Goal: Transaction & Acquisition: Book appointment/travel/reservation

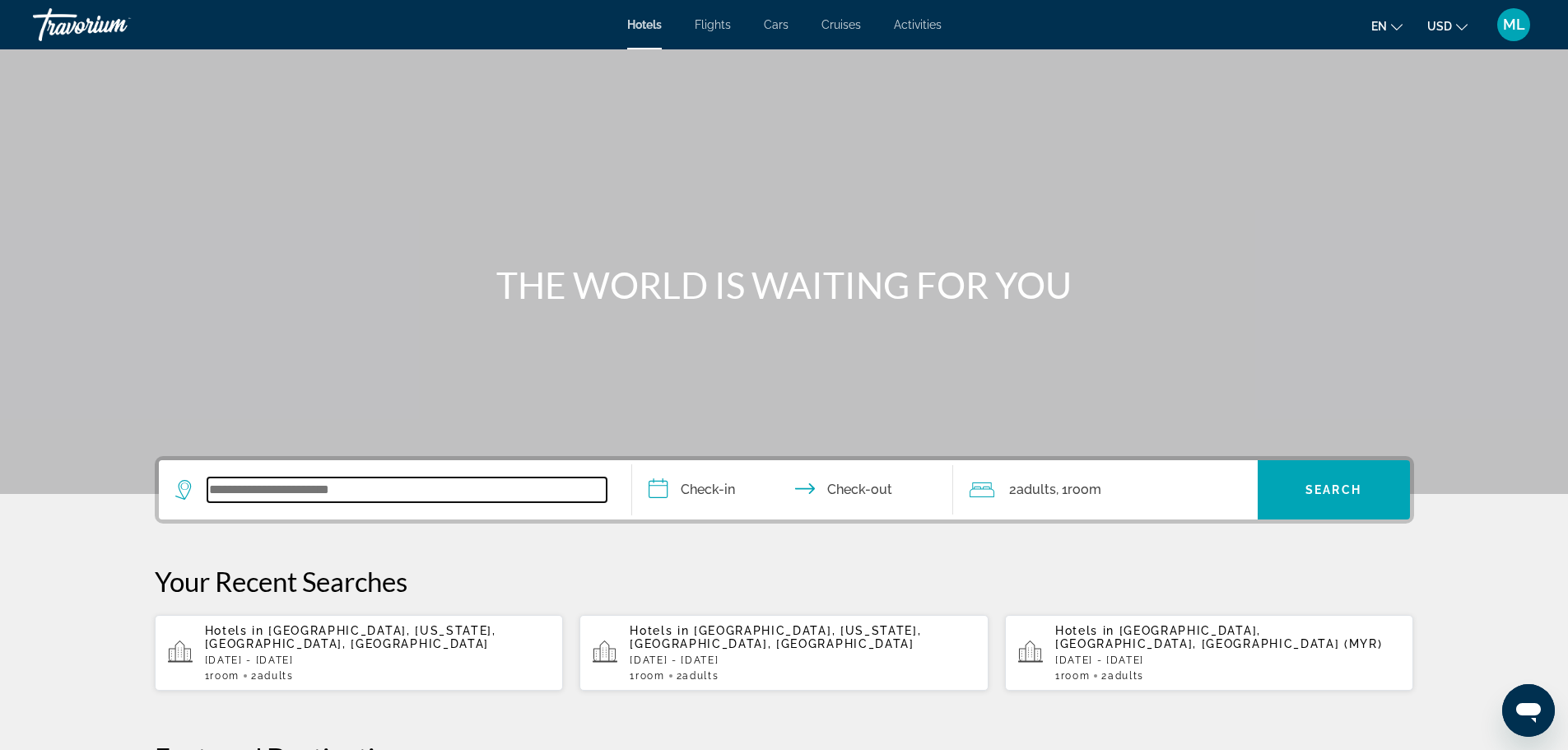
click at [516, 493] on input "Search widget" at bounding box center [407, 490] width 399 height 24
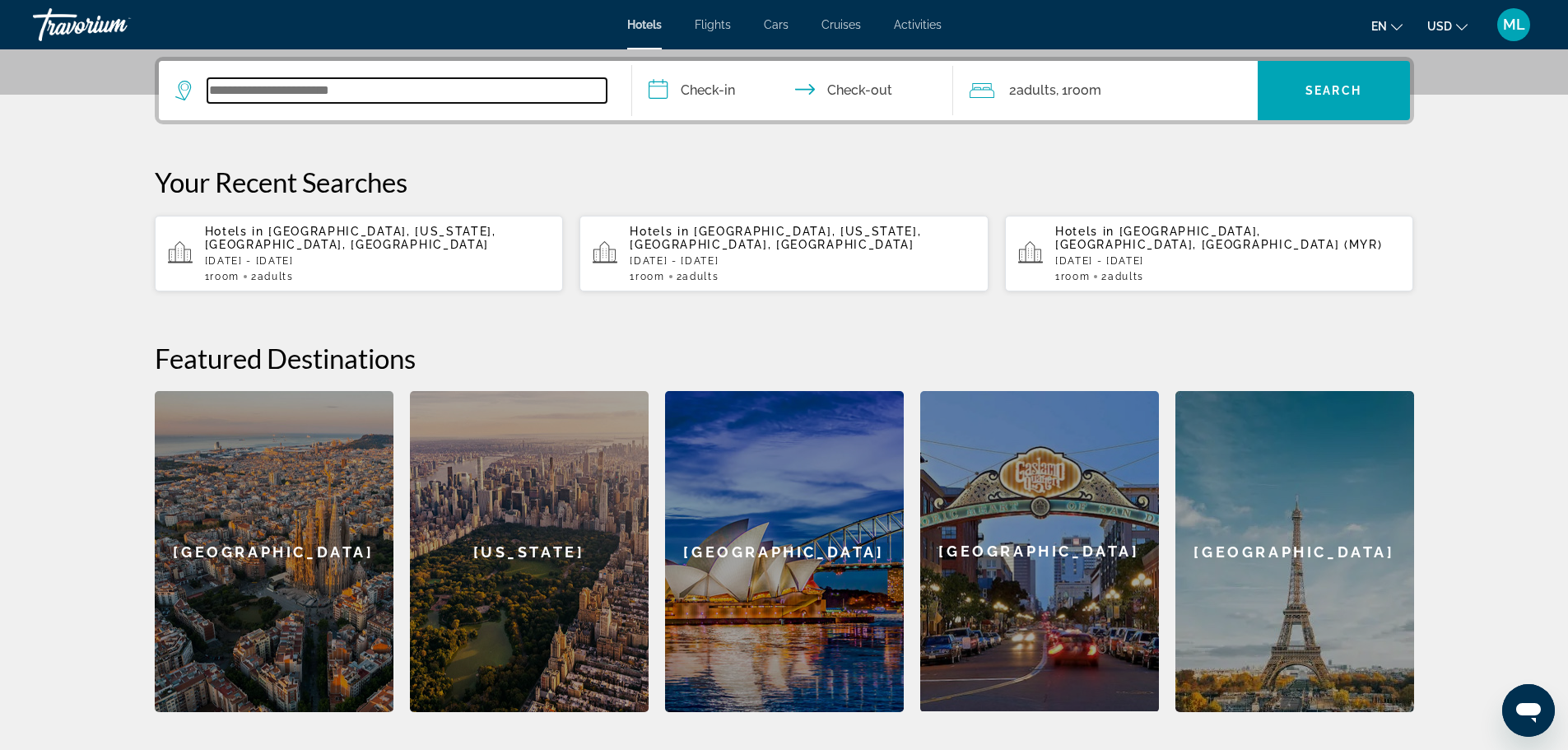
scroll to position [403, 0]
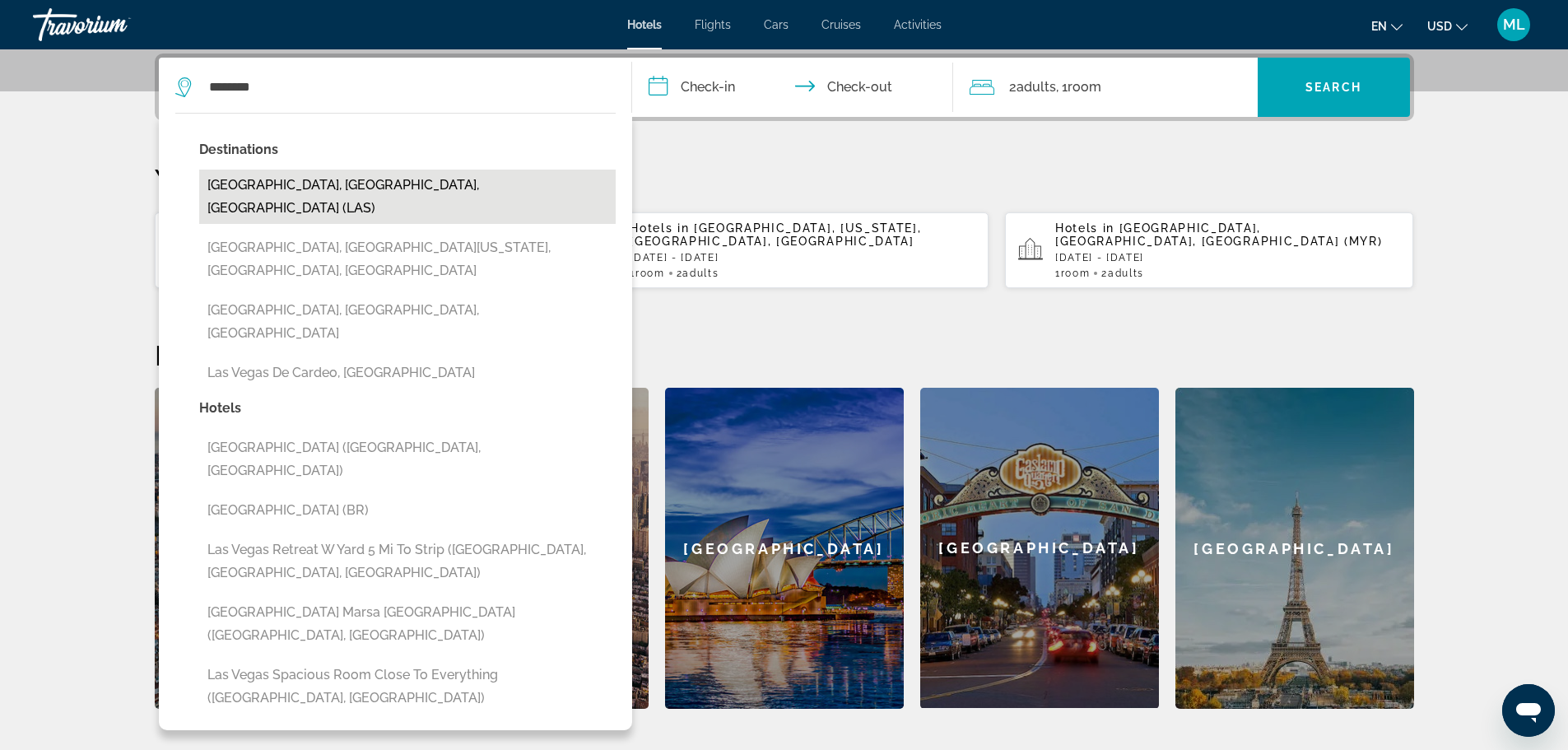
click at [388, 185] on button "[GEOGRAPHIC_DATA], [GEOGRAPHIC_DATA], [GEOGRAPHIC_DATA] (LAS)" at bounding box center [407, 197] width 416 height 55
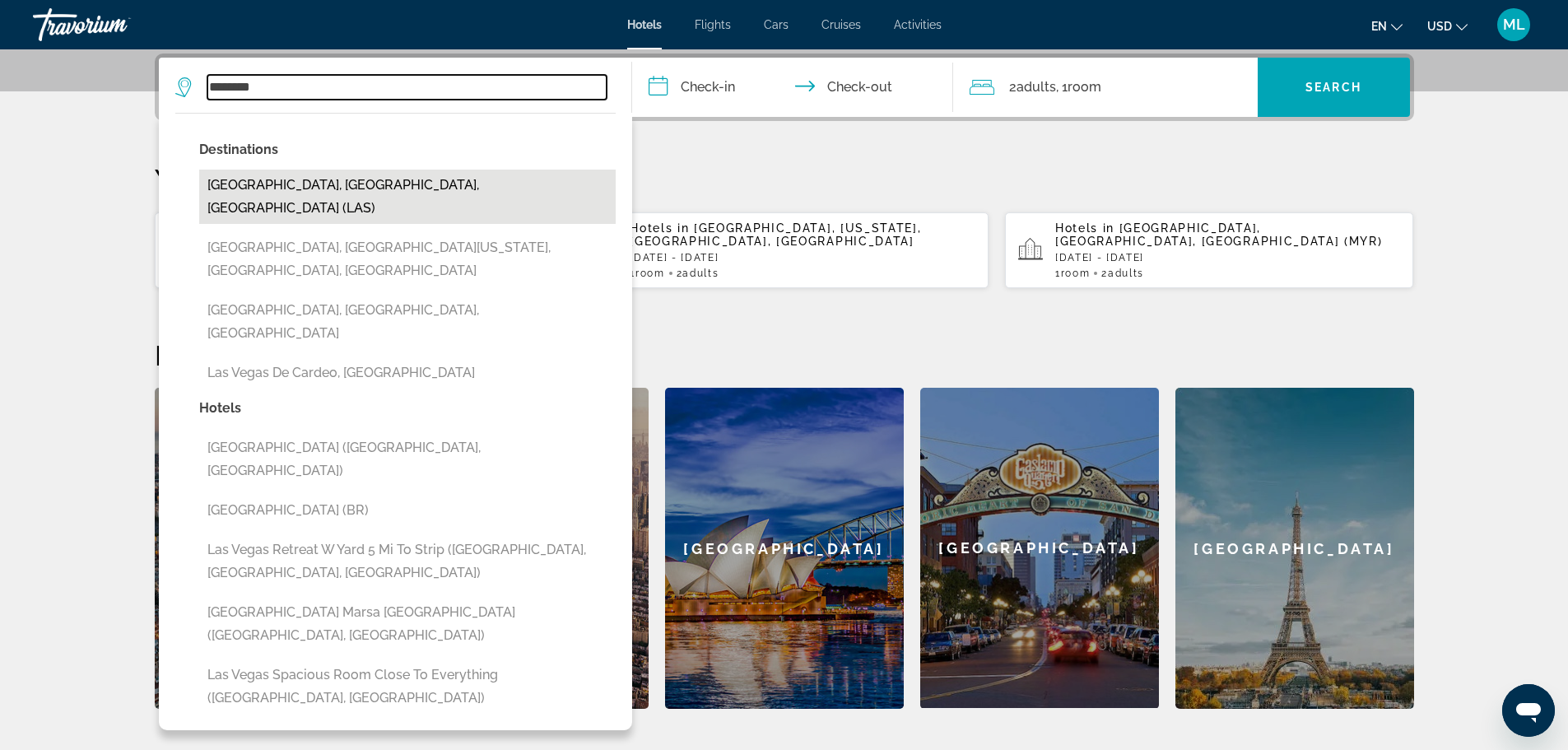
type input "**********"
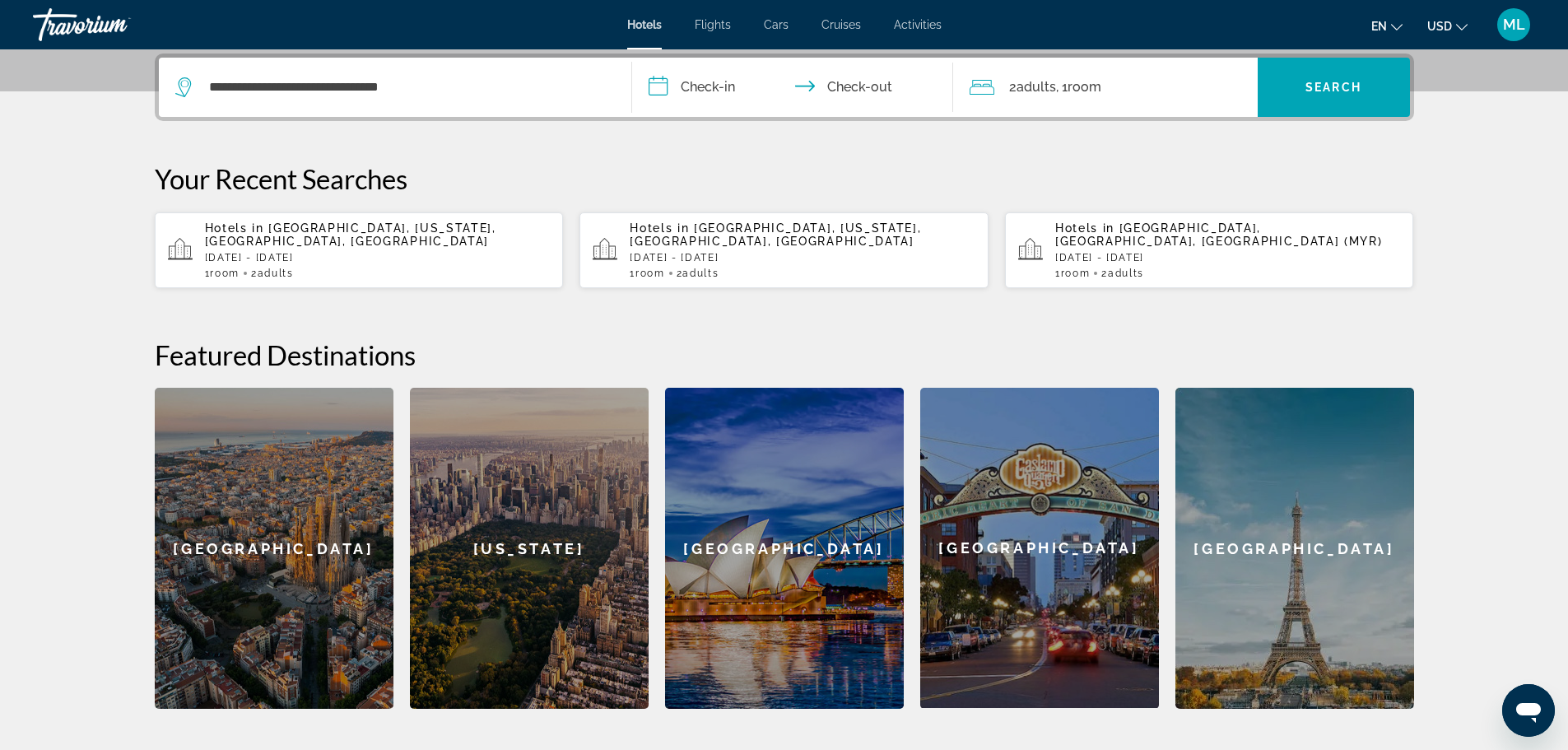
click at [658, 82] on input "**********" at bounding box center [796, 90] width 328 height 64
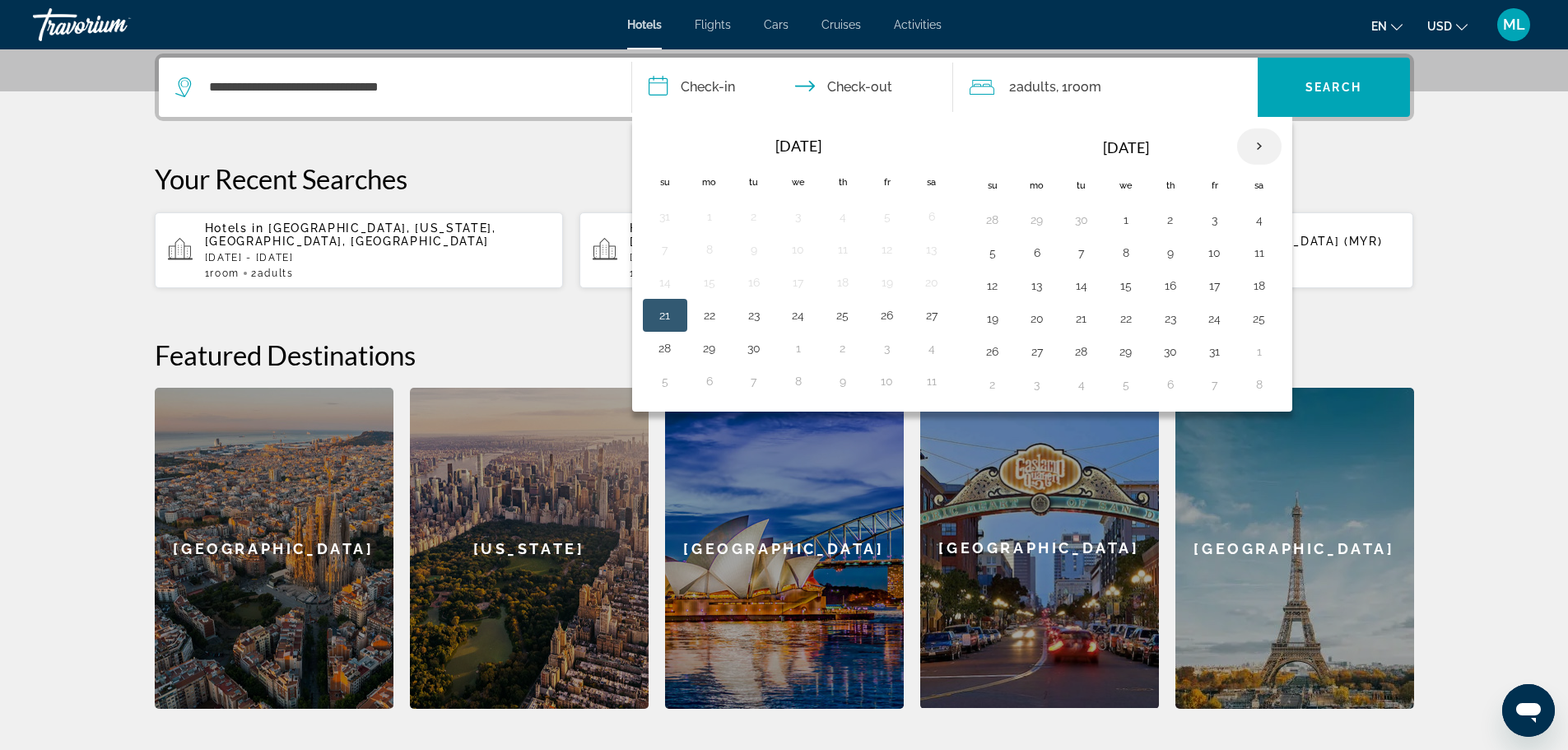
click at [1258, 145] on th "Next month" at bounding box center [1259, 146] width 45 height 36
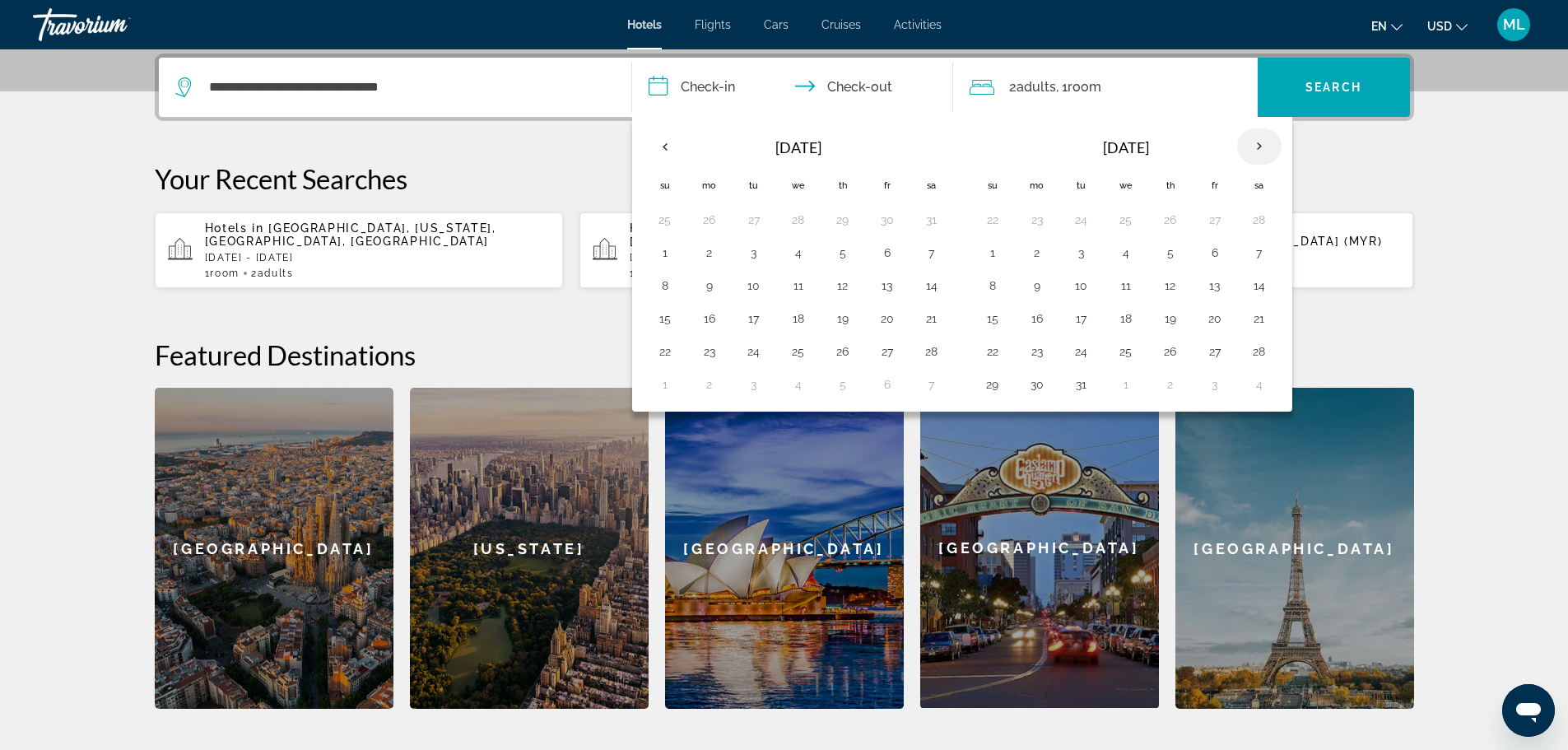
click at [1258, 145] on th "Next month" at bounding box center [1259, 146] width 45 height 36
click at [664, 140] on th "Previous month" at bounding box center [665, 146] width 45 height 36
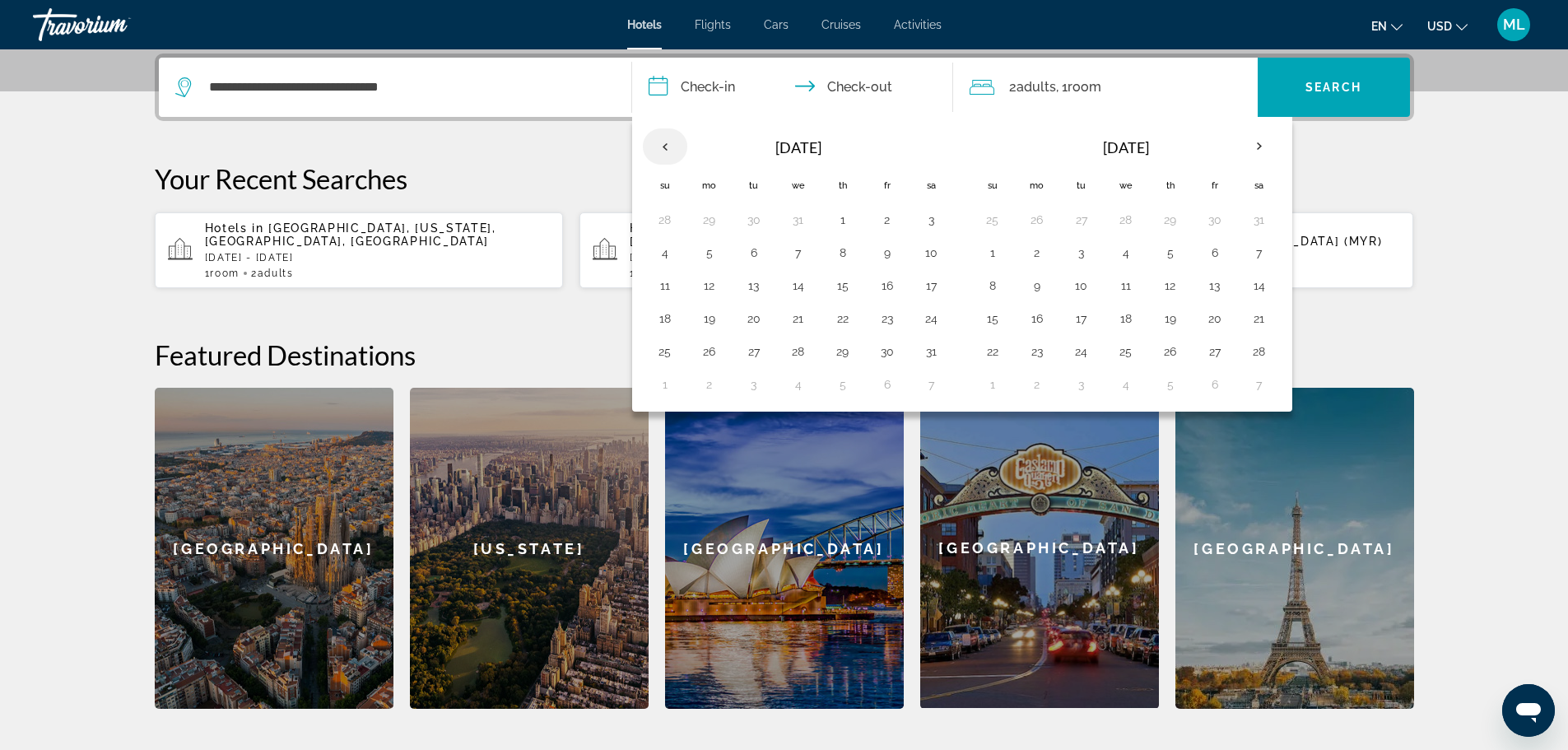
click at [664, 140] on th "Previous month" at bounding box center [665, 146] width 45 height 36
click at [883, 311] on button "26" at bounding box center [886, 319] width 26 height 23
click at [704, 346] on button "29" at bounding box center [709, 352] width 26 height 23
type input "**********"
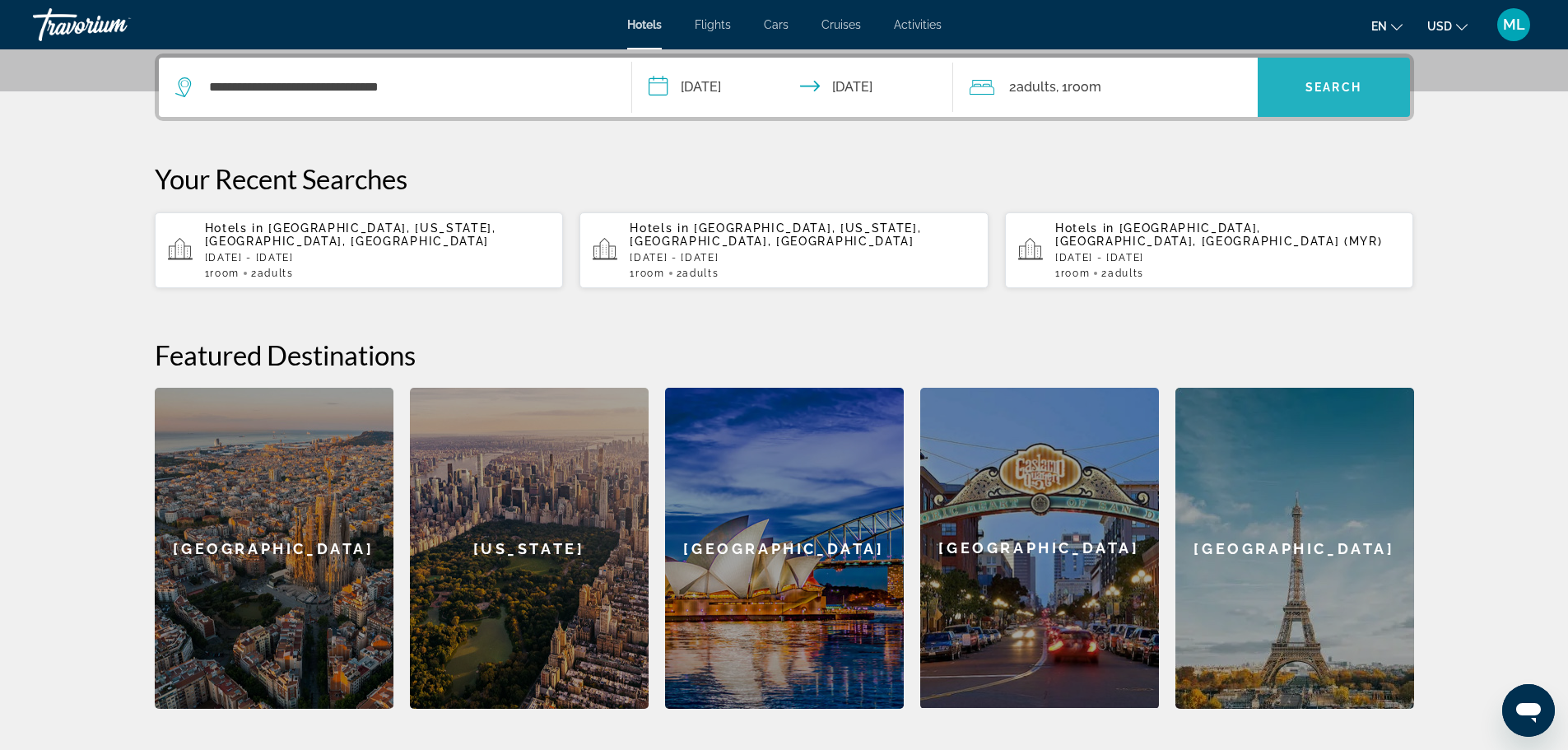
click at [1317, 87] on span "Search" at bounding box center [1333, 88] width 56 height 14
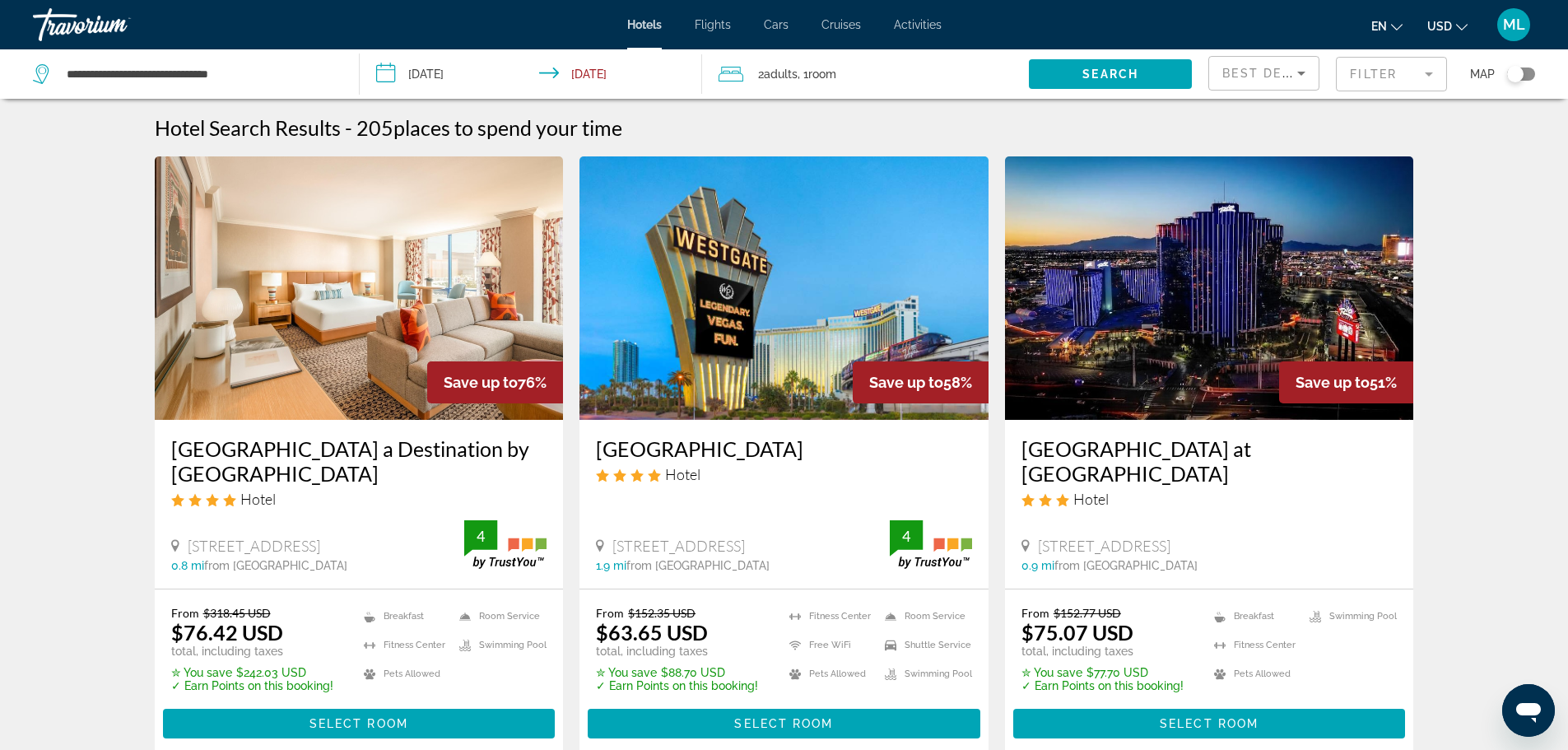
click at [1325, 336] on img "Main content" at bounding box center [1208, 288] width 409 height 263
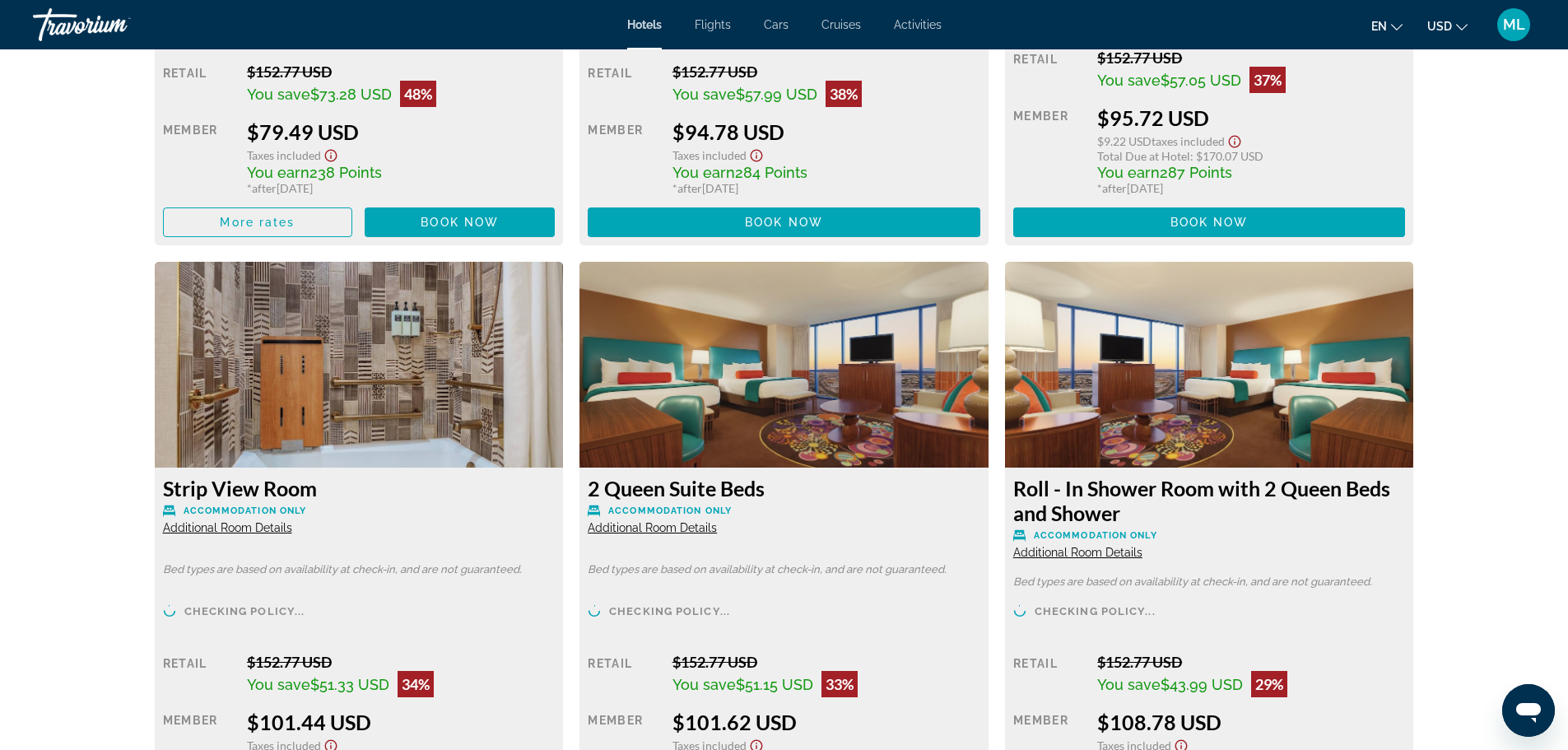
scroll to position [3295, 0]
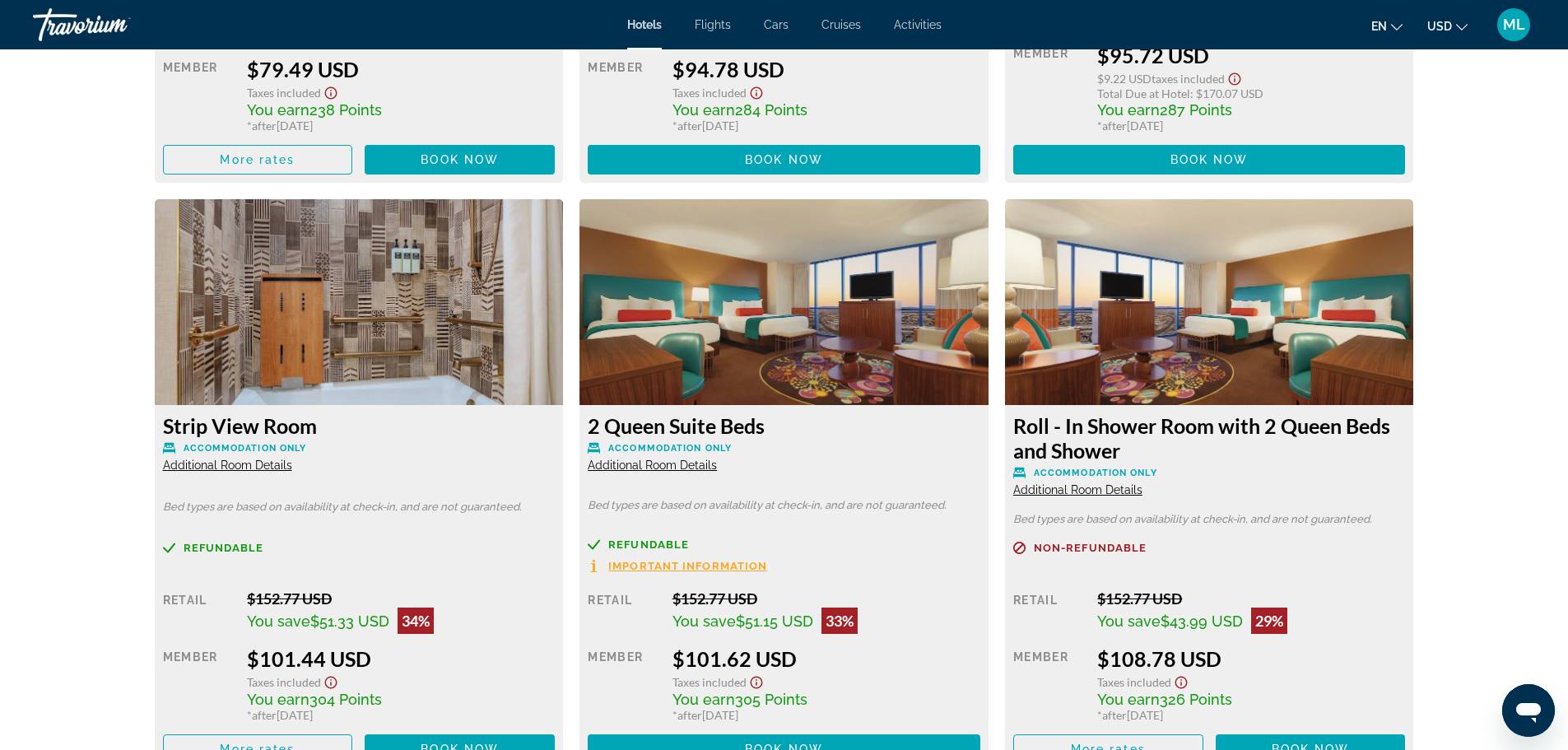
click at [876, 358] on img "Main content" at bounding box center [783, 301] width 409 height 206
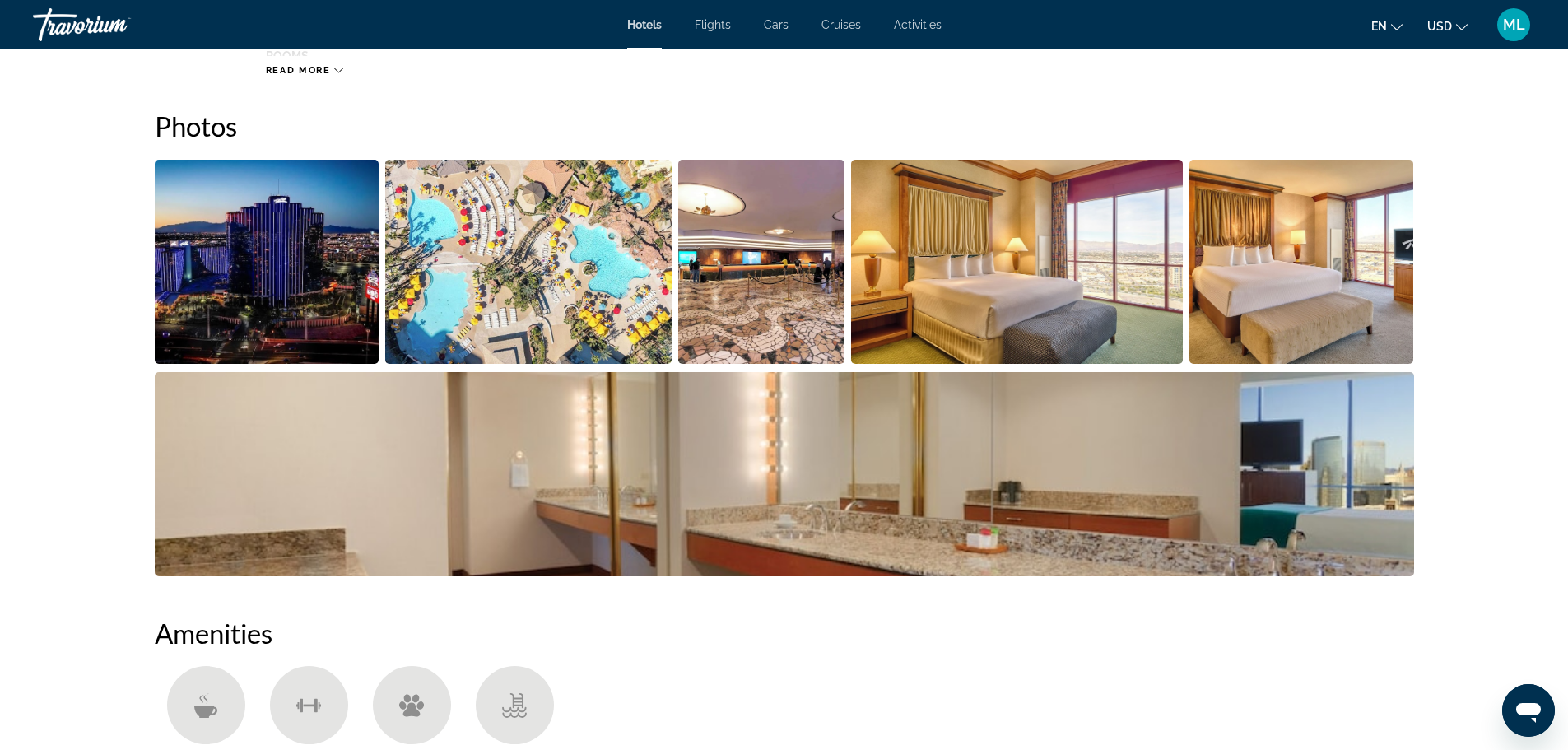
scroll to position [812, 0]
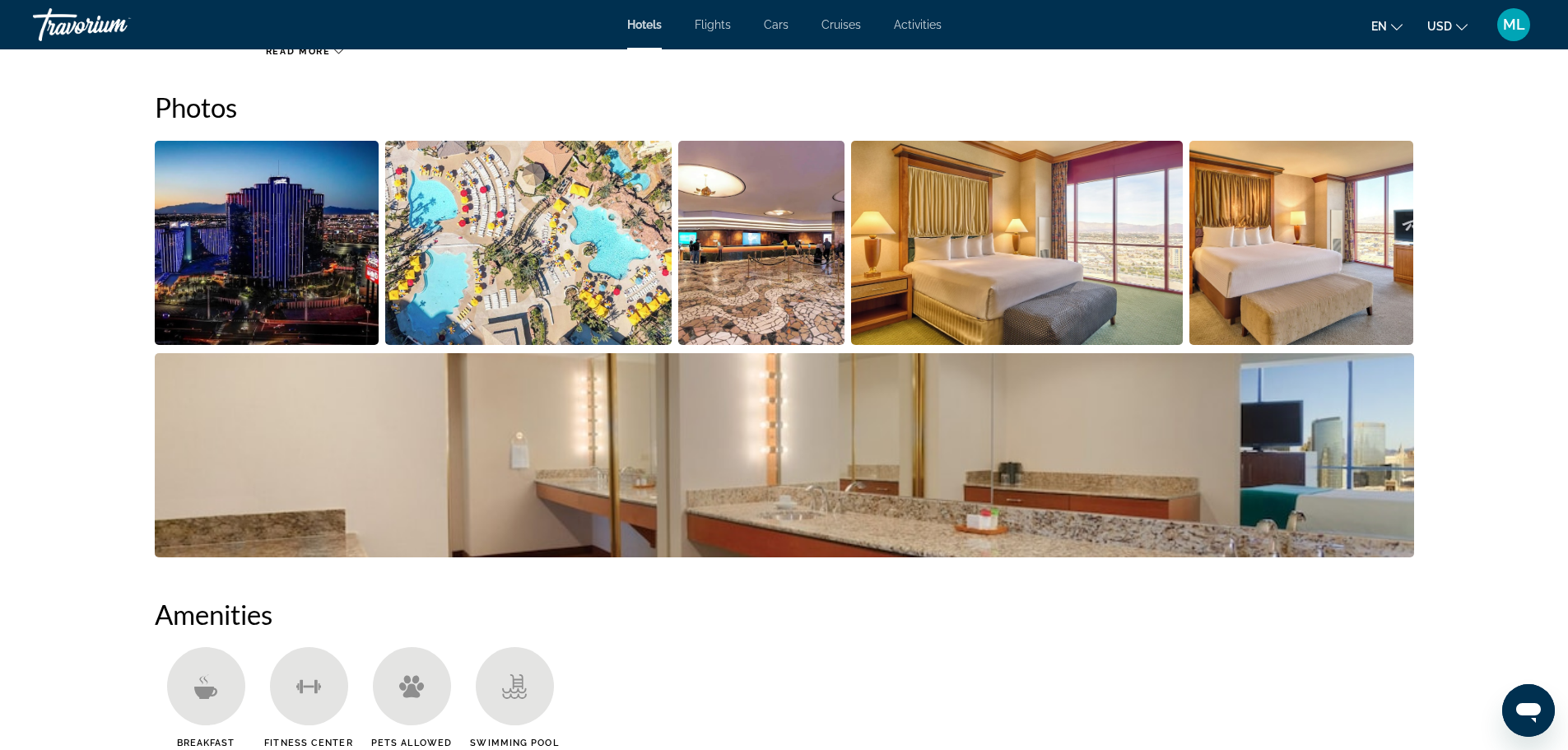
click at [266, 290] on img "Open full-screen image slider" at bounding box center [267, 242] width 224 height 204
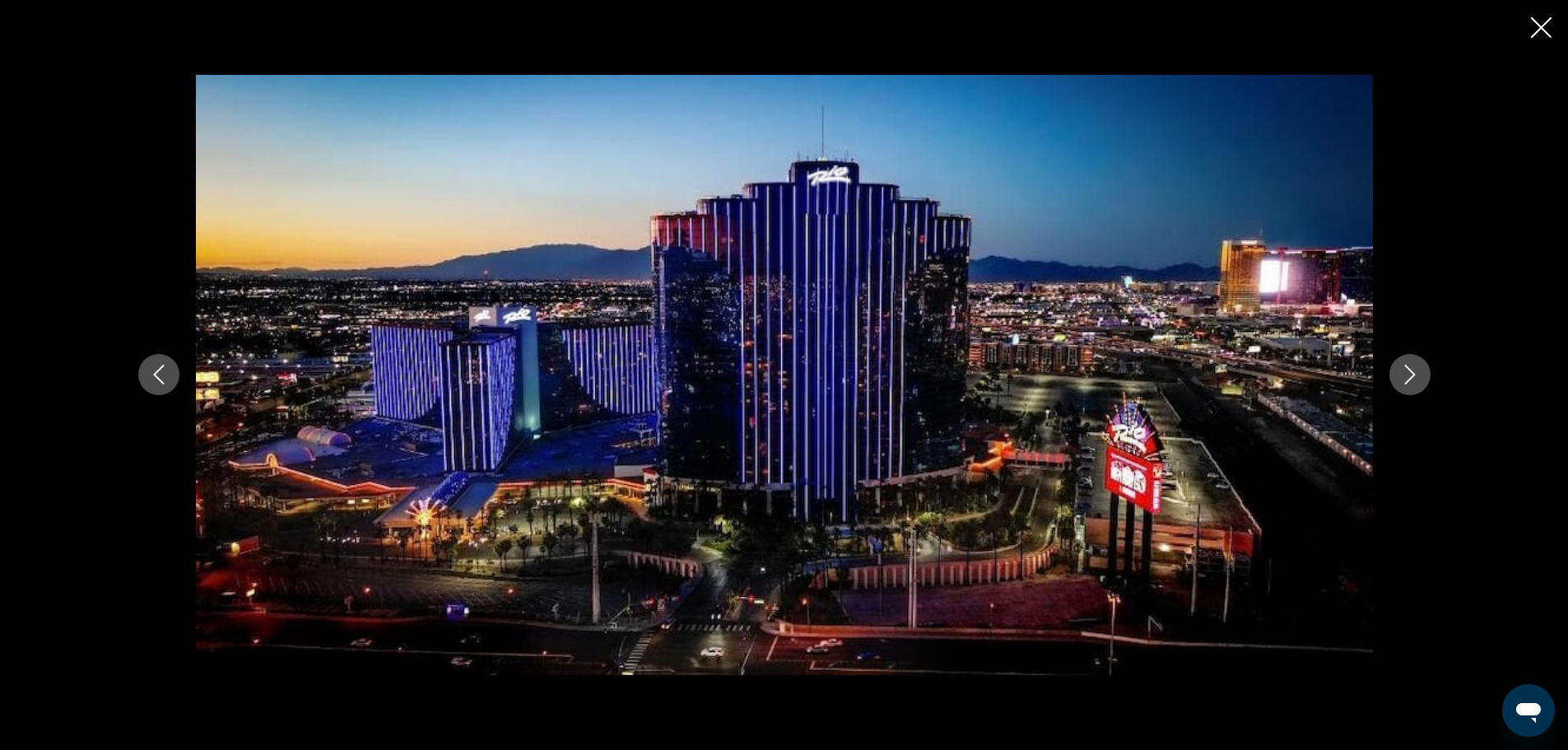
click at [1401, 373] on icon "Next image" at bounding box center [1410, 375] width 20 height 20
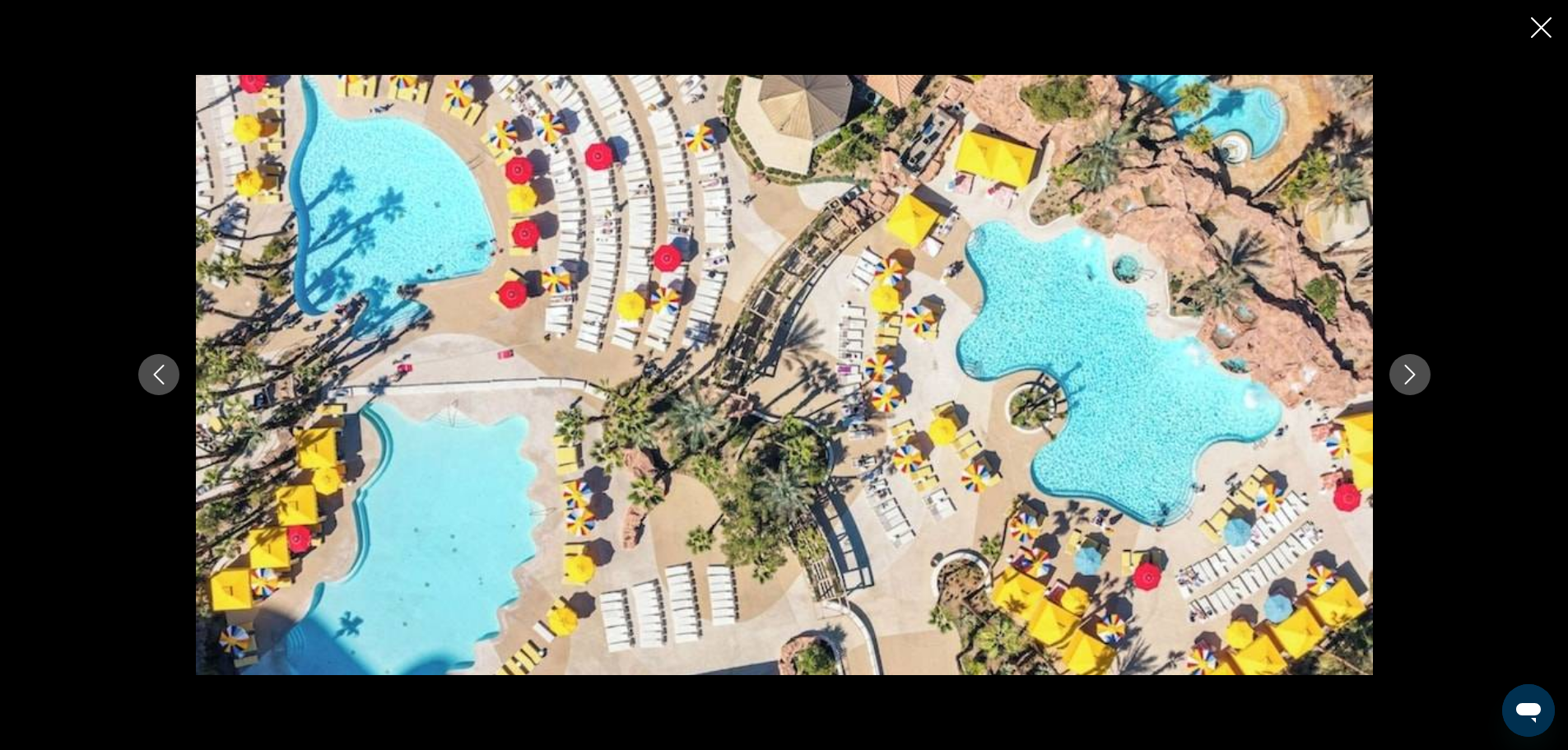
click at [1401, 373] on icon "Next image" at bounding box center [1410, 375] width 20 height 20
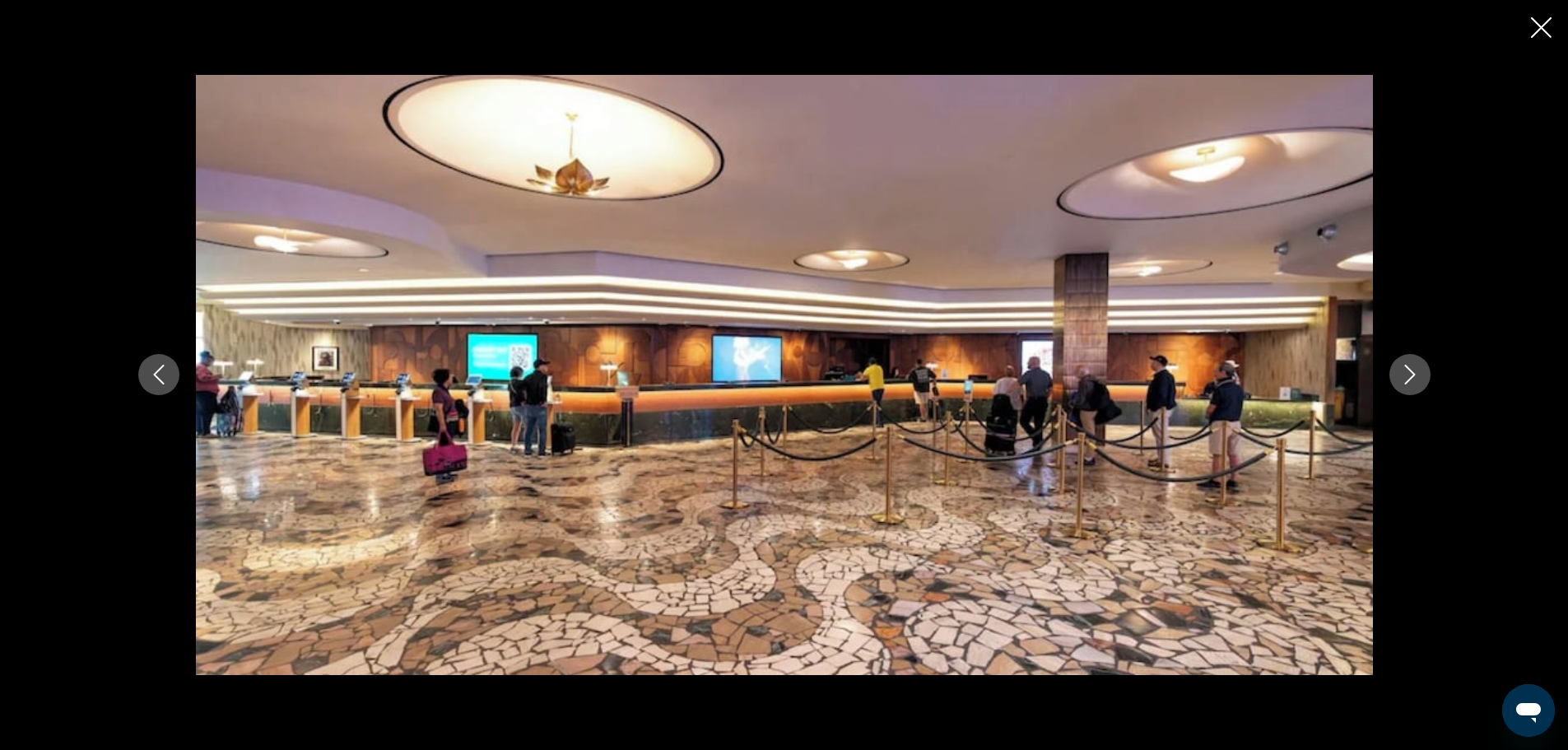
click at [1401, 373] on icon "Next image" at bounding box center [1410, 375] width 20 height 20
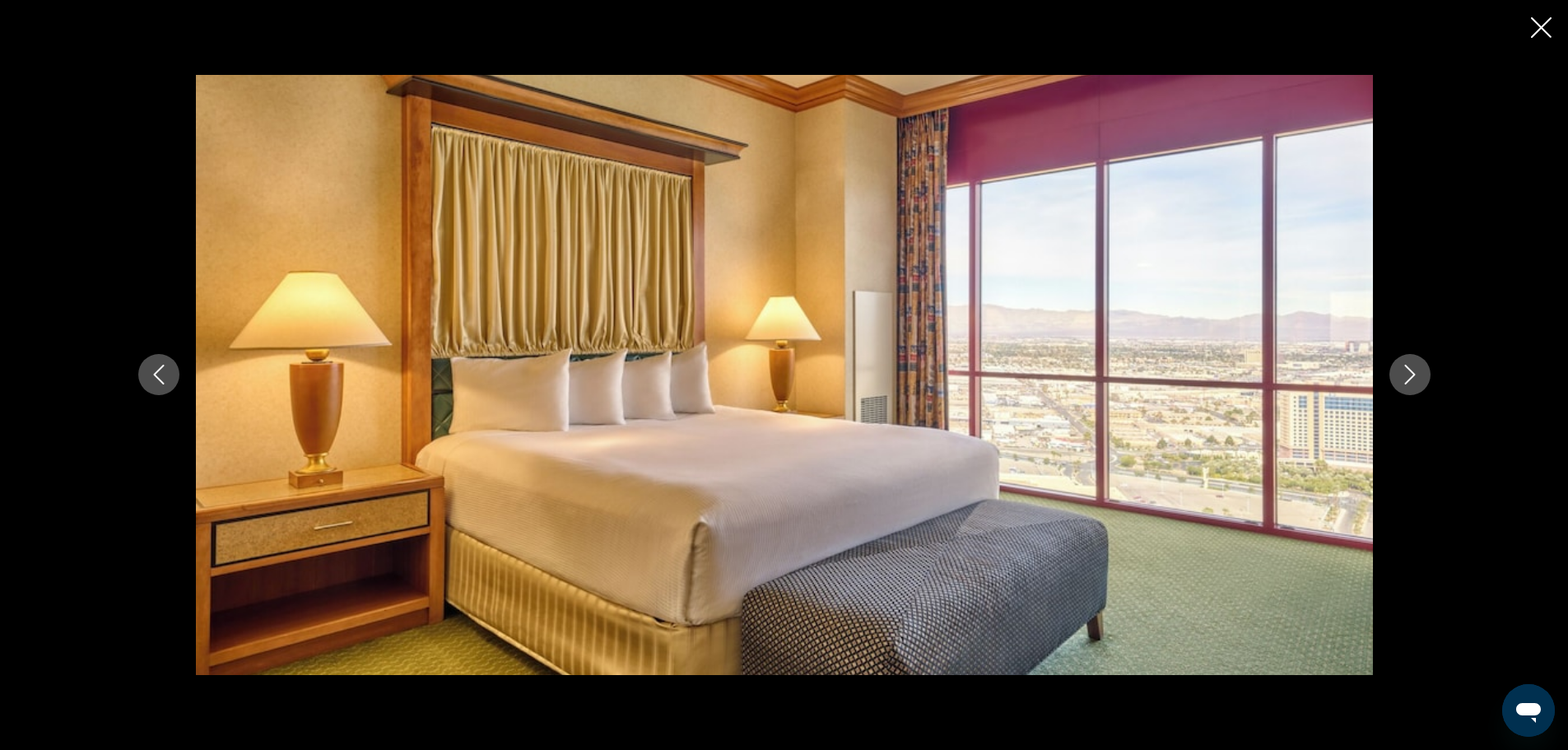
click at [1401, 373] on icon "Next image" at bounding box center [1410, 375] width 20 height 20
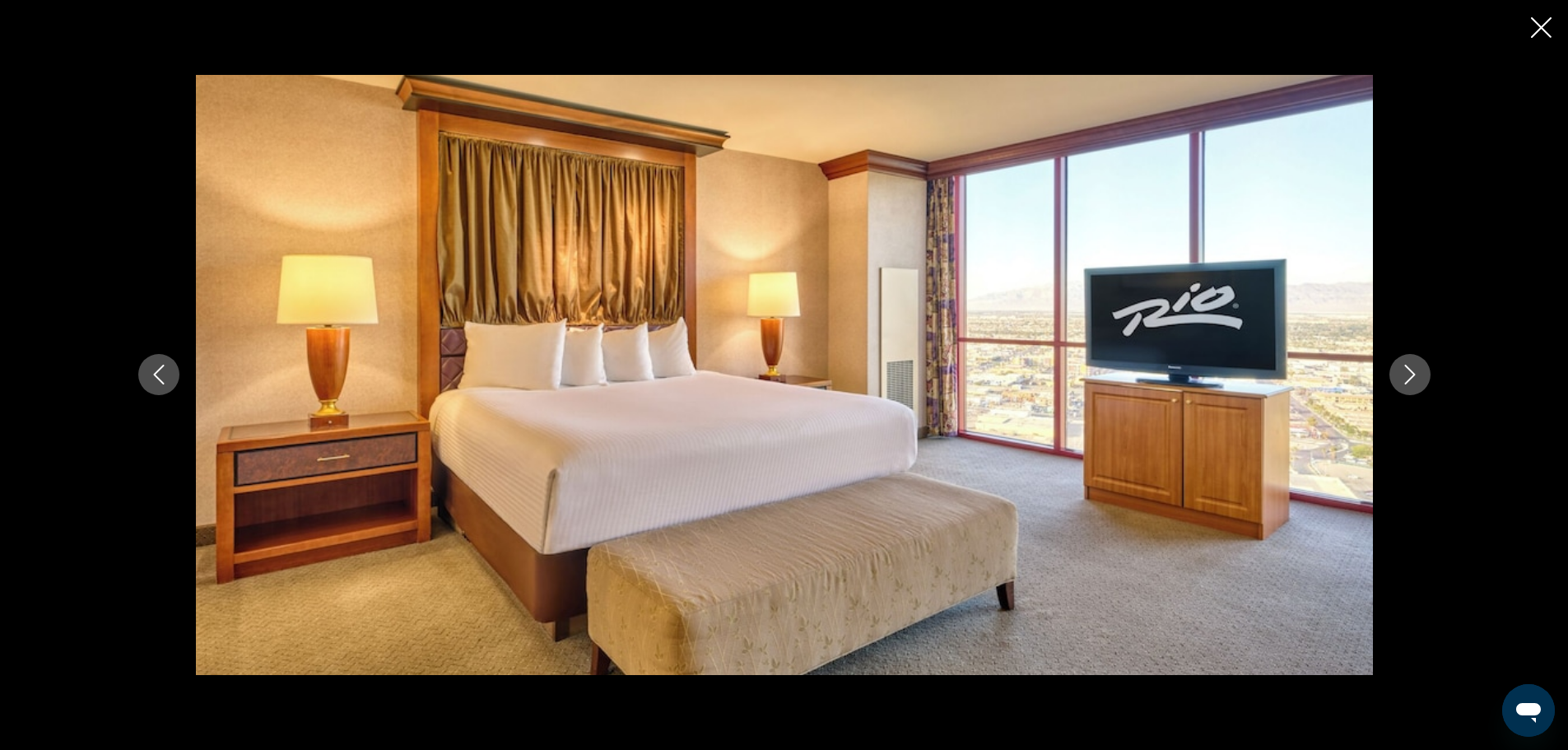
click at [1401, 373] on icon "Next image" at bounding box center [1410, 375] width 20 height 20
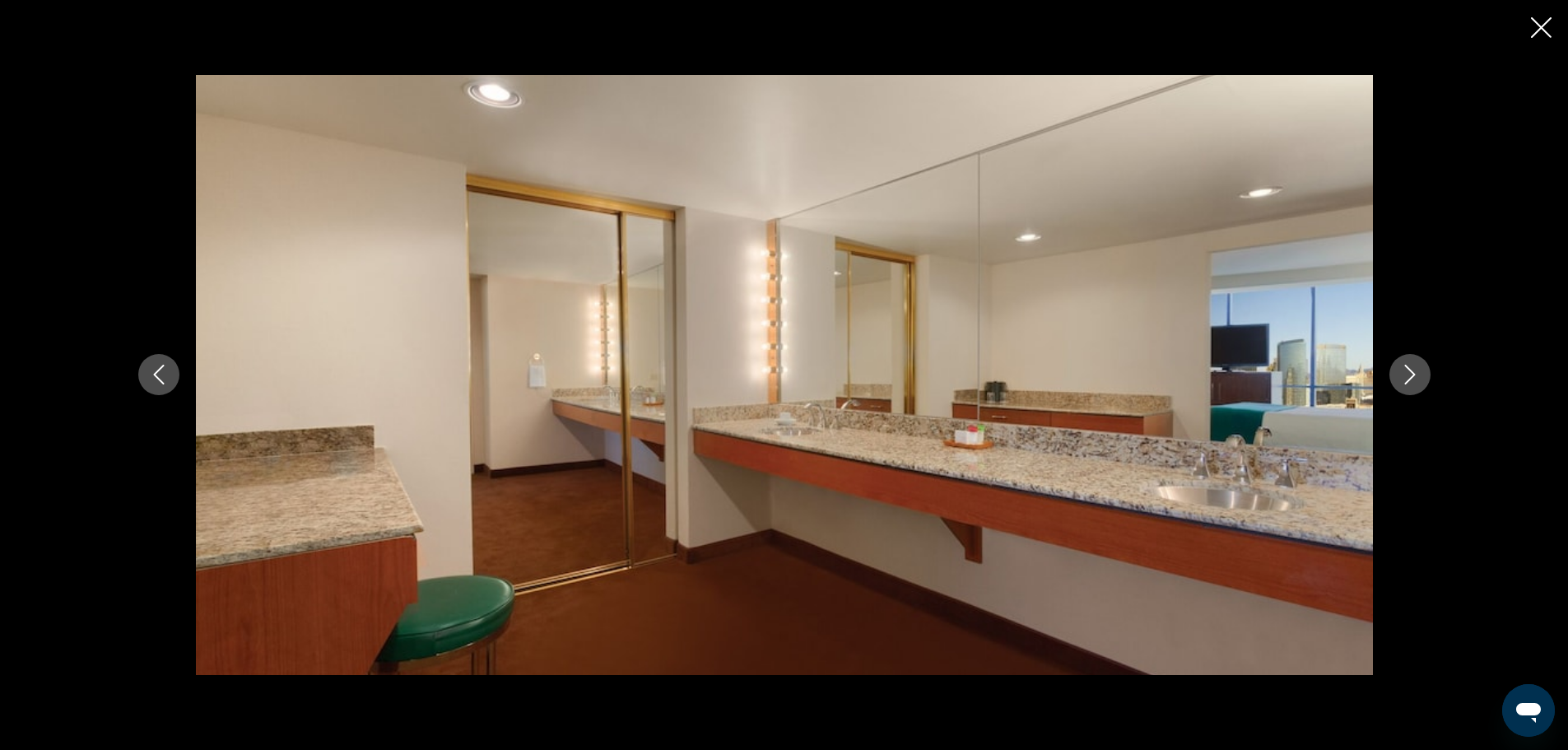
click at [1401, 373] on icon "Next image" at bounding box center [1410, 375] width 20 height 20
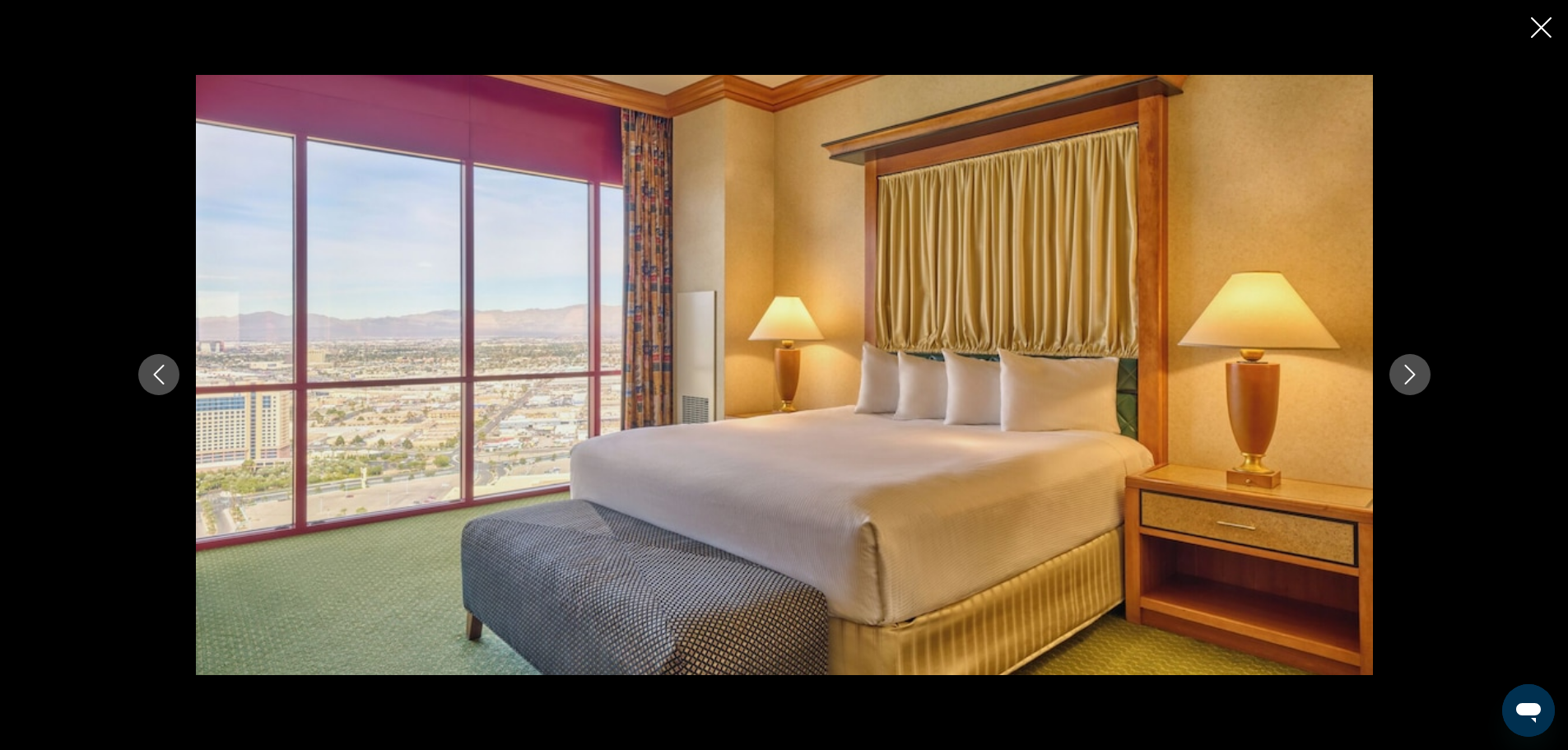
click at [1401, 373] on icon "Next image" at bounding box center [1410, 375] width 20 height 20
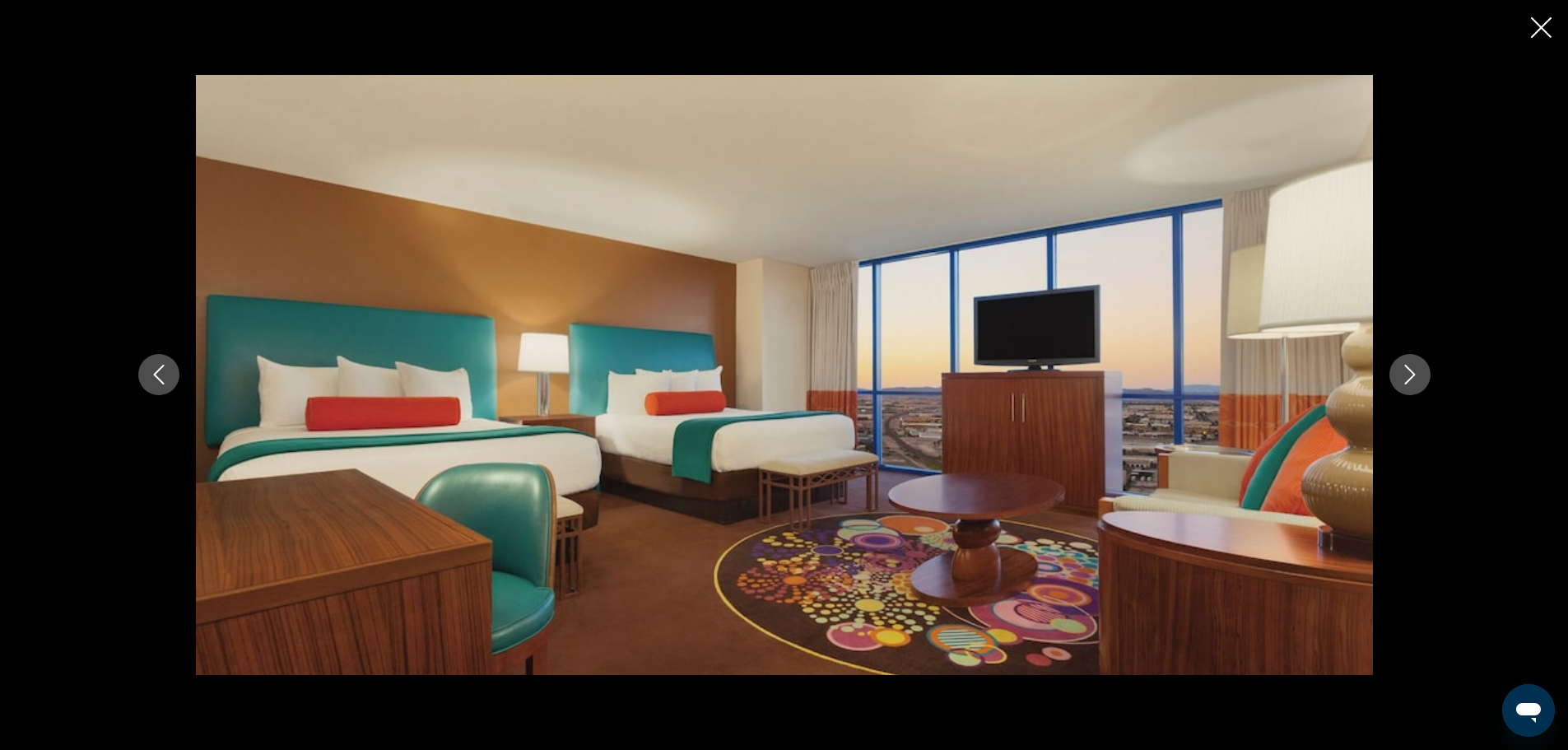
click at [1401, 373] on icon "Next image" at bounding box center [1410, 375] width 20 height 20
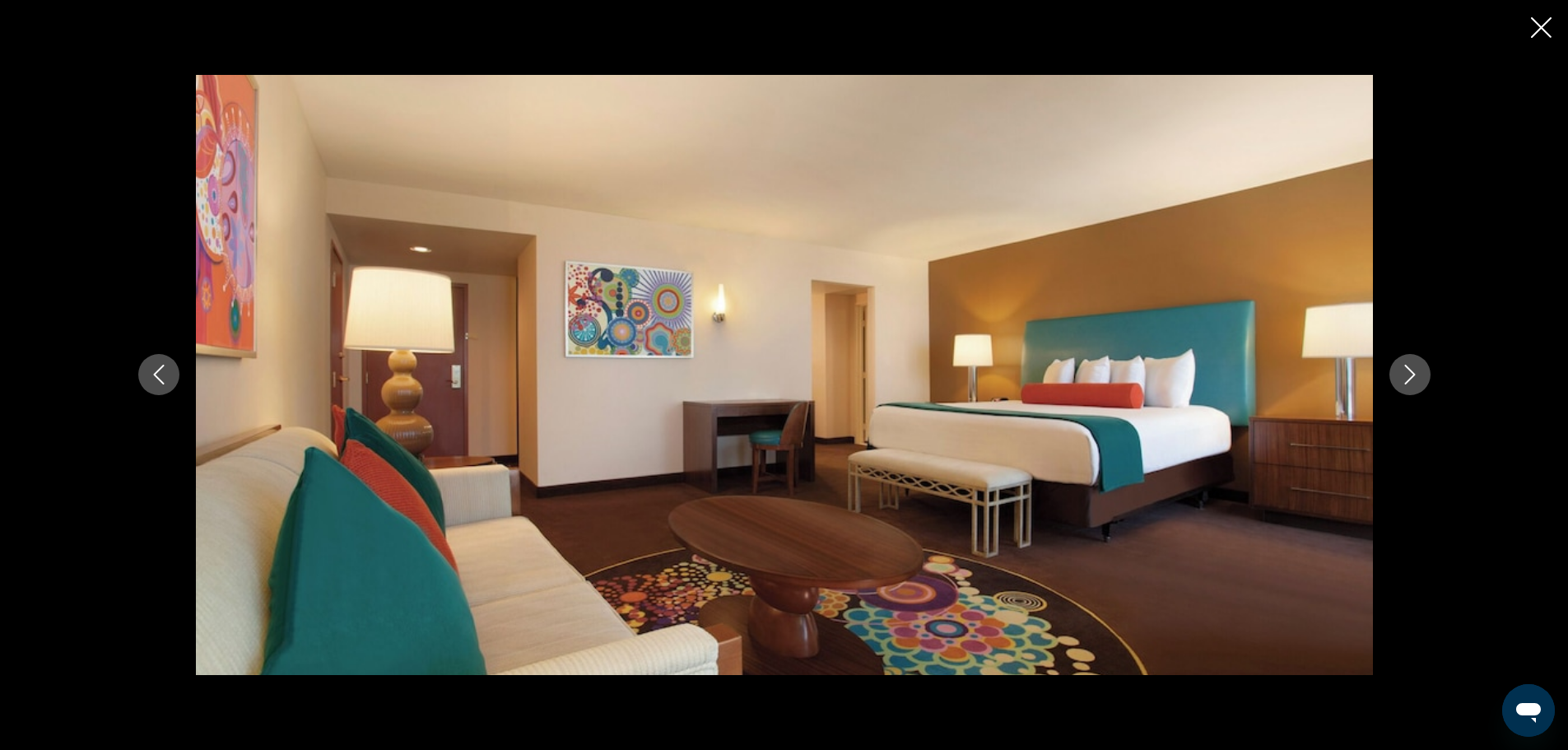
click at [1401, 373] on icon "Next image" at bounding box center [1410, 375] width 20 height 20
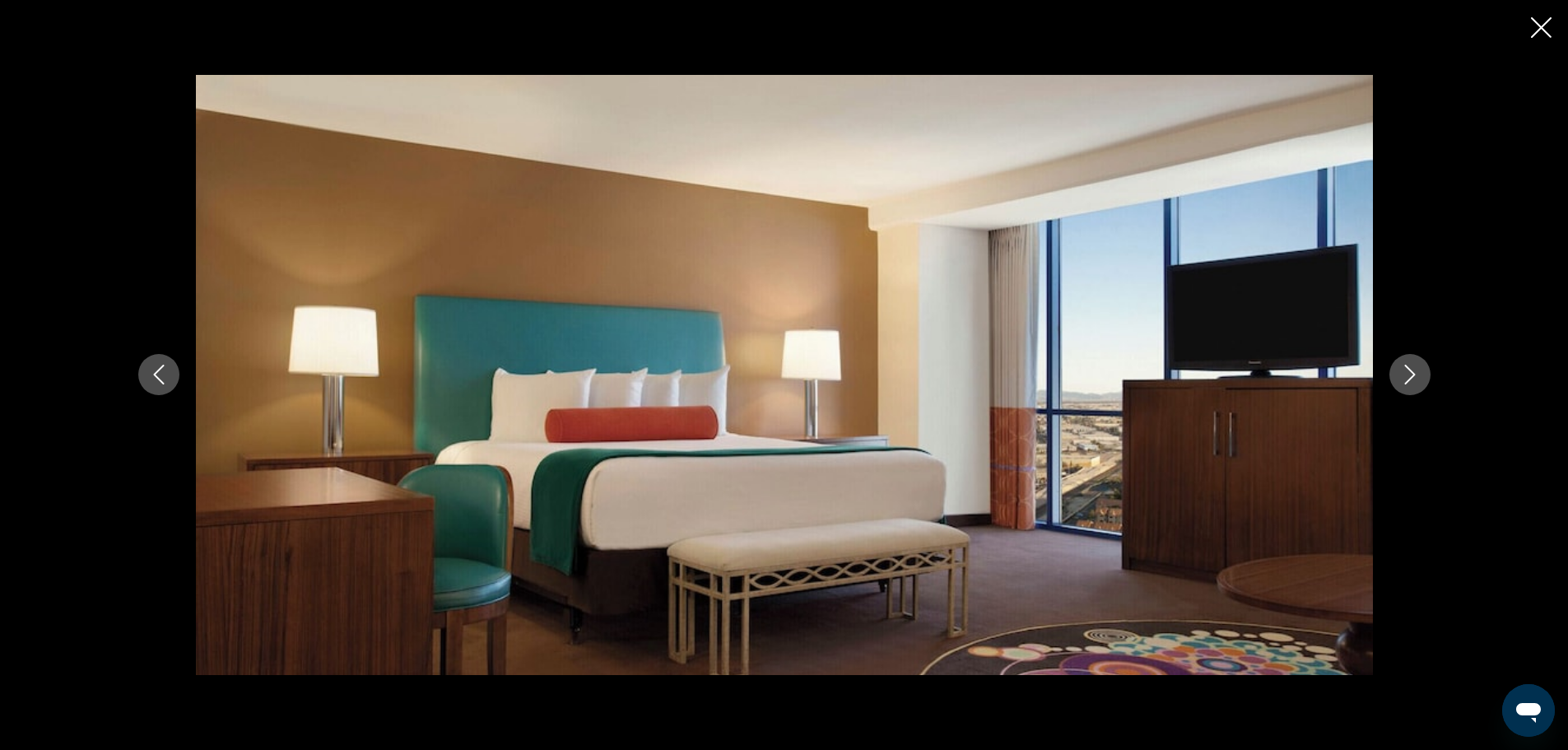
click at [1401, 373] on icon "Next image" at bounding box center [1410, 375] width 20 height 20
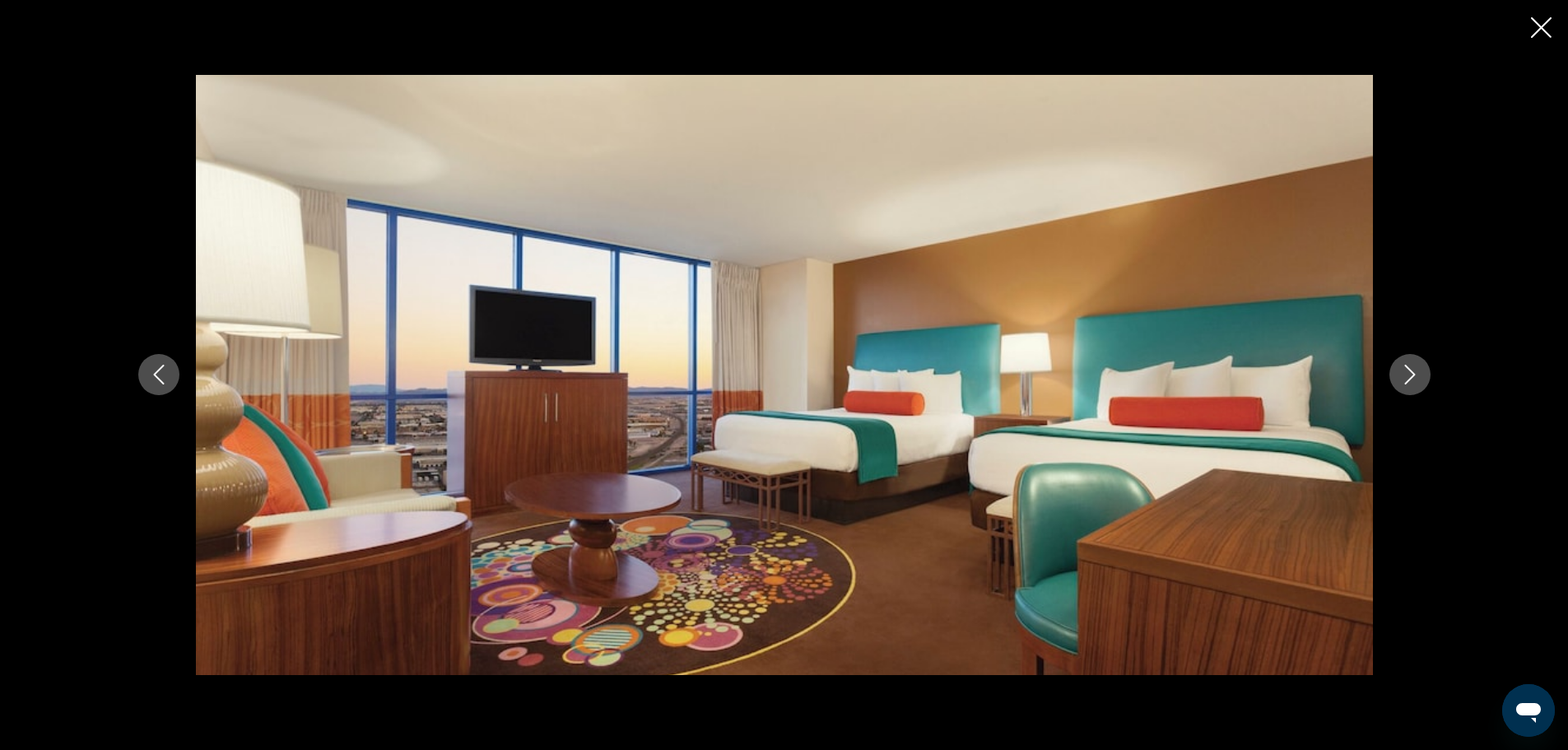
click at [1401, 373] on icon "Next image" at bounding box center [1410, 375] width 20 height 20
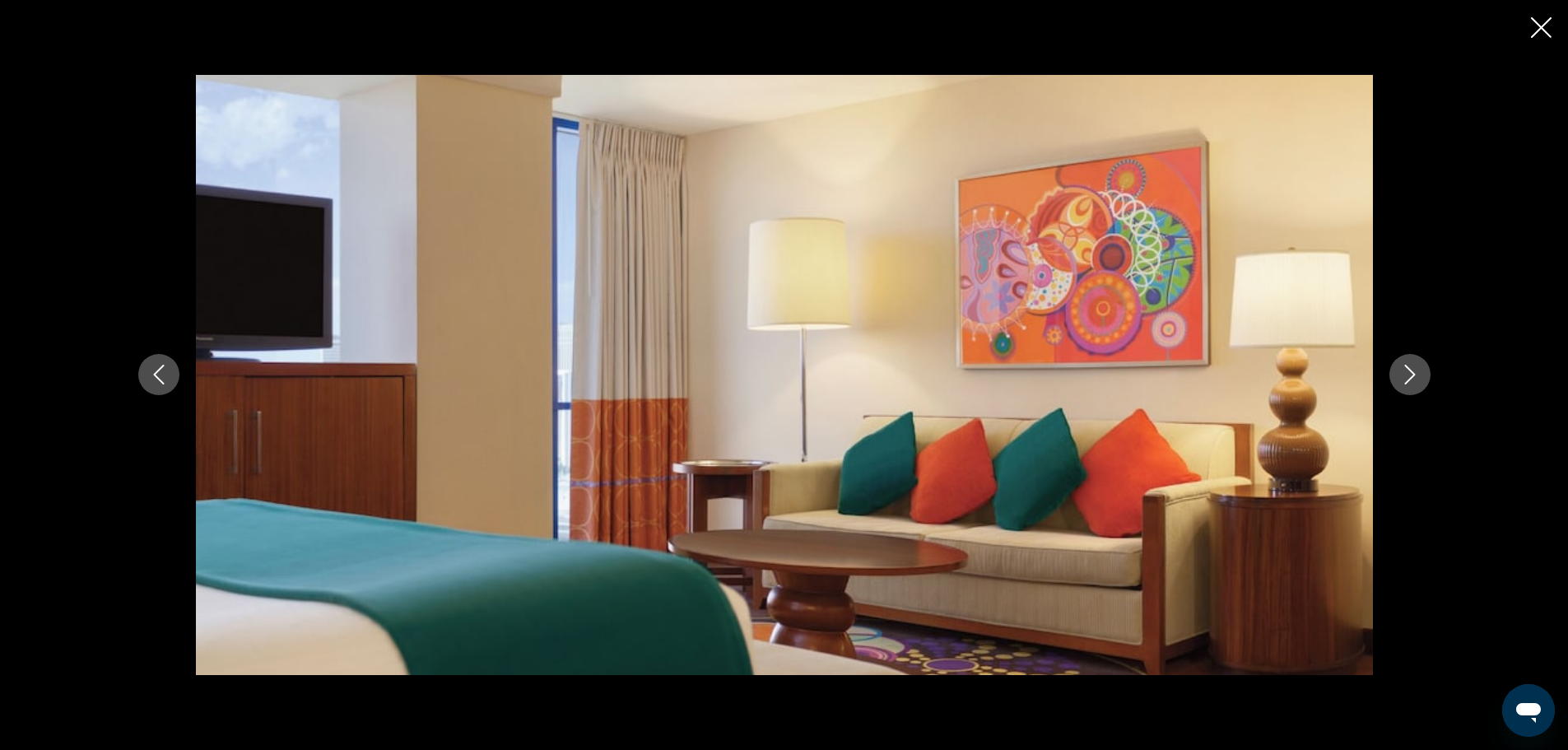
click at [1401, 373] on icon "Next image" at bounding box center [1410, 375] width 20 height 20
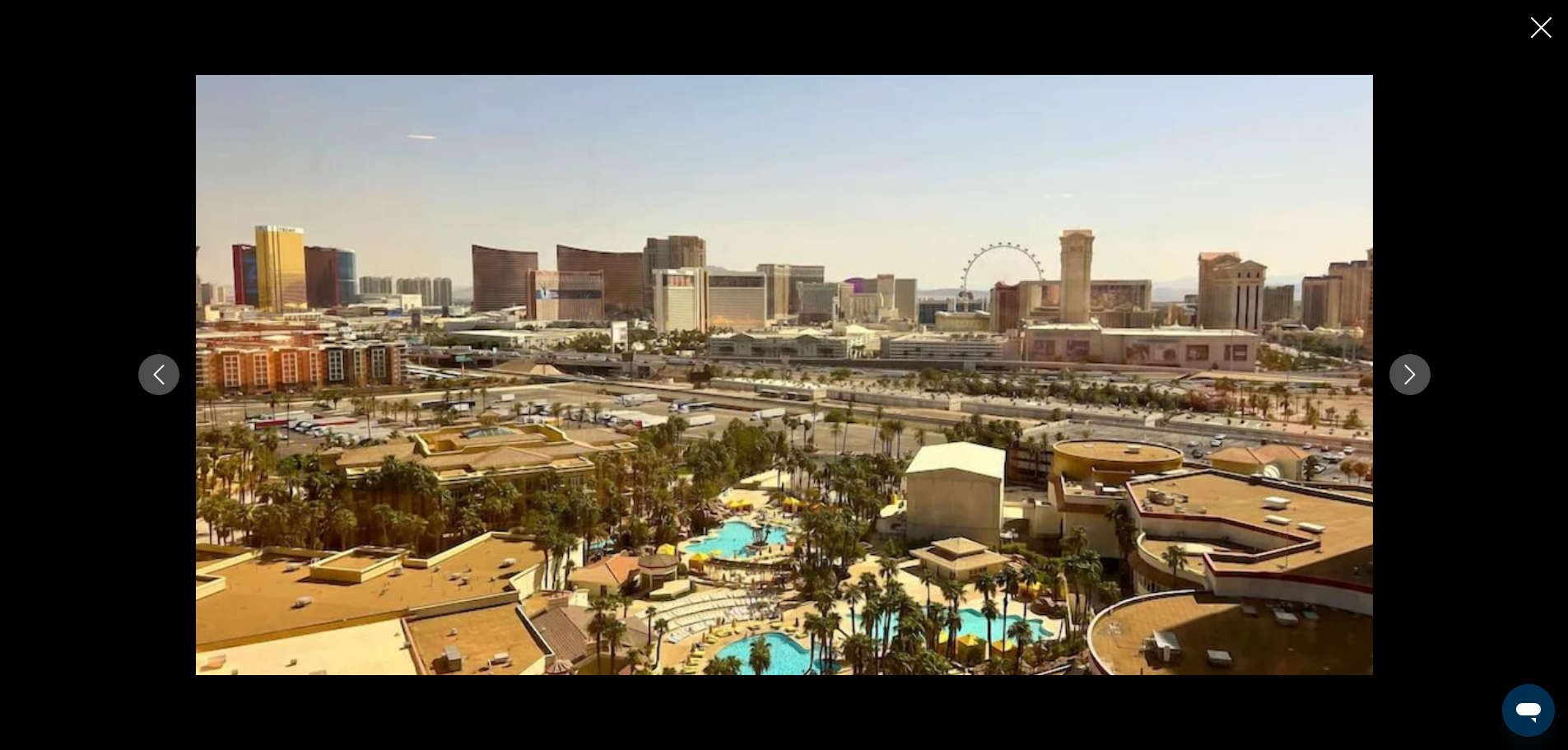
click at [1401, 373] on icon "Next image" at bounding box center [1410, 375] width 20 height 20
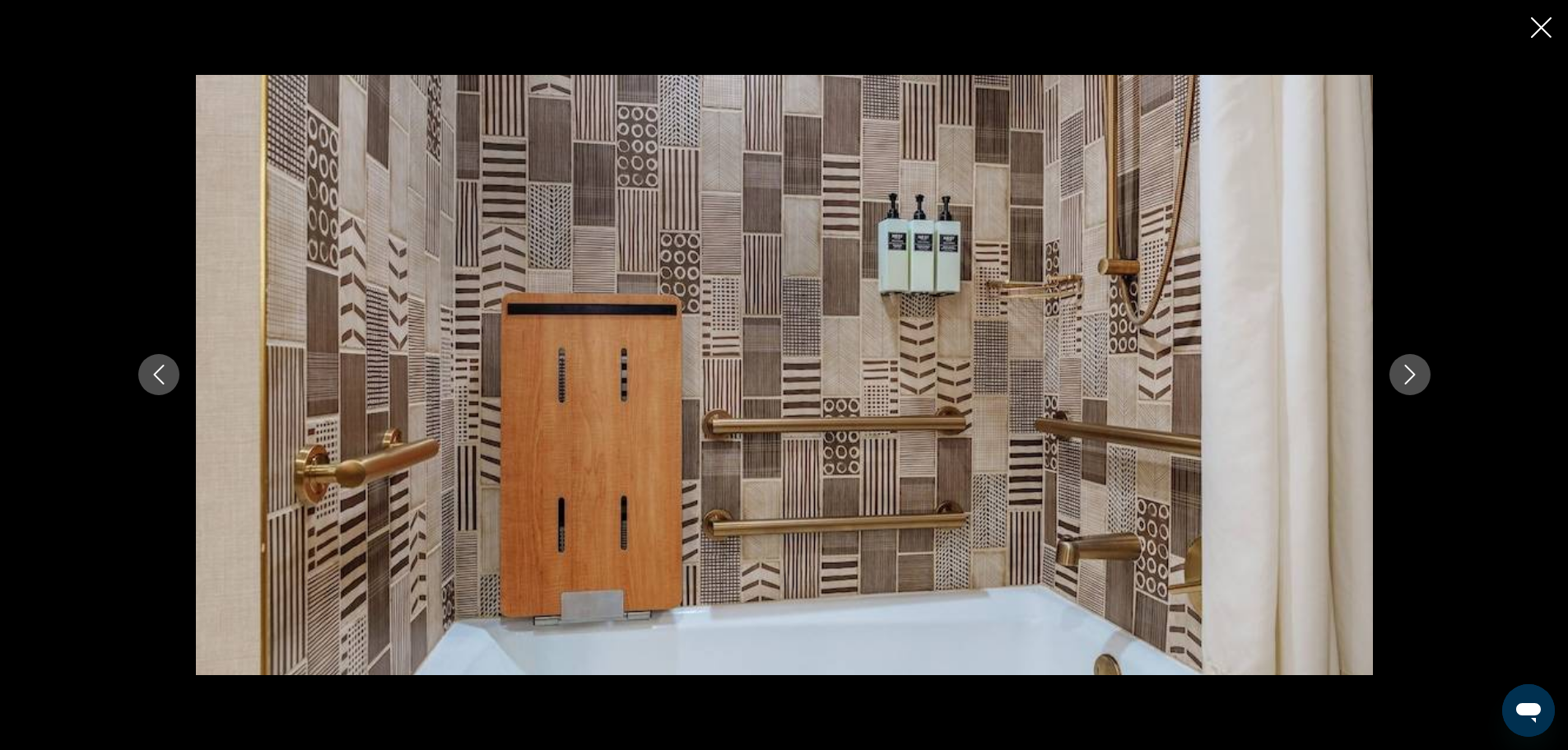
click at [1401, 373] on icon "Next image" at bounding box center [1410, 375] width 20 height 20
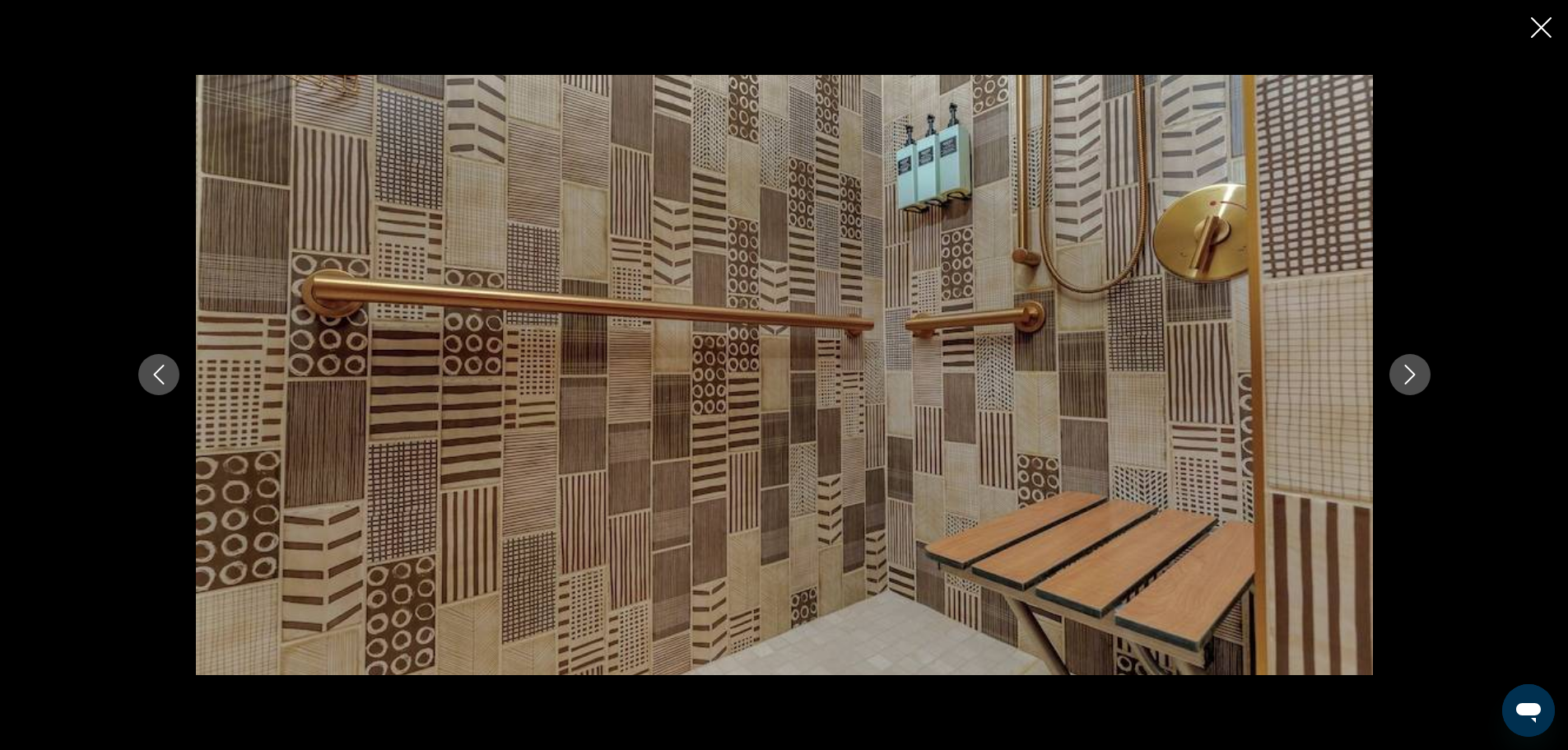
click at [1401, 373] on icon "Next image" at bounding box center [1410, 375] width 20 height 20
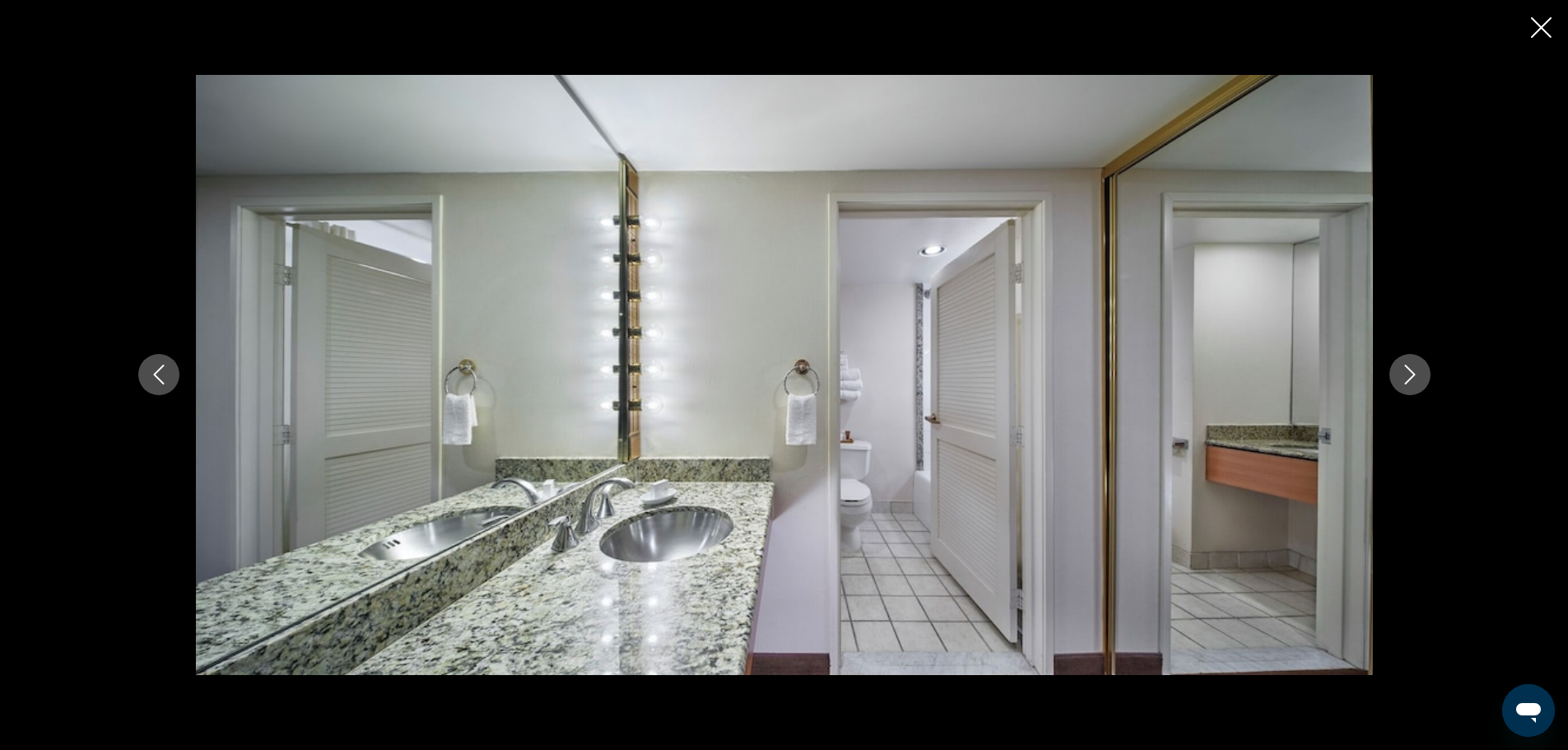
click at [1401, 373] on icon "Next image" at bounding box center [1410, 375] width 20 height 20
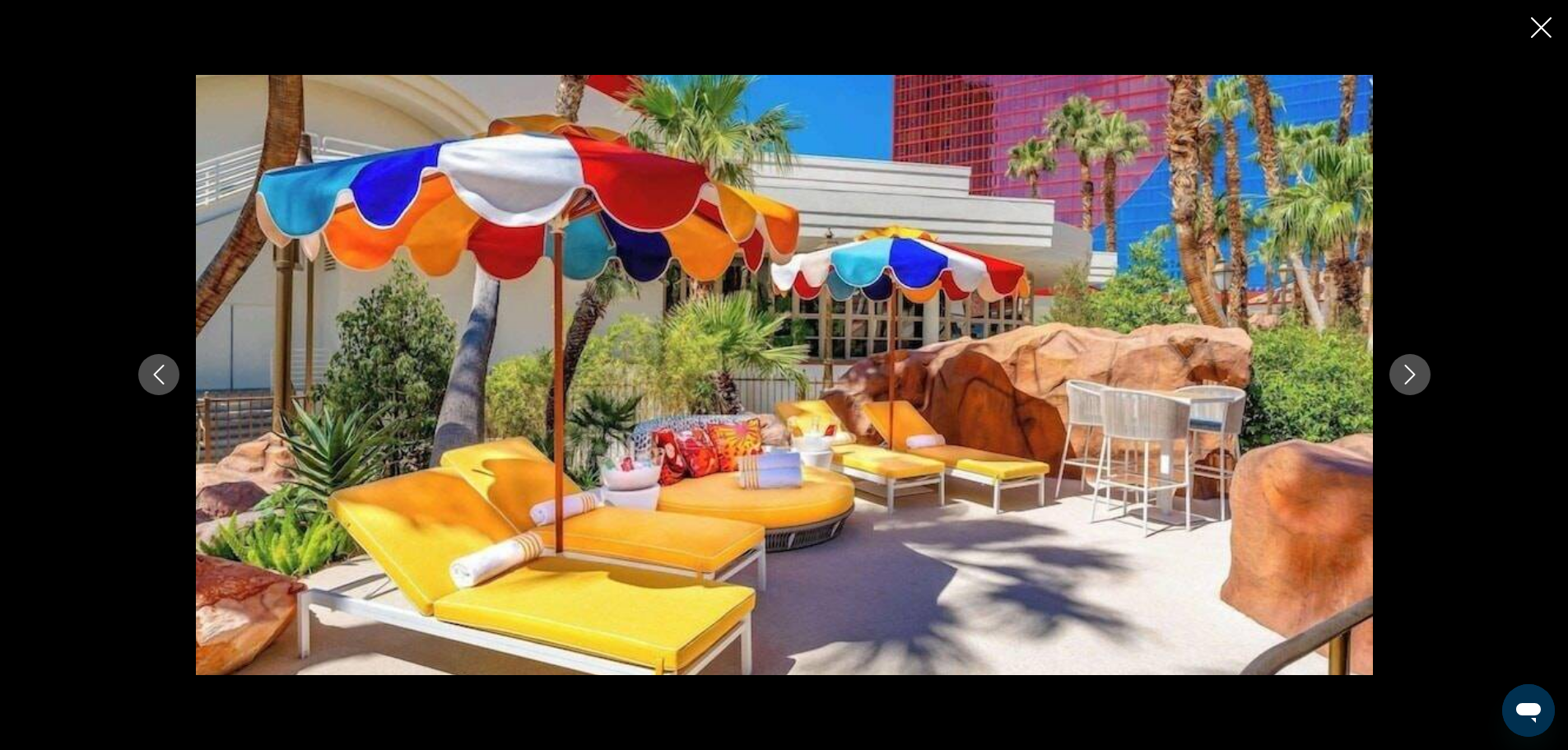
click at [1401, 373] on icon "Next image" at bounding box center [1410, 375] width 20 height 20
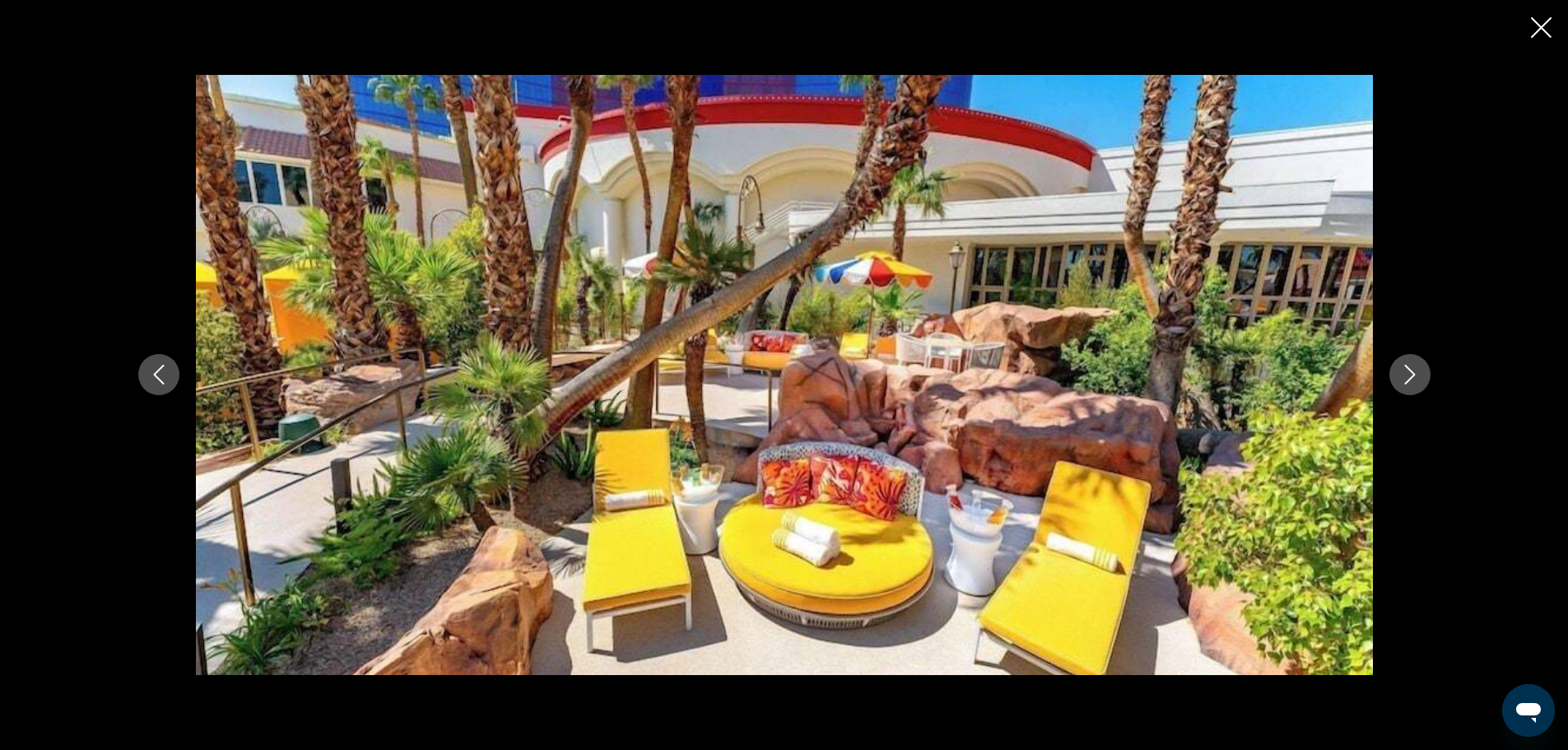
click at [1401, 373] on icon "Next image" at bounding box center [1410, 375] width 20 height 20
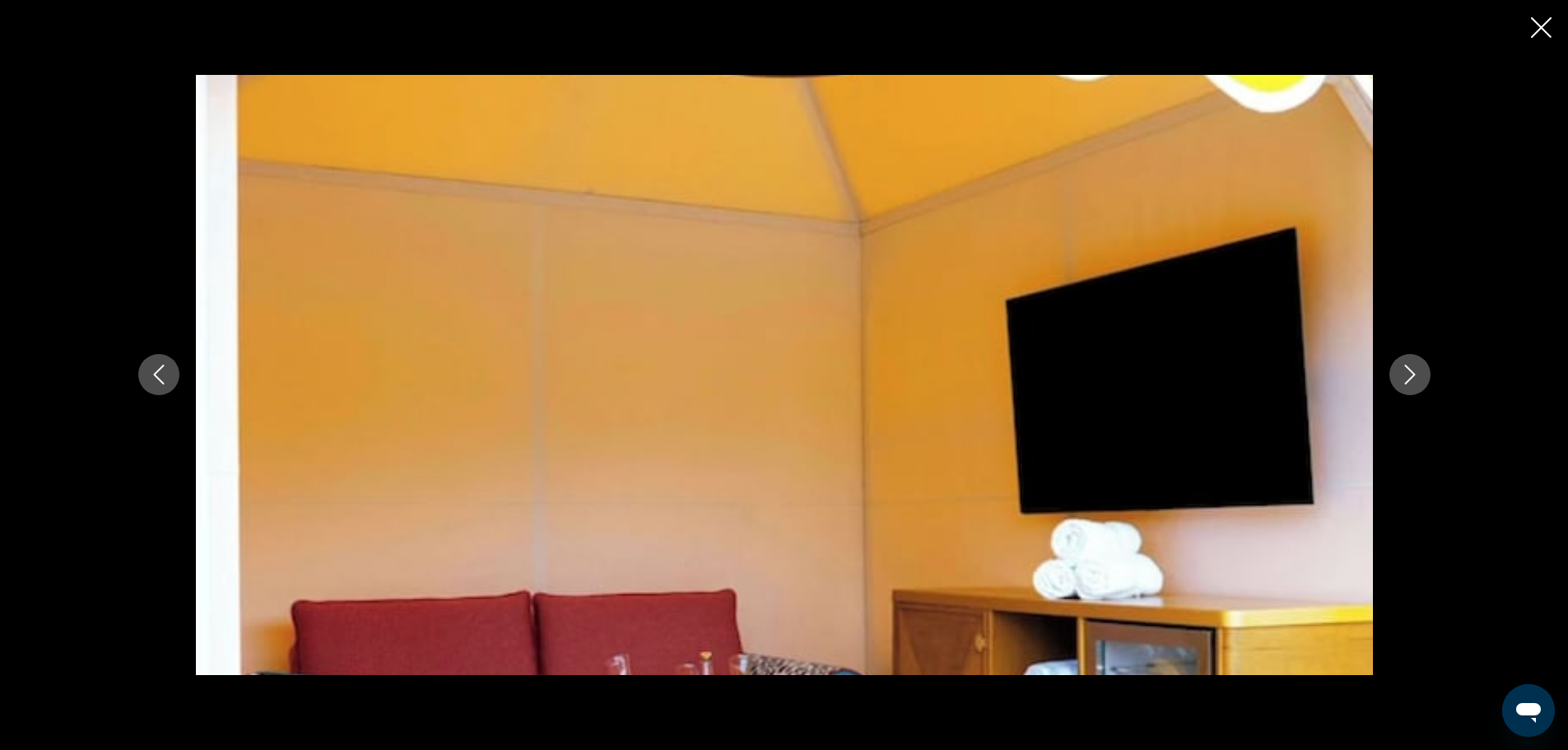
click at [1401, 373] on icon "Next image" at bounding box center [1410, 375] width 20 height 20
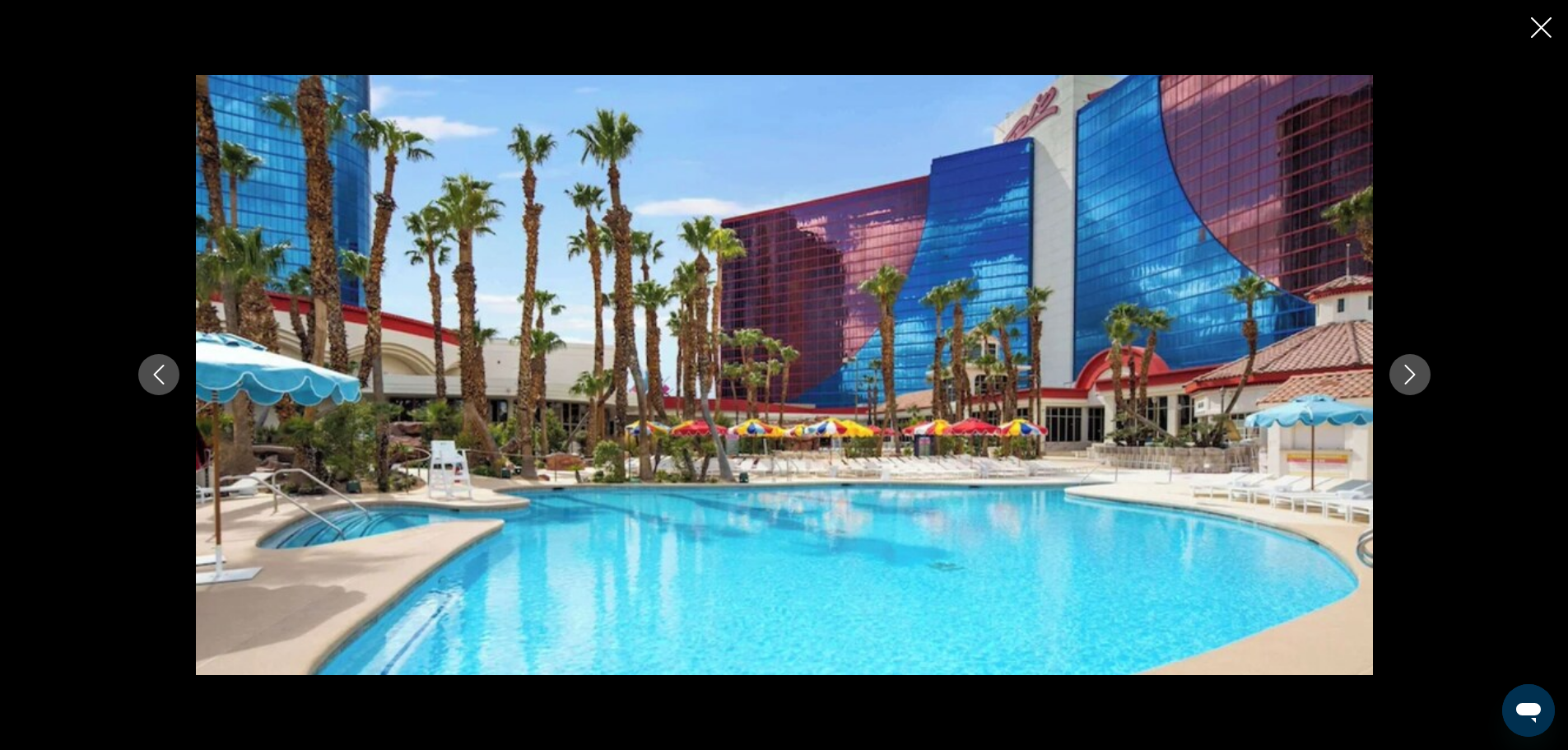
click at [1401, 373] on icon "Next image" at bounding box center [1410, 375] width 20 height 20
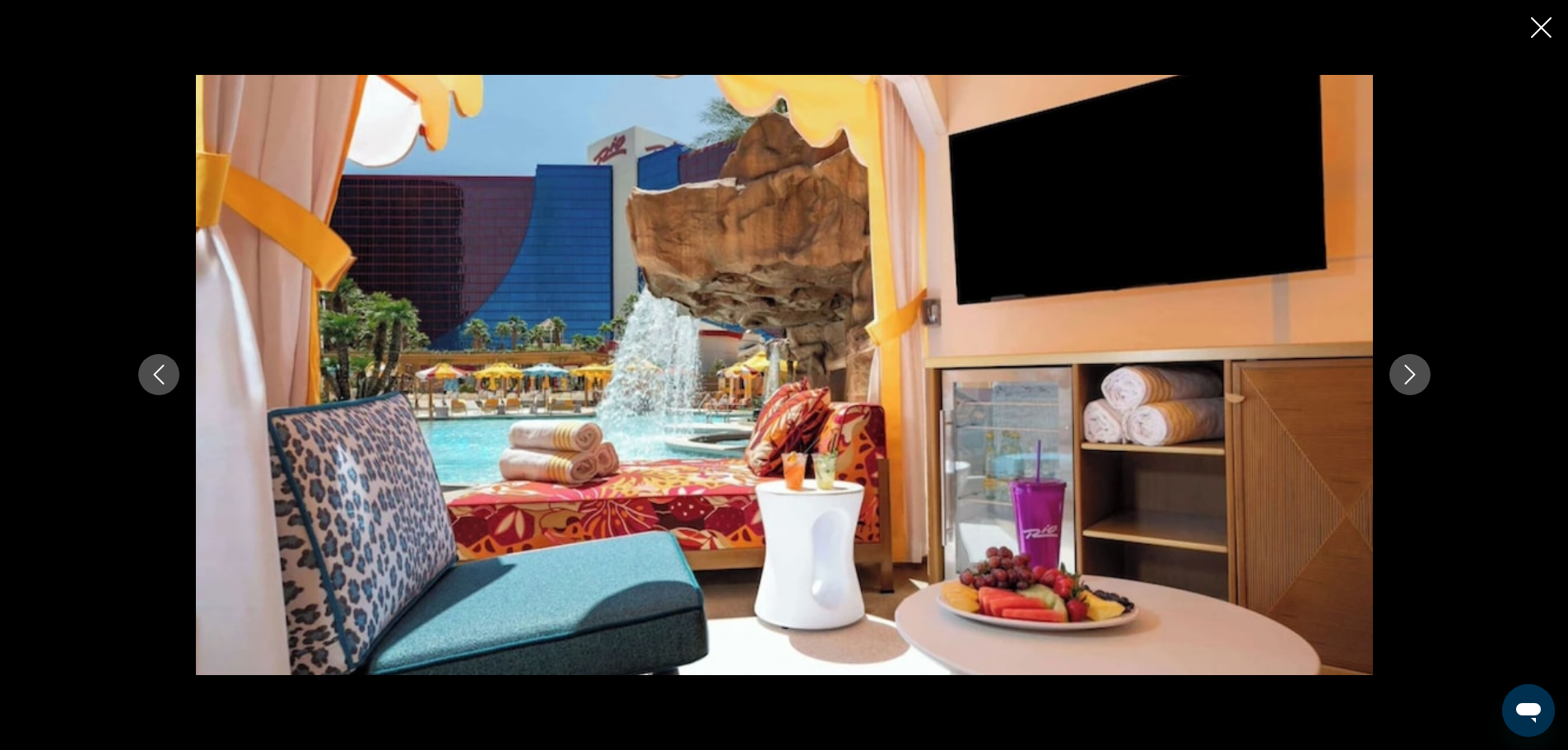
click at [1401, 373] on icon "Next image" at bounding box center [1410, 375] width 20 height 20
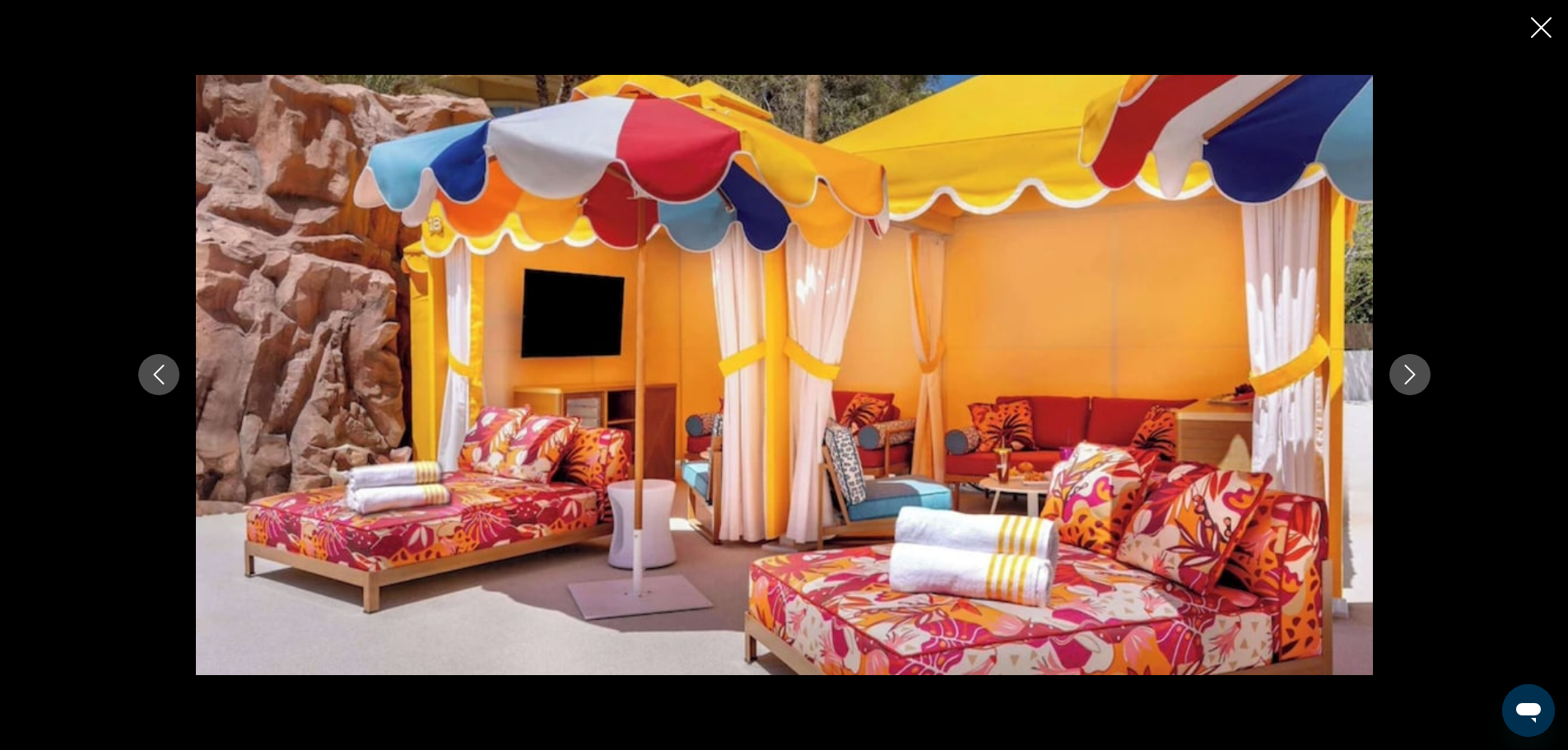
click at [1401, 373] on icon "Next image" at bounding box center [1410, 375] width 20 height 20
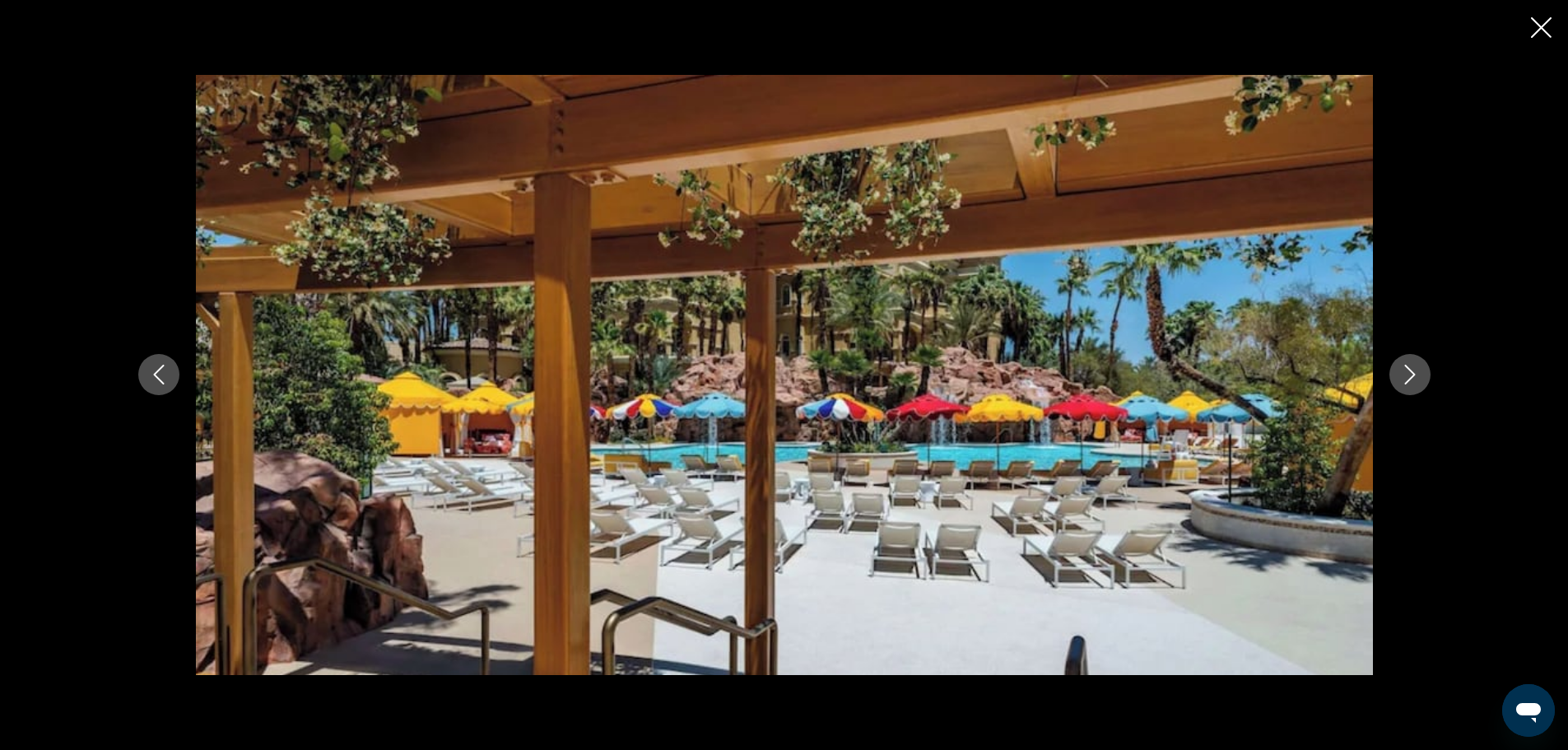
click at [1401, 373] on icon "Next image" at bounding box center [1410, 375] width 20 height 20
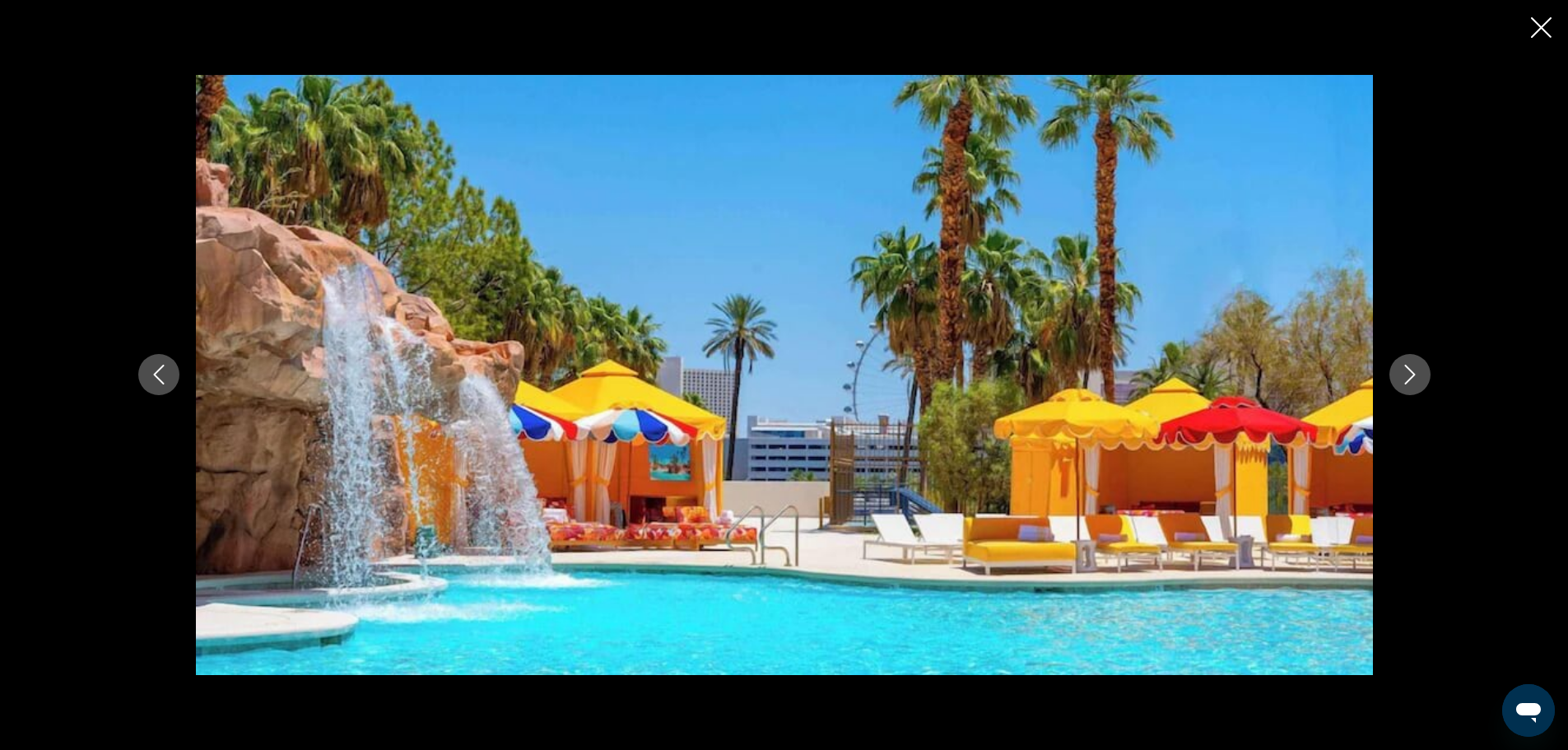
click at [1401, 373] on icon "Next image" at bounding box center [1410, 375] width 20 height 20
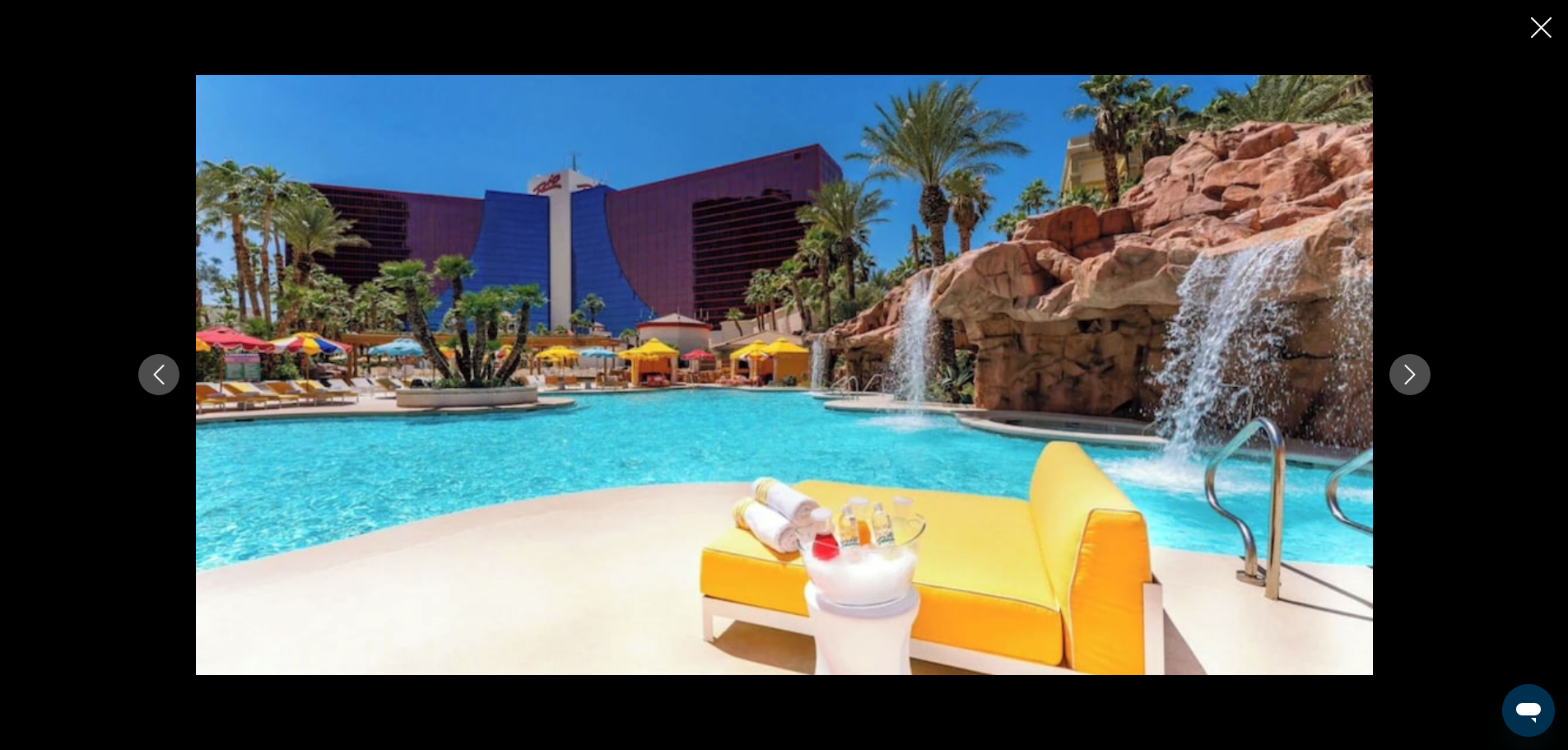
click at [1423, 368] on button "Next image" at bounding box center [1410, 375] width 41 height 41
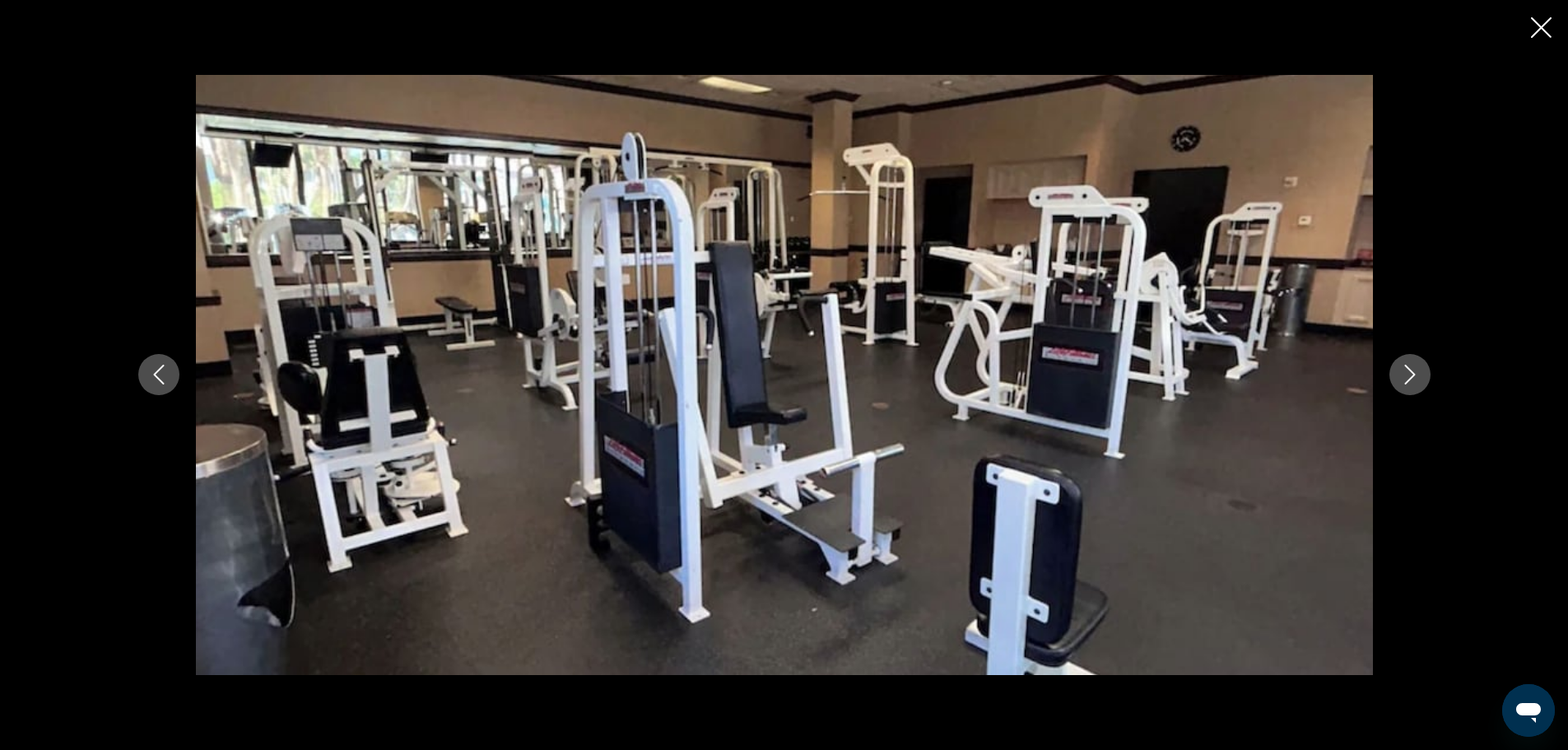
click at [1423, 368] on button "Next image" at bounding box center [1410, 375] width 41 height 41
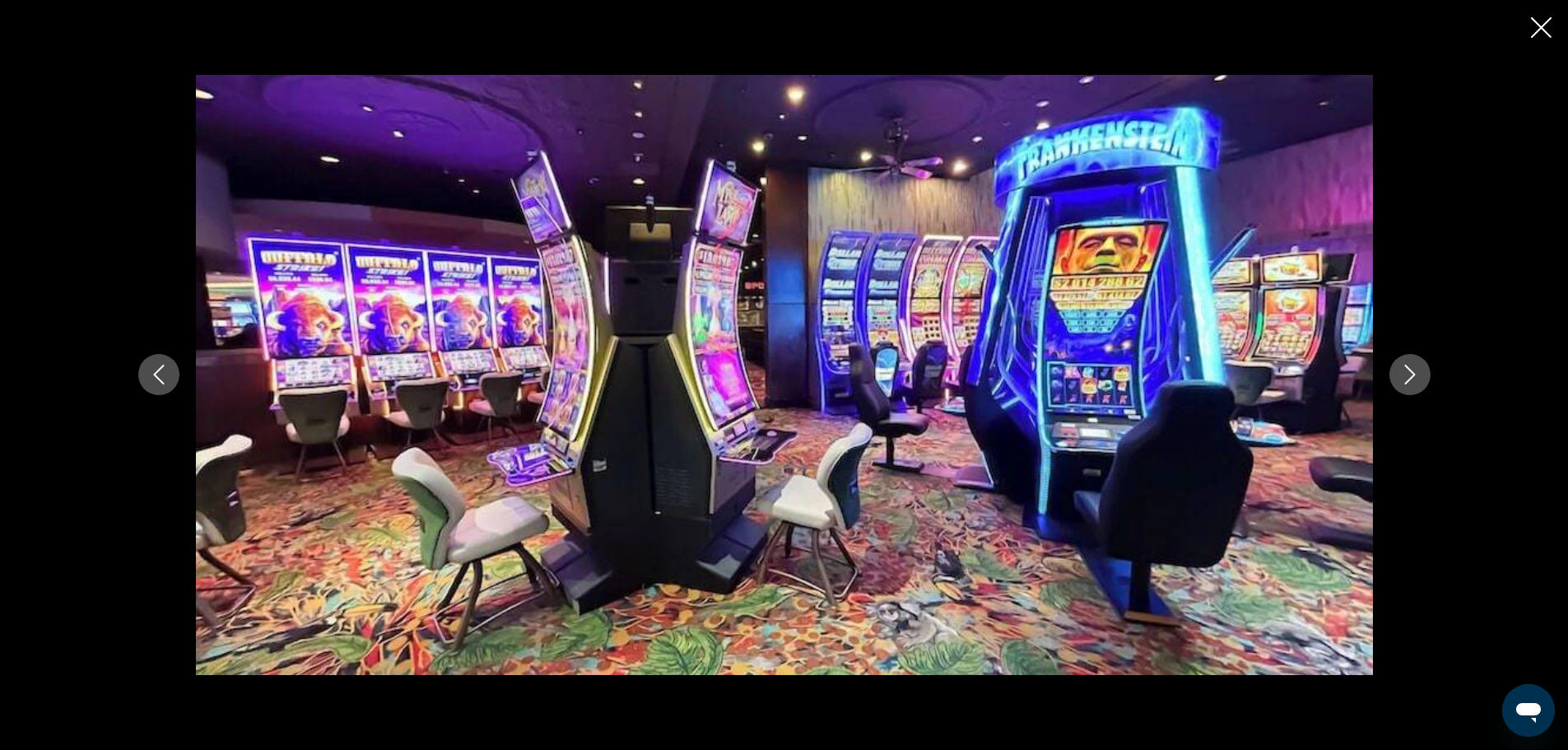
click at [1423, 368] on button "Next image" at bounding box center [1410, 375] width 41 height 41
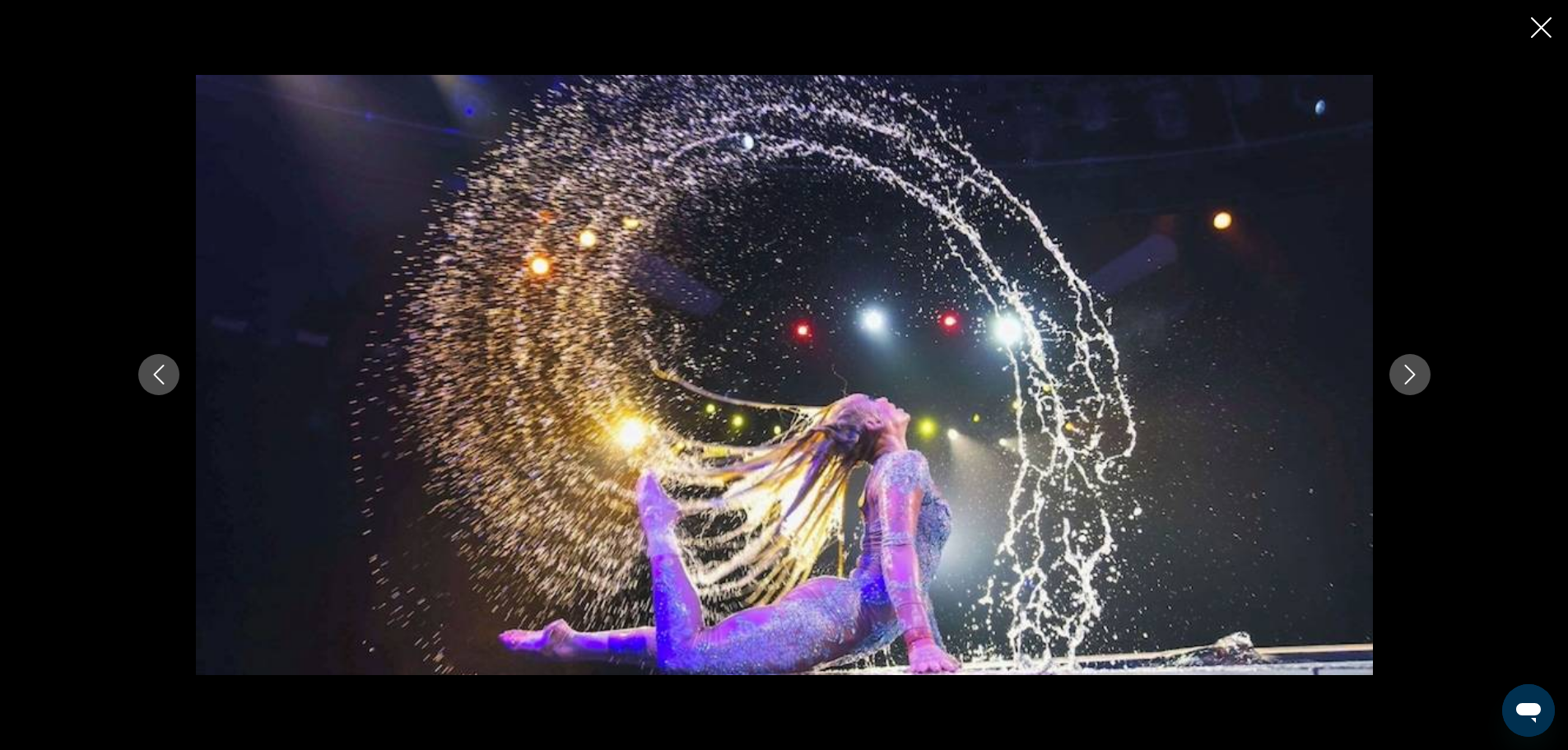
click at [1423, 368] on button "Next image" at bounding box center [1410, 375] width 41 height 41
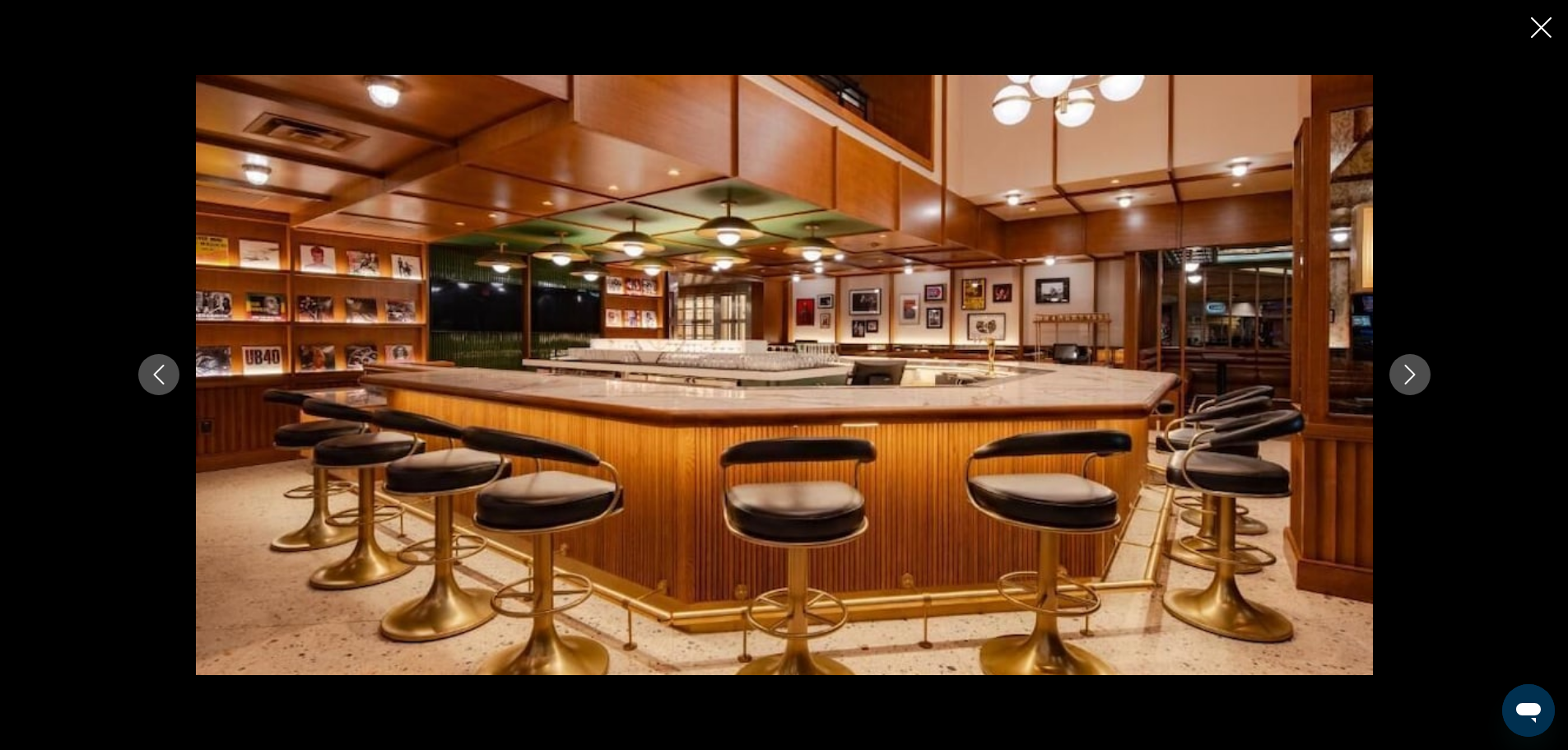
click at [1423, 368] on button "Next image" at bounding box center [1410, 375] width 41 height 41
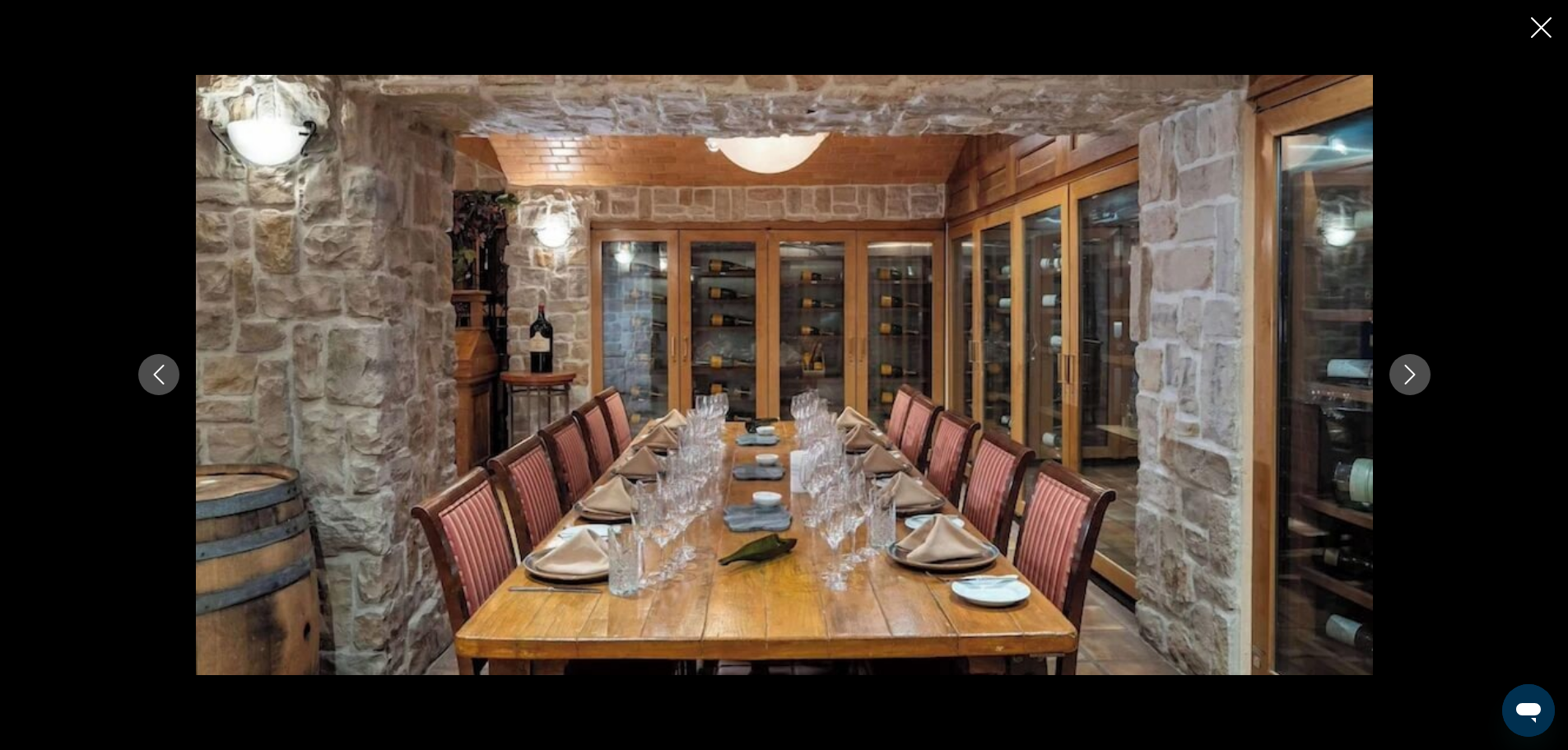
click at [1423, 368] on button "Next image" at bounding box center [1410, 375] width 41 height 41
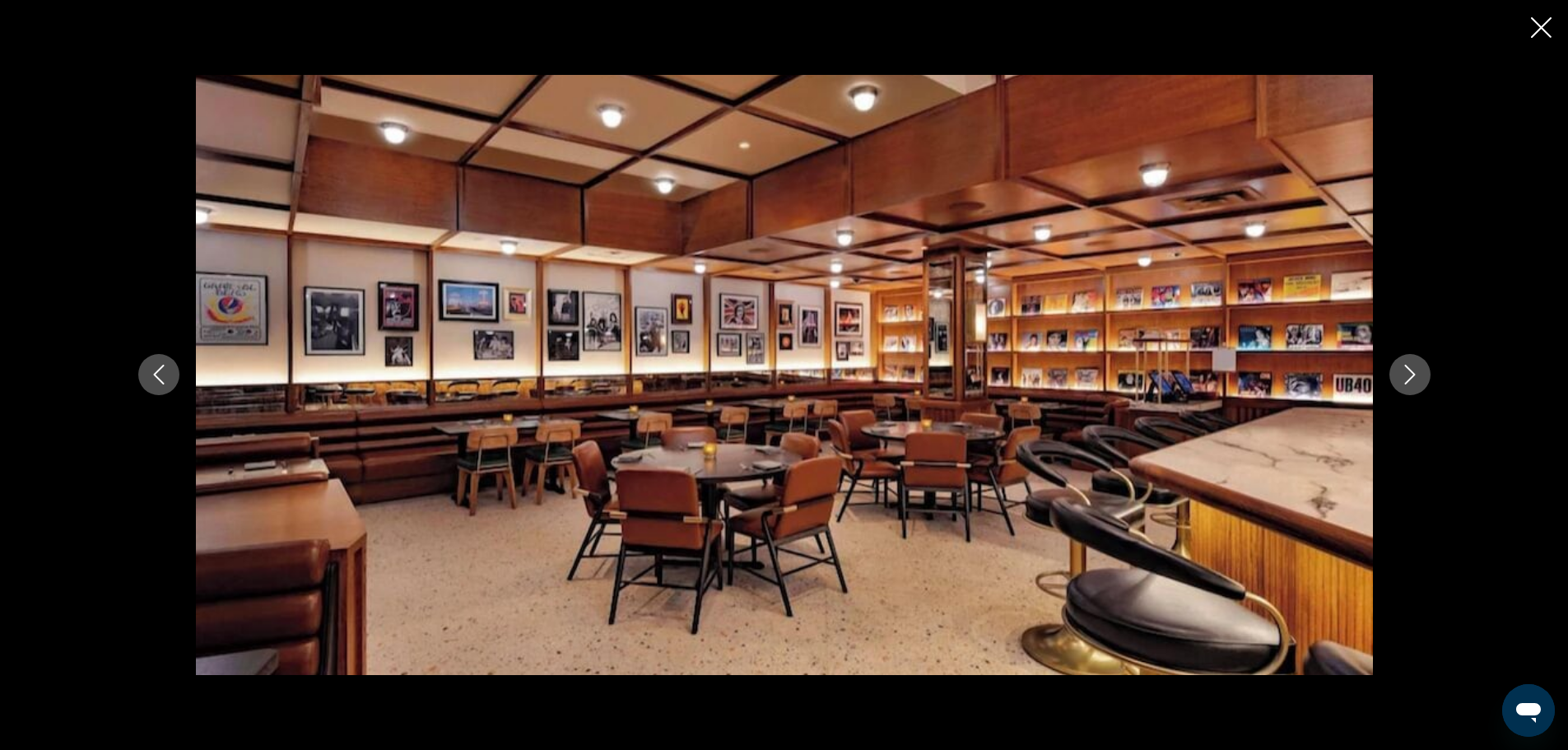
click at [1423, 368] on button "Next image" at bounding box center [1410, 375] width 41 height 41
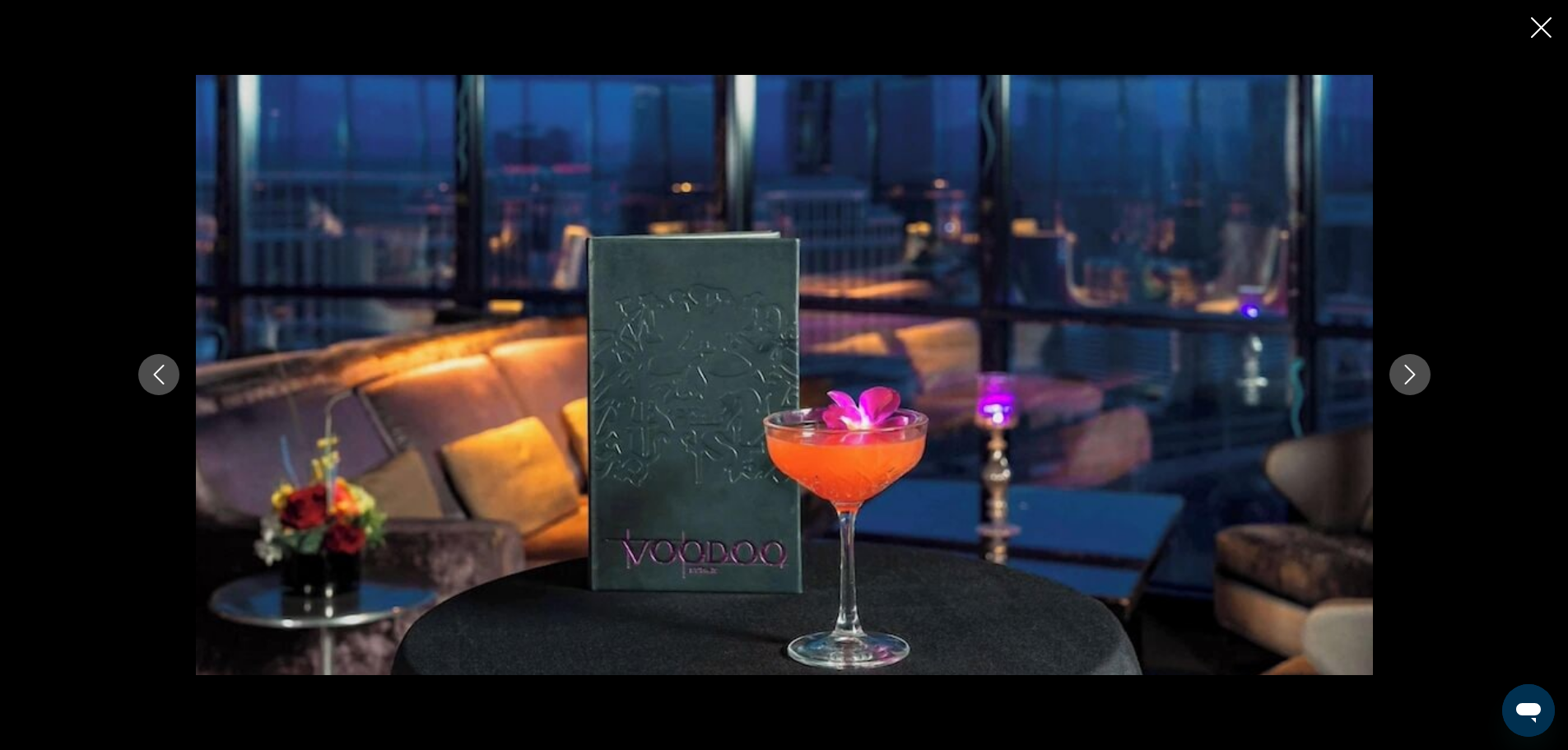
click at [1423, 368] on button "Next image" at bounding box center [1410, 375] width 41 height 41
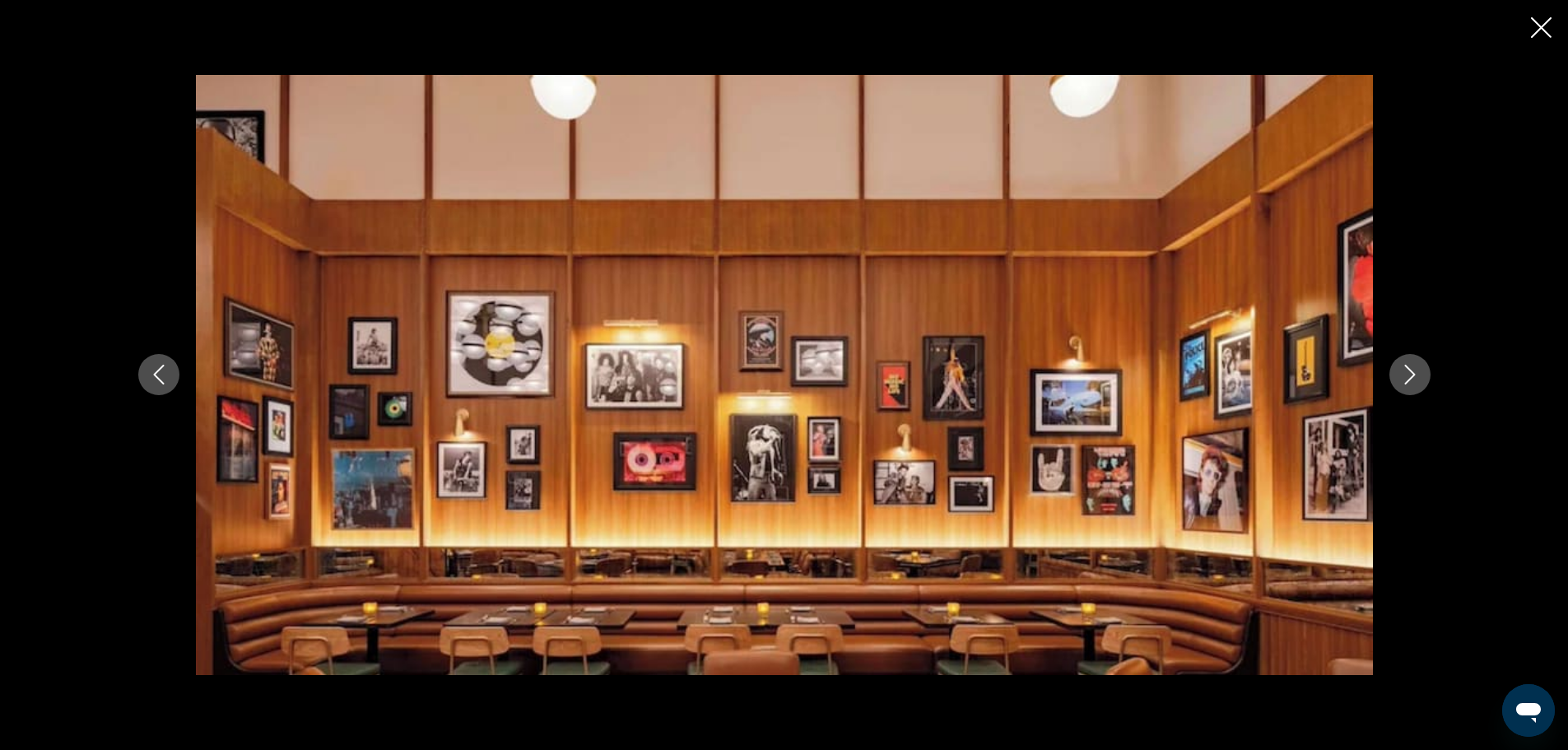
click at [1423, 368] on button "Next image" at bounding box center [1410, 375] width 41 height 41
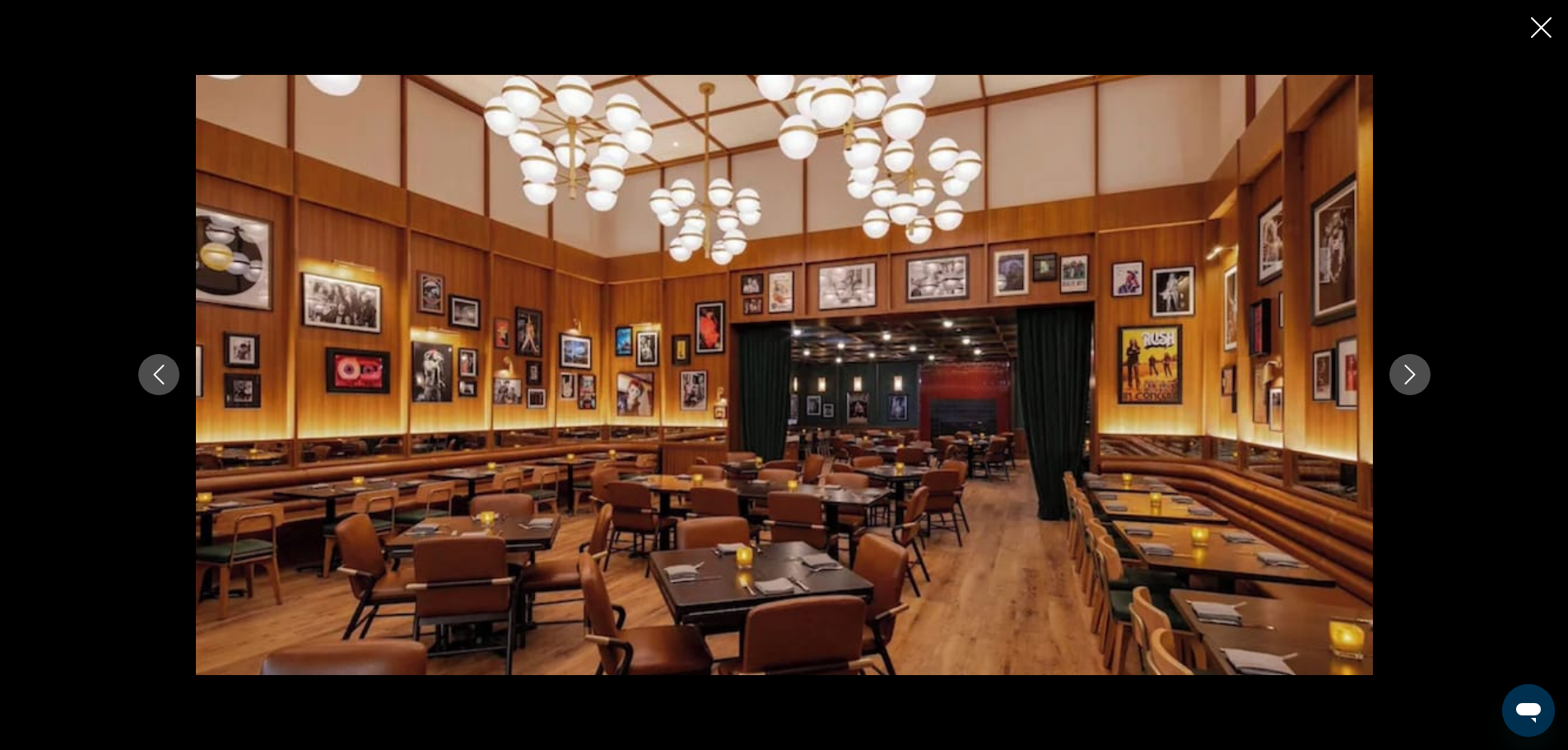
click at [1423, 368] on button "Next image" at bounding box center [1410, 375] width 41 height 41
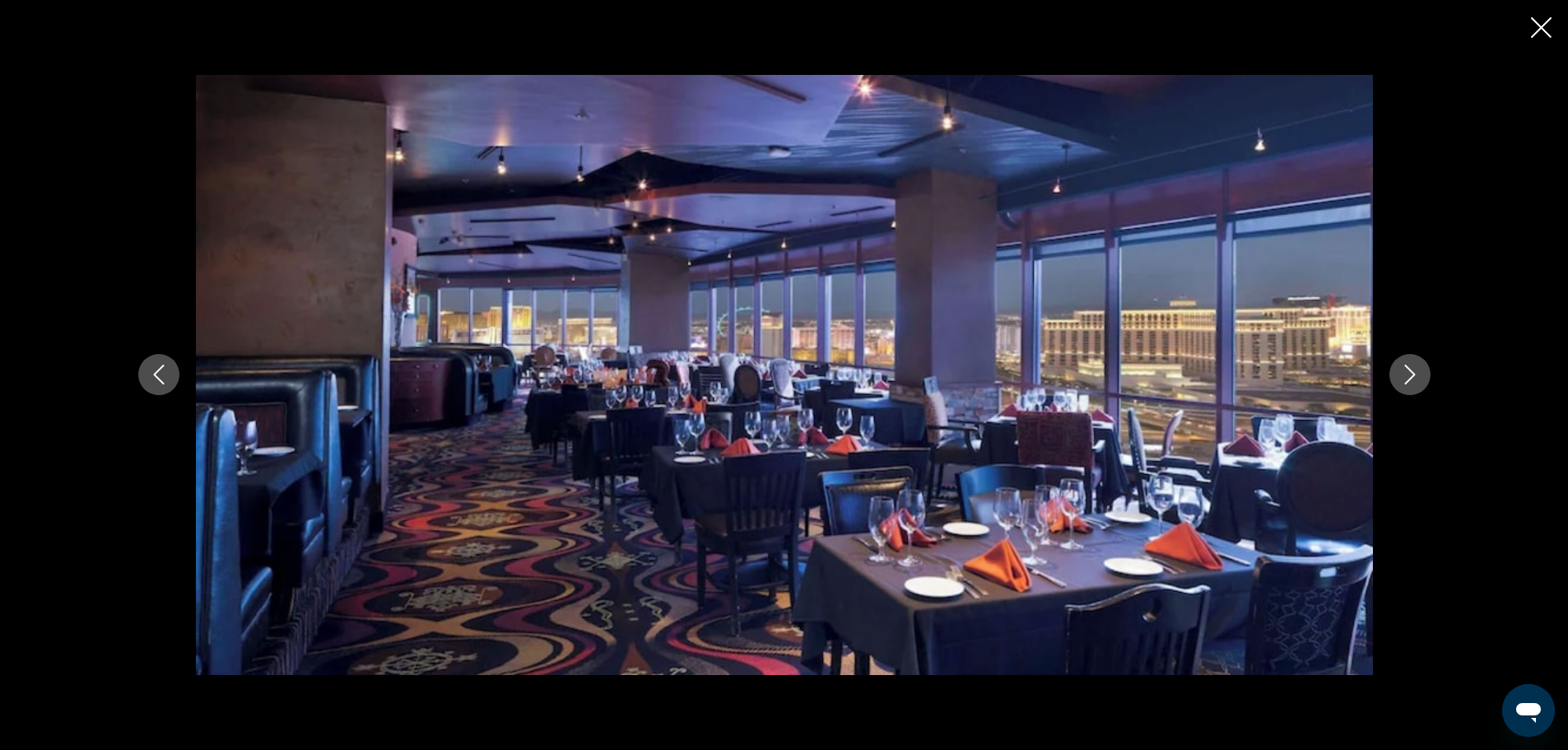
click at [1423, 368] on button "Next image" at bounding box center [1410, 375] width 41 height 41
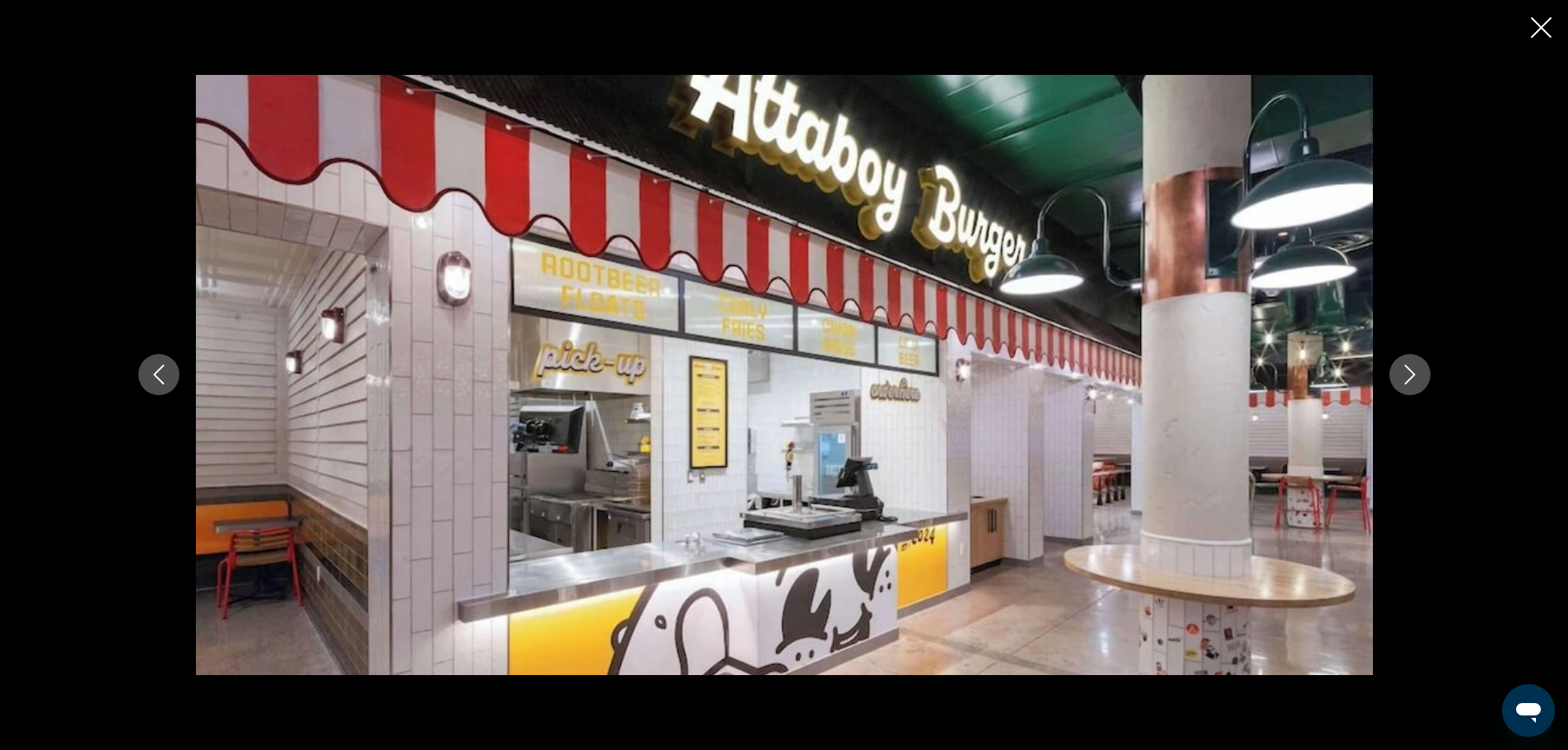
click at [1423, 368] on button "Next image" at bounding box center [1410, 375] width 41 height 41
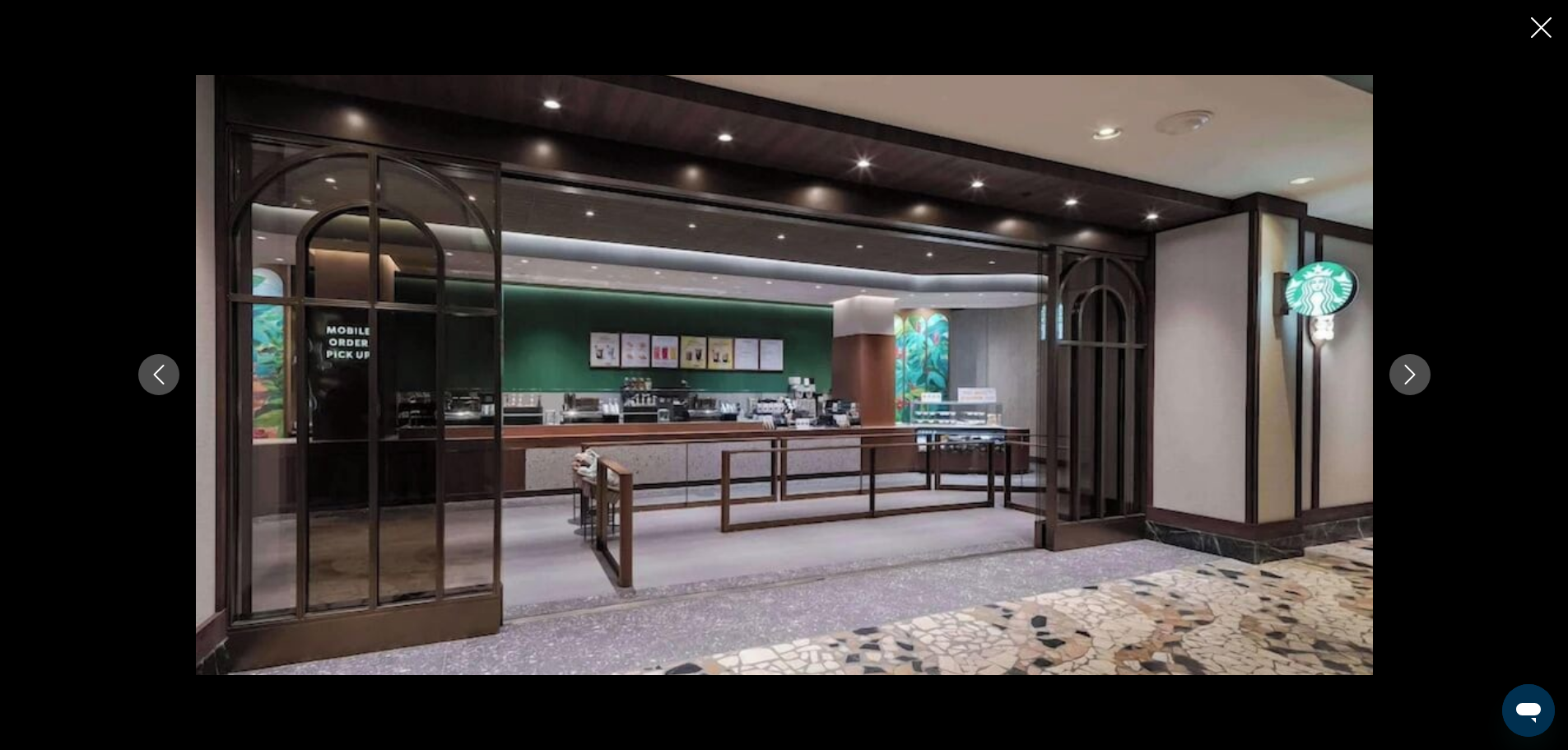
click at [1423, 368] on button "Next image" at bounding box center [1410, 375] width 41 height 41
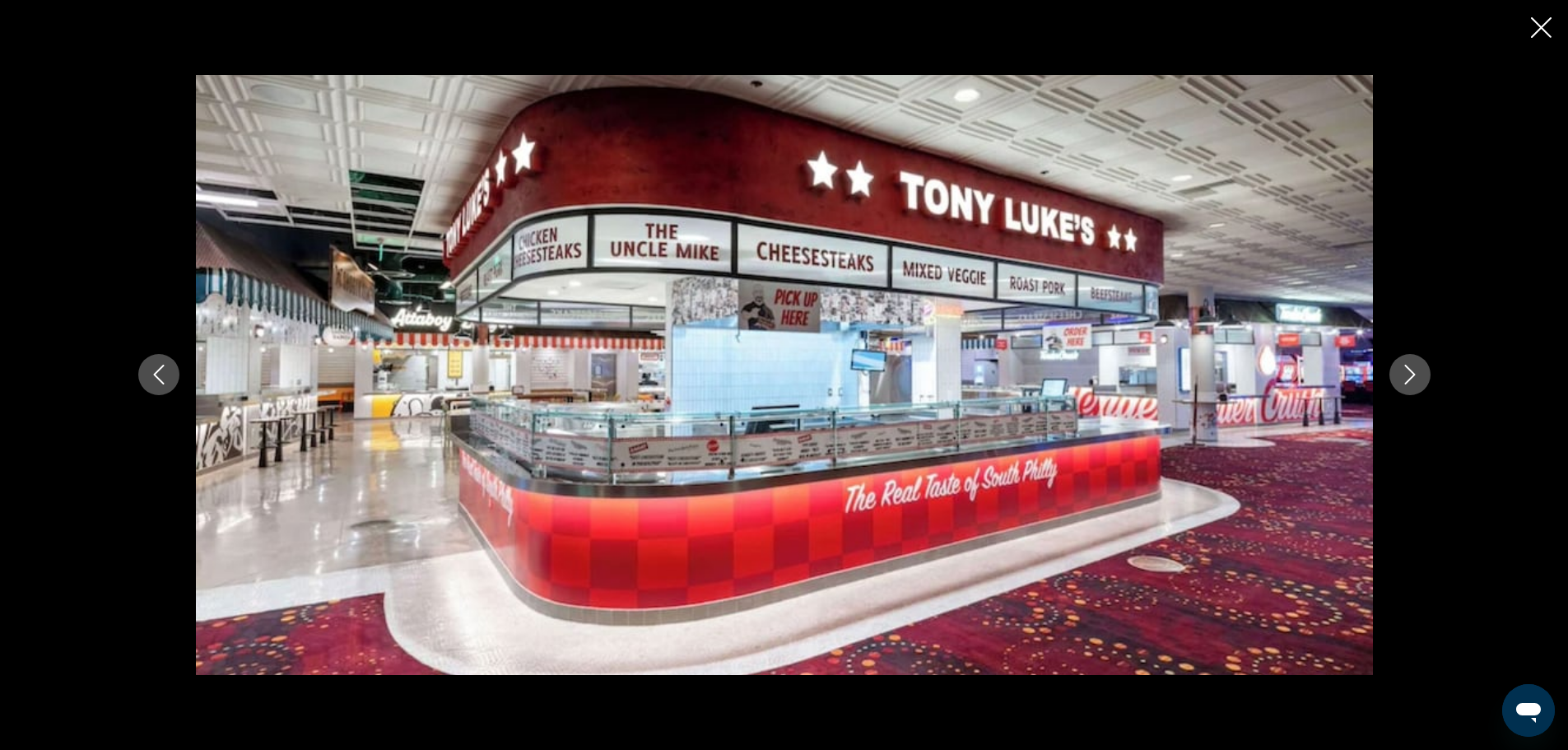
click at [1541, 18] on icon "Close slideshow" at bounding box center [1541, 27] width 20 height 20
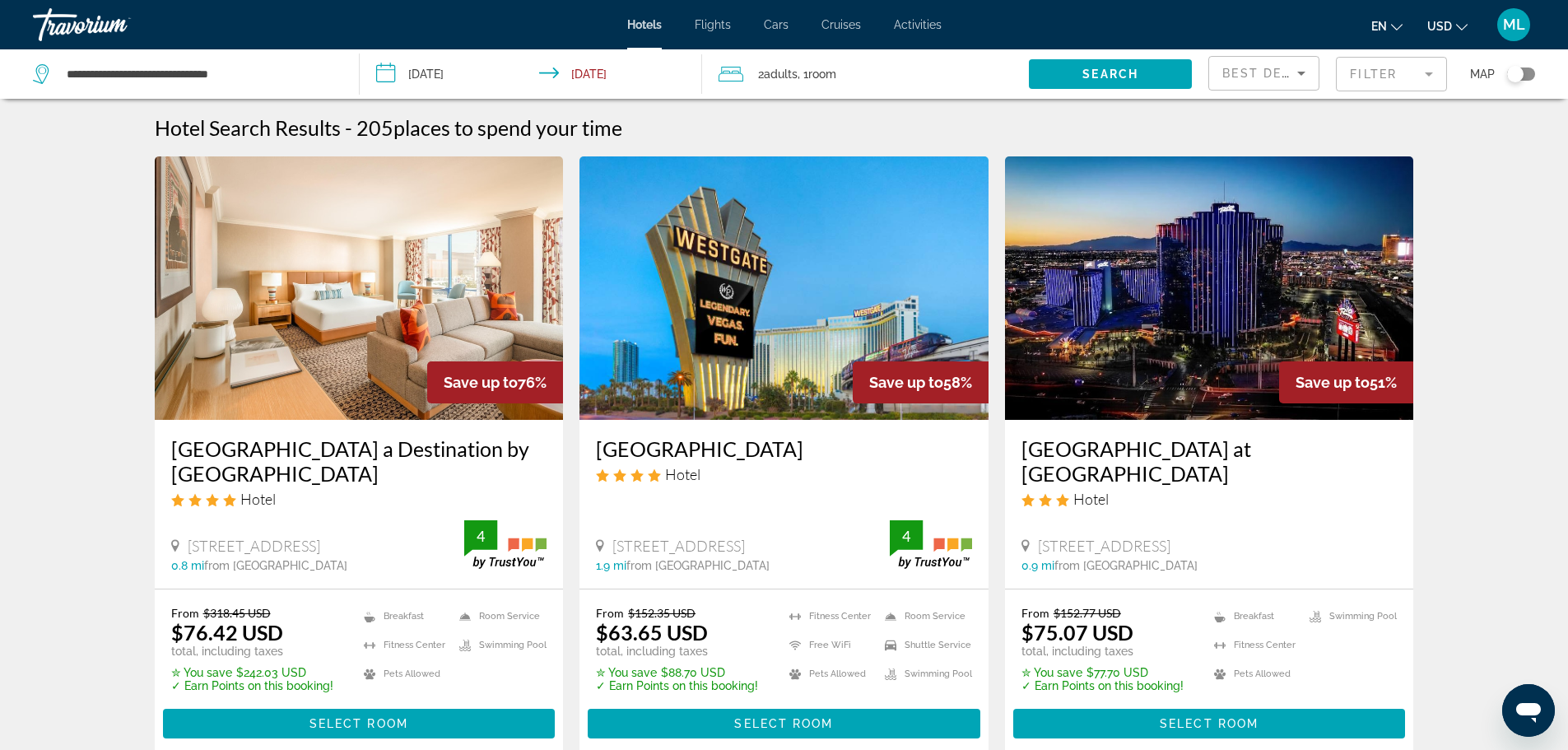
click at [388, 68] on input "**********" at bounding box center [534, 77] width 350 height 55
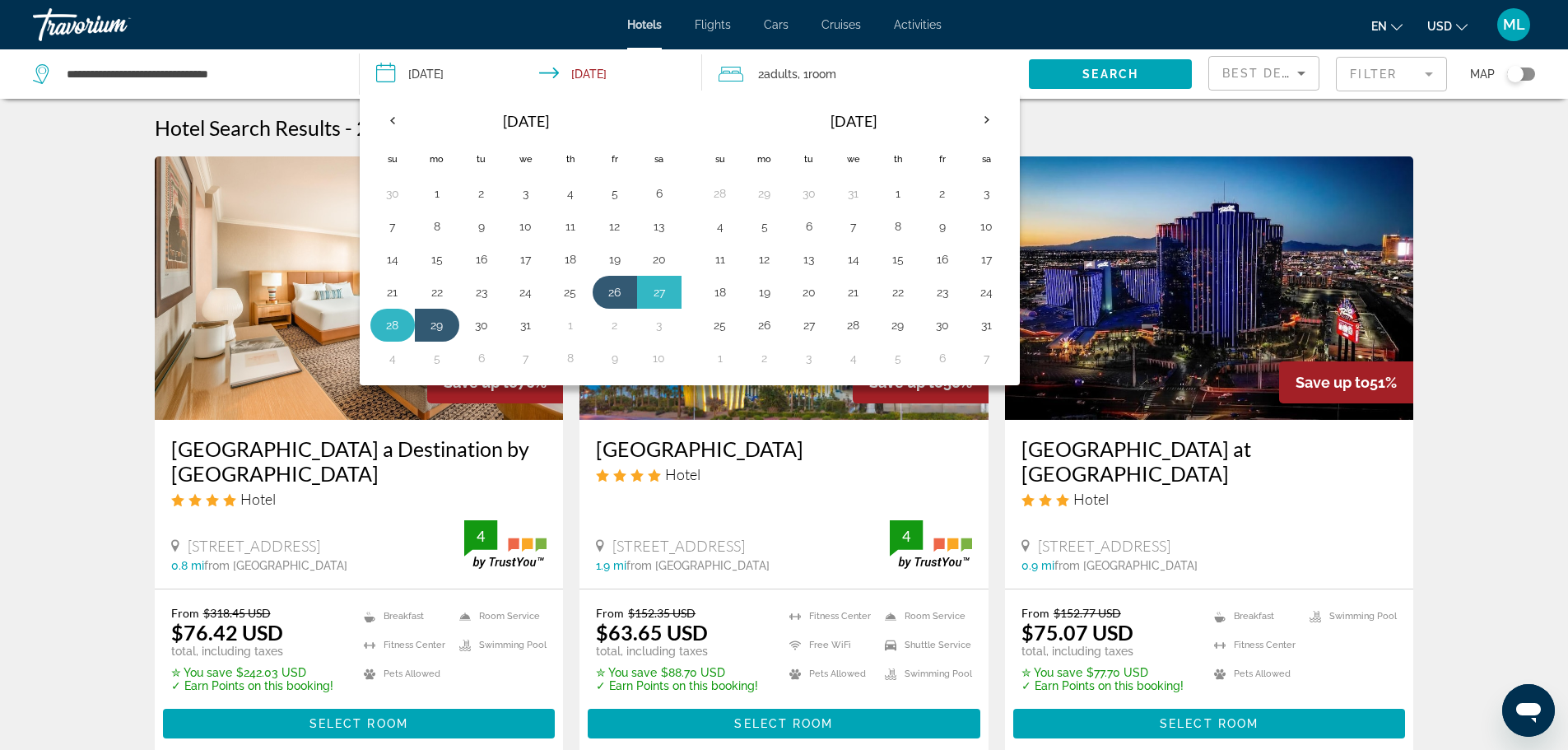
click at [392, 325] on button "28" at bounding box center [392, 326] width 26 height 23
click at [479, 328] on button "30" at bounding box center [481, 326] width 26 height 23
type input "**********"
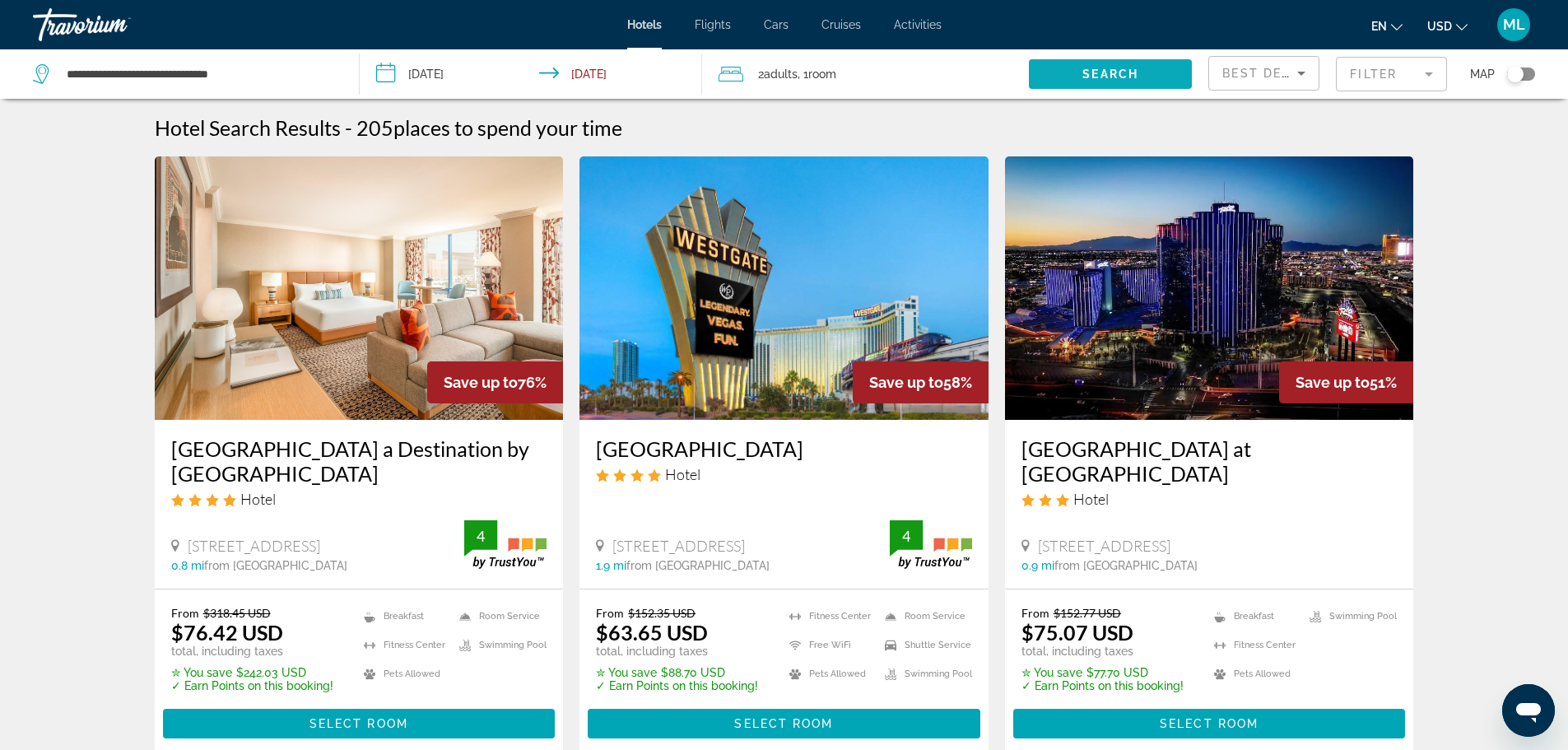
click at [1116, 71] on span "Search" at bounding box center [1110, 74] width 56 height 14
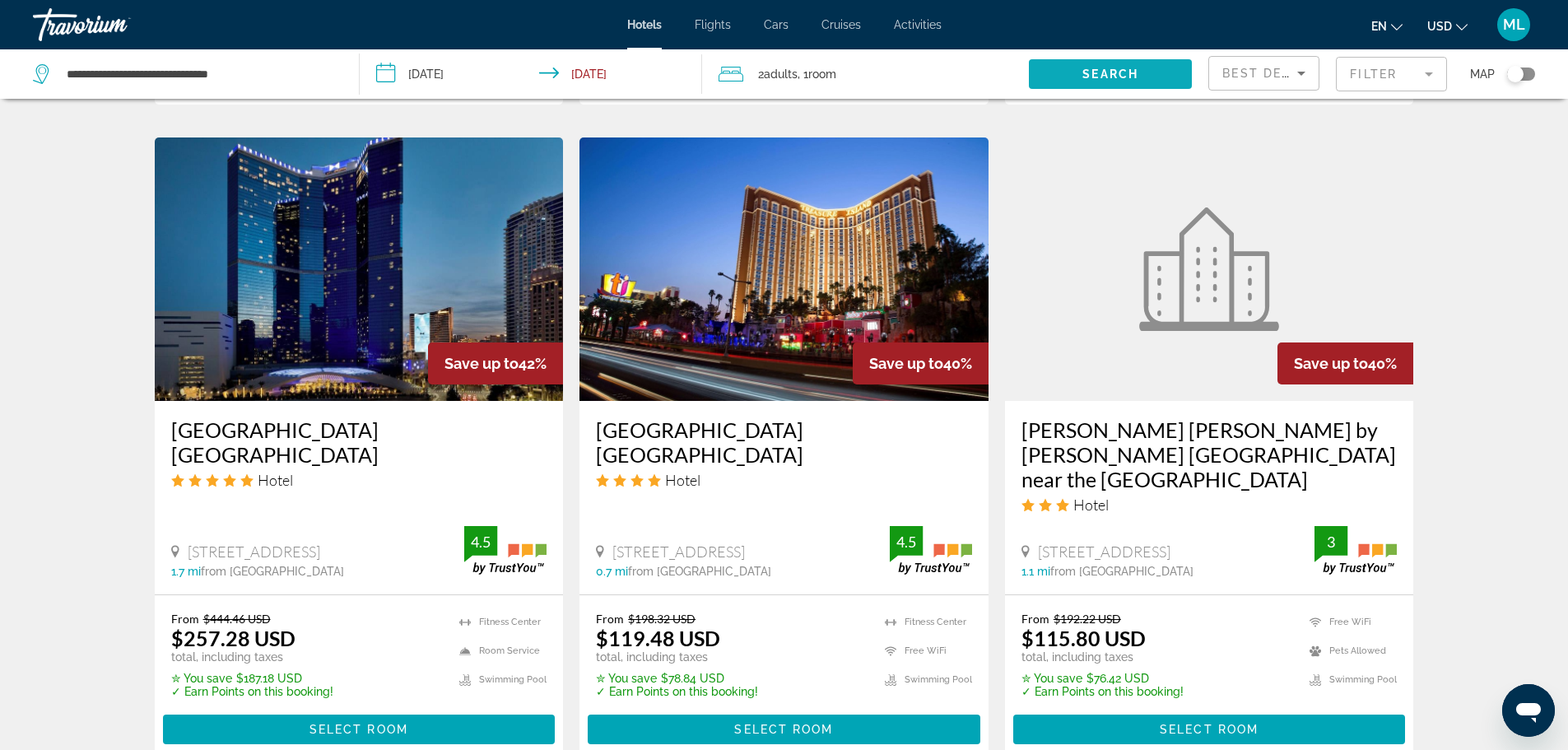
scroll to position [1284, 0]
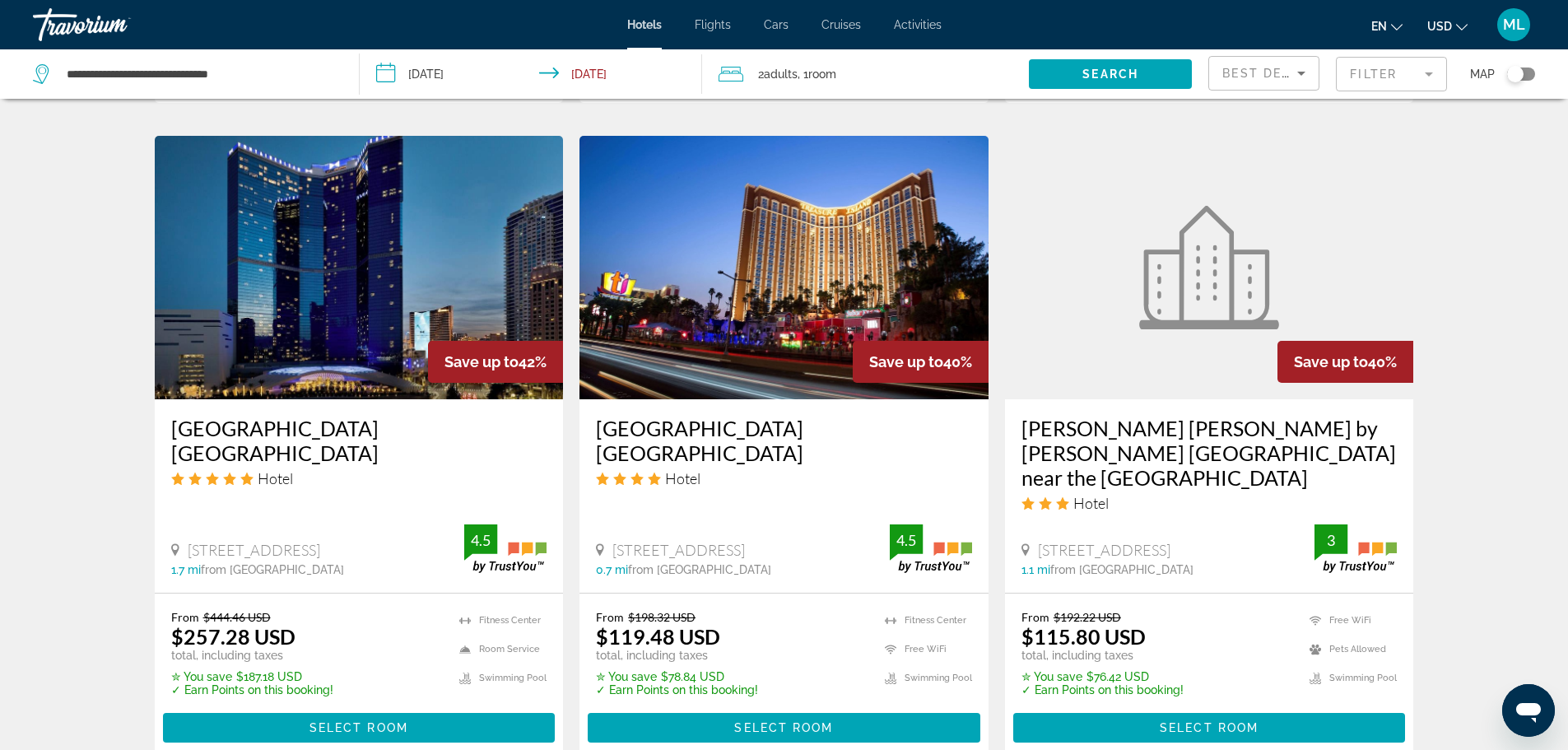
click at [431, 239] on img "Main content" at bounding box center [359, 267] width 409 height 263
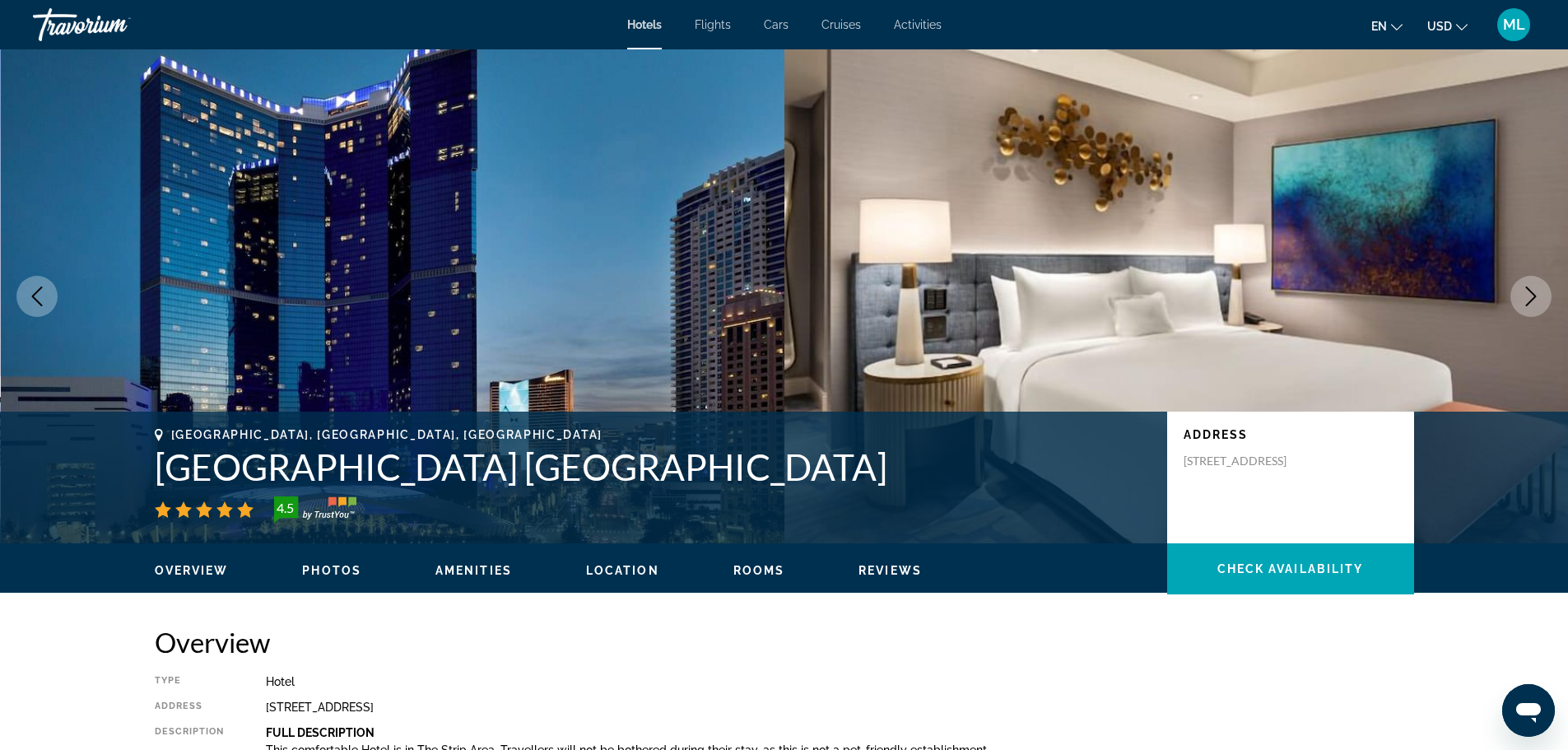
click at [1527, 296] on icon "Next image" at bounding box center [1531, 296] width 20 height 20
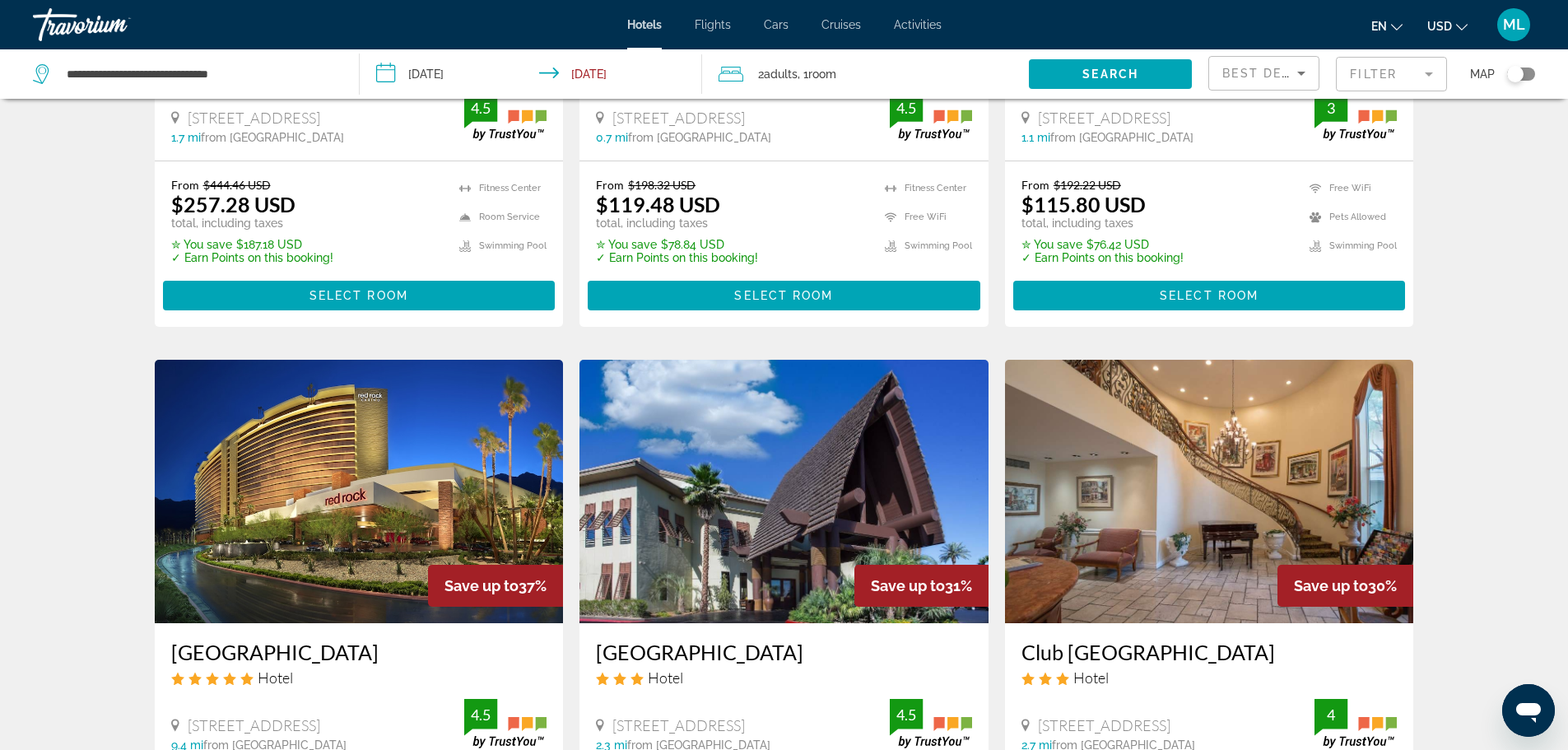
scroll to position [1749, 0]
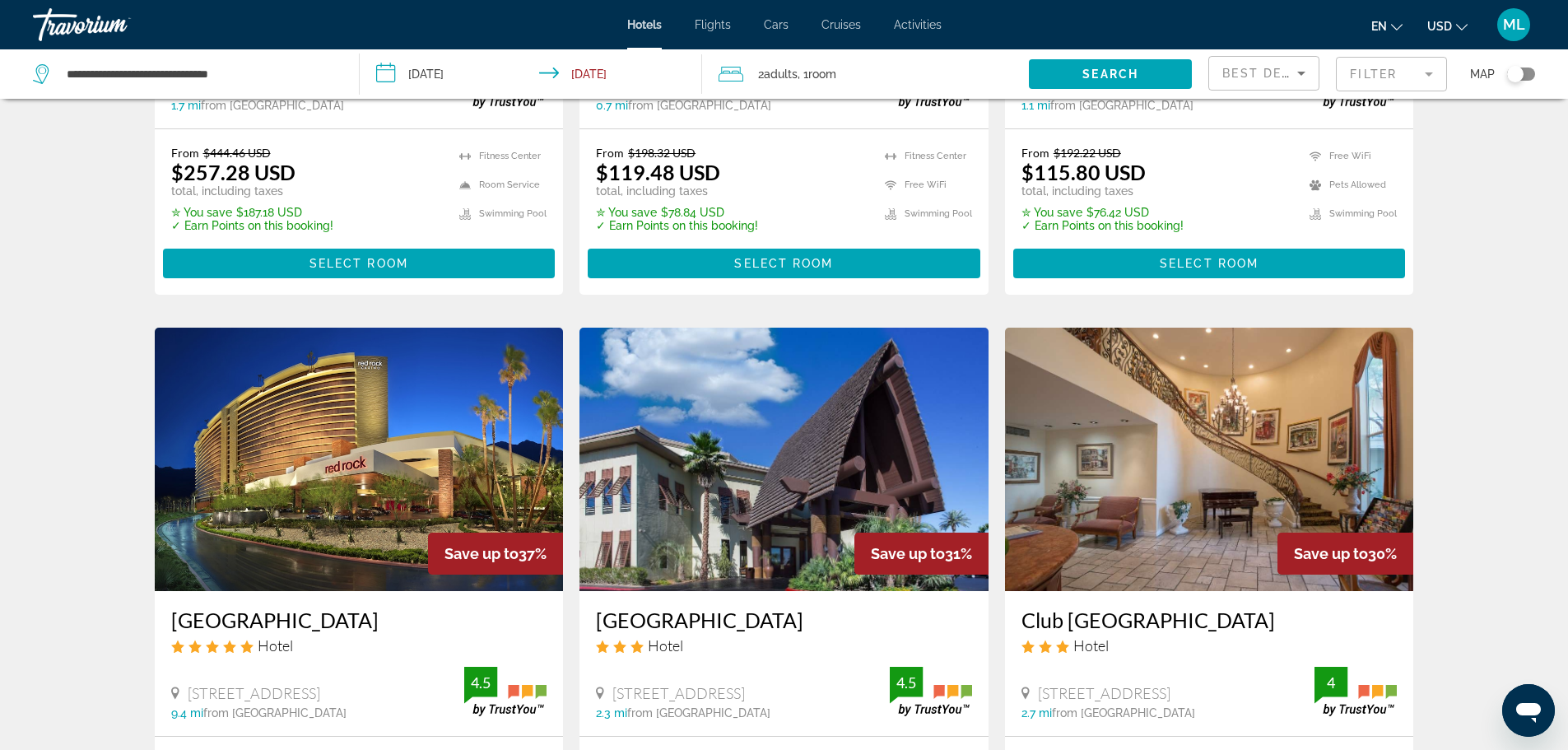
click at [344, 436] on img "Main content" at bounding box center [359, 459] width 409 height 263
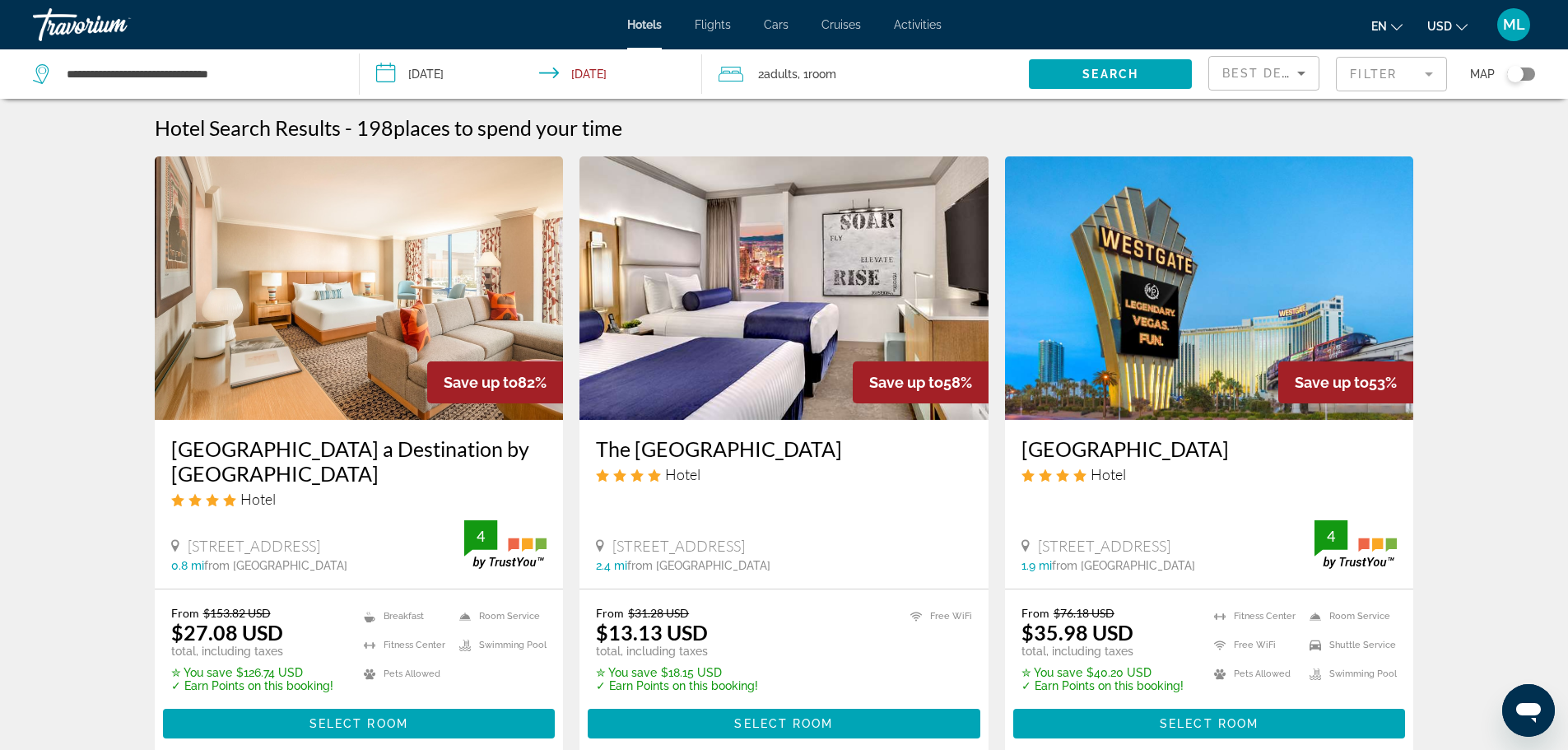
click at [1242, 308] on img "Main content" at bounding box center [1208, 288] width 409 height 263
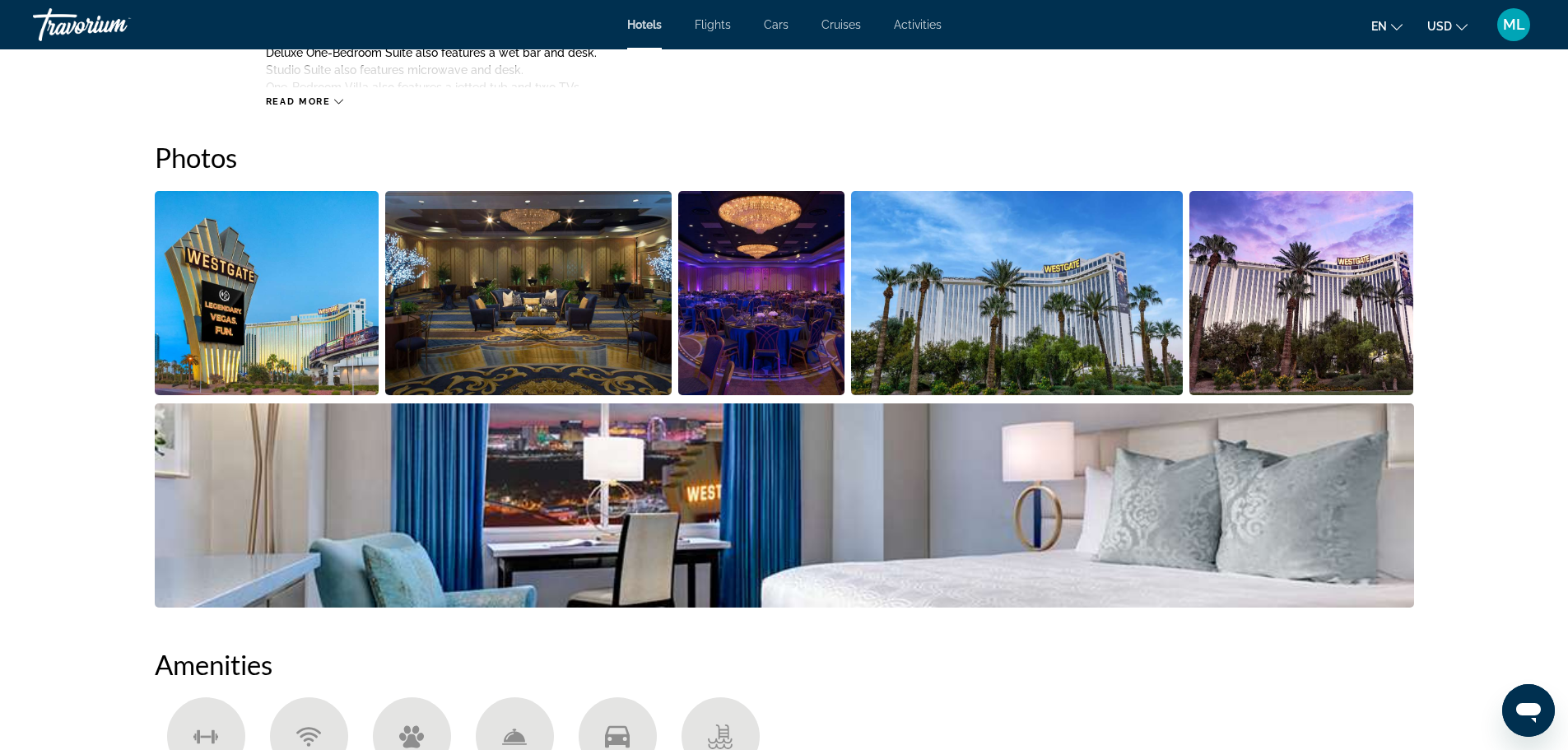
scroll to position [823, 0]
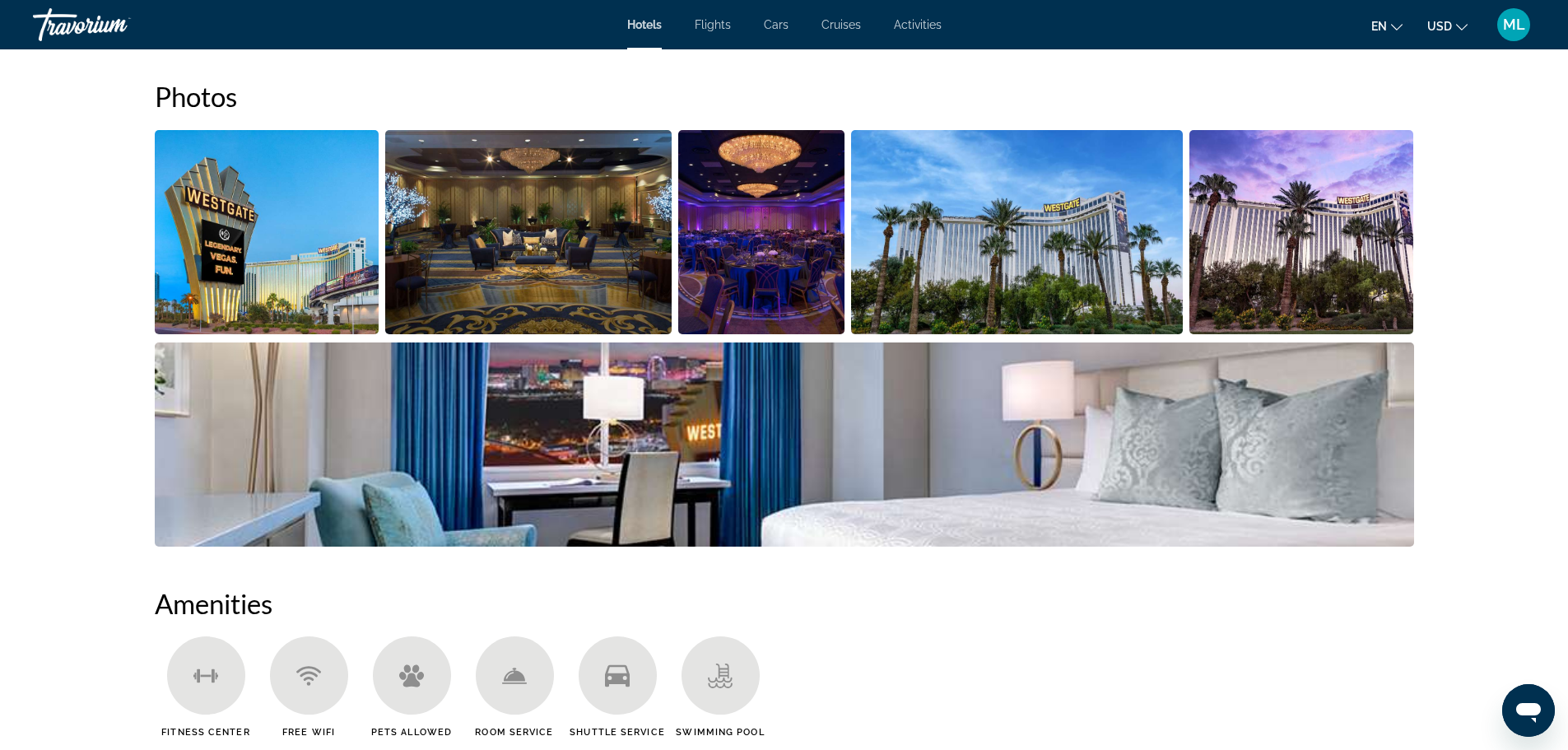
click at [340, 278] on img "Open full-screen image slider" at bounding box center [267, 231] width 224 height 204
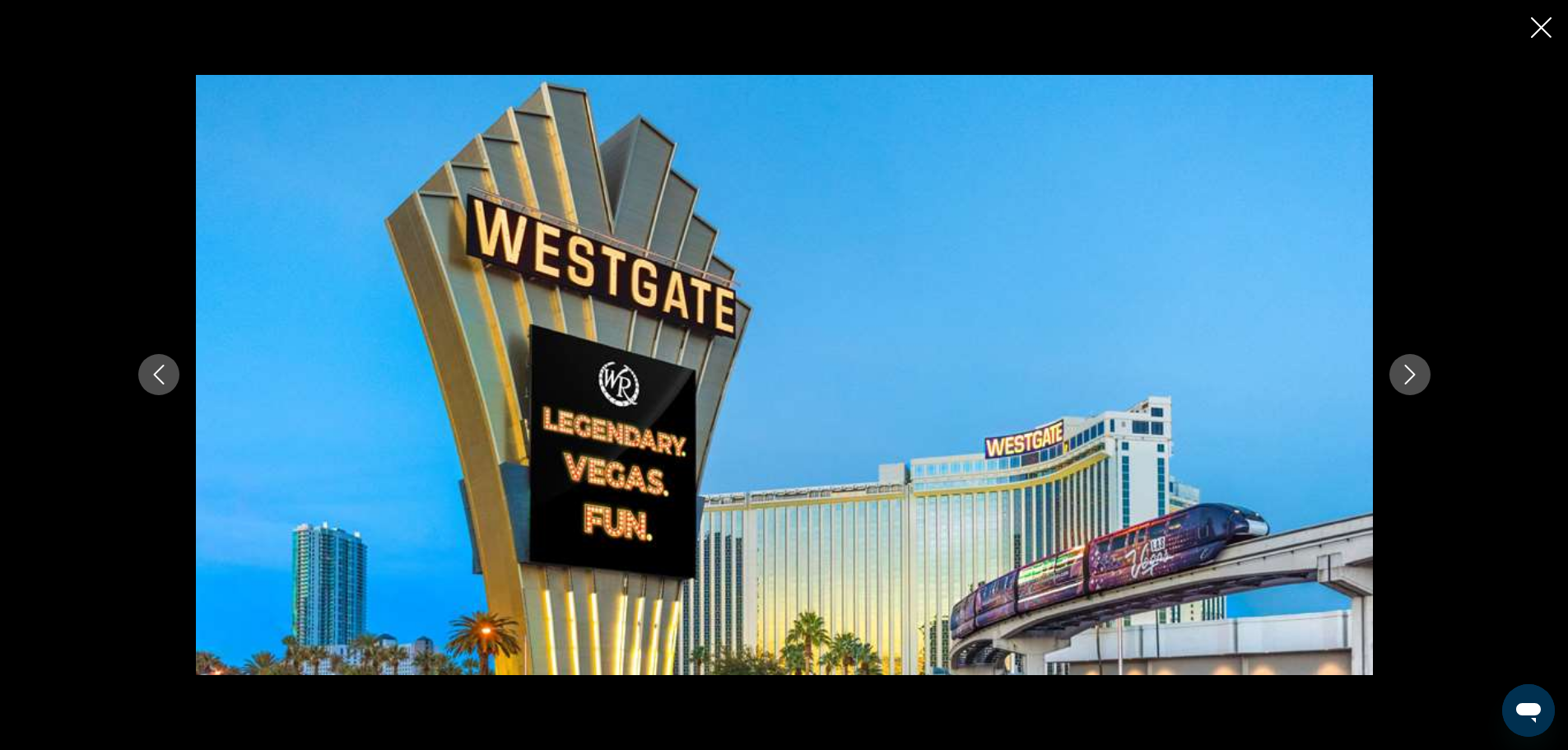
click at [1418, 375] on icon "Next image" at bounding box center [1410, 375] width 20 height 20
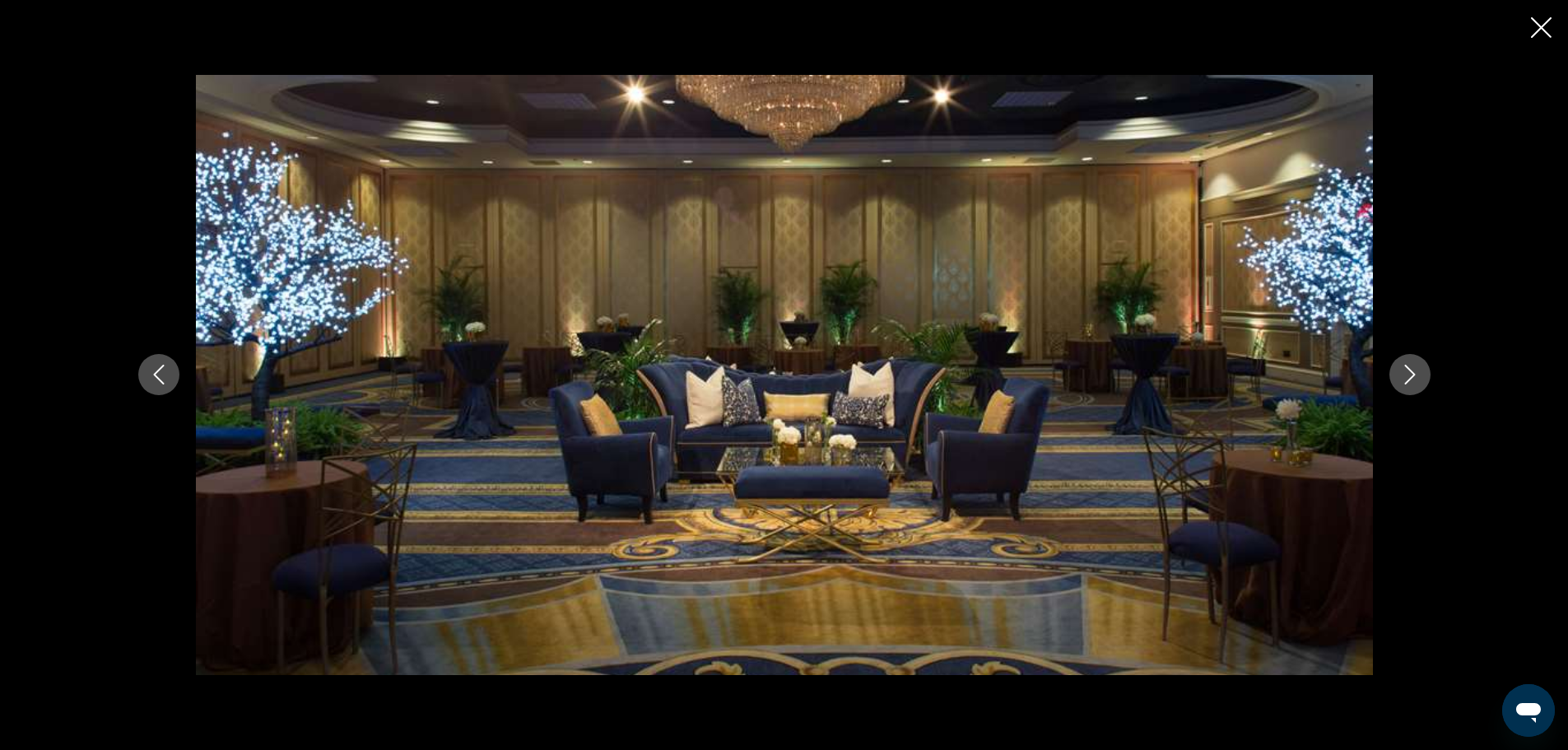
click at [1418, 375] on icon "Next image" at bounding box center [1410, 375] width 20 height 20
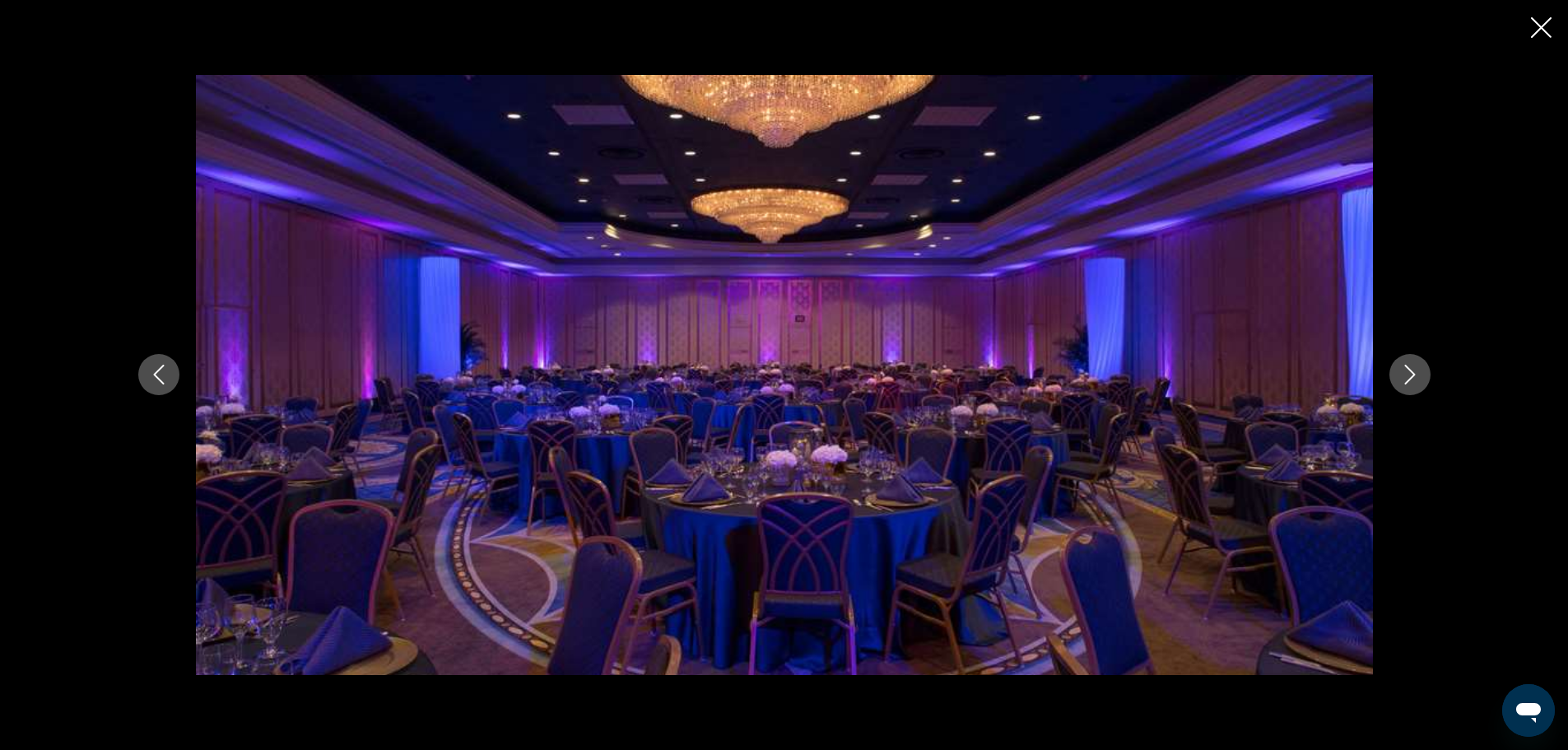
click at [1418, 375] on icon "Next image" at bounding box center [1410, 375] width 20 height 20
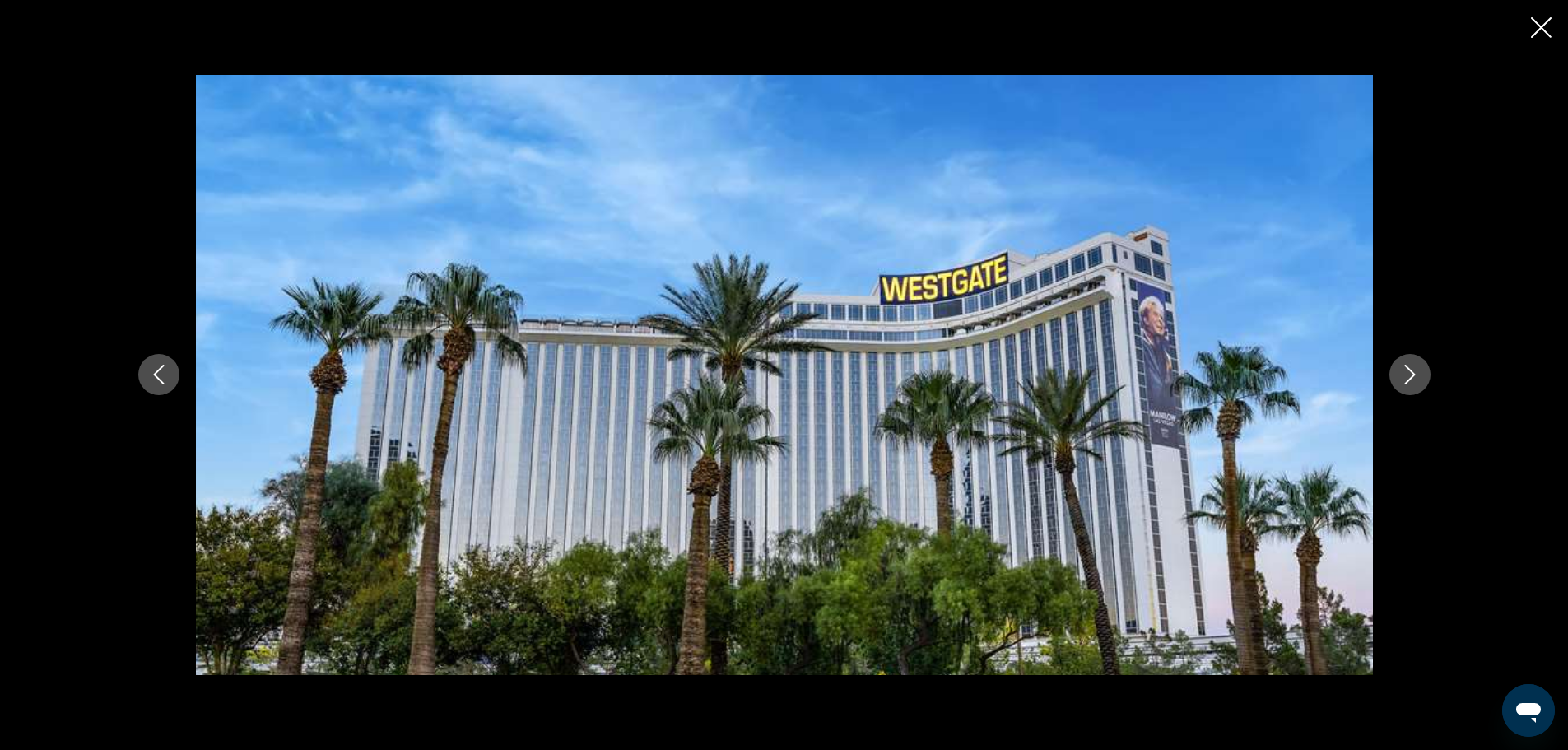
click at [1418, 375] on icon "Next image" at bounding box center [1410, 375] width 20 height 20
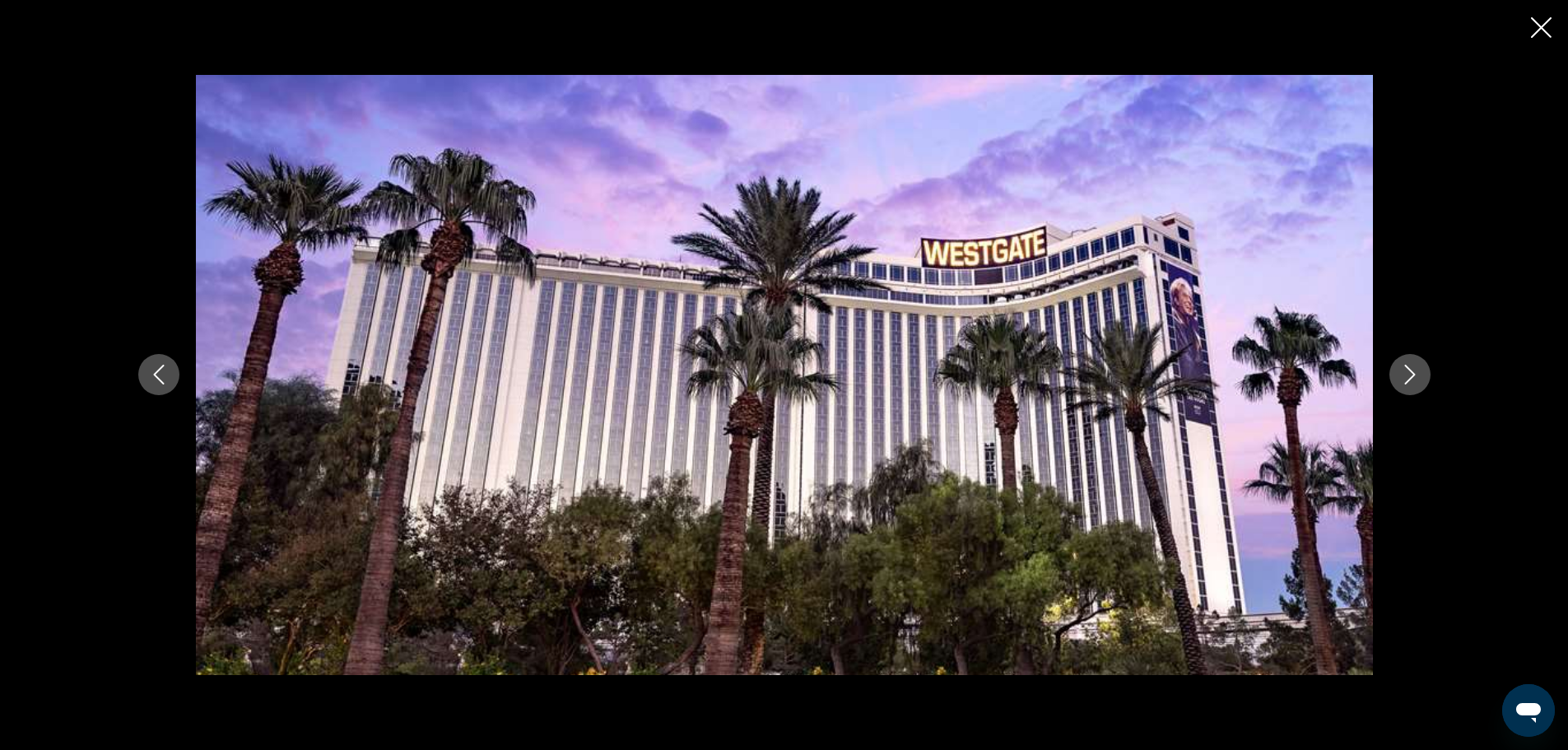
click at [1418, 375] on icon "Next image" at bounding box center [1410, 375] width 20 height 20
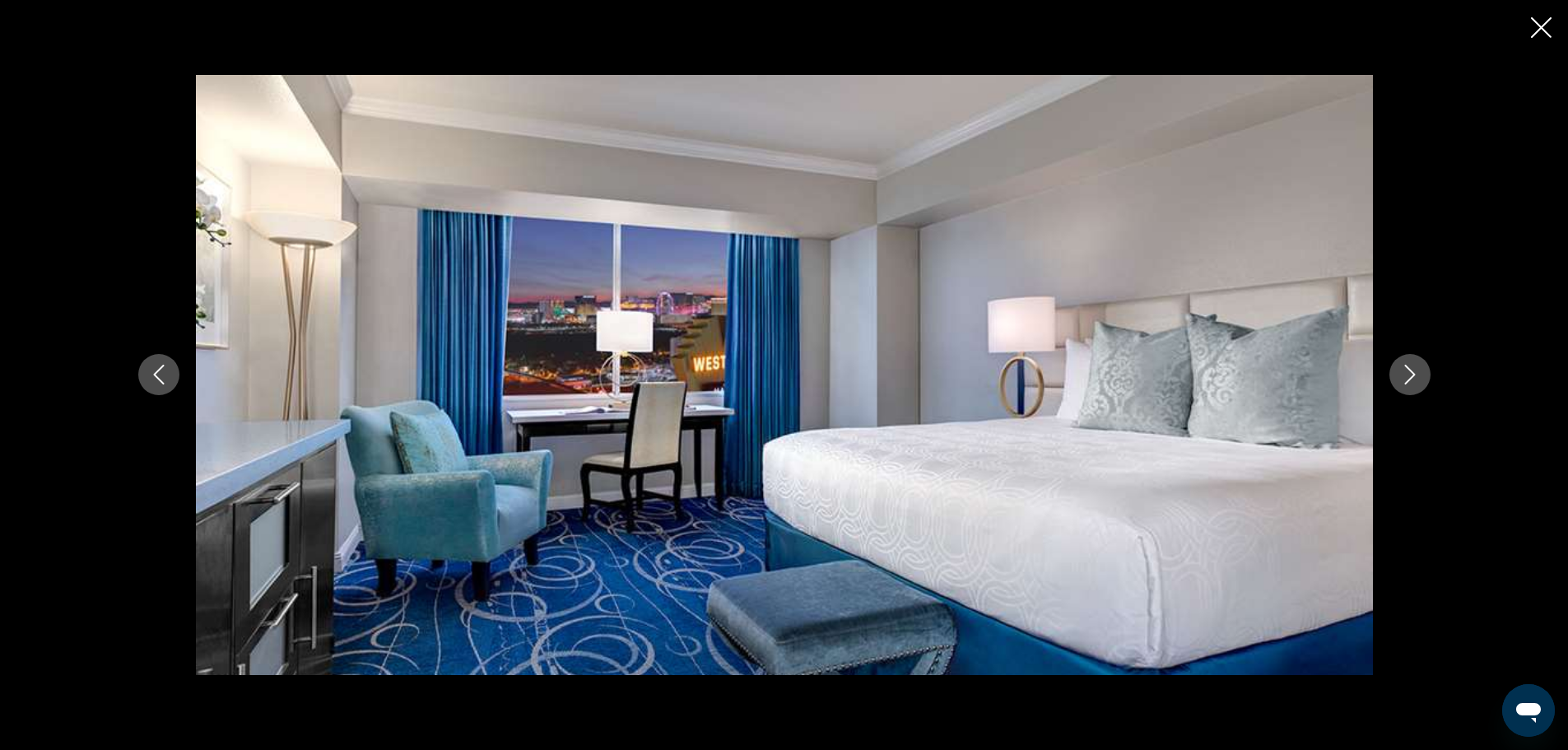
click at [1418, 375] on icon "Next image" at bounding box center [1410, 375] width 20 height 20
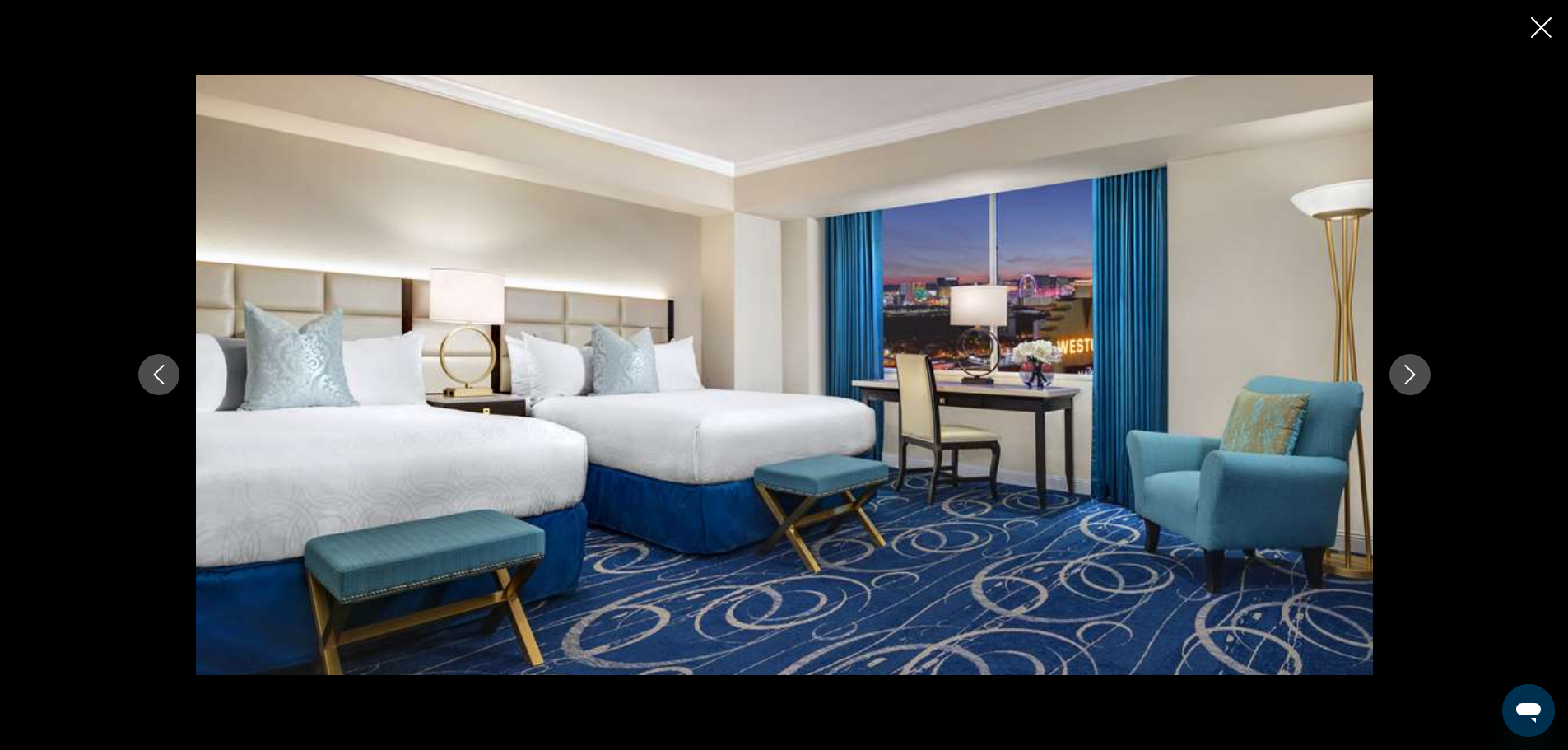
click at [1418, 375] on icon "Next image" at bounding box center [1410, 375] width 20 height 20
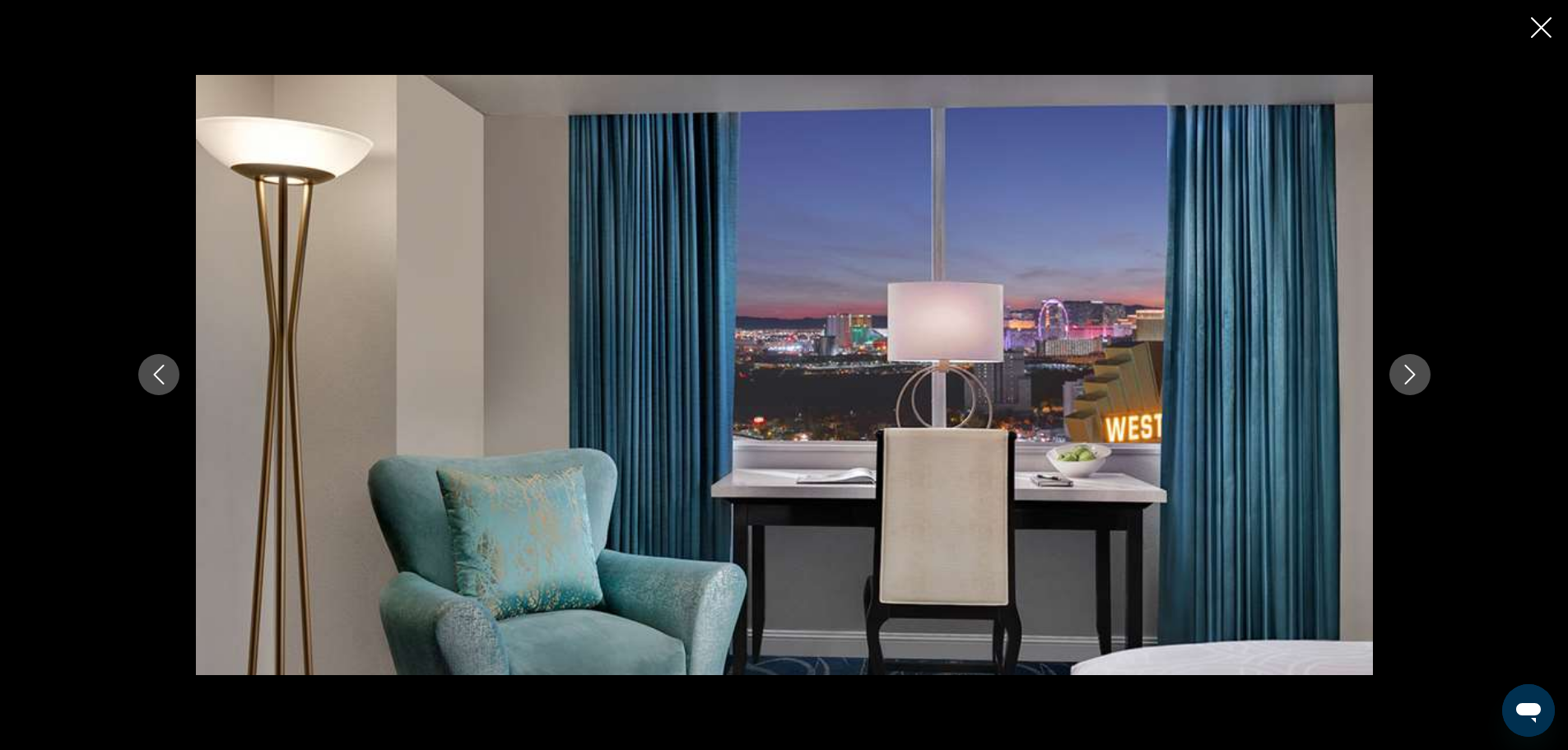
click at [1418, 375] on icon "Next image" at bounding box center [1410, 375] width 20 height 20
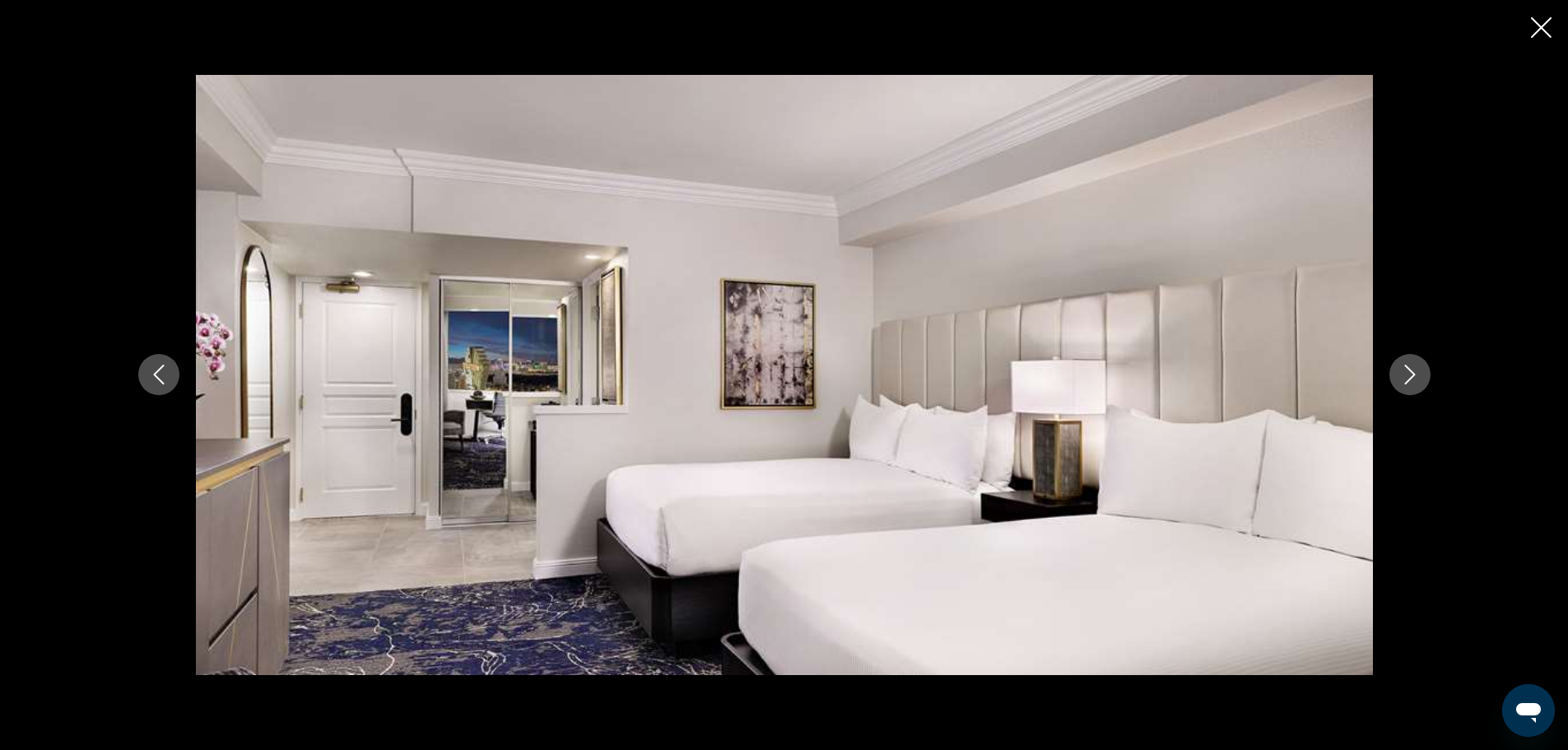
click at [1418, 375] on icon "Next image" at bounding box center [1410, 375] width 20 height 20
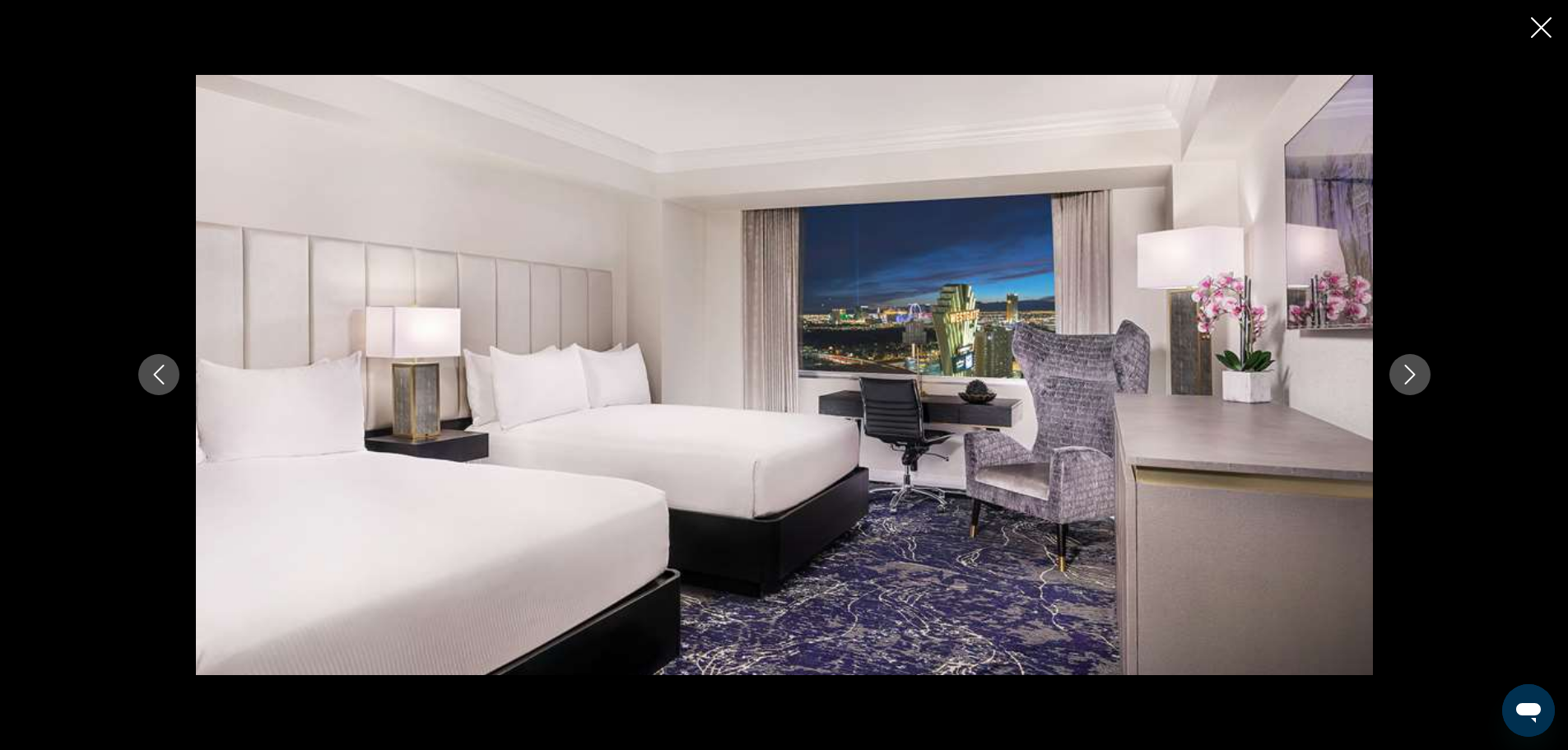
click at [1418, 375] on icon "Next image" at bounding box center [1410, 375] width 20 height 20
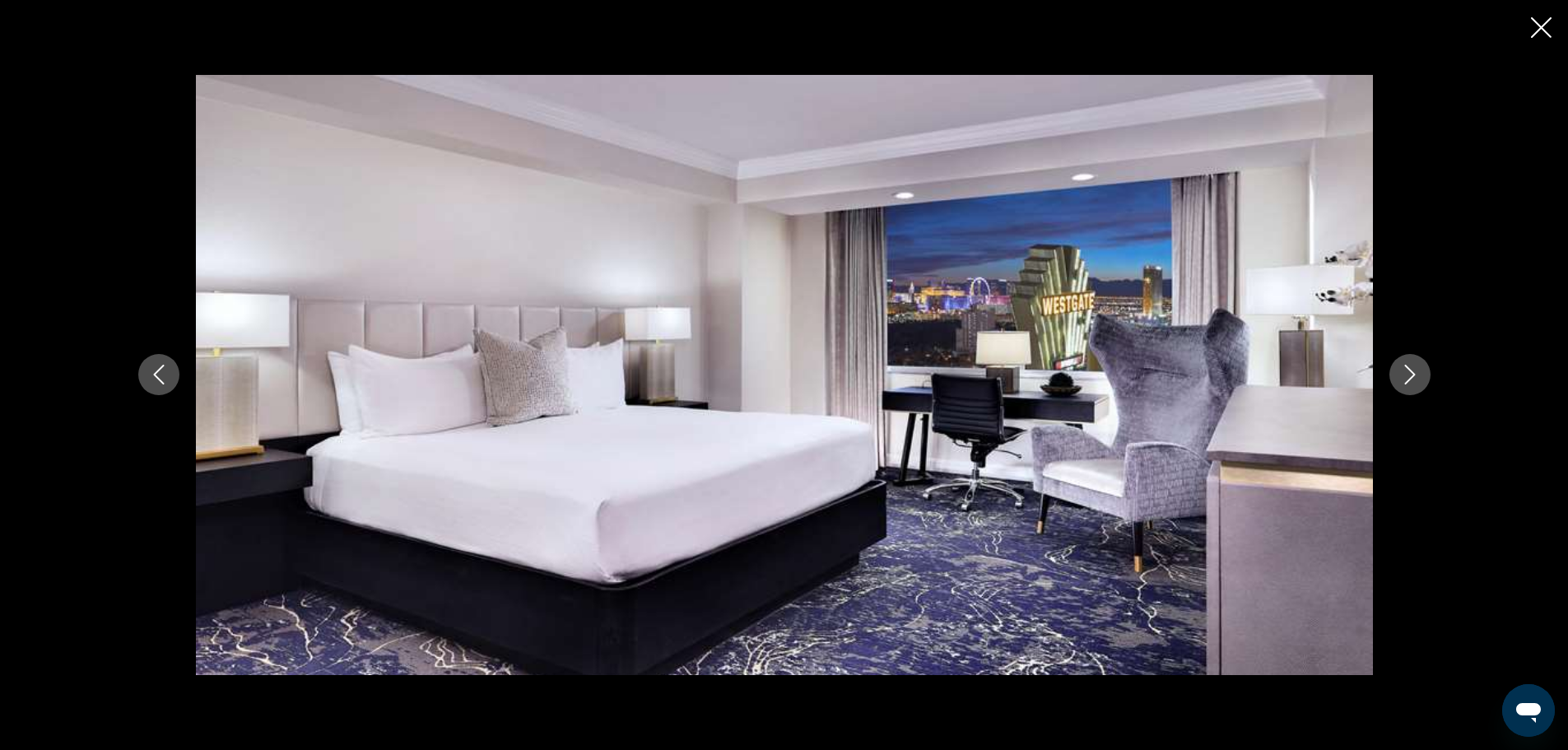
click at [1418, 375] on icon "Next image" at bounding box center [1410, 375] width 20 height 20
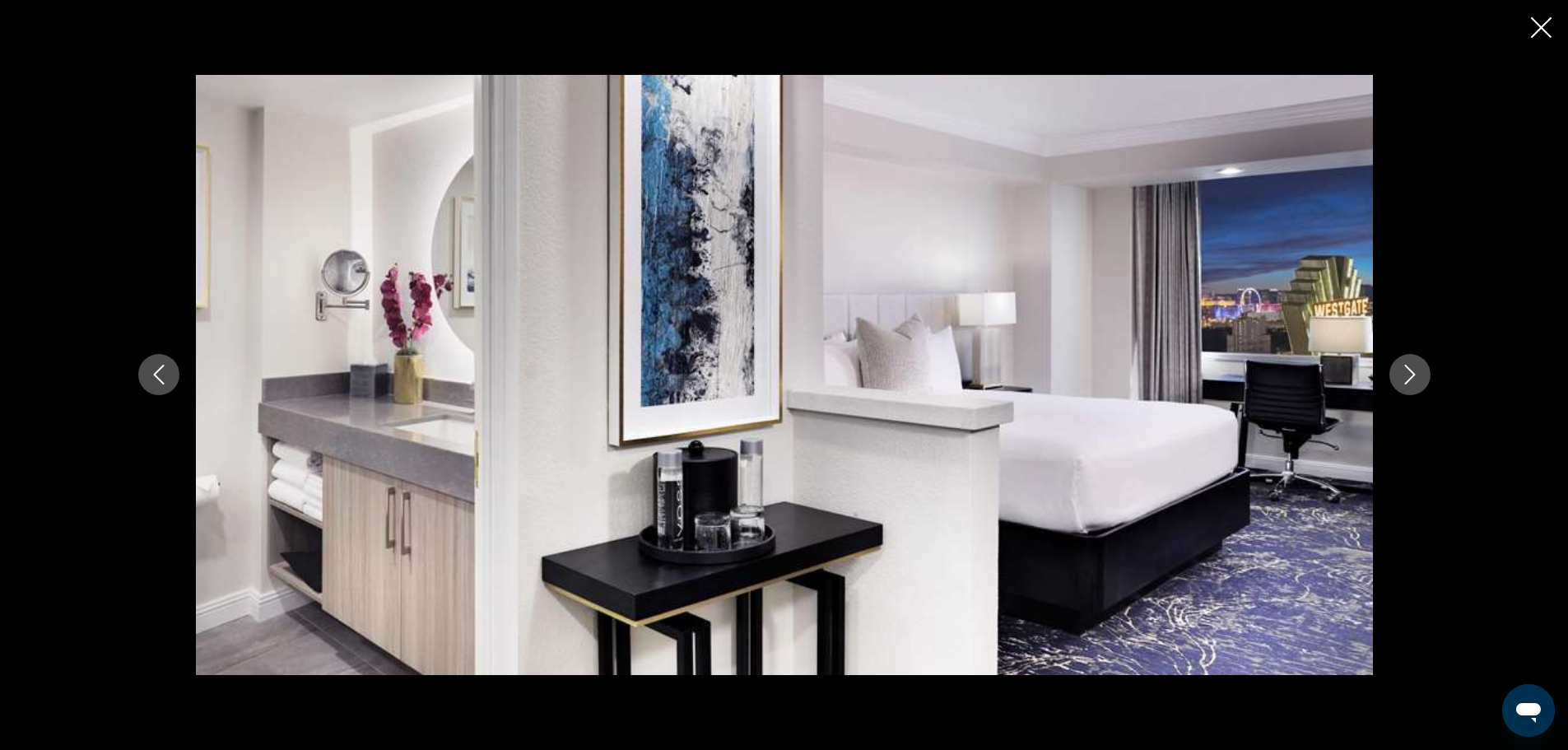
click at [1418, 375] on icon "Next image" at bounding box center [1410, 375] width 20 height 20
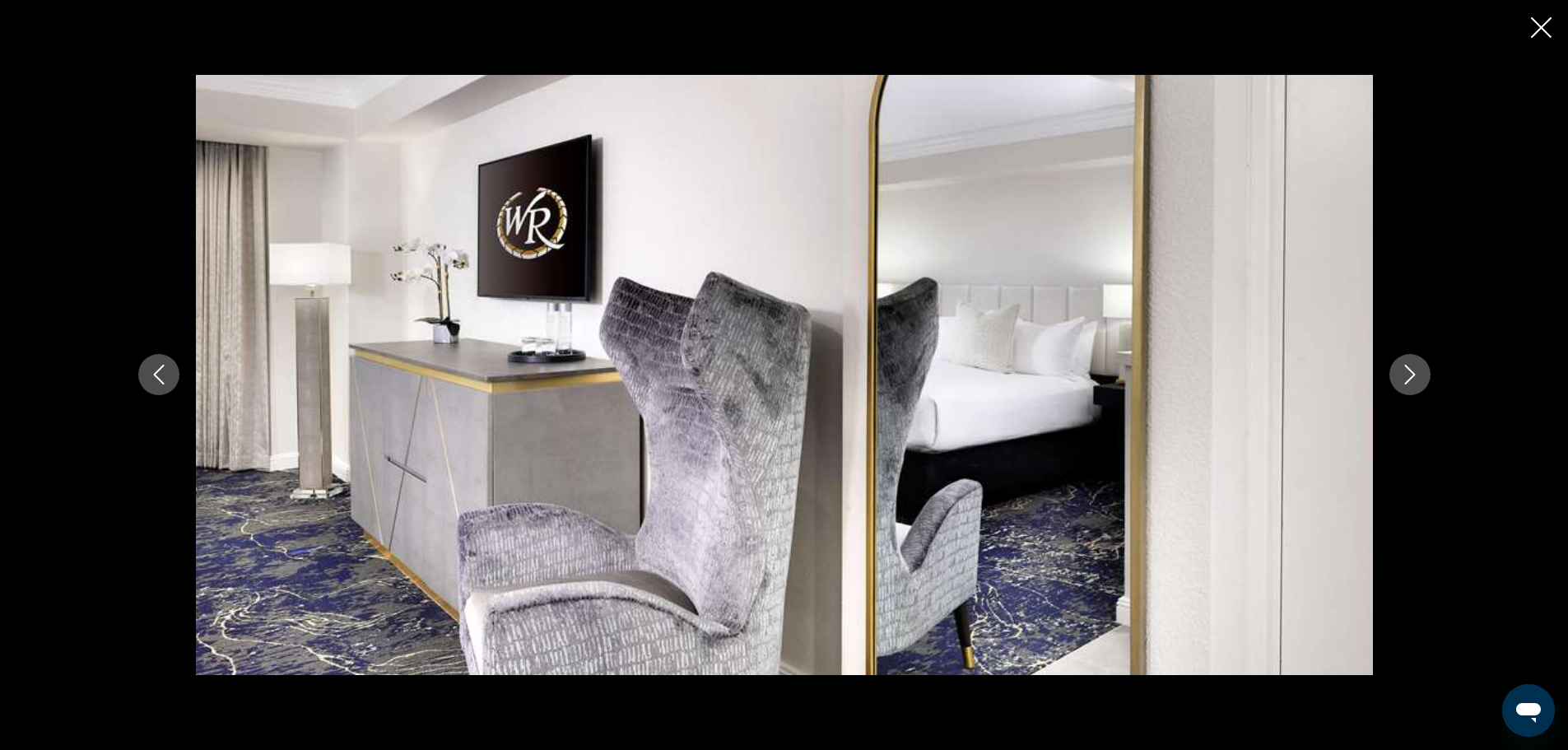
click at [1418, 375] on icon "Next image" at bounding box center [1410, 375] width 20 height 20
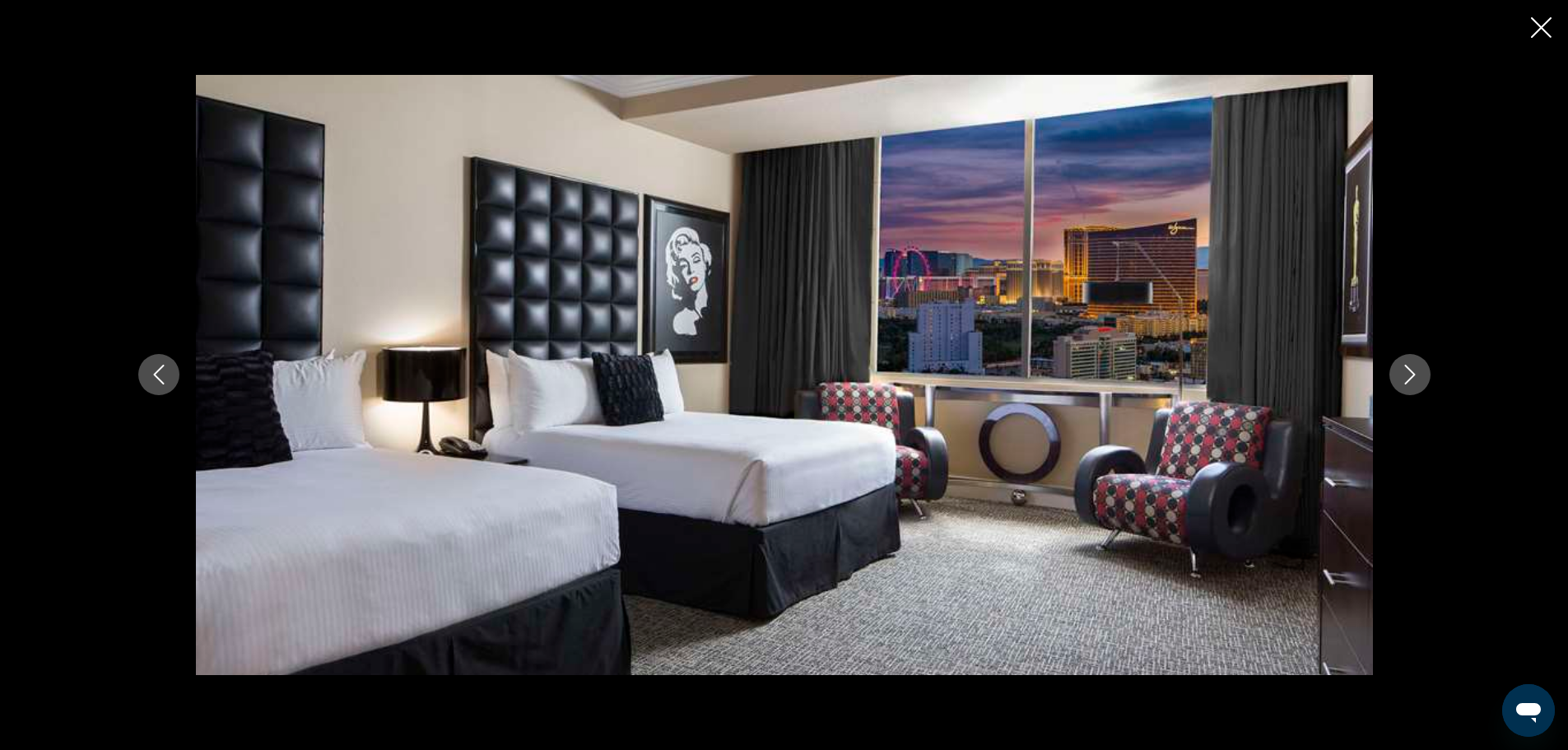
click at [1418, 375] on icon "Next image" at bounding box center [1410, 375] width 20 height 20
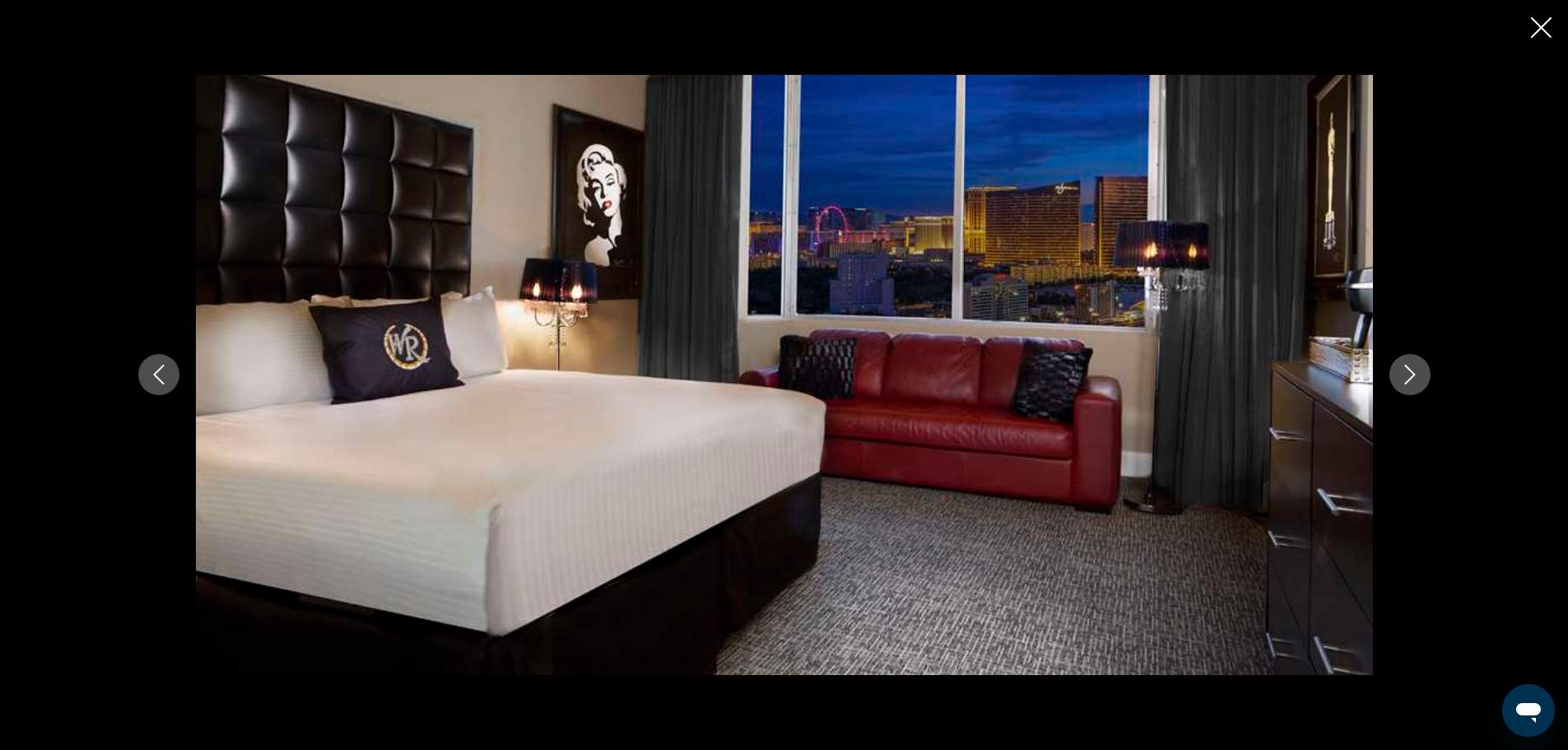
click at [1418, 375] on icon "Next image" at bounding box center [1410, 375] width 20 height 20
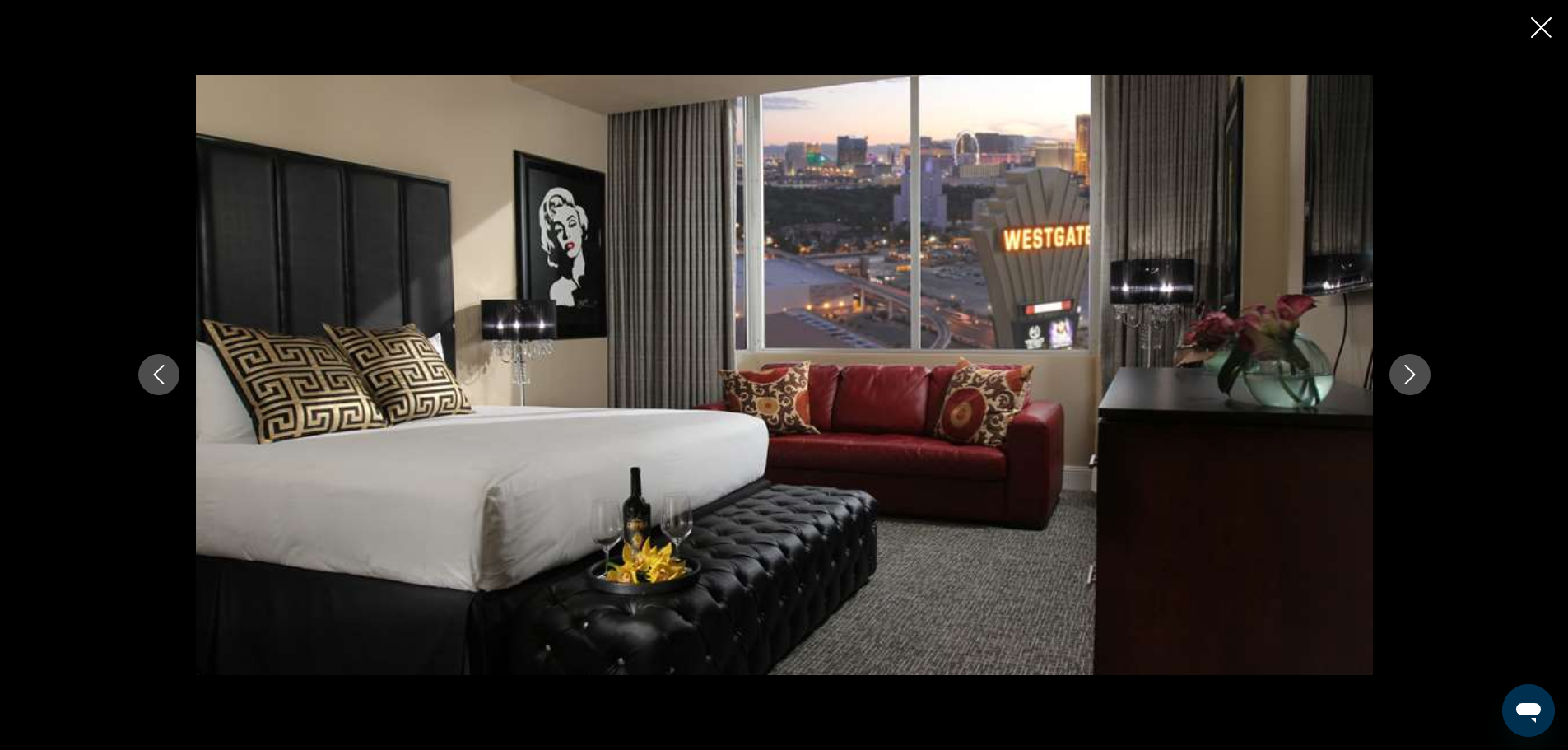
click at [1418, 375] on icon "Next image" at bounding box center [1410, 375] width 20 height 20
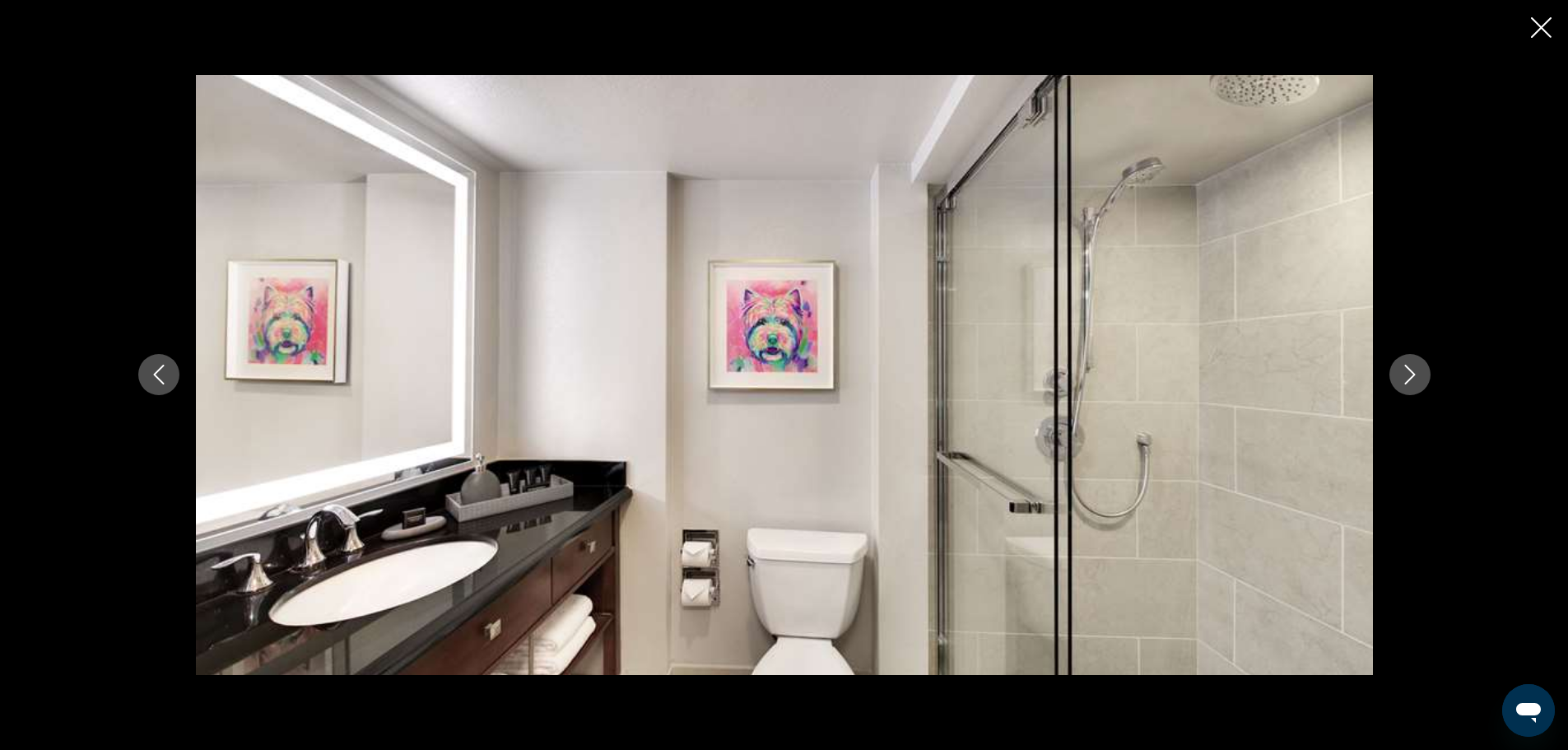
click at [1418, 375] on icon "Next image" at bounding box center [1410, 375] width 20 height 20
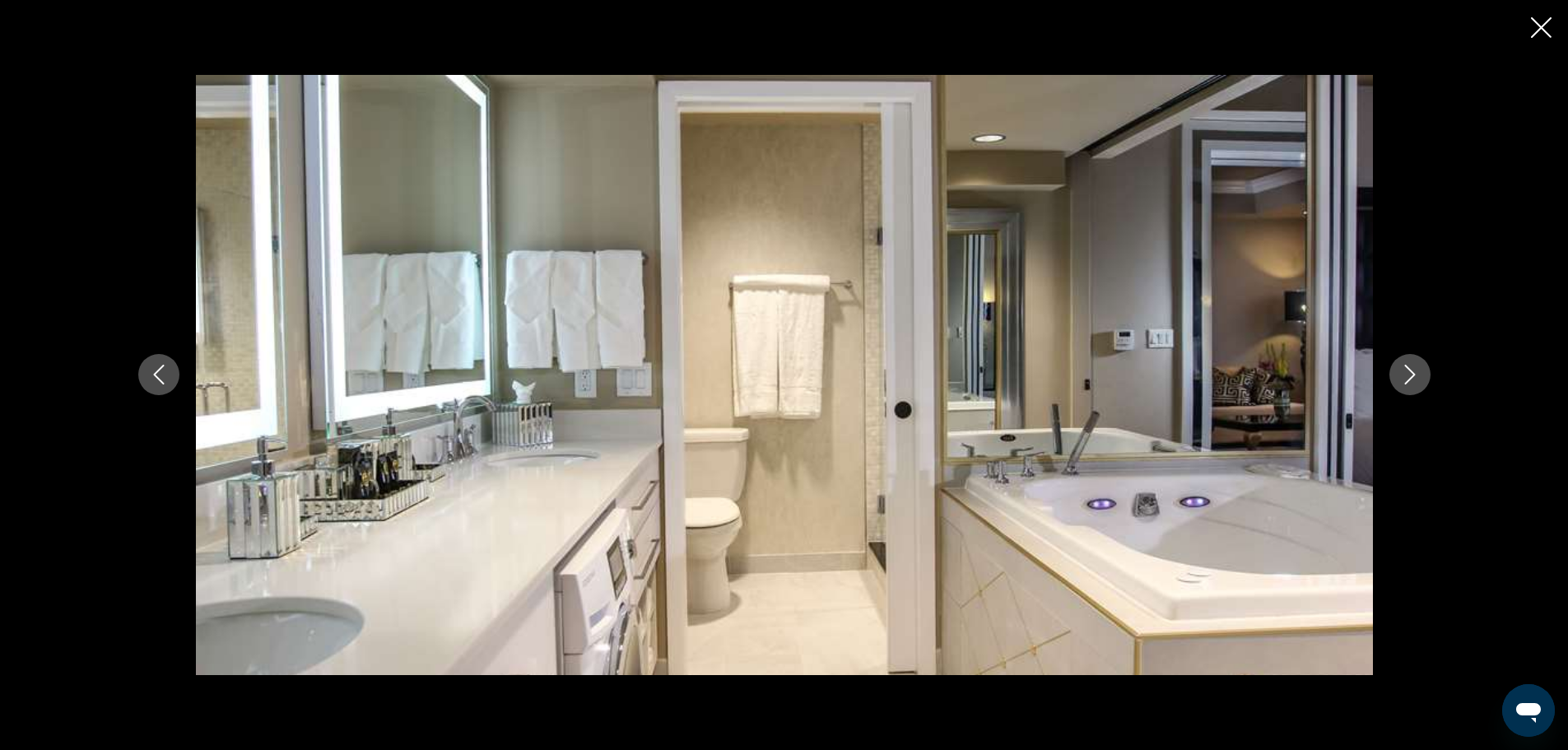
click at [1418, 375] on icon "Next image" at bounding box center [1410, 375] width 20 height 20
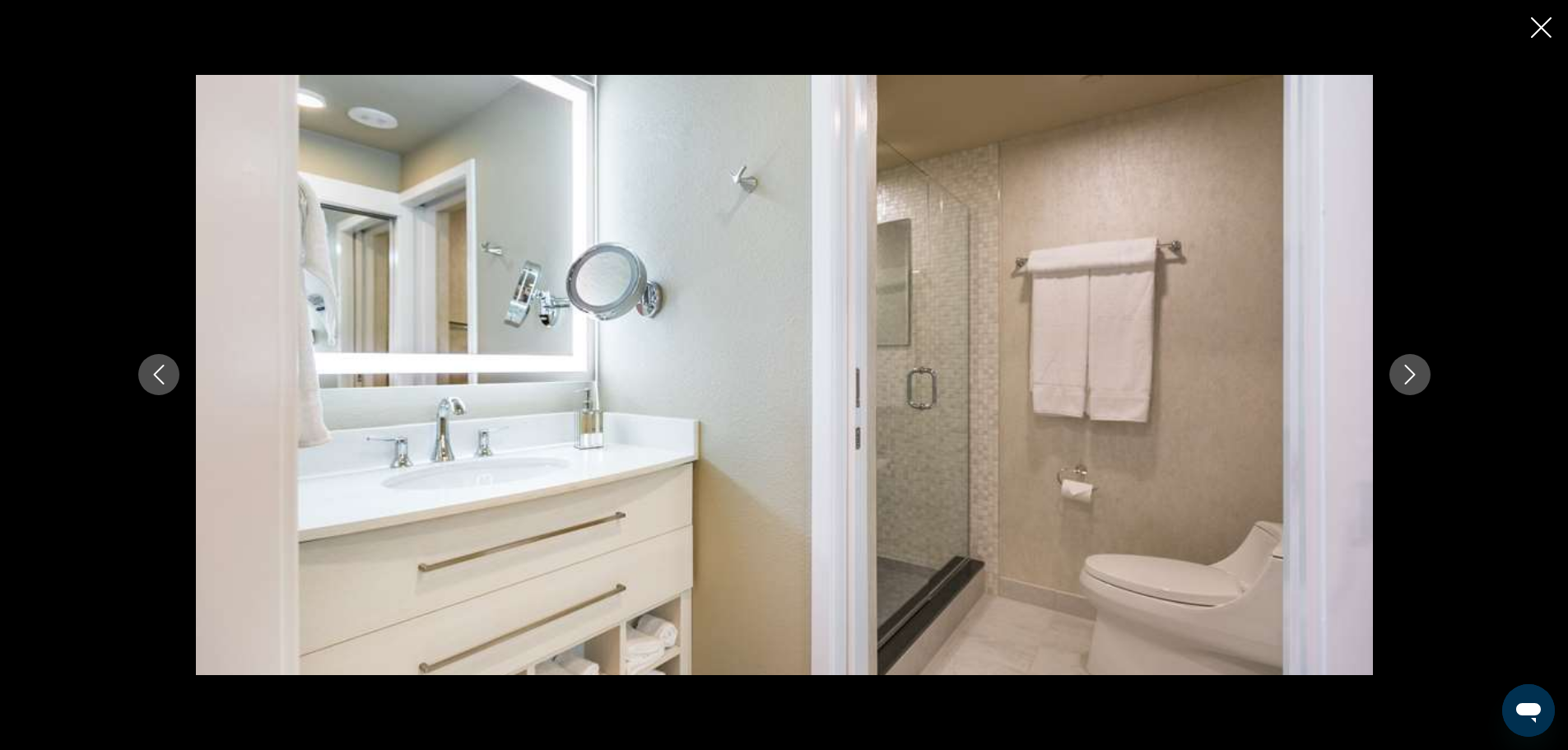
click at [1418, 375] on icon "Next image" at bounding box center [1410, 375] width 20 height 20
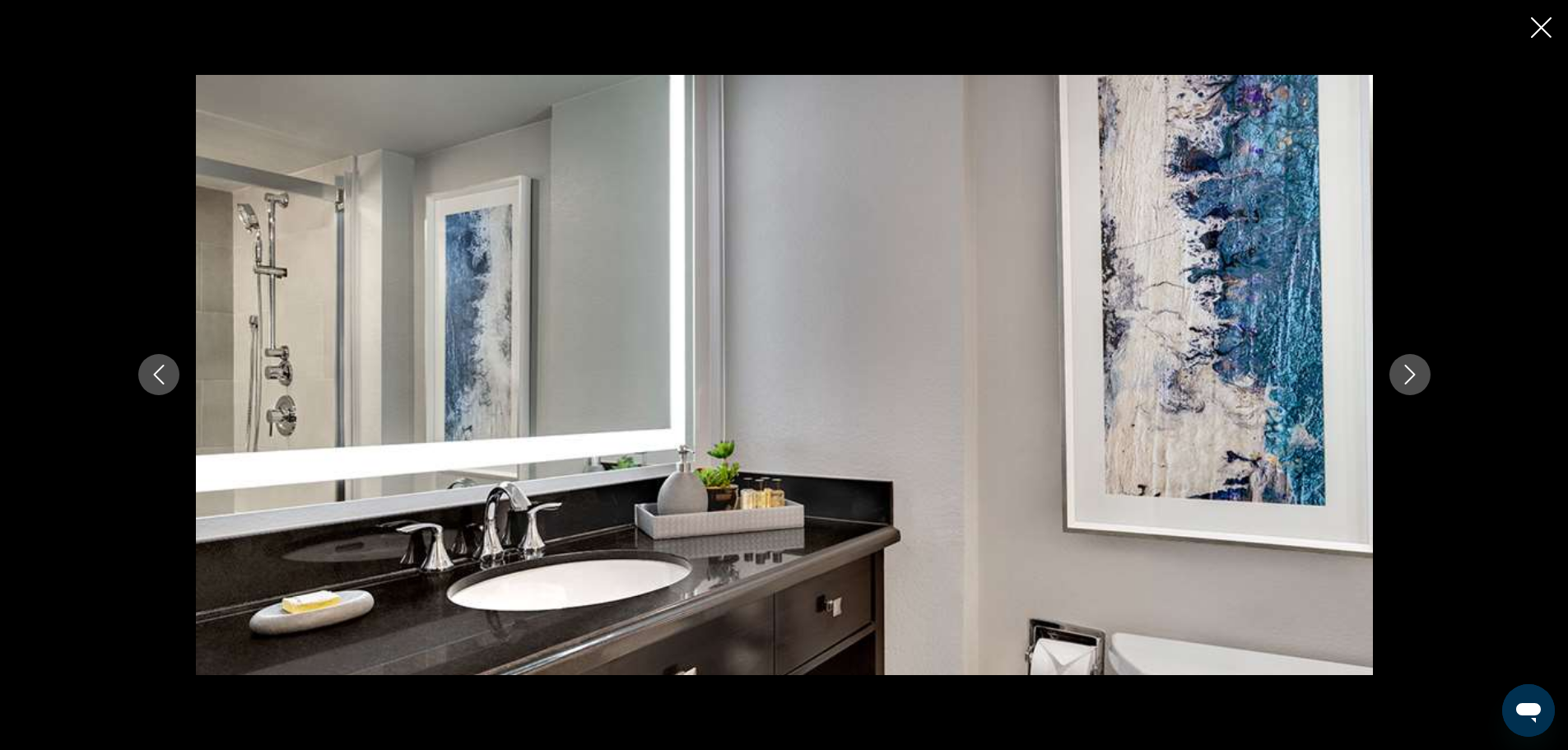
click at [1418, 375] on icon "Next image" at bounding box center [1410, 375] width 20 height 20
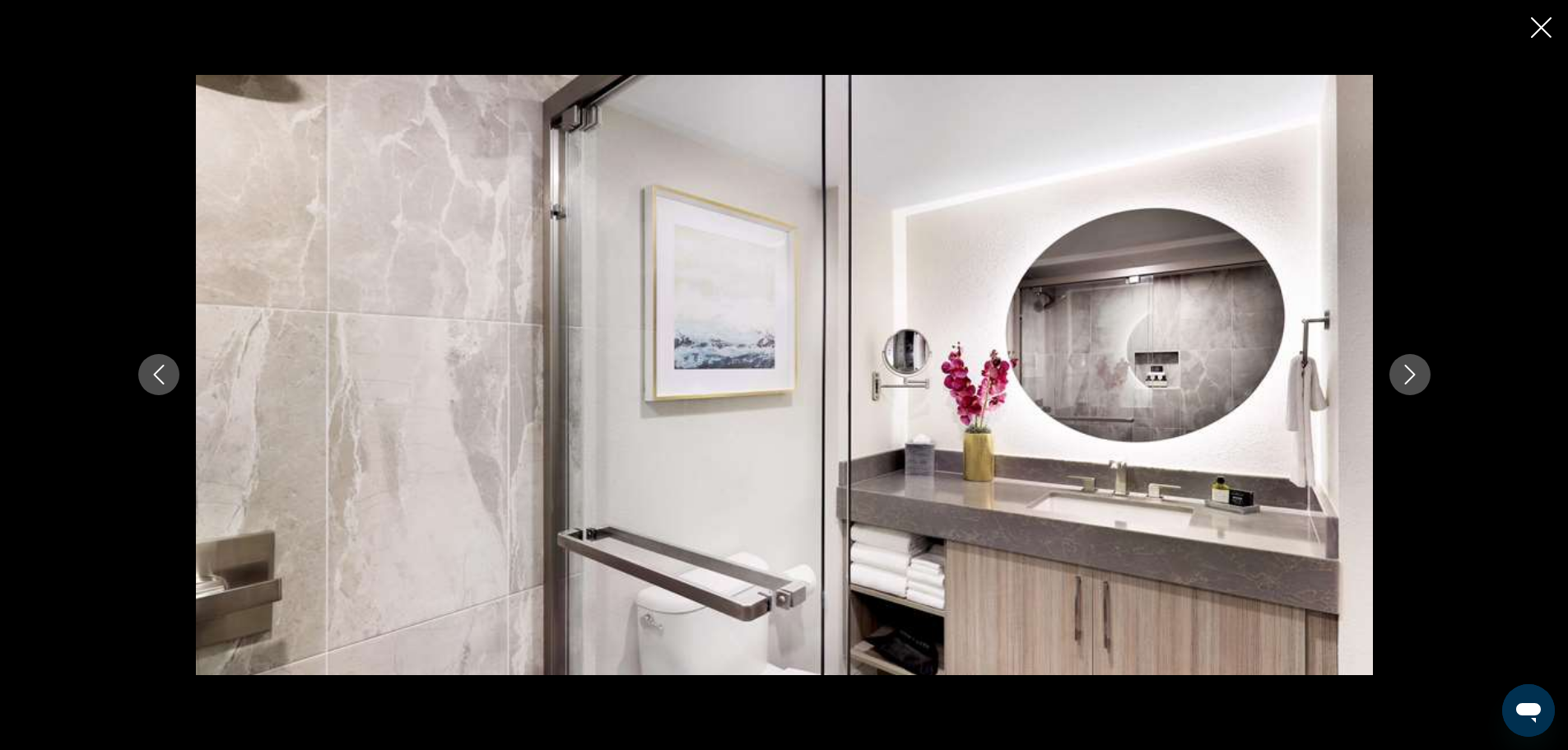
click at [1418, 375] on icon "Next image" at bounding box center [1410, 375] width 20 height 20
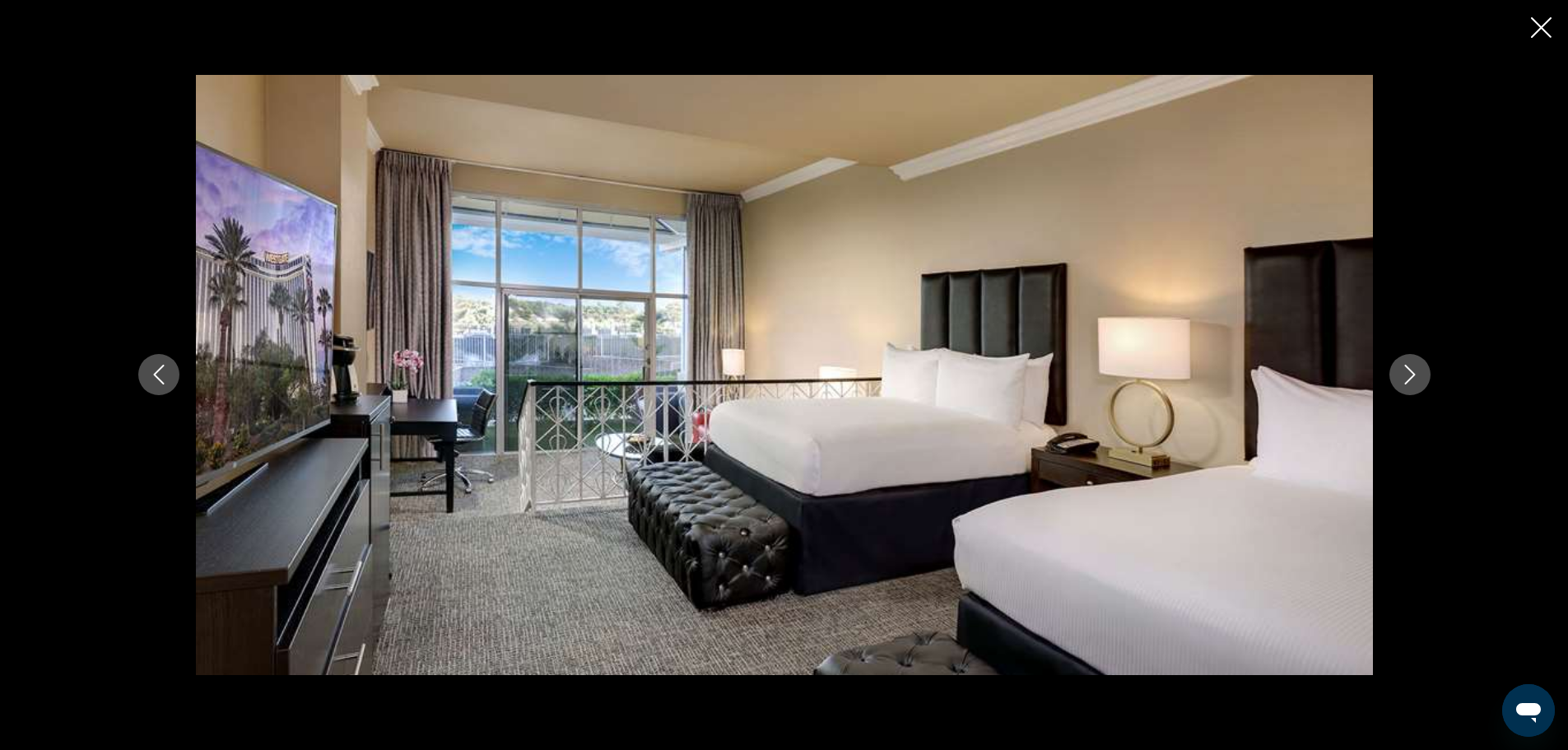
click at [1418, 375] on icon "Next image" at bounding box center [1410, 375] width 20 height 20
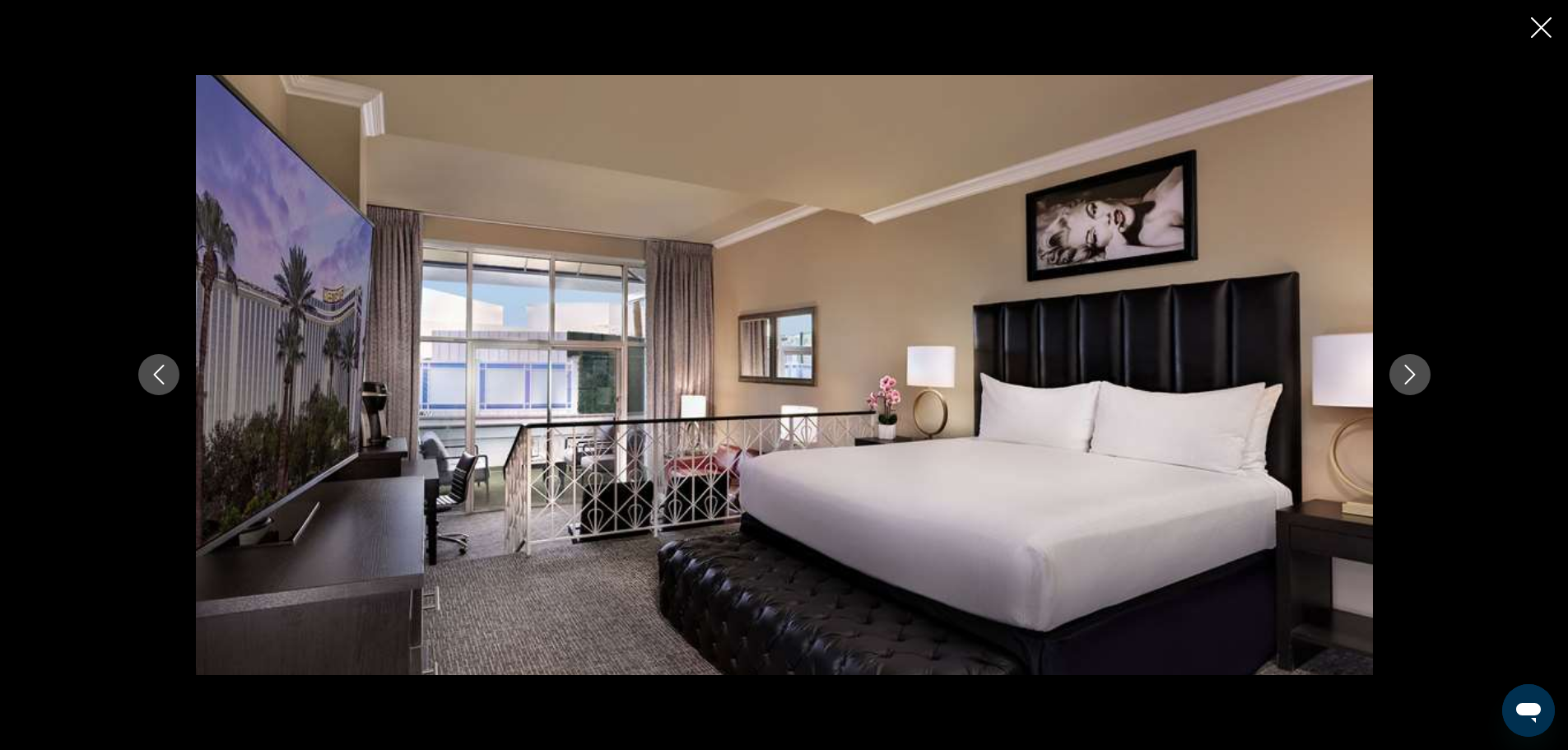
click at [1418, 375] on icon "Next image" at bounding box center [1410, 375] width 20 height 20
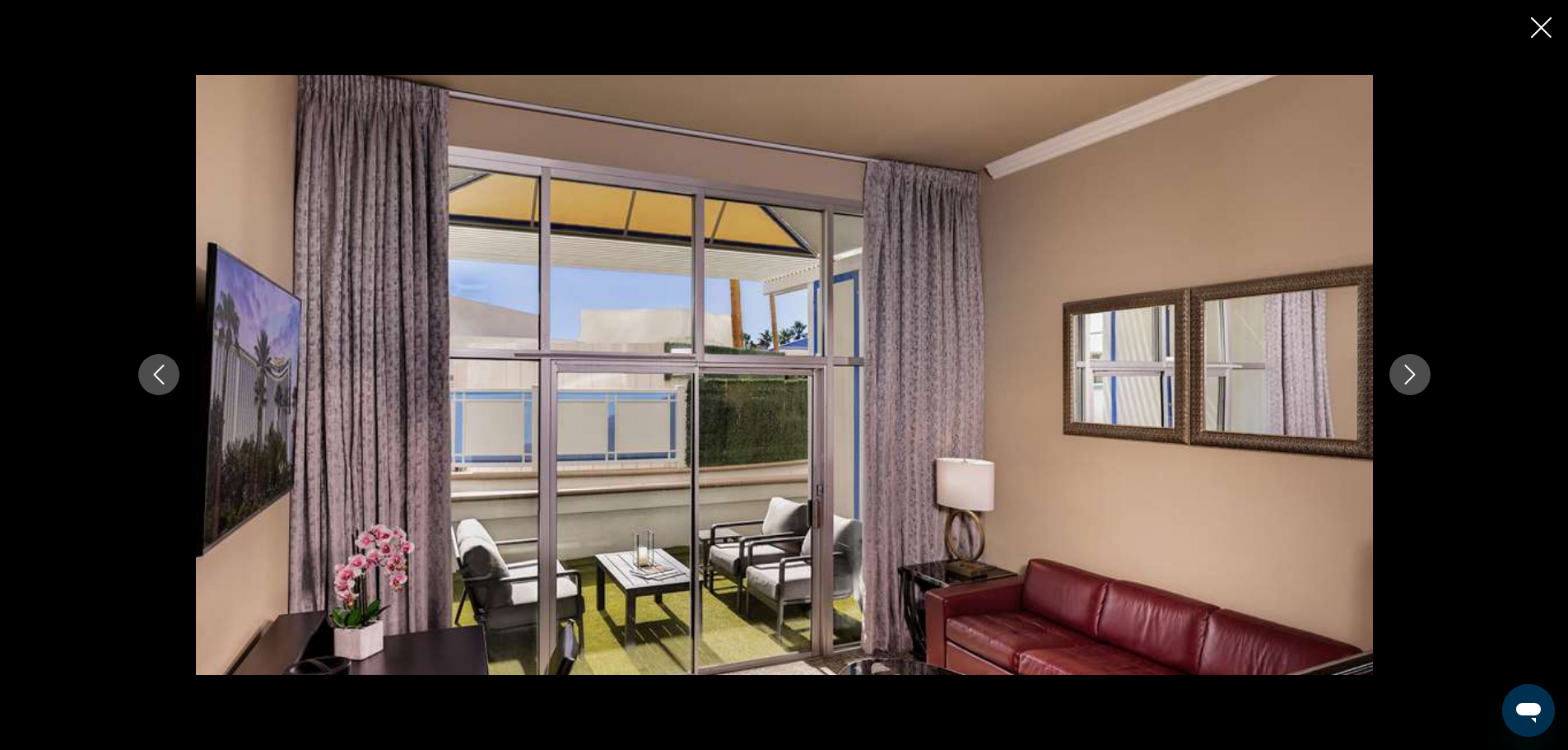
click at [1418, 375] on icon "Next image" at bounding box center [1410, 375] width 20 height 20
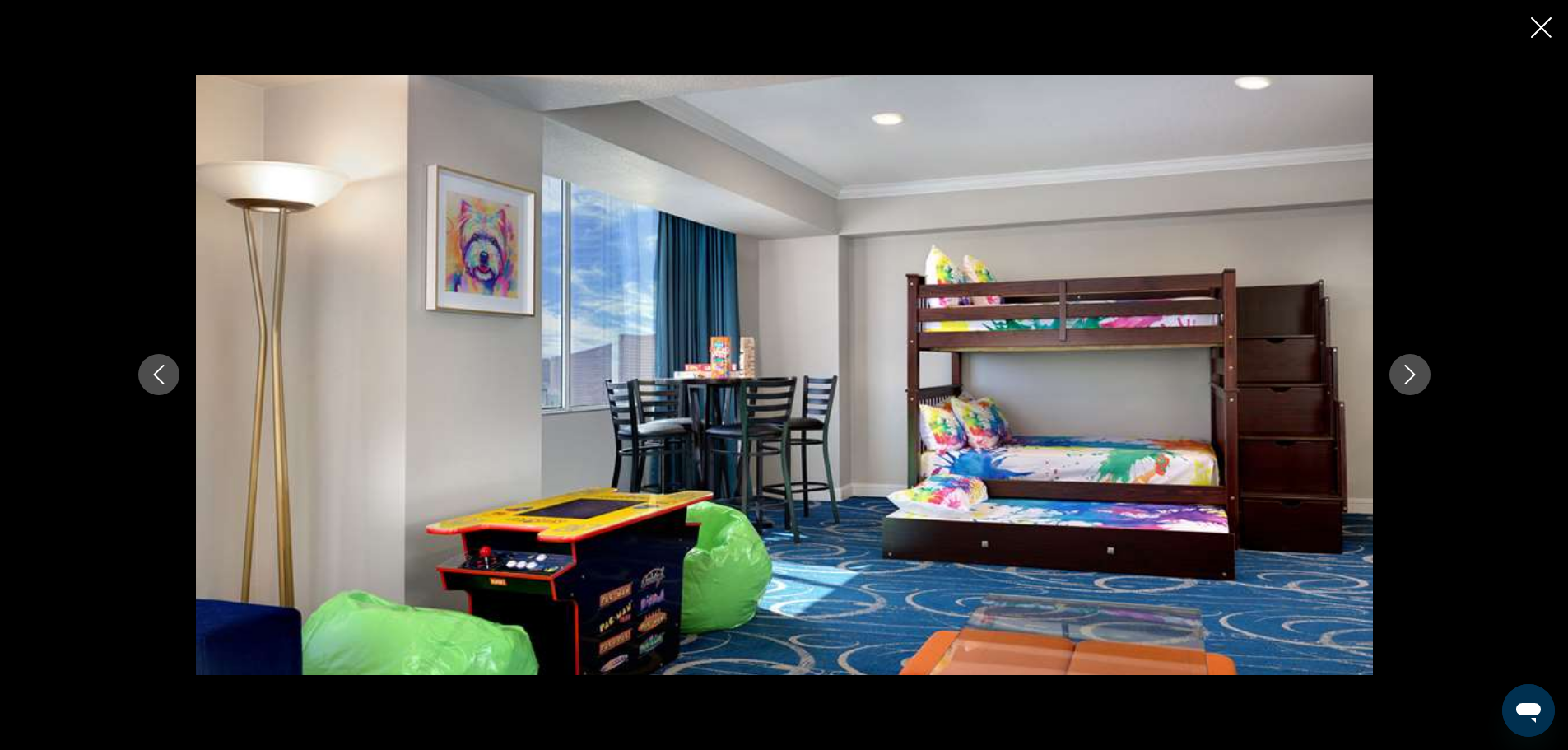
click at [1418, 375] on icon "Next image" at bounding box center [1410, 375] width 20 height 20
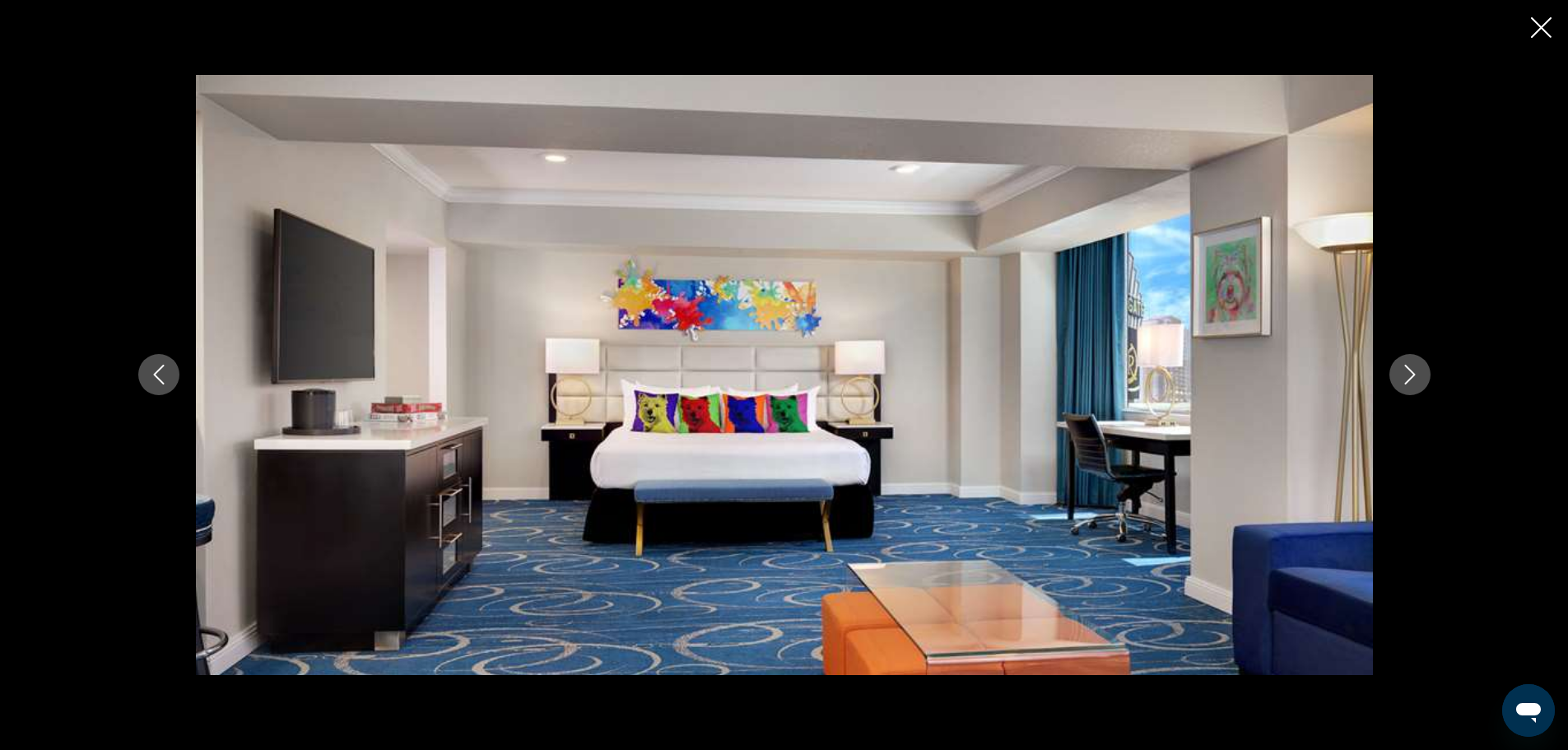
click at [1418, 375] on icon "Next image" at bounding box center [1410, 375] width 20 height 20
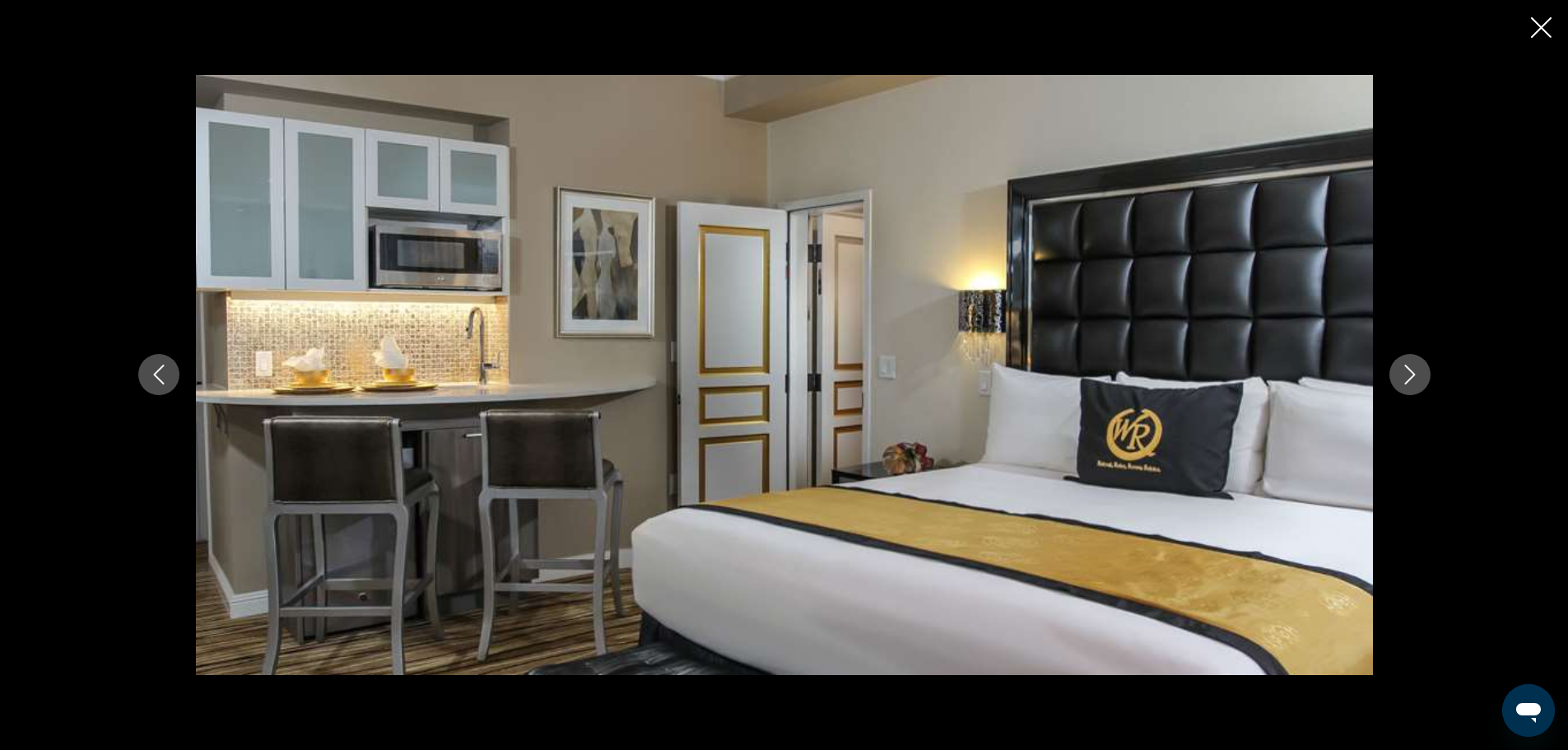
click at [1418, 375] on icon "Next image" at bounding box center [1410, 375] width 20 height 20
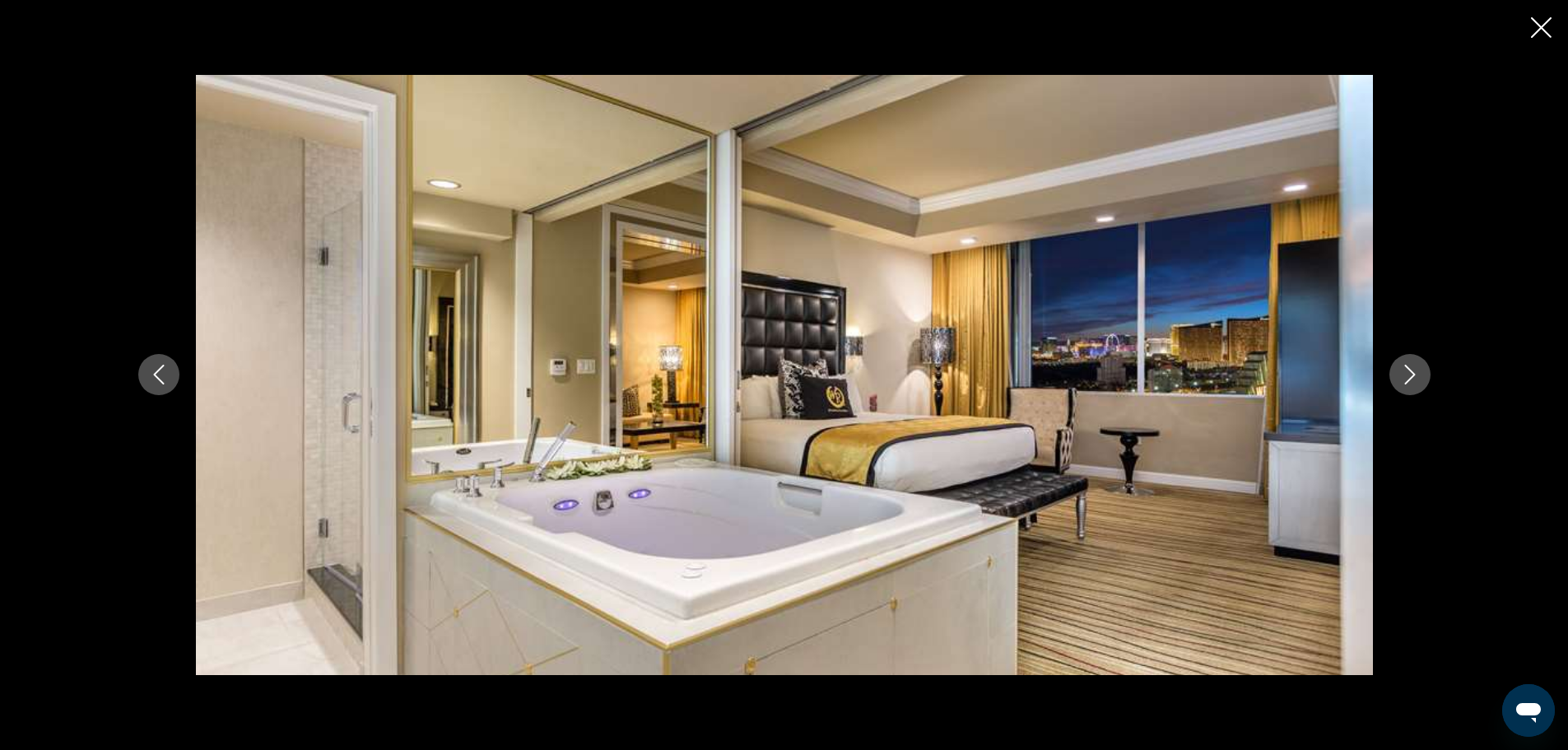
click at [1418, 375] on icon "Next image" at bounding box center [1410, 375] width 20 height 20
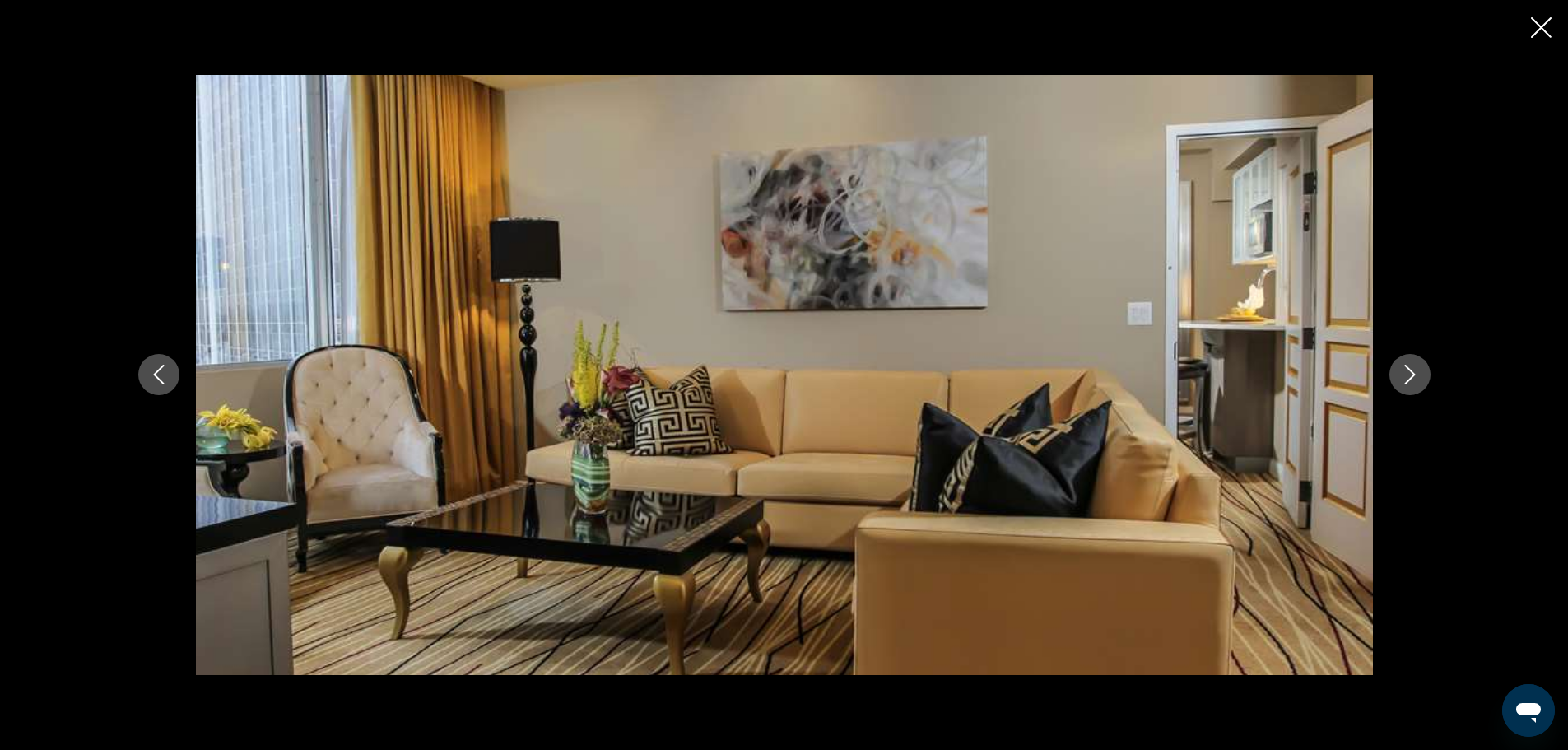
click at [1418, 375] on icon "Next image" at bounding box center [1410, 375] width 20 height 20
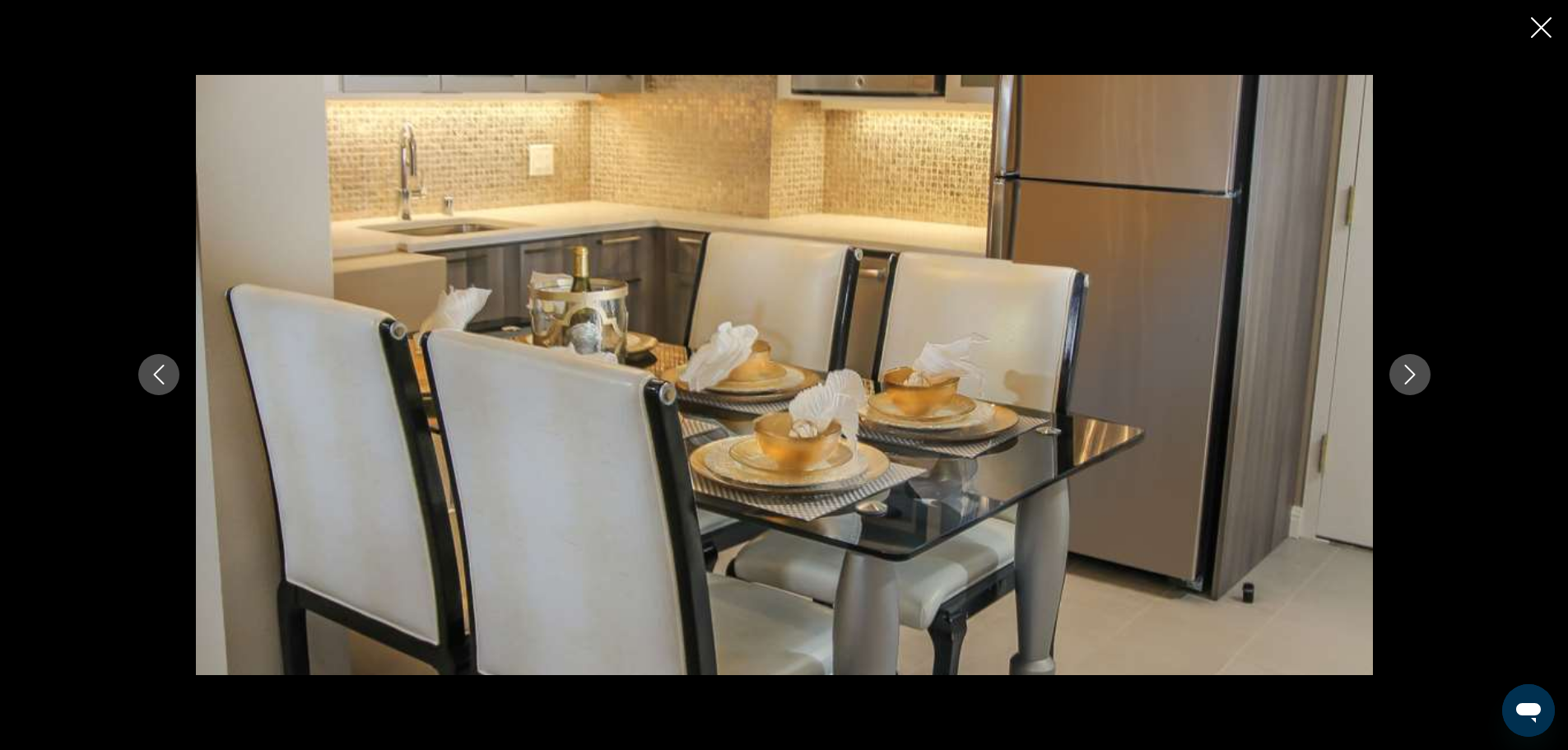
click at [1418, 375] on icon "Next image" at bounding box center [1410, 375] width 20 height 20
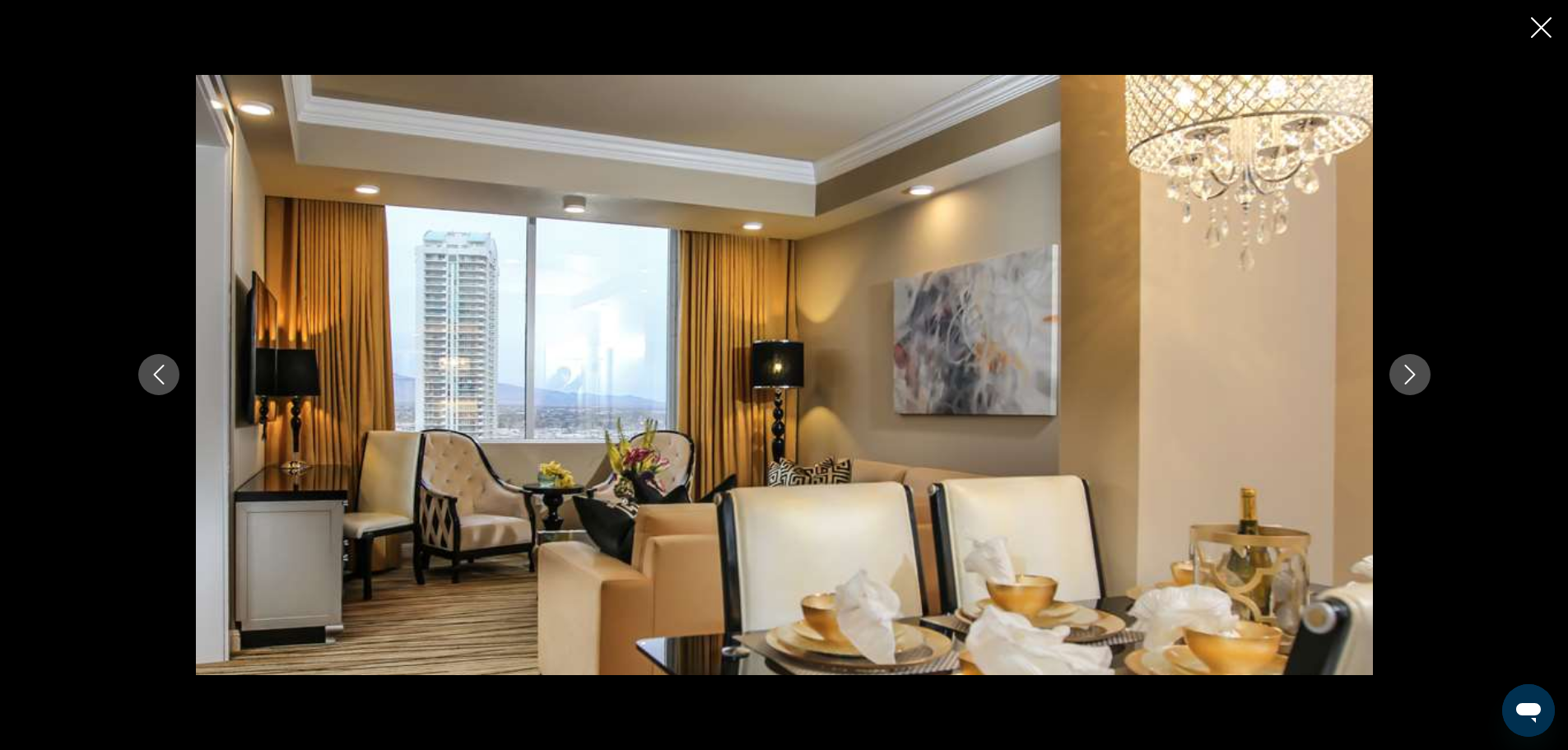
click at [1418, 375] on icon "Next image" at bounding box center [1410, 375] width 20 height 20
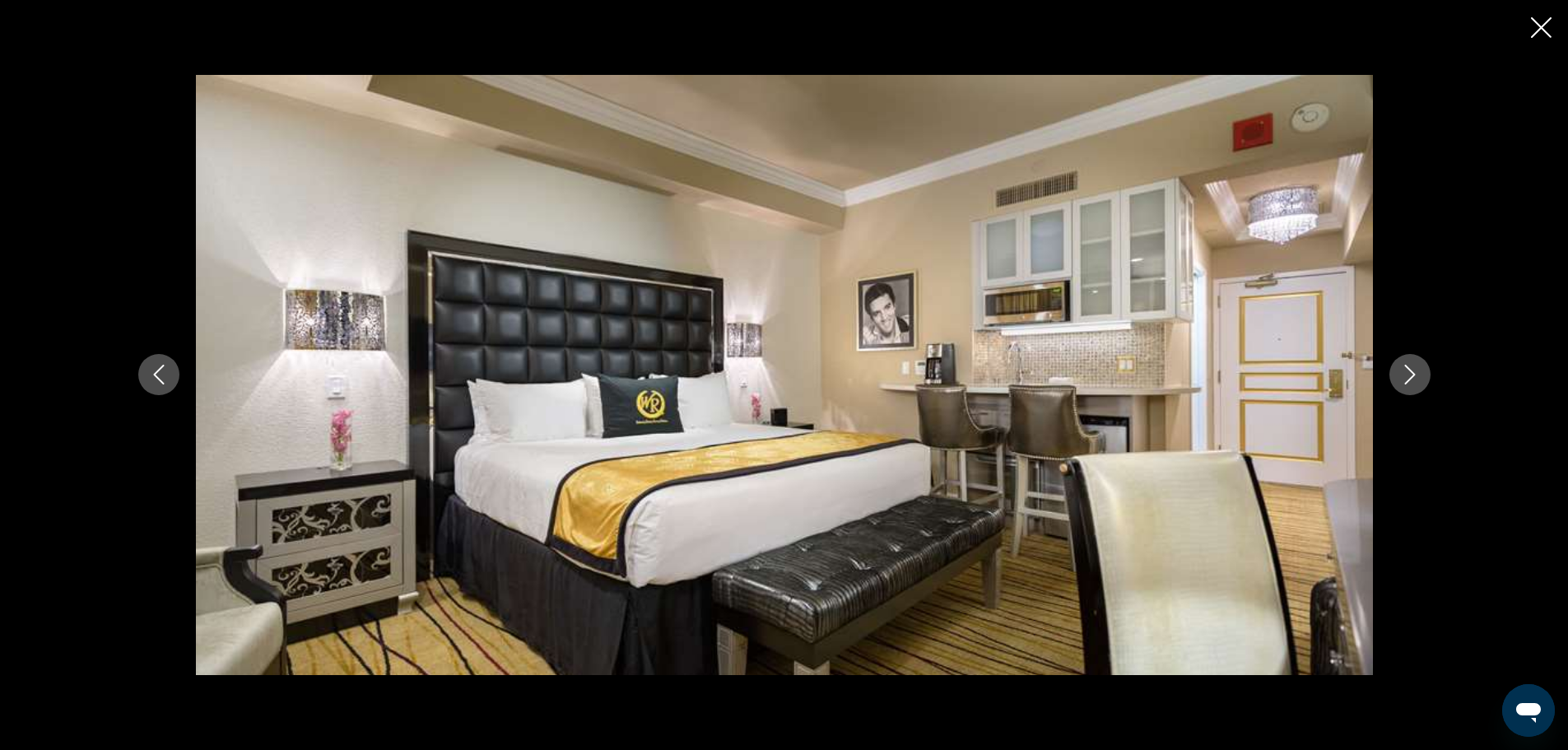
click at [1418, 375] on icon "Next image" at bounding box center [1410, 375] width 20 height 20
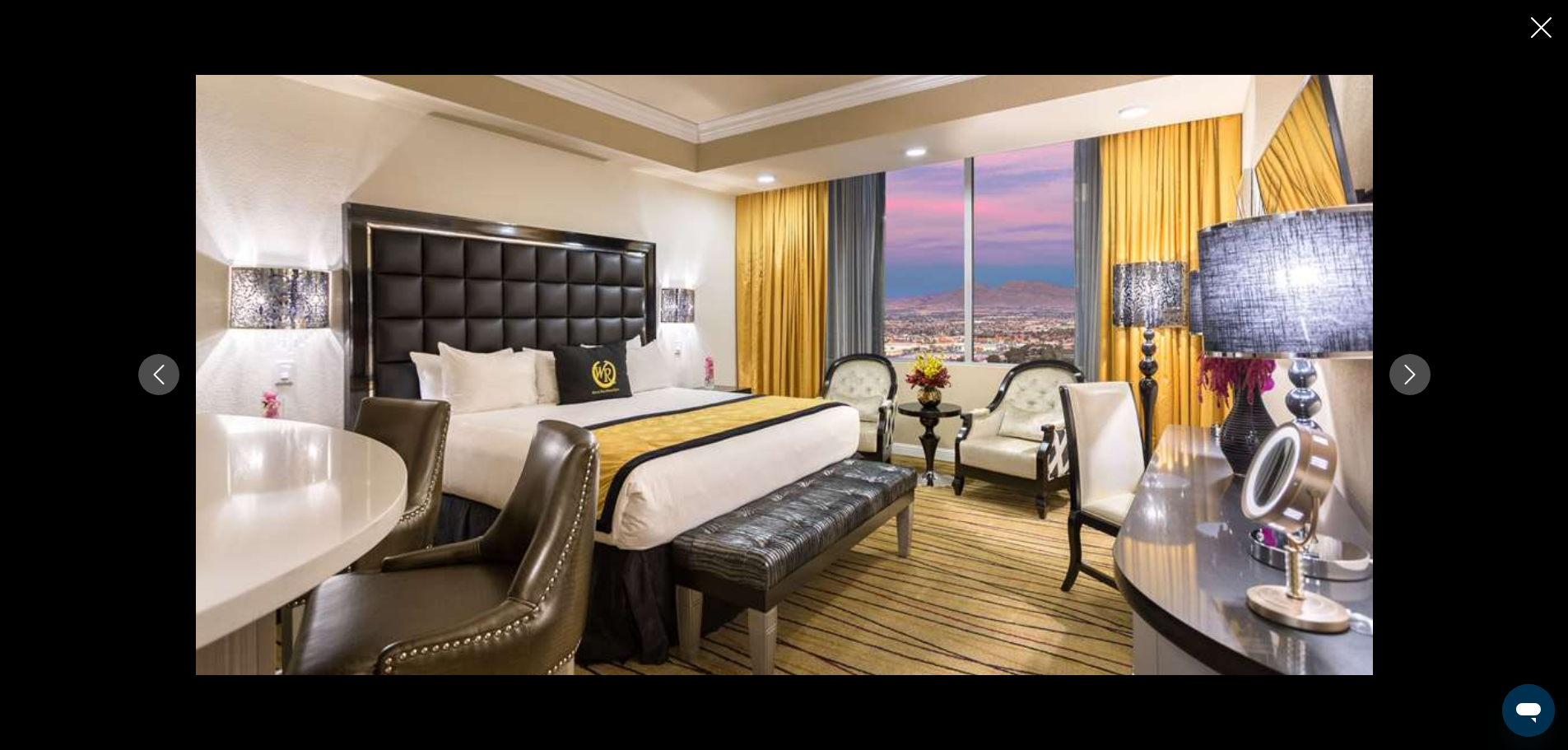
click at [1418, 375] on icon "Next image" at bounding box center [1410, 375] width 20 height 20
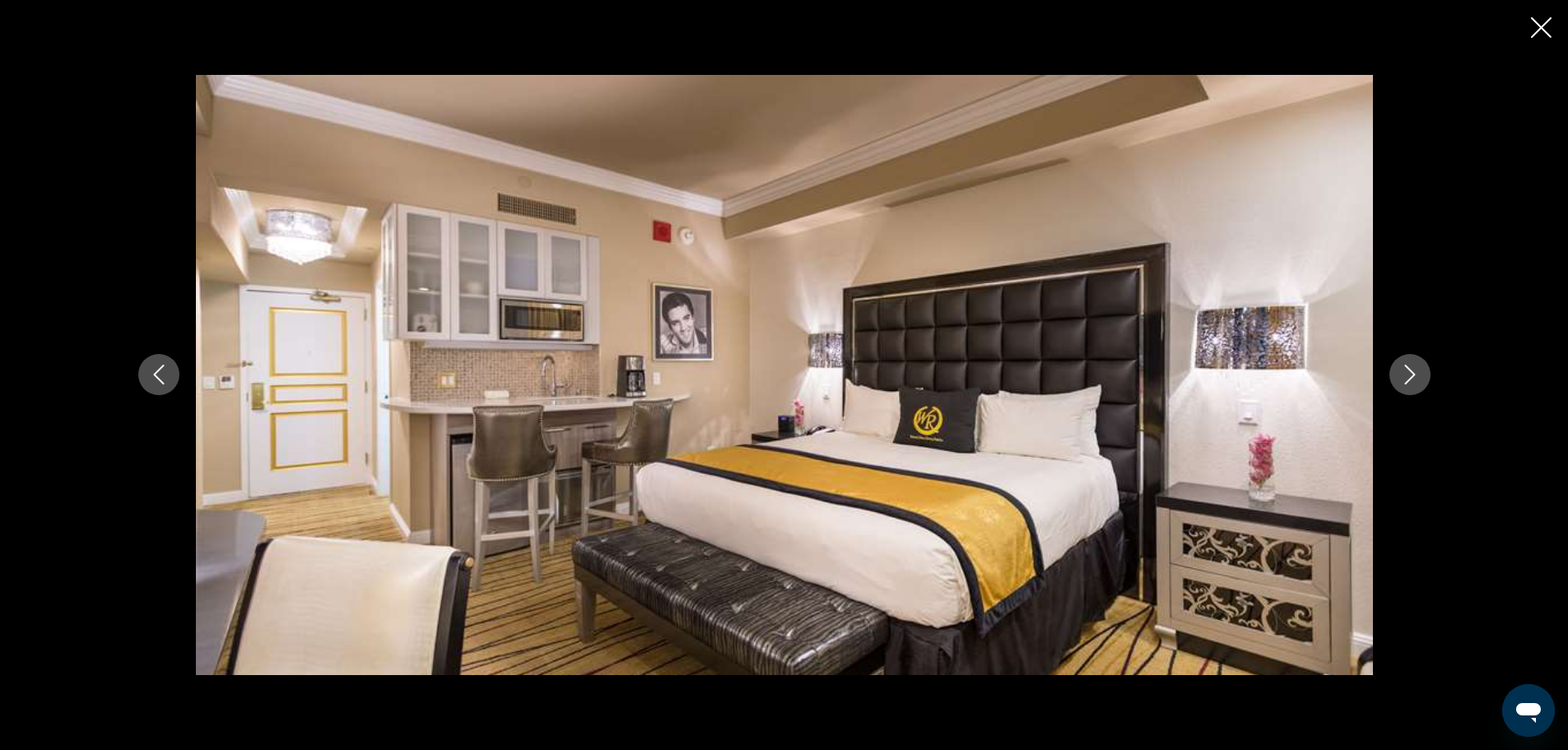
click at [1418, 375] on icon "Next image" at bounding box center [1410, 375] width 20 height 20
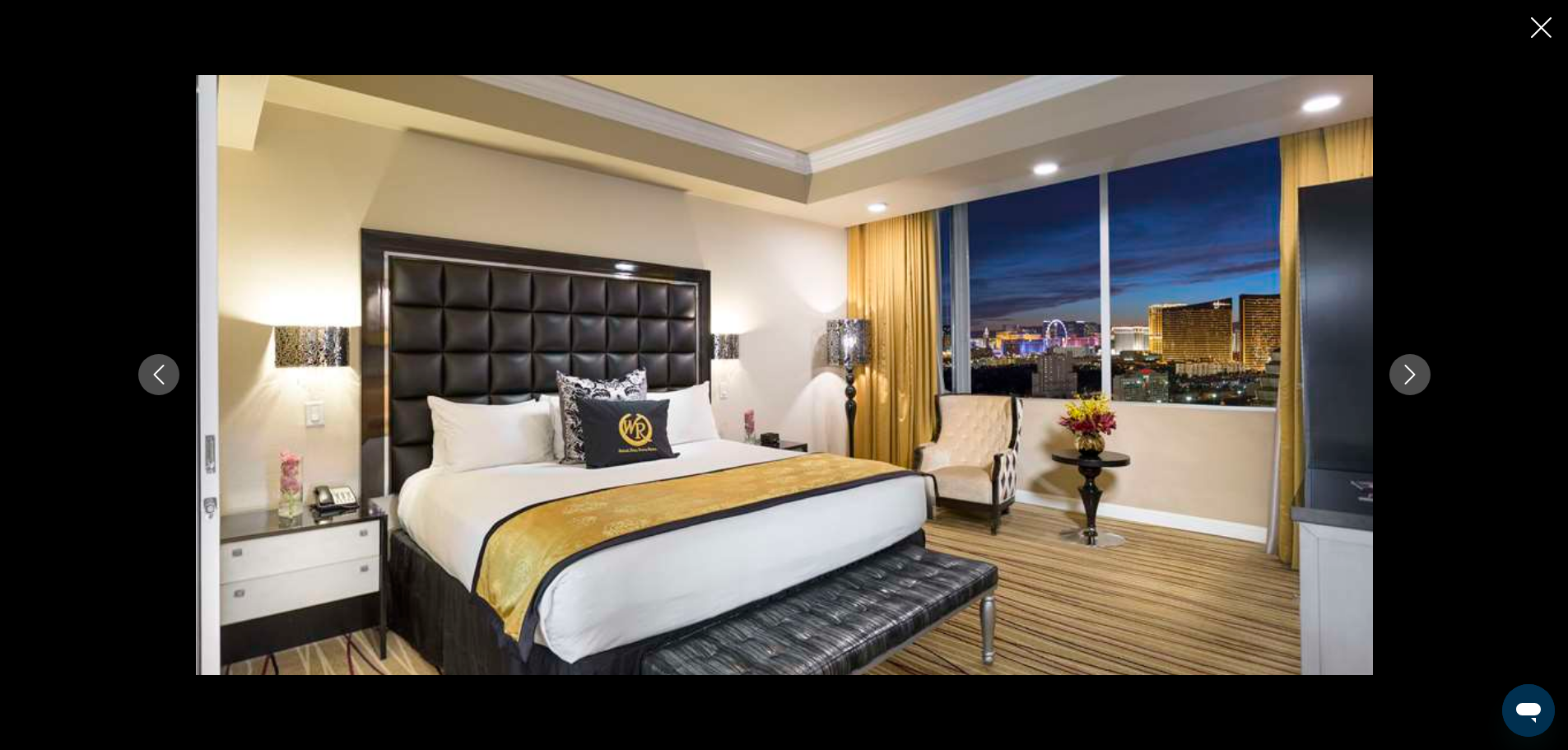
click at [1418, 375] on icon "Next image" at bounding box center [1410, 375] width 20 height 20
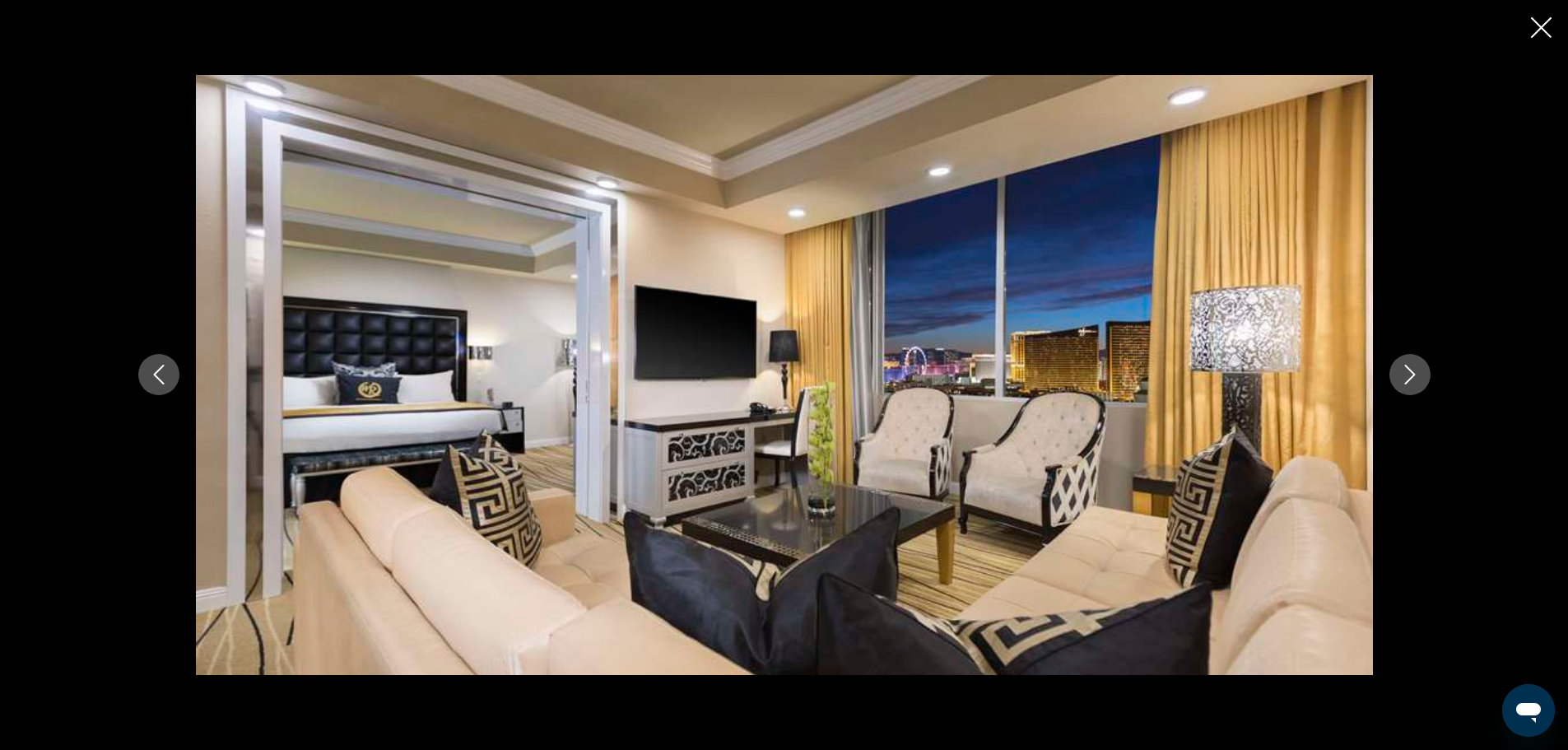
click at [1418, 375] on icon "Next image" at bounding box center [1410, 375] width 20 height 20
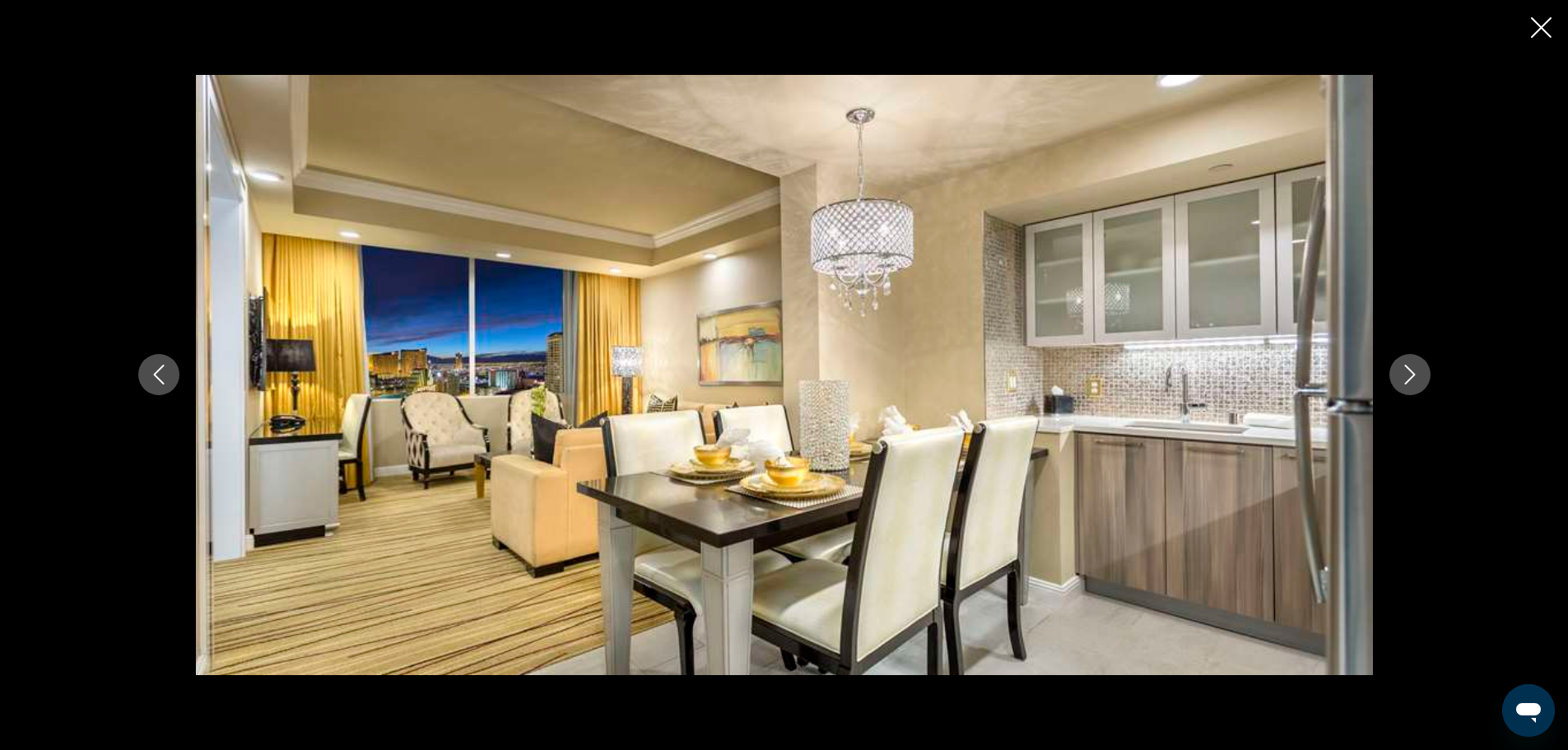
click at [1418, 375] on icon "Next image" at bounding box center [1410, 375] width 20 height 20
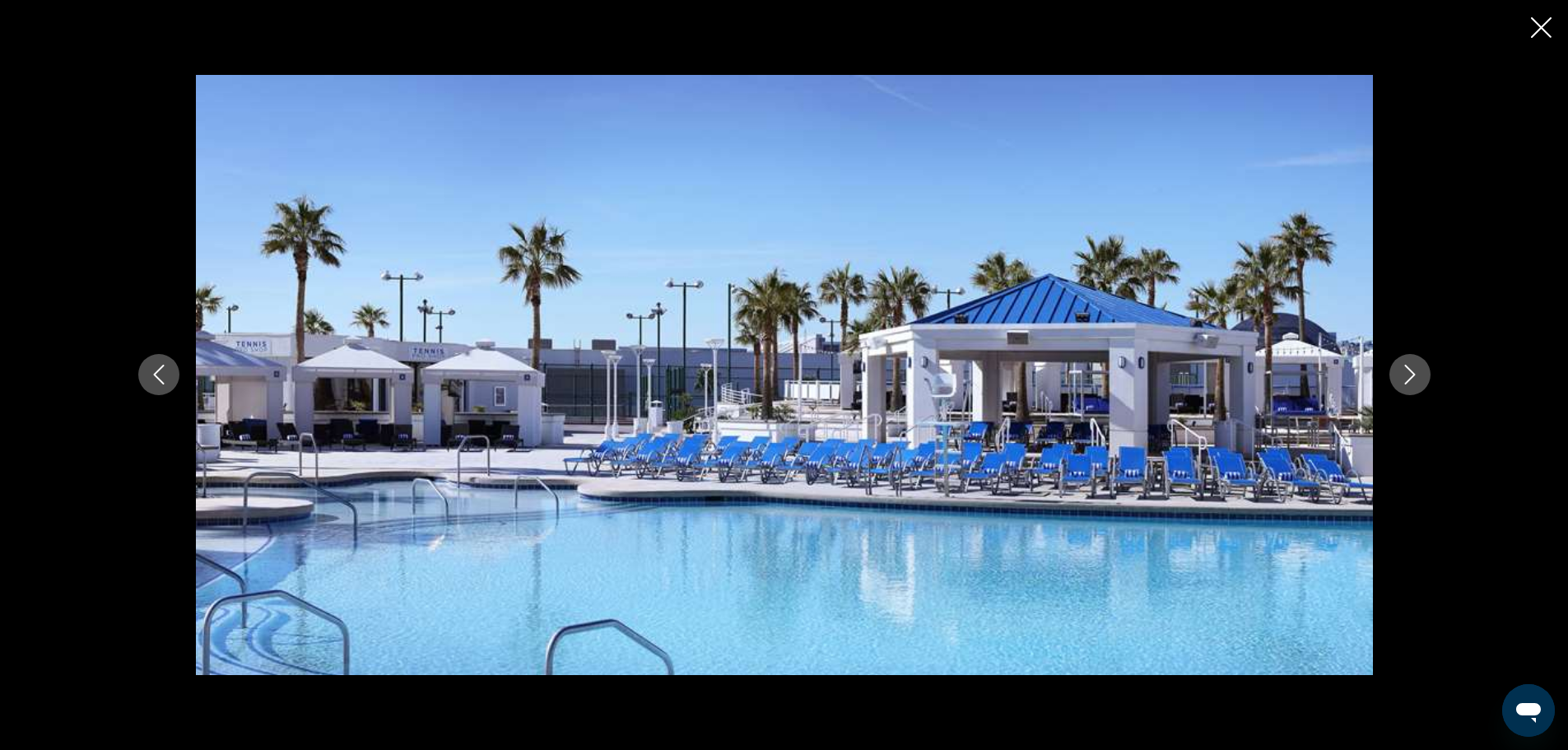
click at [1418, 375] on icon "Next image" at bounding box center [1410, 375] width 20 height 20
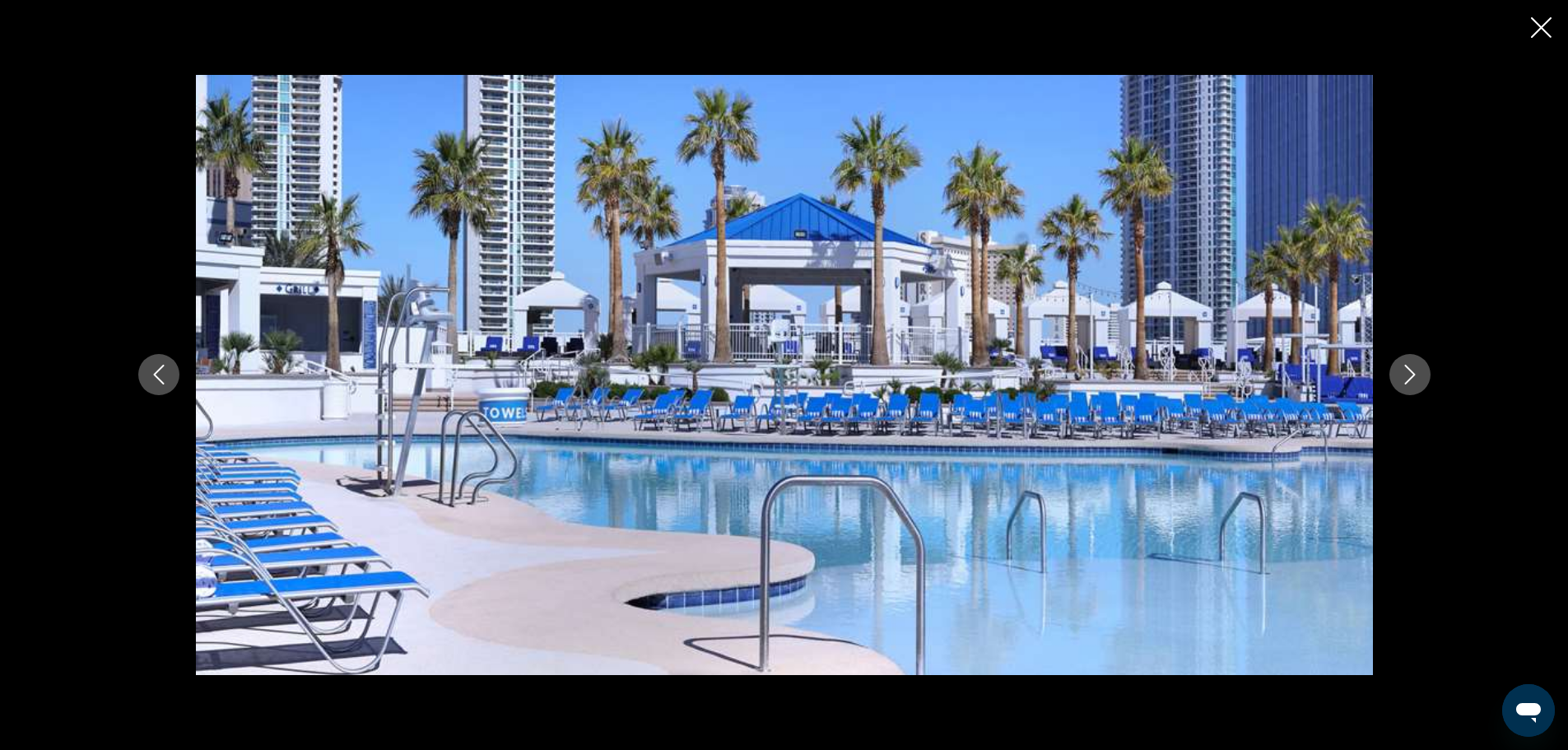
click at [1418, 375] on icon "Next image" at bounding box center [1410, 375] width 20 height 20
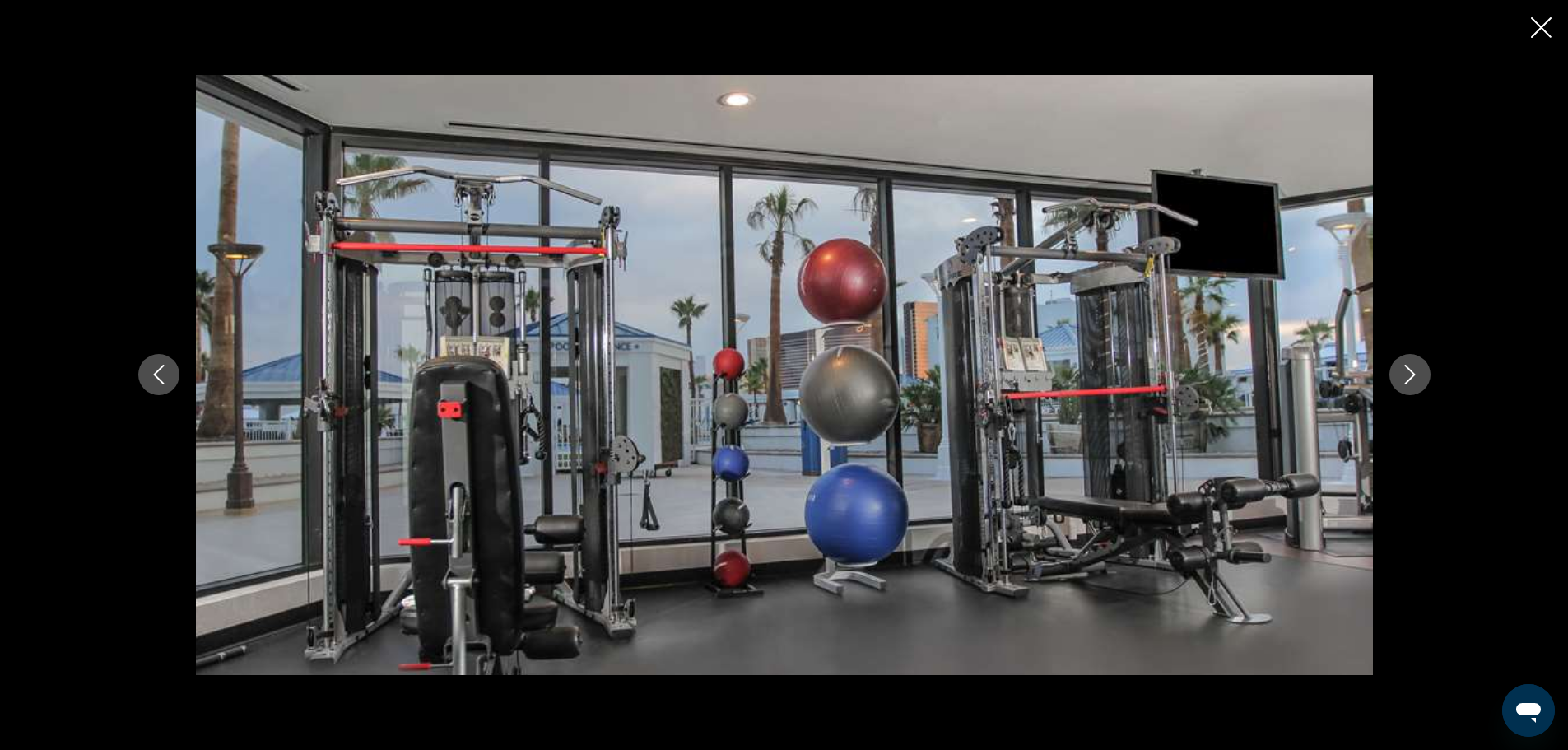
click at [1418, 375] on icon "Next image" at bounding box center [1410, 375] width 20 height 20
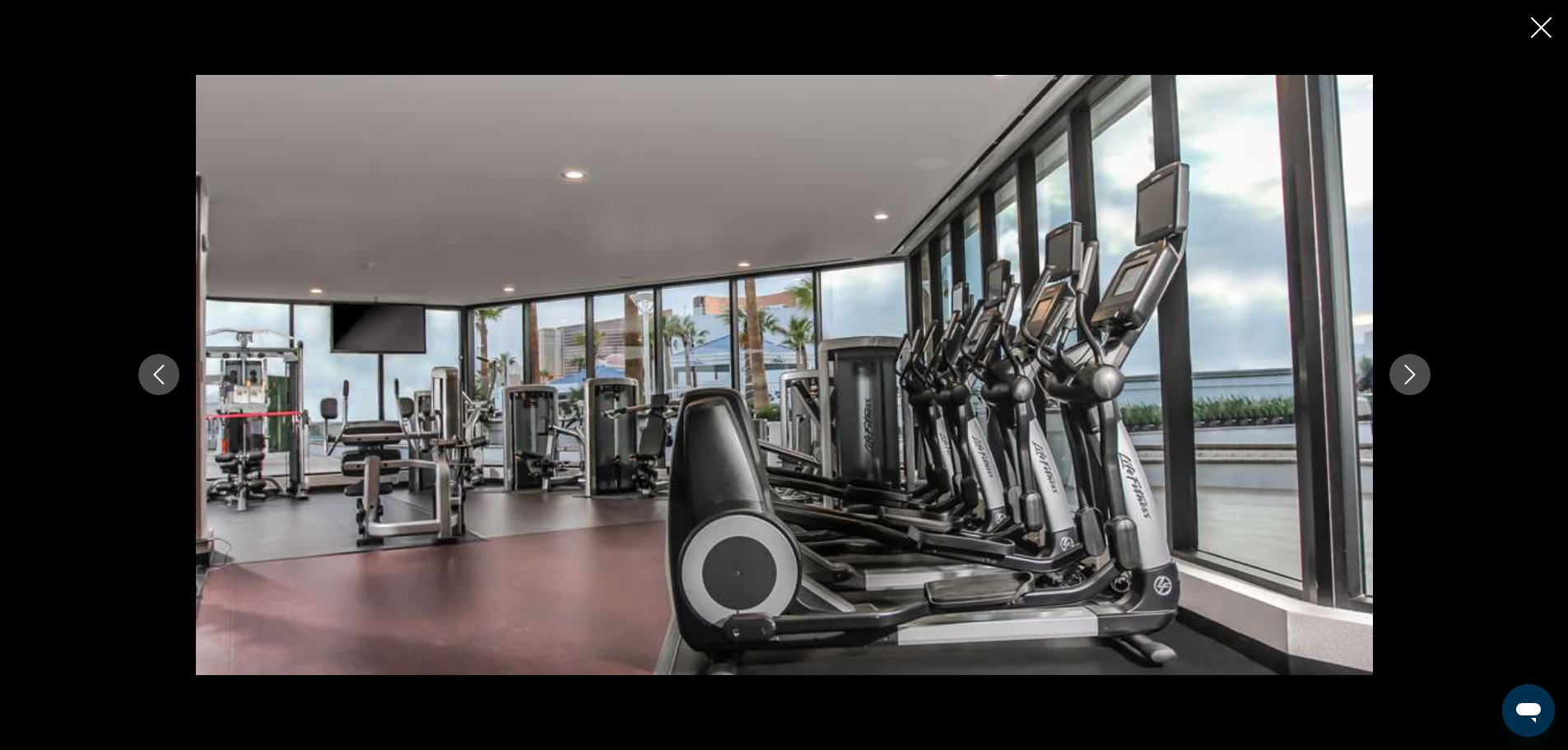
click at [1418, 375] on icon "Next image" at bounding box center [1410, 375] width 20 height 20
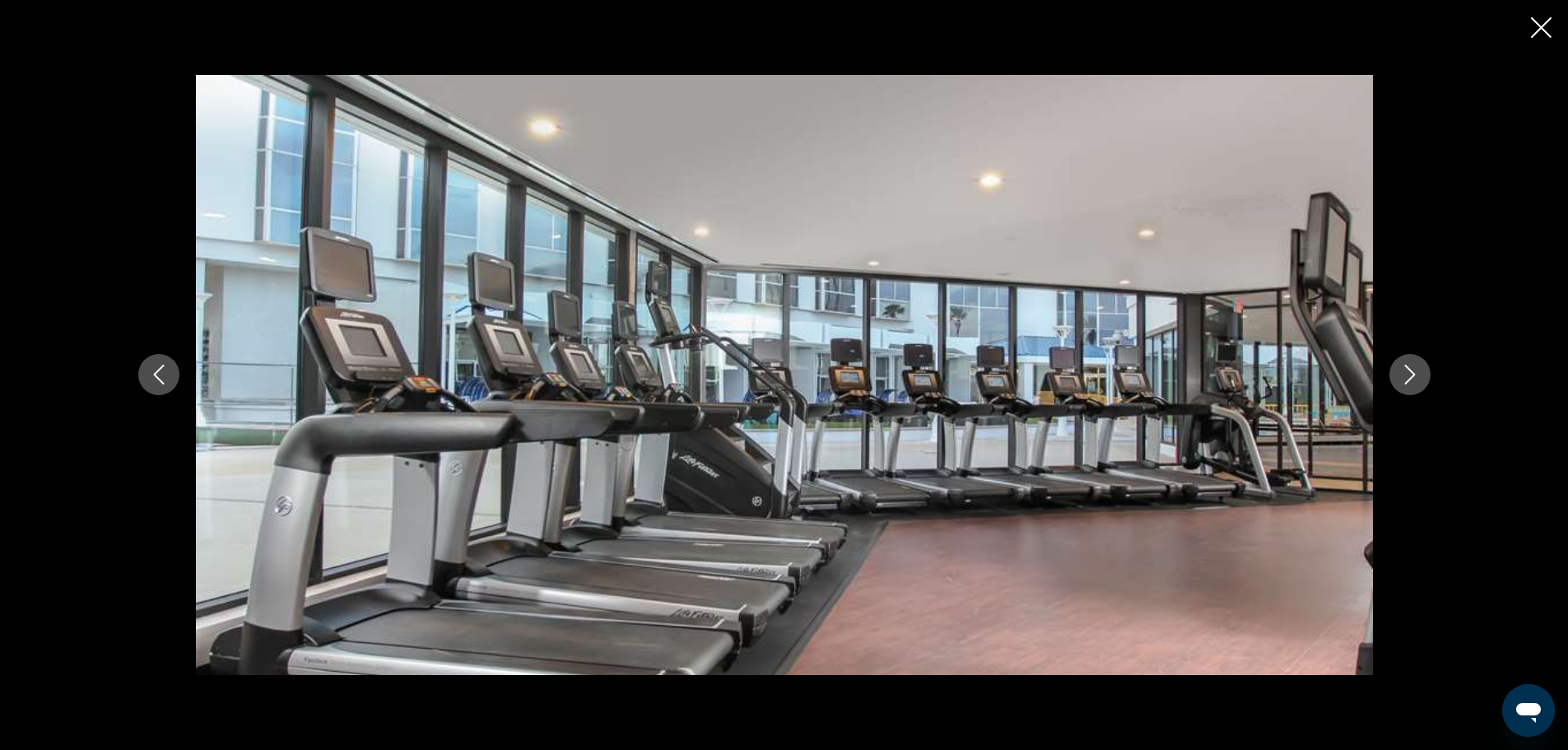
click at [1418, 375] on icon "Next image" at bounding box center [1410, 375] width 20 height 20
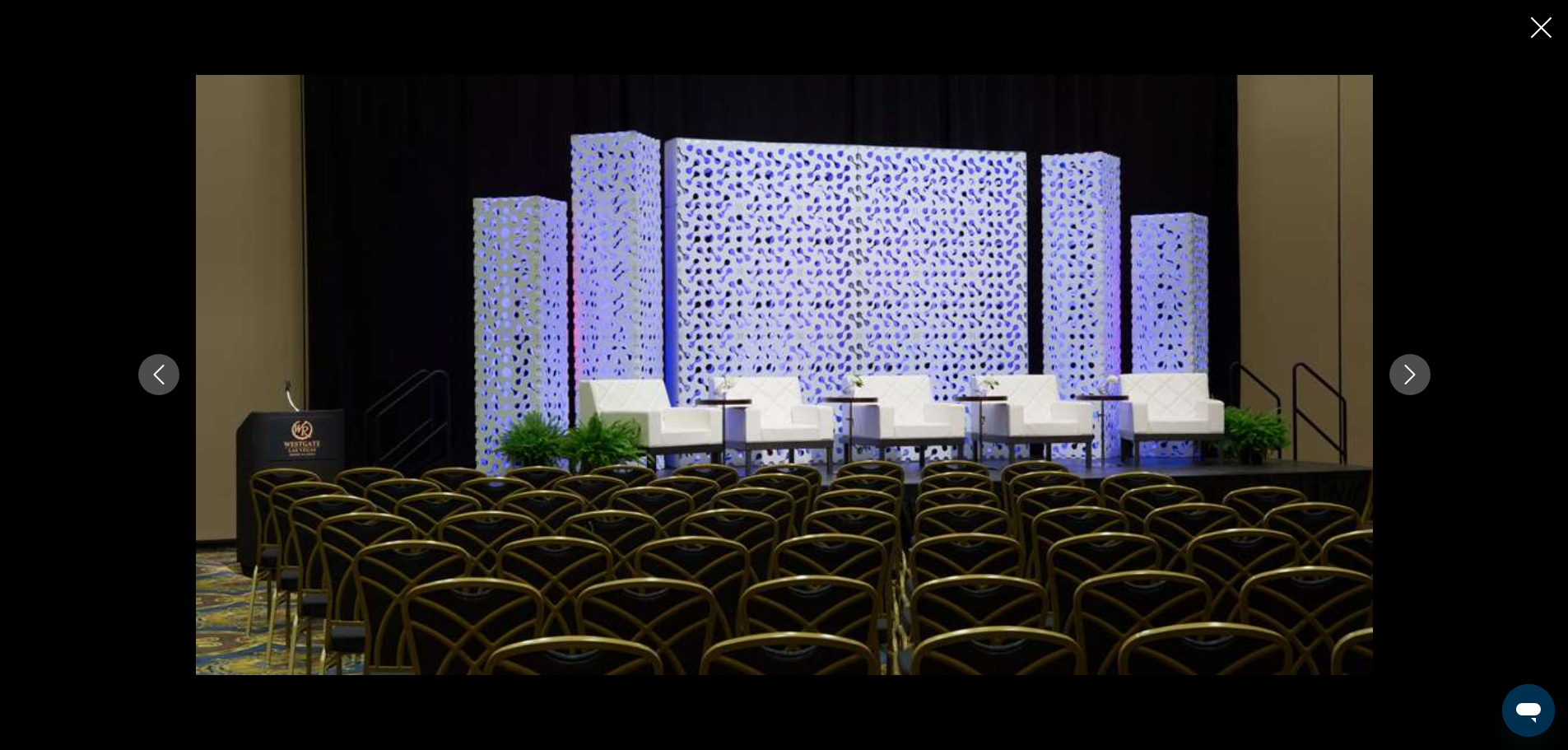
click at [1418, 375] on icon "Next image" at bounding box center [1410, 375] width 20 height 20
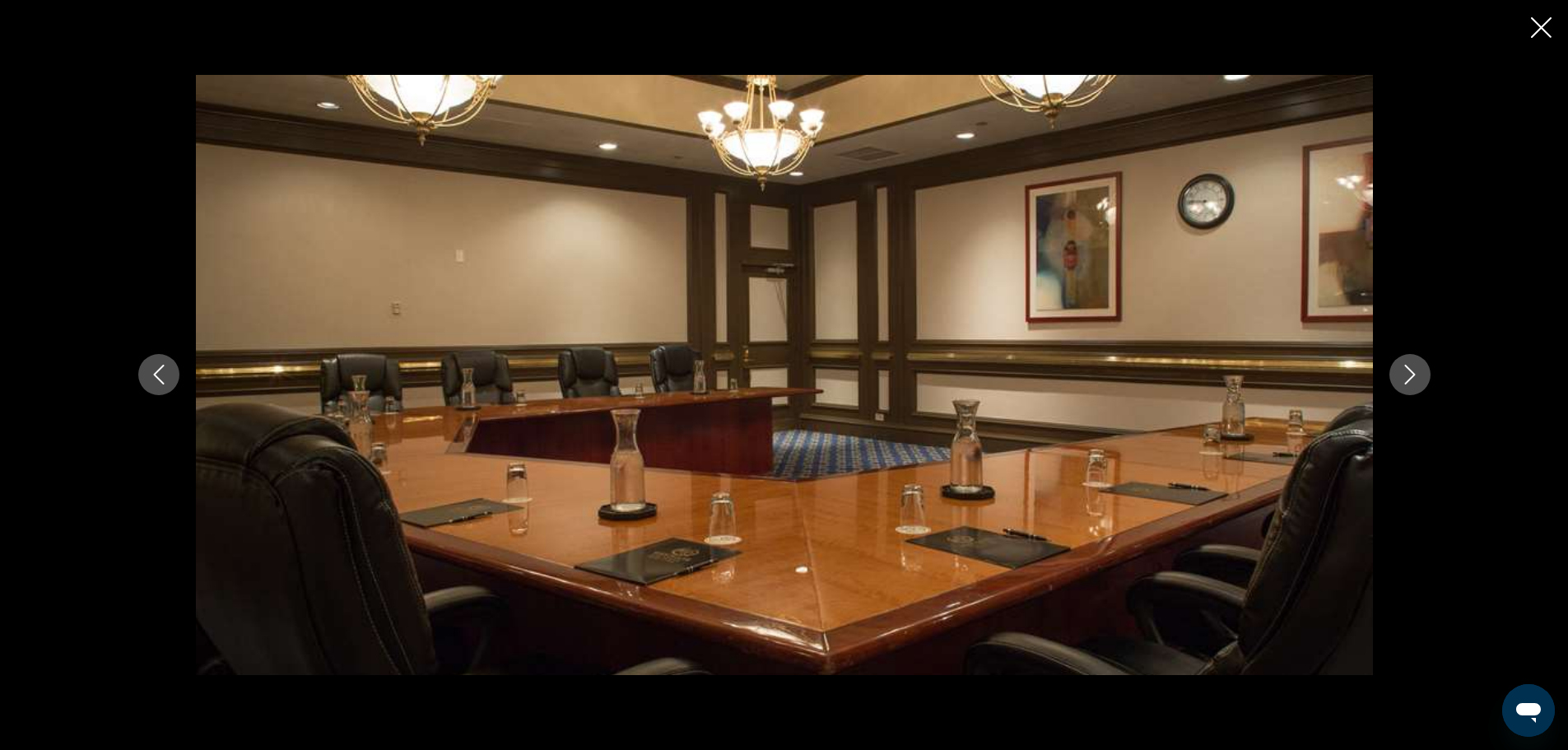
click at [1418, 375] on icon "Next image" at bounding box center [1410, 375] width 20 height 20
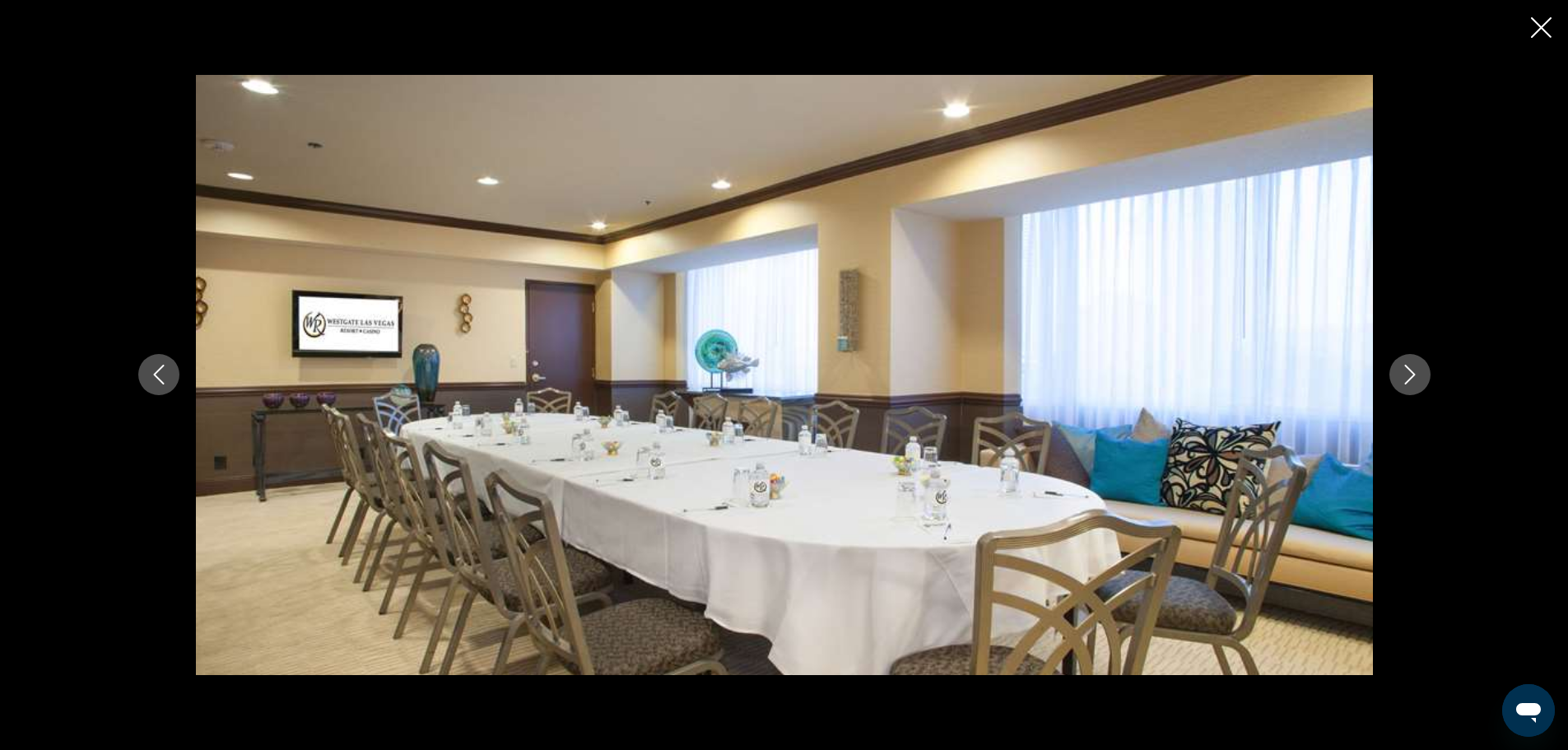
click at [1418, 375] on icon "Next image" at bounding box center [1410, 375] width 20 height 20
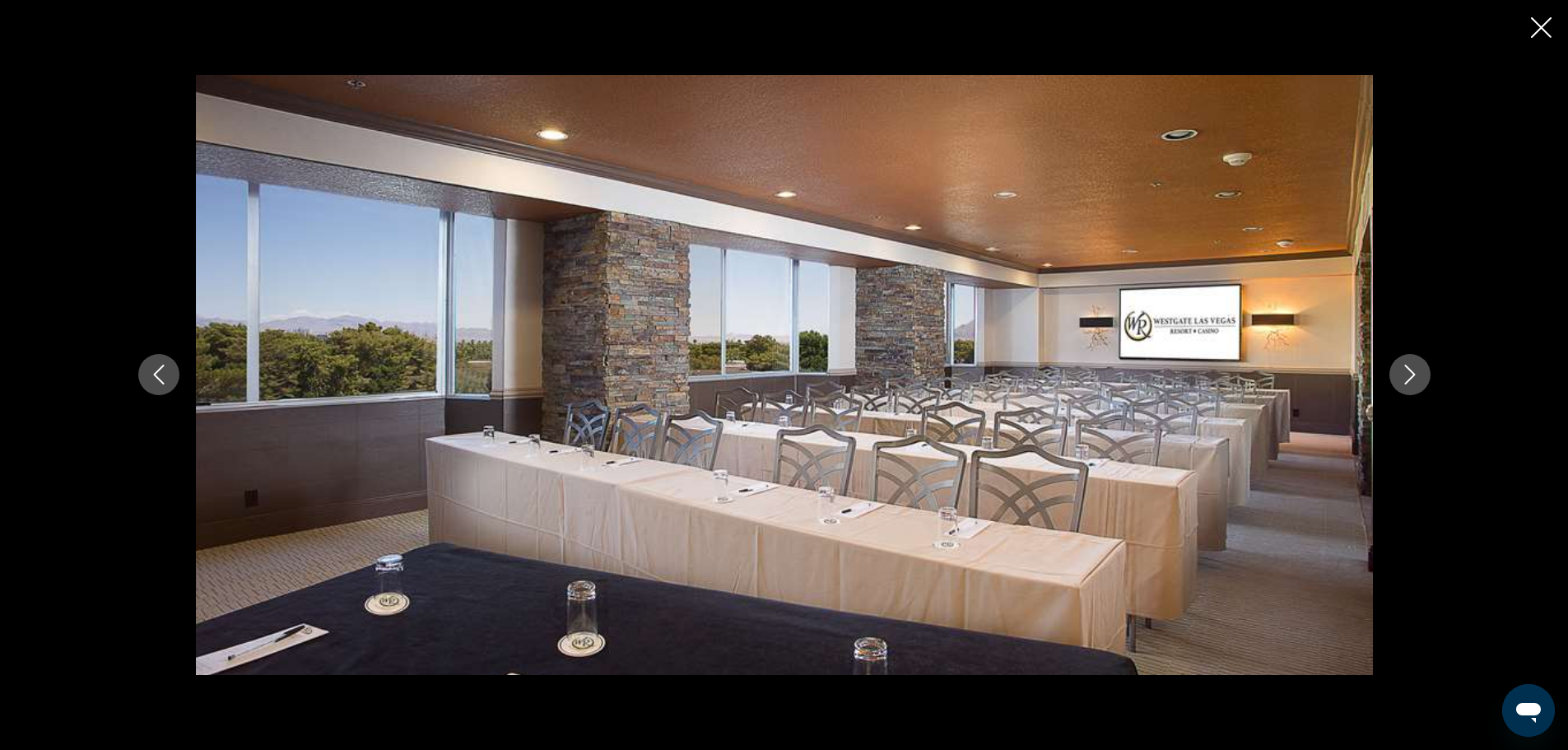
click at [1418, 375] on icon "Next image" at bounding box center [1410, 375] width 20 height 20
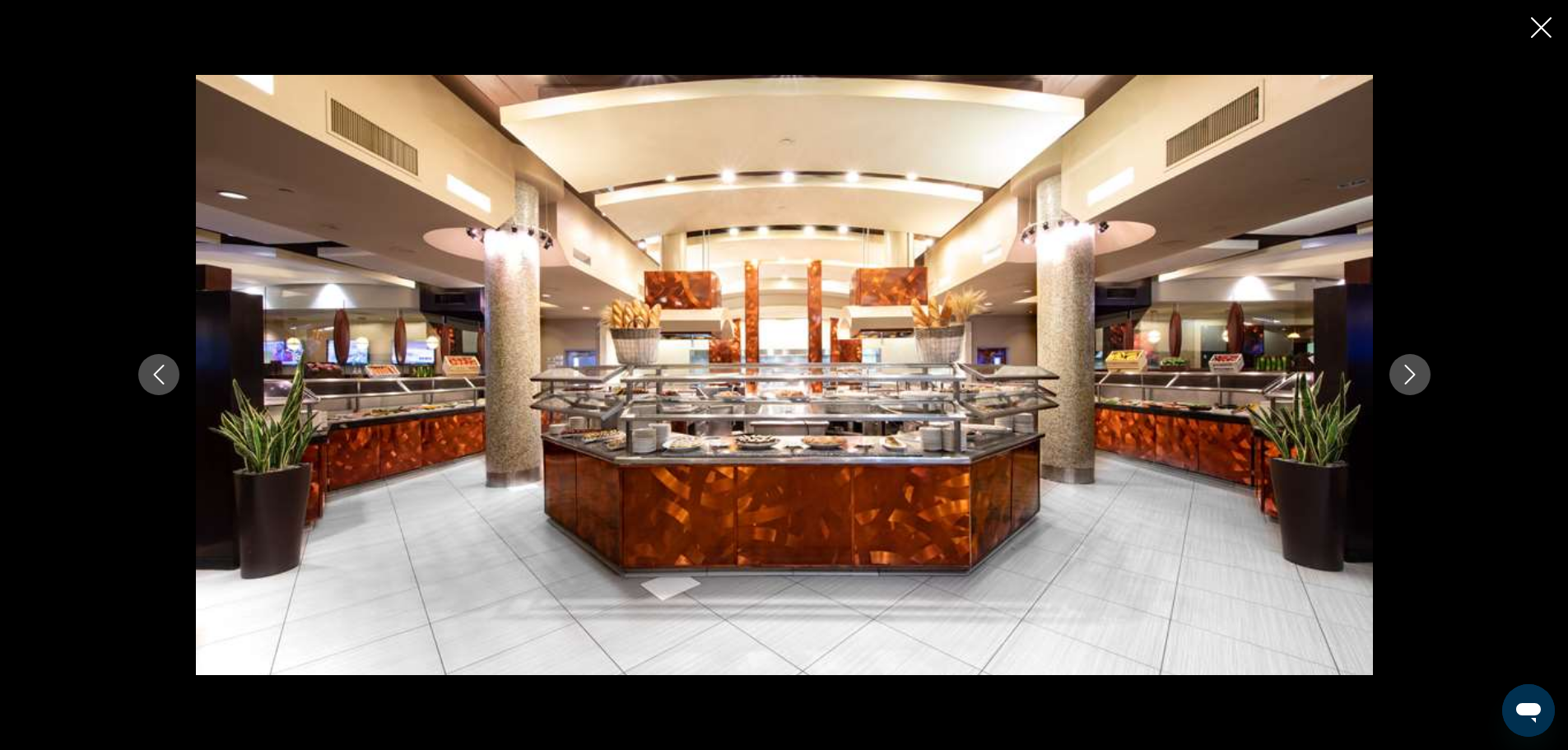
click at [1418, 375] on icon "Next image" at bounding box center [1410, 375] width 20 height 20
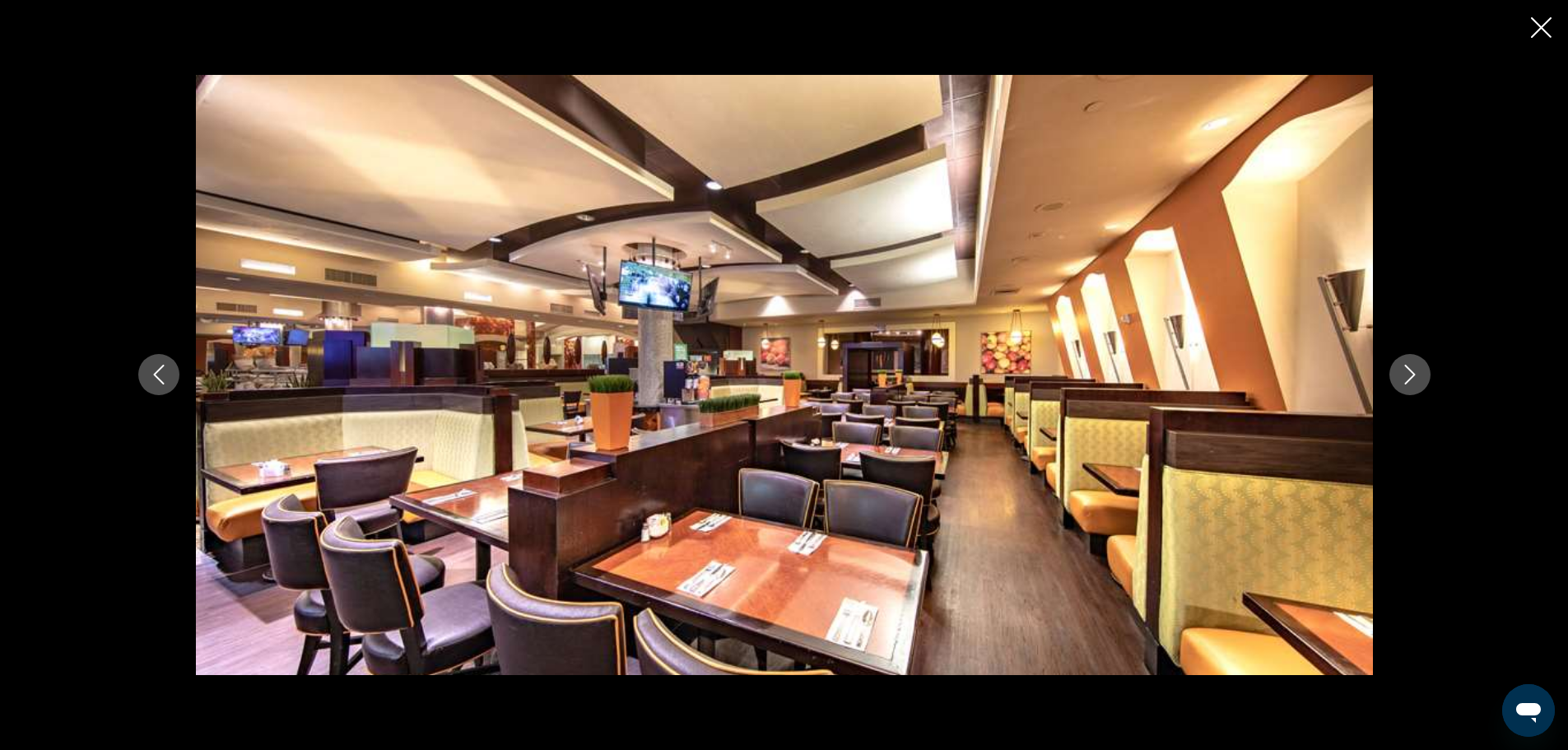
click at [1418, 375] on icon "Next image" at bounding box center [1410, 375] width 20 height 20
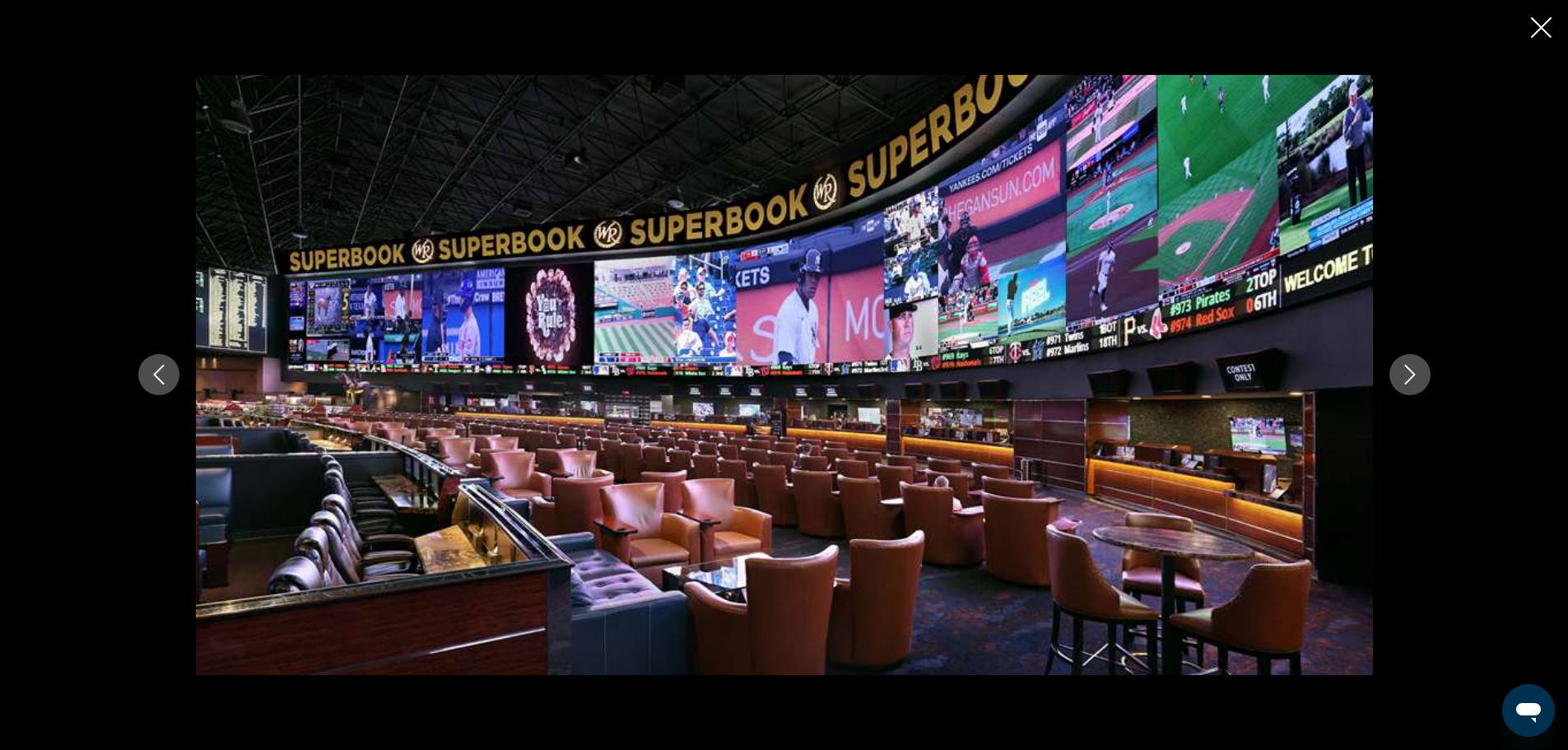
click at [1418, 375] on icon "Next image" at bounding box center [1410, 375] width 20 height 20
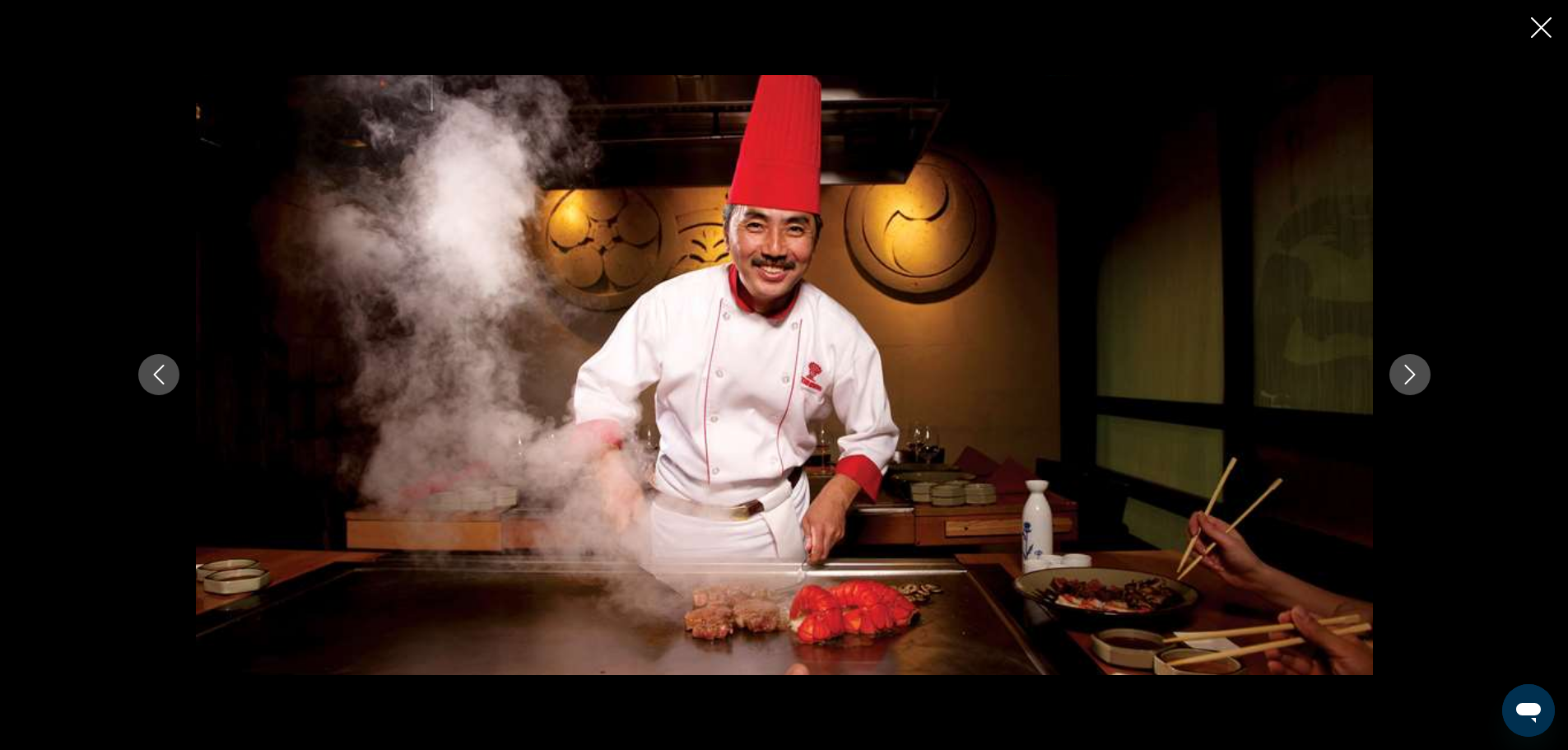
click at [1418, 375] on icon "Next image" at bounding box center [1410, 375] width 20 height 20
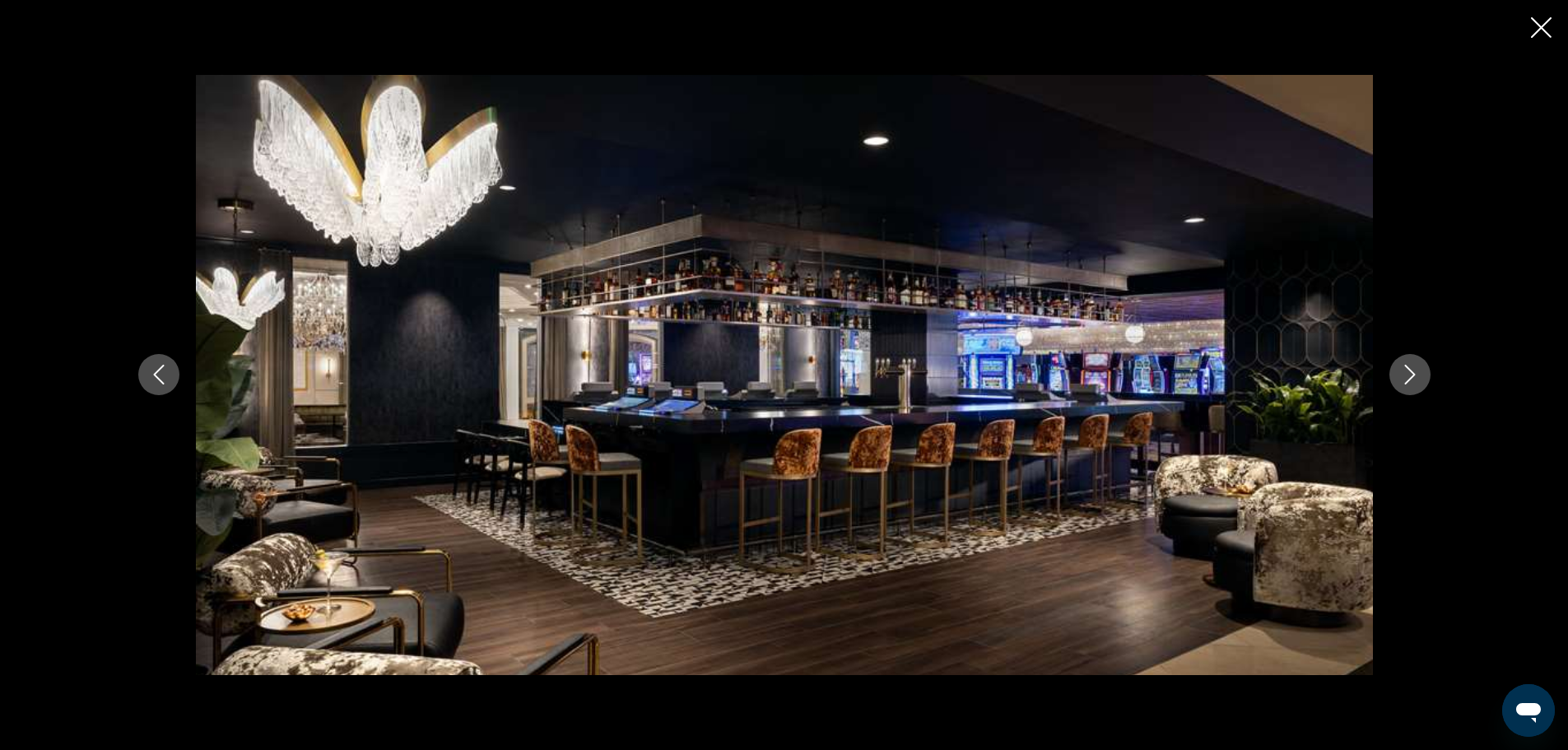
click at [1418, 375] on icon "Next image" at bounding box center [1410, 375] width 20 height 20
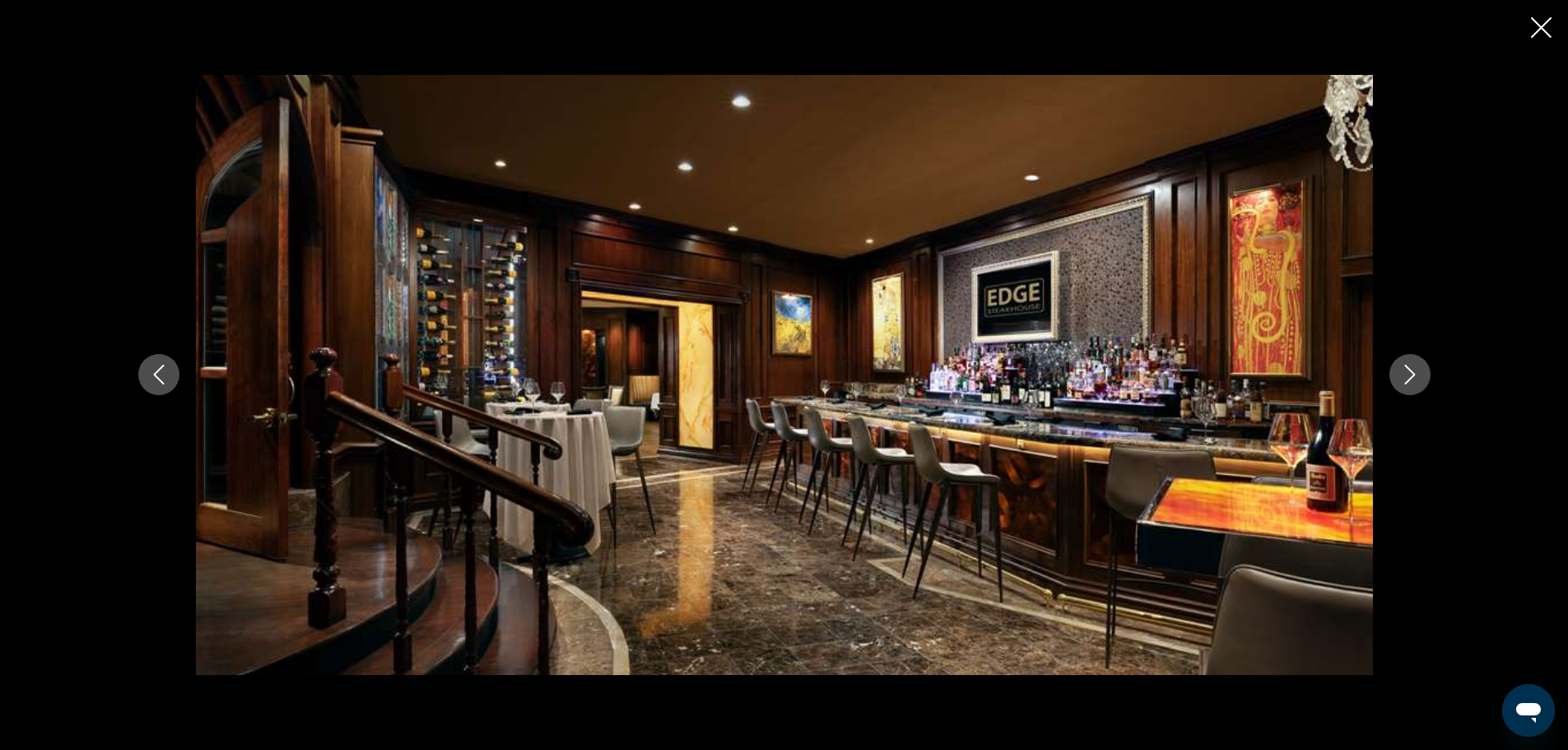
click at [1418, 375] on icon "Next image" at bounding box center [1410, 375] width 20 height 20
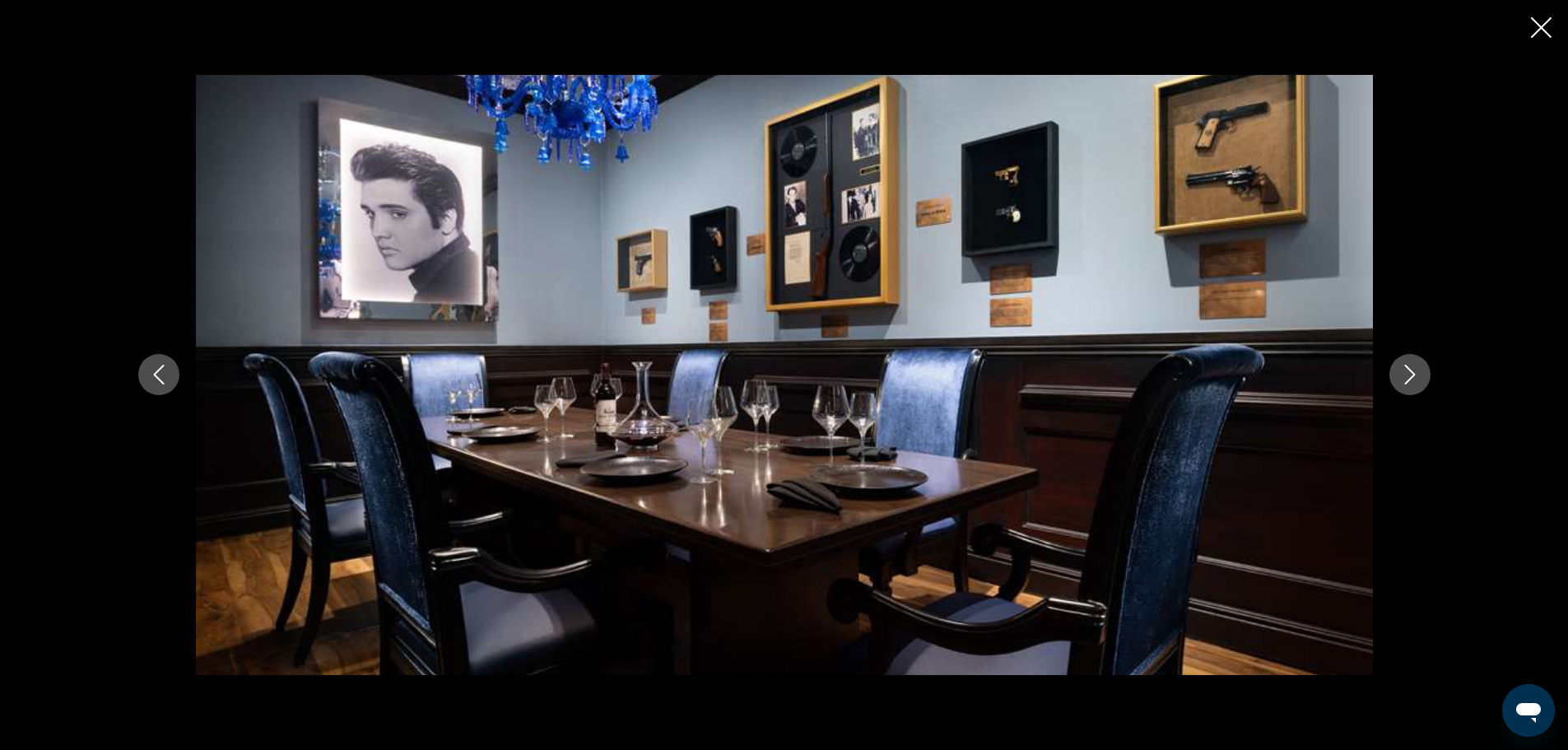
click at [1418, 375] on icon "Next image" at bounding box center [1410, 375] width 20 height 20
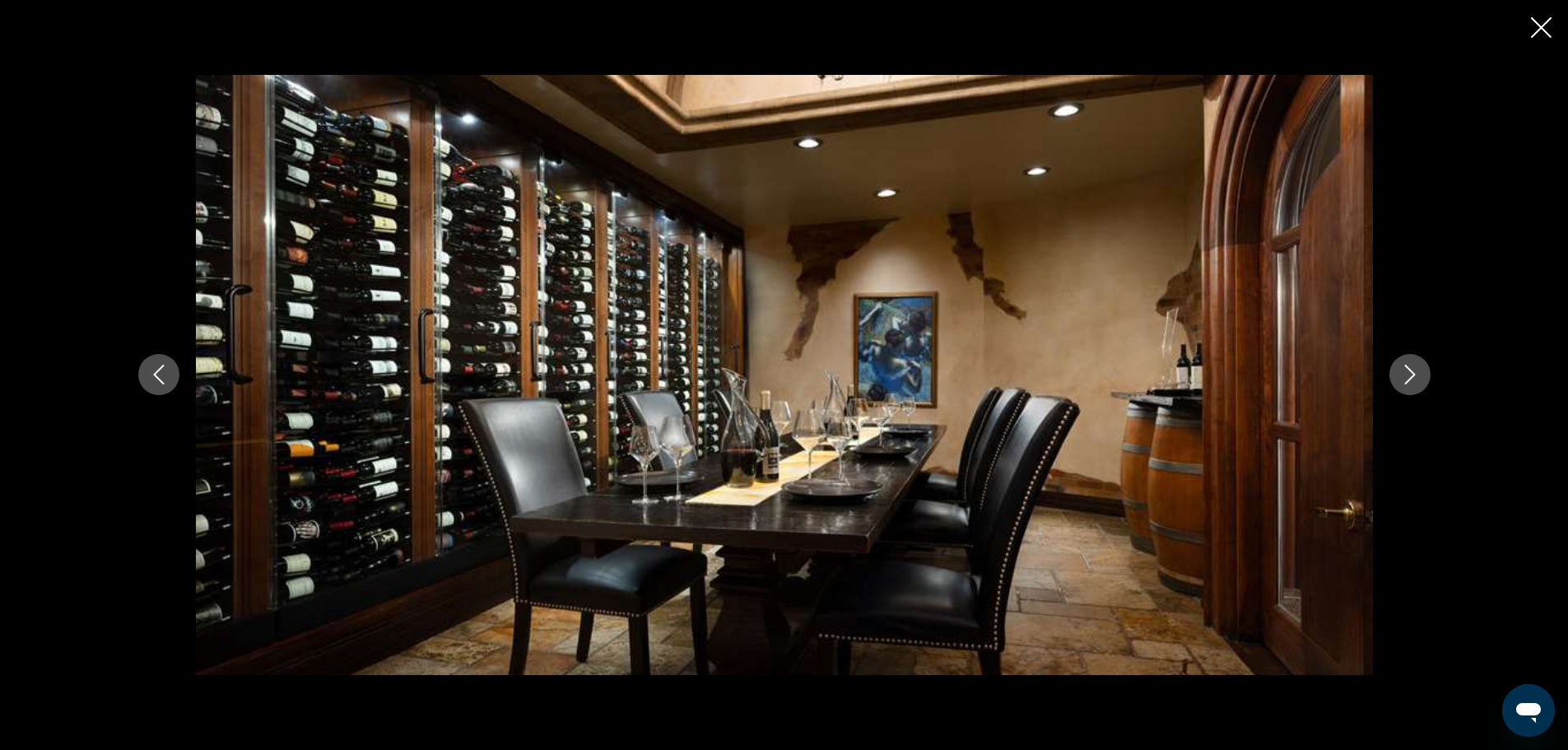
click at [1418, 375] on icon "Next image" at bounding box center [1410, 375] width 20 height 20
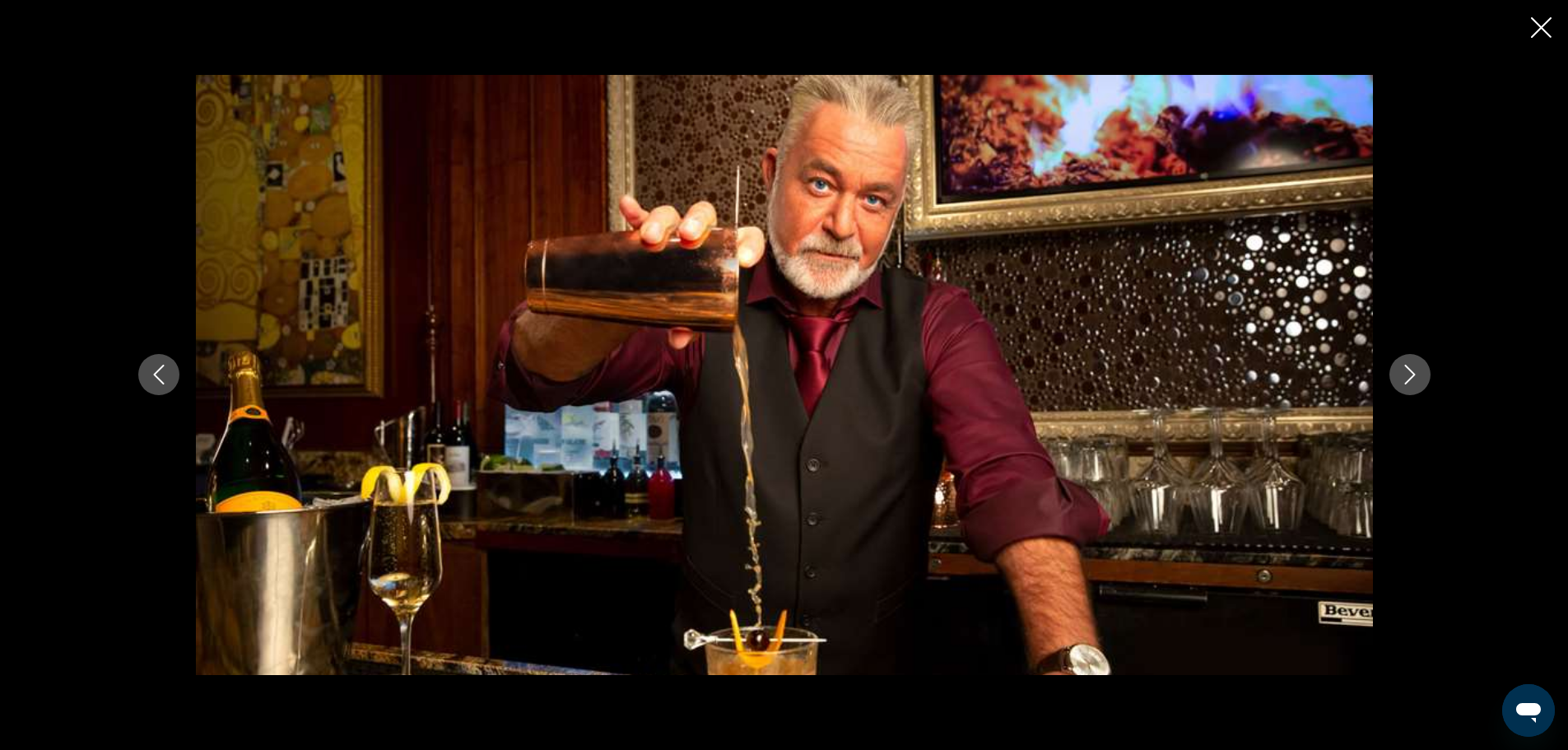
click at [1418, 375] on icon "Next image" at bounding box center [1410, 375] width 20 height 20
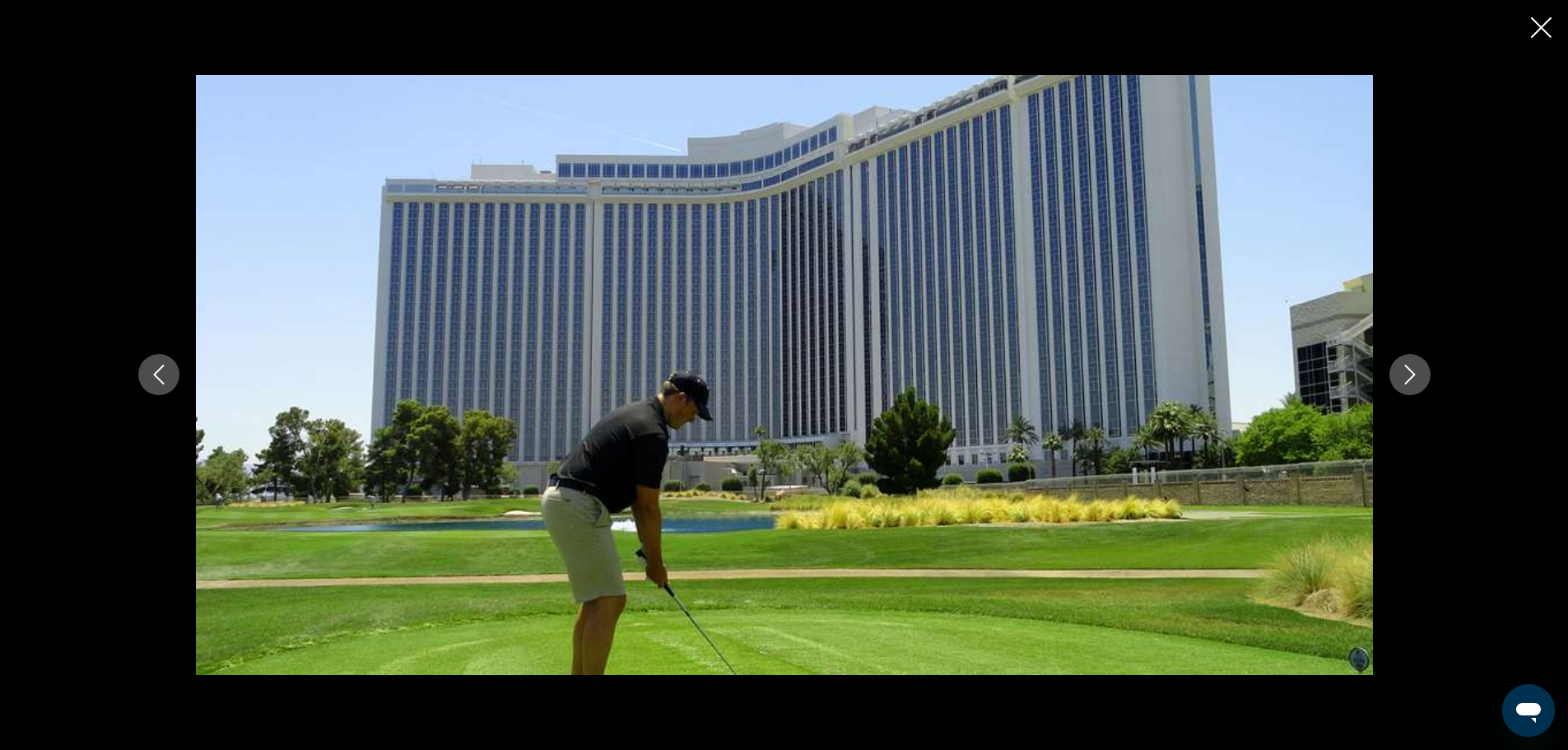
click at [1418, 375] on icon "Next image" at bounding box center [1410, 375] width 20 height 20
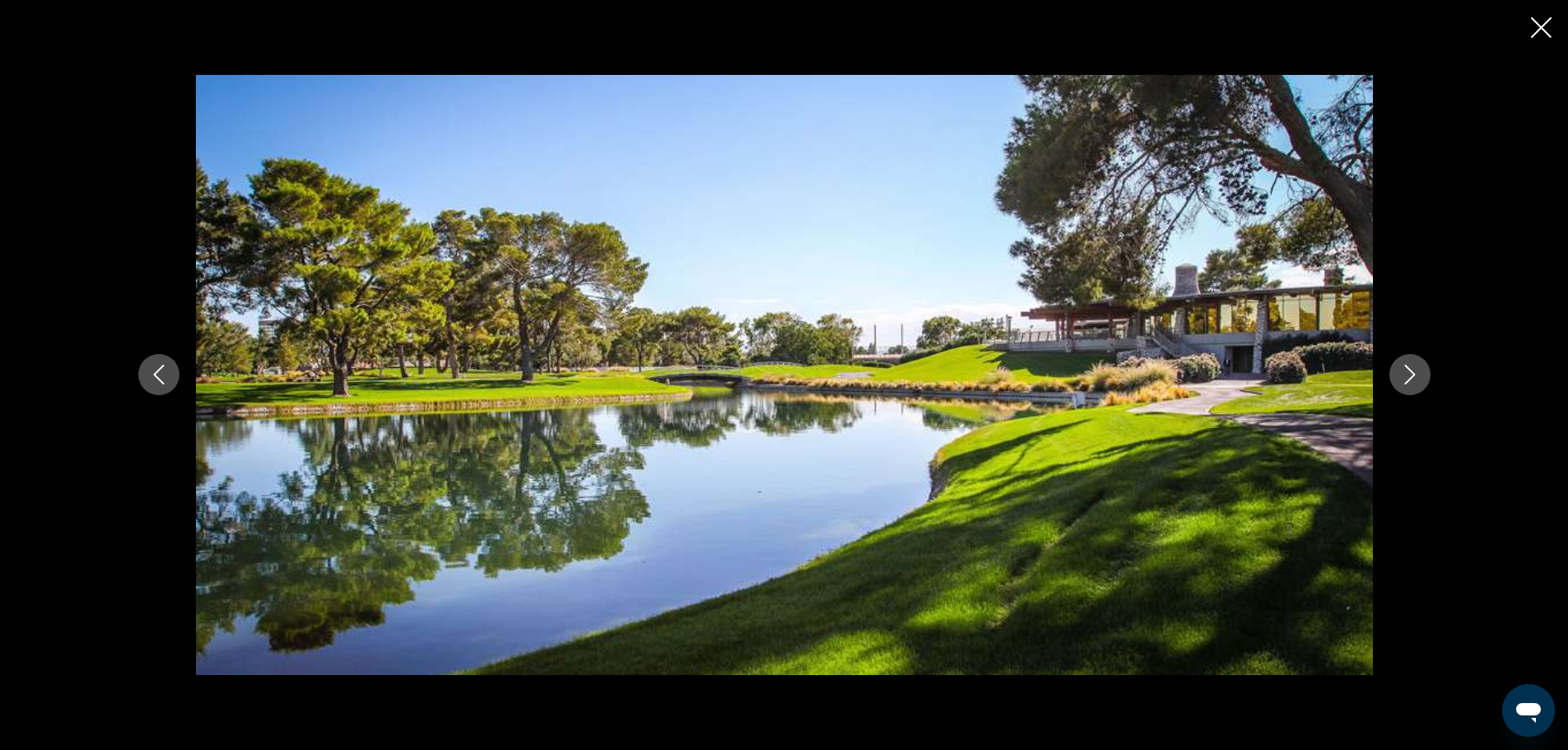
click at [1418, 375] on icon "Next image" at bounding box center [1410, 375] width 20 height 20
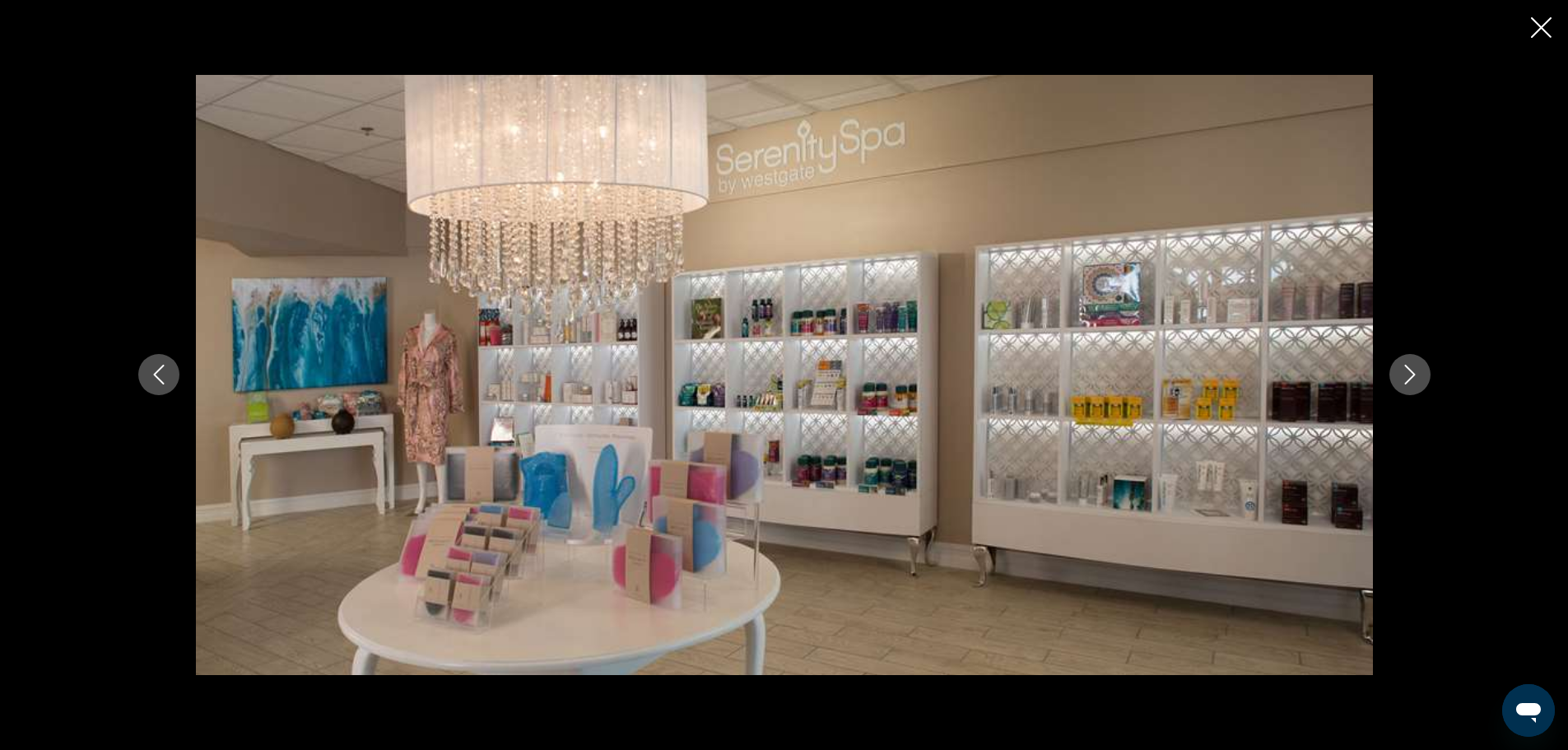
click at [1418, 375] on icon "Next image" at bounding box center [1410, 375] width 20 height 20
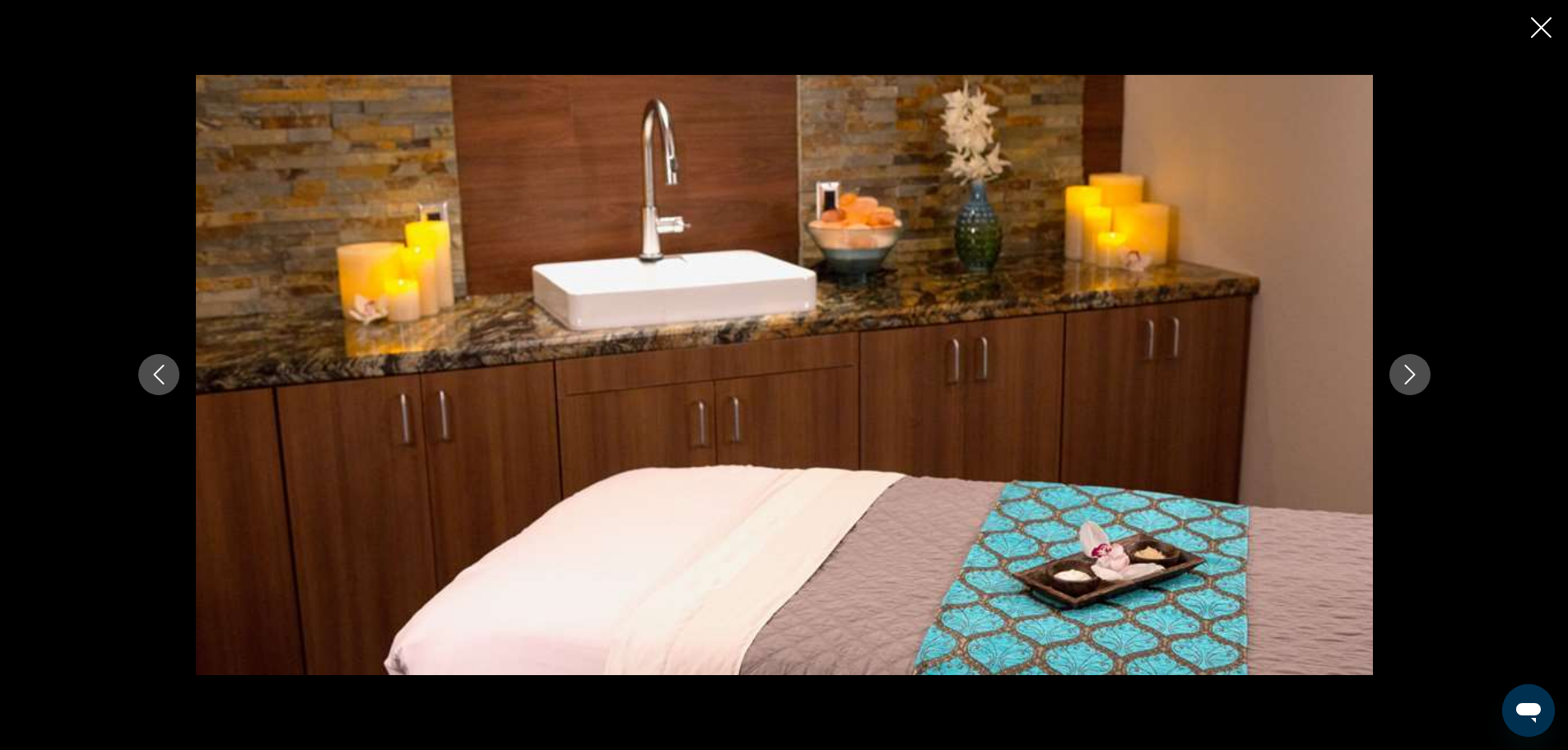
click at [1418, 375] on icon "Next image" at bounding box center [1410, 375] width 20 height 20
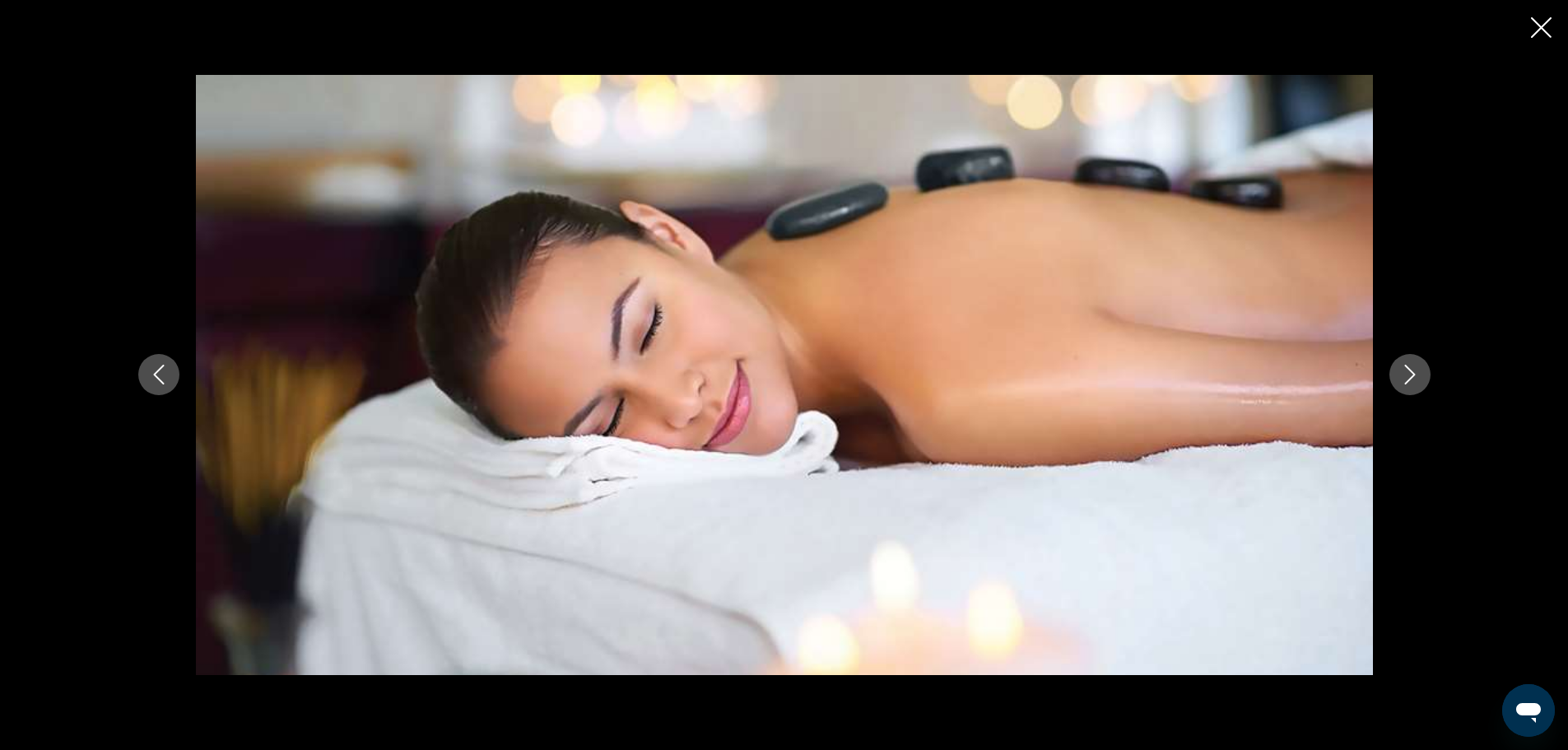
click at [1418, 375] on icon "Next image" at bounding box center [1410, 375] width 20 height 20
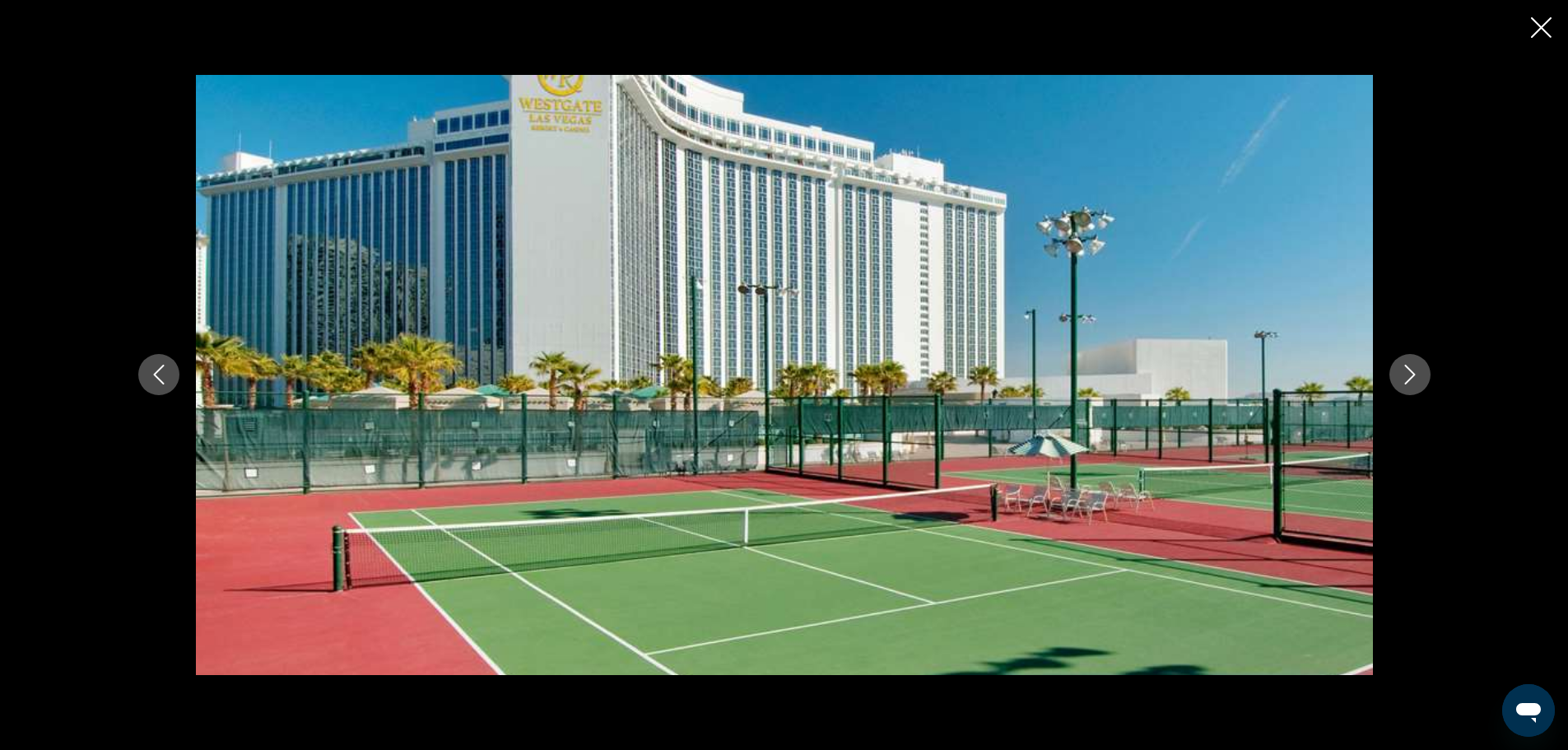
click at [1418, 375] on icon "Next image" at bounding box center [1410, 375] width 20 height 20
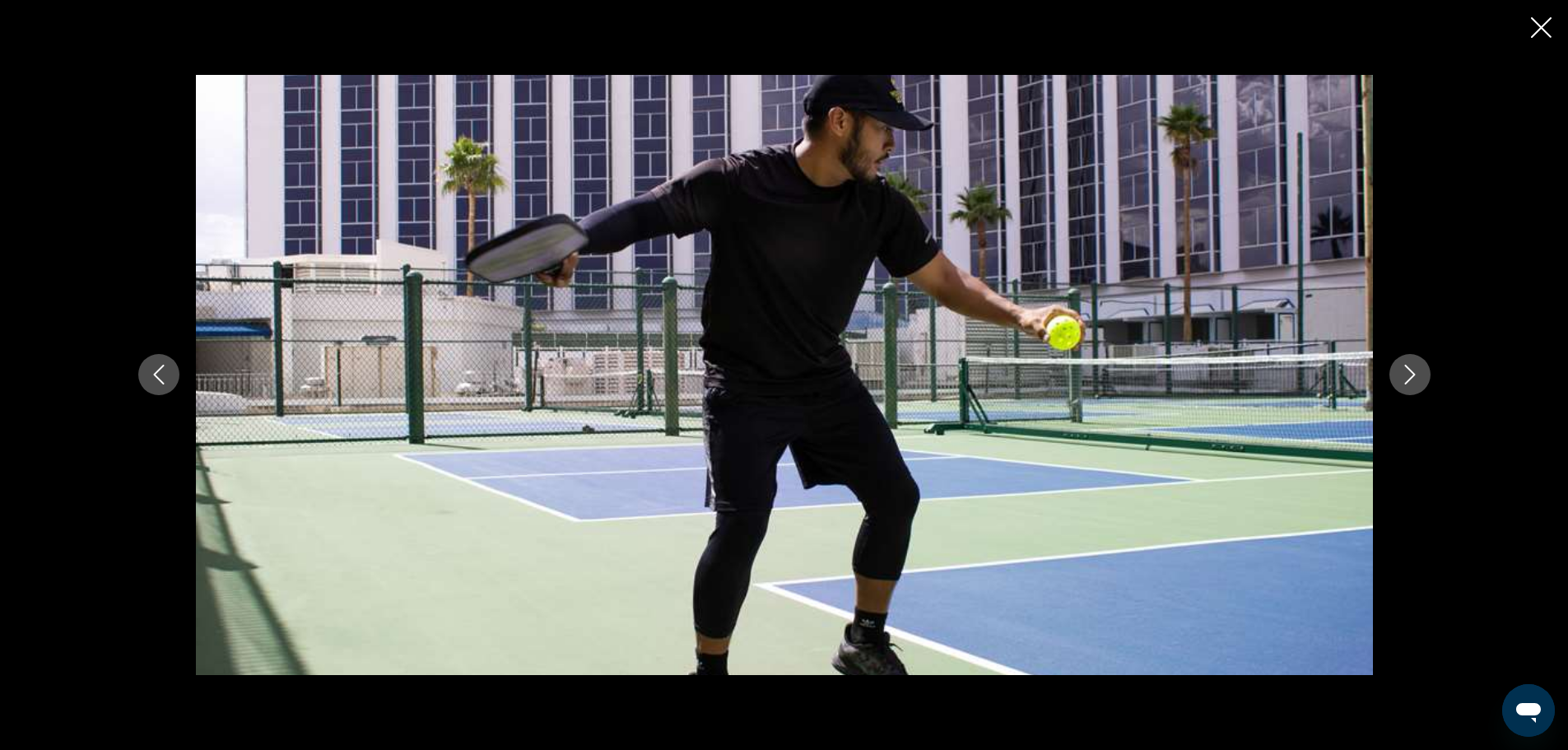
click at [1418, 375] on icon "Next image" at bounding box center [1410, 375] width 20 height 20
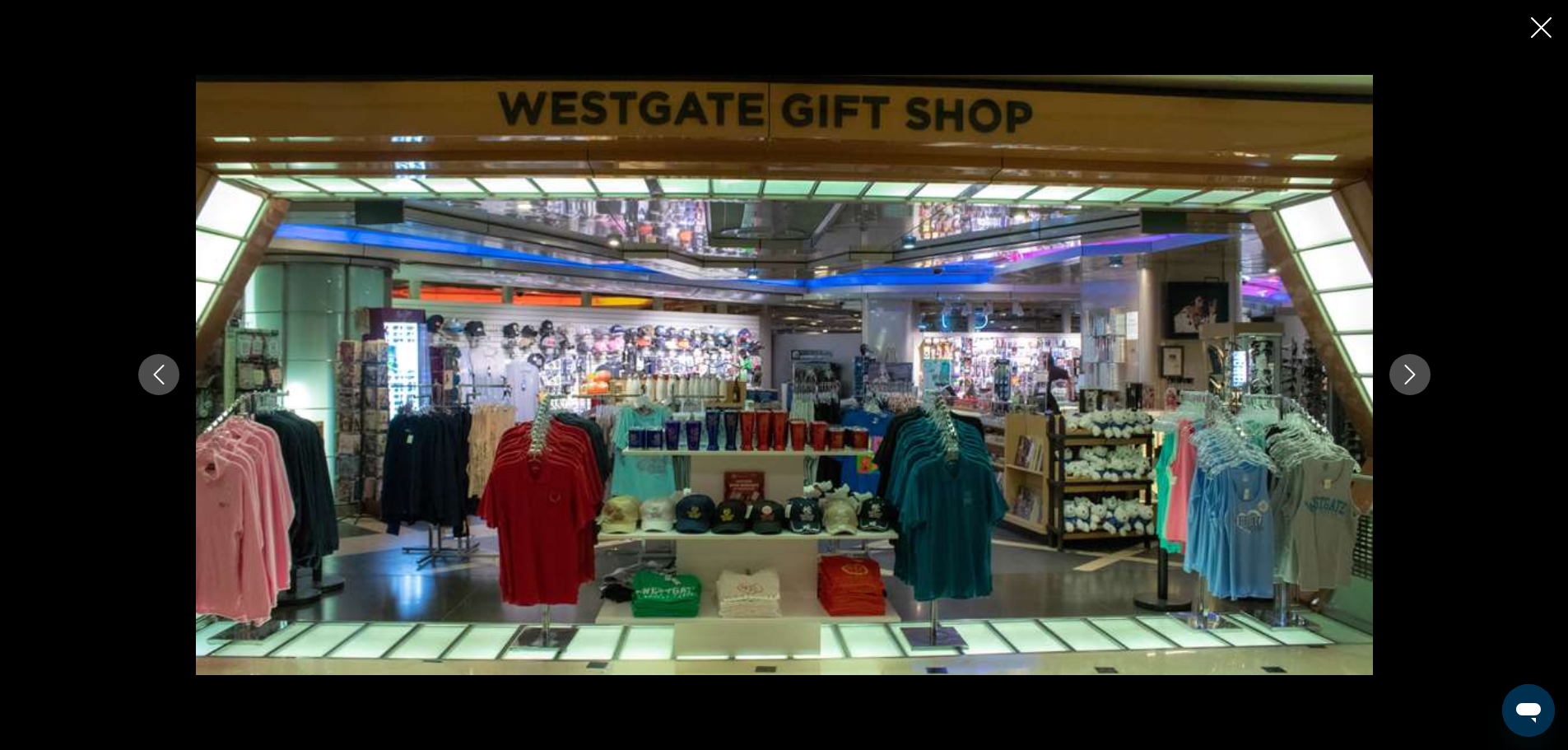
click at [1418, 375] on icon "Next image" at bounding box center [1410, 375] width 20 height 20
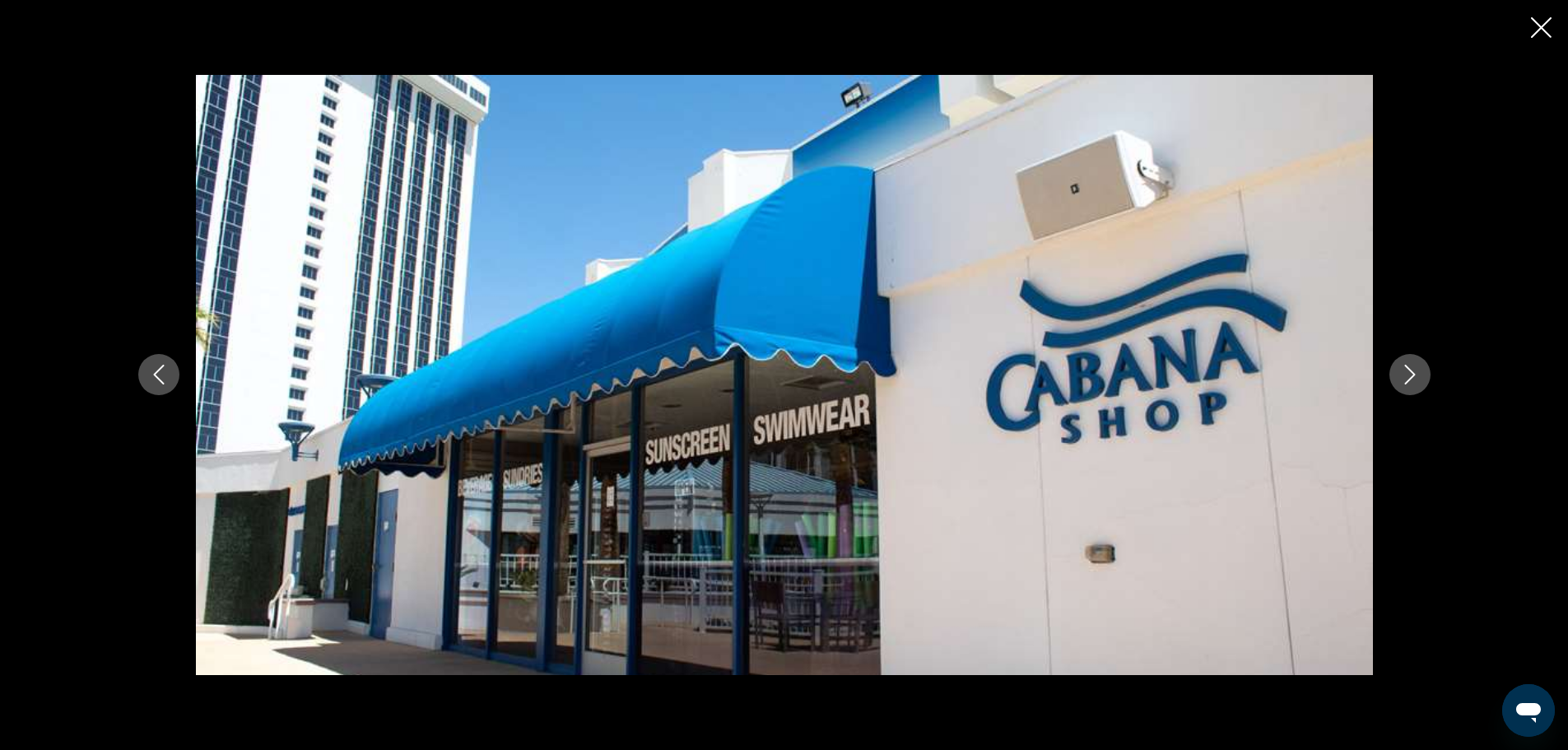
click at [1418, 375] on icon "Next image" at bounding box center [1410, 375] width 20 height 20
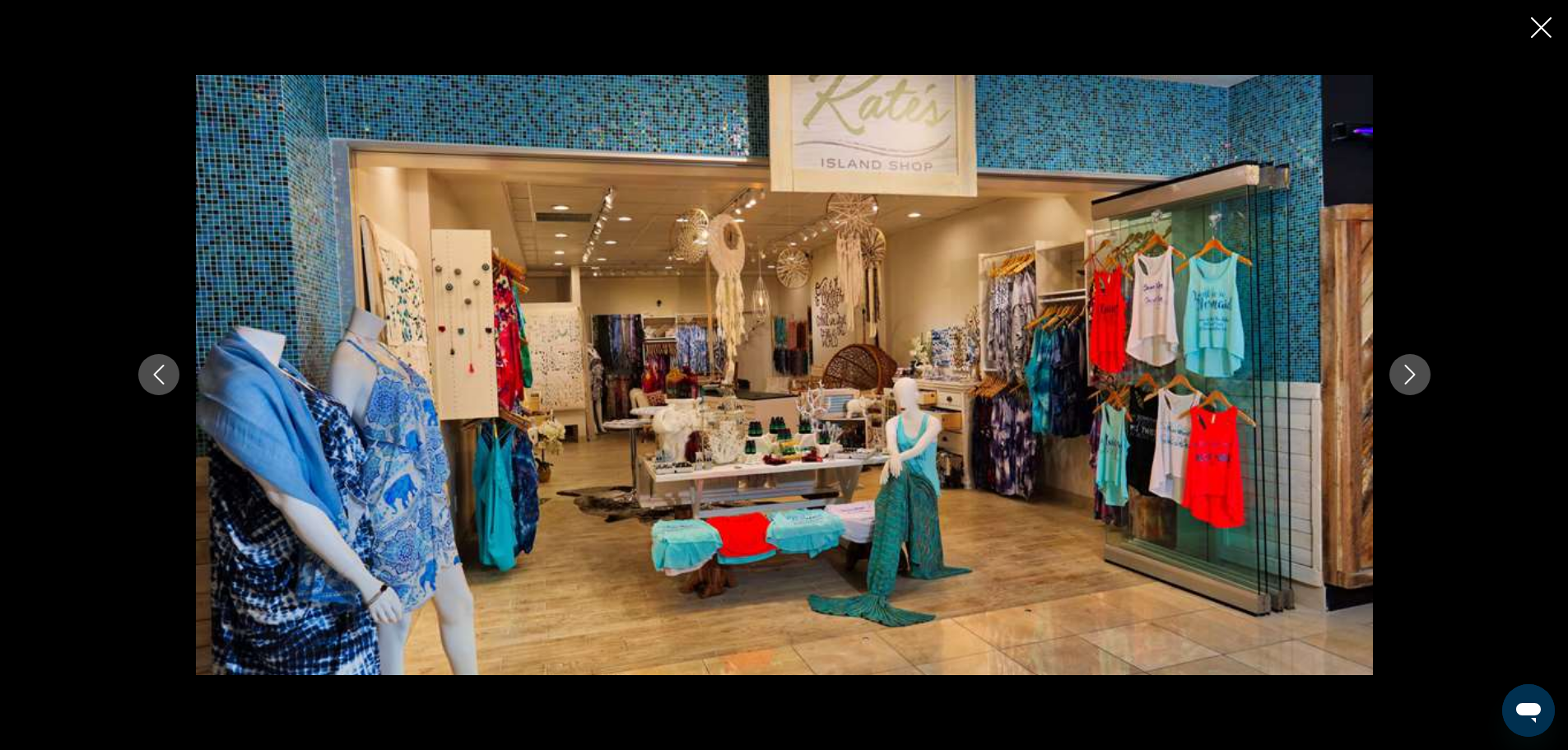
click at [1418, 375] on icon "Next image" at bounding box center [1410, 375] width 20 height 20
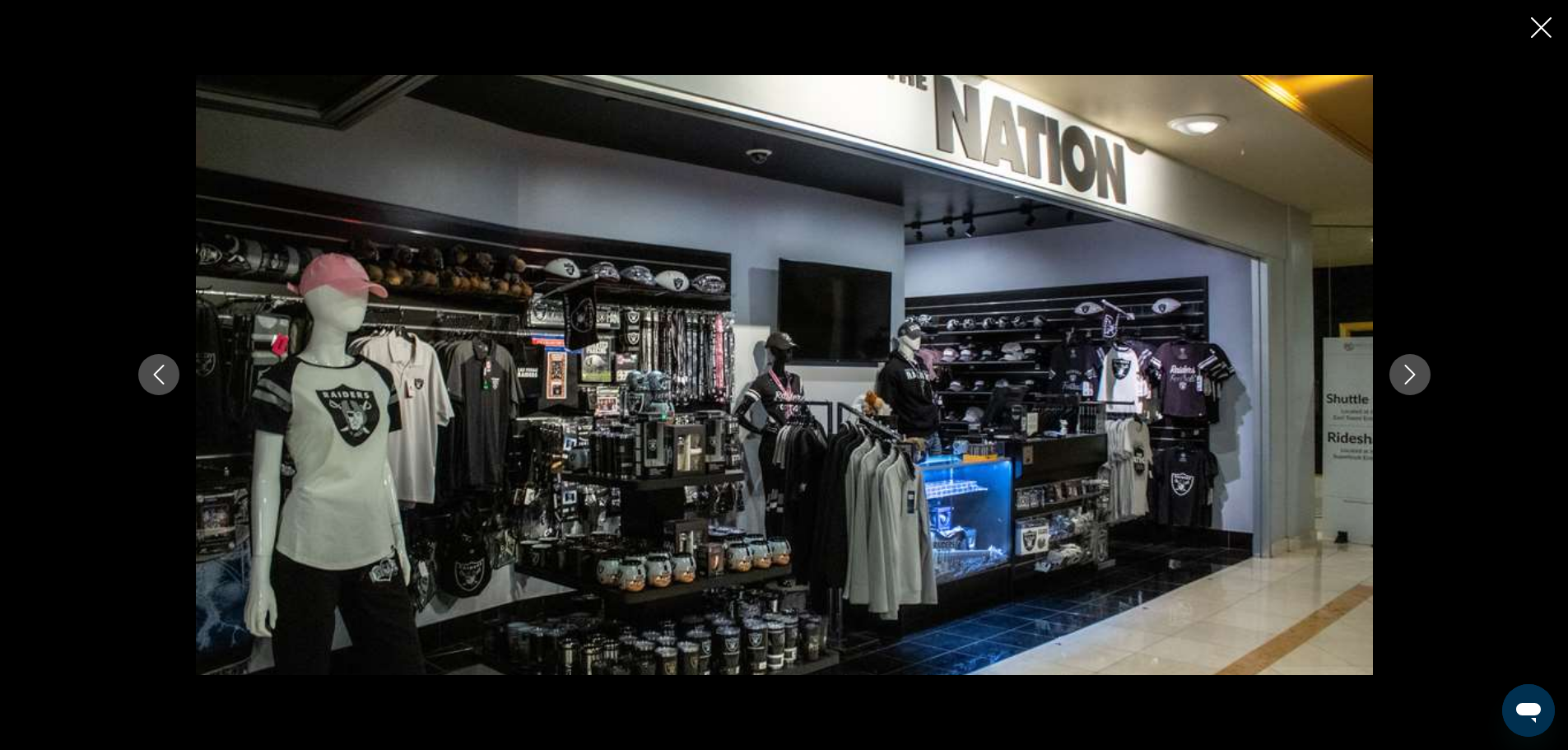
click at [1418, 375] on icon "Next image" at bounding box center [1410, 375] width 20 height 20
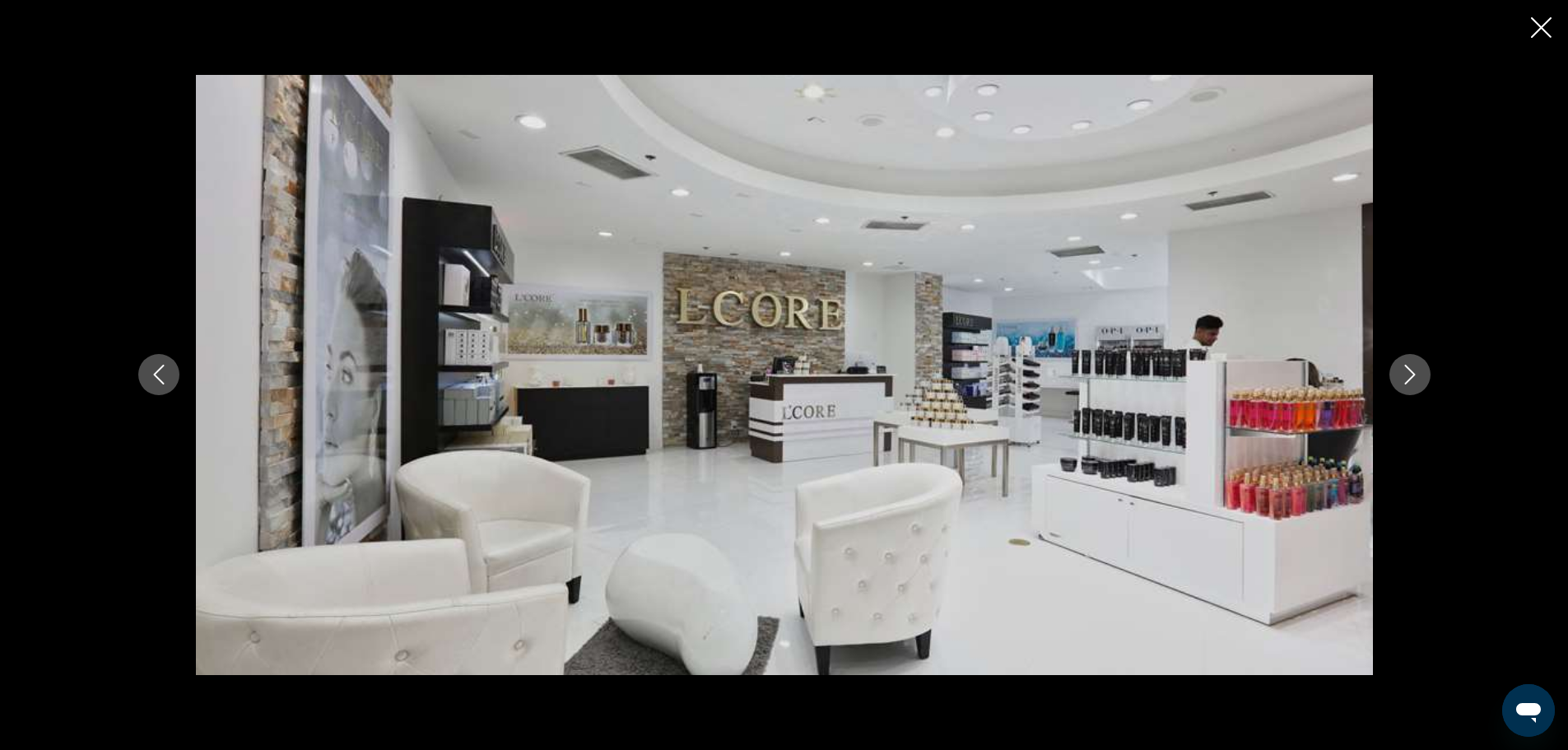
click at [1418, 375] on icon "Next image" at bounding box center [1410, 375] width 20 height 20
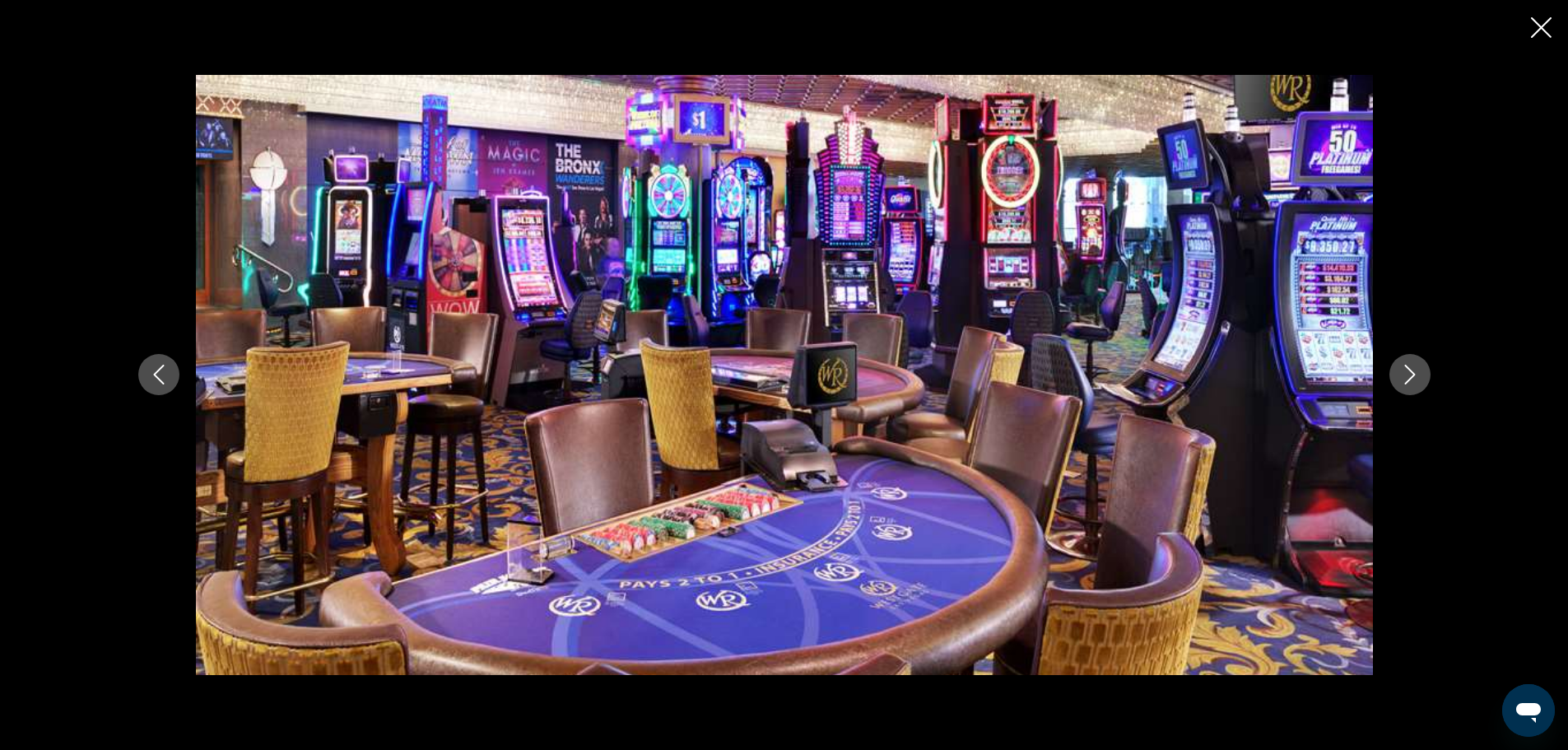
click at [1418, 375] on icon "Next image" at bounding box center [1410, 375] width 20 height 20
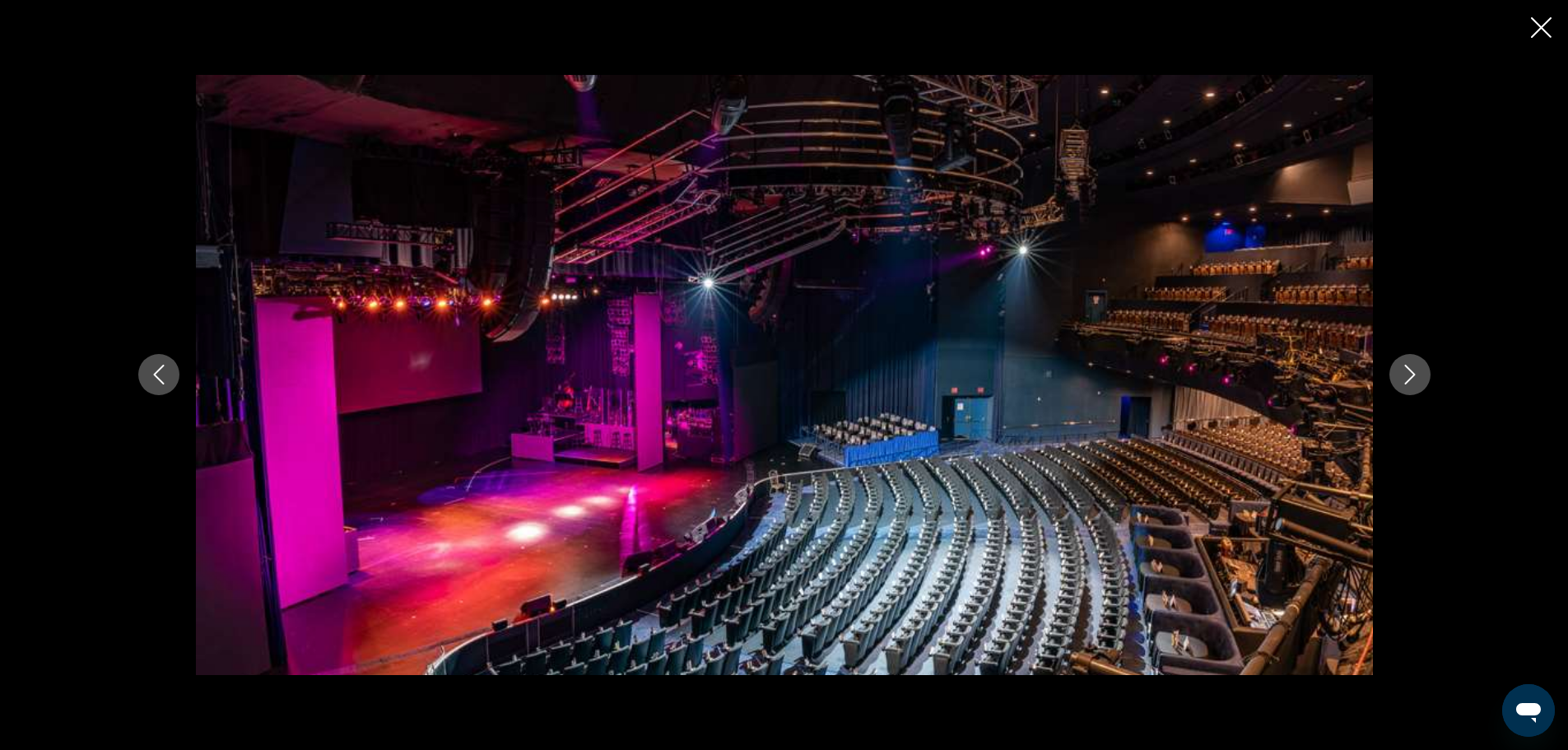
click at [1418, 375] on icon "Next image" at bounding box center [1410, 375] width 20 height 20
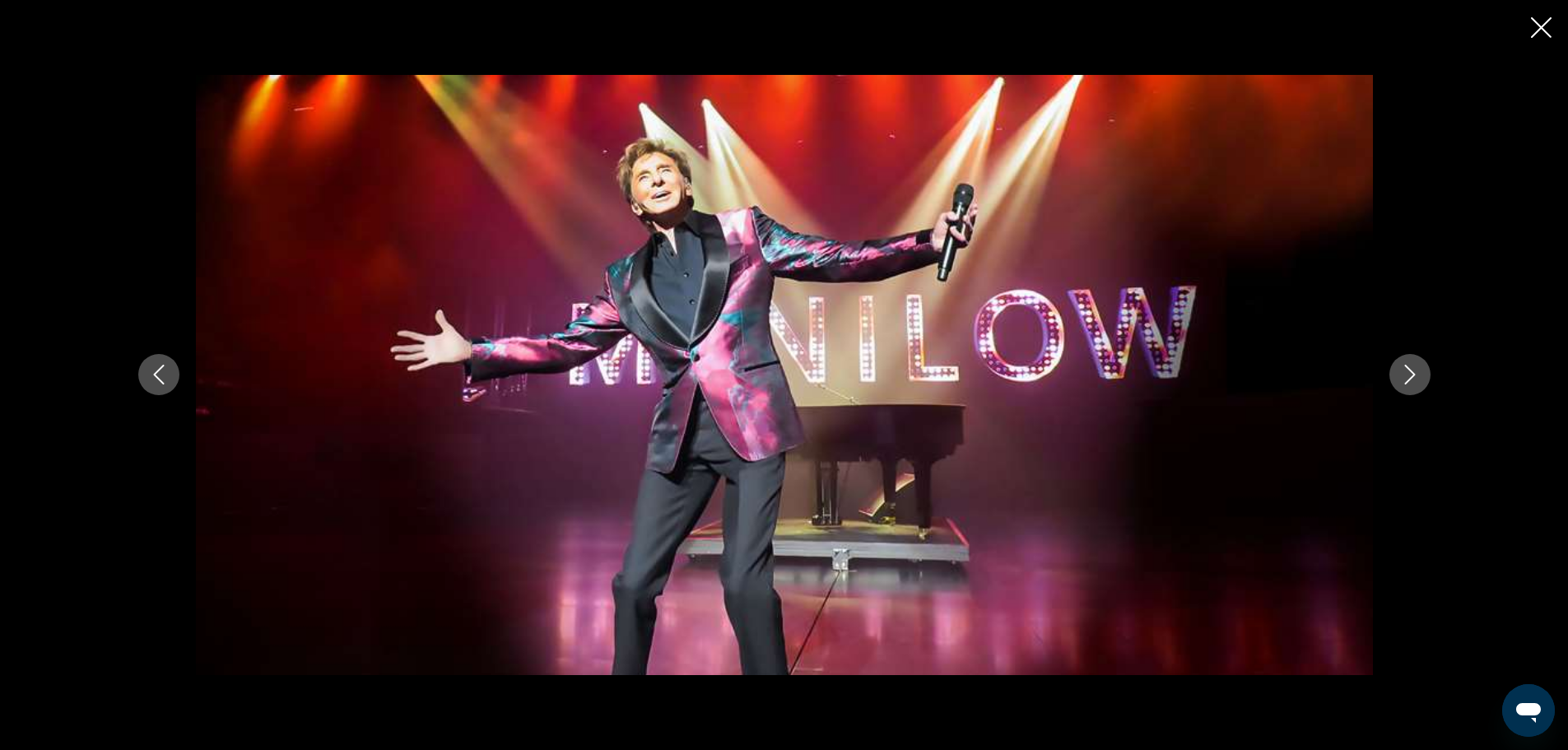
click at [1418, 375] on icon "Next image" at bounding box center [1410, 375] width 20 height 20
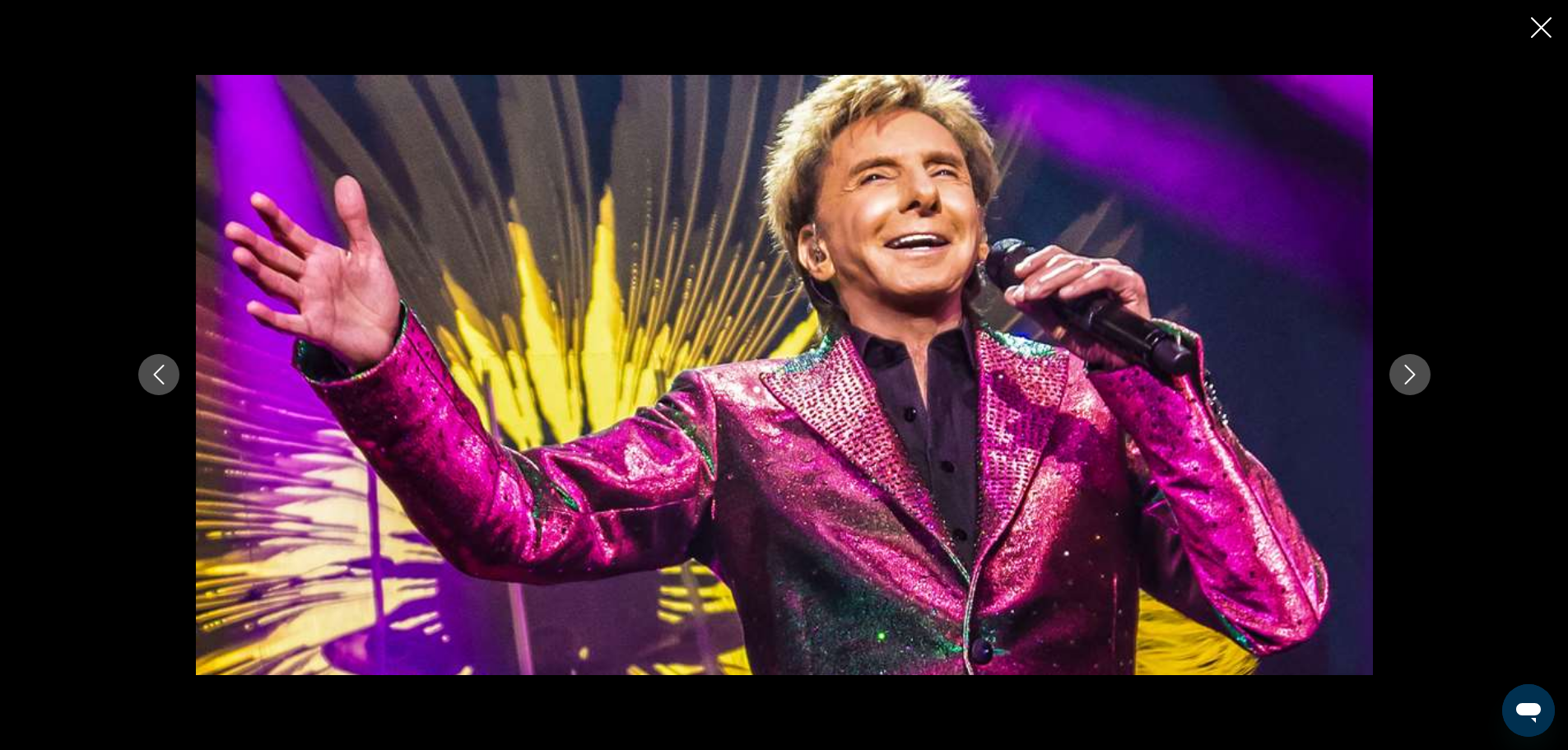
click at [1418, 375] on icon "Next image" at bounding box center [1410, 375] width 20 height 20
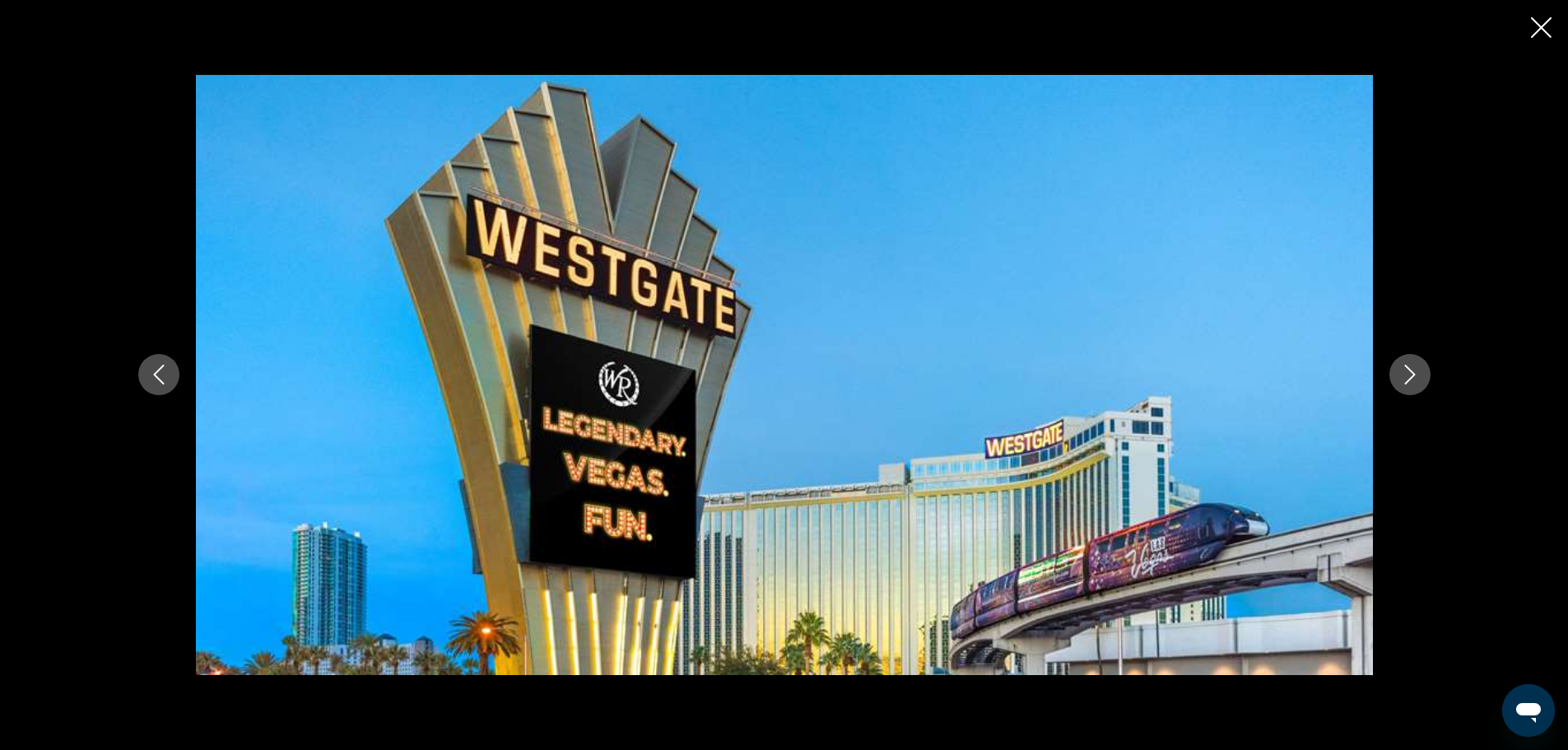
click at [1418, 375] on icon "Next image" at bounding box center [1410, 375] width 20 height 20
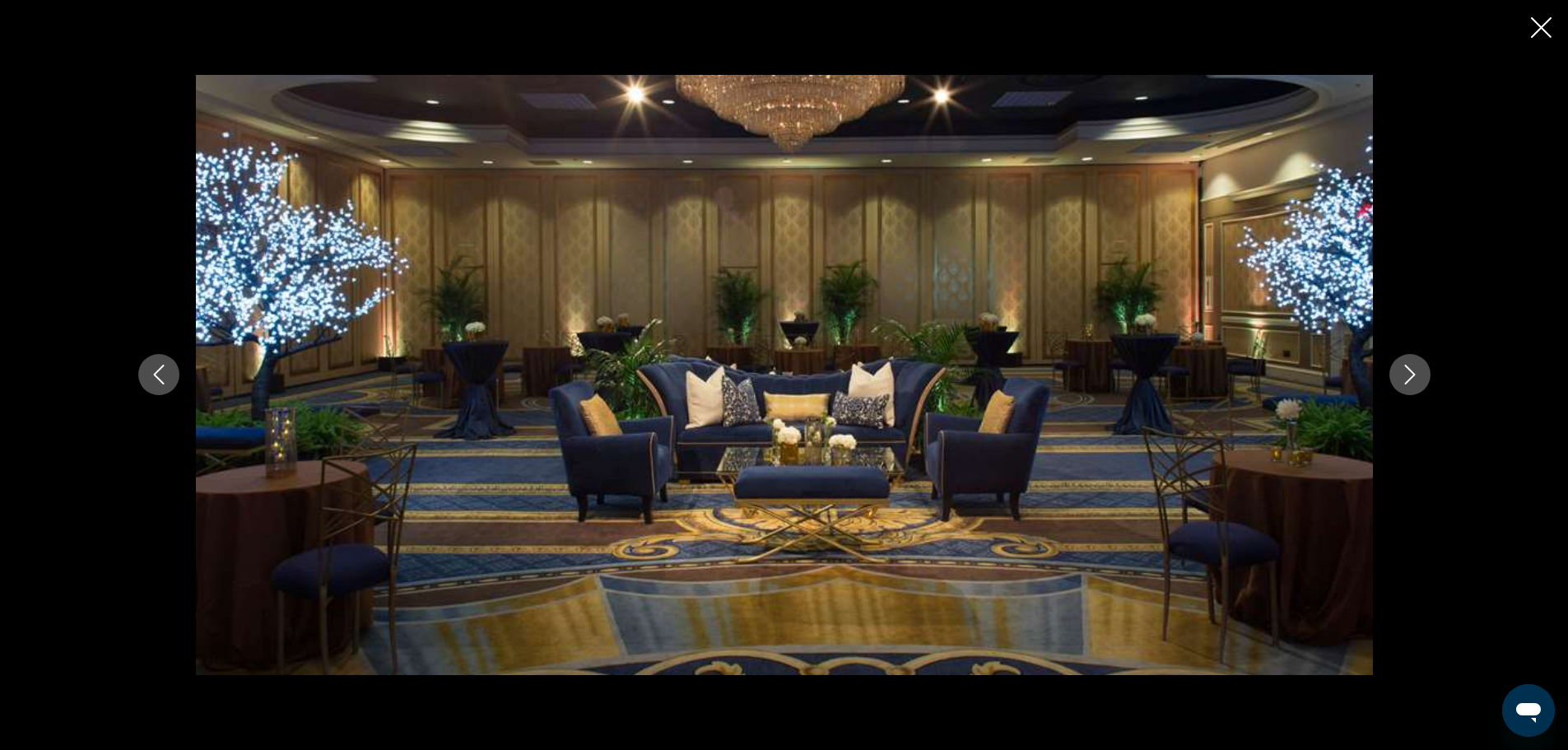
click at [1418, 375] on icon "Next image" at bounding box center [1410, 375] width 20 height 20
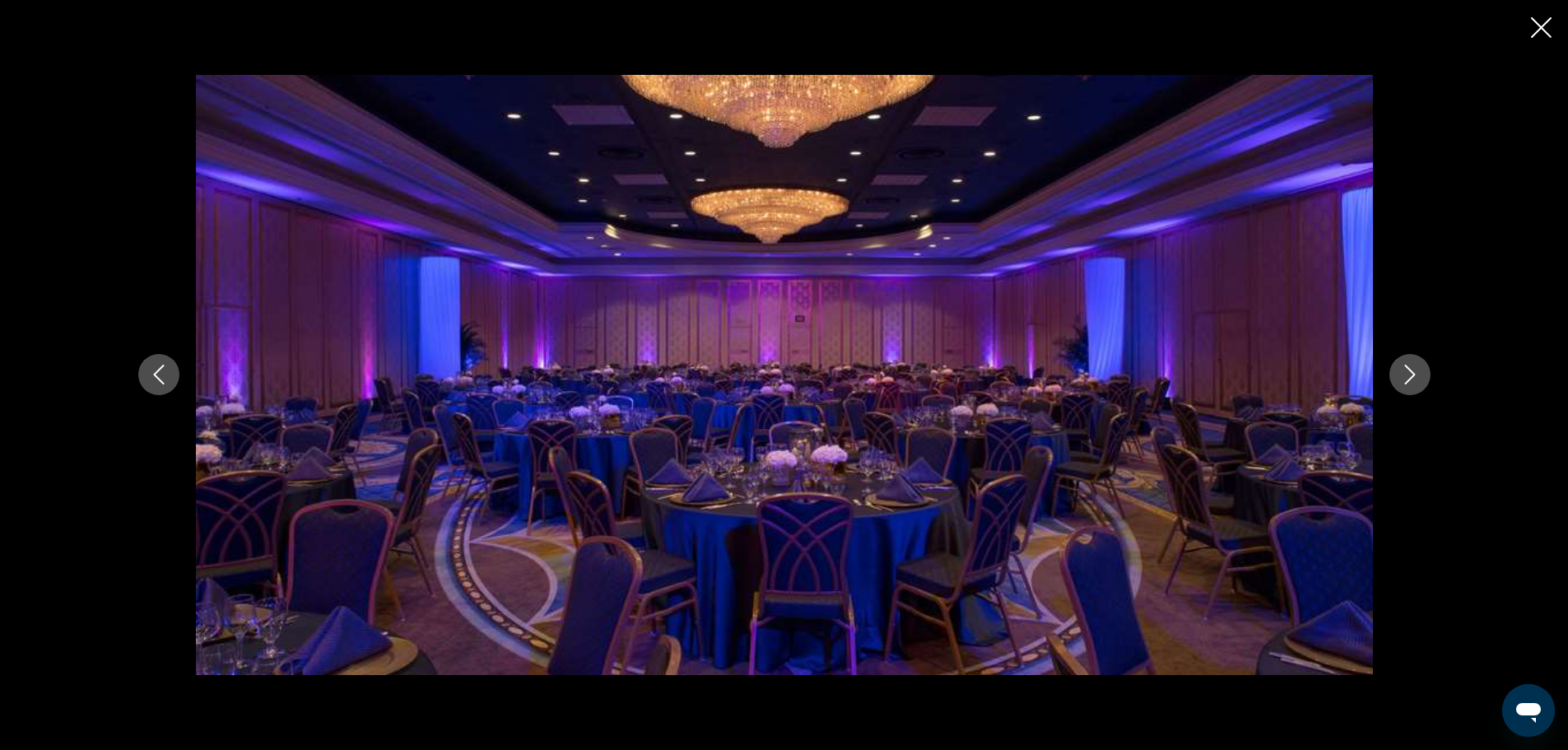
click at [1418, 375] on icon "Next image" at bounding box center [1410, 375] width 20 height 20
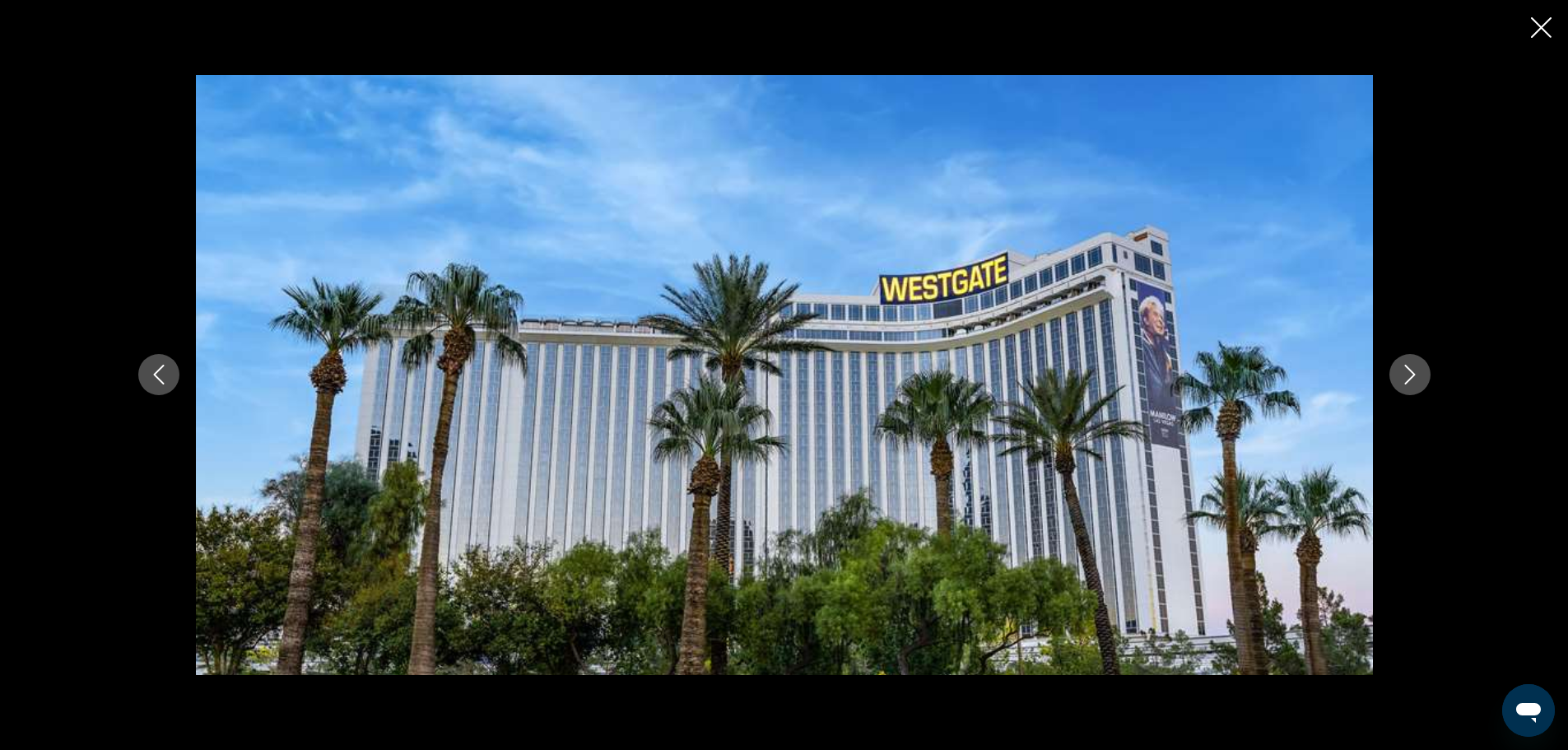
click at [1549, 17] on button "Close slideshow" at bounding box center [1541, 29] width 20 height 25
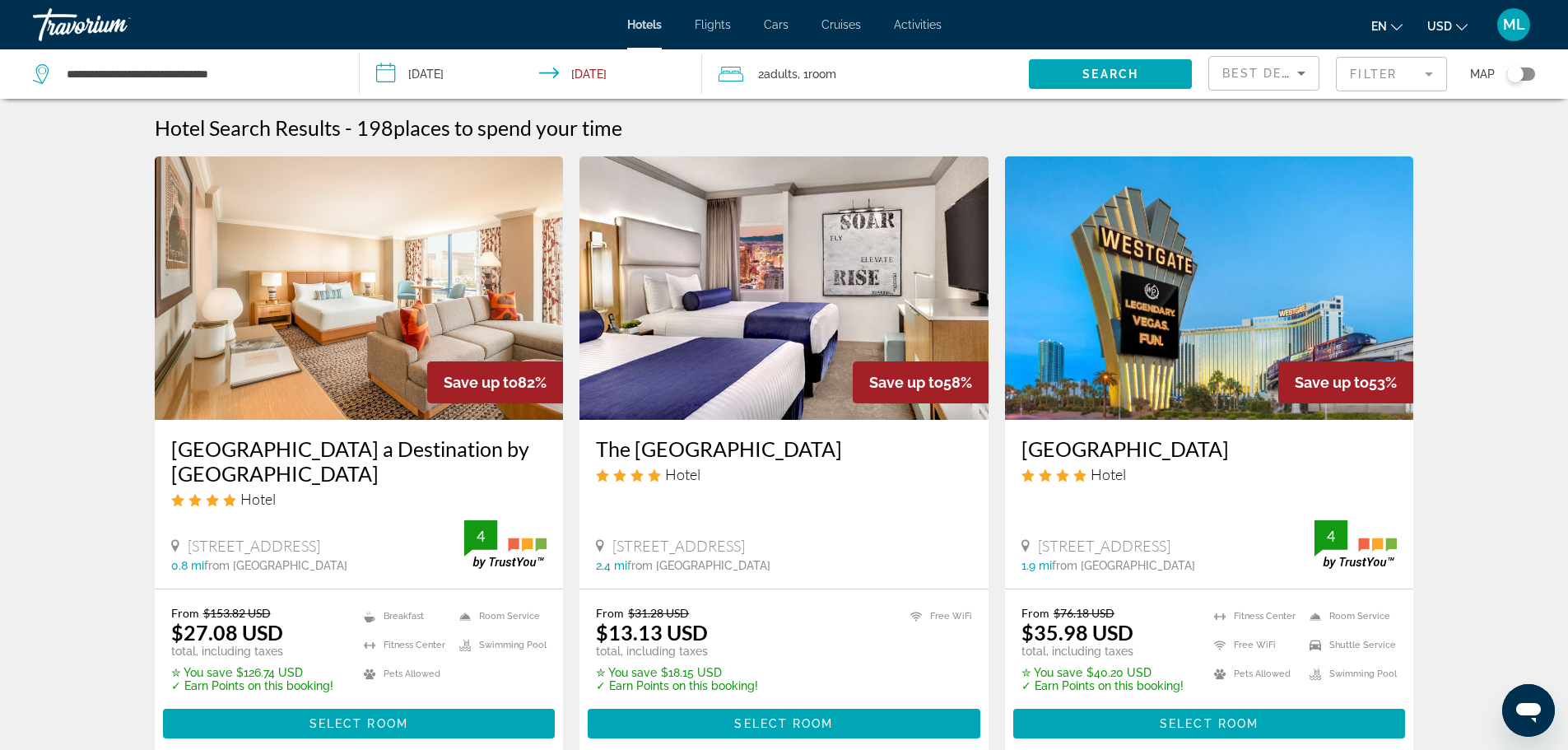
click at [725, 308] on img "Main content" at bounding box center [783, 288] width 409 height 263
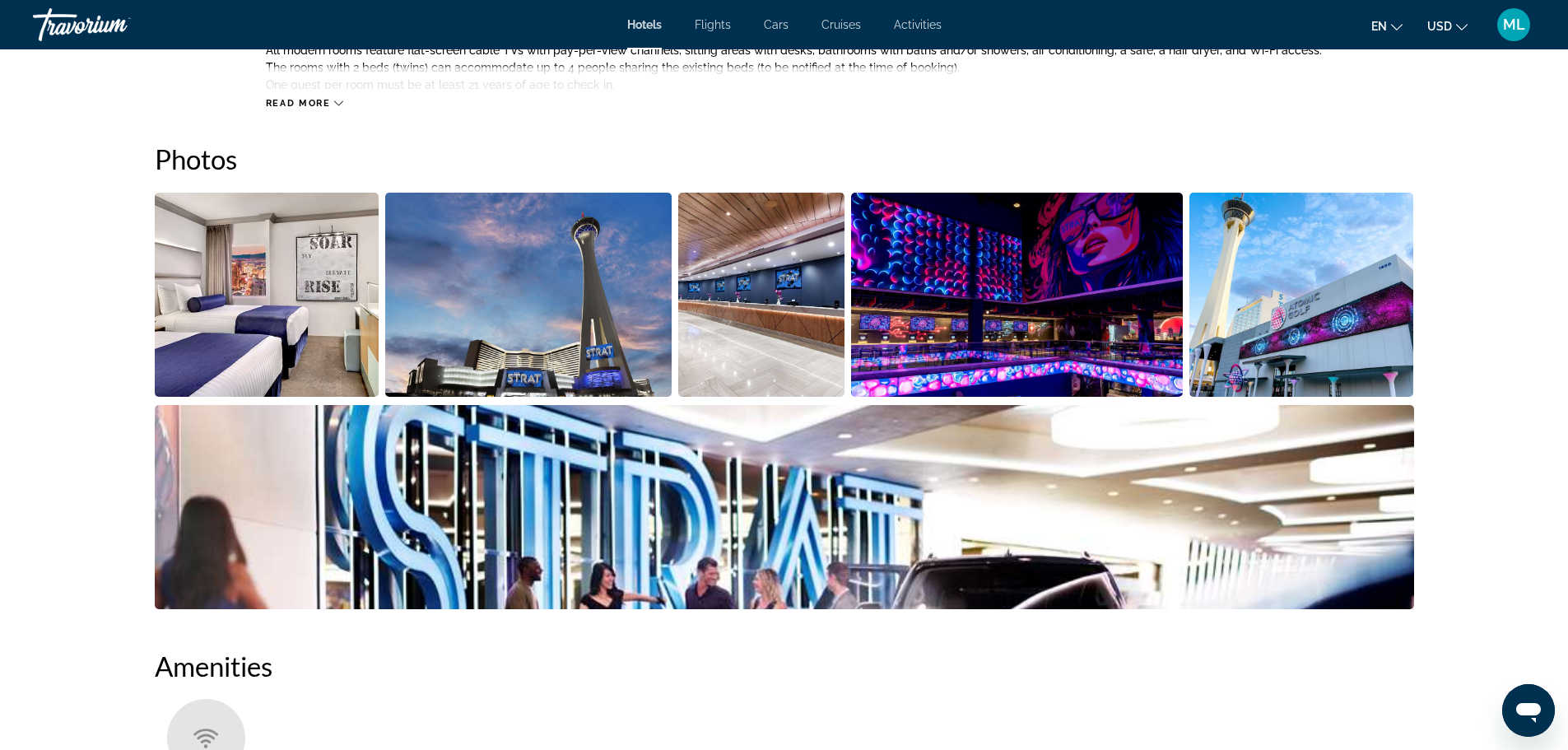
scroll to position [757, 0]
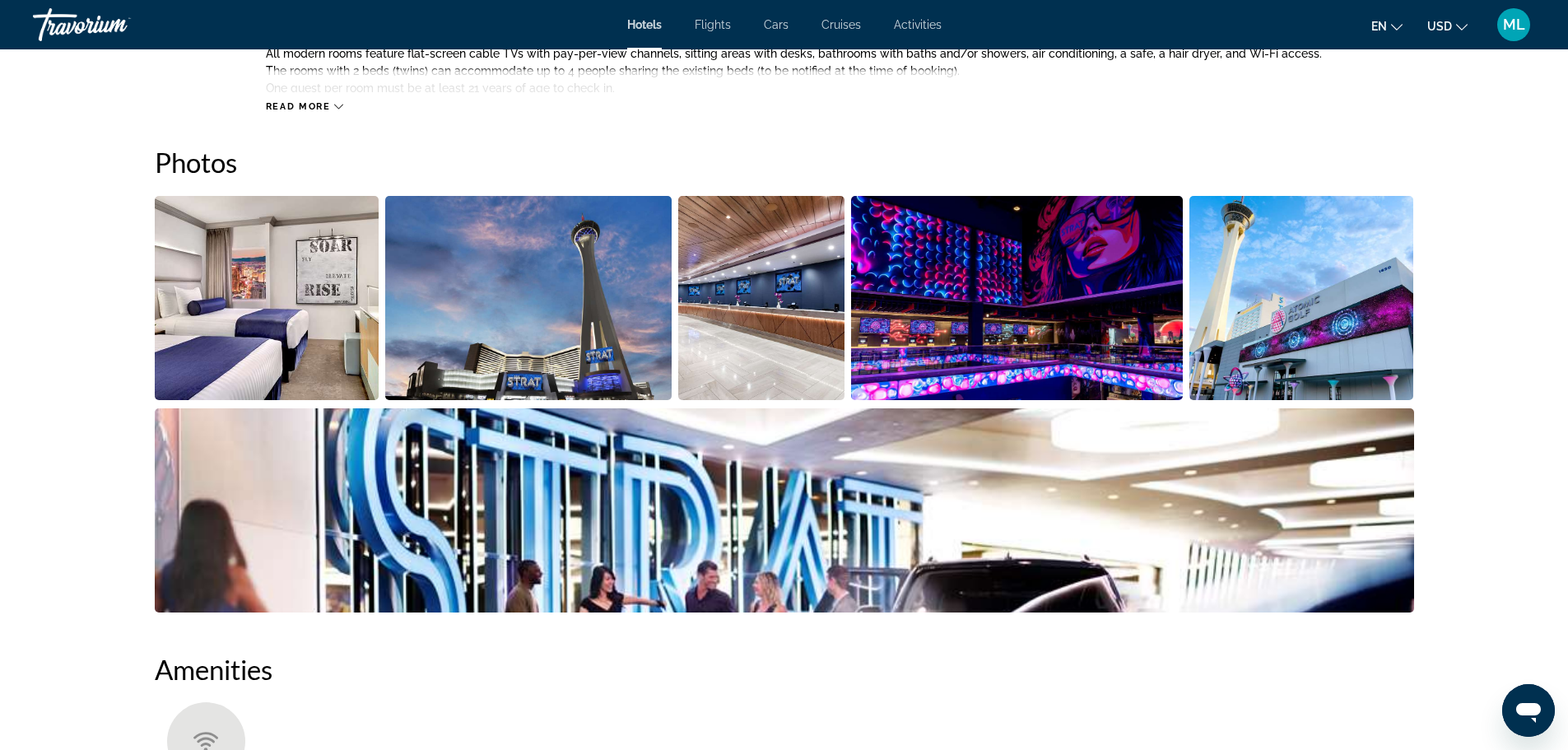
click at [366, 344] on img "Open full-screen image slider" at bounding box center [267, 297] width 224 height 204
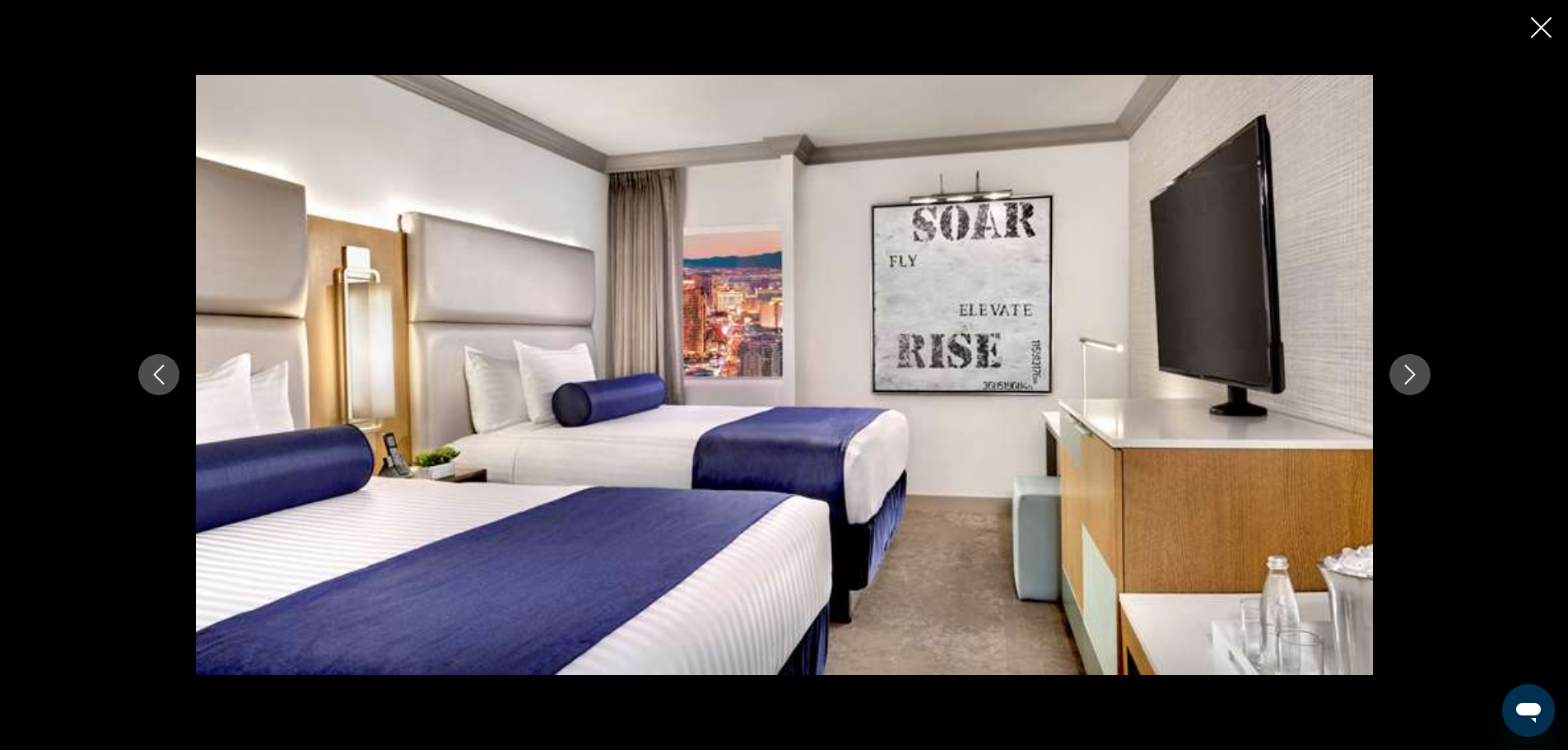
click at [1416, 370] on icon "Next image" at bounding box center [1410, 375] width 20 height 20
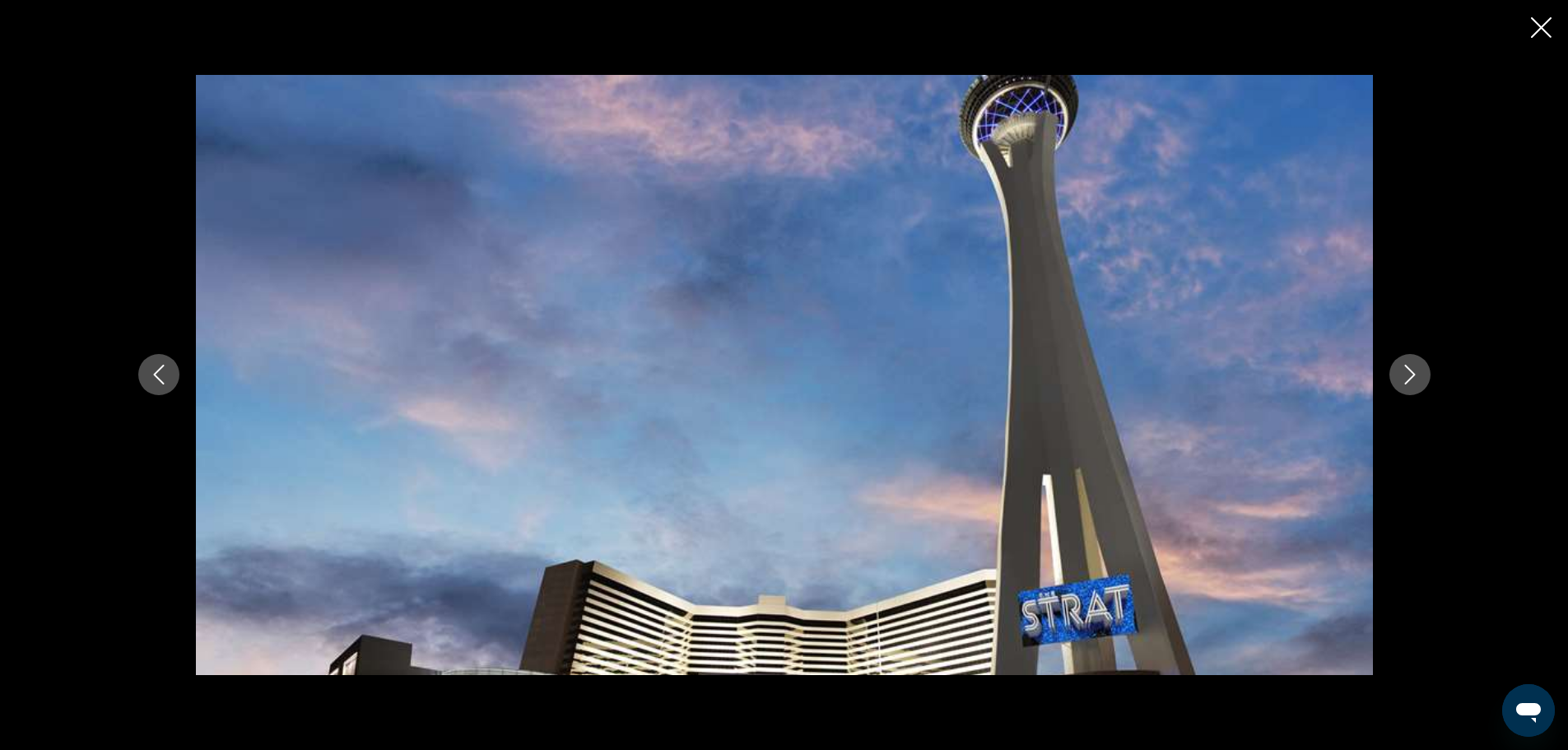
click at [1416, 370] on icon "Next image" at bounding box center [1410, 375] width 20 height 20
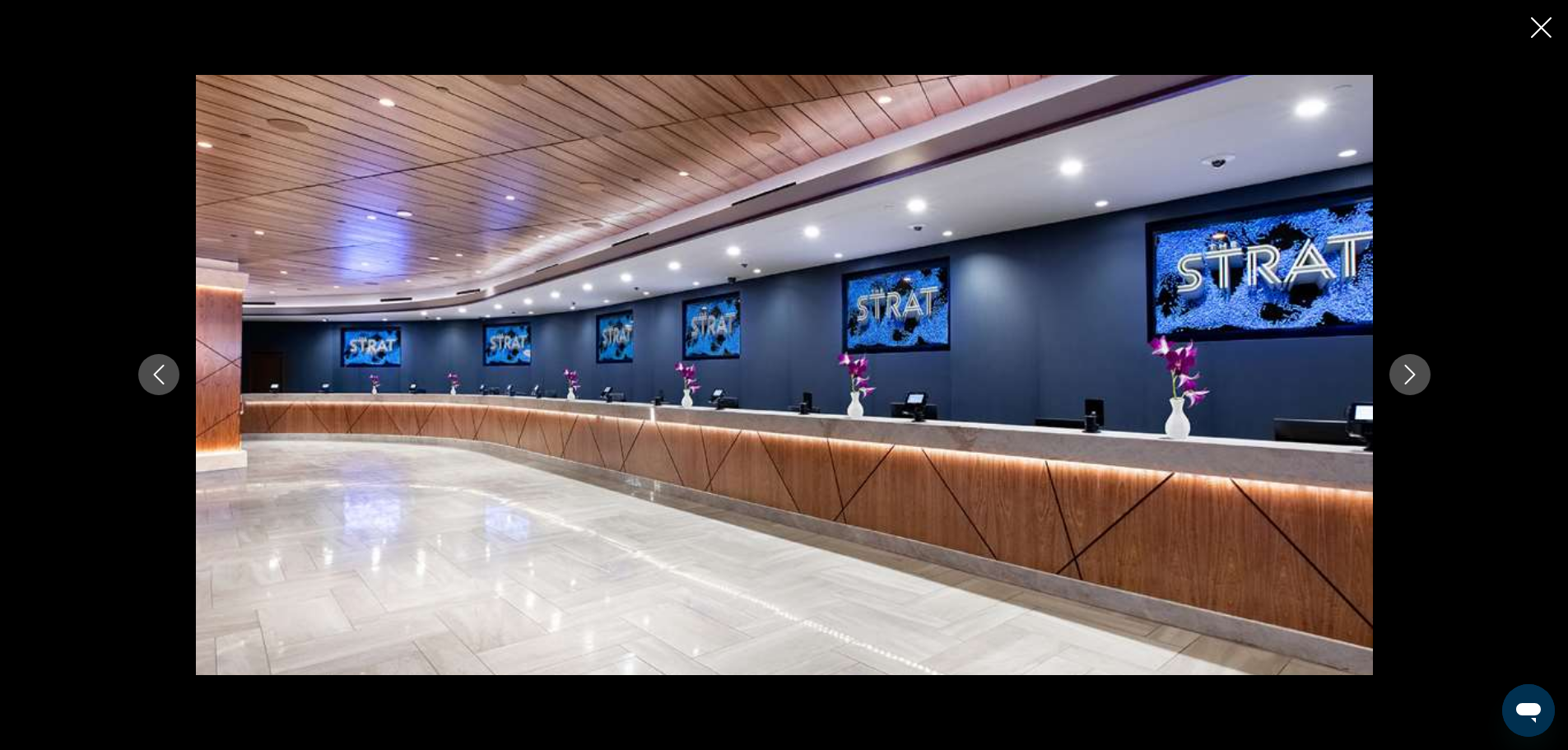
click at [1416, 370] on icon "Next image" at bounding box center [1410, 375] width 20 height 20
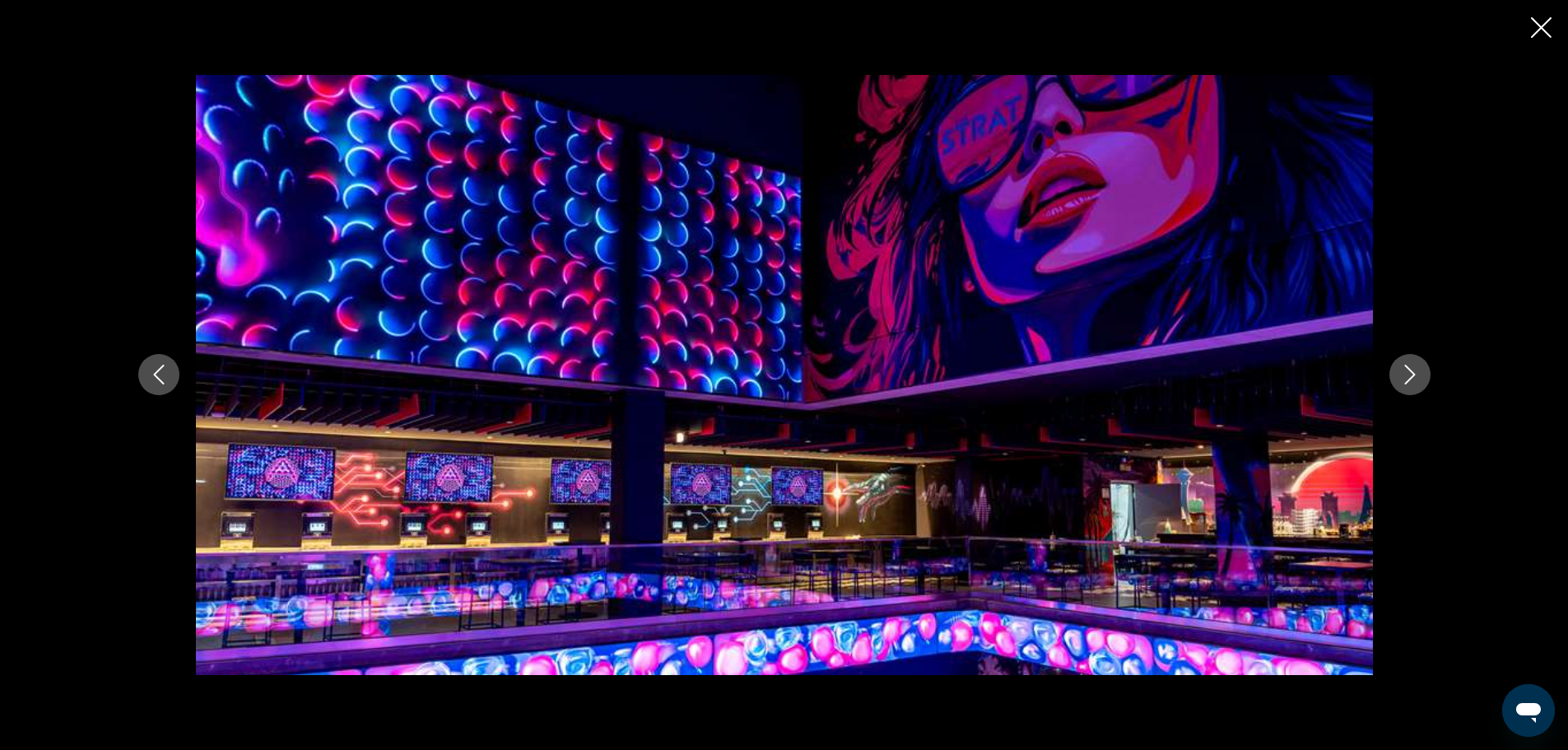
click at [1416, 370] on icon "Next image" at bounding box center [1410, 375] width 20 height 20
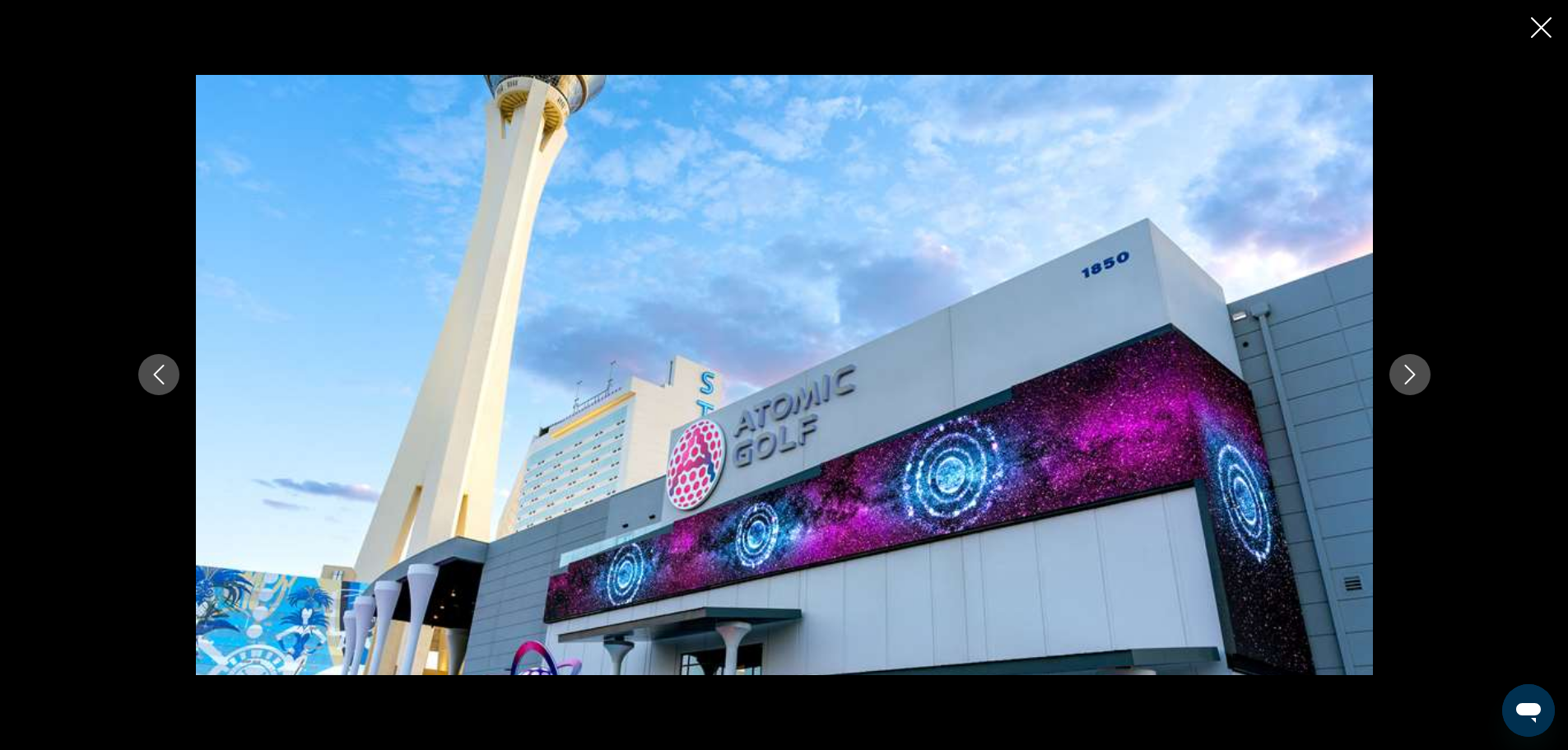
click at [1416, 370] on icon "Next image" at bounding box center [1410, 375] width 20 height 20
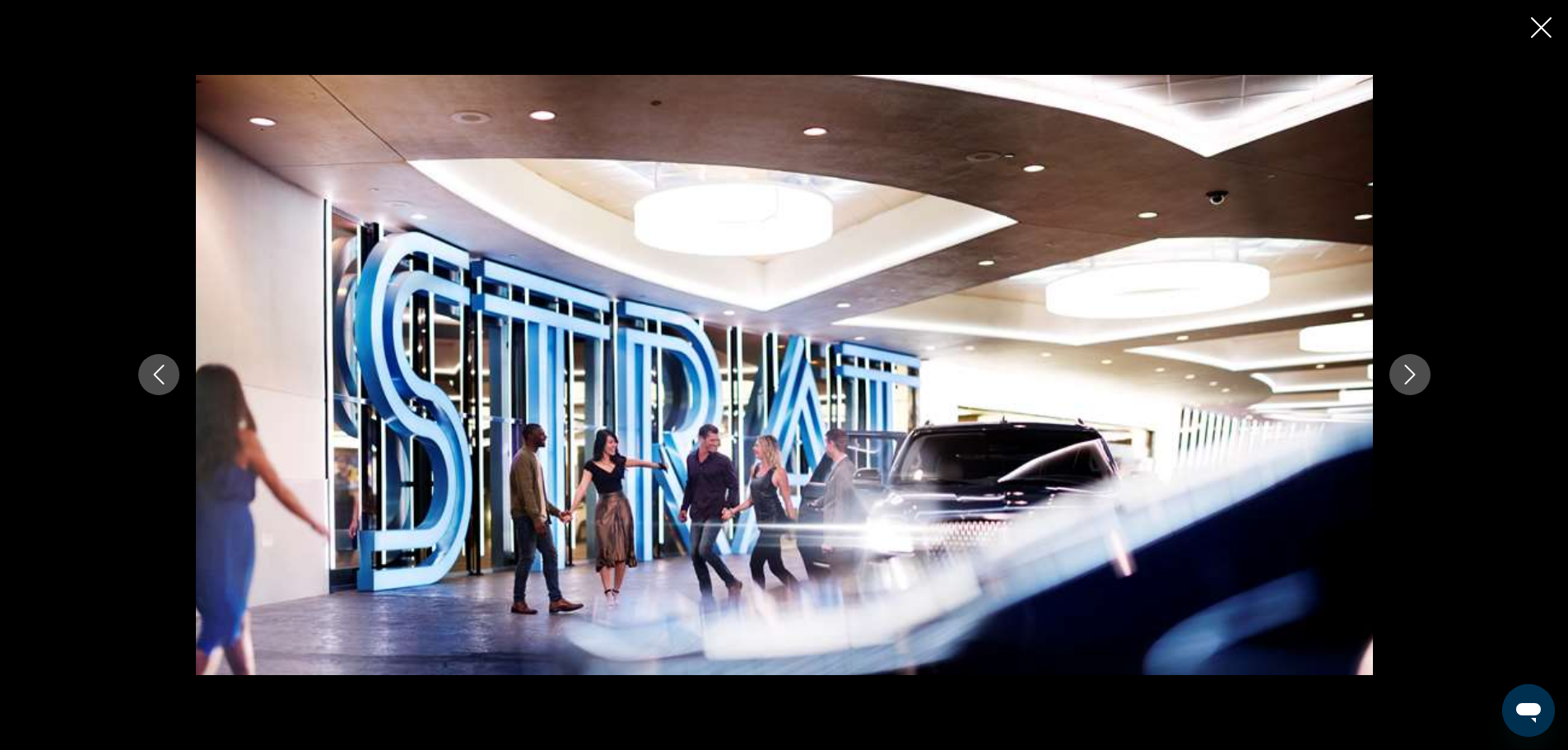
click at [1416, 370] on icon "Next image" at bounding box center [1410, 375] width 20 height 20
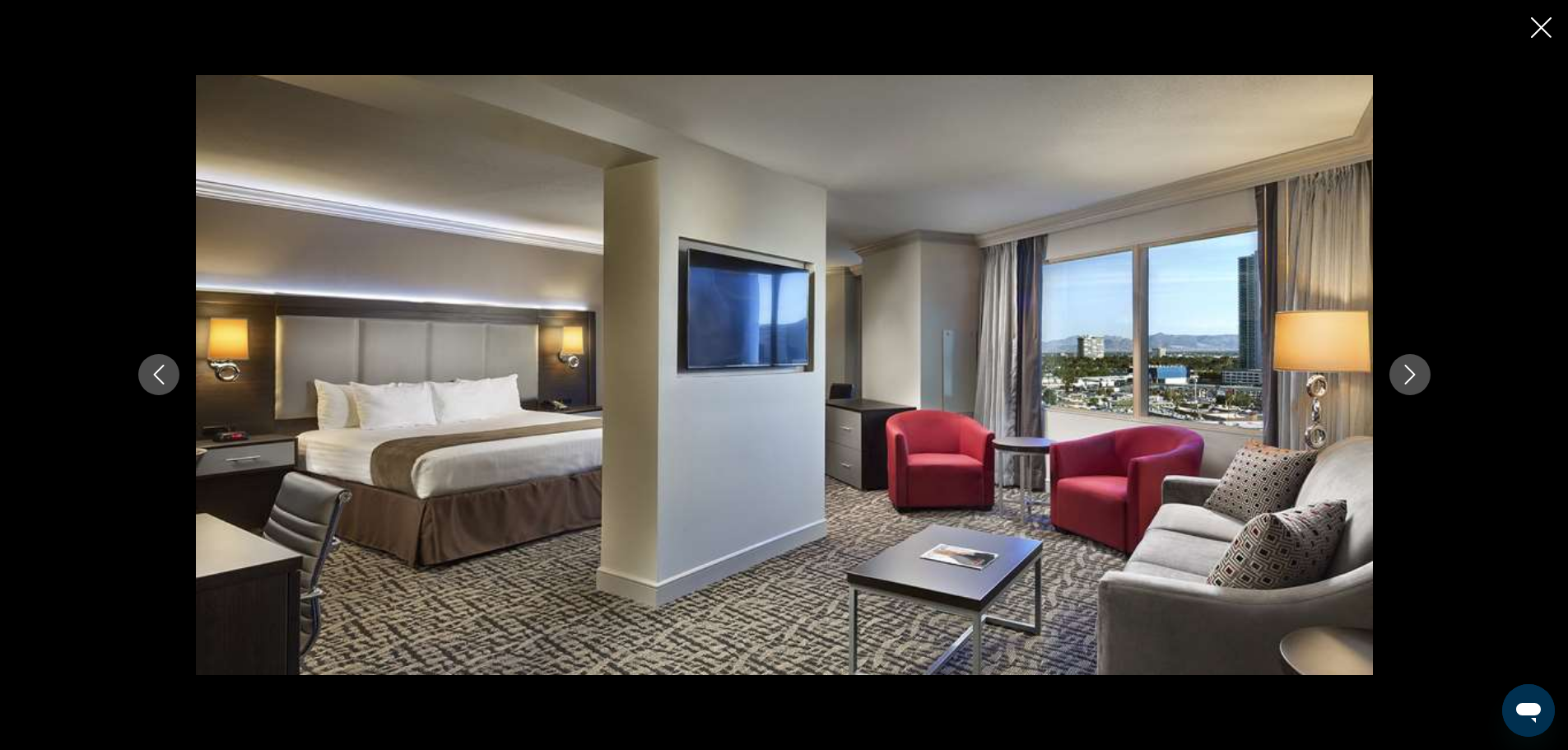
click at [1416, 370] on icon "Next image" at bounding box center [1410, 375] width 20 height 20
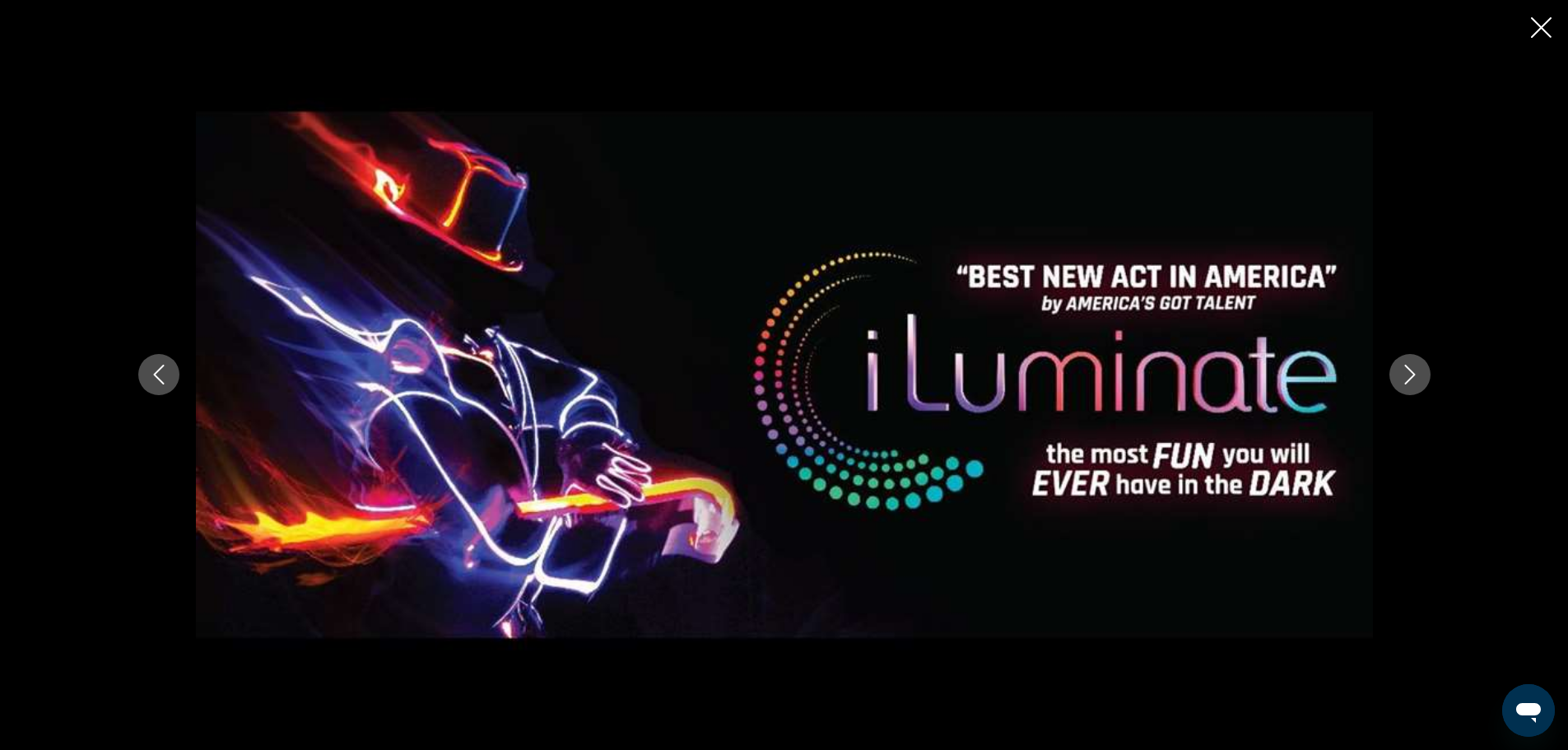
click at [1416, 370] on icon "Next image" at bounding box center [1410, 375] width 20 height 20
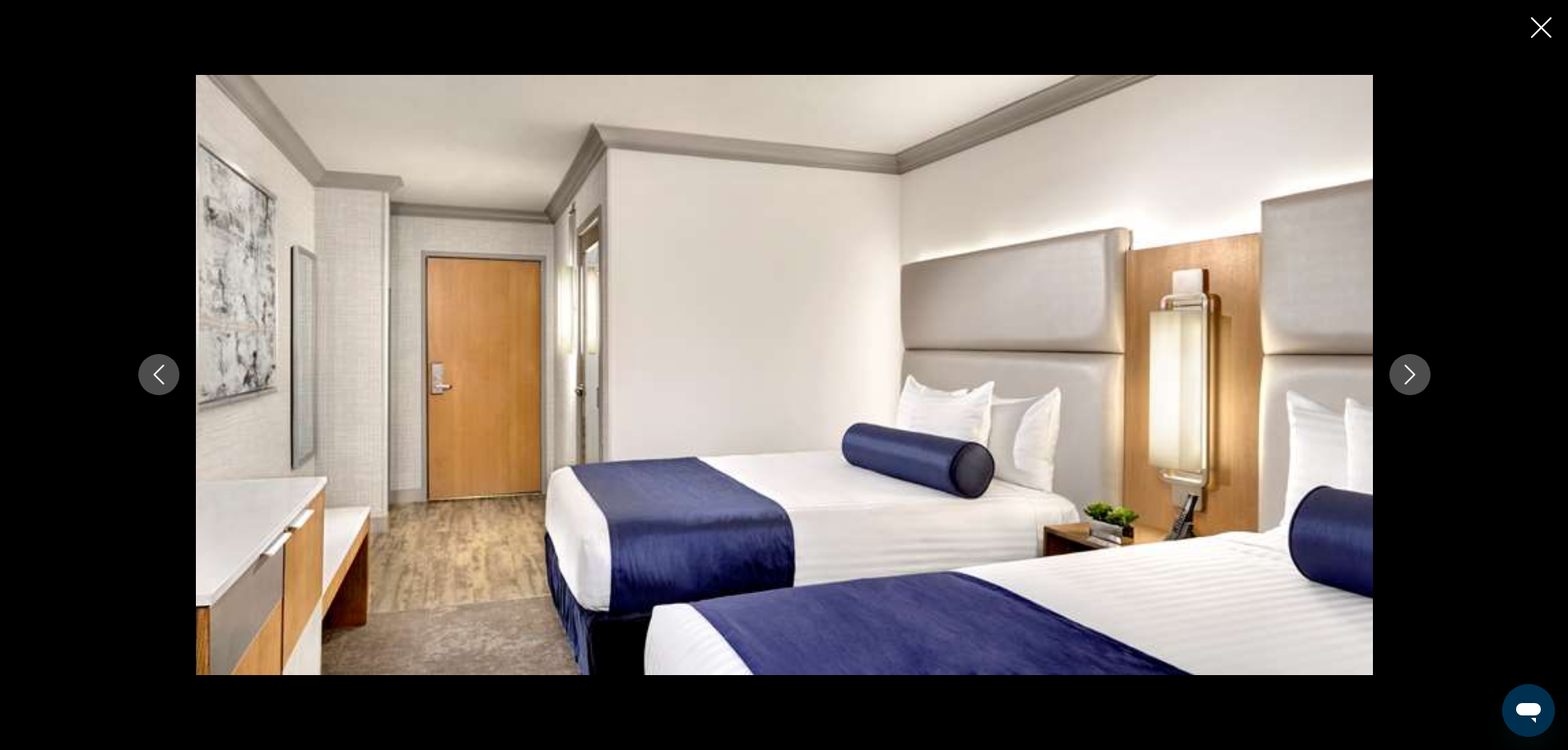
click at [1416, 370] on icon "Next image" at bounding box center [1410, 375] width 20 height 20
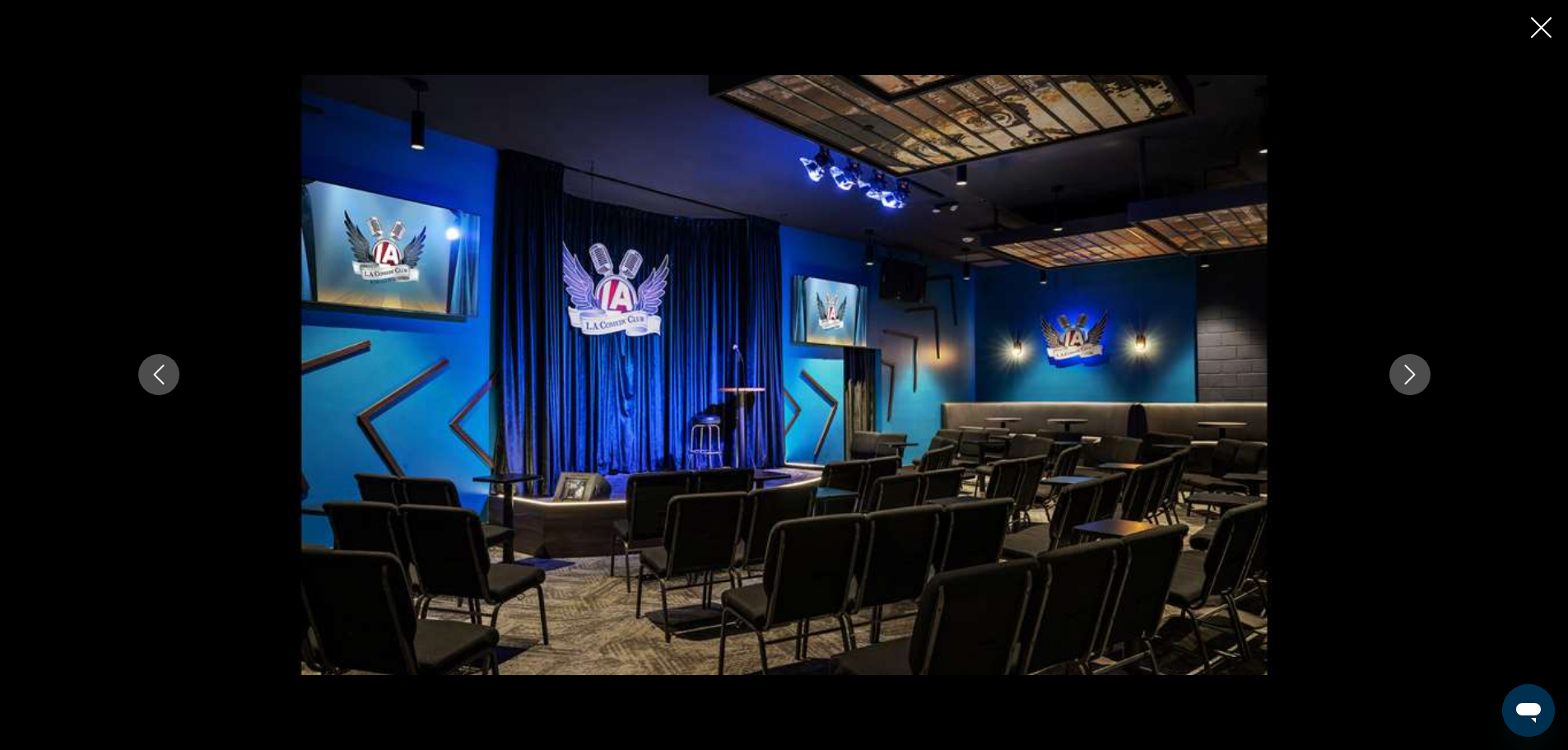
click at [1416, 370] on icon "Next image" at bounding box center [1410, 375] width 20 height 20
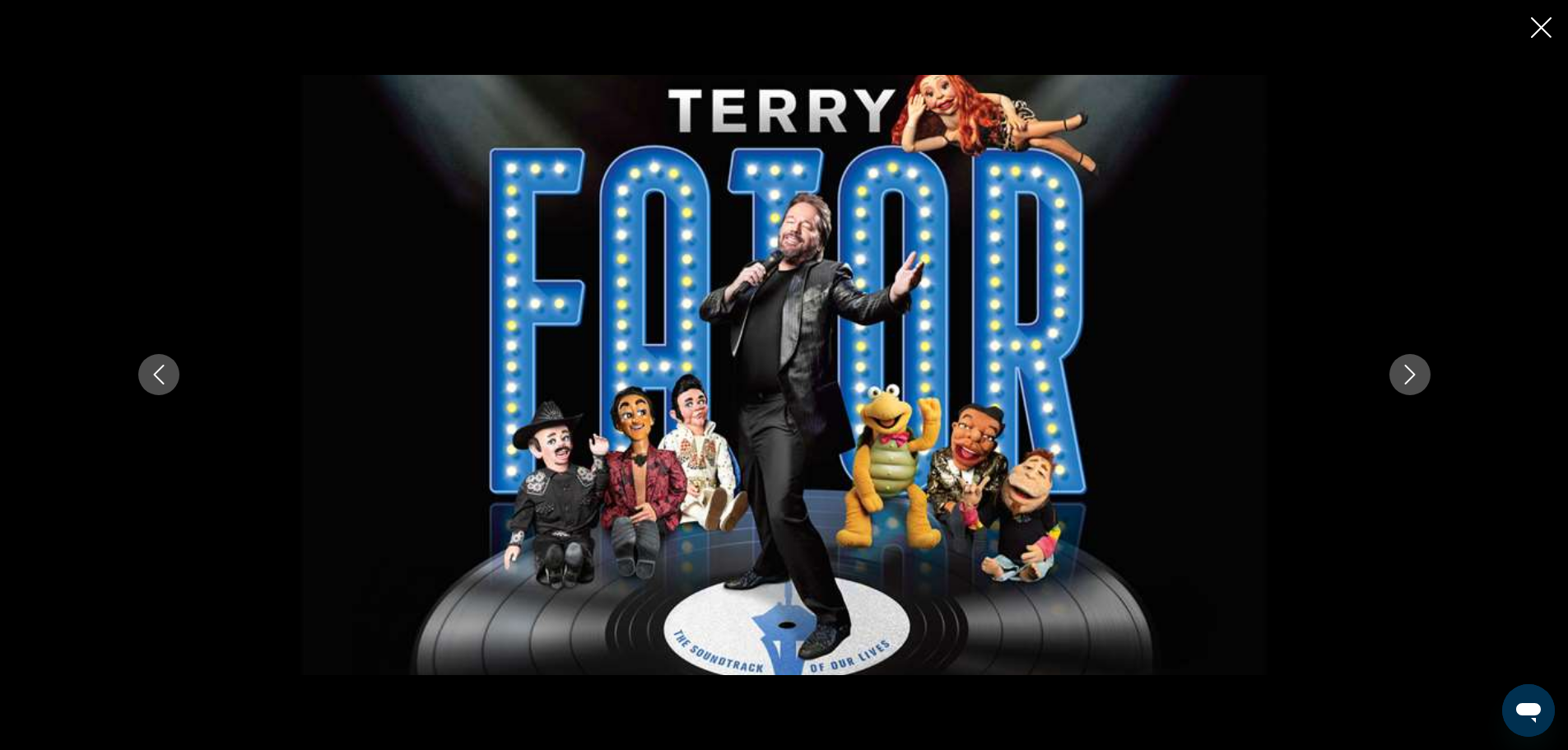
click at [1416, 370] on icon "Next image" at bounding box center [1410, 375] width 20 height 20
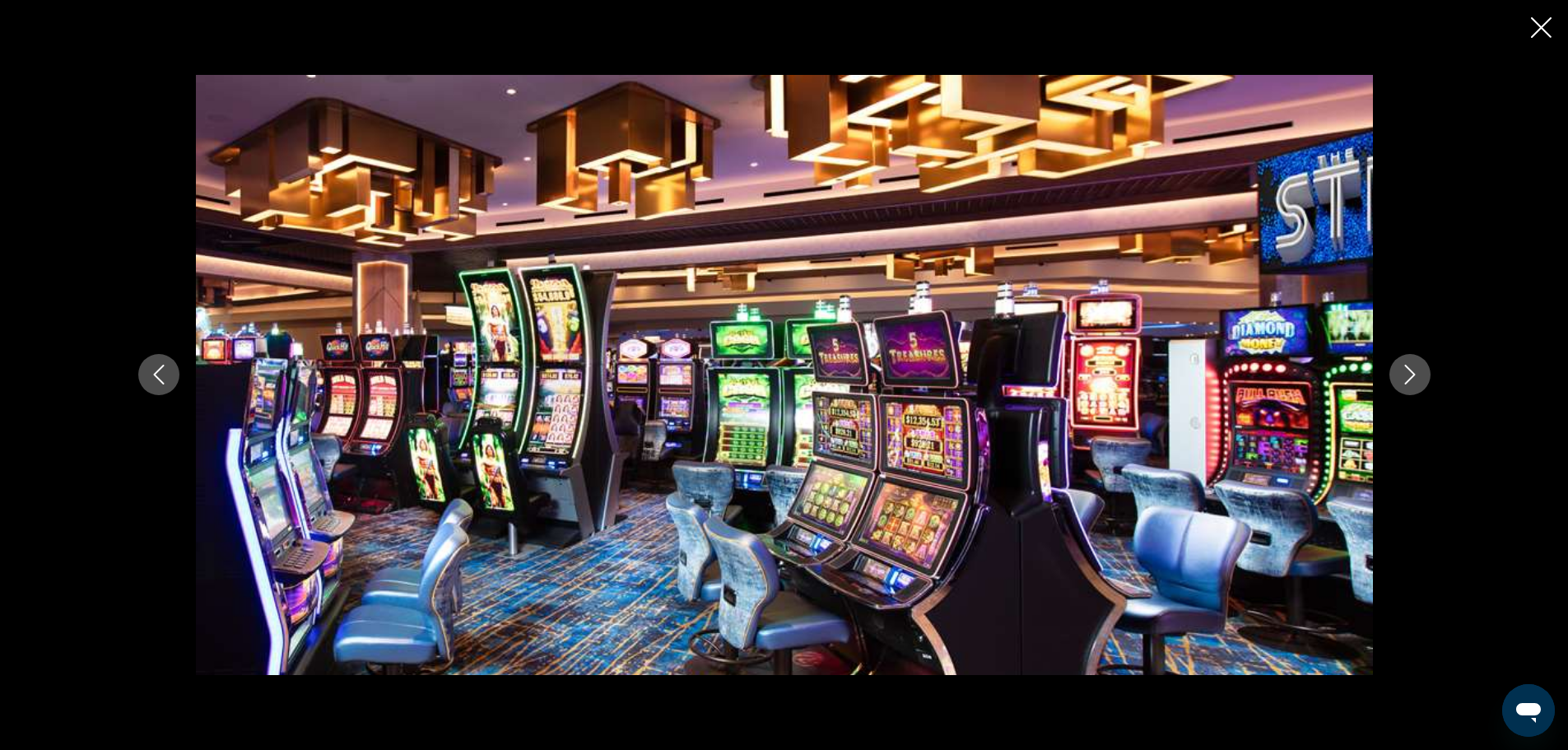
click at [1416, 370] on icon "Next image" at bounding box center [1410, 375] width 20 height 20
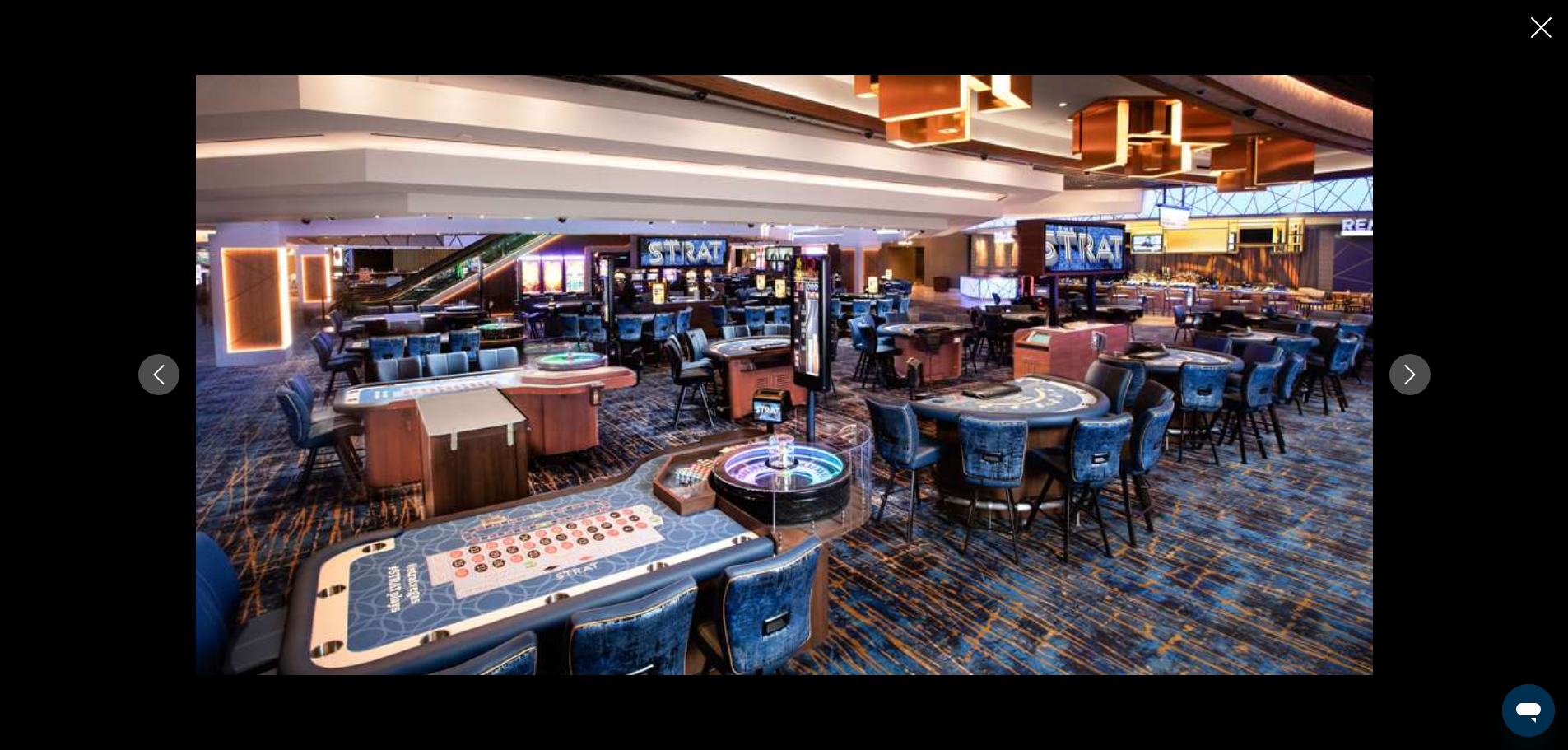
click at [1416, 370] on icon "Next image" at bounding box center [1410, 375] width 20 height 20
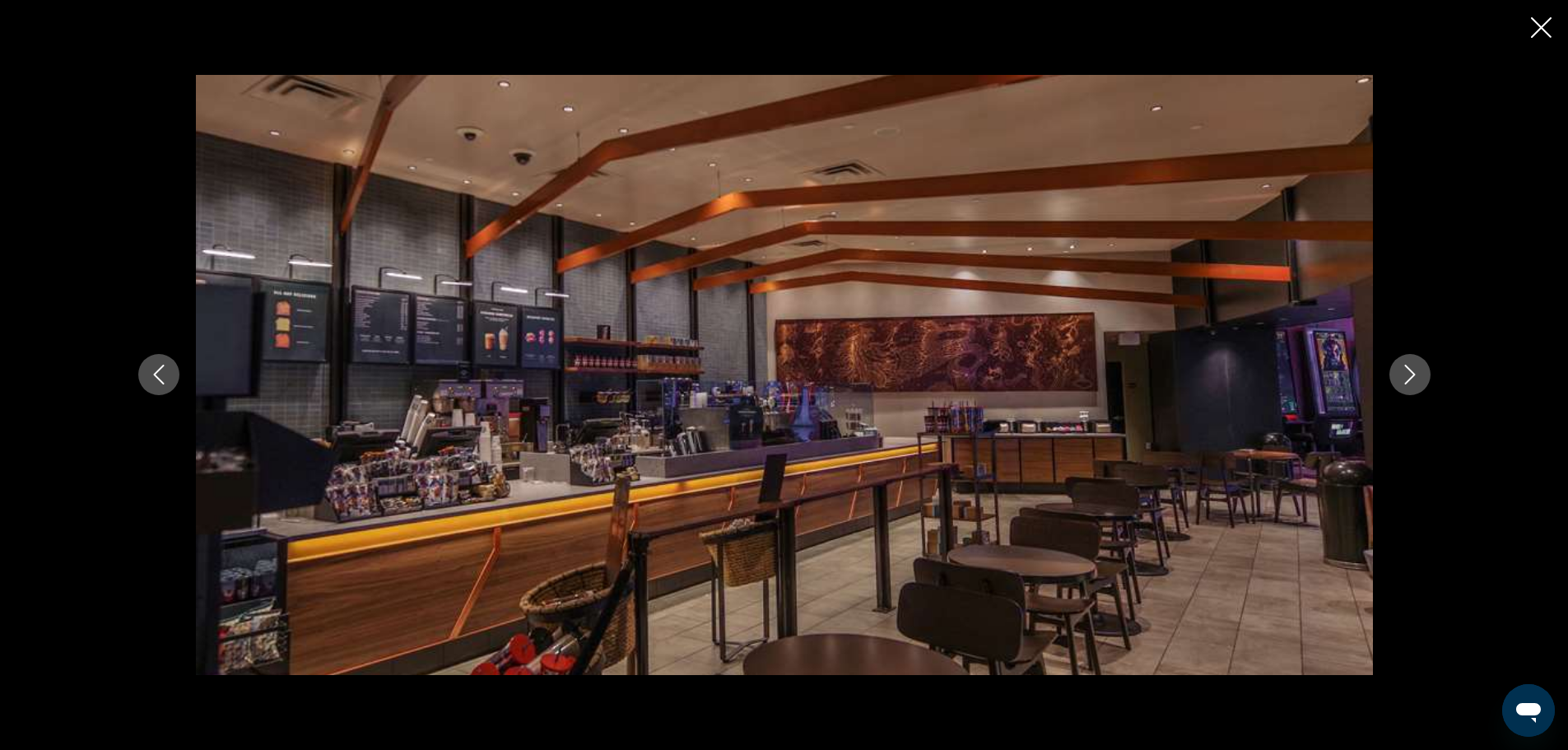
click at [1416, 370] on icon "Next image" at bounding box center [1410, 375] width 20 height 20
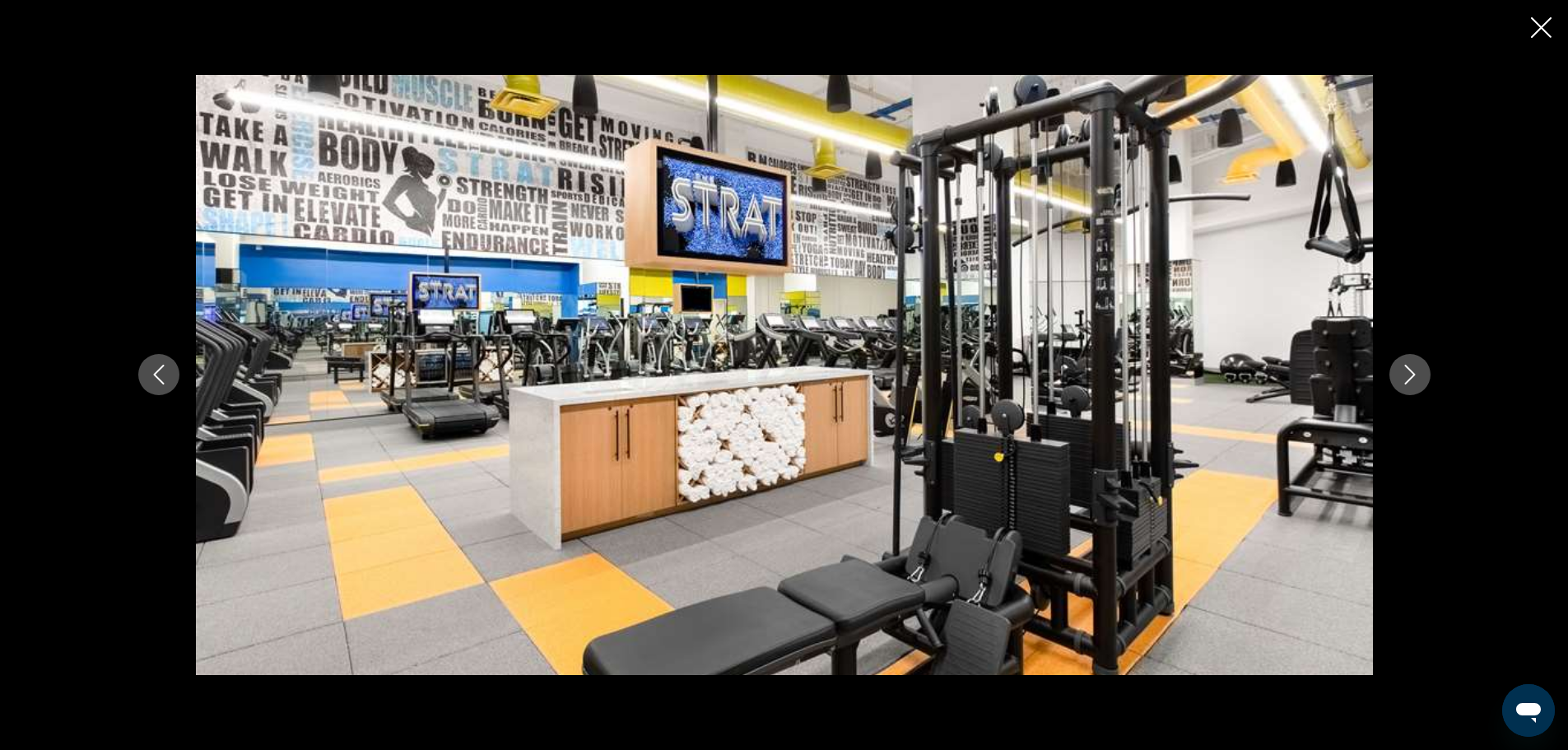
click at [1416, 370] on icon "Next image" at bounding box center [1410, 375] width 20 height 20
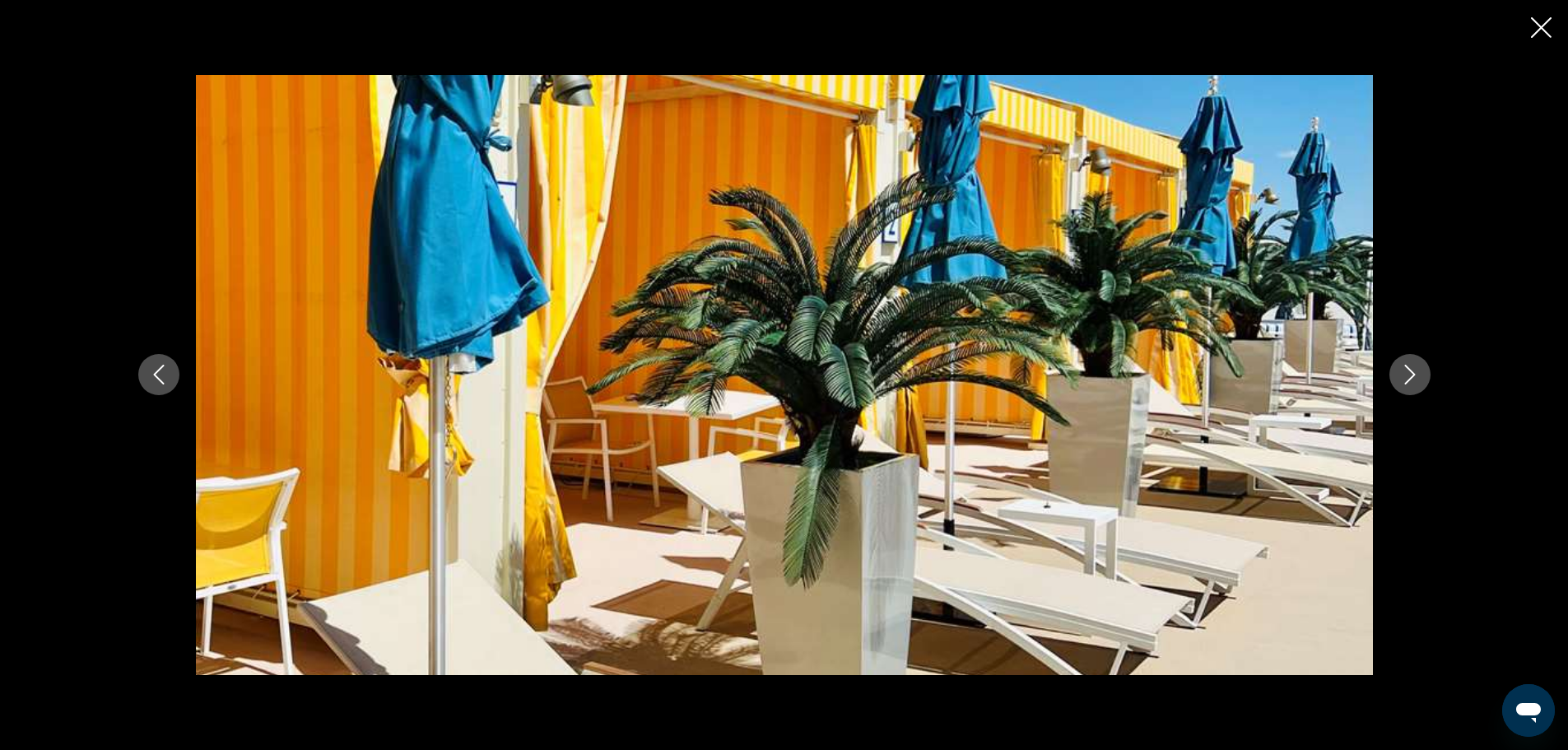
click at [1416, 370] on icon "Next image" at bounding box center [1410, 375] width 20 height 20
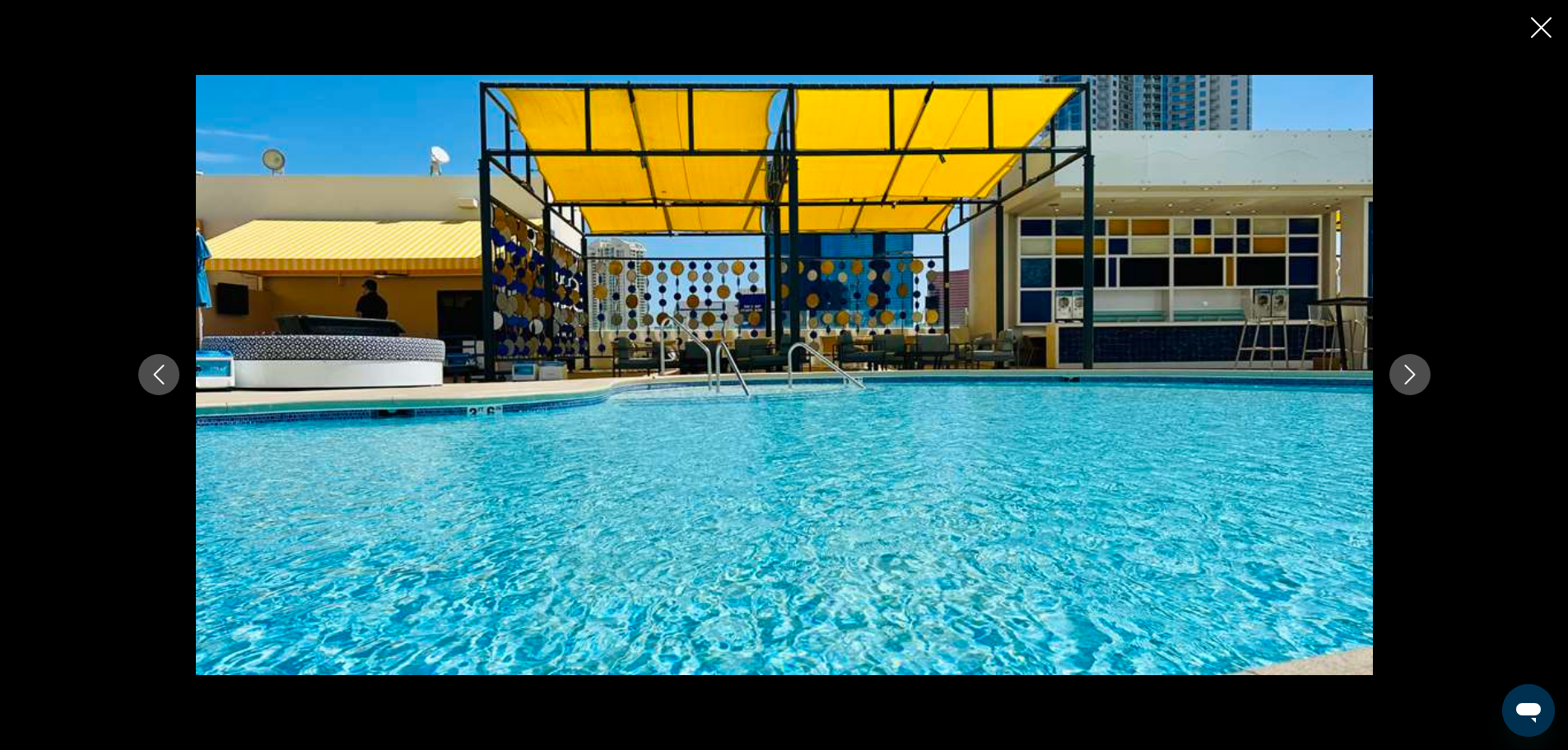
click at [1416, 370] on icon "Next image" at bounding box center [1410, 375] width 20 height 20
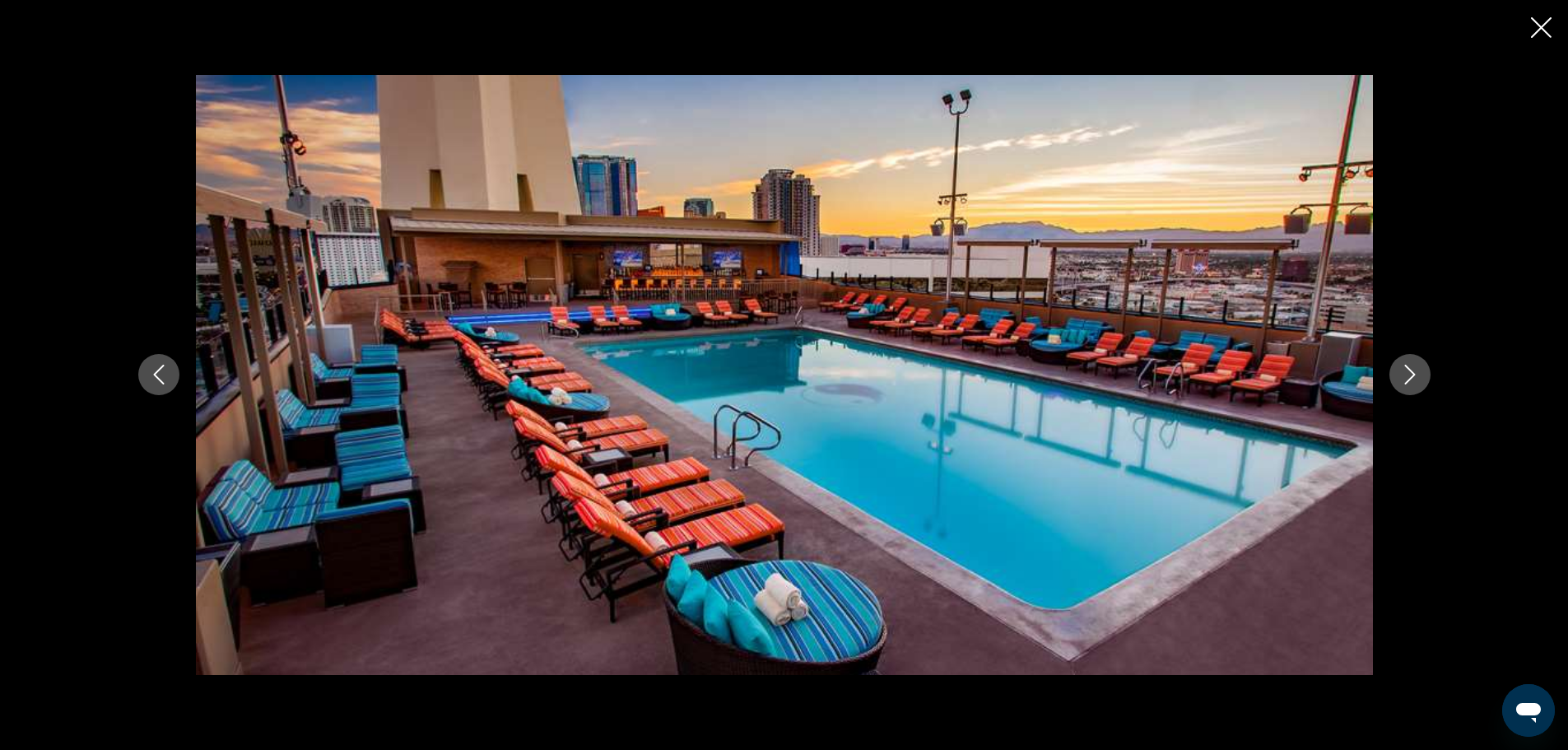
click at [1416, 370] on icon "Next image" at bounding box center [1410, 375] width 20 height 20
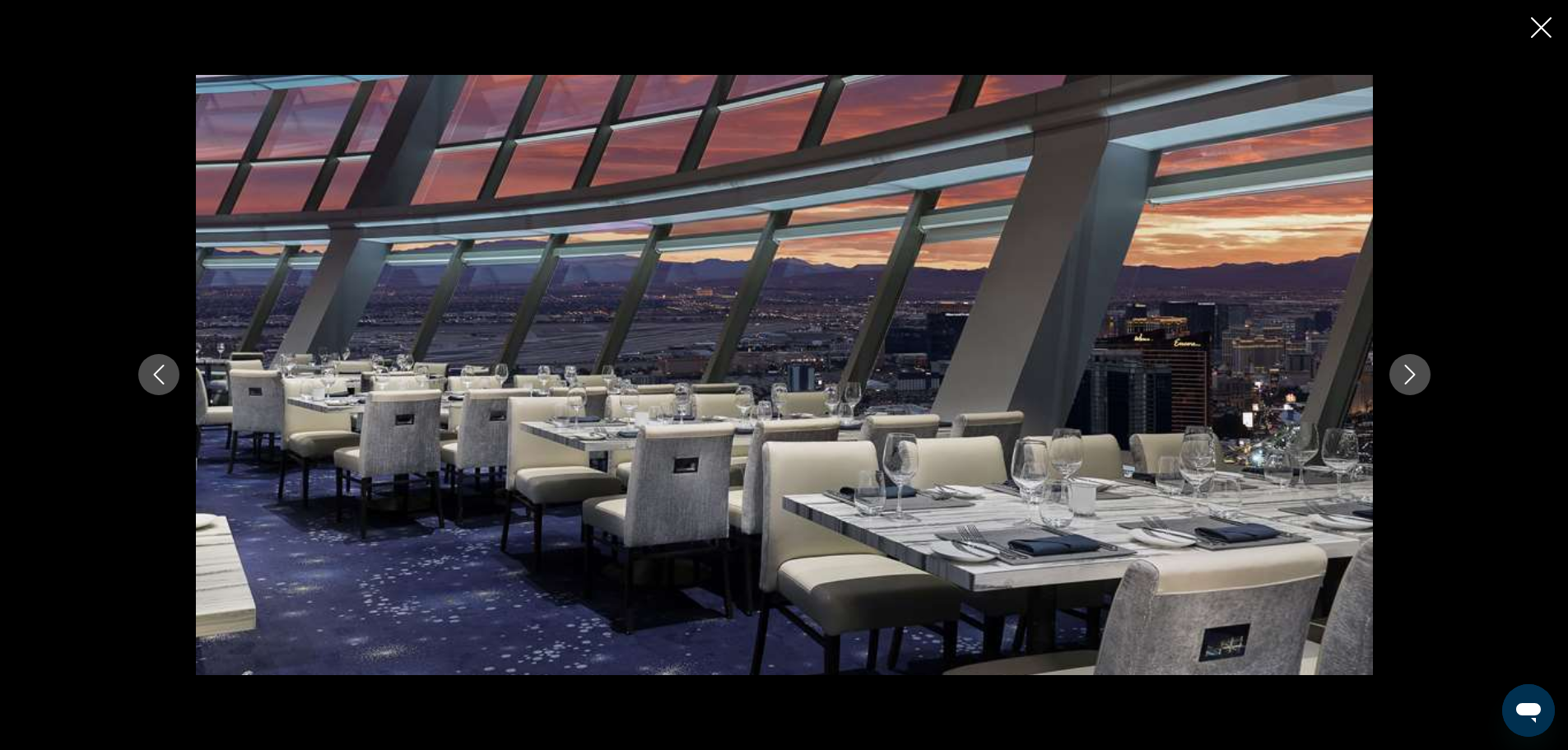
click at [1416, 370] on icon "Next image" at bounding box center [1410, 375] width 20 height 20
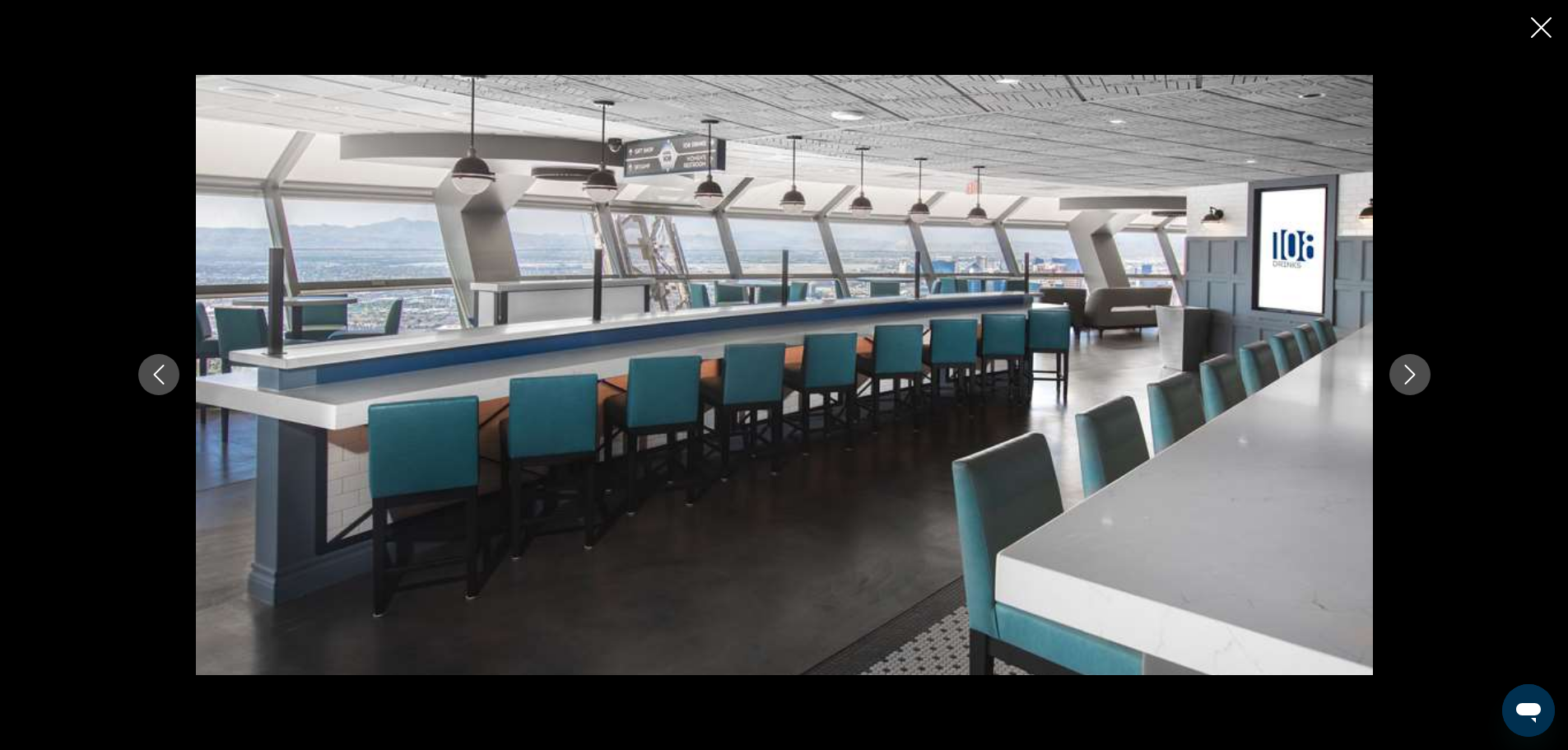
click at [1416, 370] on icon "Next image" at bounding box center [1410, 375] width 20 height 20
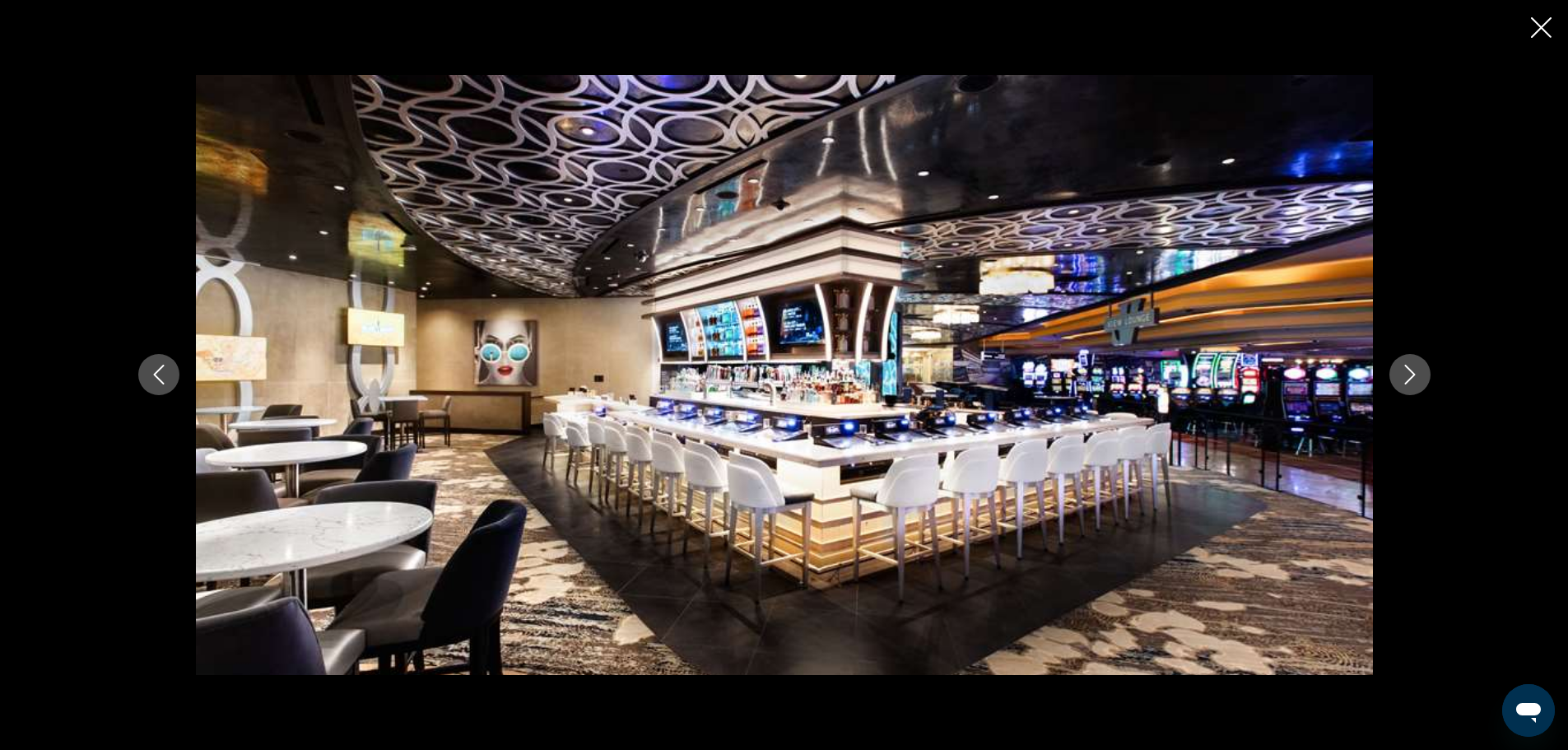
click at [1416, 370] on icon "Next image" at bounding box center [1410, 375] width 20 height 20
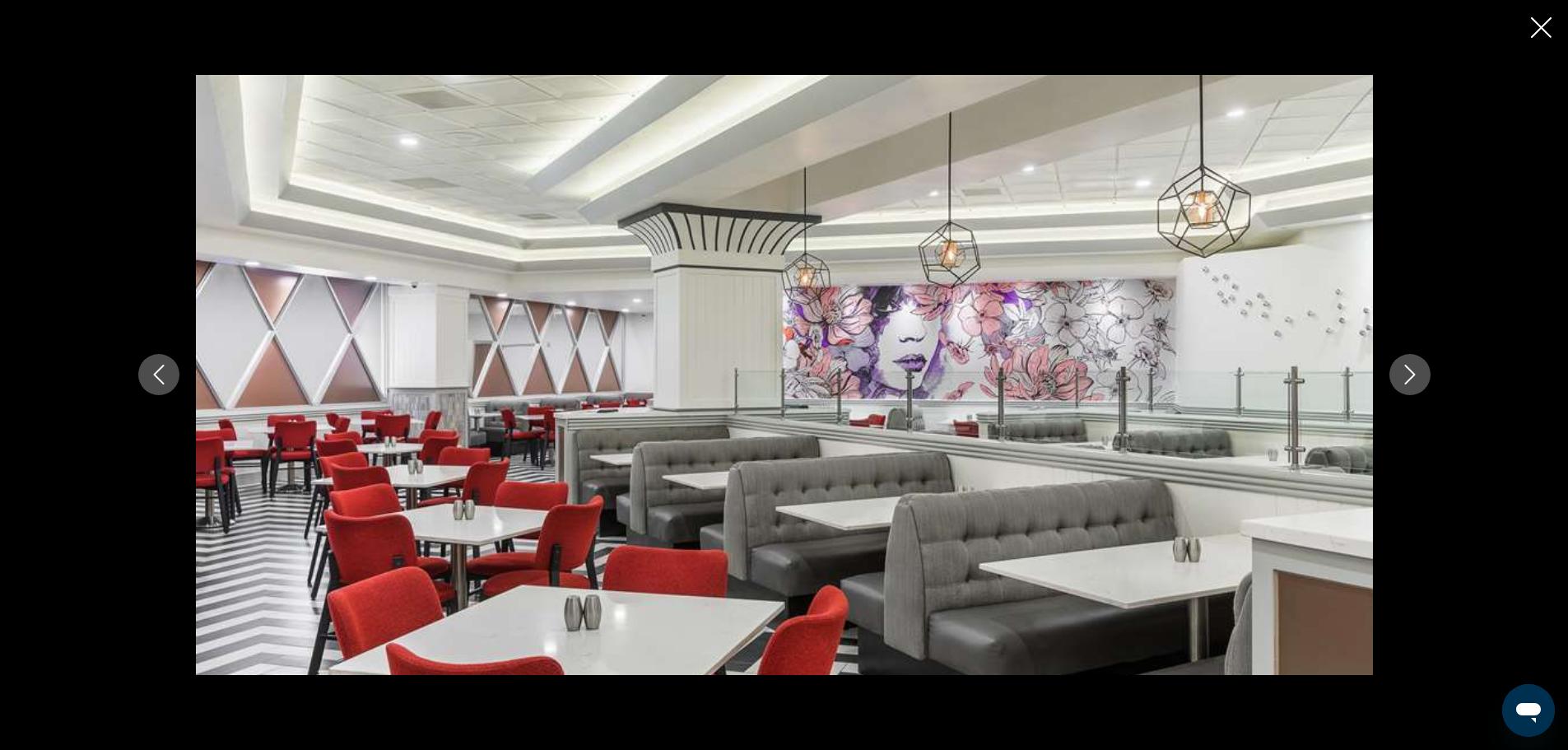
click at [1416, 370] on icon "Next image" at bounding box center [1410, 375] width 20 height 20
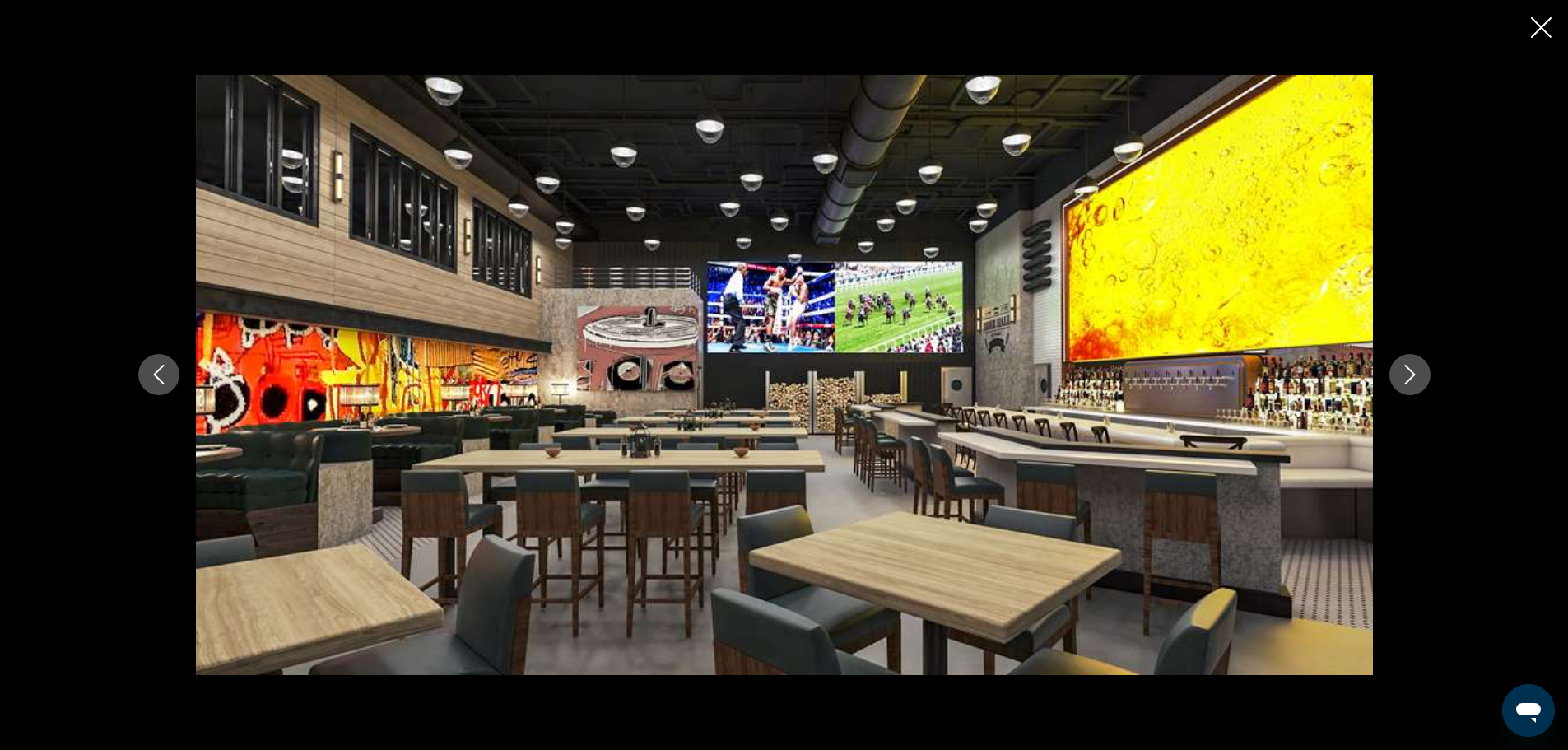
click at [1416, 370] on icon "Next image" at bounding box center [1410, 375] width 20 height 20
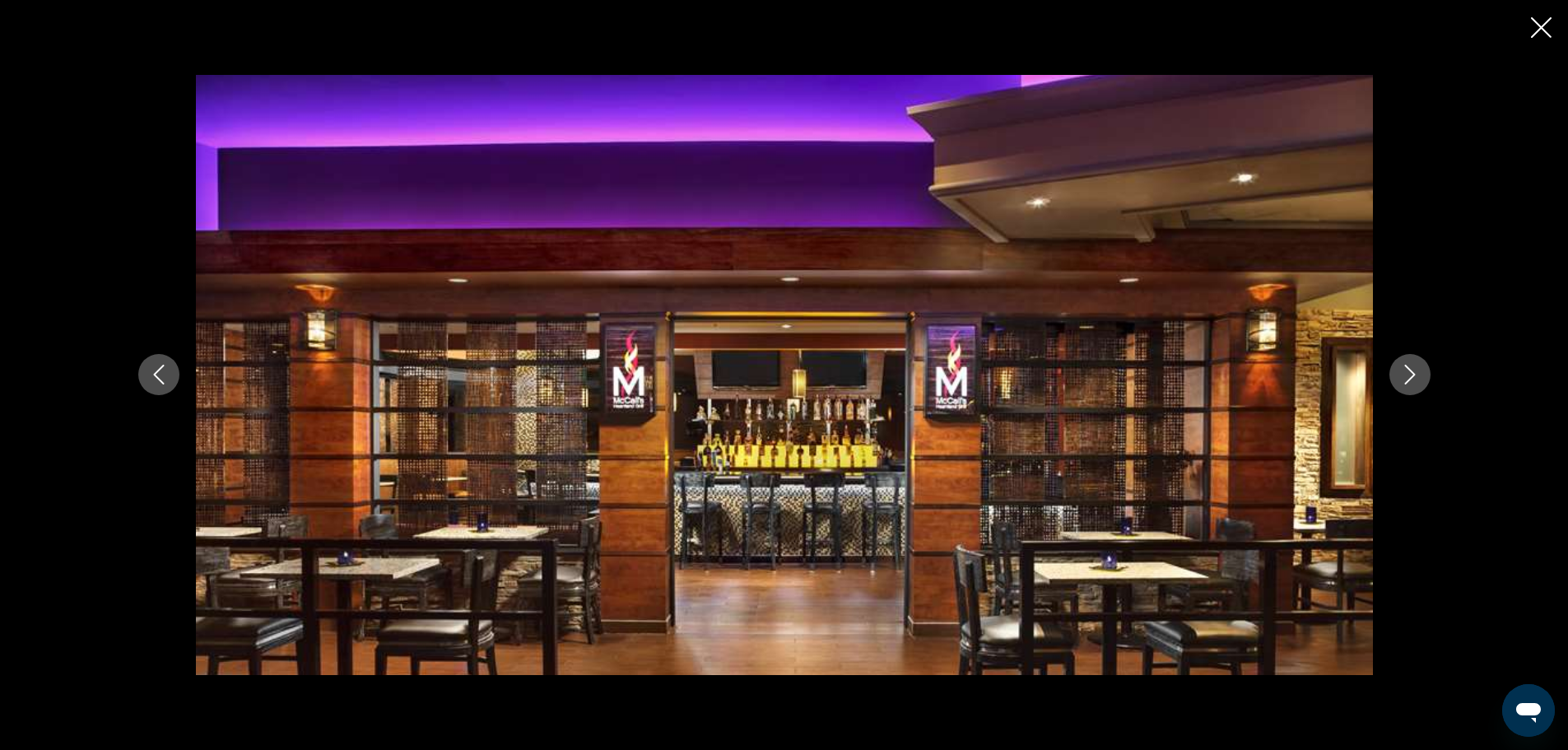
click at [1416, 370] on icon "Next image" at bounding box center [1410, 375] width 20 height 20
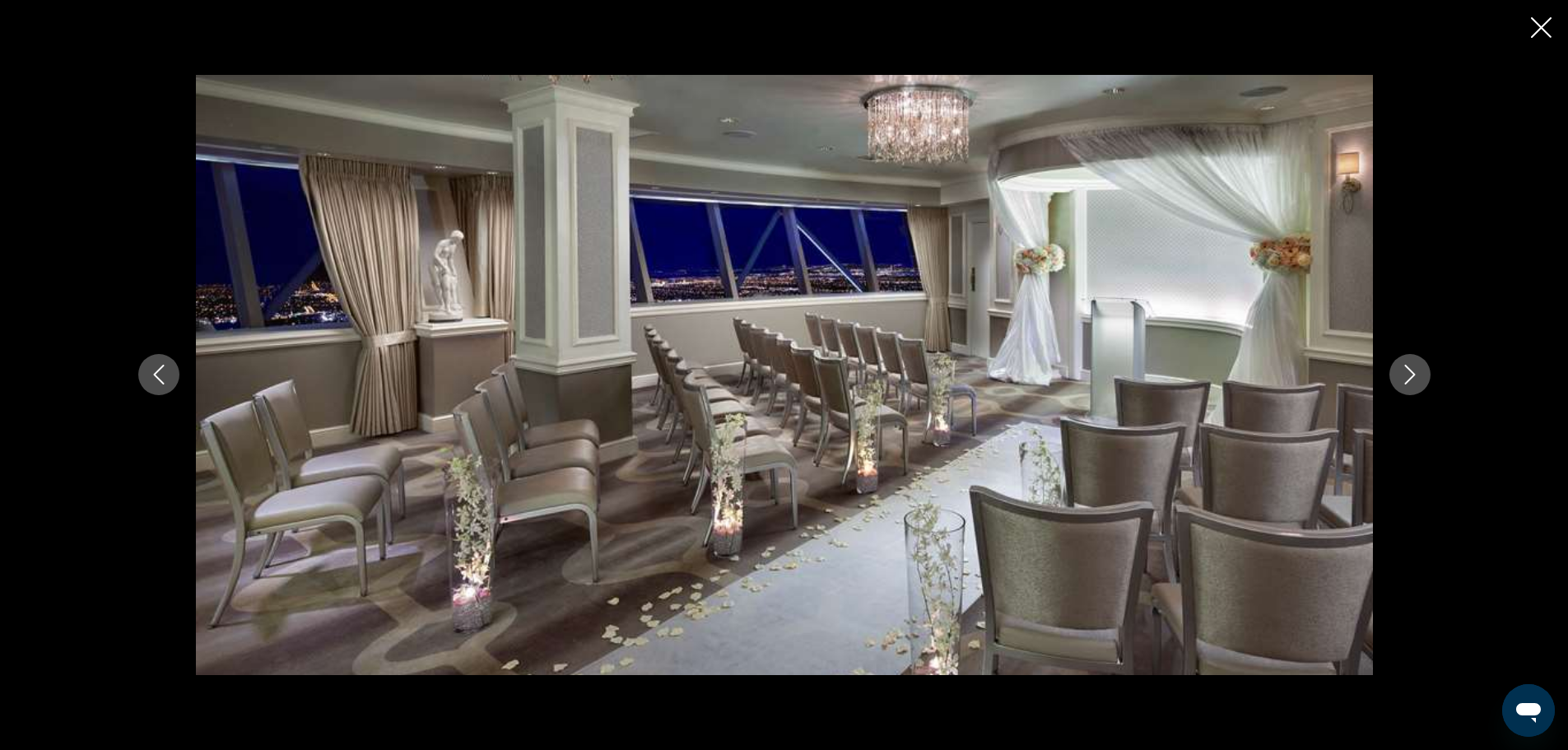
click at [1416, 370] on icon "Next image" at bounding box center [1410, 375] width 20 height 20
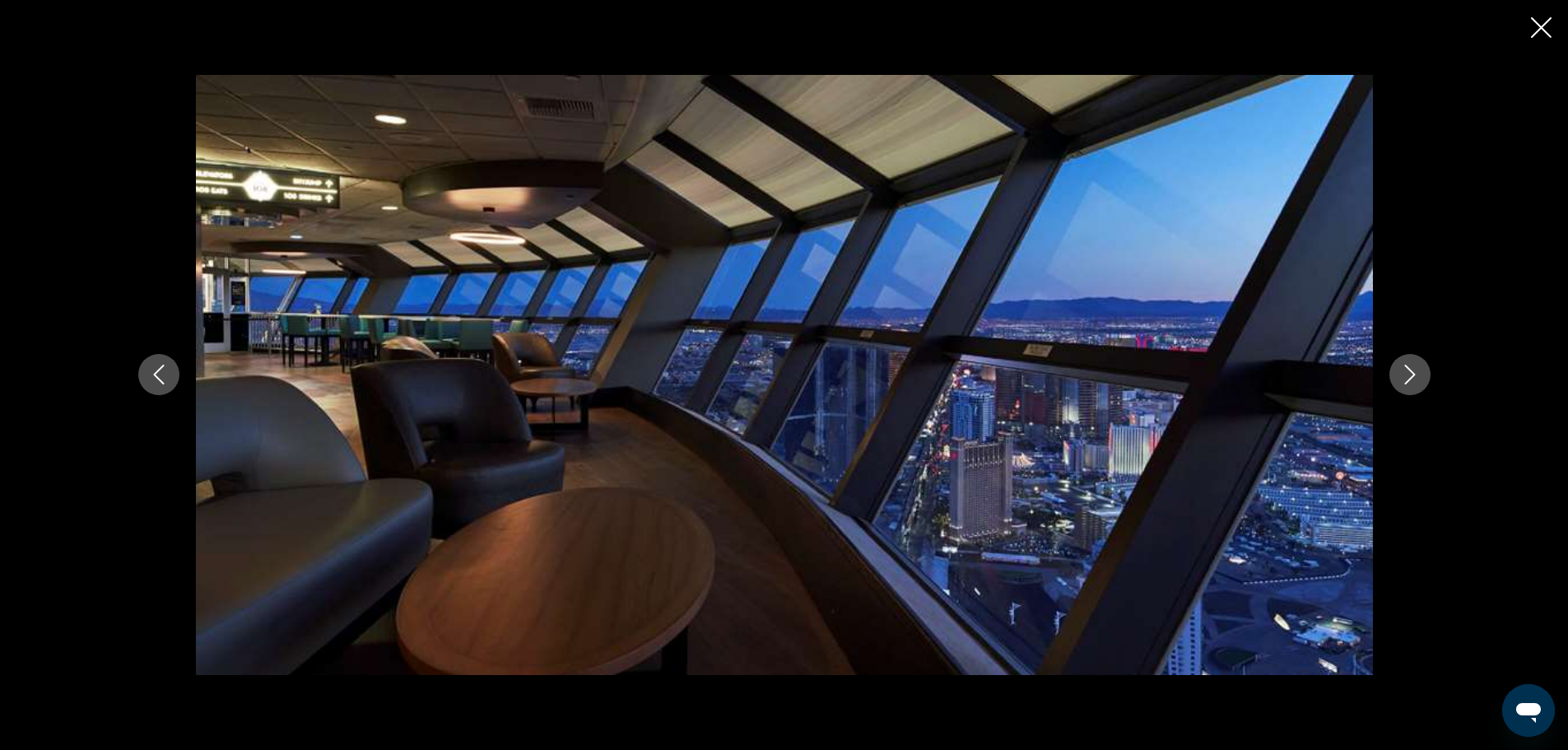
click at [1416, 370] on icon "Next image" at bounding box center [1410, 375] width 20 height 20
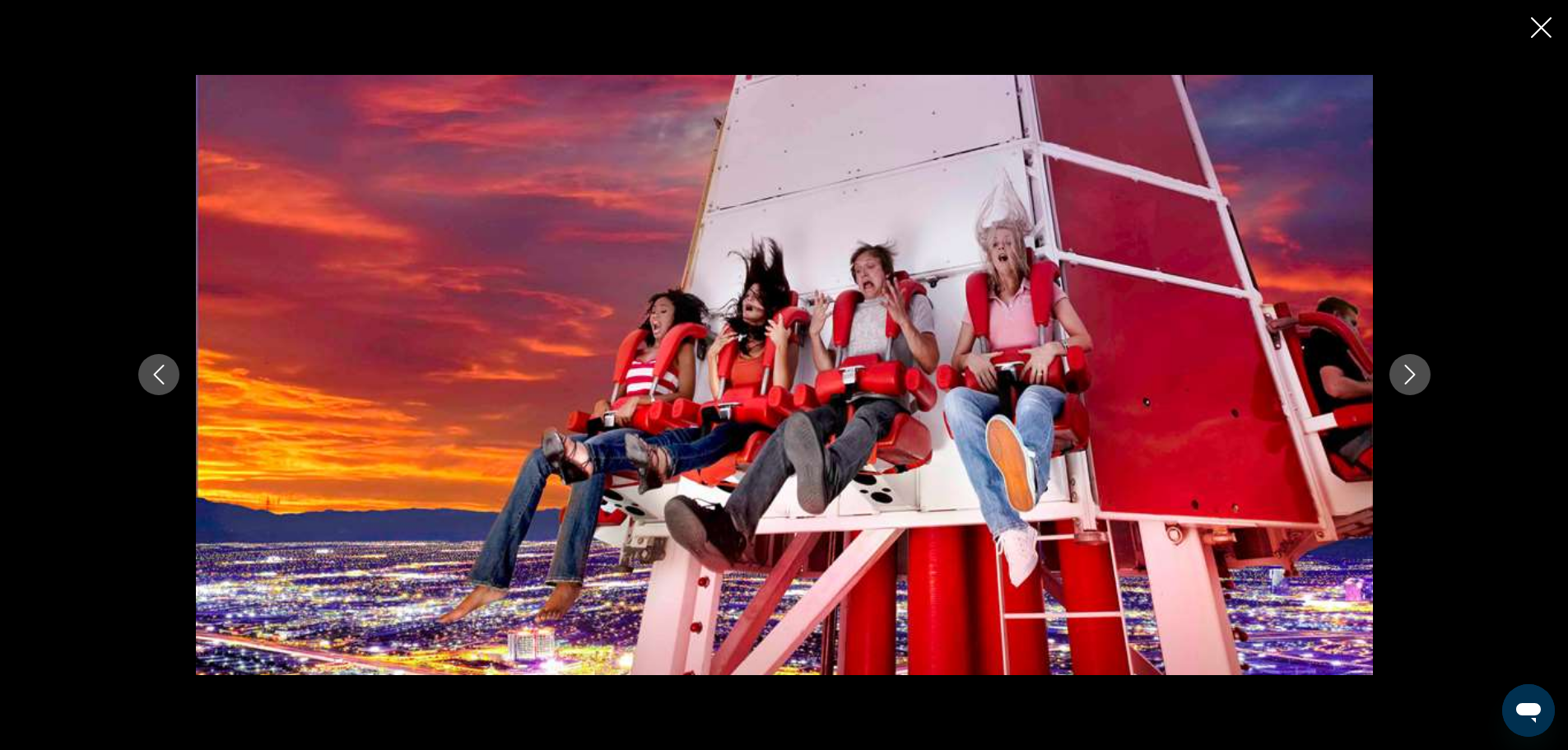
click at [1416, 370] on icon "Next image" at bounding box center [1410, 375] width 20 height 20
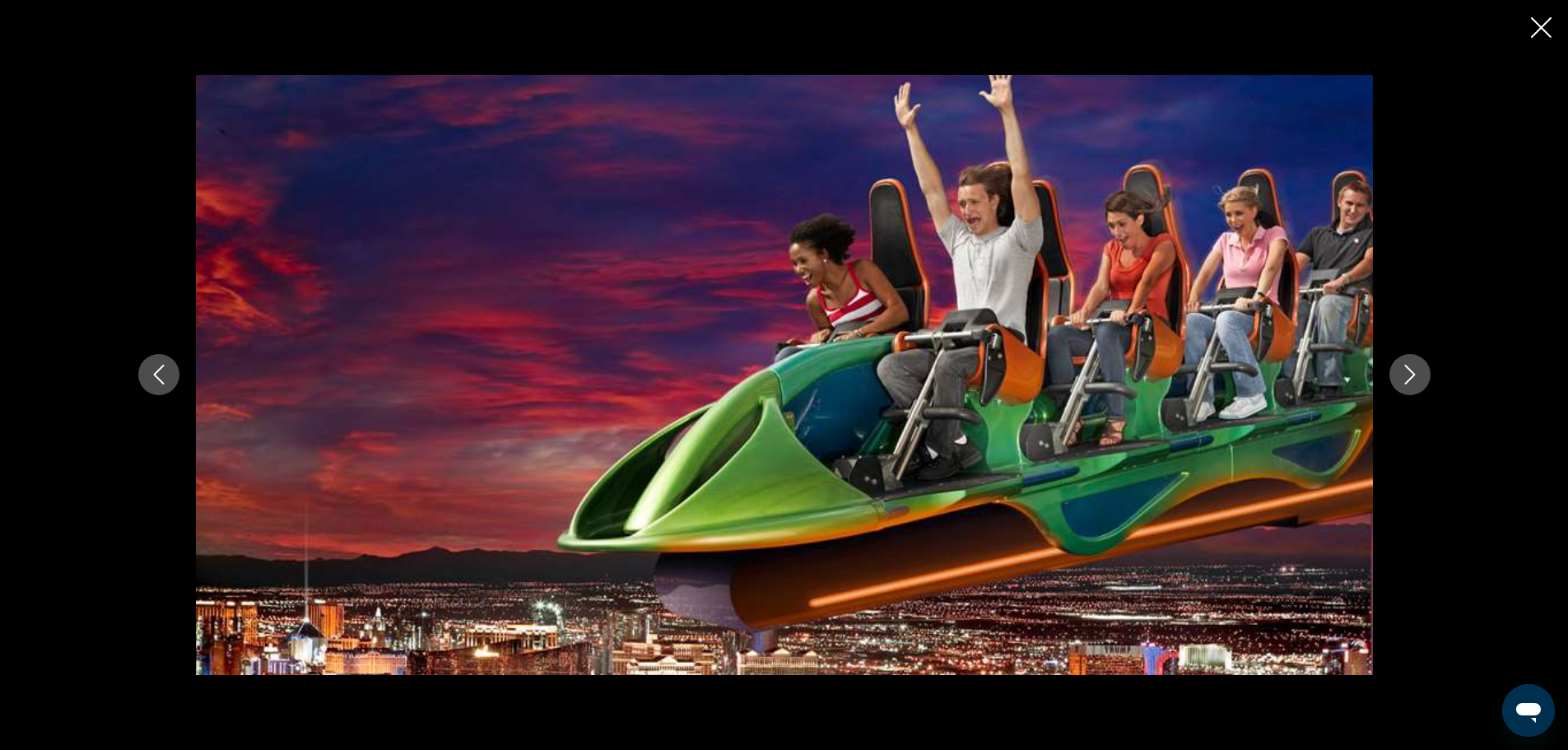
click at [1416, 370] on icon "Next image" at bounding box center [1410, 375] width 20 height 20
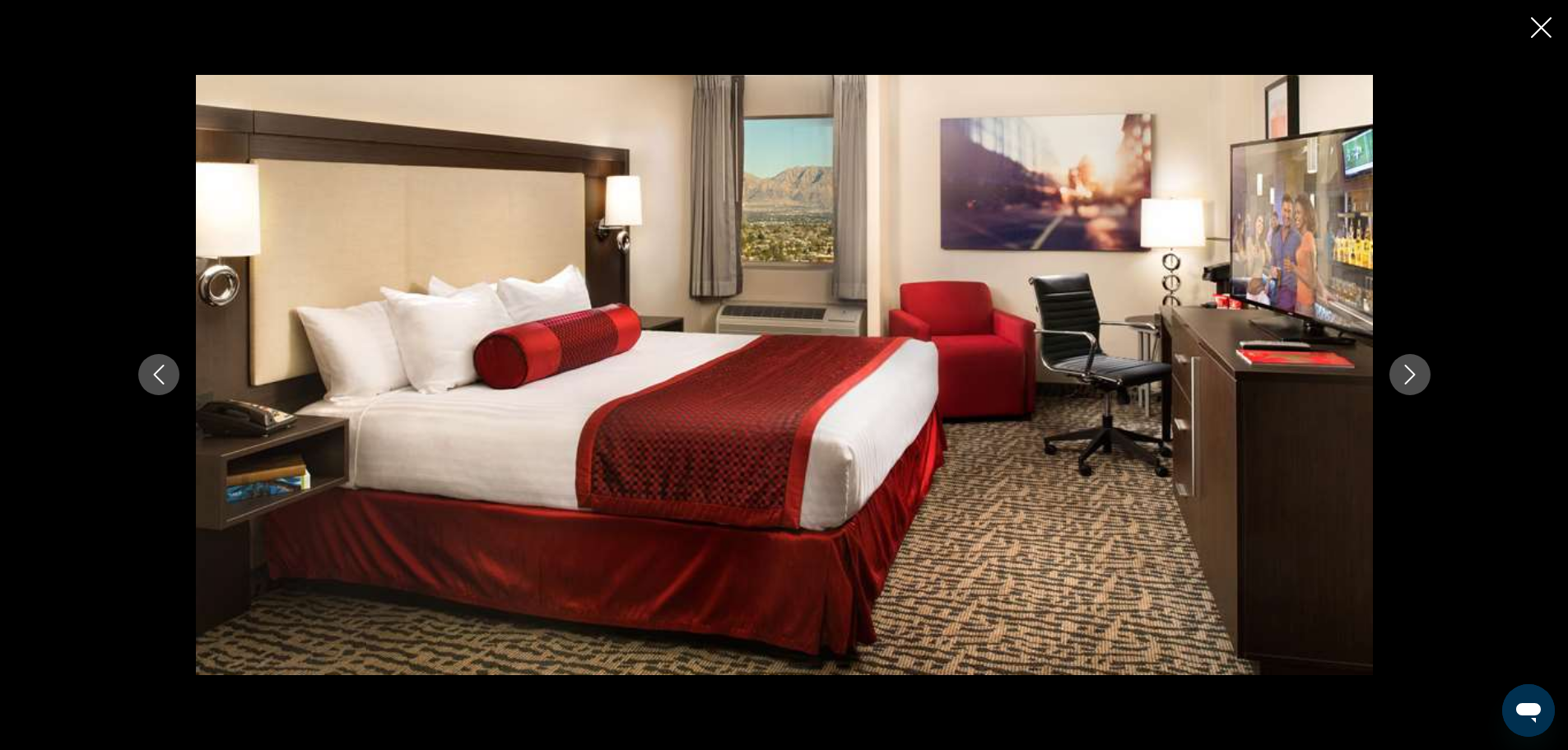
click at [1416, 370] on icon "Next image" at bounding box center [1410, 375] width 20 height 20
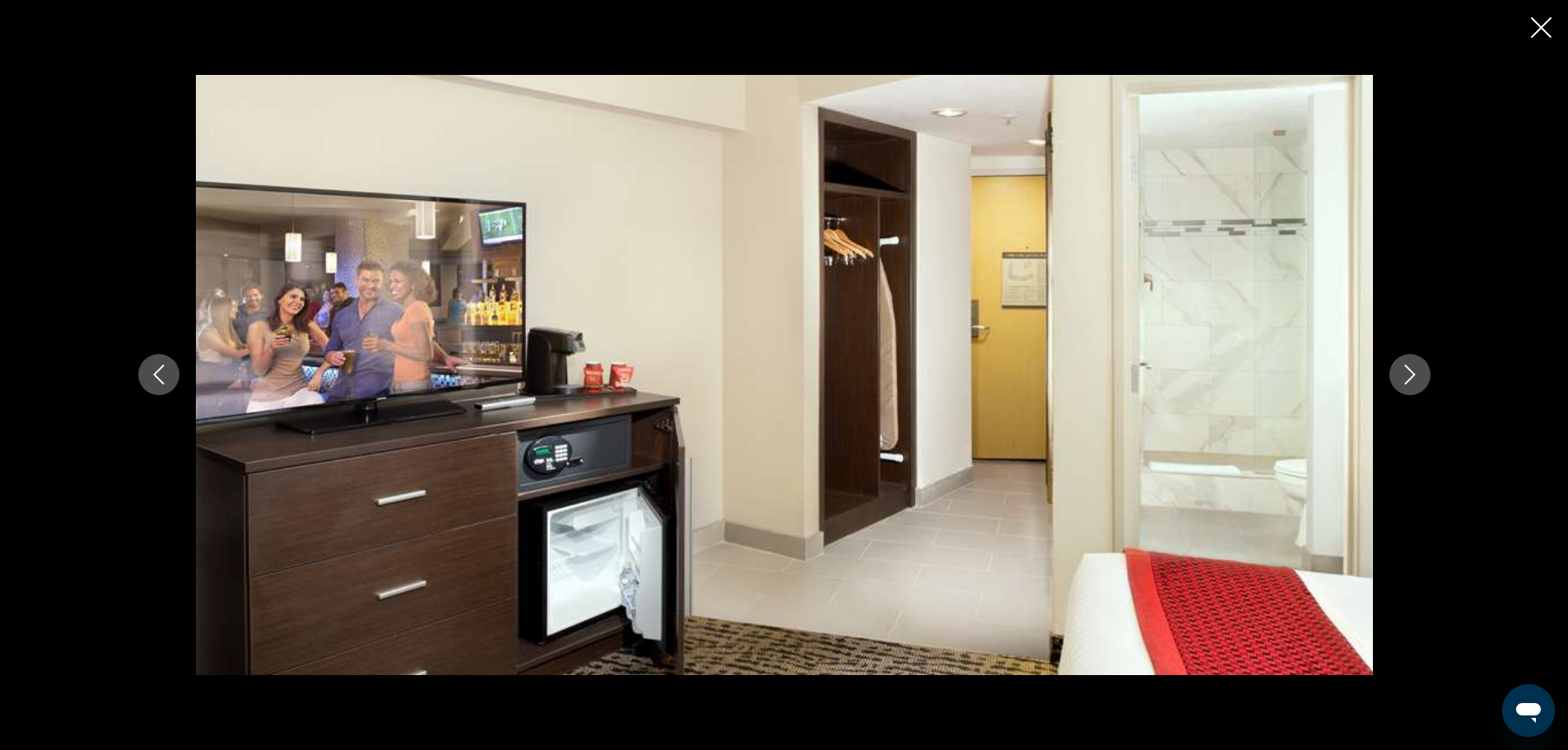
click at [1416, 370] on icon "Next image" at bounding box center [1410, 375] width 20 height 20
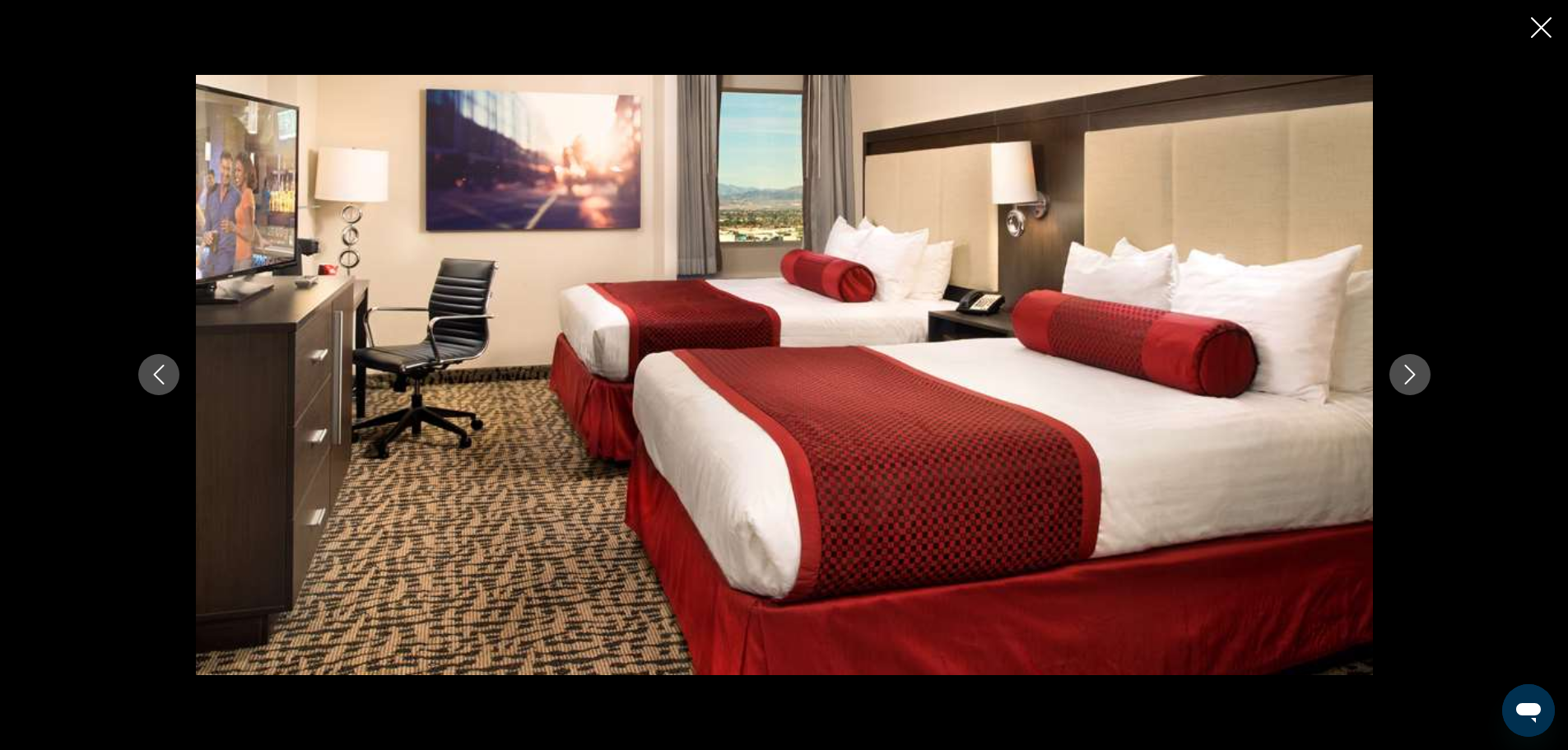
click at [1416, 370] on icon "Next image" at bounding box center [1410, 375] width 20 height 20
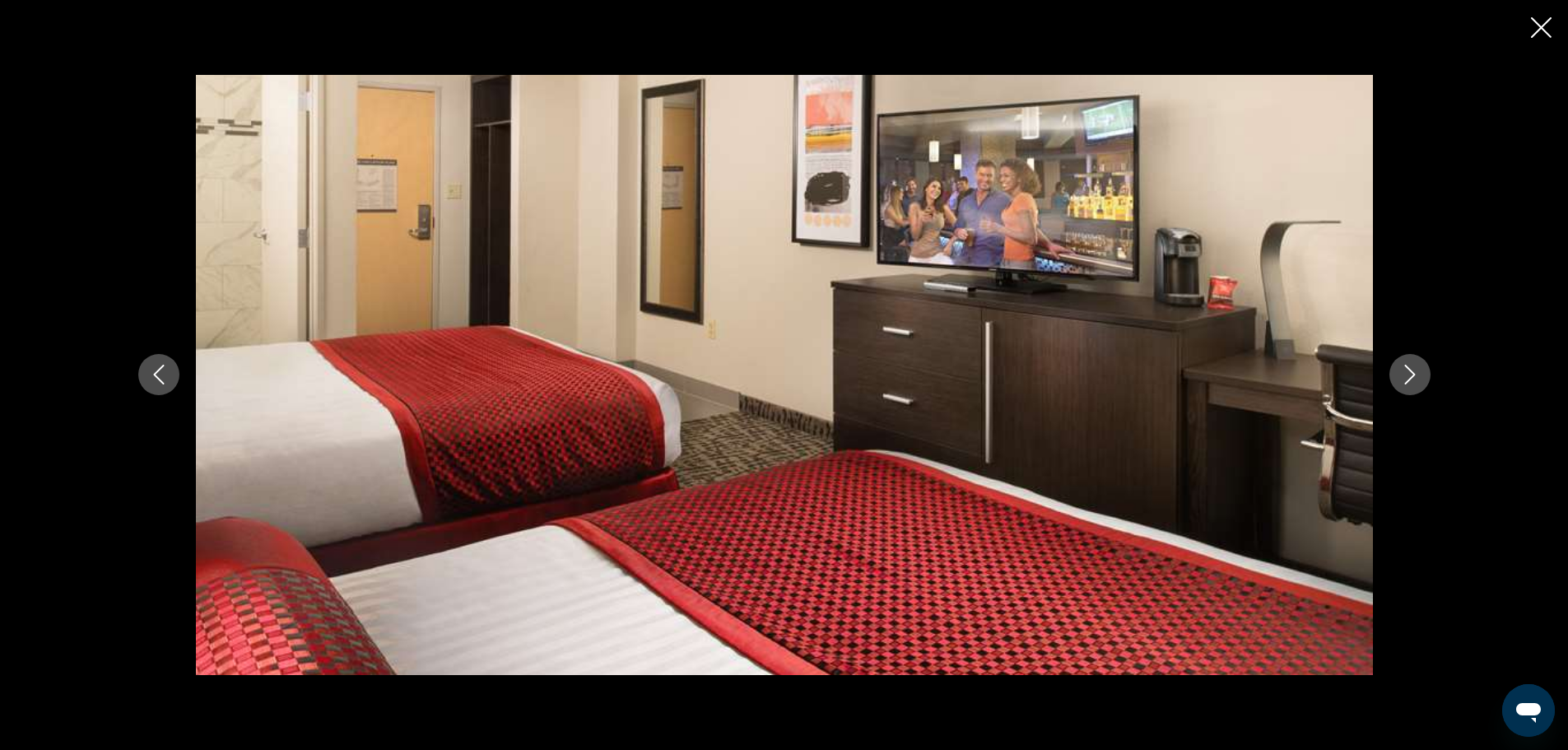
click at [1416, 370] on icon "Next image" at bounding box center [1410, 375] width 20 height 20
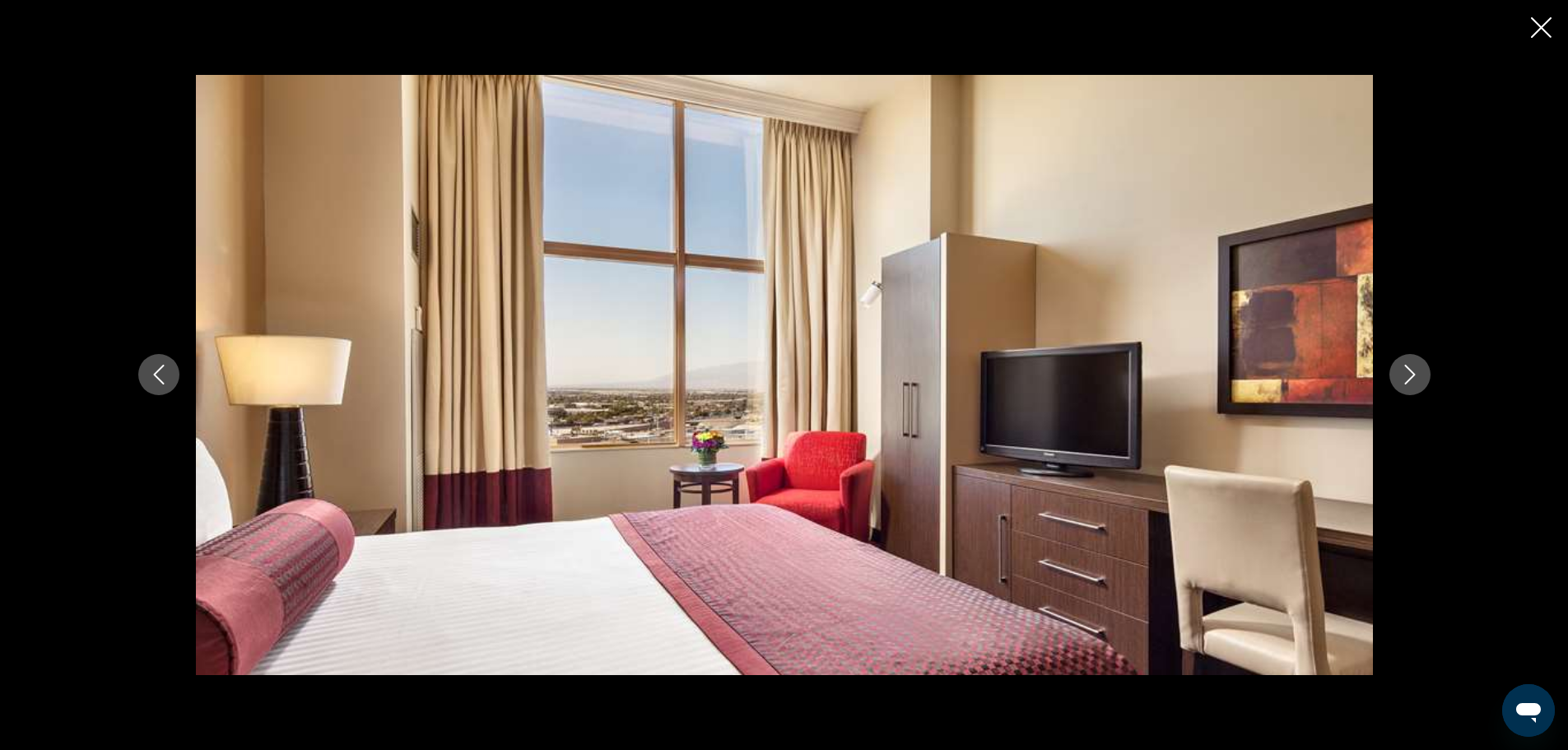
click at [1416, 370] on icon "Next image" at bounding box center [1410, 375] width 20 height 20
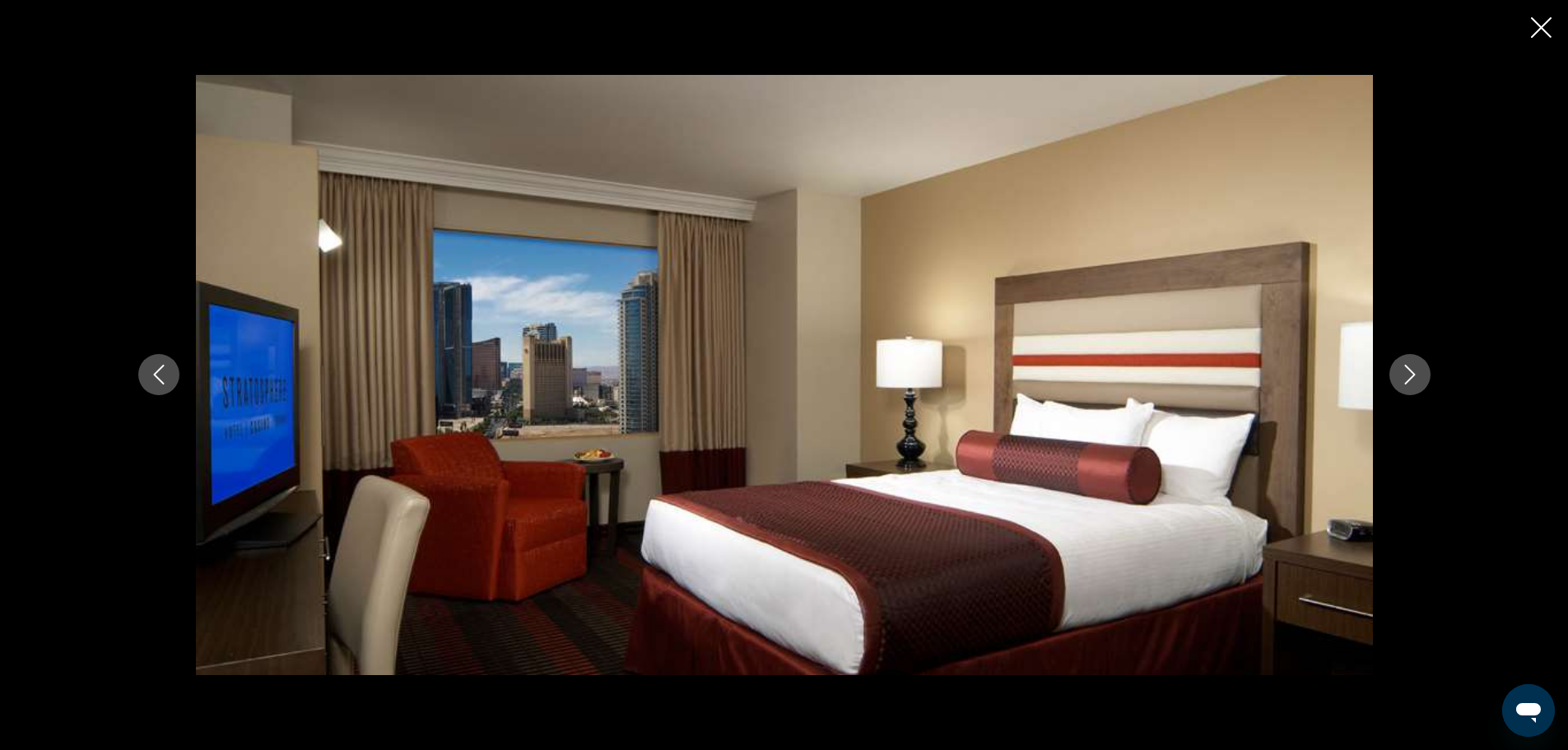
click at [1416, 370] on icon "Next image" at bounding box center [1410, 375] width 20 height 20
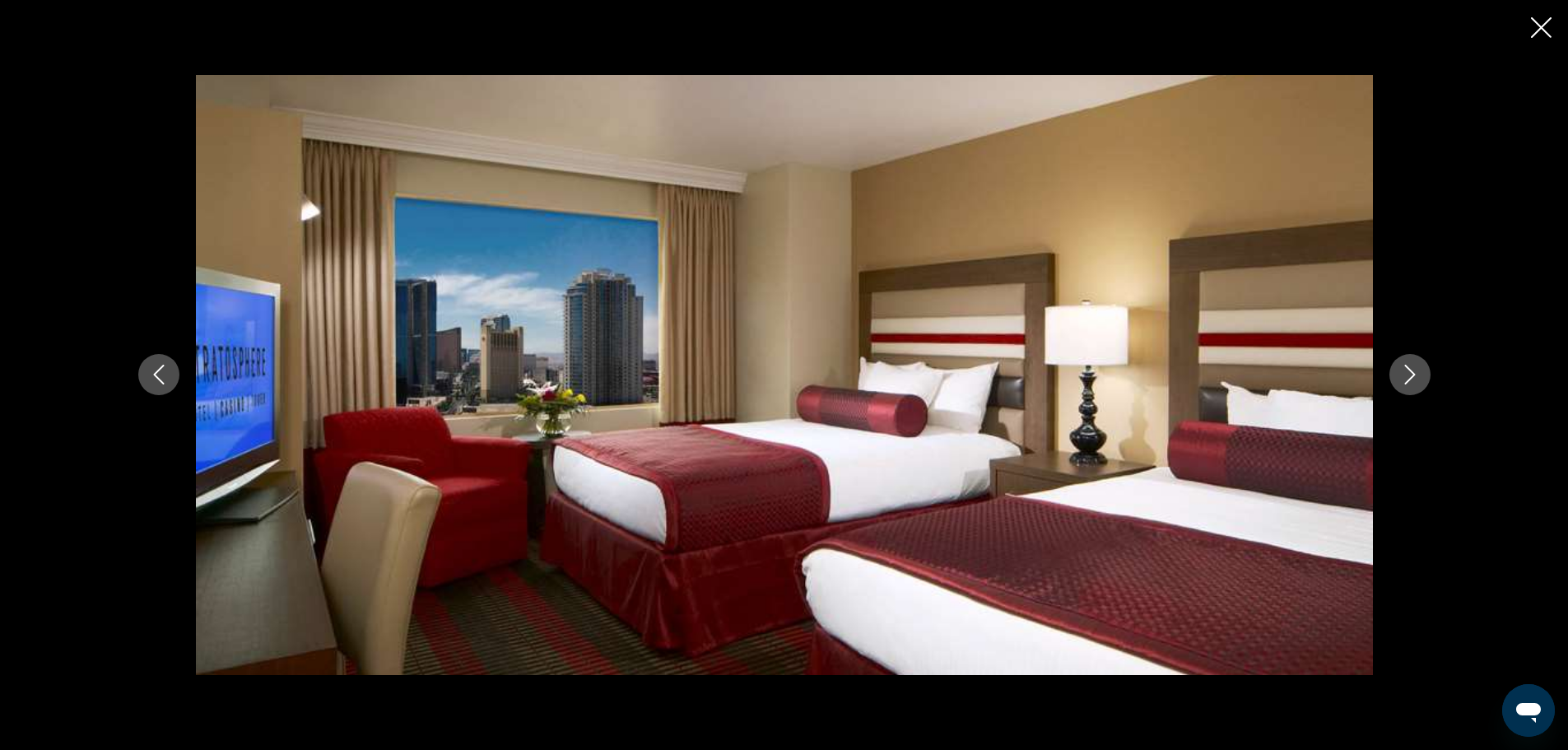
click at [1416, 370] on icon "Next image" at bounding box center [1410, 375] width 20 height 20
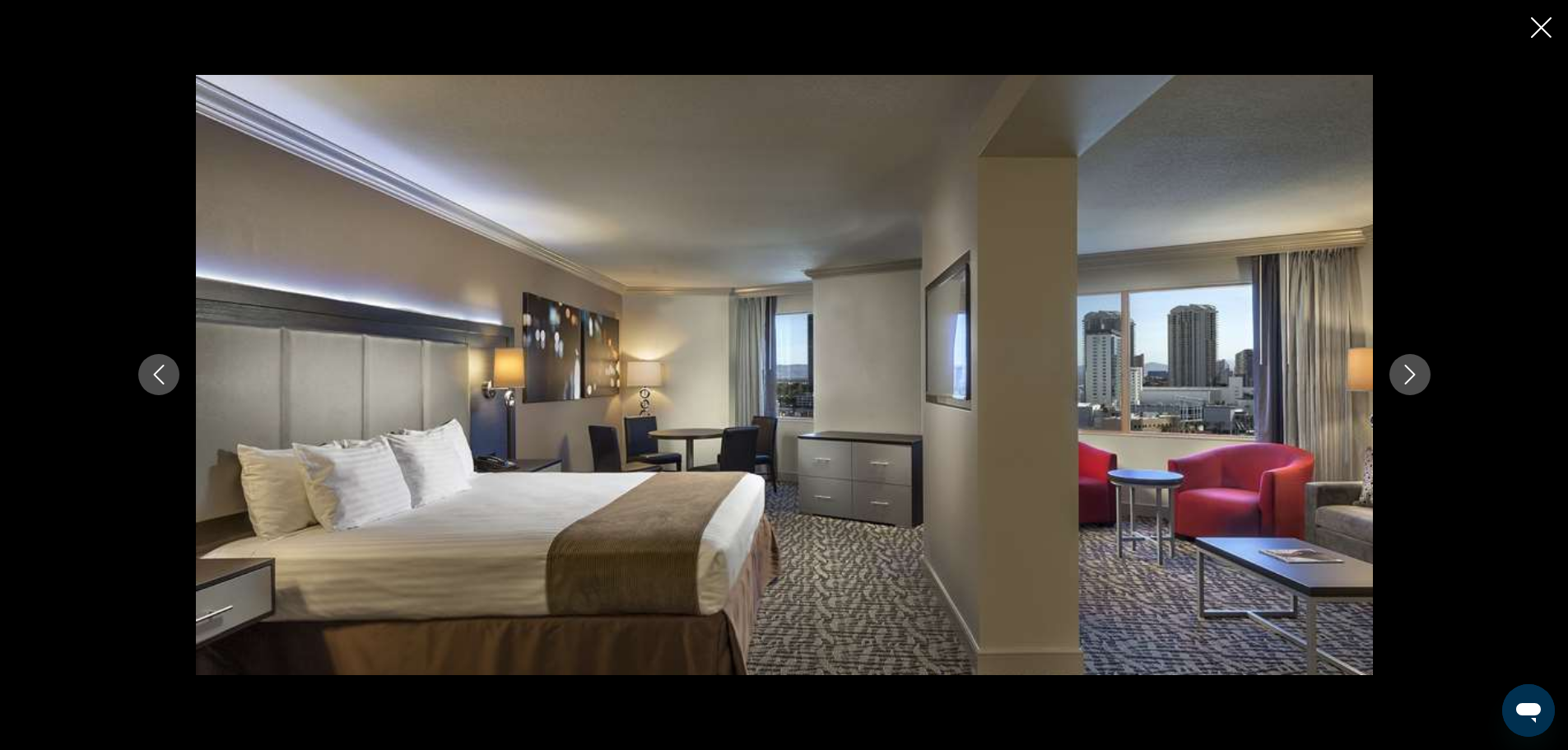
click at [1416, 370] on icon "Next image" at bounding box center [1410, 375] width 20 height 20
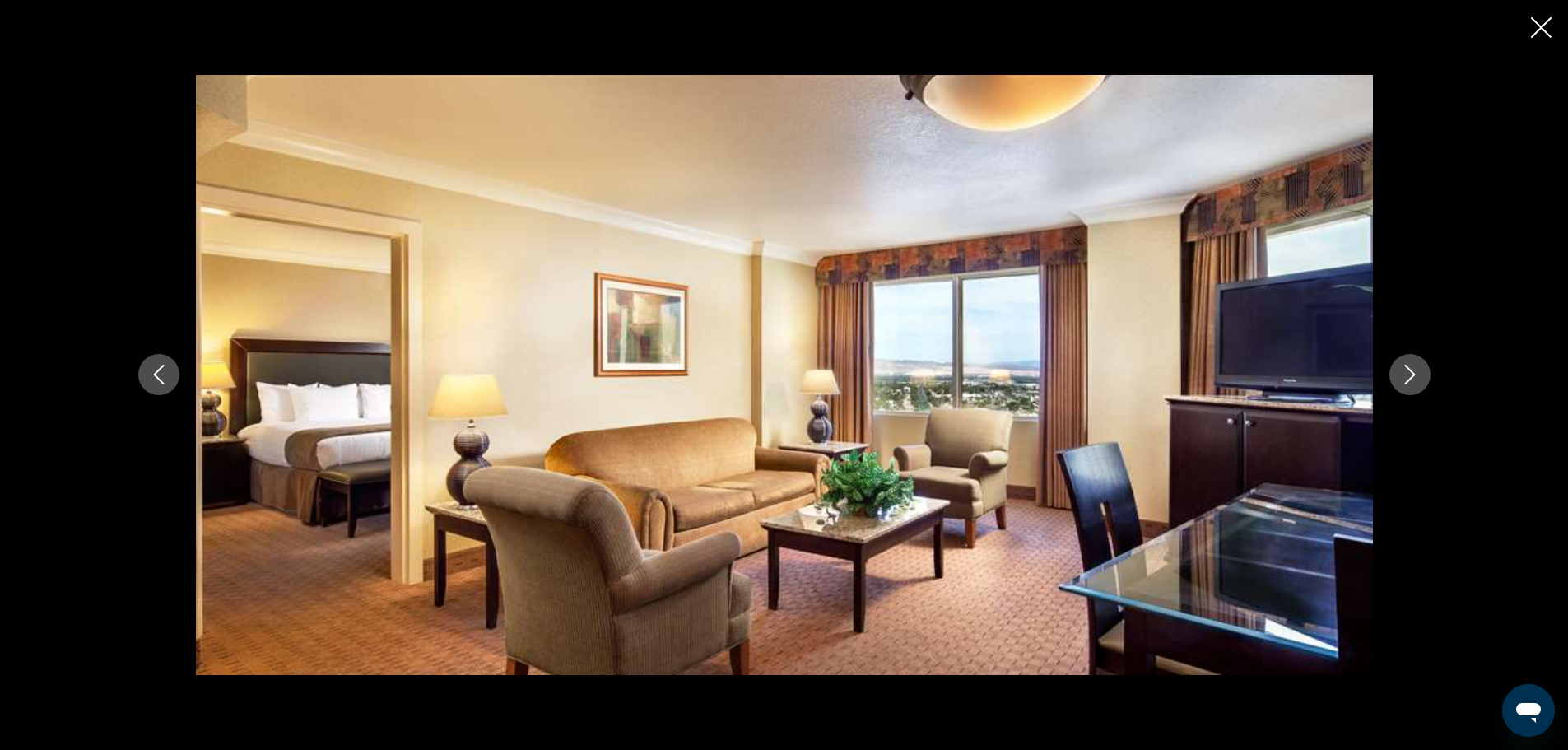
click at [1416, 370] on icon "Next image" at bounding box center [1410, 375] width 20 height 20
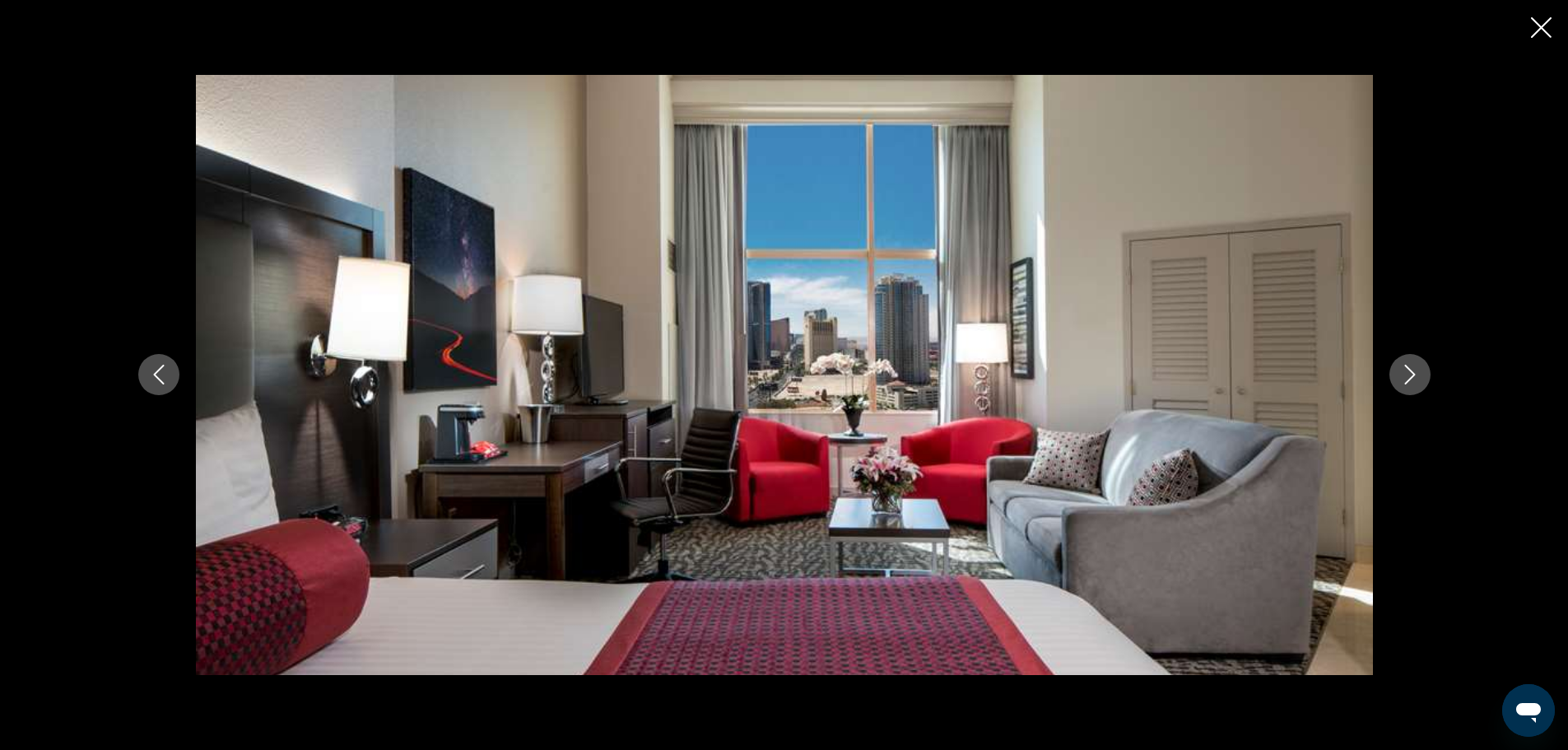
click at [1416, 370] on icon "Next image" at bounding box center [1410, 375] width 20 height 20
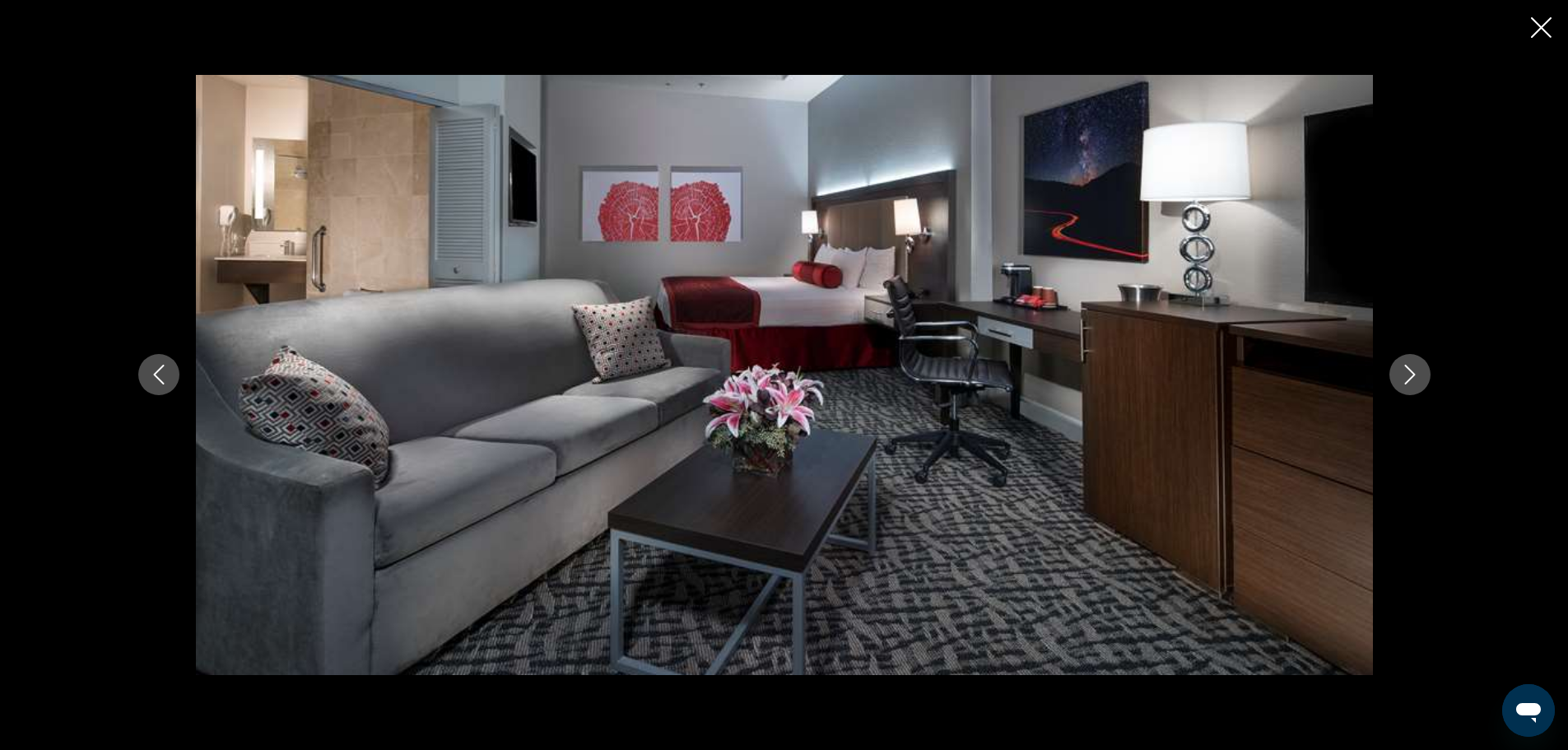
click at [1416, 370] on icon "Next image" at bounding box center [1410, 375] width 20 height 20
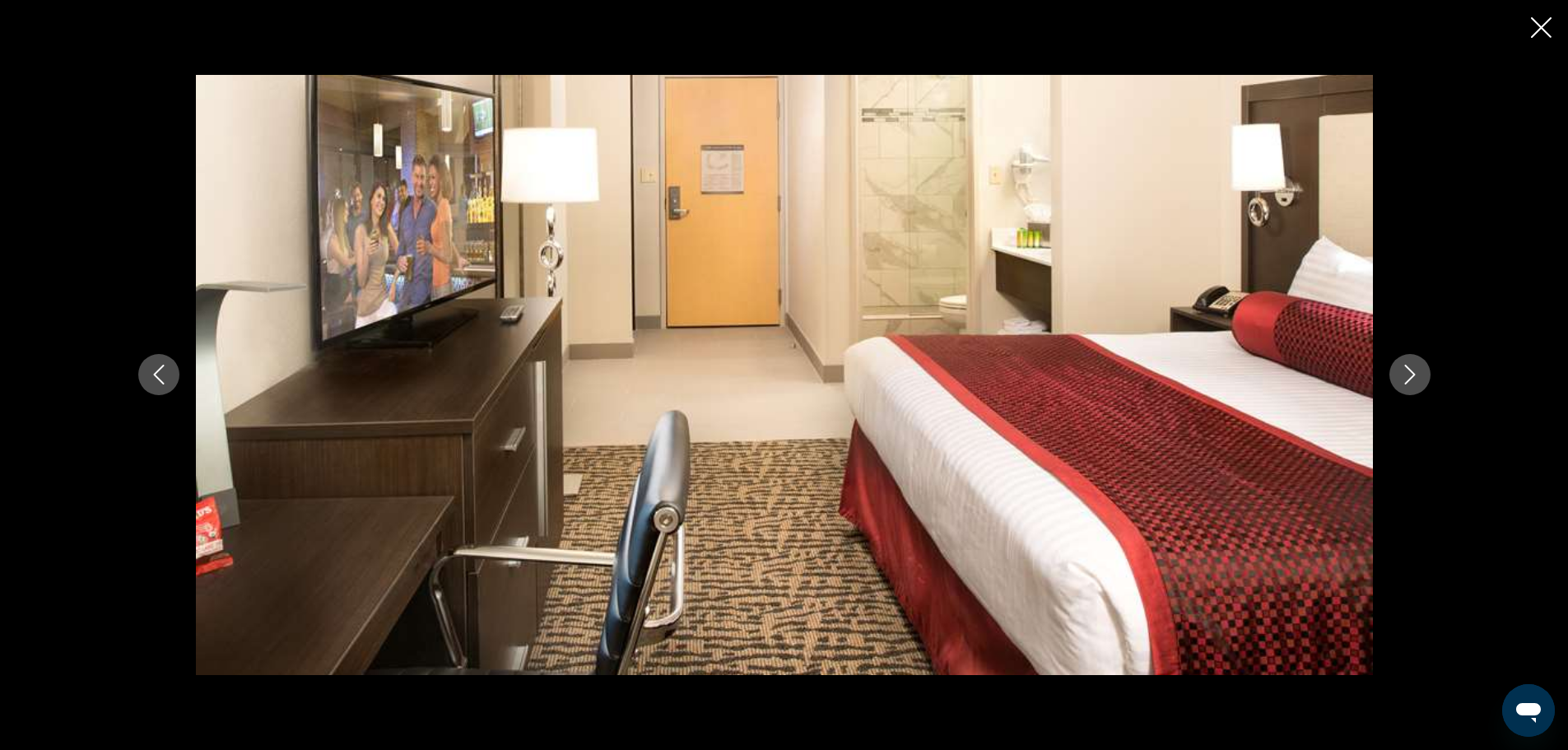
click at [1416, 370] on icon "Next image" at bounding box center [1410, 375] width 20 height 20
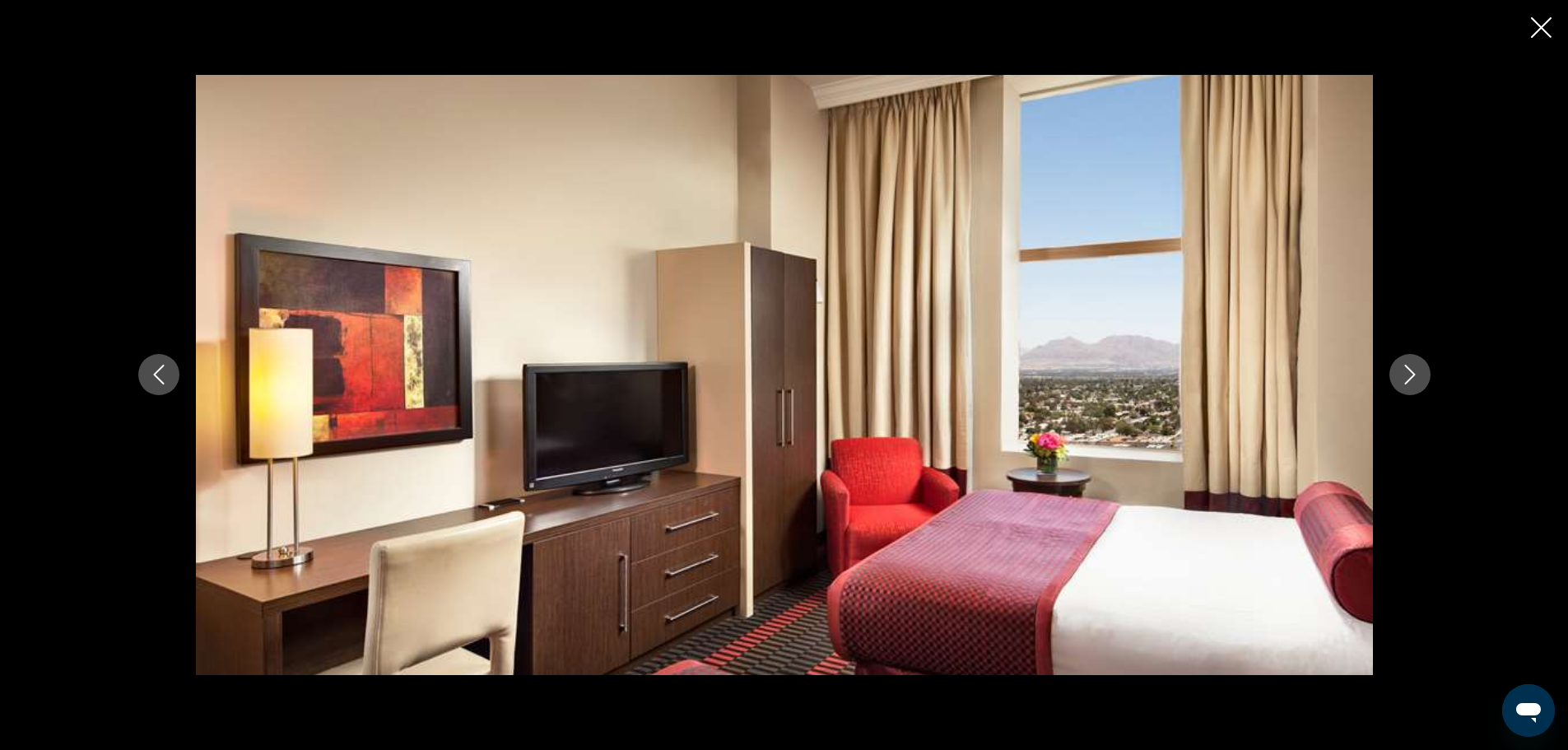
click at [1416, 370] on icon "Next image" at bounding box center [1410, 375] width 20 height 20
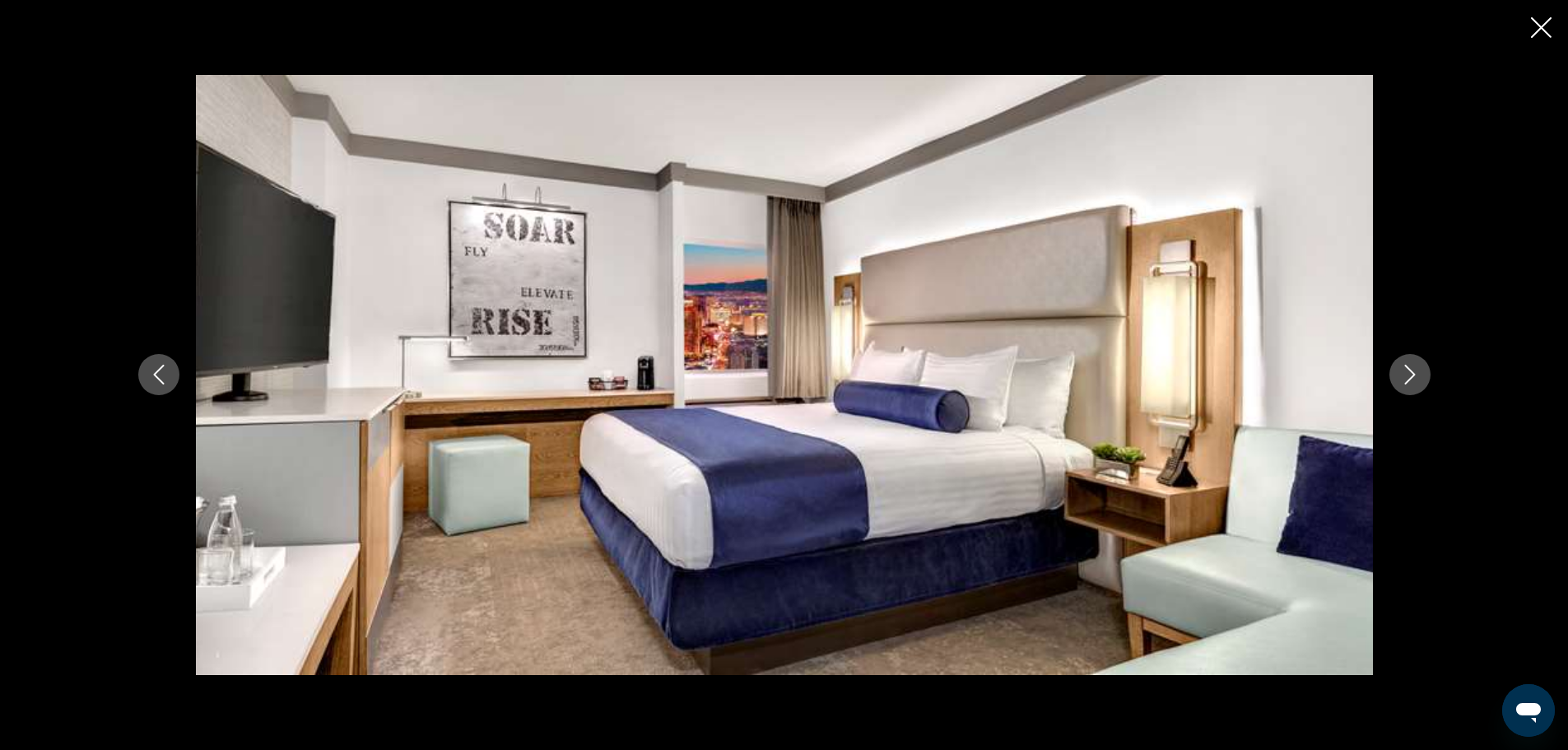
click at [1416, 370] on icon "Next image" at bounding box center [1410, 375] width 20 height 20
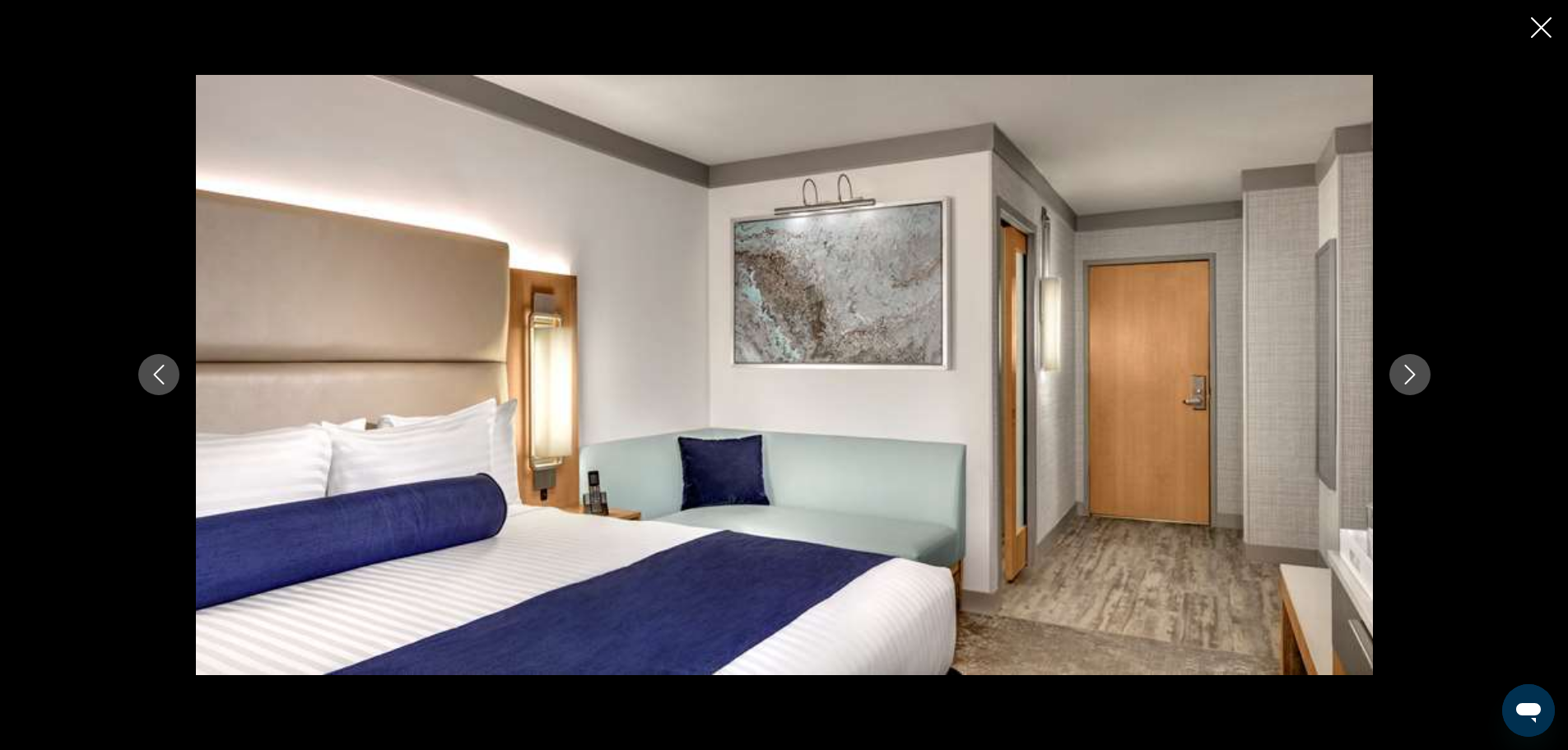
click at [1416, 370] on icon "Next image" at bounding box center [1410, 375] width 20 height 20
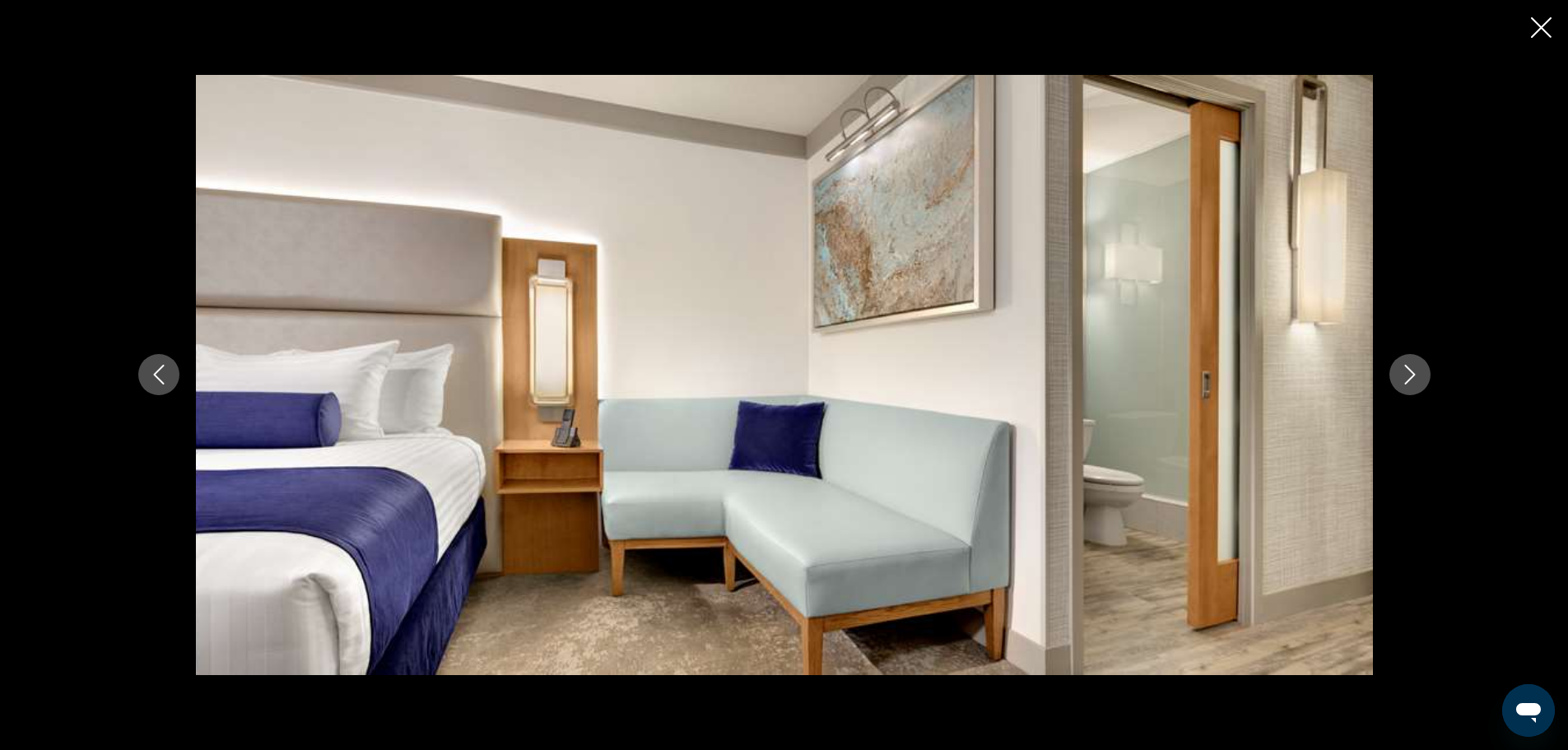
click at [1416, 370] on icon "Next image" at bounding box center [1410, 375] width 20 height 20
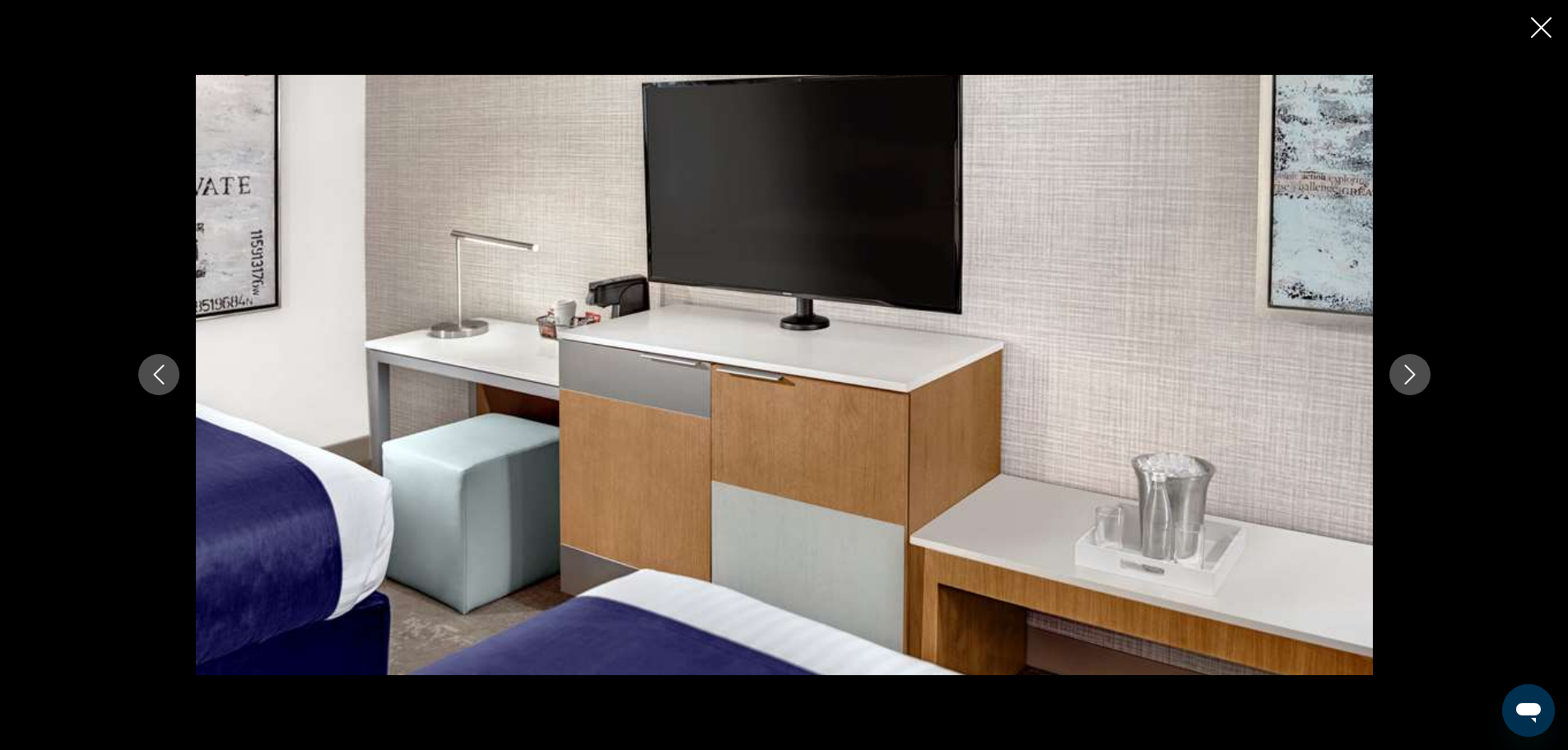
click at [1416, 370] on icon "Next image" at bounding box center [1410, 375] width 20 height 20
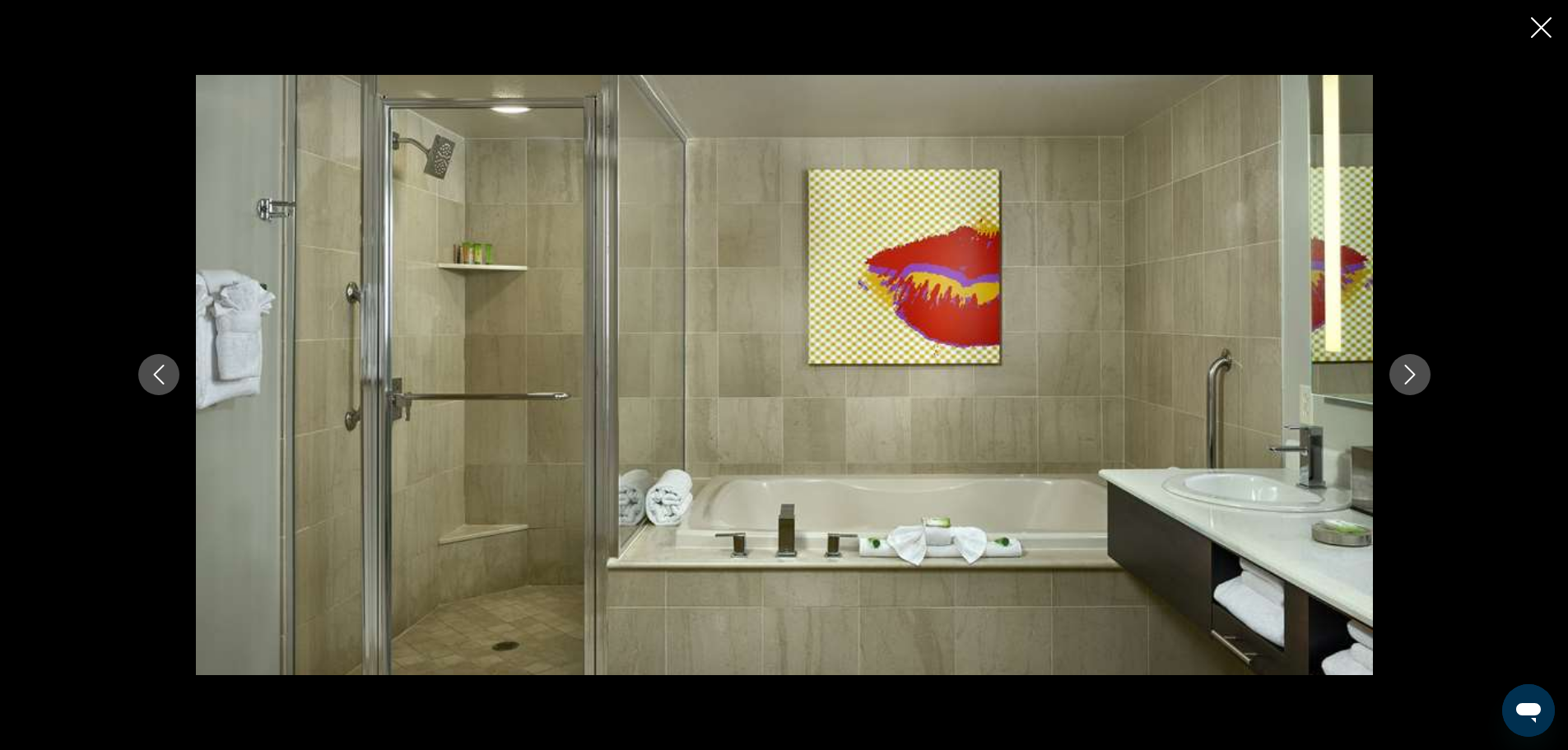
click at [1416, 370] on icon "Next image" at bounding box center [1410, 375] width 20 height 20
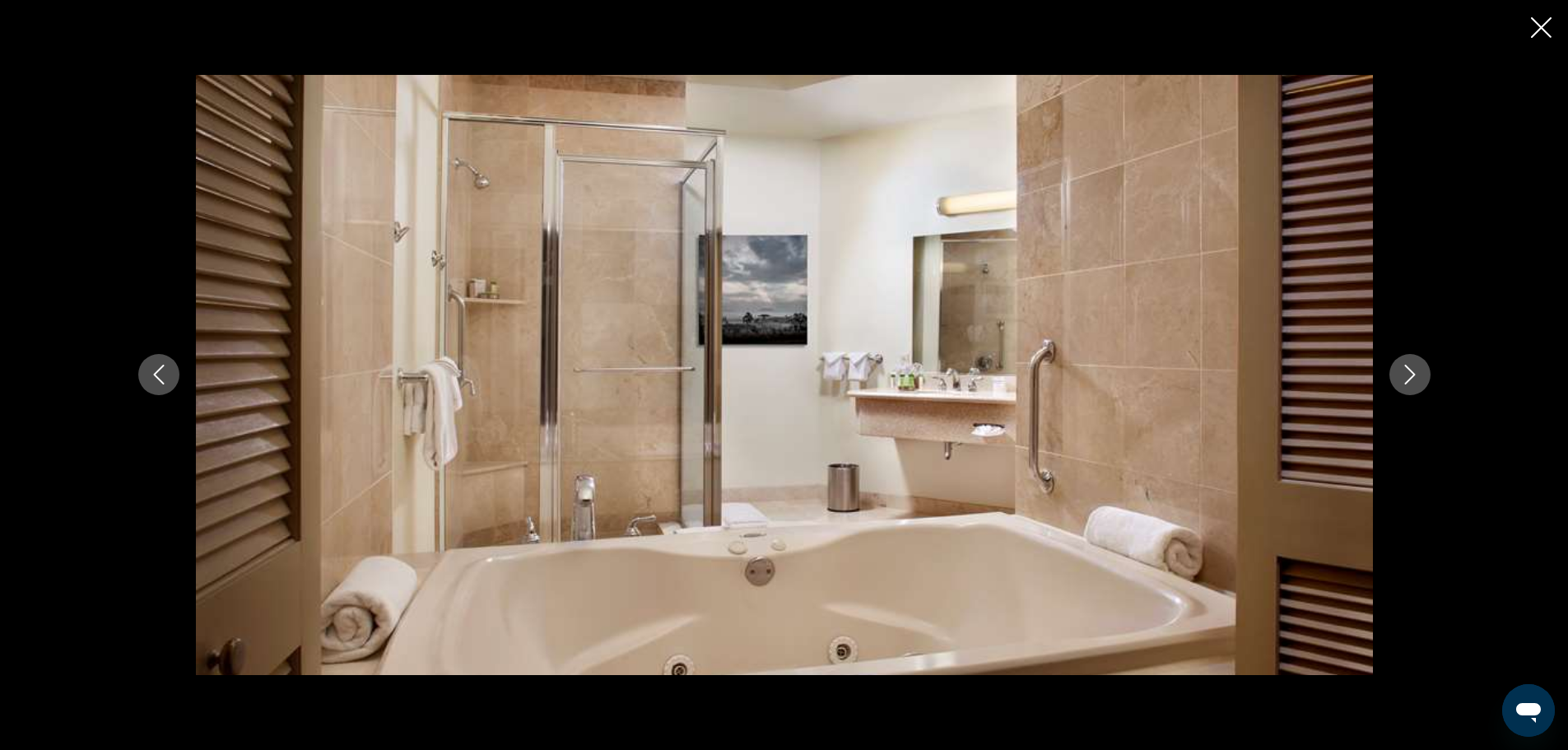
click at [1416, 370] on icon "Next image" at bounding box center [1410, 375] width 20 height 20
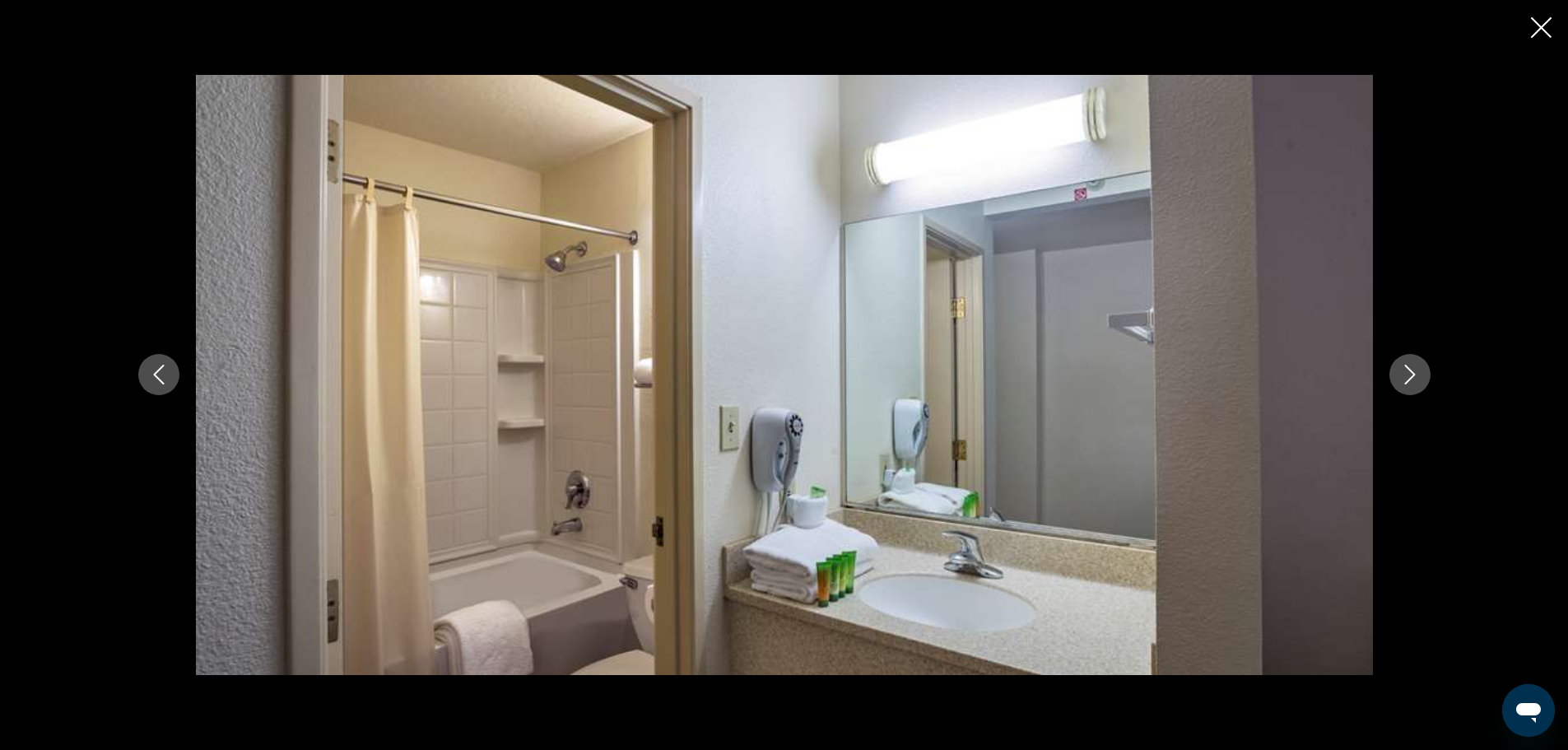
click at [1416, 370] on icon "Next image" at bounding box center [1410, 375] width 20 height 20
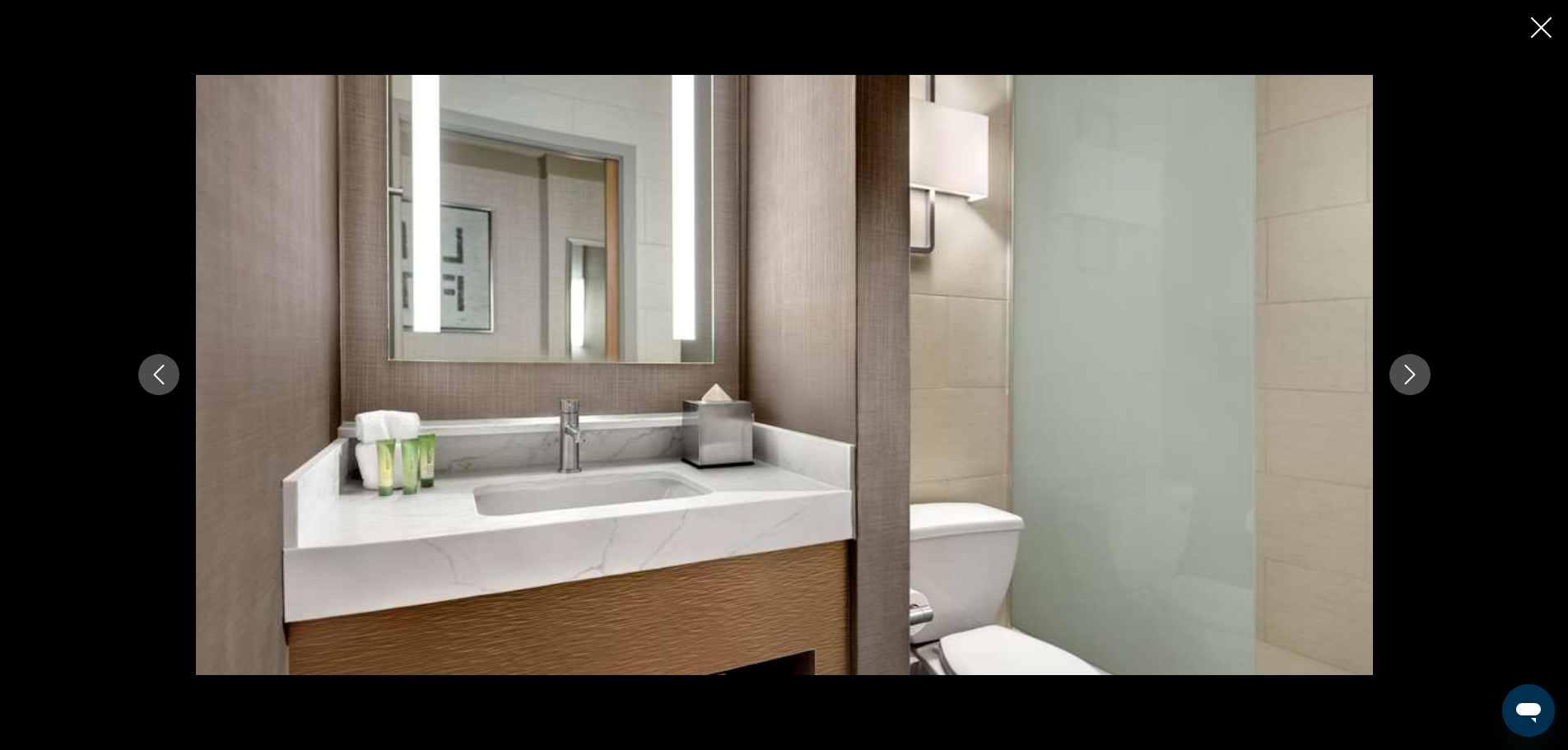
click at [1416, 370] on icon "Next image" at bounding box center [1410, 375] width 20 height 20
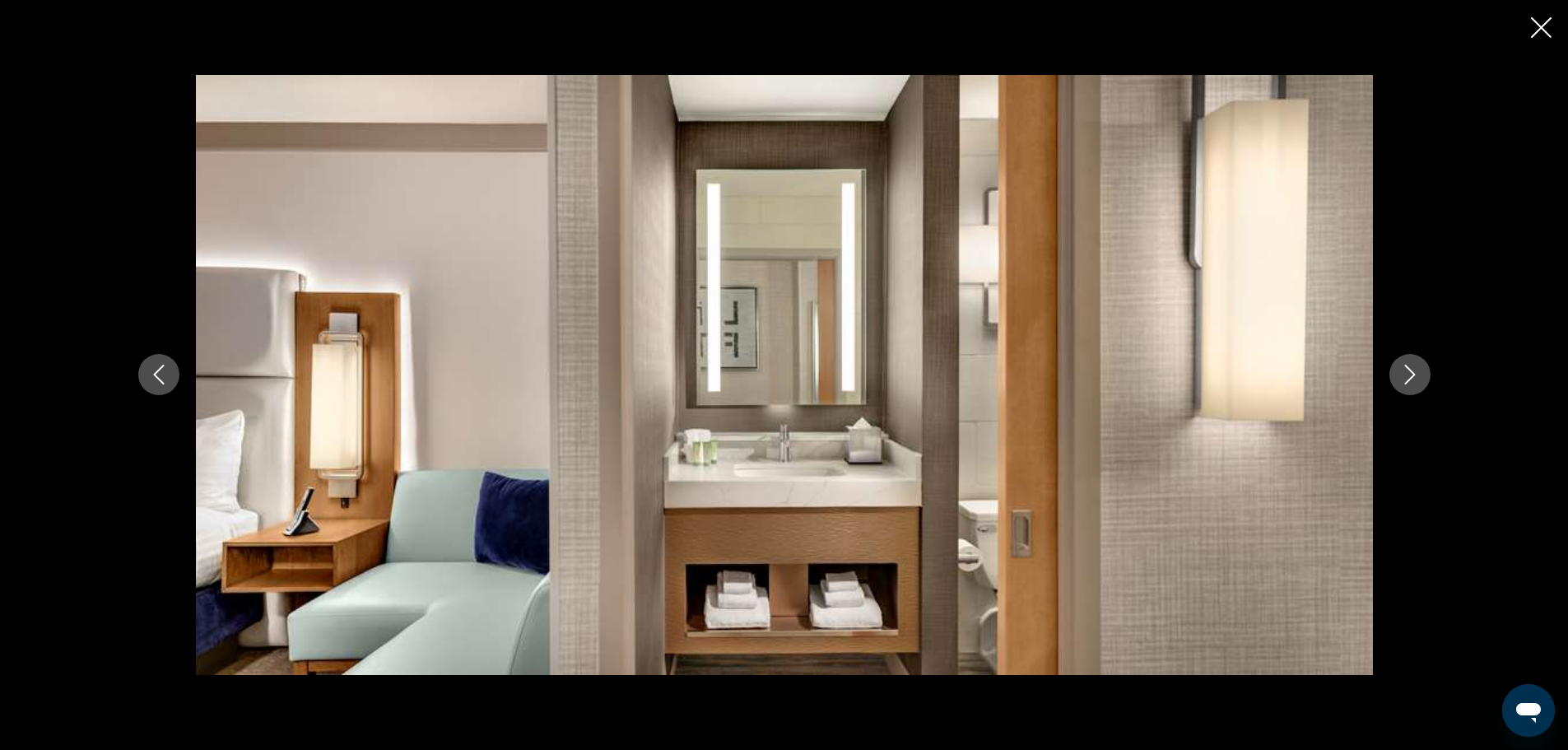
click at [1416, 370] on icon "Next image" at bounding box center [1410, 375] width 20 height 20
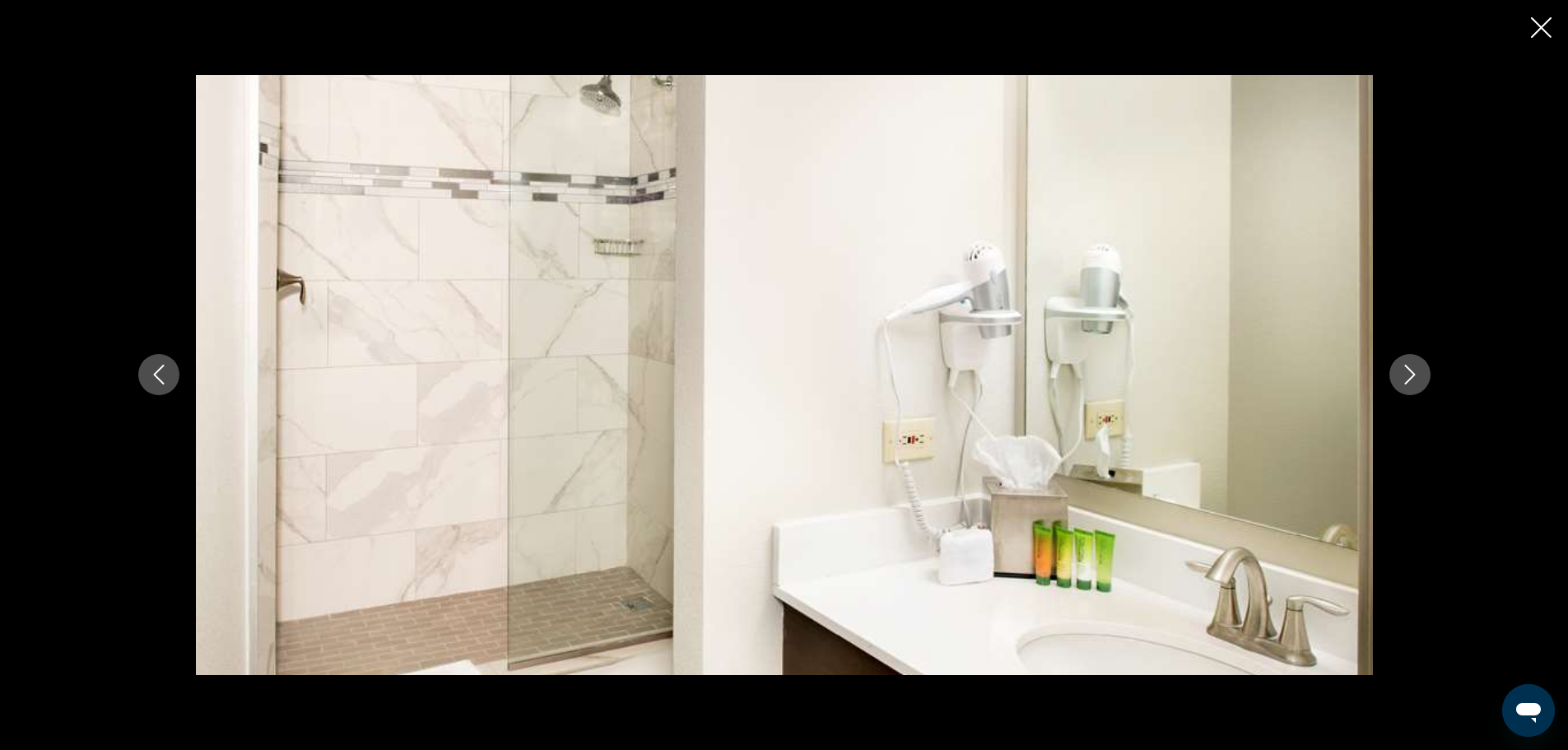
click at [1416, 370] on icon "Next image" at bounding box center [1410, 375] width 20 height 20
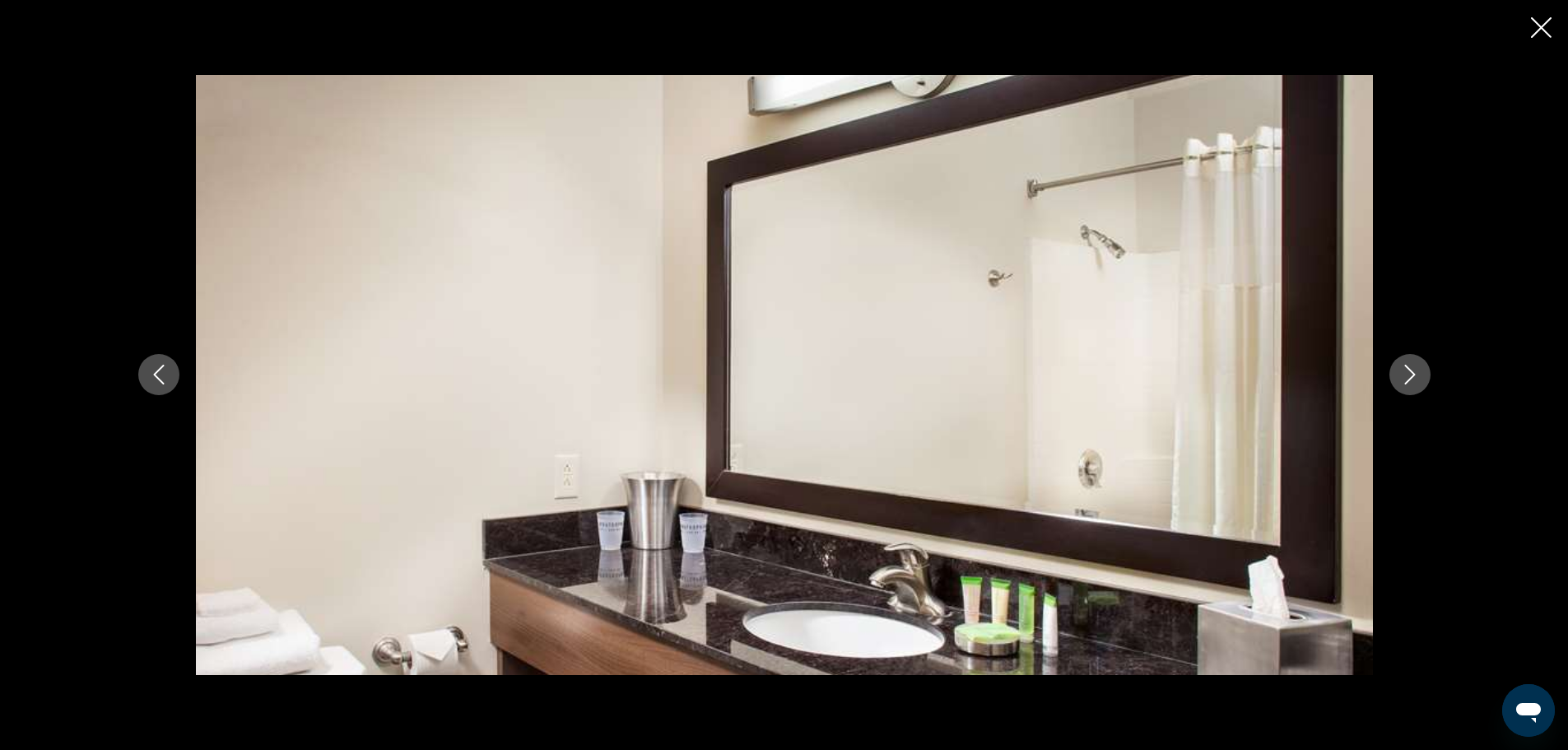
click at [1416, 370] on icon "Next image" at bounding box center [1410, 375] width 20 height 20
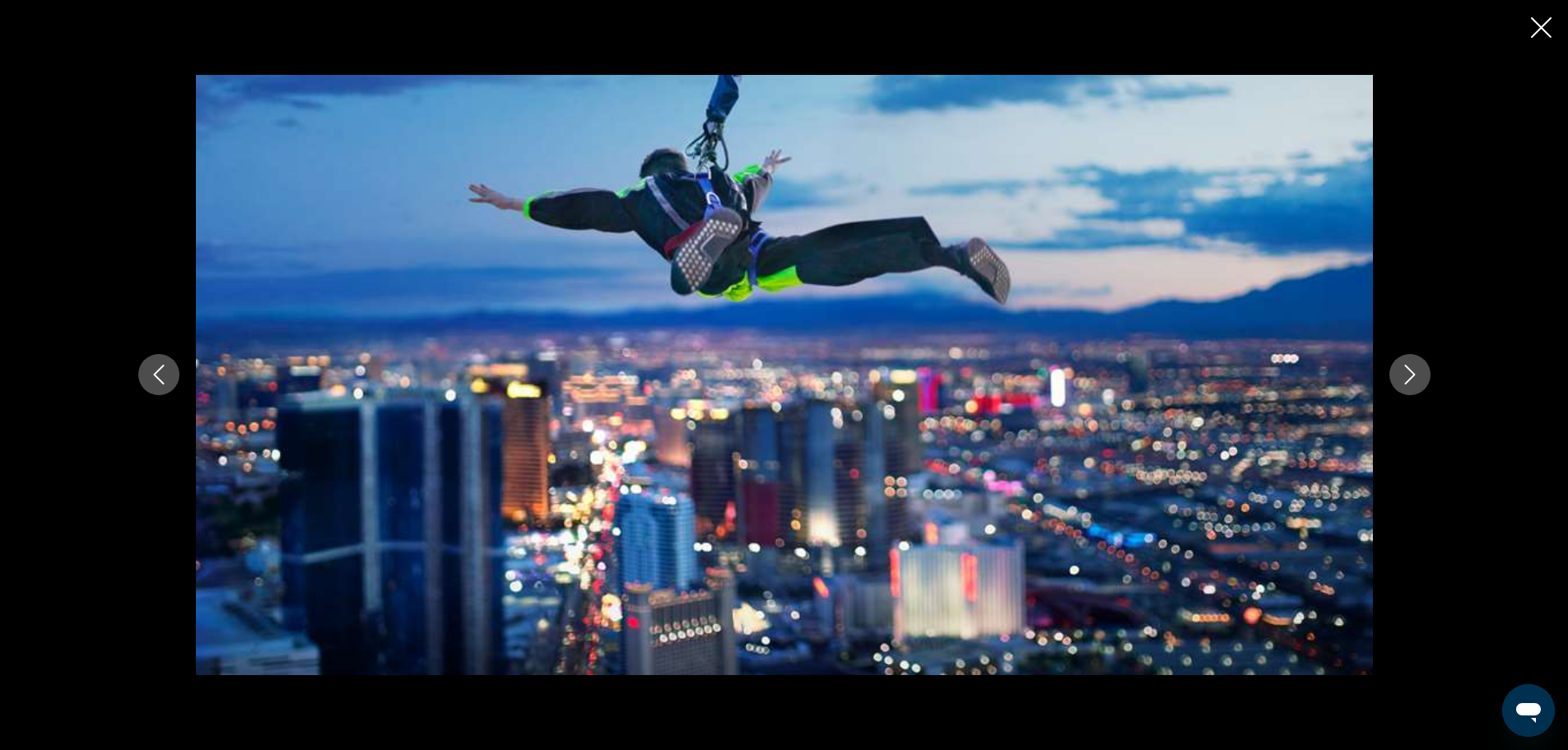
click at [1540, 34] on icon "Close slideshow" at bounding box center [1541, 27] width 20 height 20
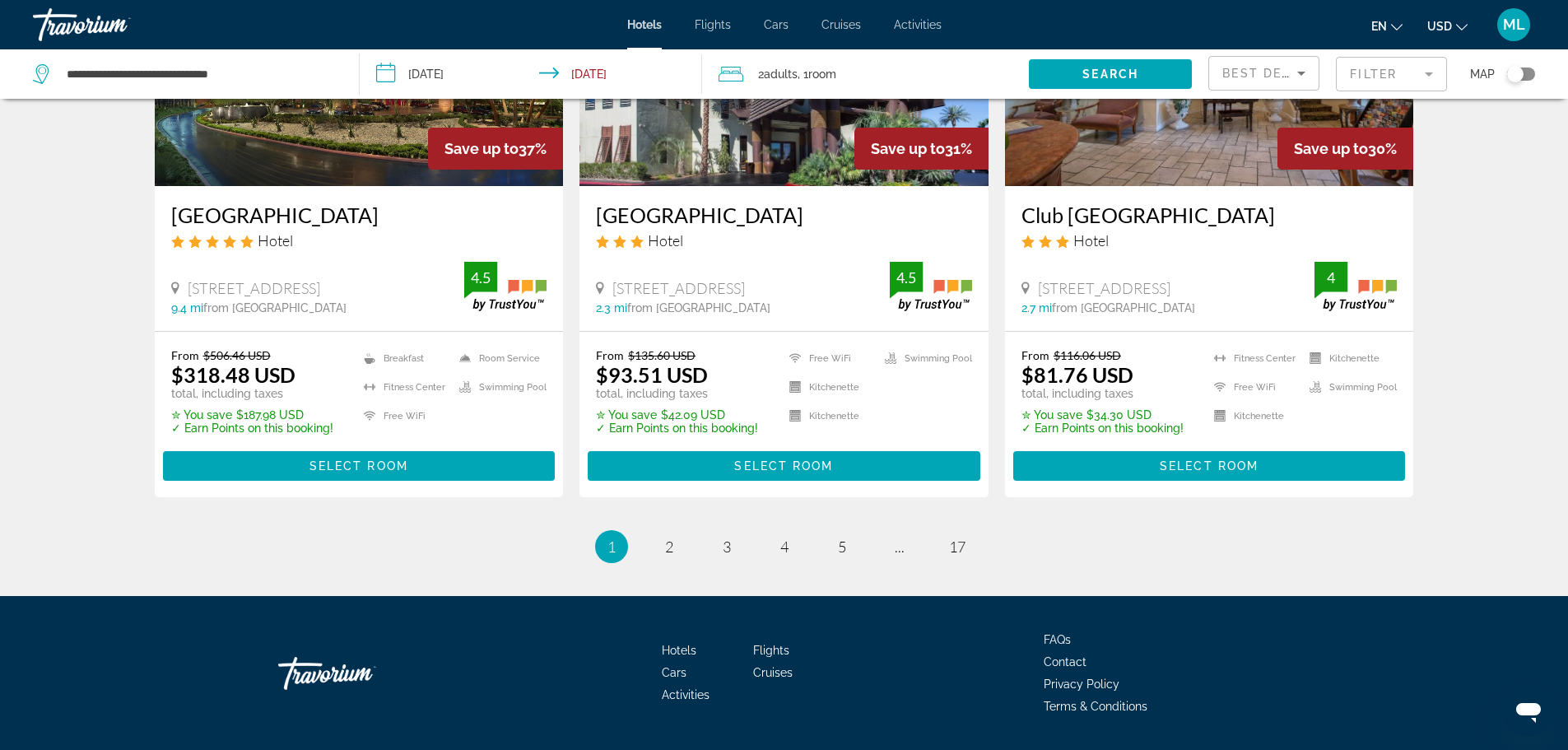
scroll to position [2173, 0]
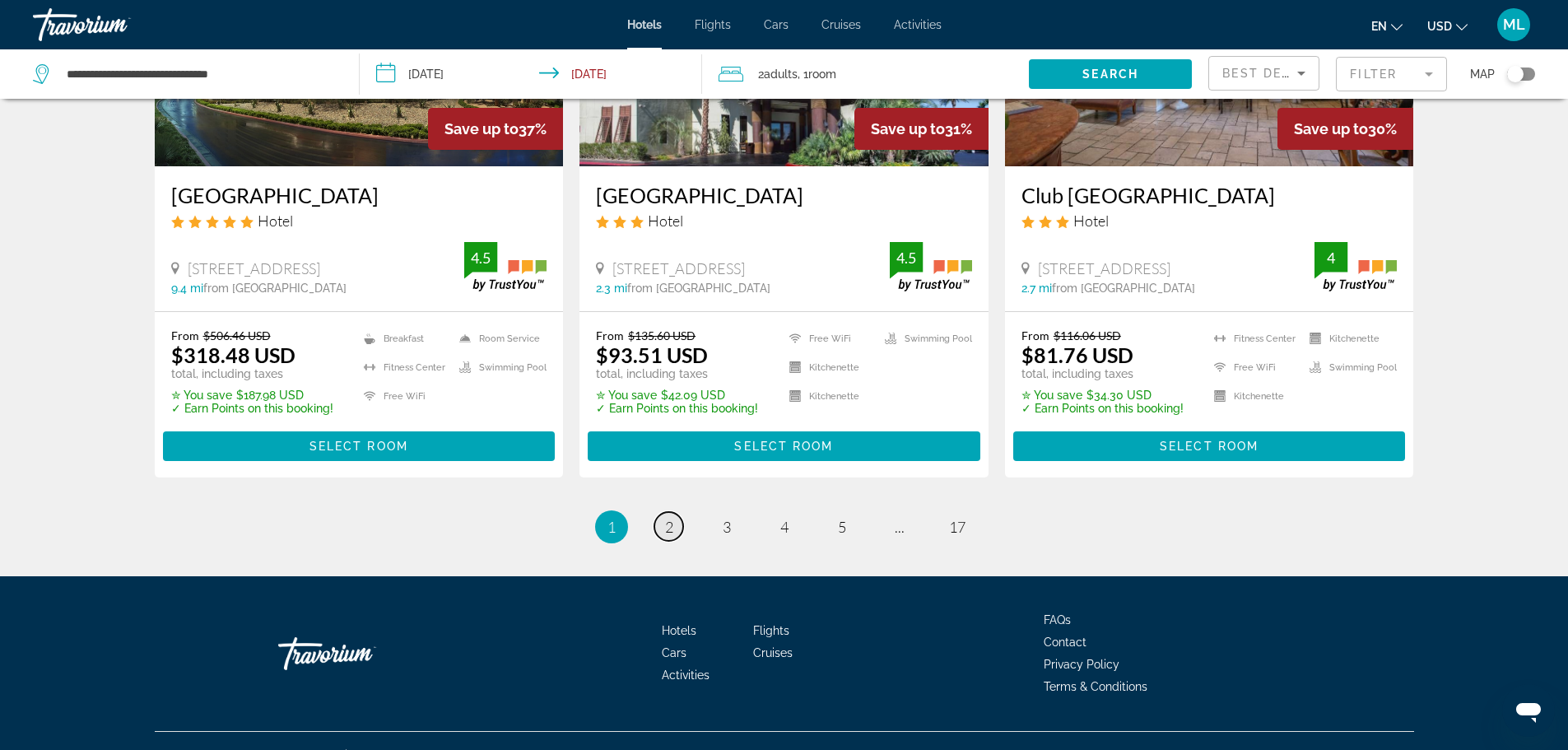
click at [674, 512] on link "page 2" at bounding box center [669, 527] width 29 height 29
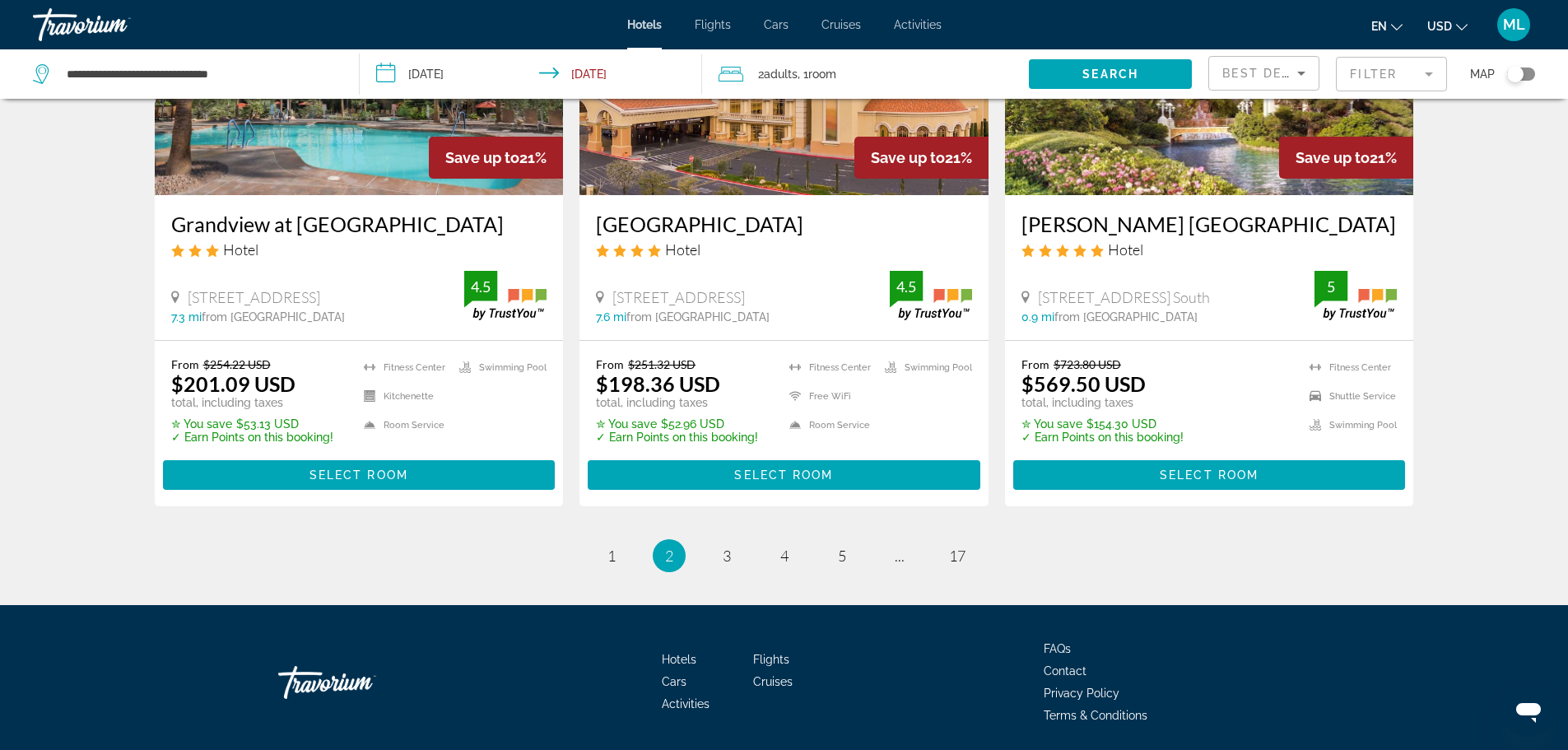
scroll to position [2151, 0]
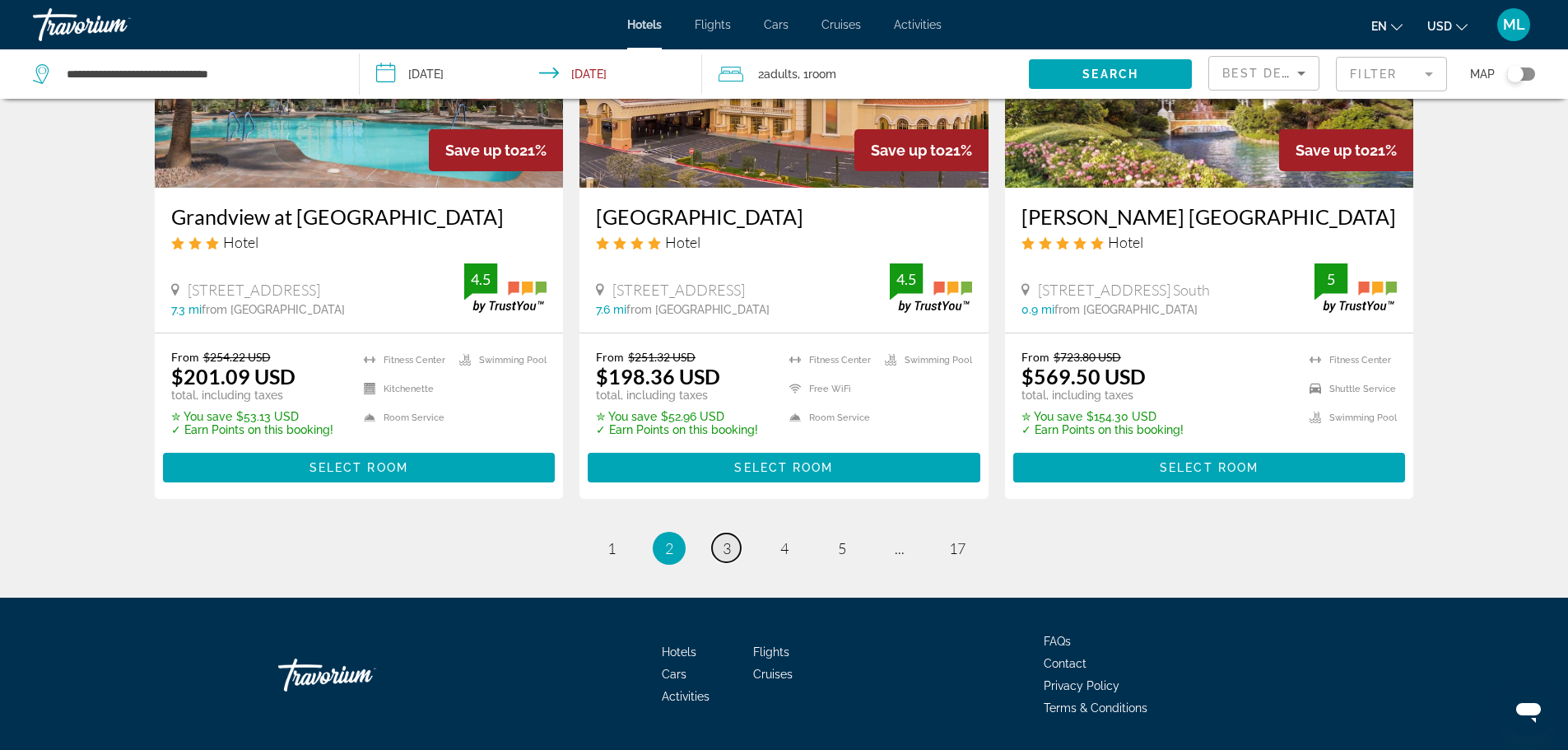
click at [725, 539] on span "3" at bounding box center [726, 548] width 8 height 19
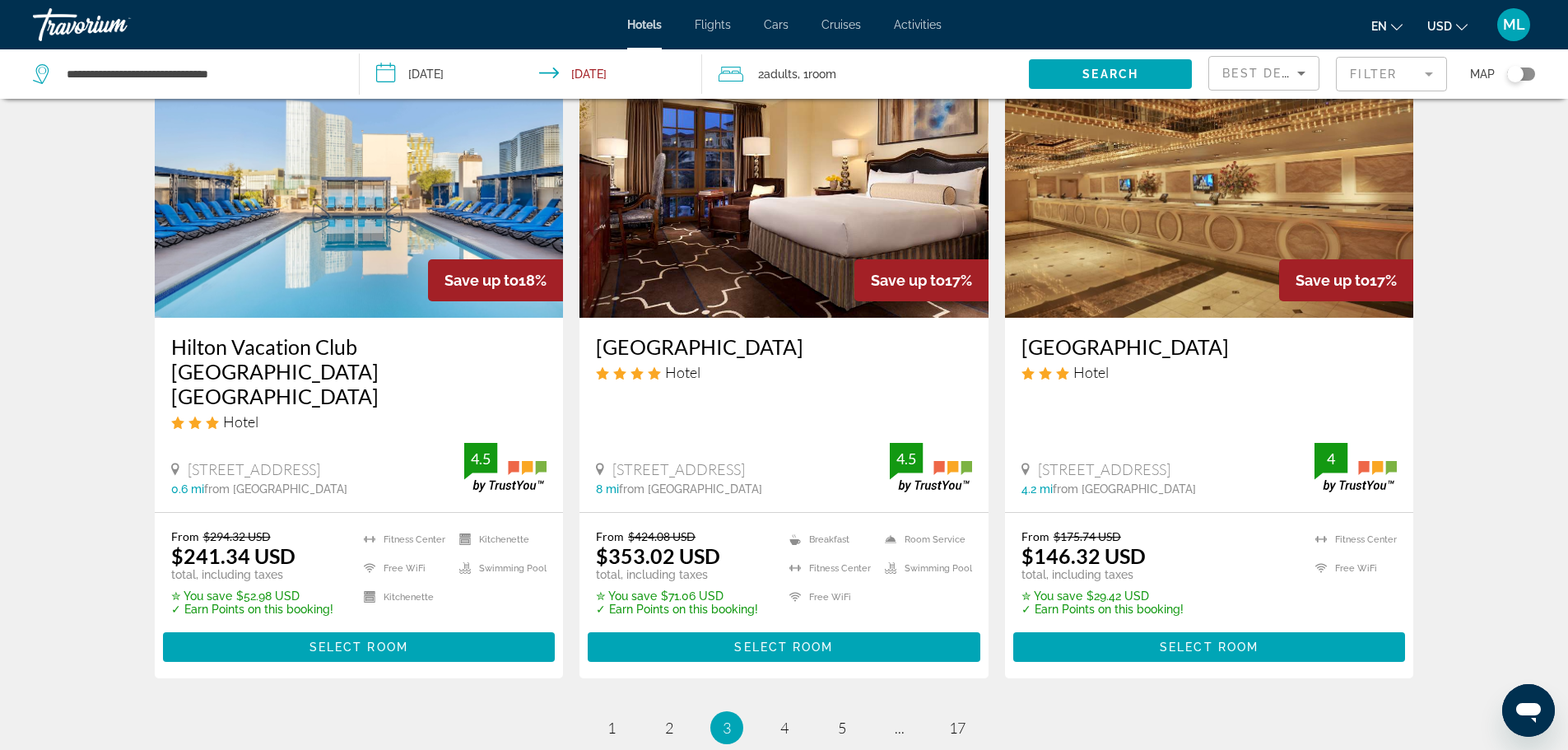
scroll to position [1976, 0]
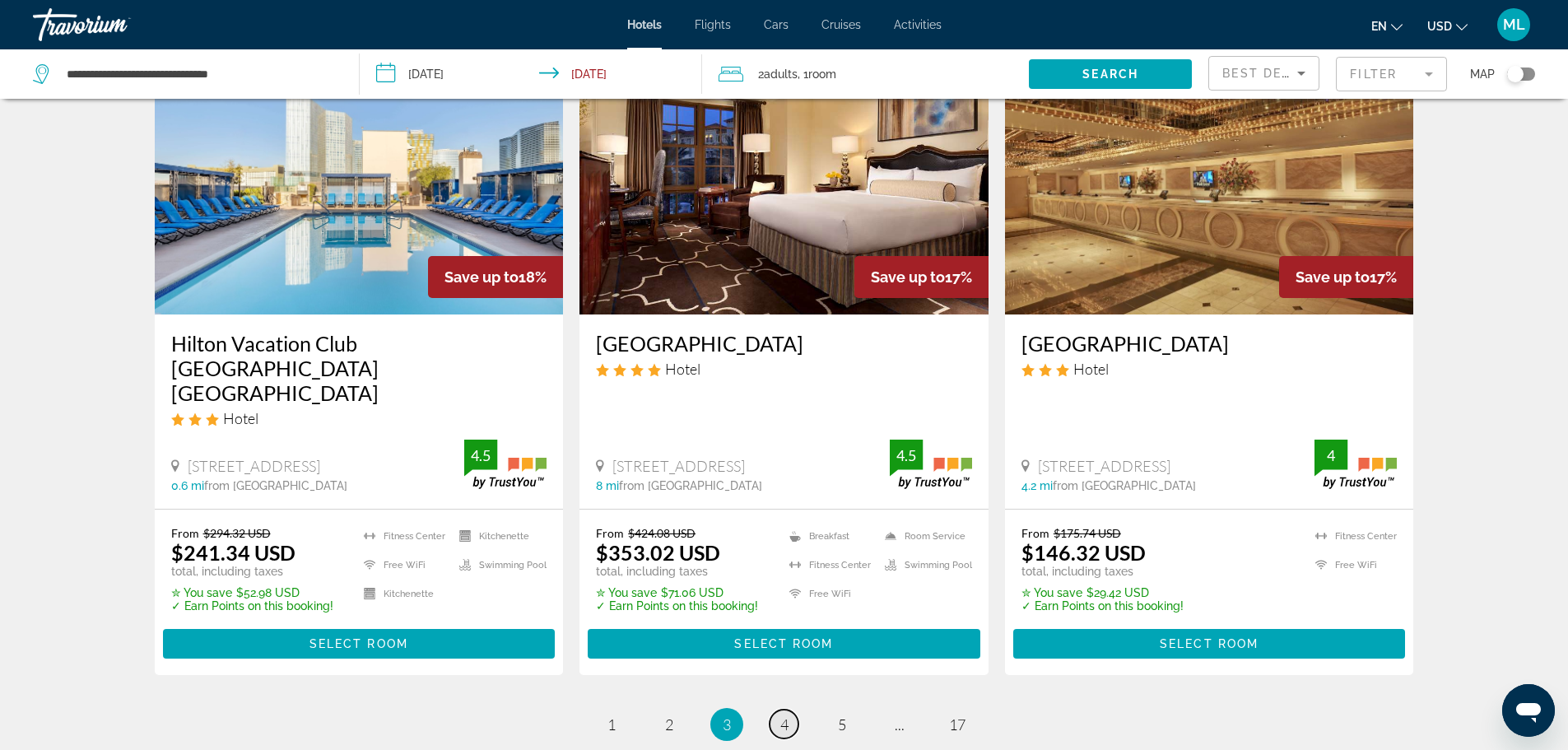
click at [783, 715] on span "4" at bounding box center [784, 724] width 8 height 19
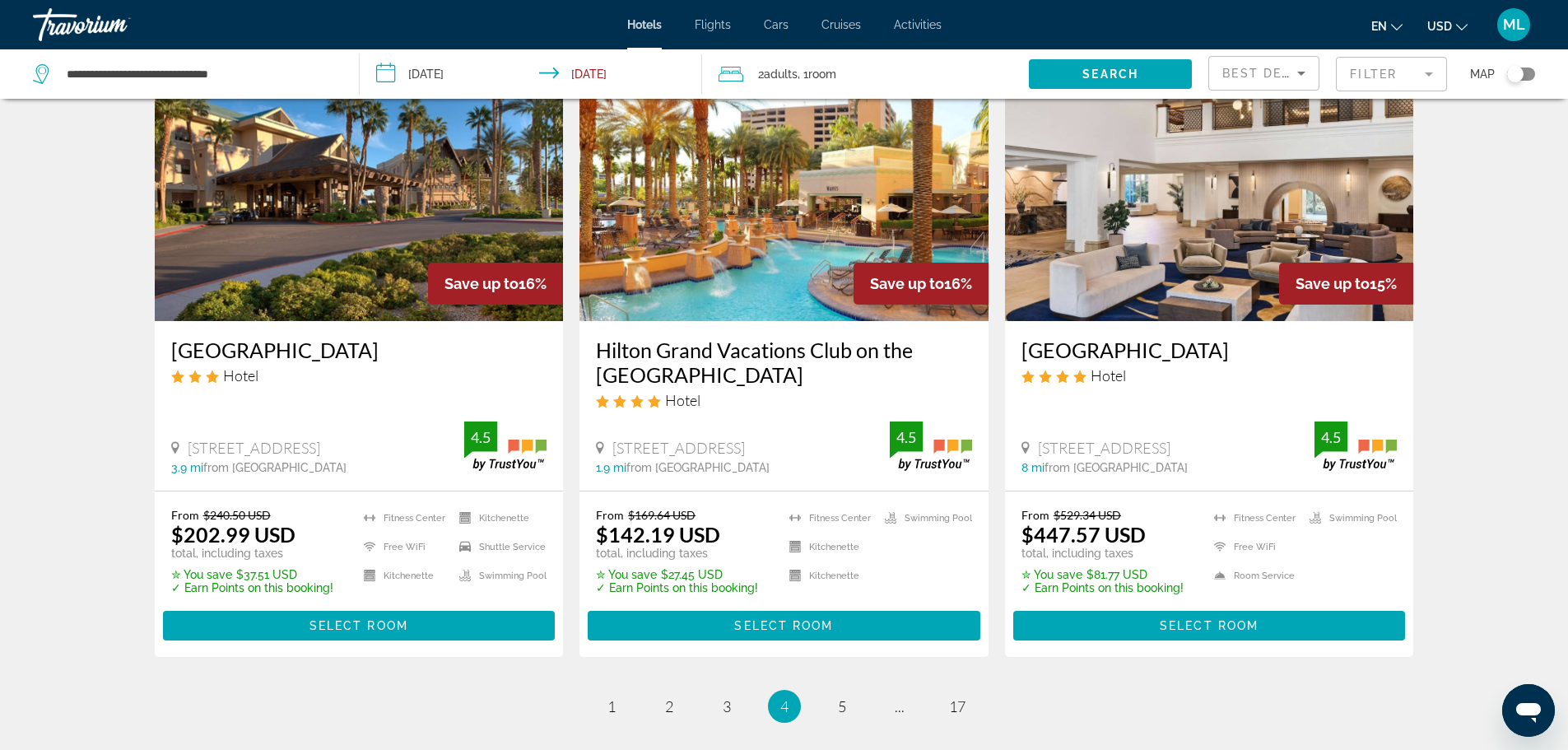
scroll to position [2151, 0]
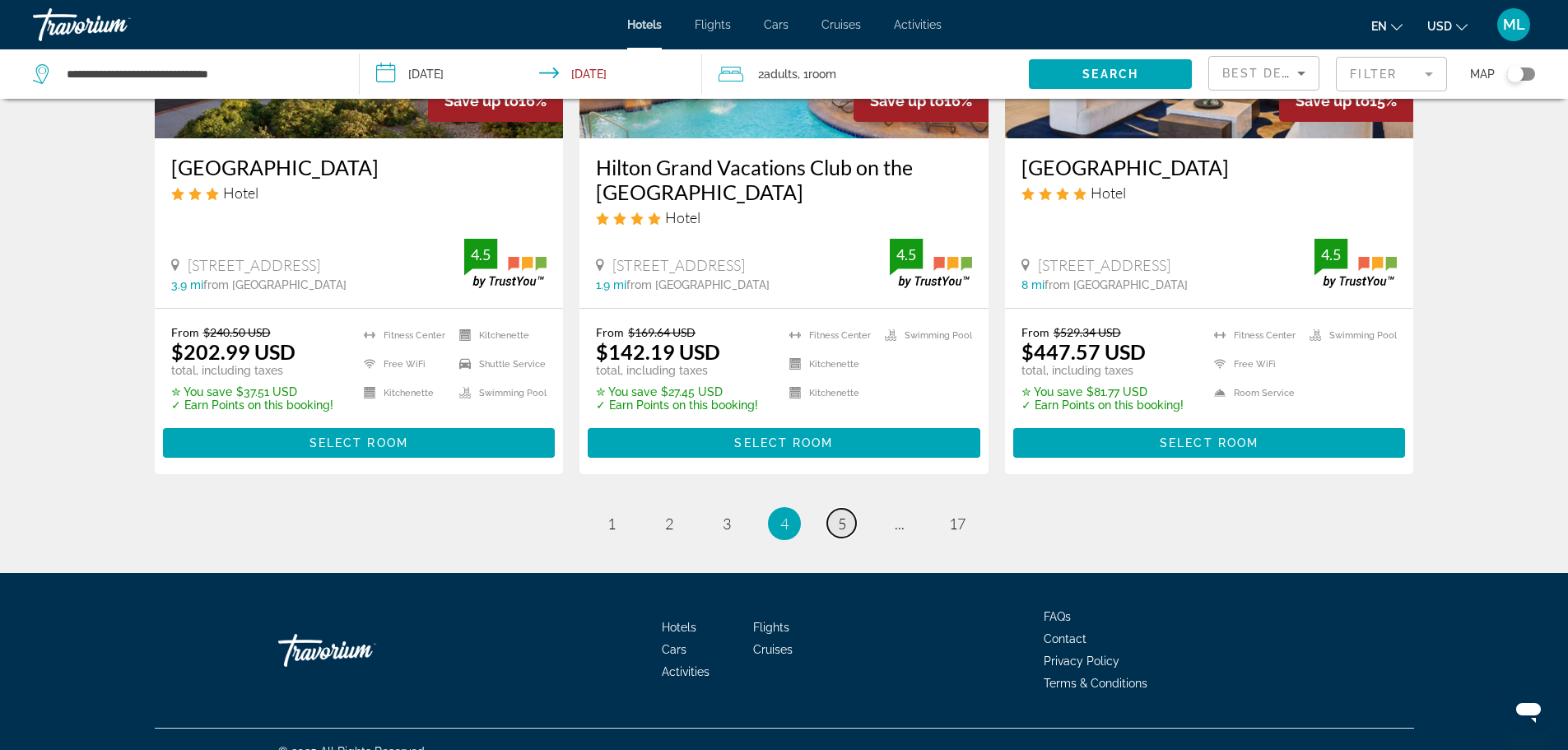
click at [842, 514] on span "5" at bounding box center [842, 523] width 8 height 19
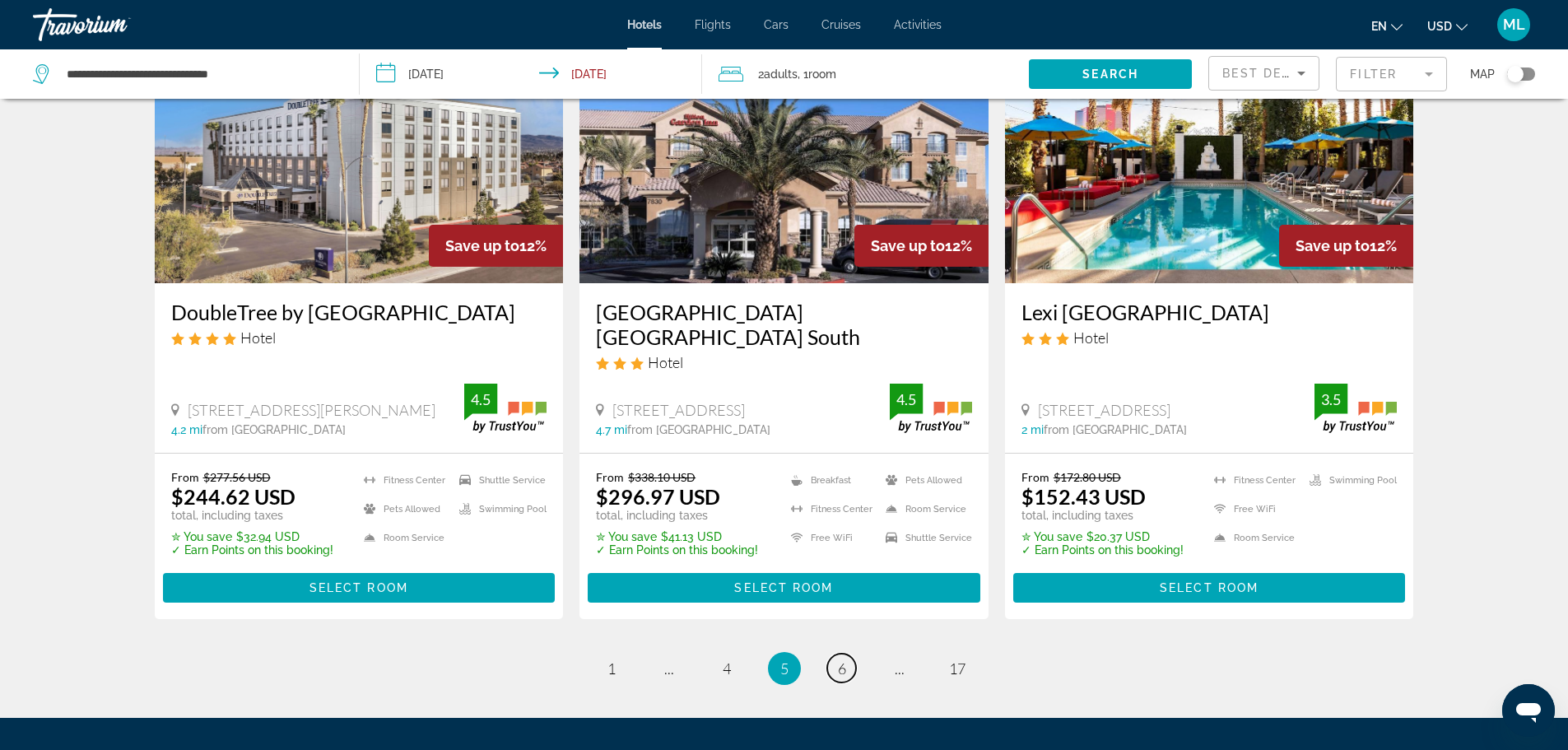
scroll to position [2008, 0]
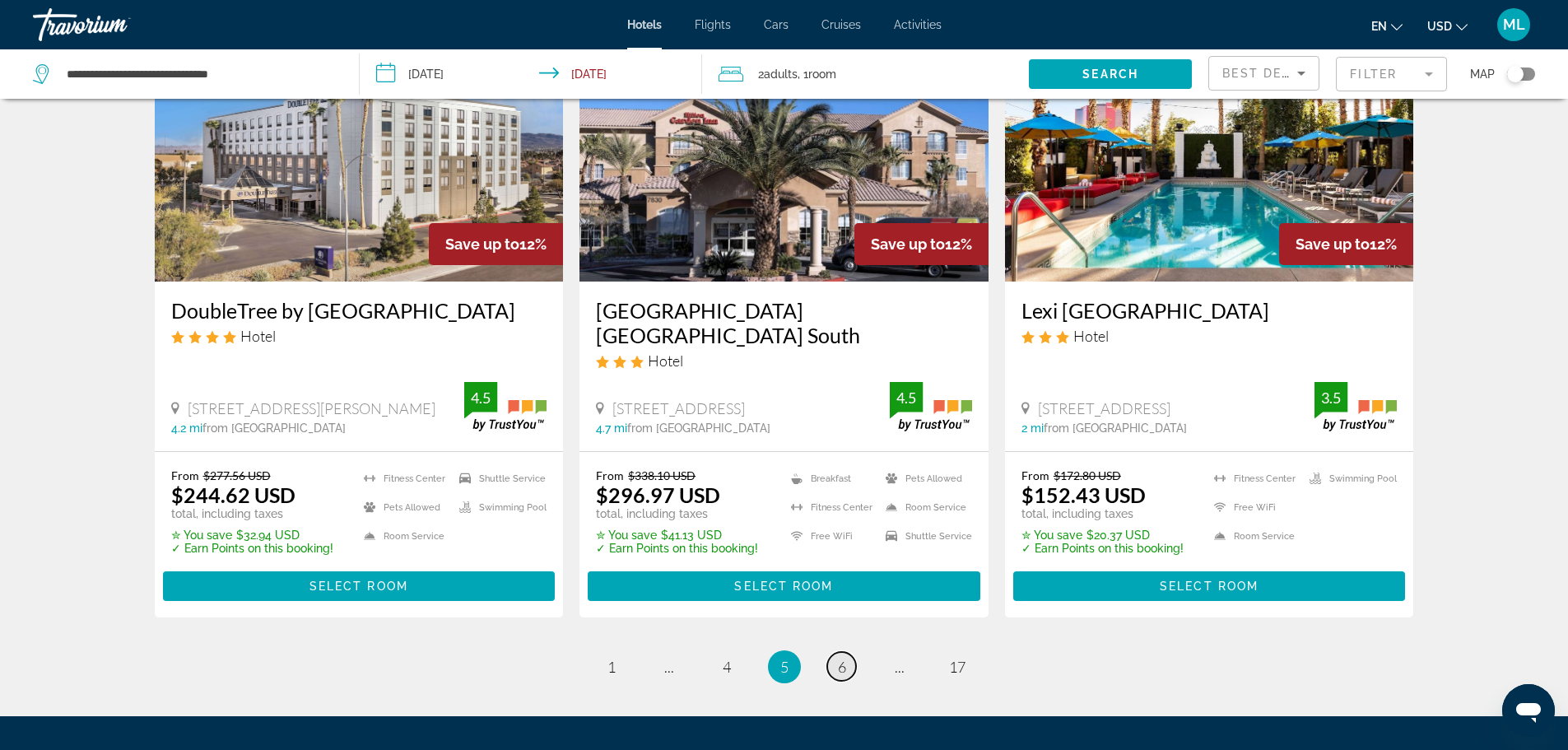
click at [847, 651] on link "page 6" at bounding box center [842, 666] width 29 height 29
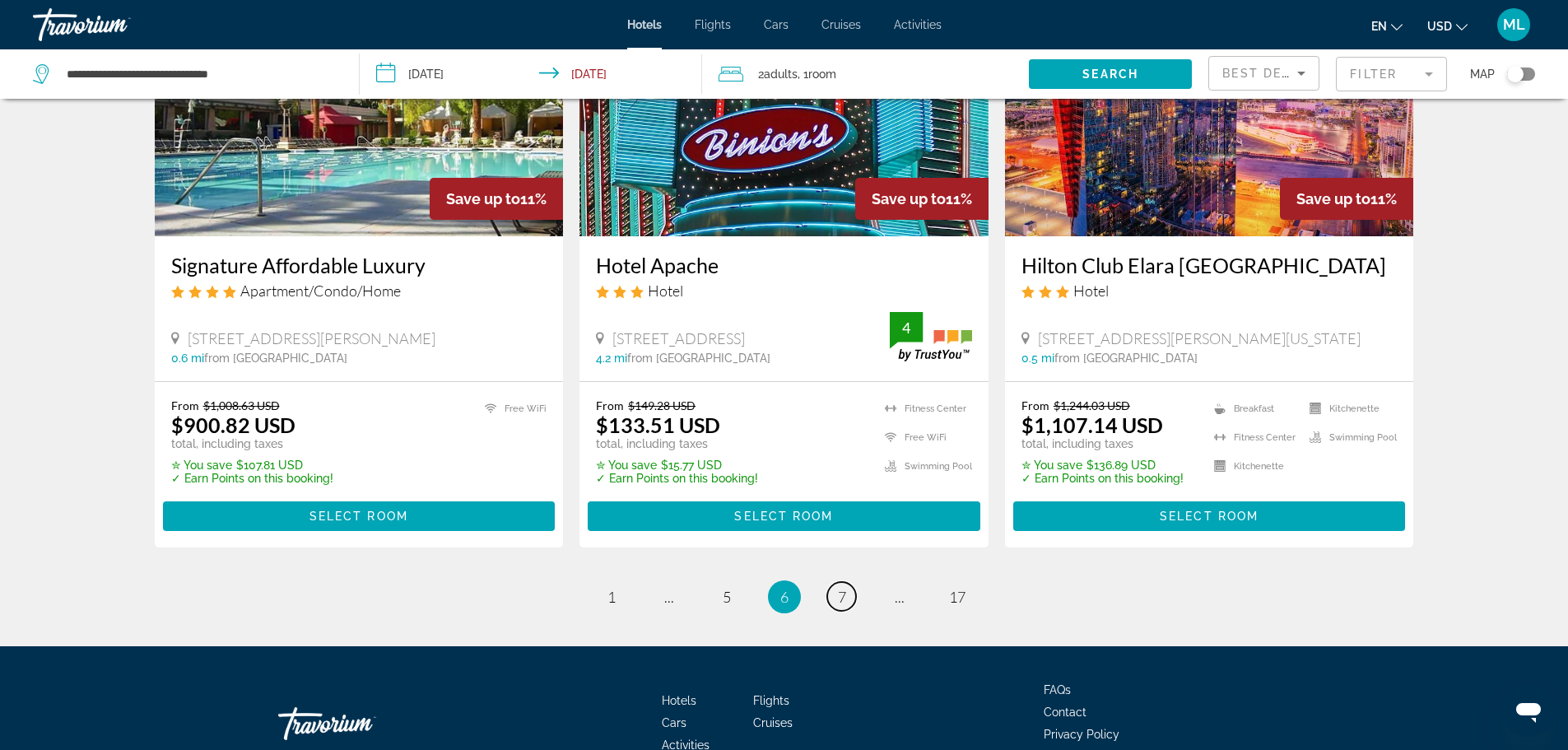
scroll to position [2176, 0]
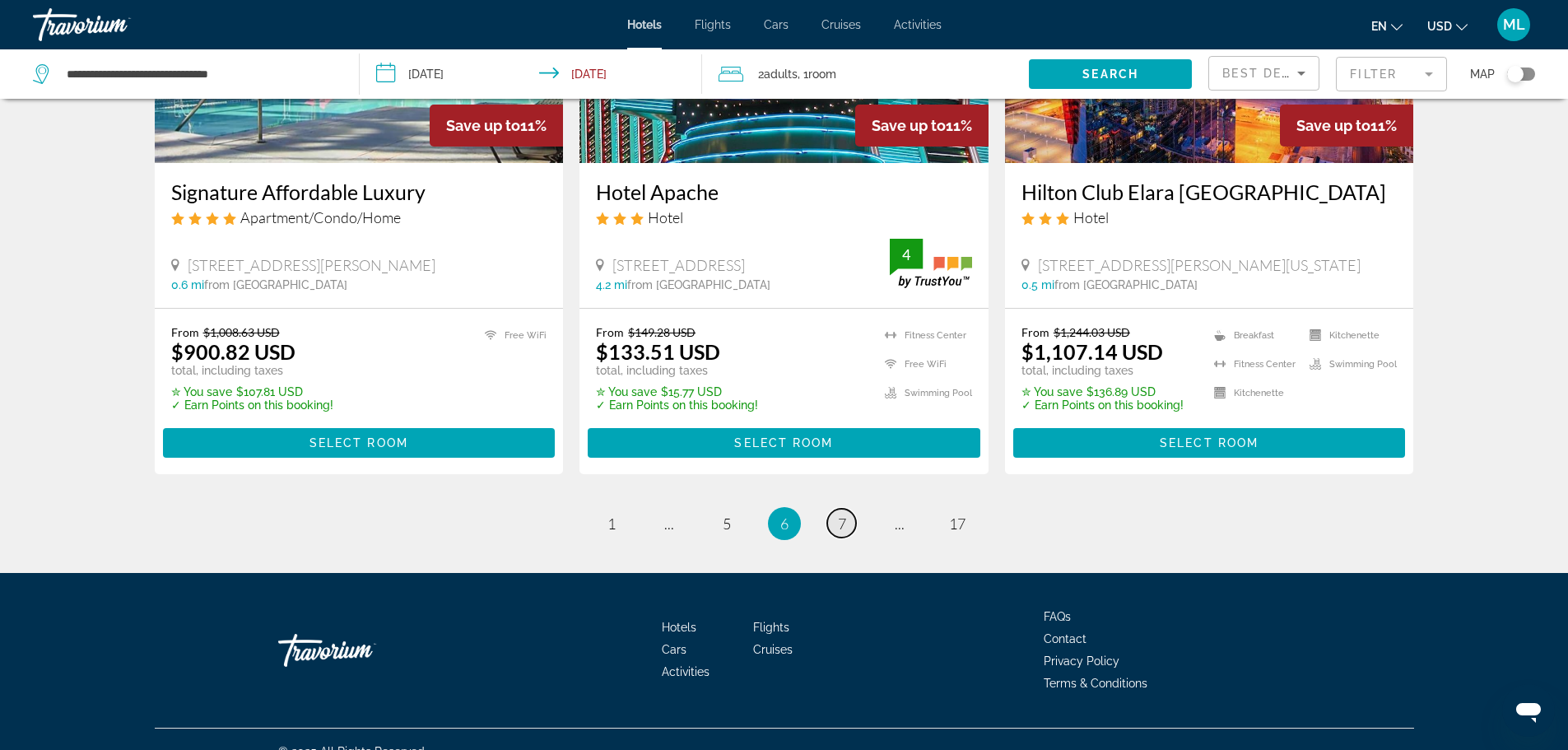
click at [845, 514] on span "7" at bounding box center [842, 523] width 8 height 19
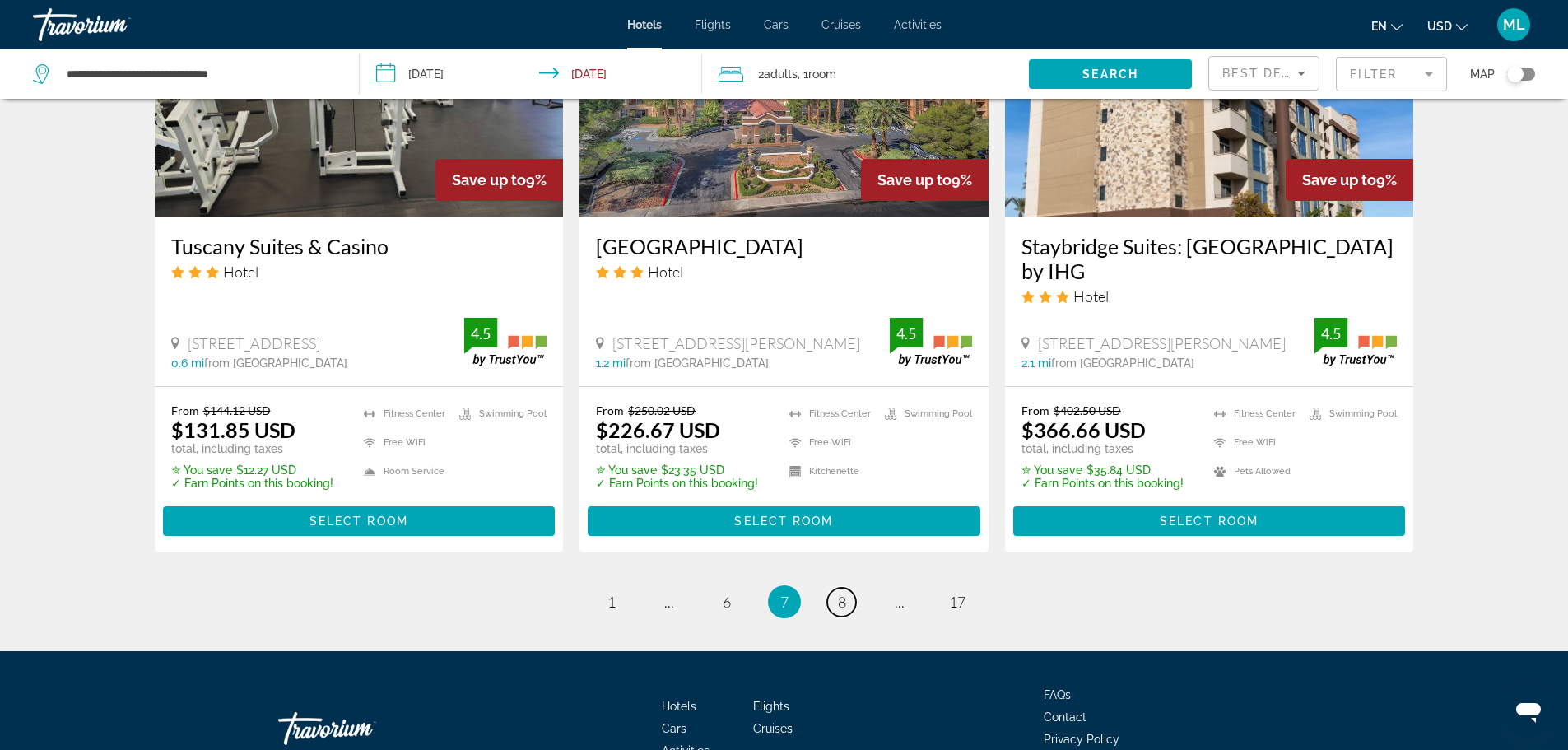
scroll to position [2108, 0]
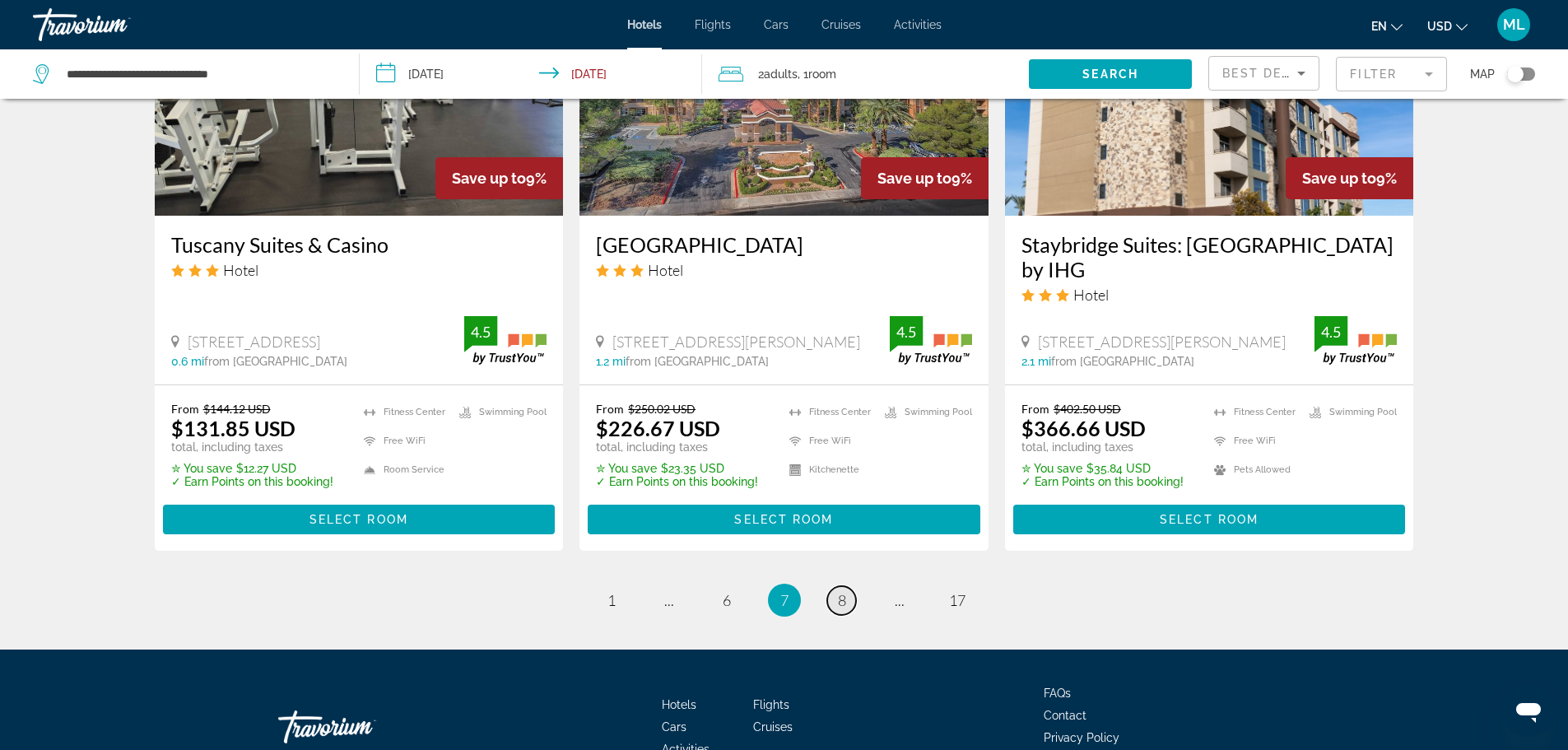
click at [841, 591] on span "8" at bounding box center [842, 600] width 8 height 19
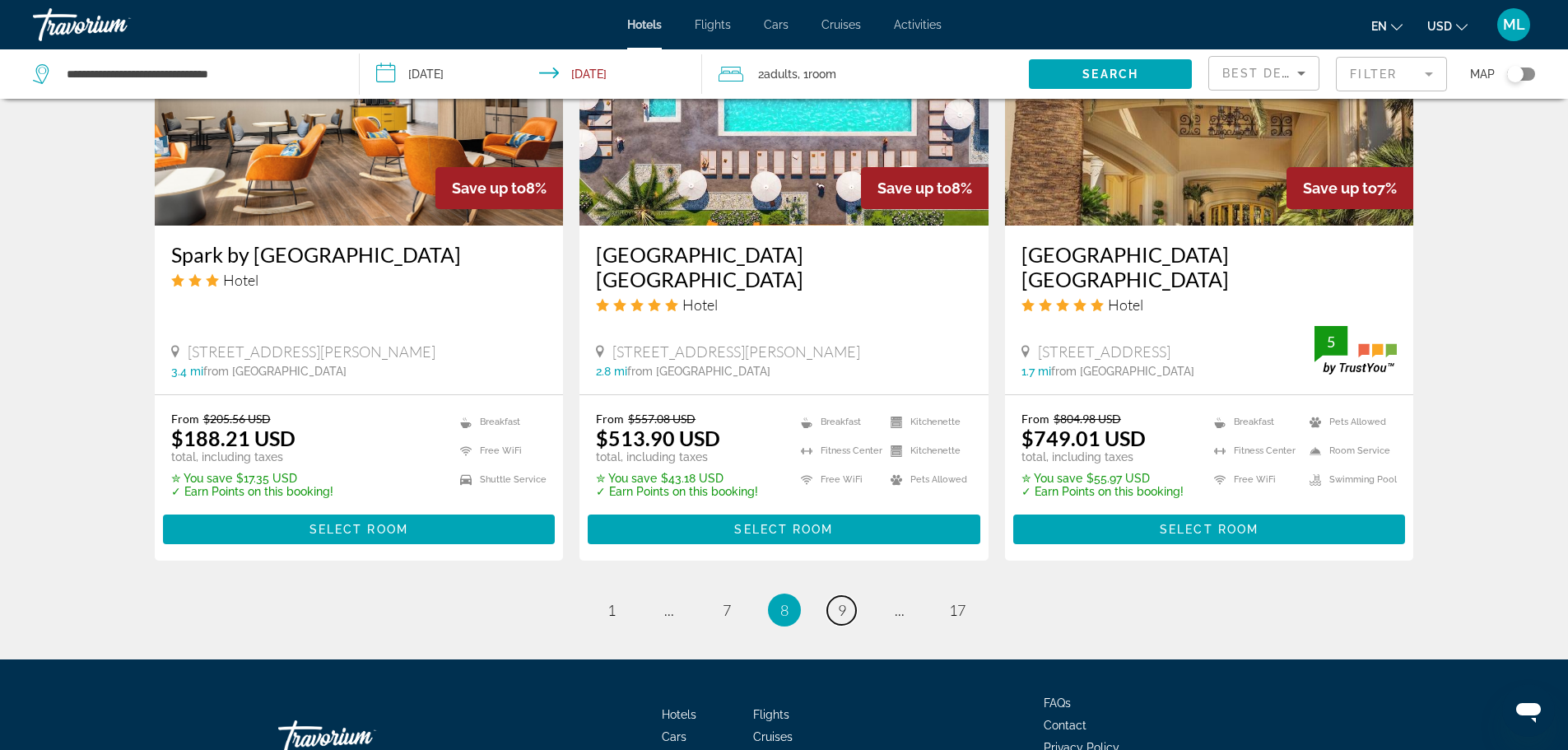
scroll to position [2159, 0]
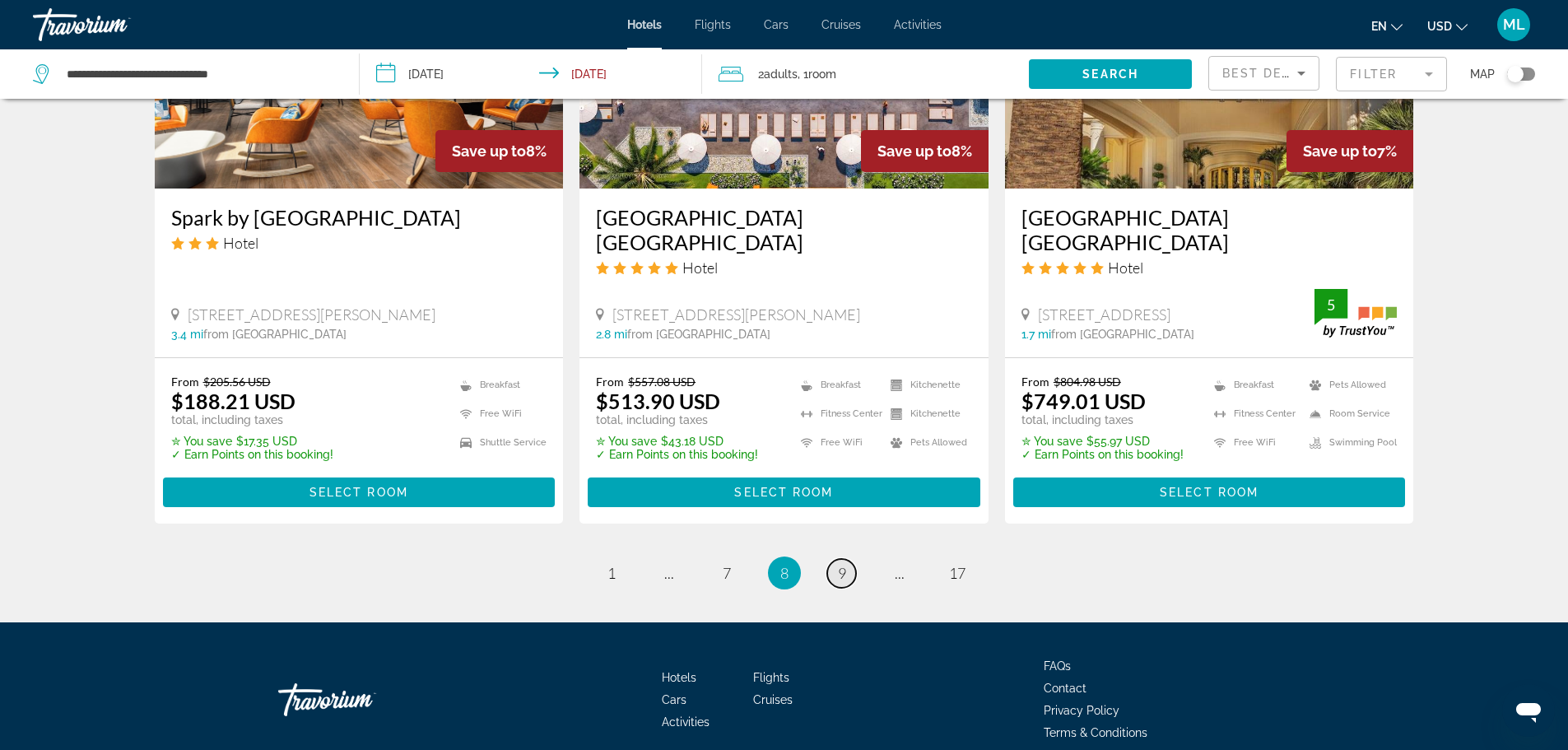
click at [842, 564] on span "9" at bounding box center [842, 572] width 8 height 19
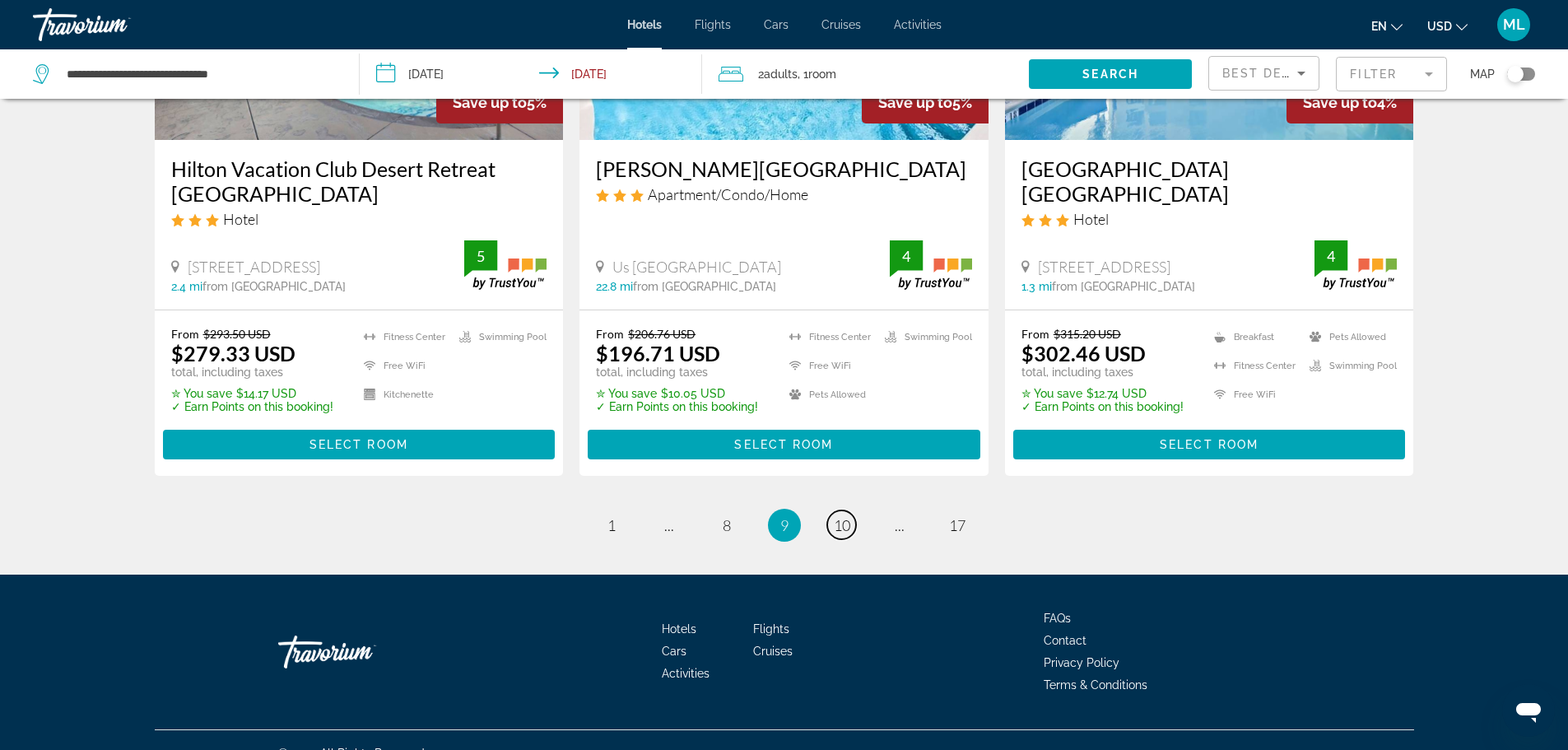
scroll to position [2184, 0]
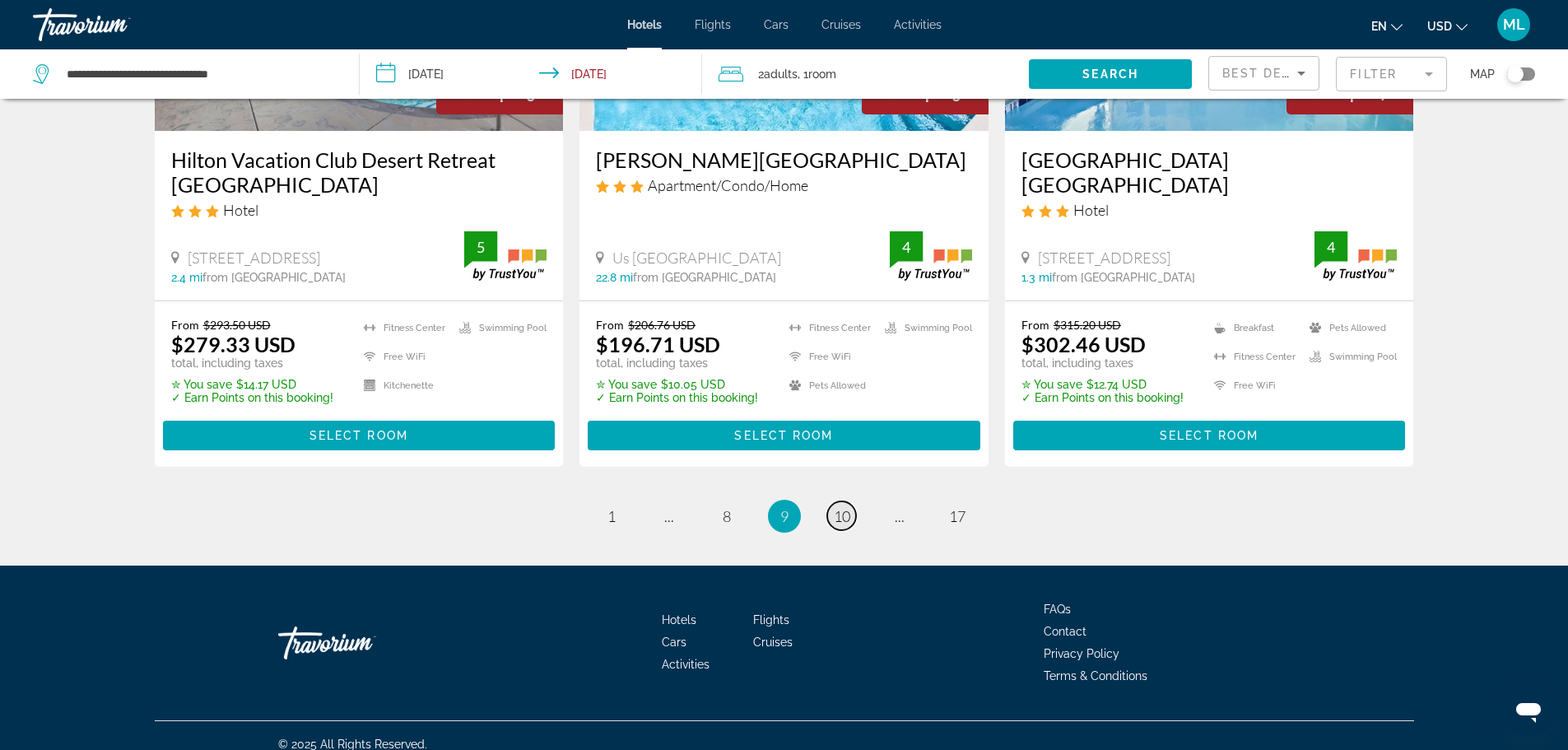
click at [845, 507] on span "10" at bounding box center [842, 516] width 17 height 19
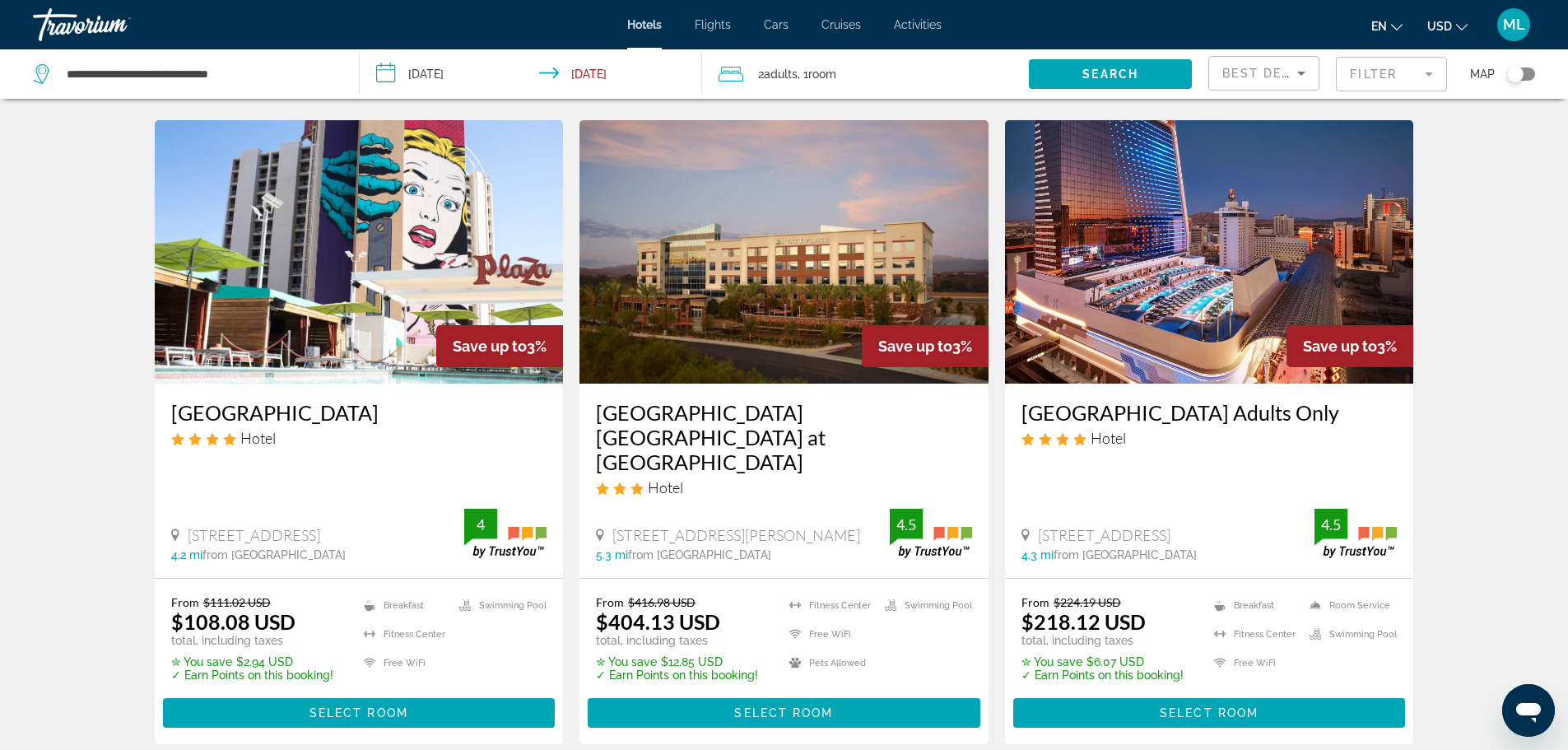
scroll to position [1910, 0]
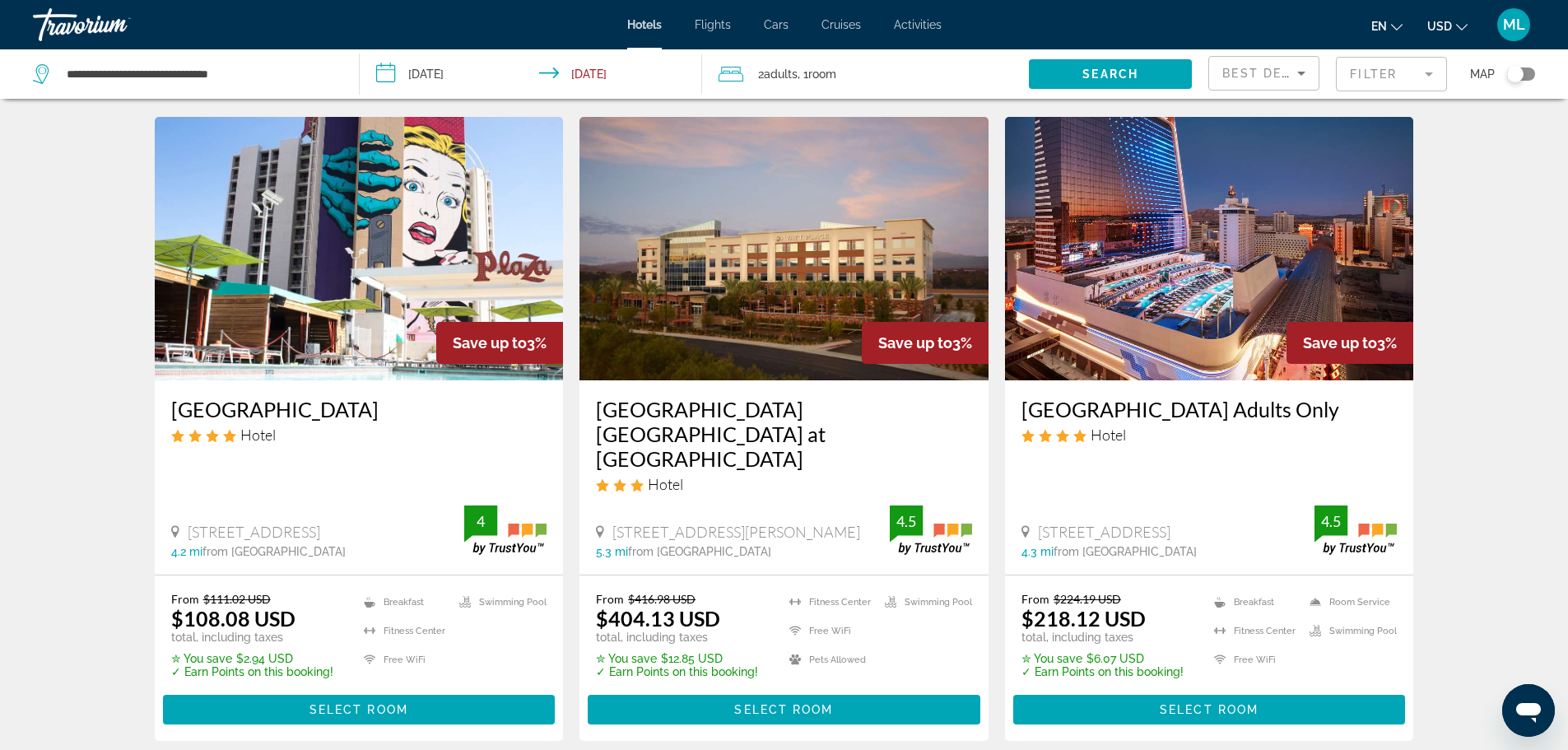
click at [1276, 311] on img "Main content" at bounding box center [1208, 249] width 409 height 263
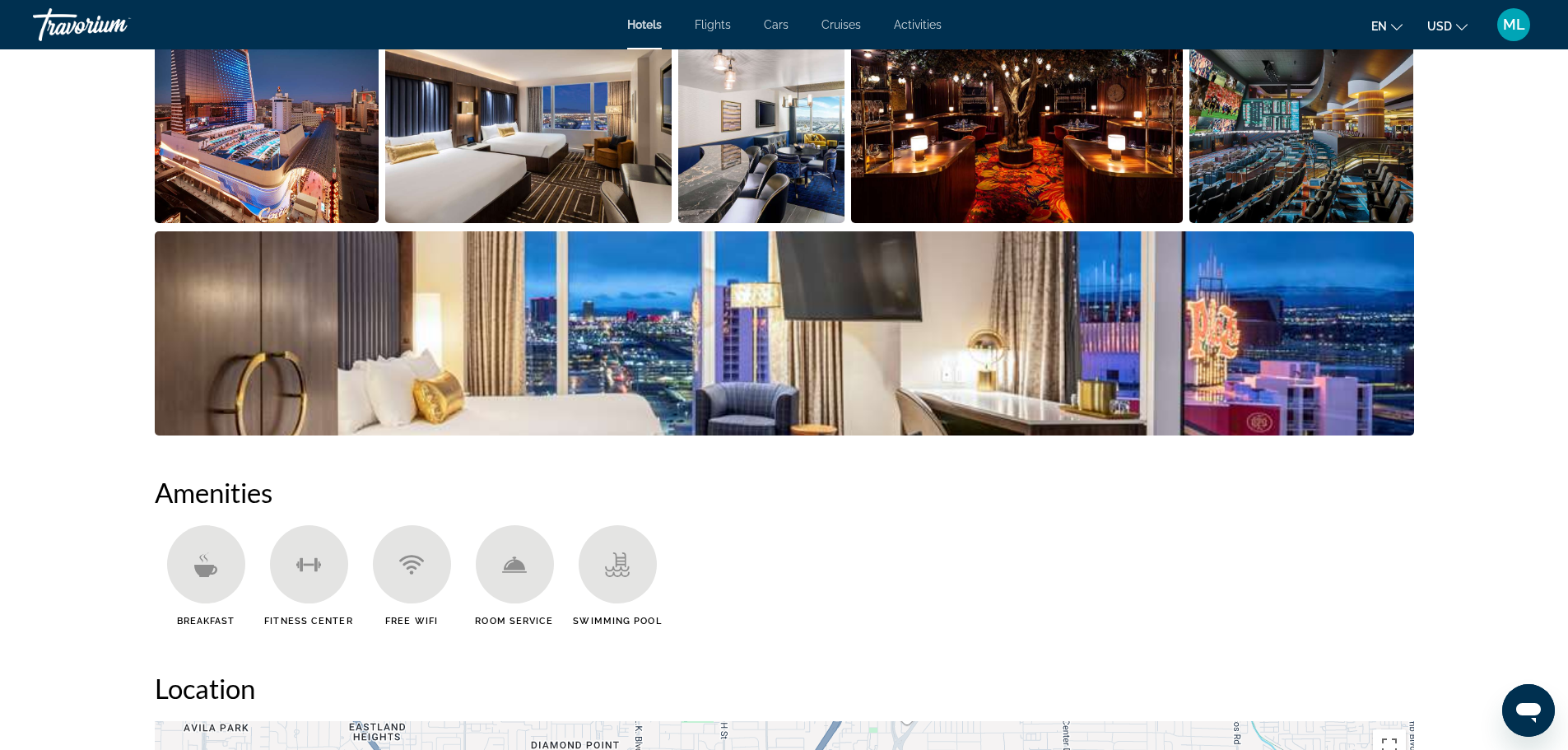
scroll to position [757, 0]
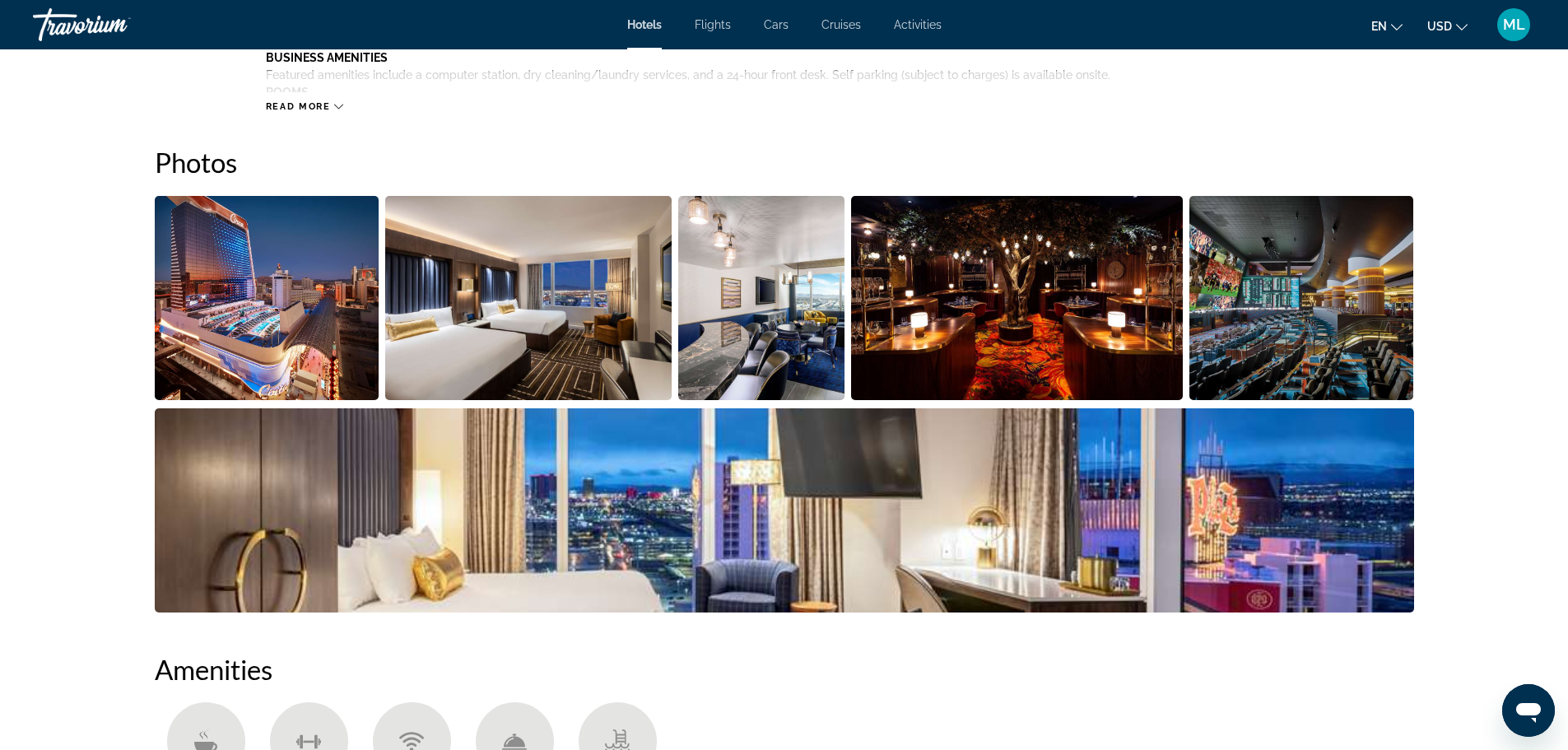
click at [302, 326] on img "Open full-screen image slider" at bounding box center [267, 297] width 224 height 204
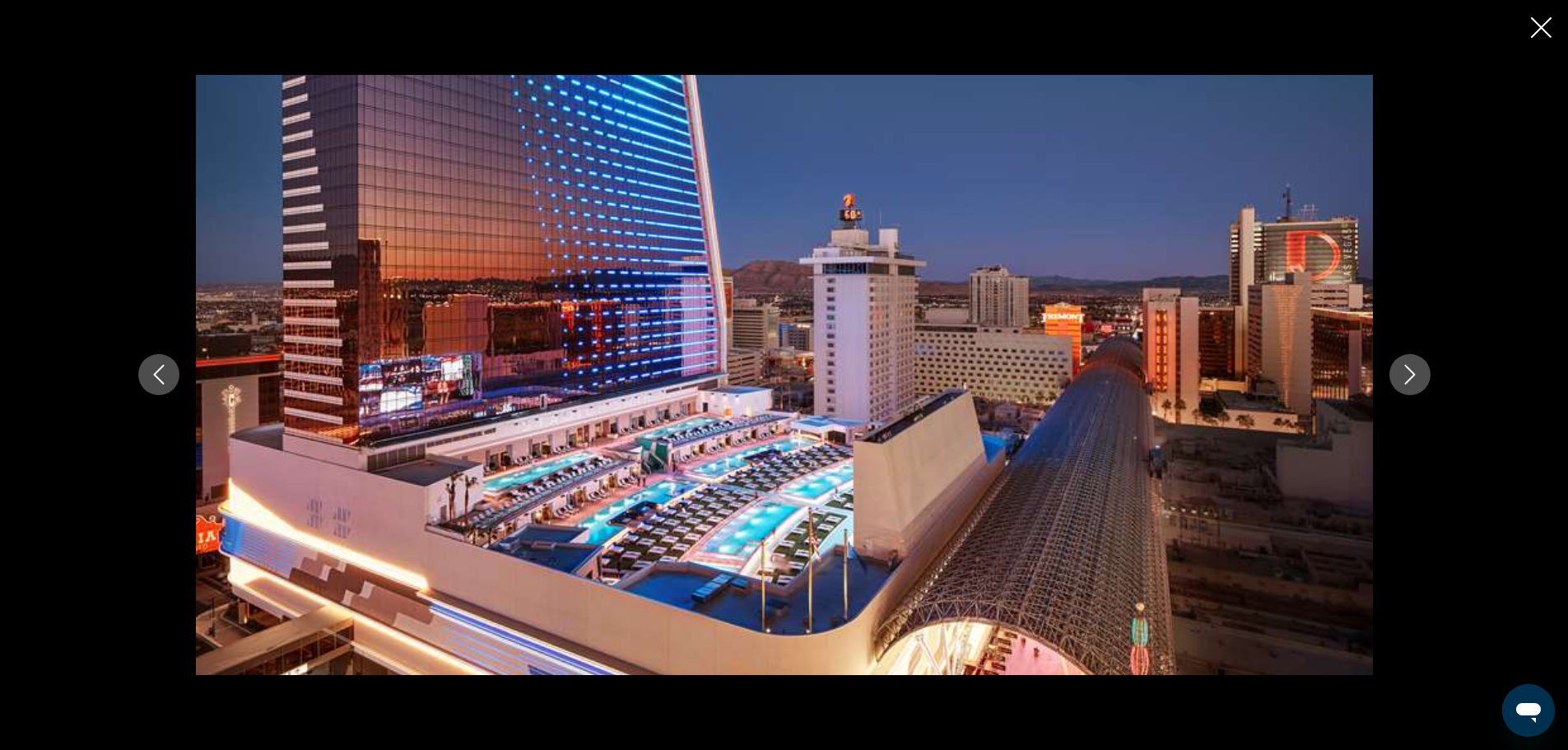
click at [1416, 371] on icon "Next image" at bounding box center [1410, 375] width 20 height 20
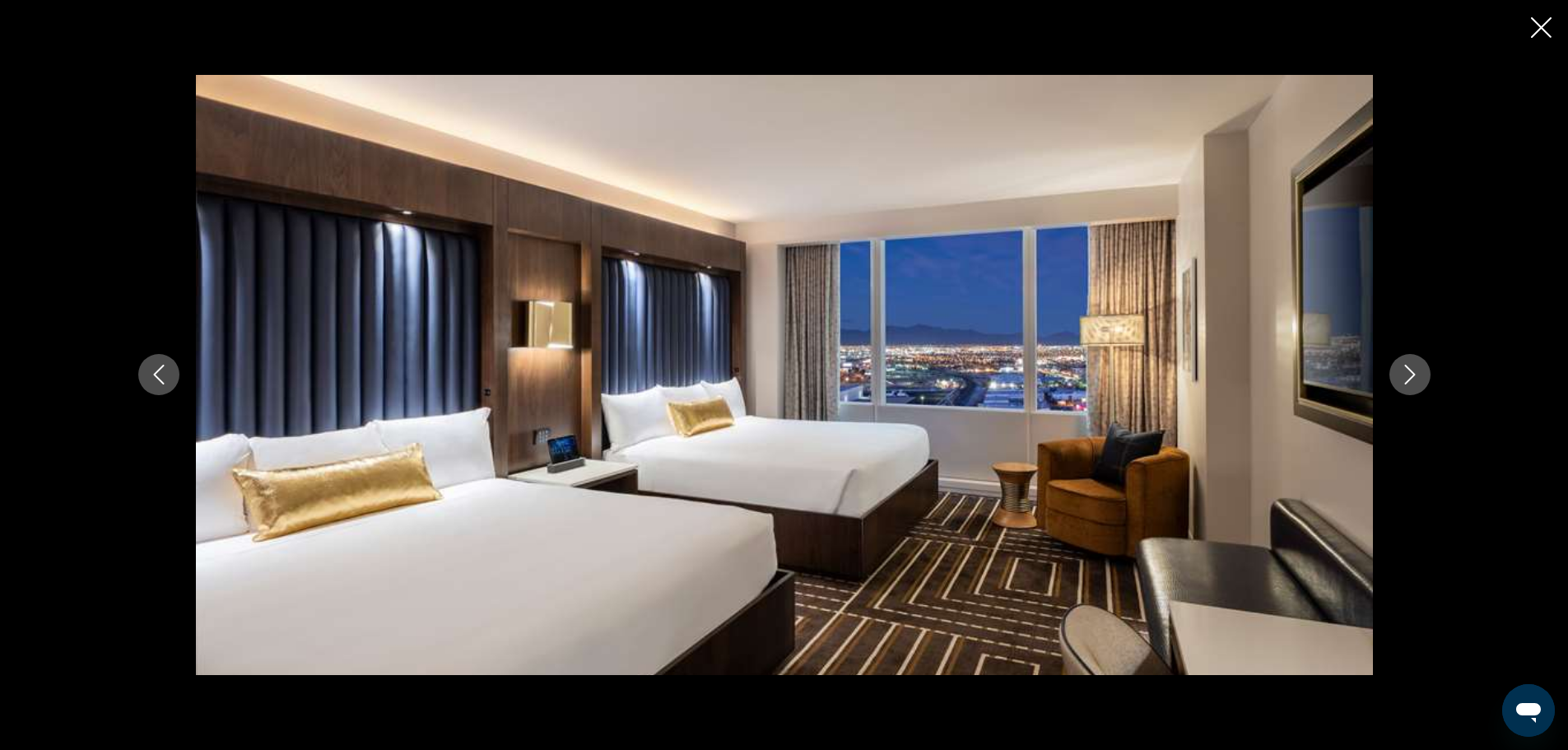
click at [1416, 371] on icon "Next image" at bounding box center [1410, 375] width 20 height 20
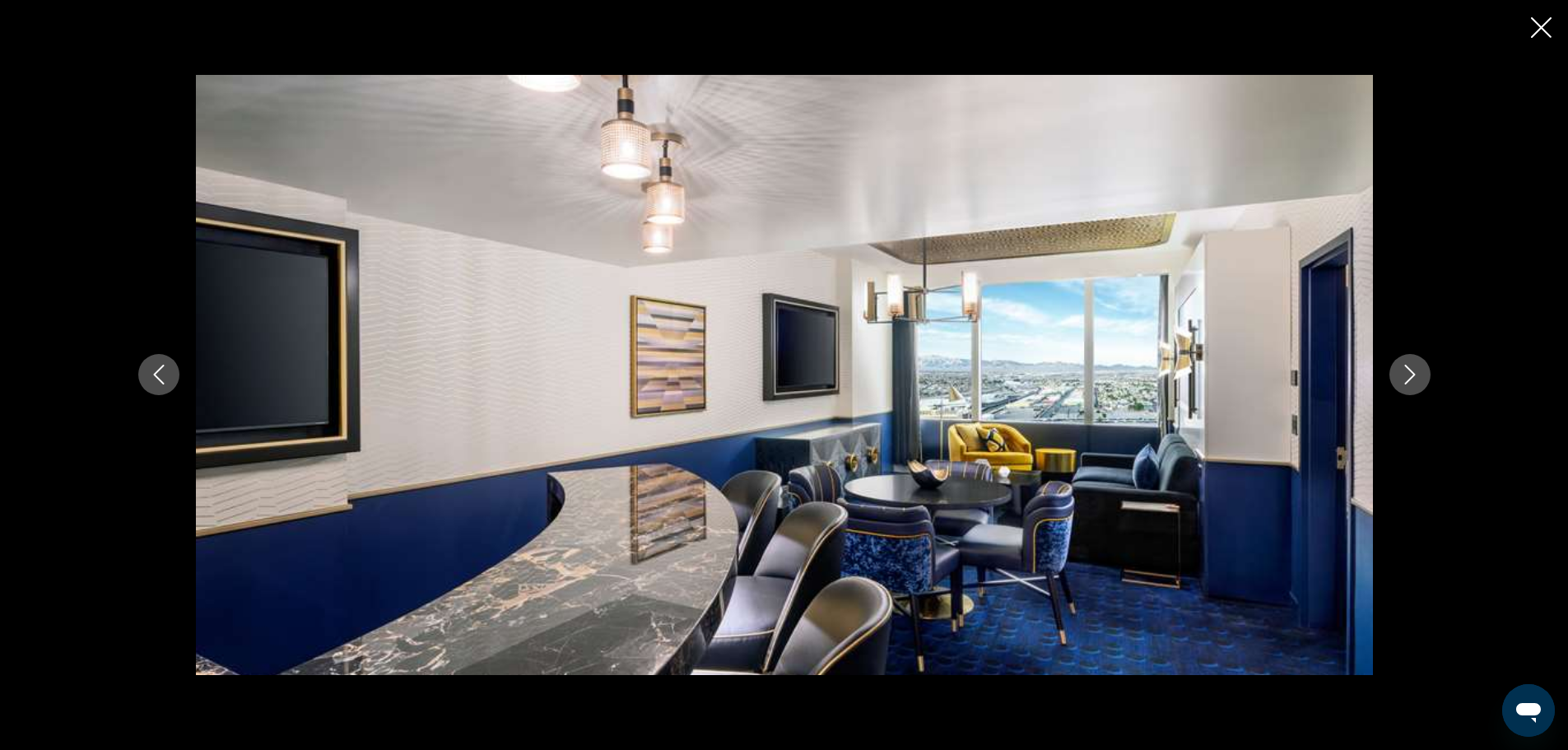
click at [1416, 371] on icon "Next image" at bounding box center [1410, 375] width 20 height 20
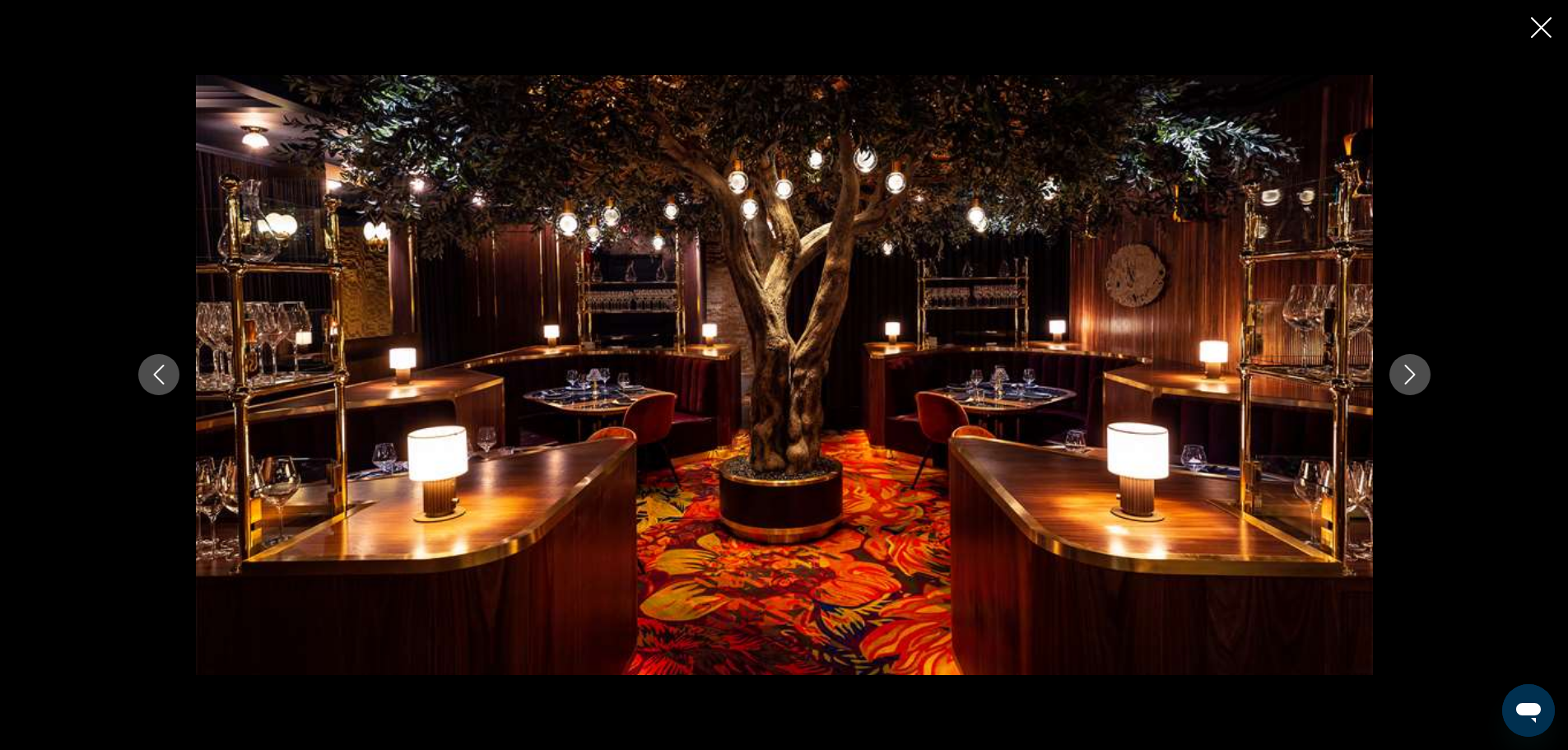
click at [1416, 371] on icon "Next image" at bounding box center [1410, 375] width 20 height 20
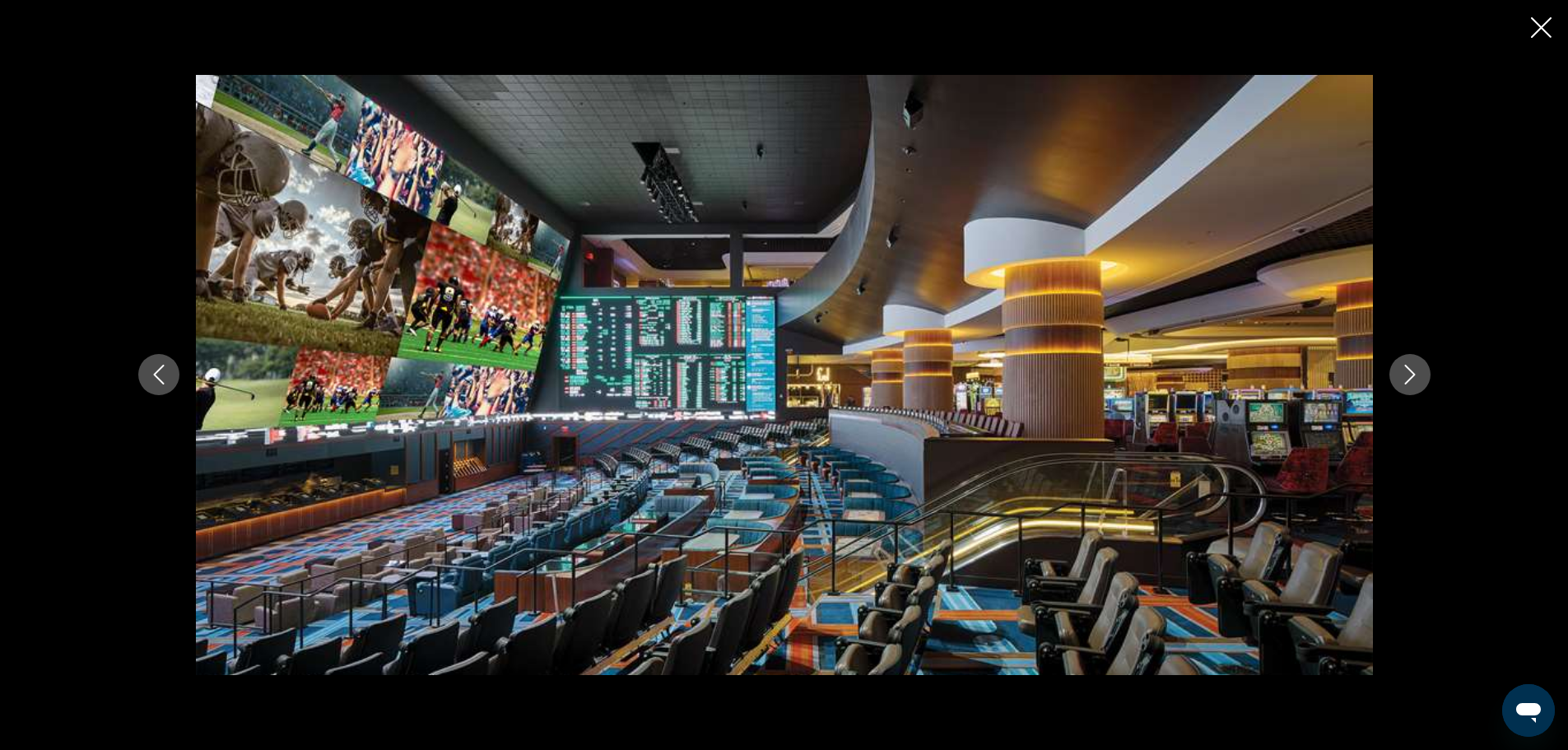
click at [1416, 371] on icon "Next image" at bounding box center [1410, 375] width 20 height 20
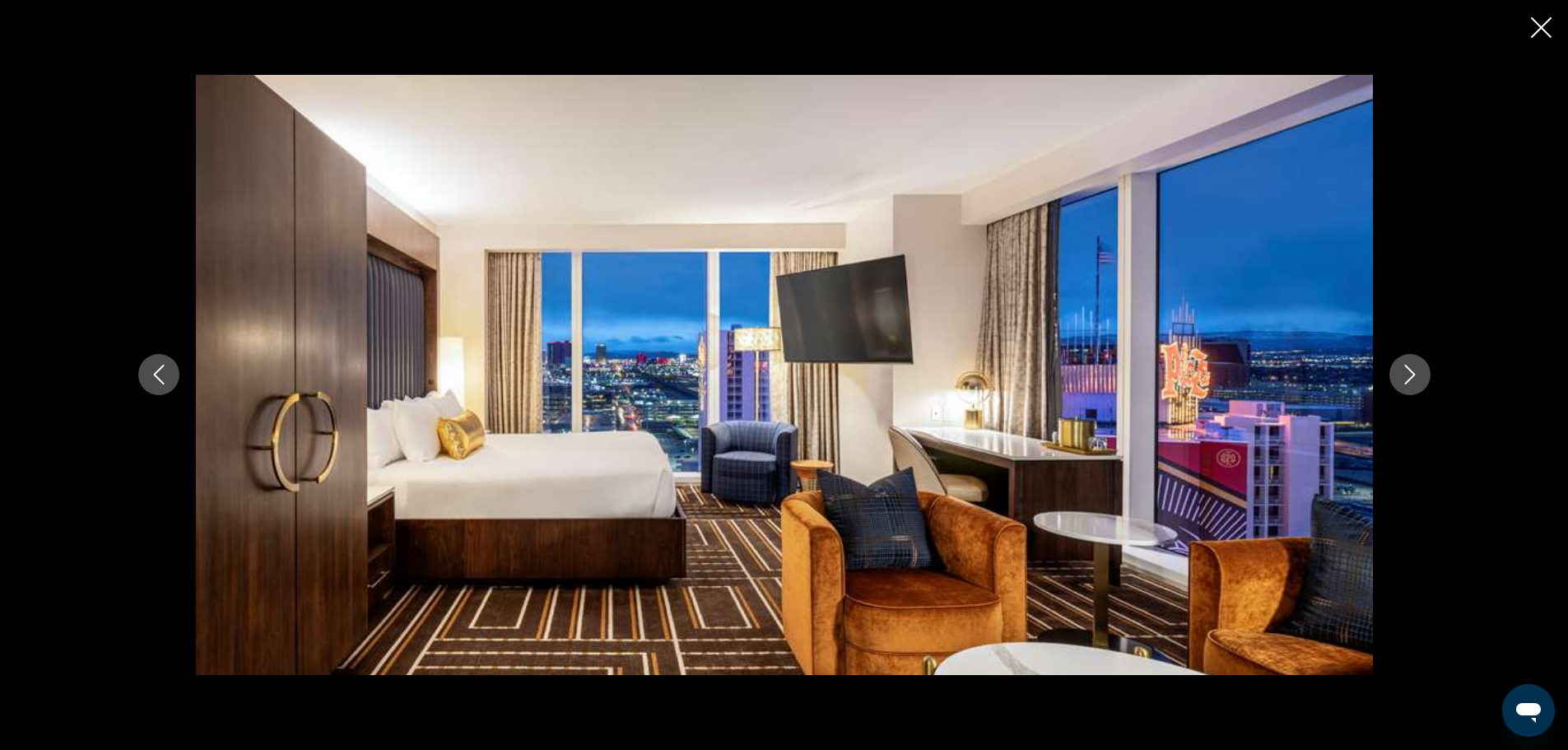
click at [1416, 371] on icon "Next image" at bounding box center [1410, 375] width 20 height 20
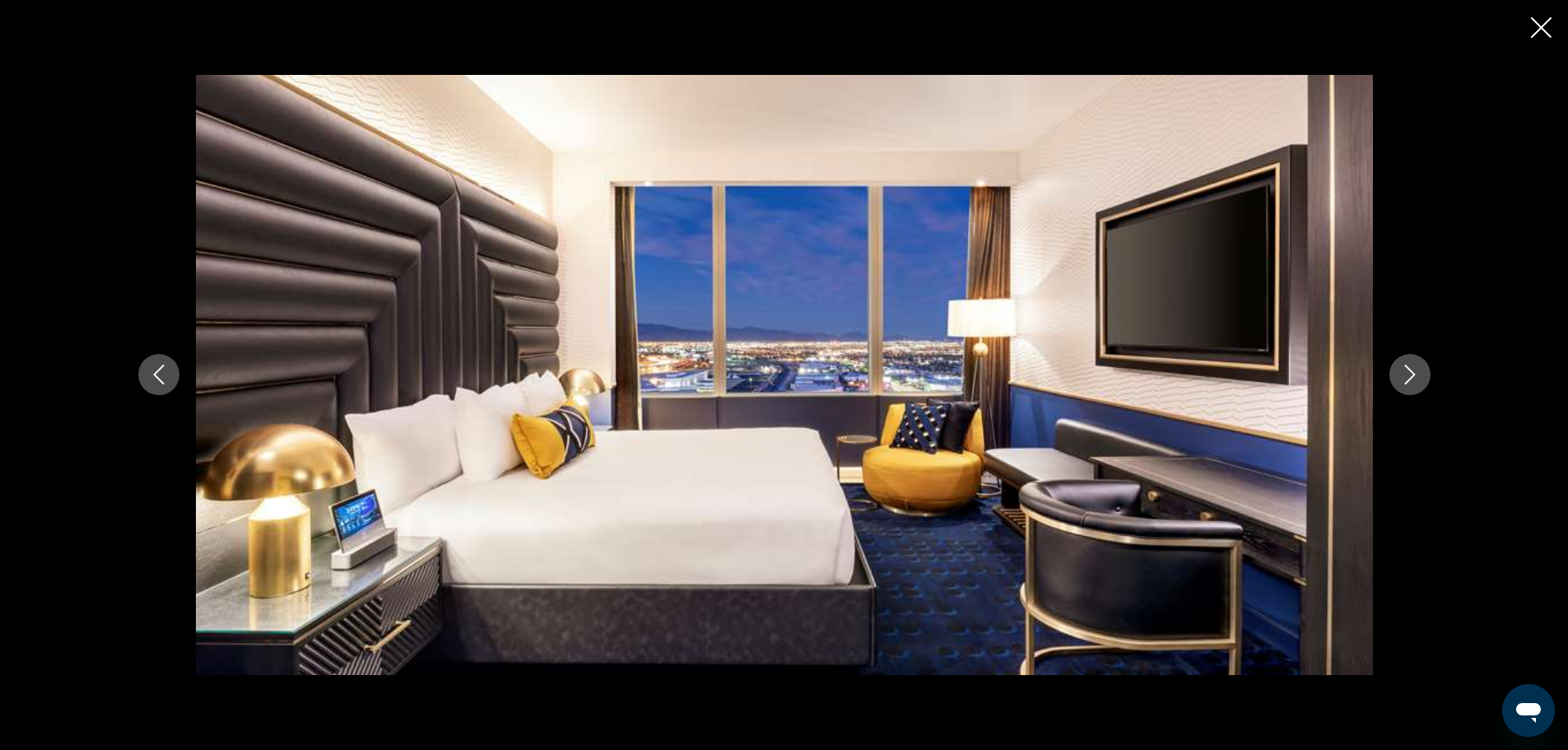
click at [1416, 371] on icon "Next image" at bounding box center [1410, 375] width 20 height 20
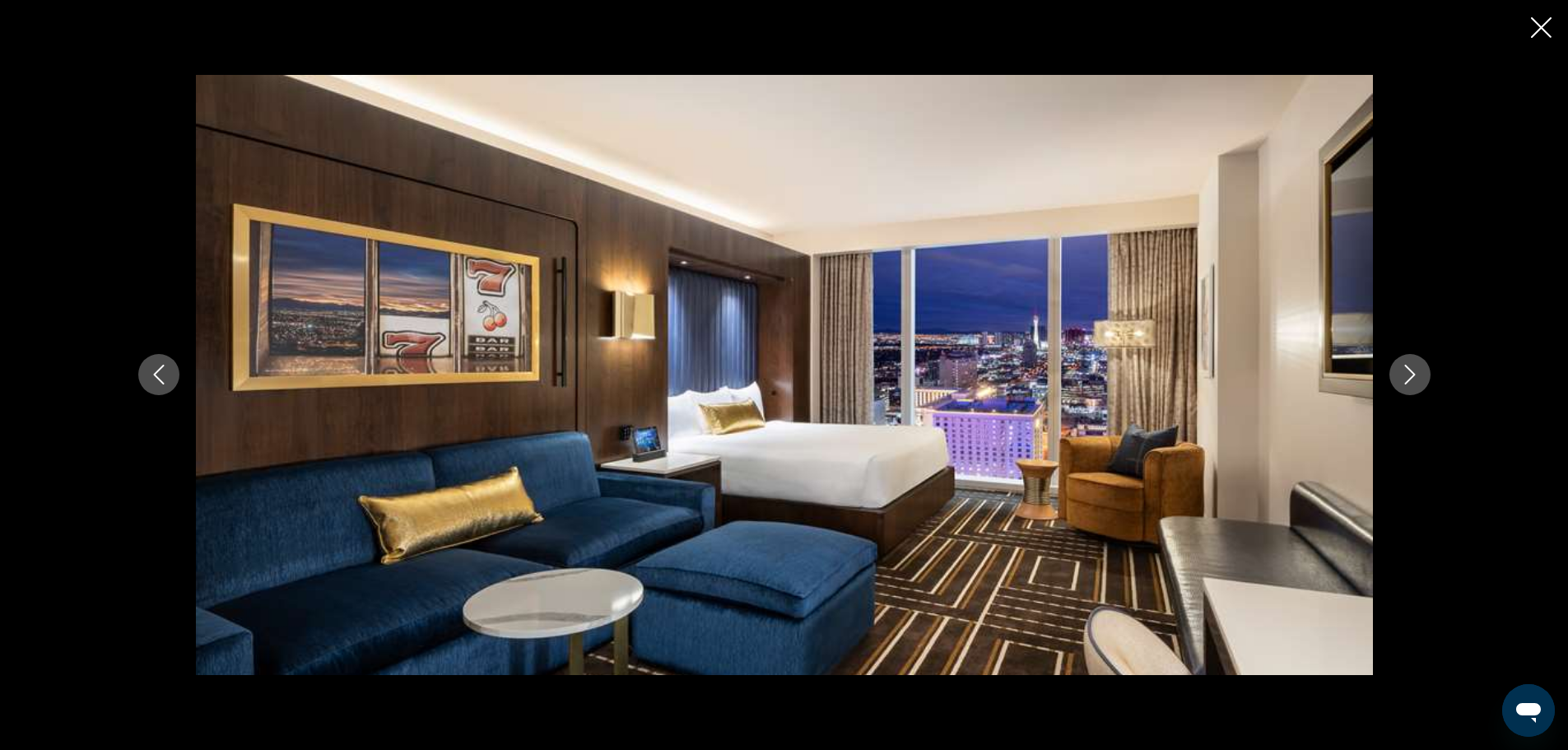
click at [1416, 371] on icon "Next image" at bounding box center [1410, 375] width 20 height 20
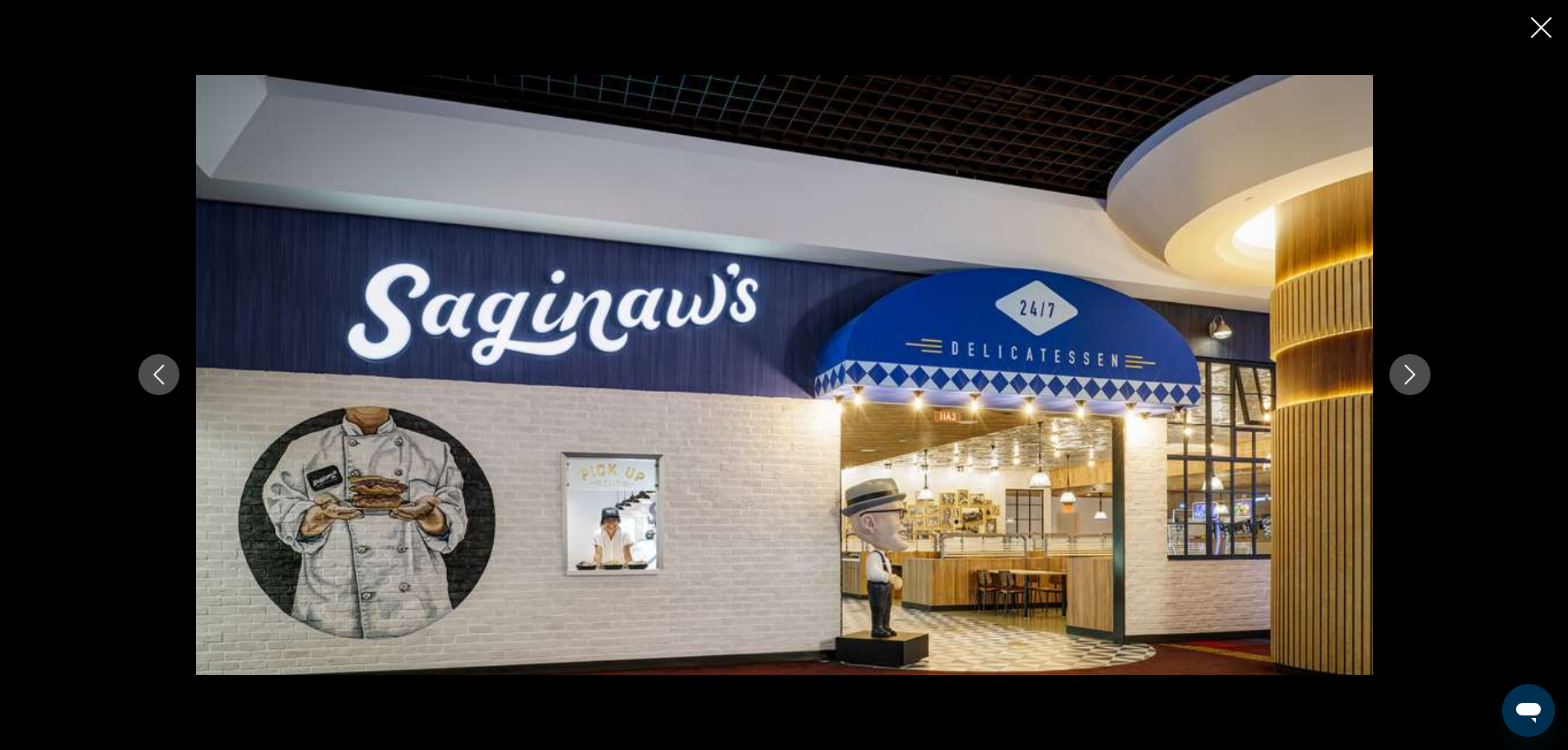
click at [1416, 371] on icon "Next image" at bounding box center [1410, 375] width 20 height 20
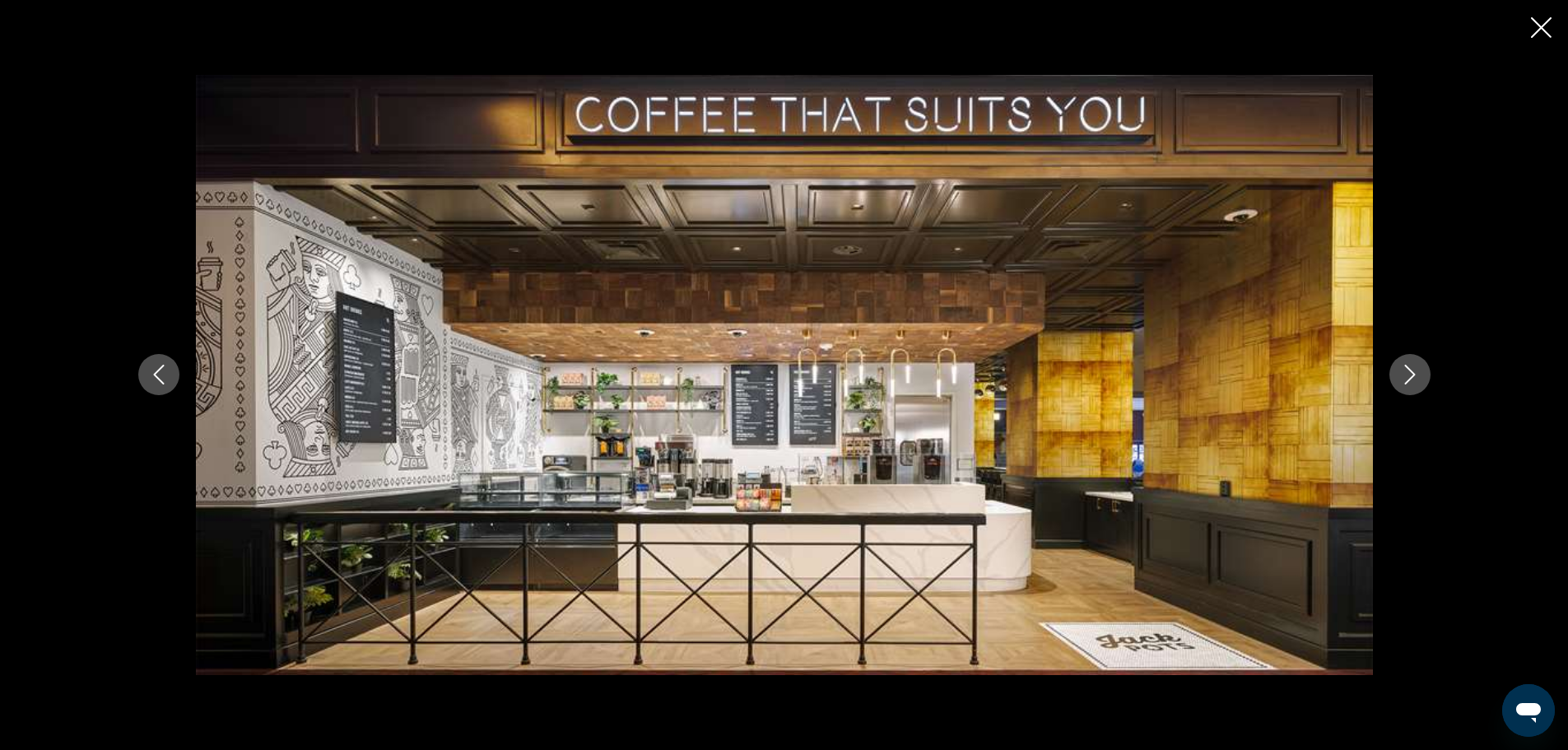
click at [1416, 371] on icon "Next image" at bounding box center [1410, 375] width 20 height 20
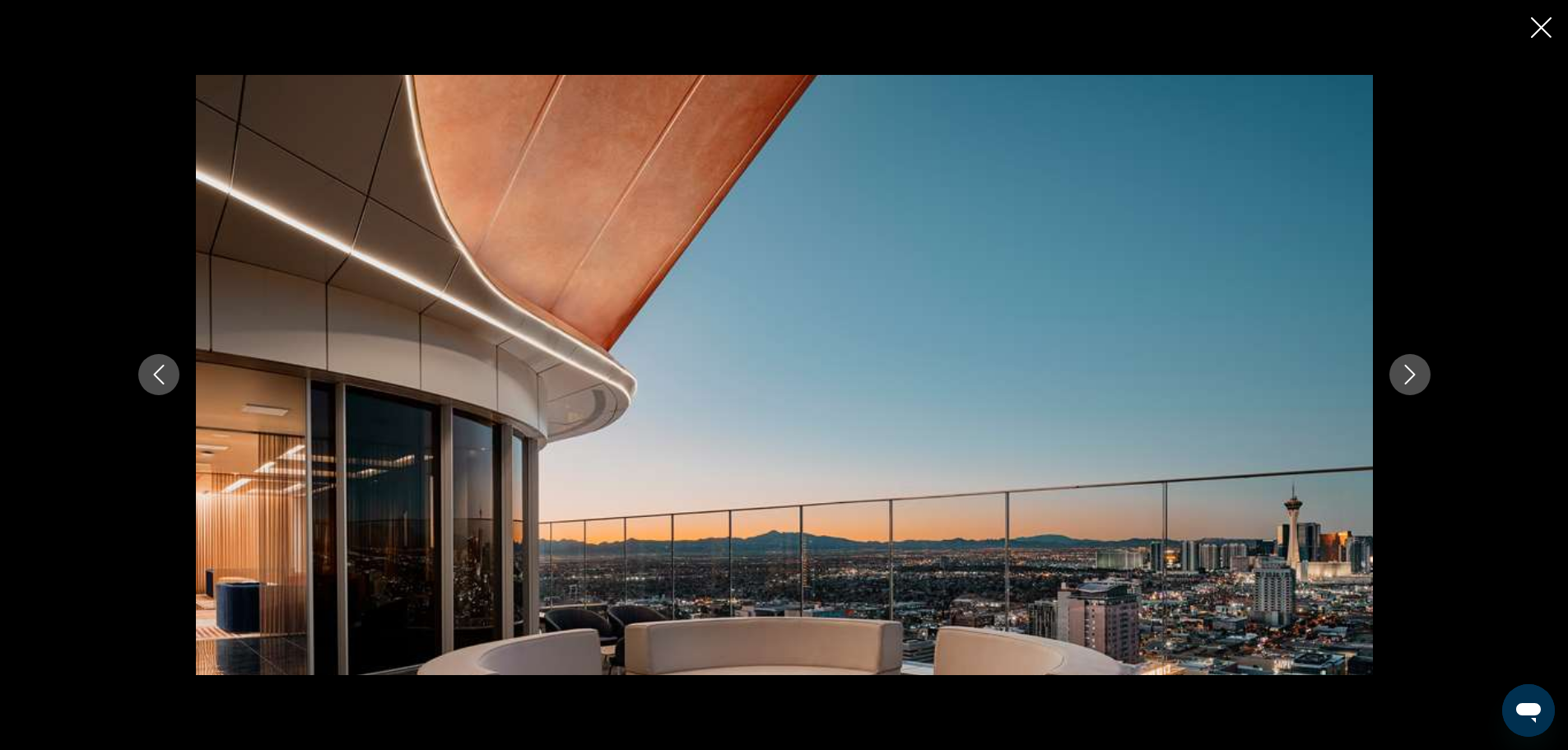
click at [1416, 371] on icon "Next image" at bounding box center [1410, 375] width 20 height 20
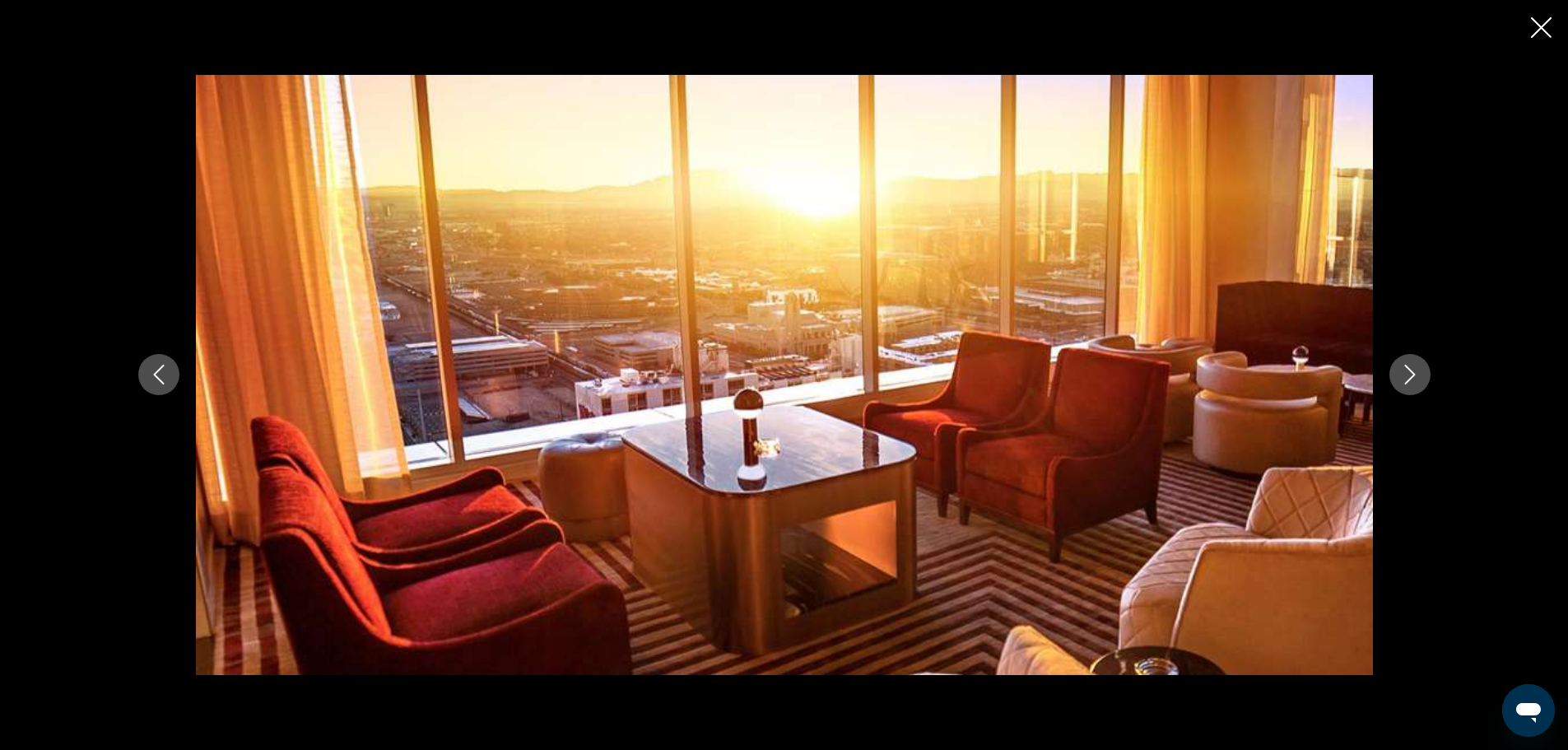
click at [1416, 371] on icon "Next image" at bounding box center [1410, 375] width 20 height 20
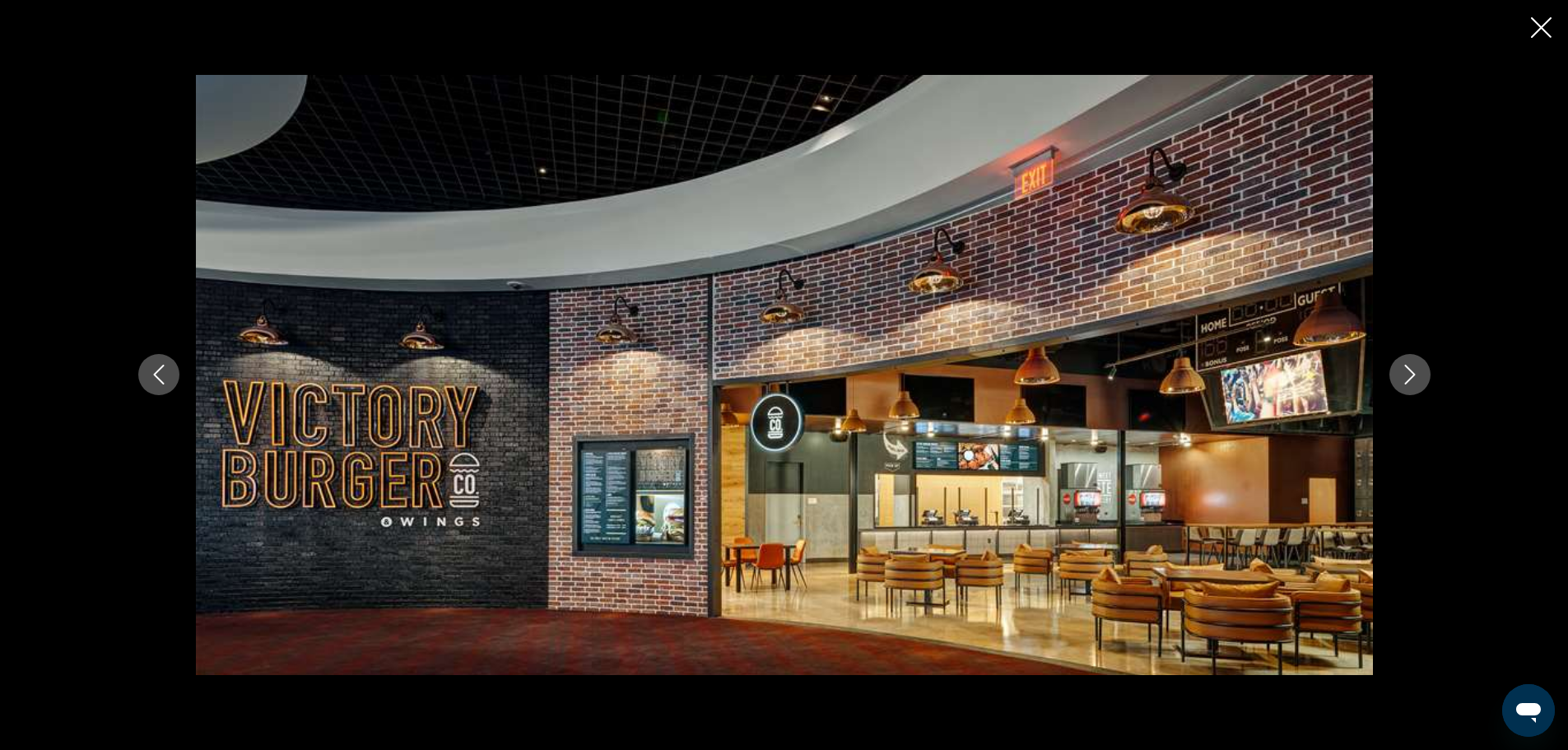
click at [1416, 371] on icon "Next image" at bounding box center [1410, 375] width 20 height 20
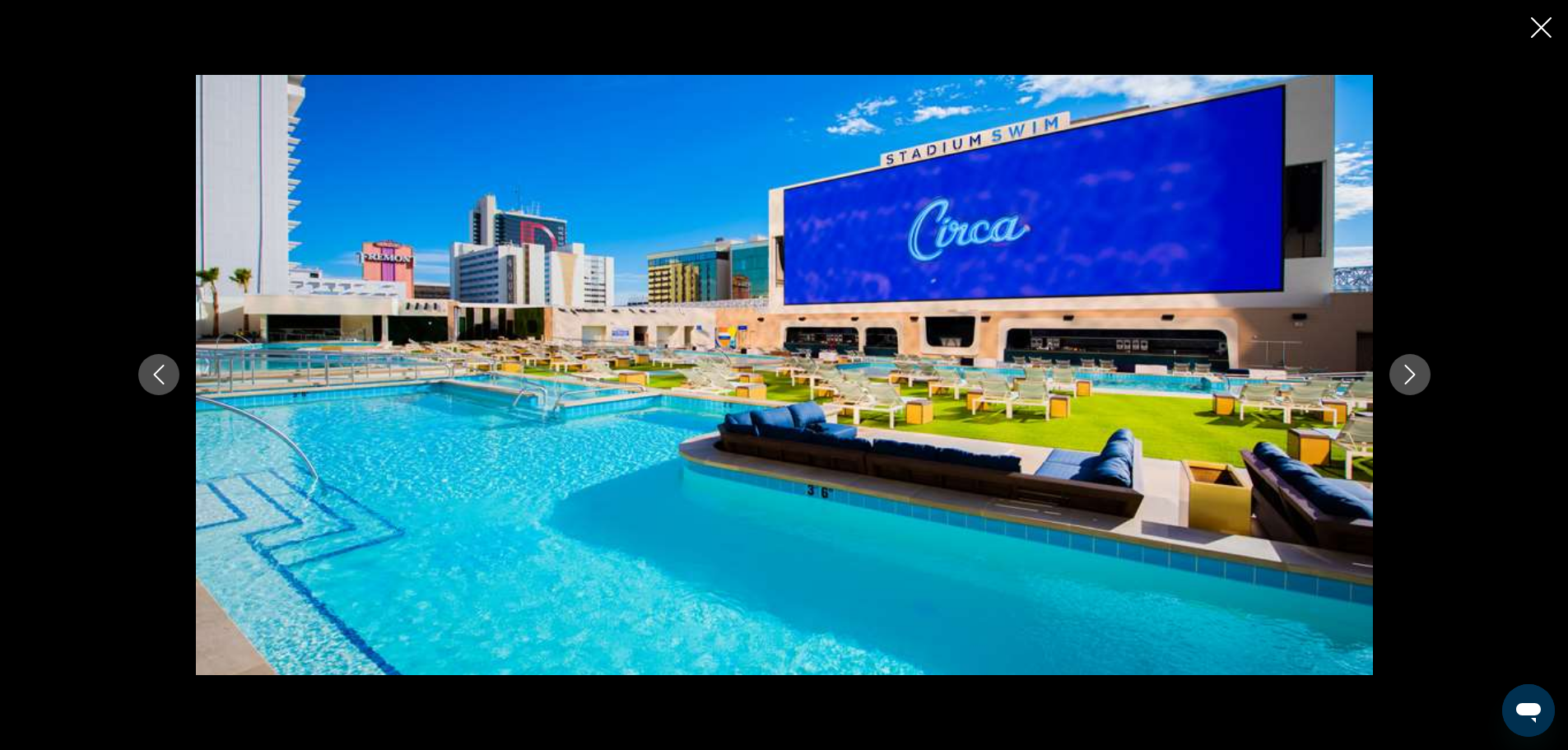
click at [1416, 371] on icon "Next image" at bounding box center [1410, 375] width 20 height 20
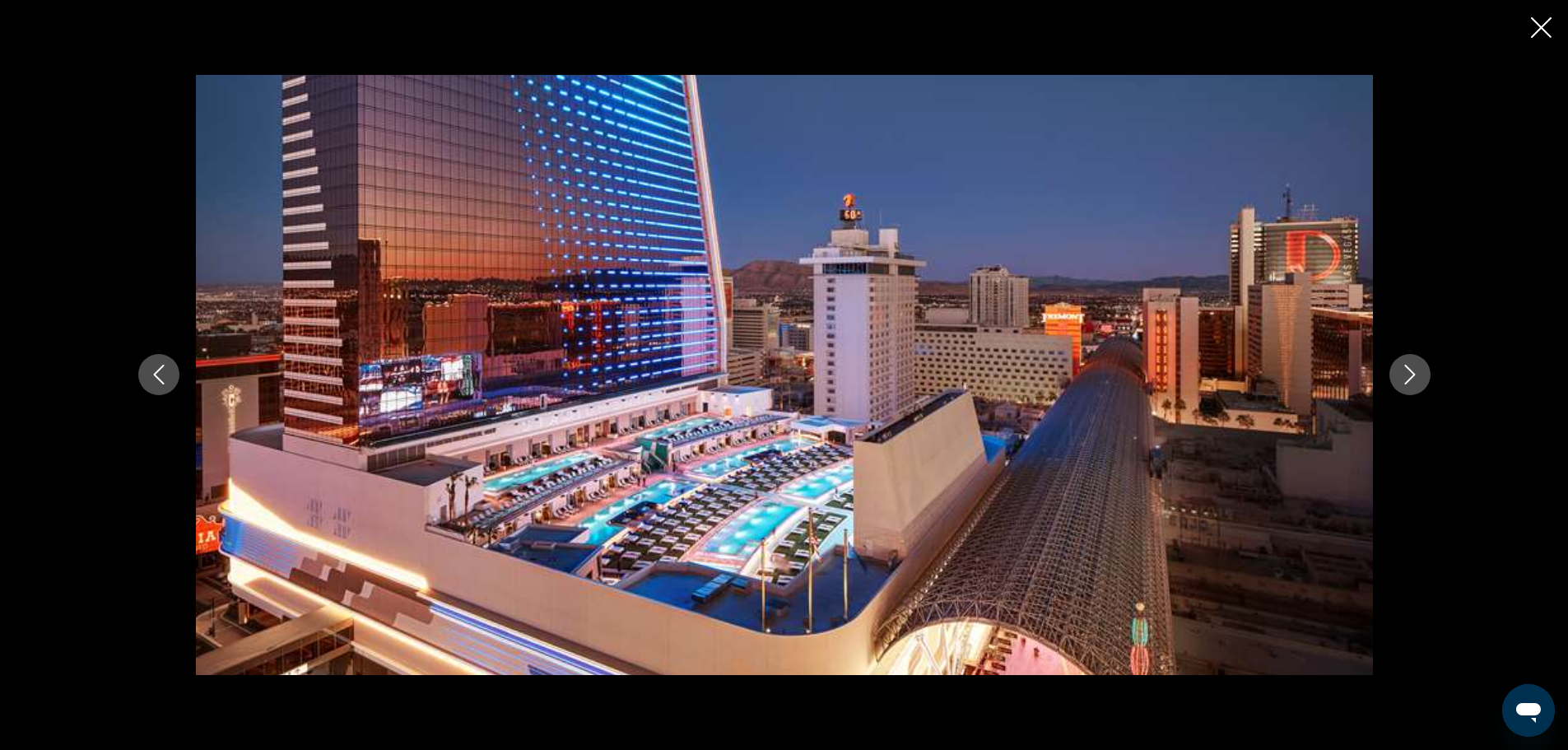
click at [1416, 371] on icon "Next image" at bounding box center [1410, 375] width 20 height 20
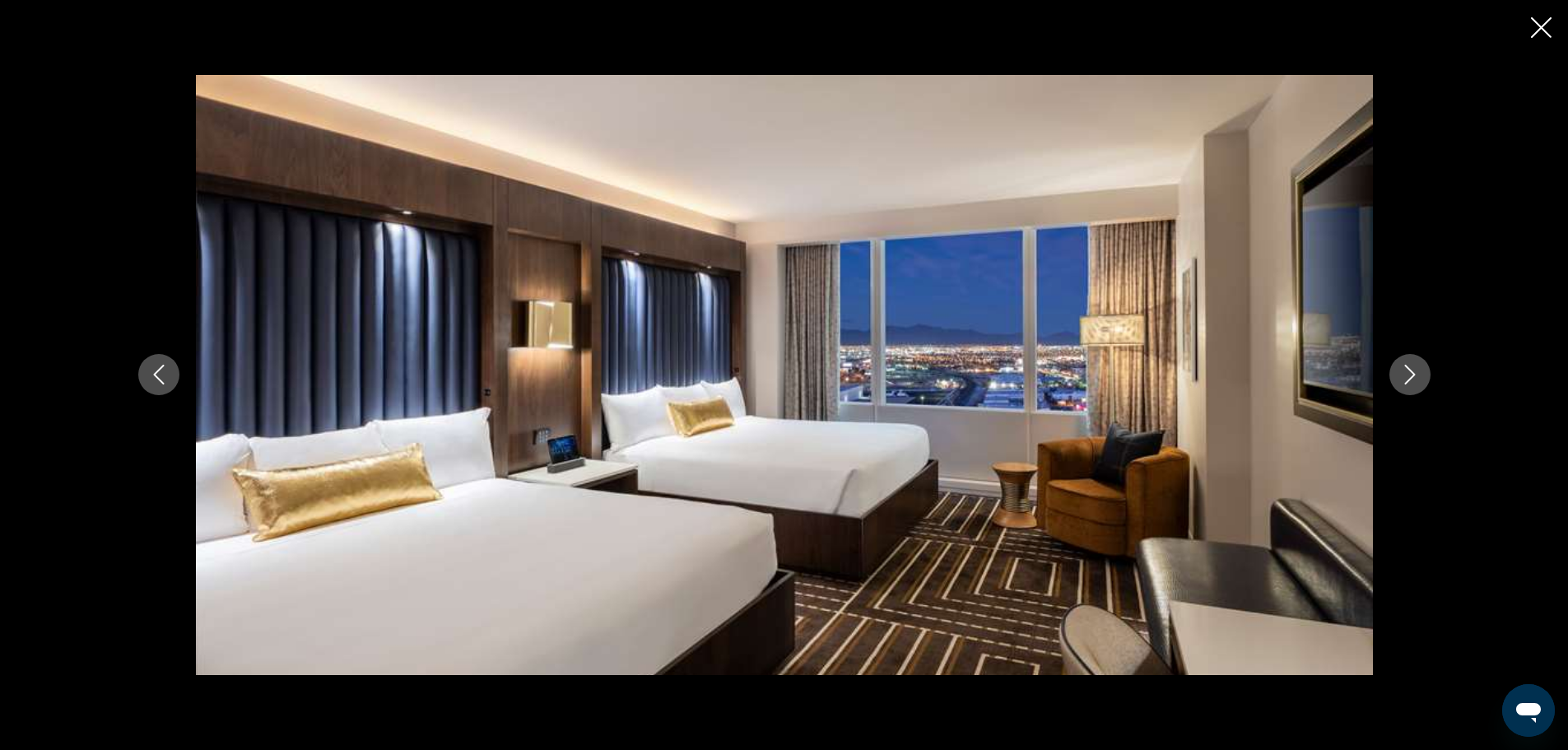
click at [1416, 371] on icon "Next image" at bounding box center [1410, 375] width 20 height 20
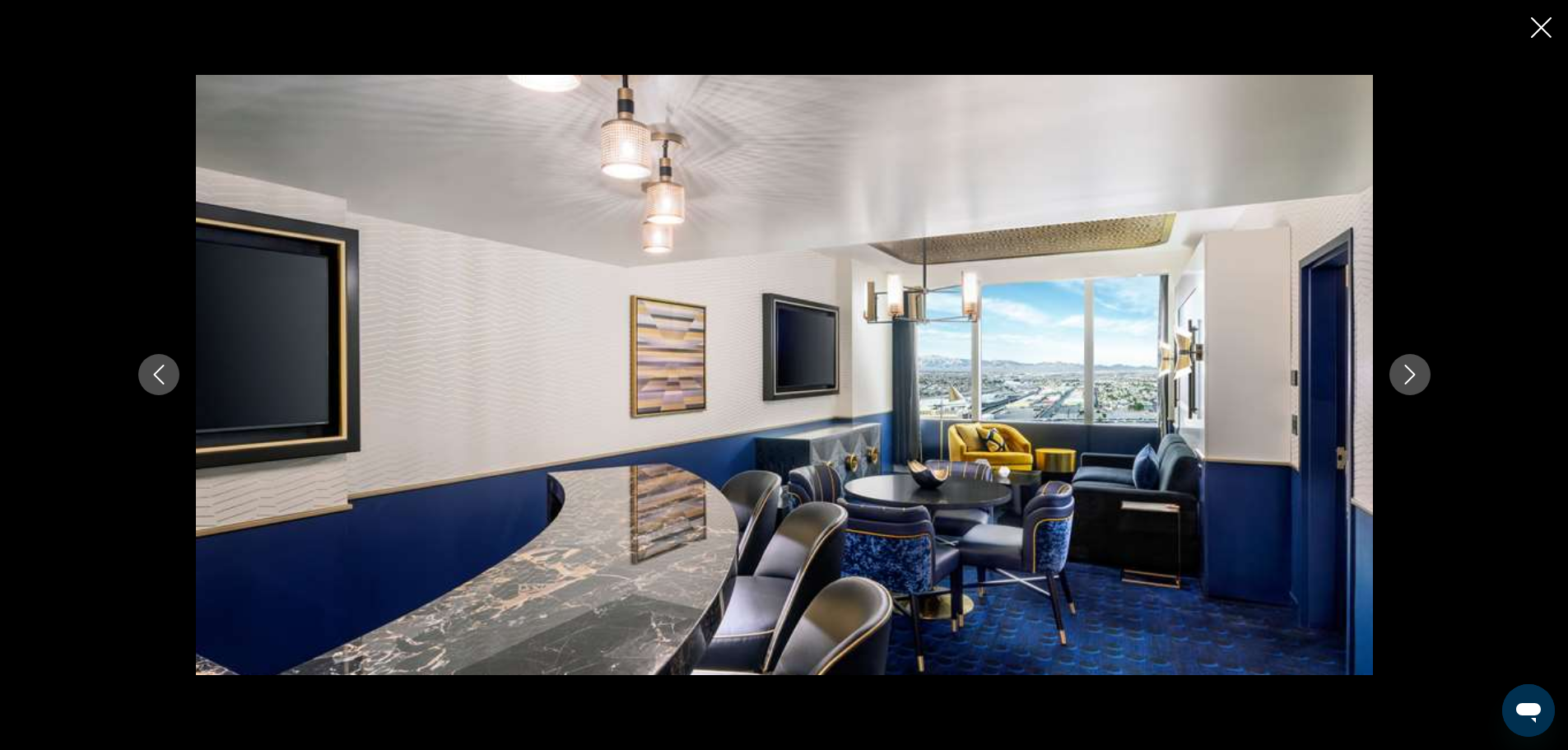
click at [1416, 371] on icon "Next image" at bounding box center [1410, 375] width 20 height 20
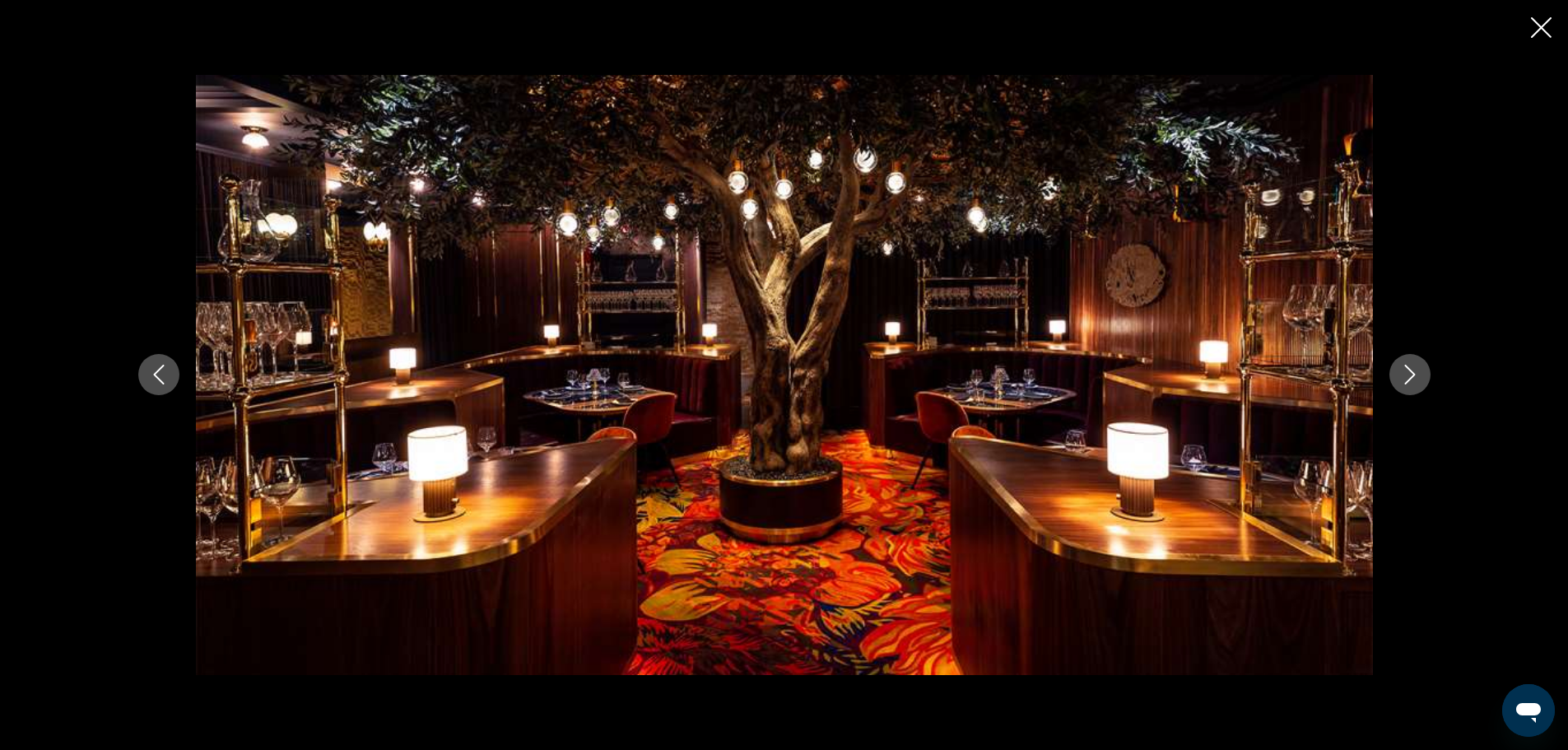
click at [1416, 371] on icon "Next image" at bounding box center [1410, 375] width 20 height 20
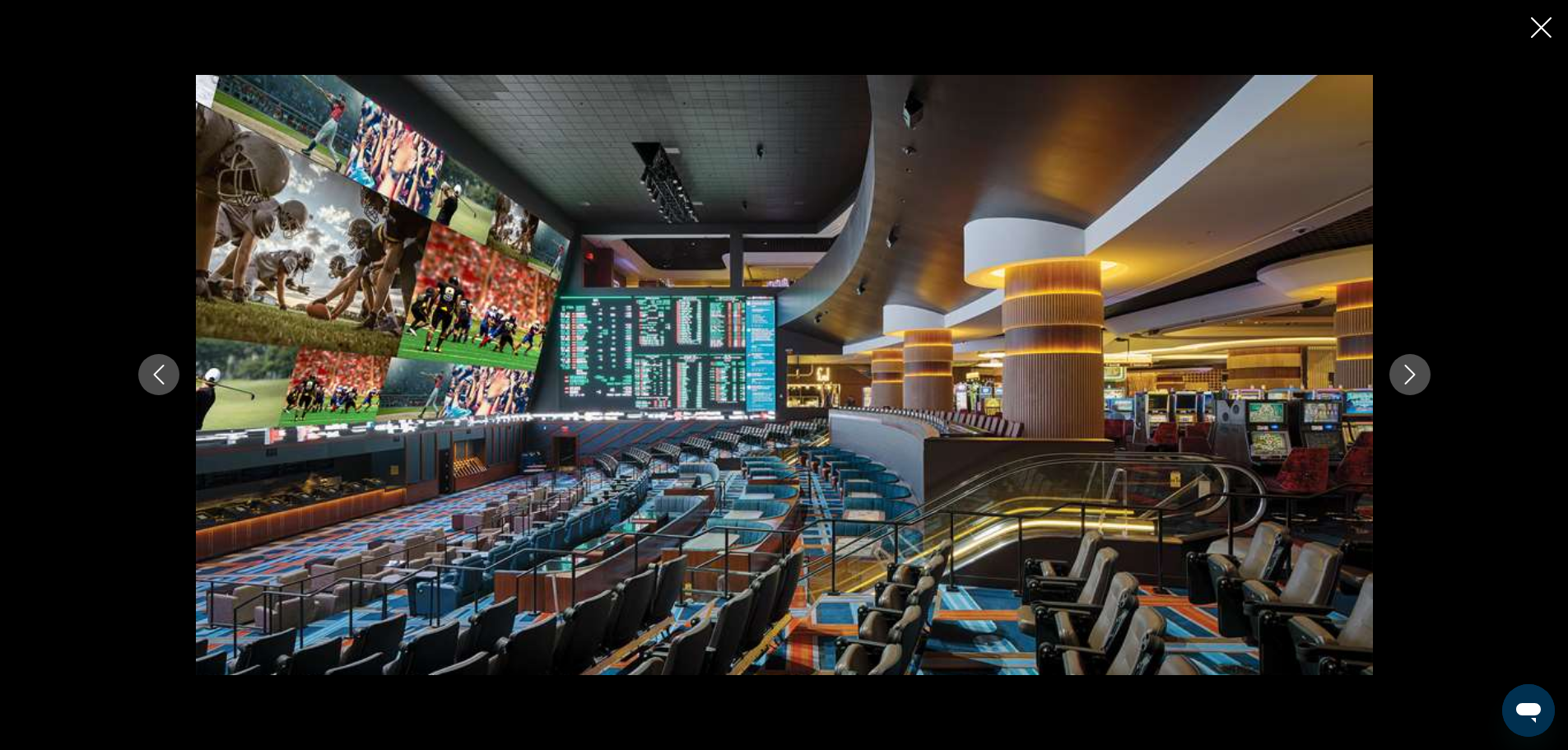
click at [1543, 20] on icon "Close slideshow" at bounding box center [1541, 27] width 20 height 20
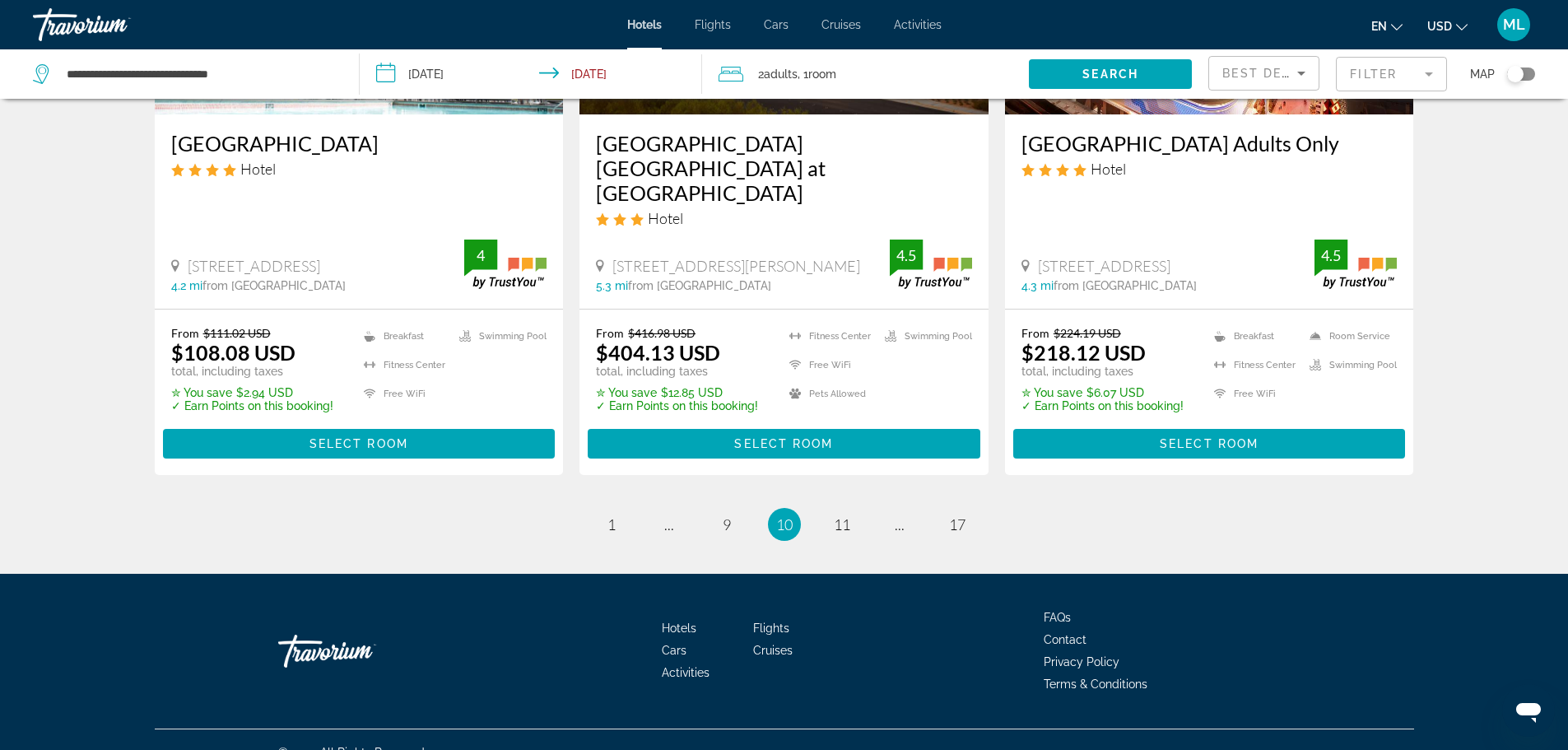
scroll to position [2176, 0]
click at [838, 514] on span "11" at bounding box center [842, 523] width 17 height 19
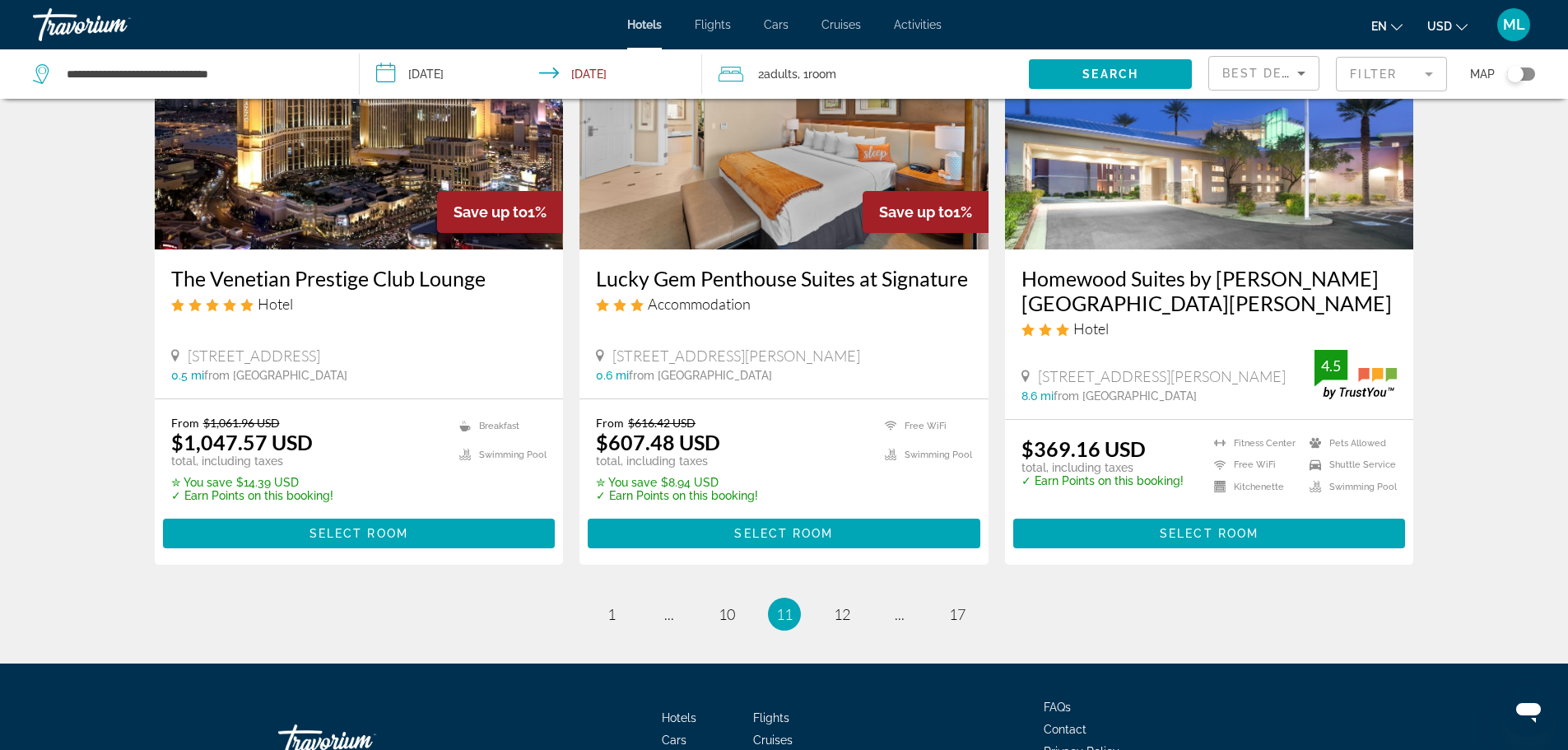
scroll to position [2041, 0]
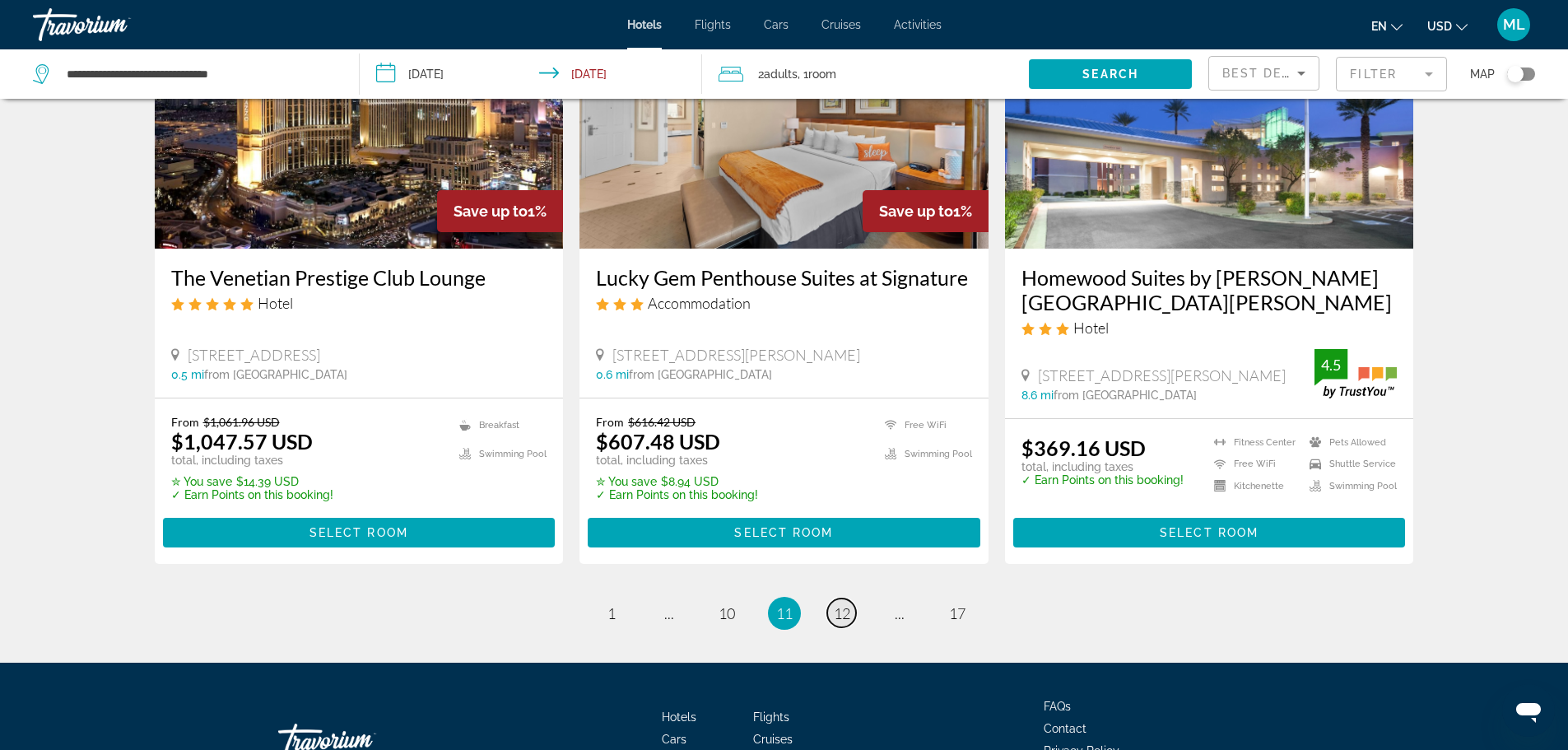
click at [845, 622] on span "12" at bounding box center [842, 612] width 17 height 19
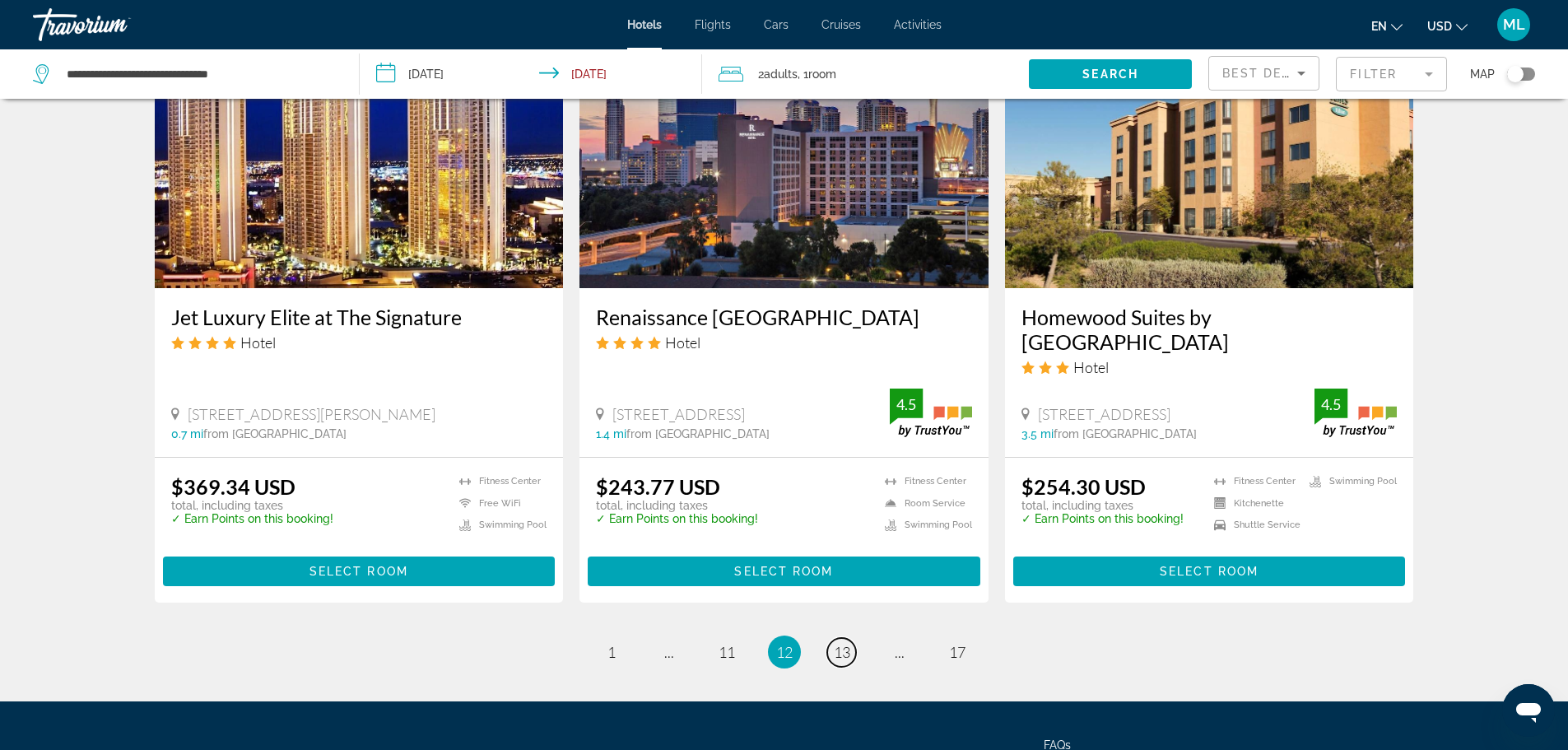
scroll to position [2040, 0]
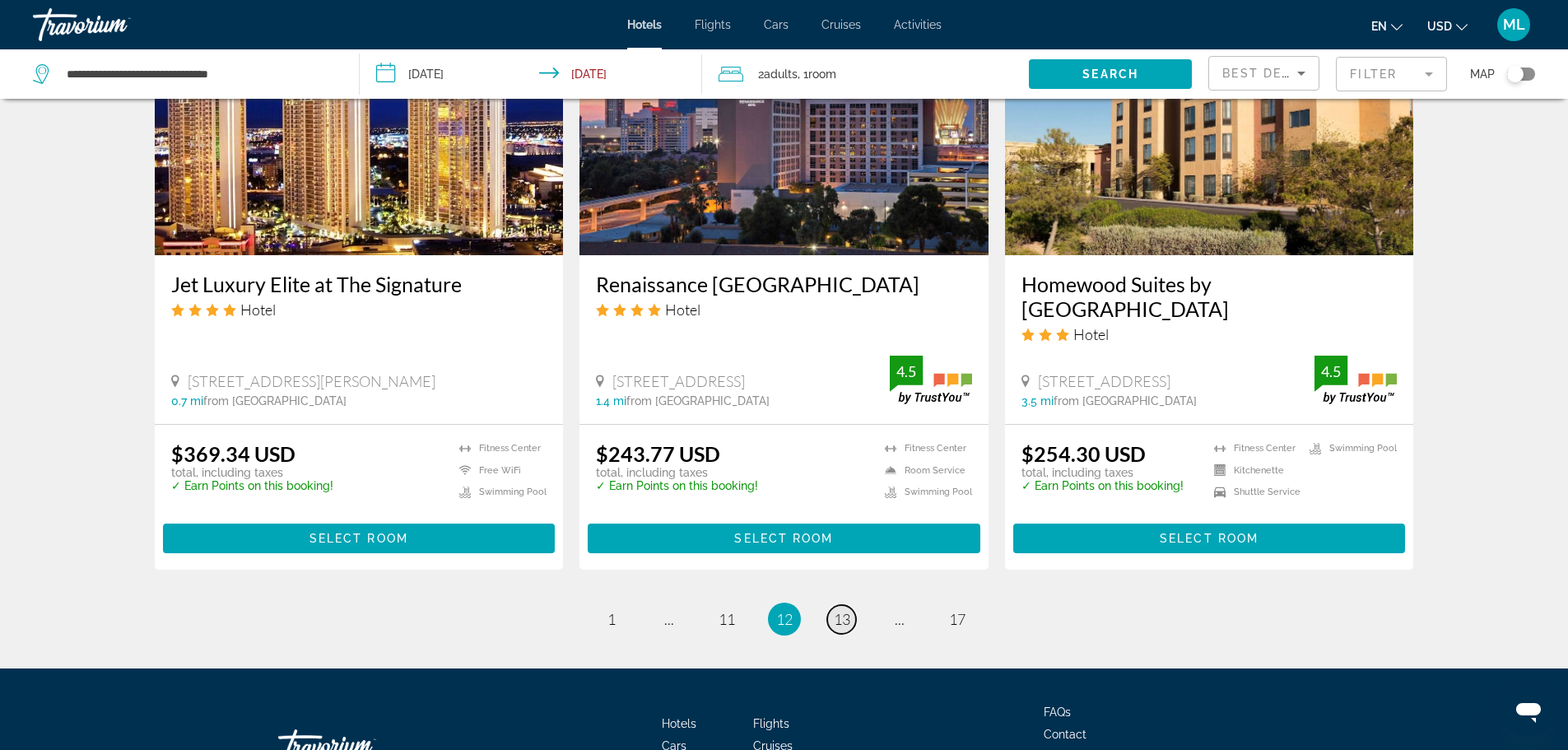
click at [840, 610] on span "13" at bounding box center [842, 618] width 17 height 19
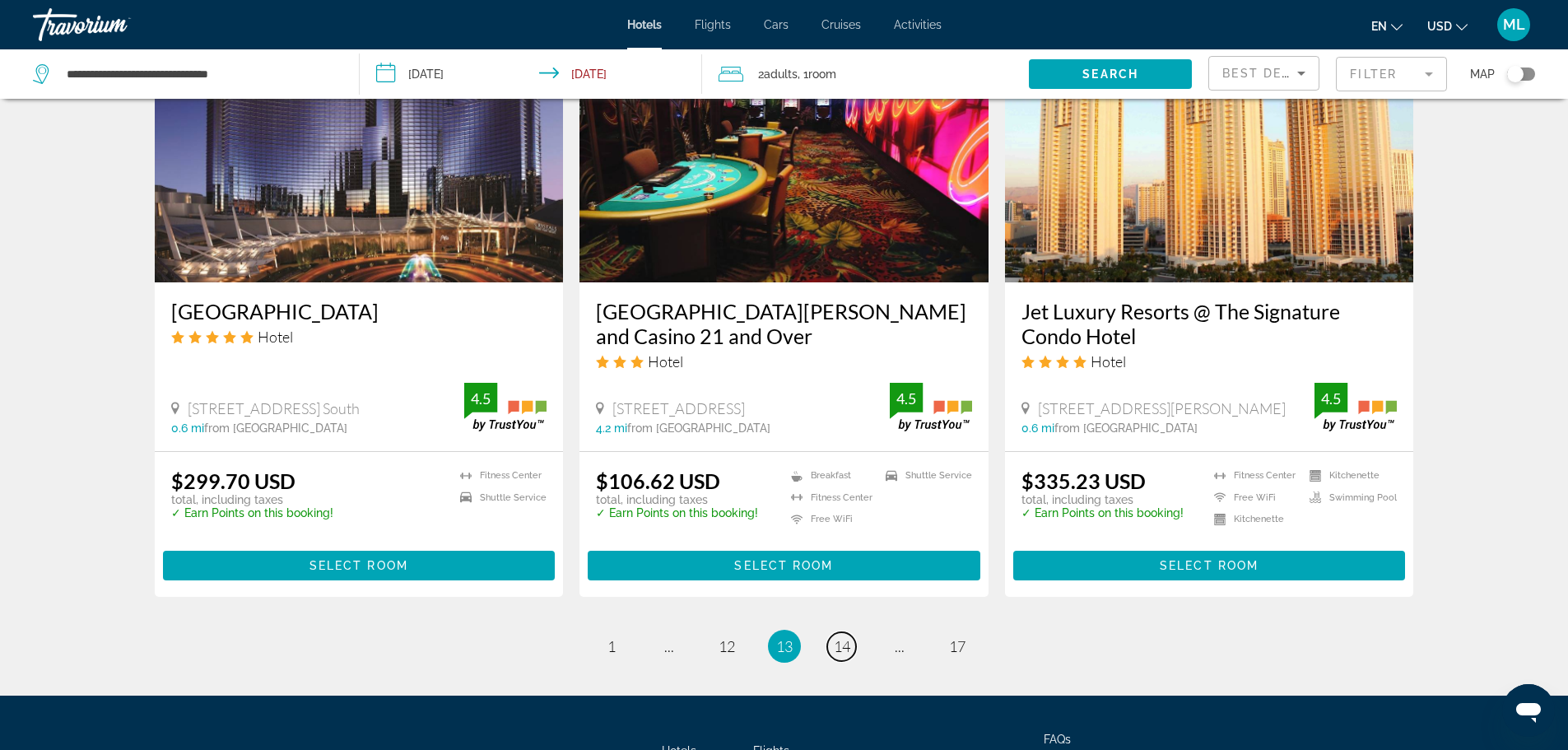
scroll to position [1976, 0]
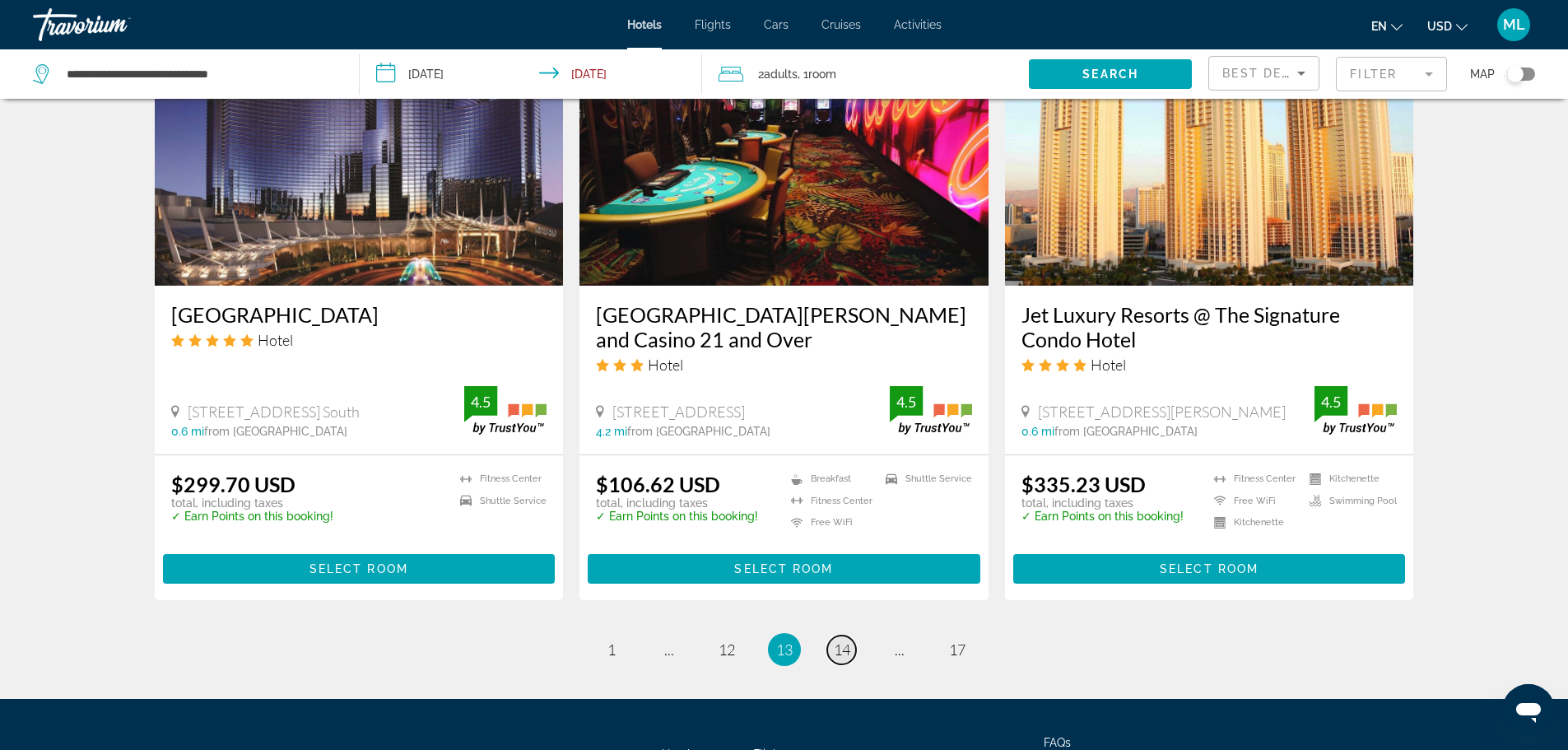
click at [843, 649] on span "14" at bounding box center [842, 650] width 17 height 19
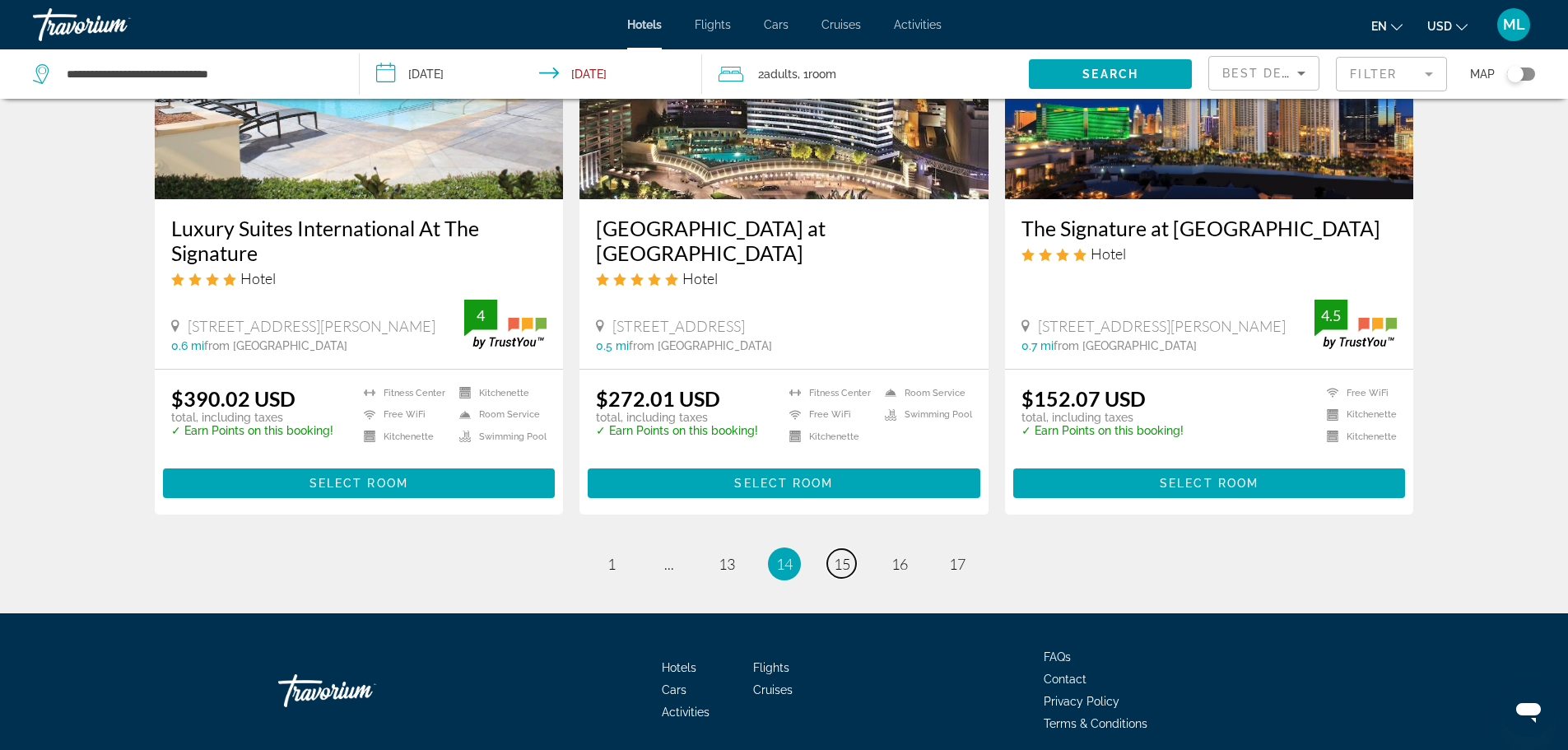
scroll to position [2094, 0]
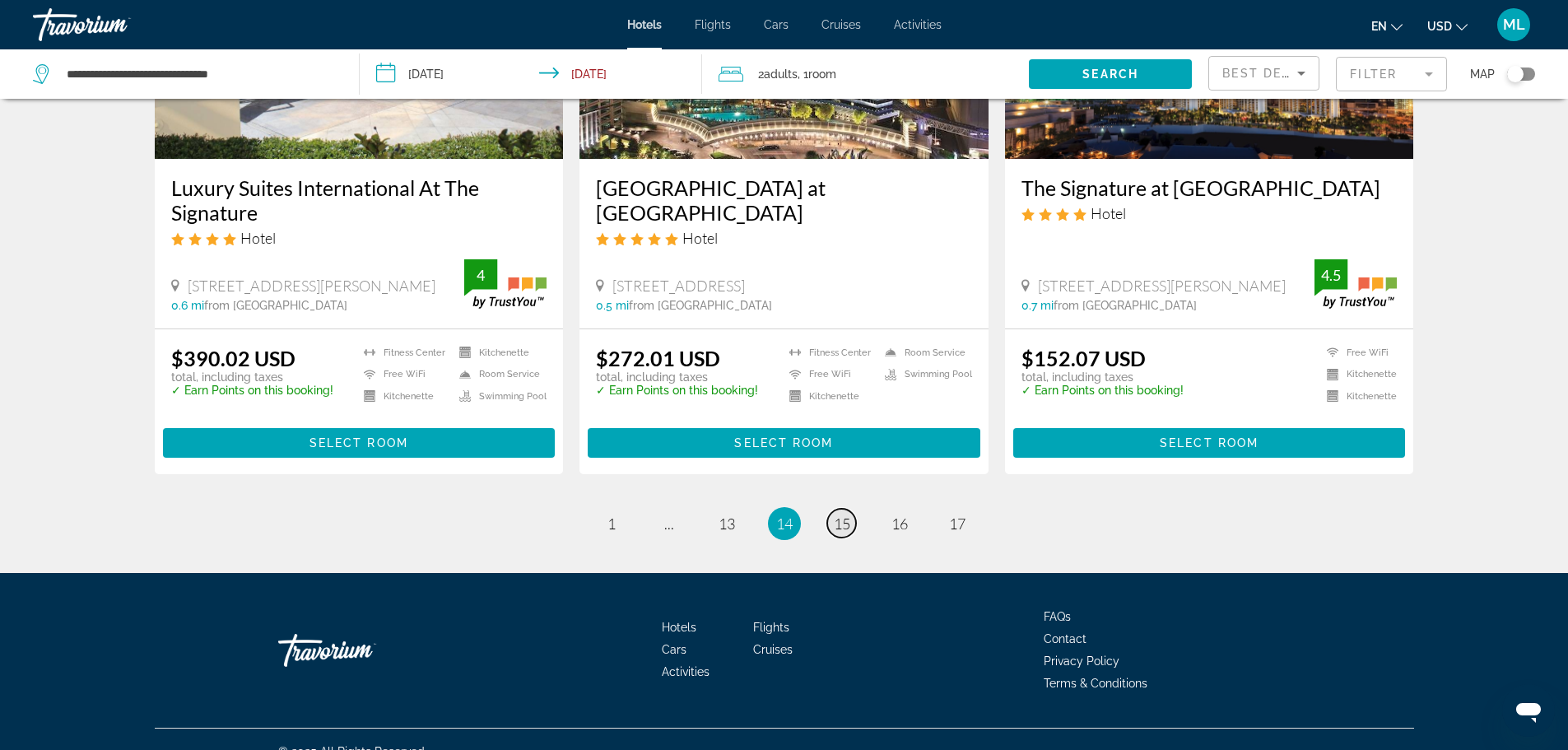
click at [841, 514] on span "15" at bounding box center [842, 523] width 17 height 19
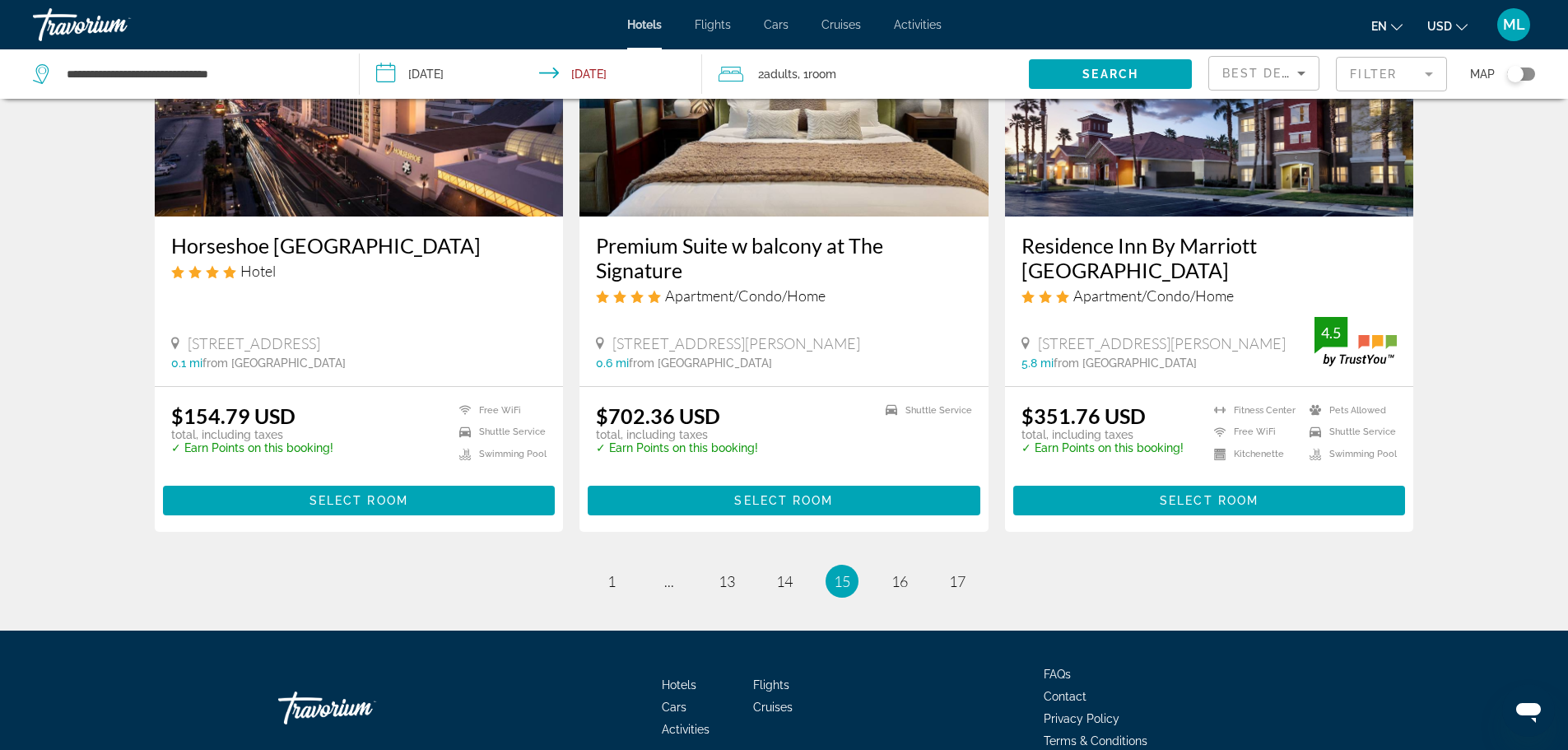
scroll to position [2085, 0]
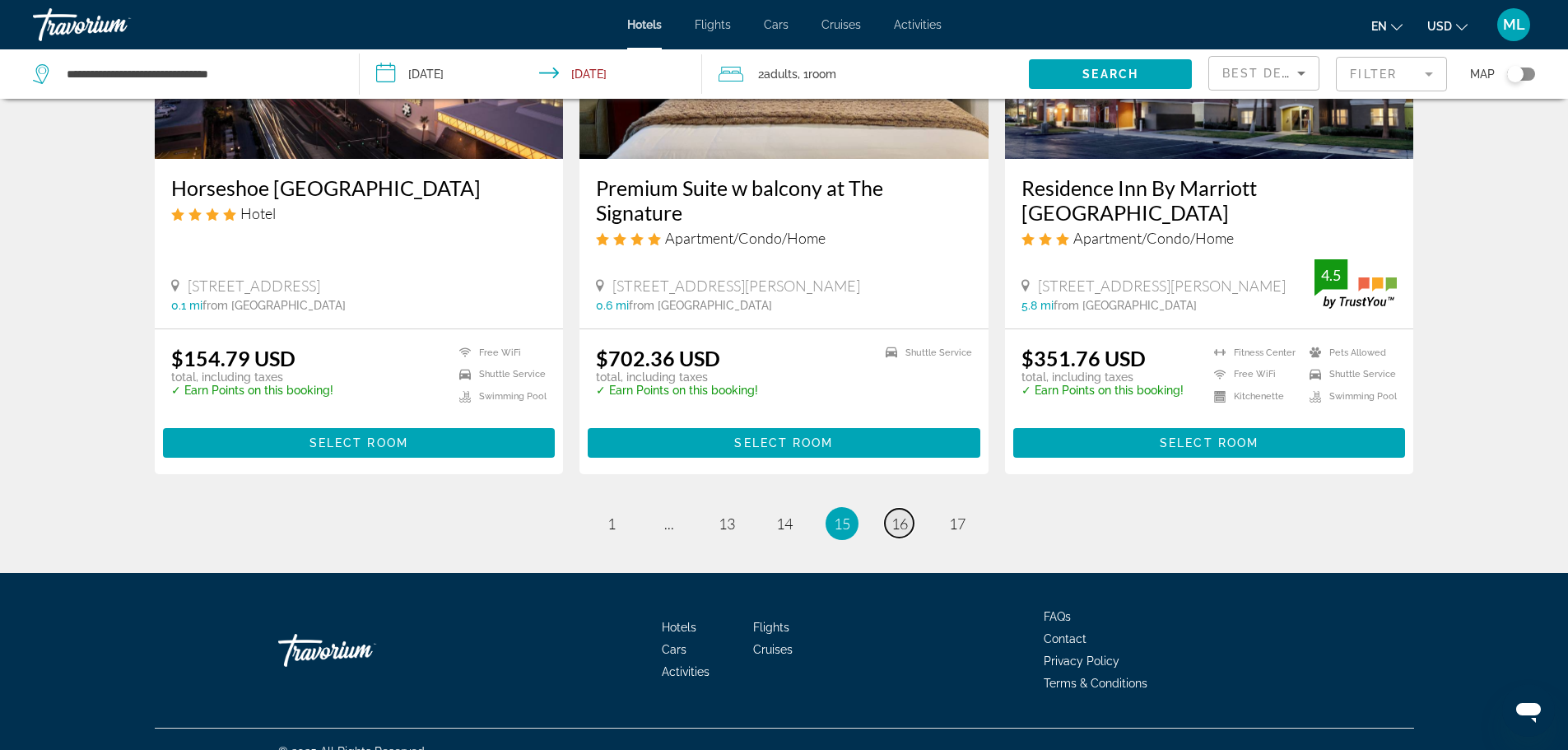
click at [903, 514] on span "16" at bounding box center [899, 523] width 17 height 19
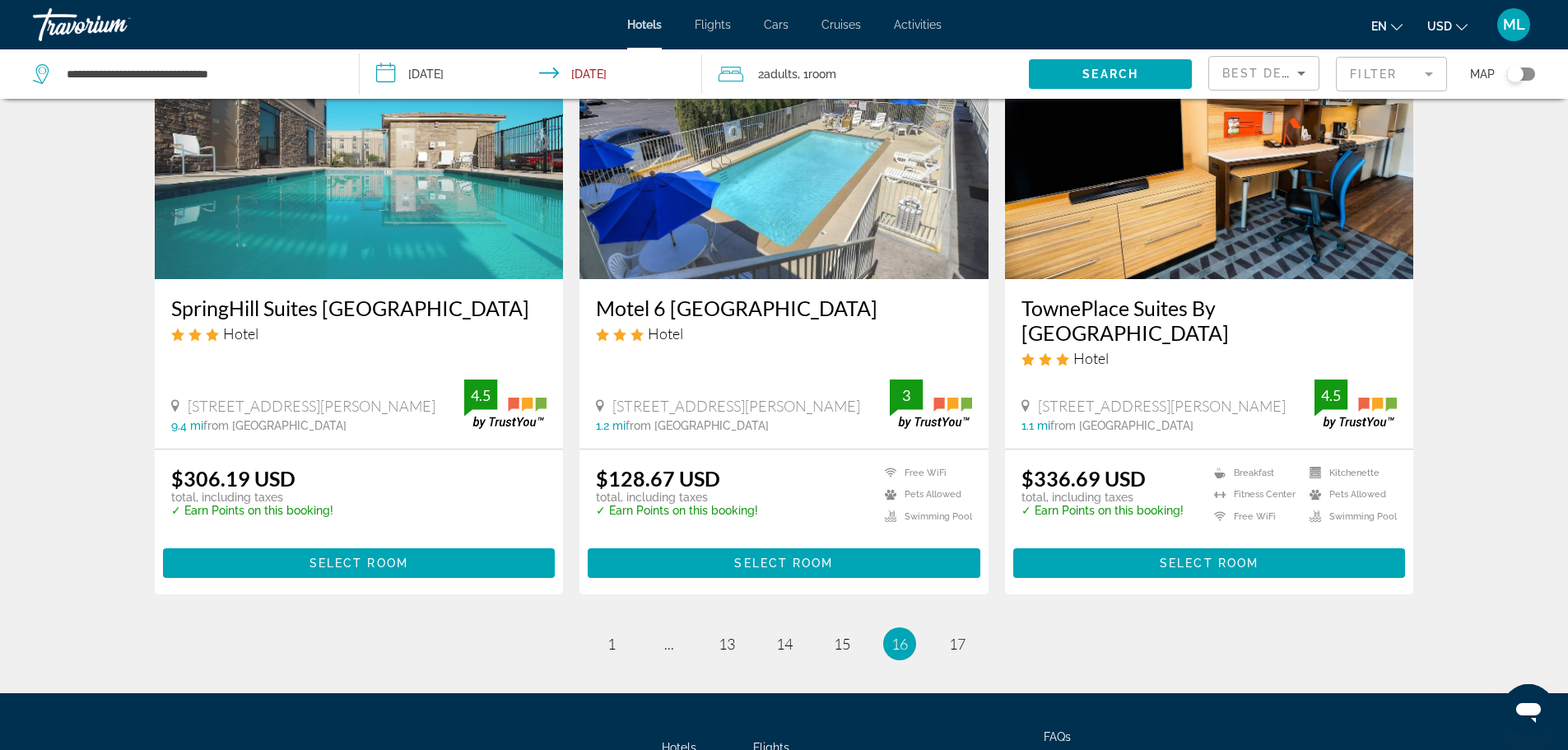
scroll to position [2094, 0]
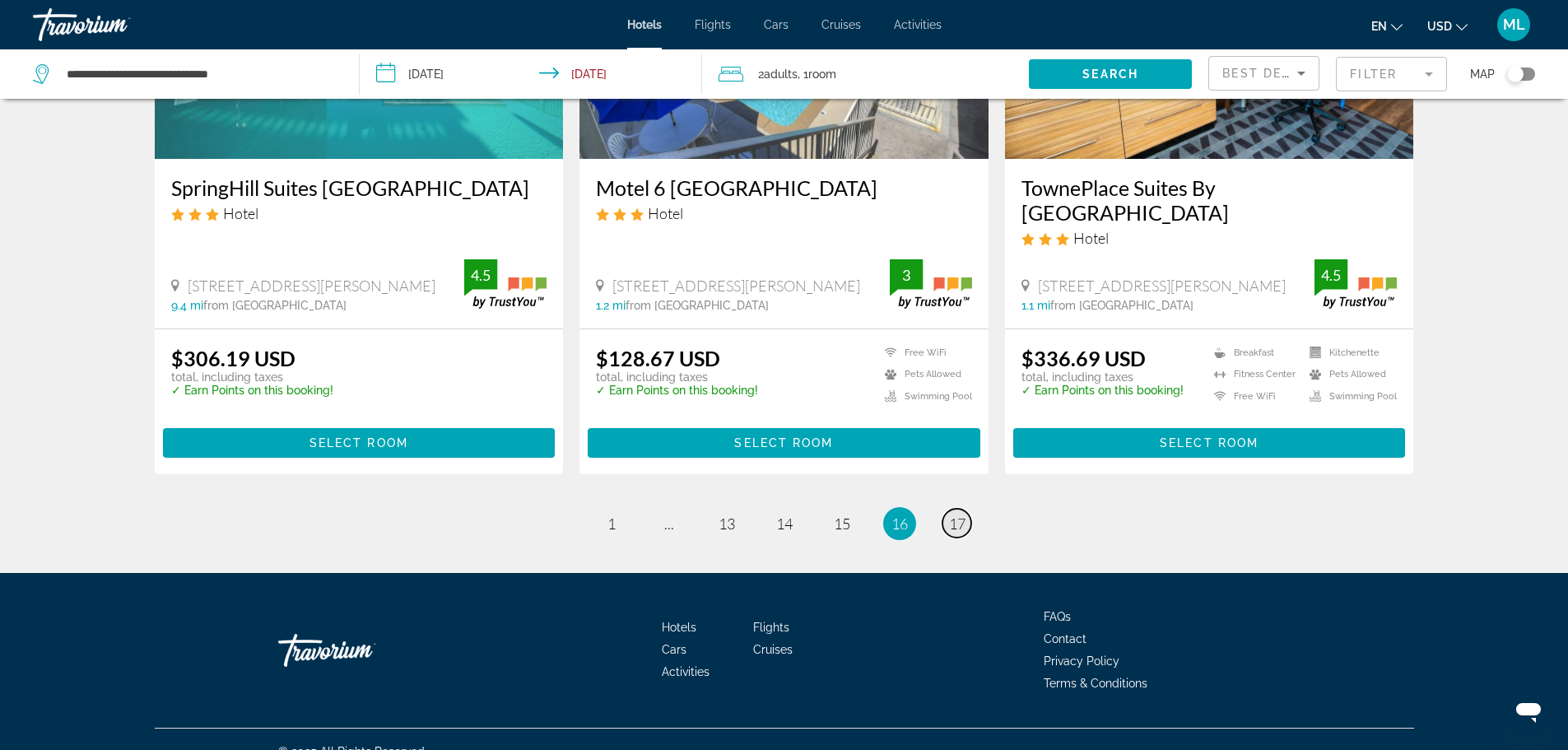
click at [958, 514] on span "17" at bounding box center [957, 523] width 17 height 19
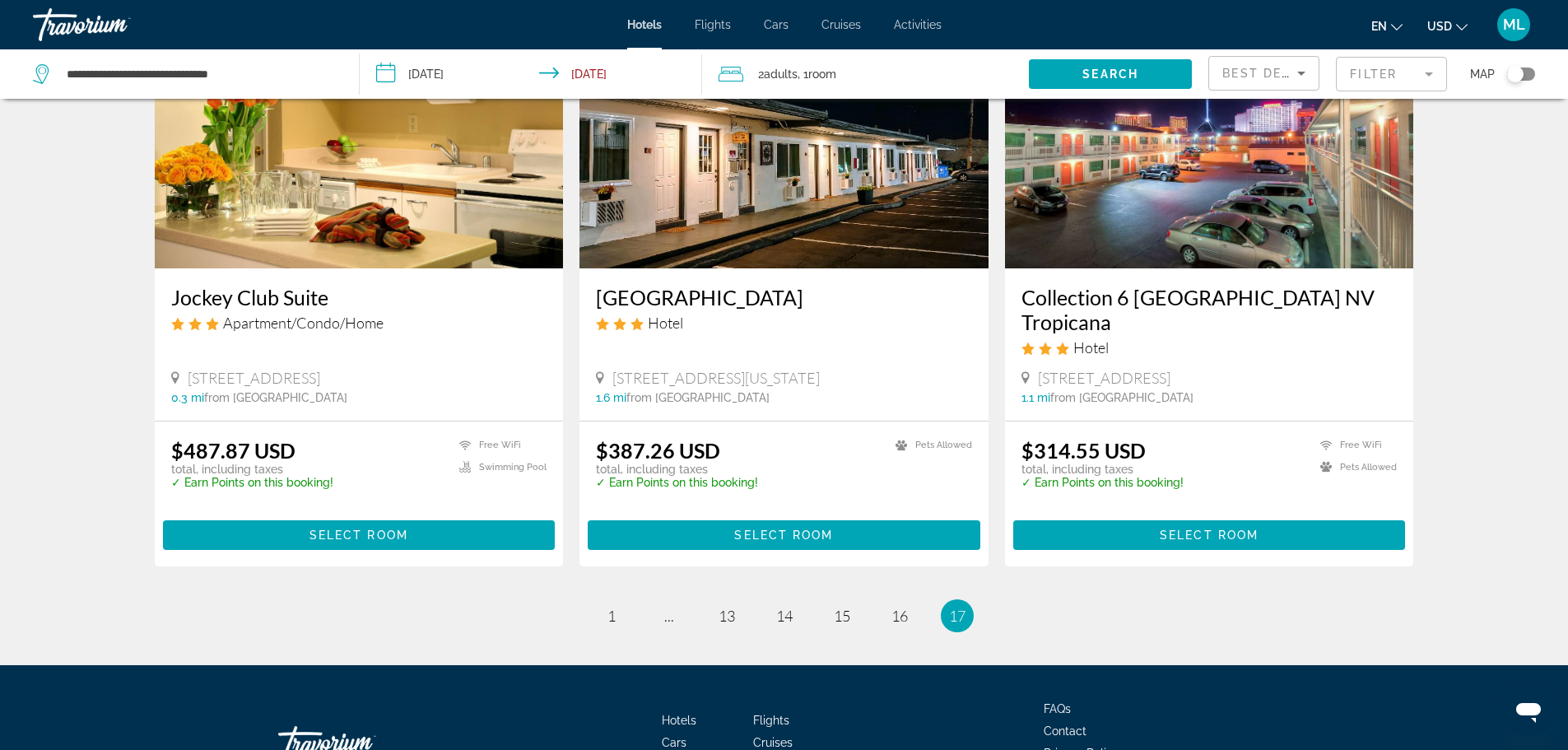
scroll to position [854, 0]
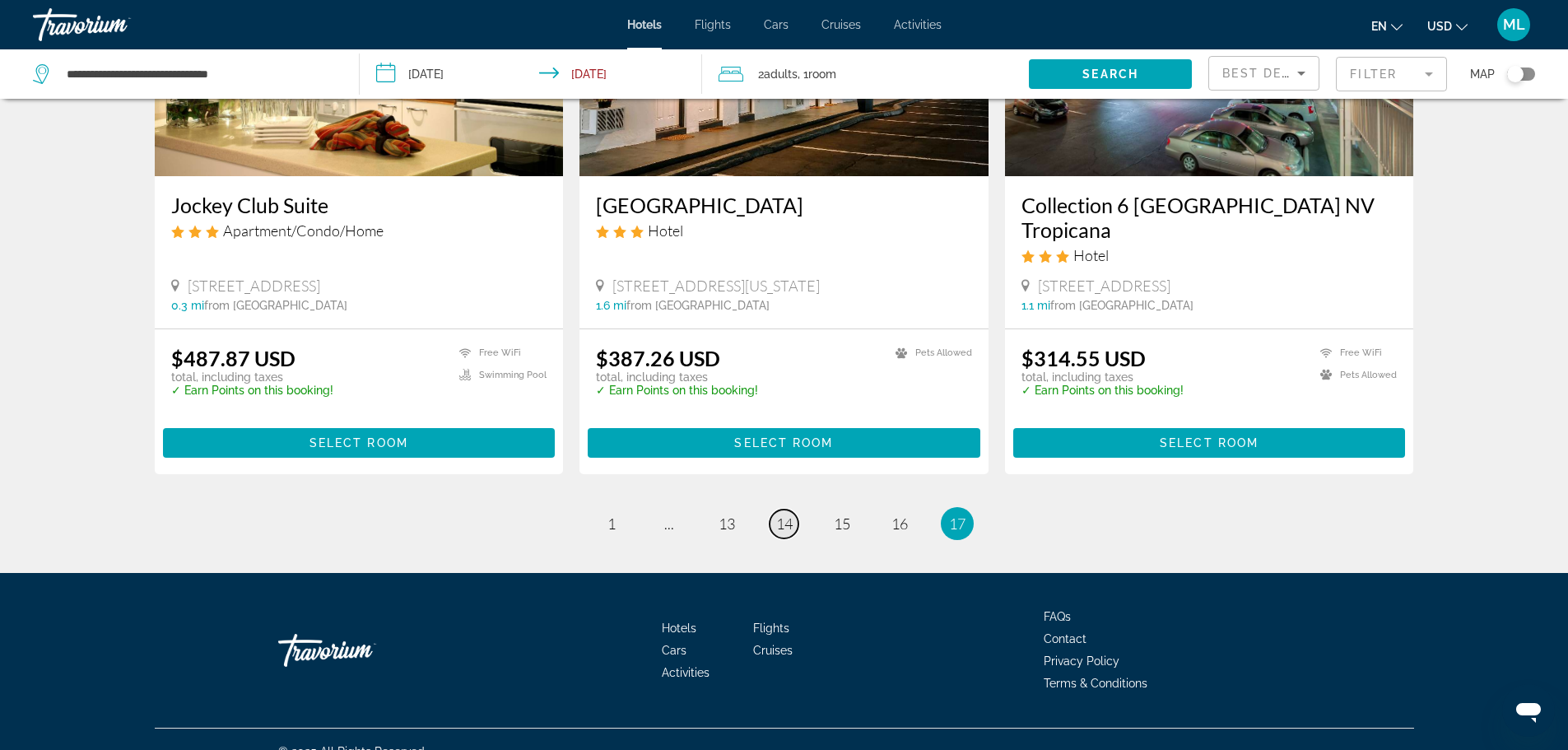
click at [790, 514] on span "14" at bounding box center [784, 523] width 17 height 19
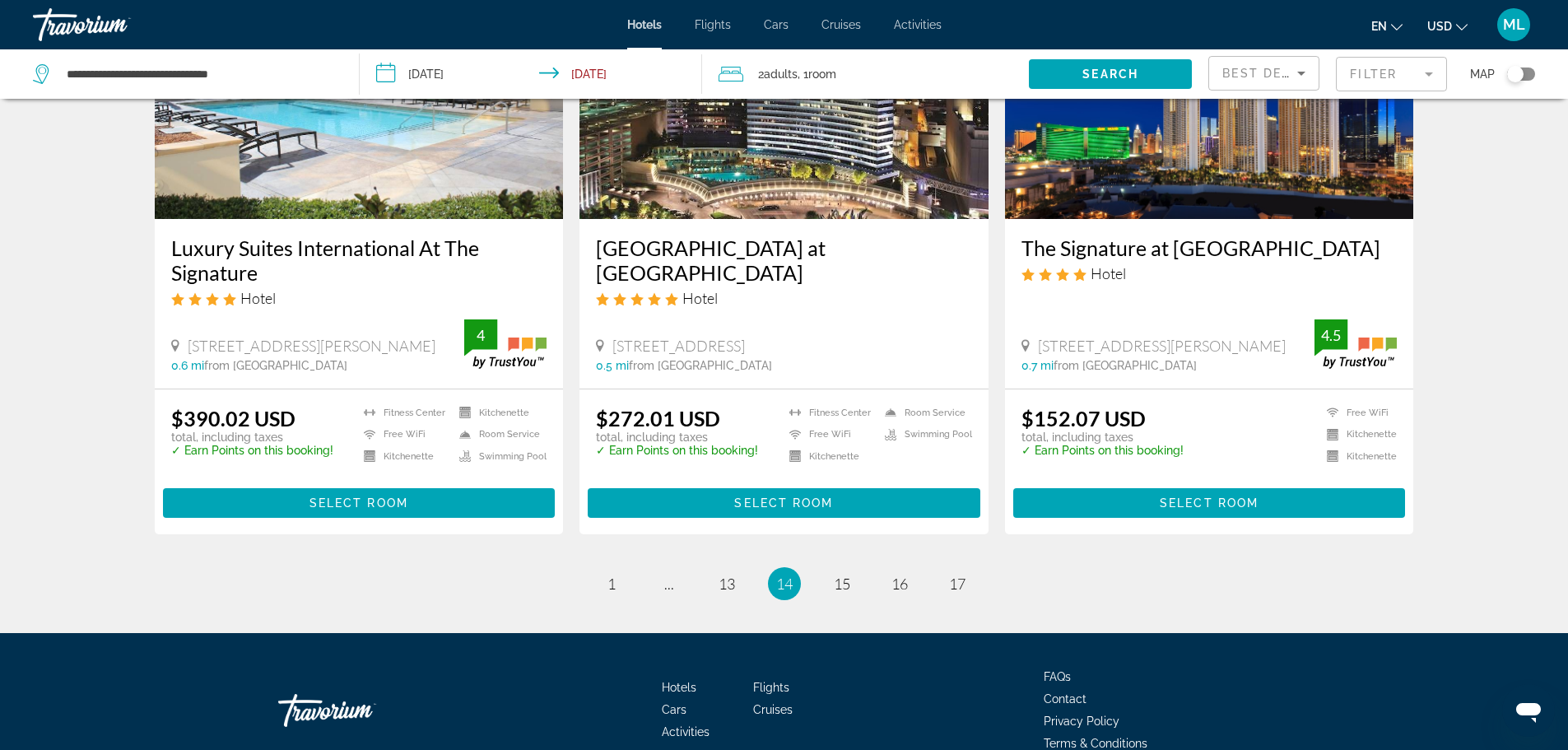
scroll to position [2094, 0]
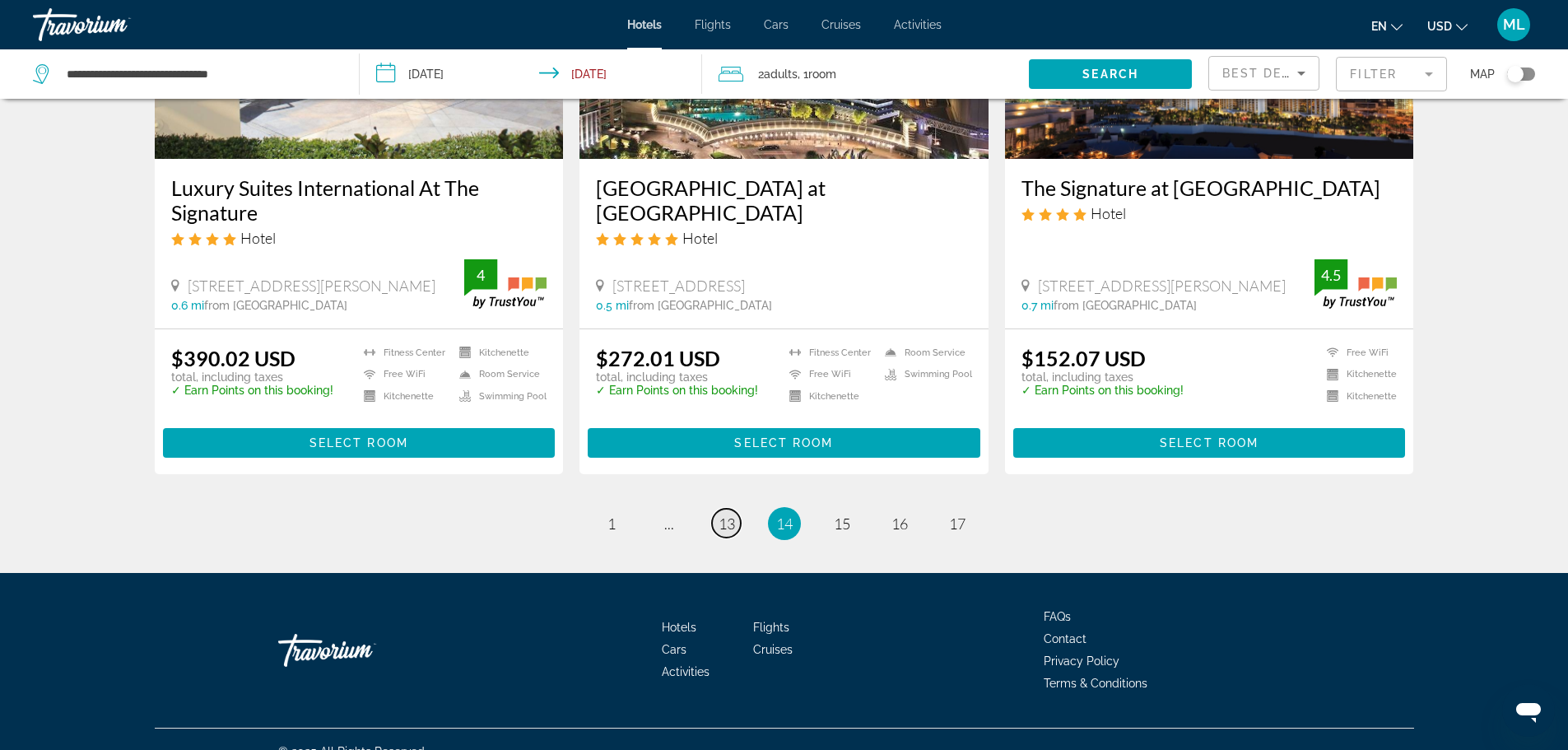
click at [725, 514] on span "13" at bounding box center [726, 523] width 17 height 19
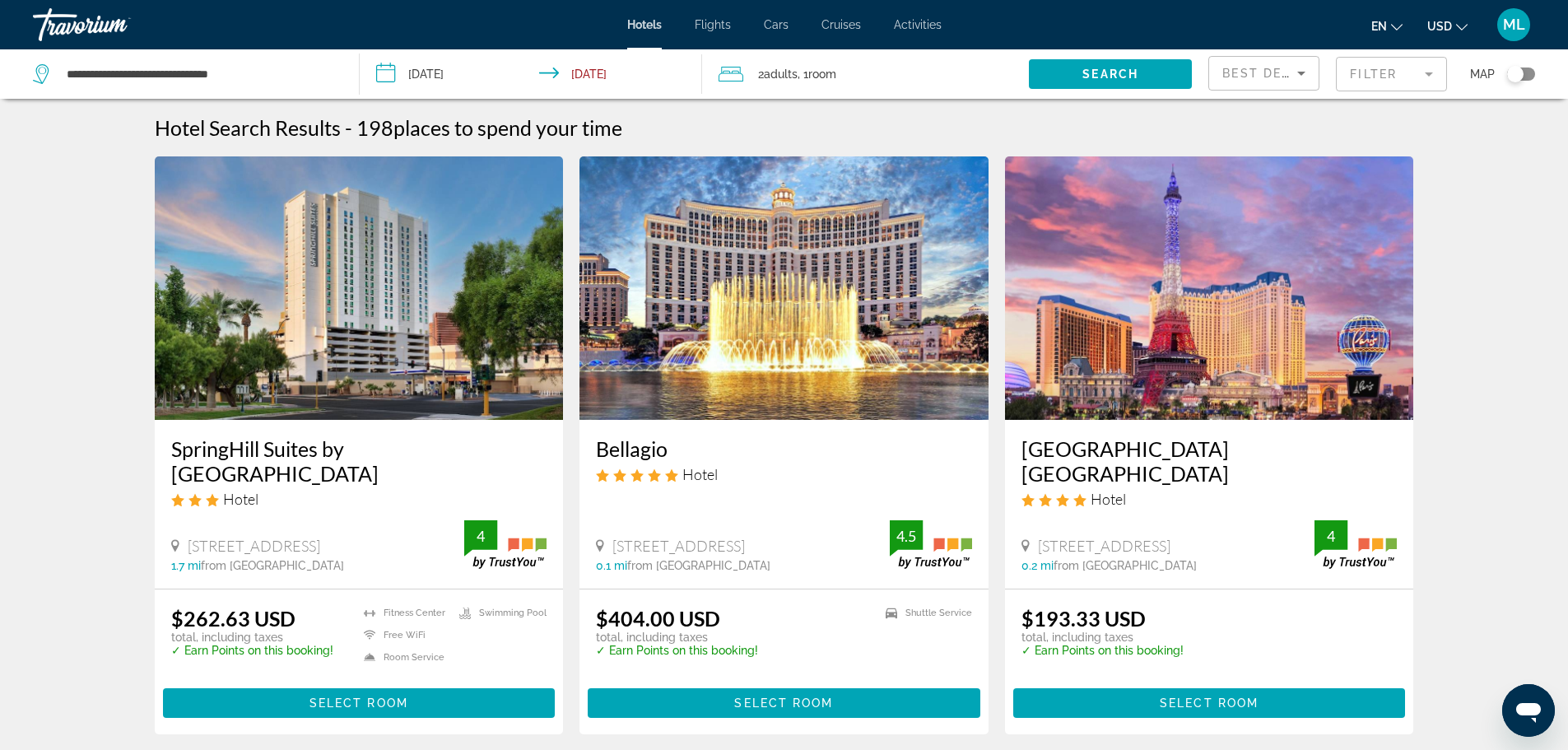
click at [1193, 359] on img "Main content" at bounding box center [1208, 288] width 409 height 263
